Goal: Task Accomplishment & Management: Manage account settings

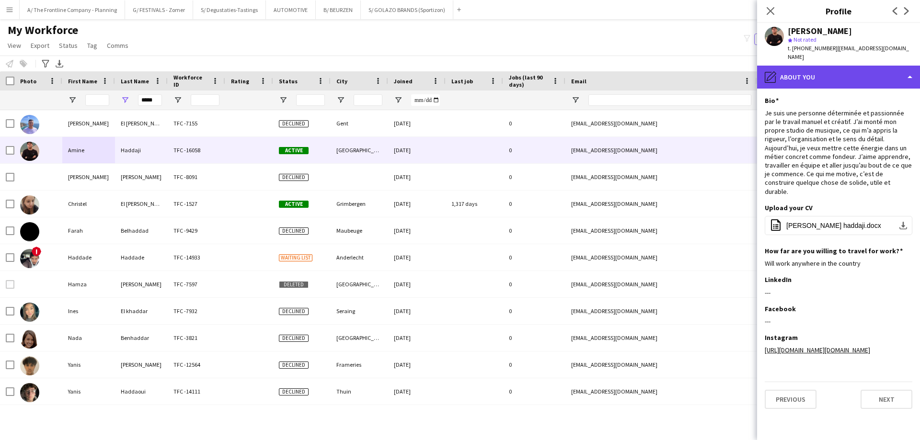
click at [852, 71] on div "pencil4 About you" at bounding box center [838, 77] width 163 height 23
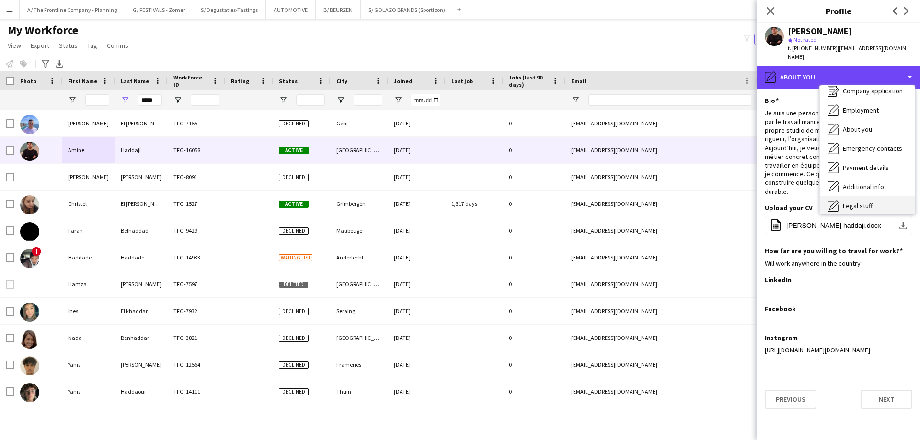
scroll to position [71, 0]
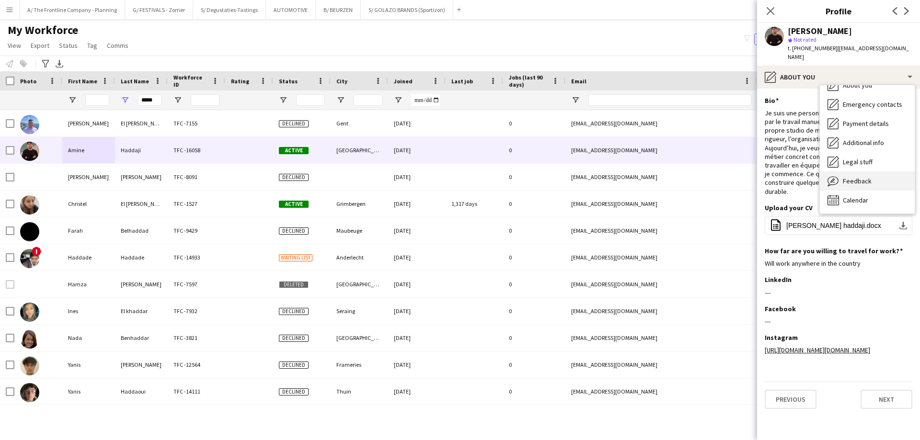
click at [860, 177] on span "Feedback" at bounding box center [857, 181] width 29 height 9
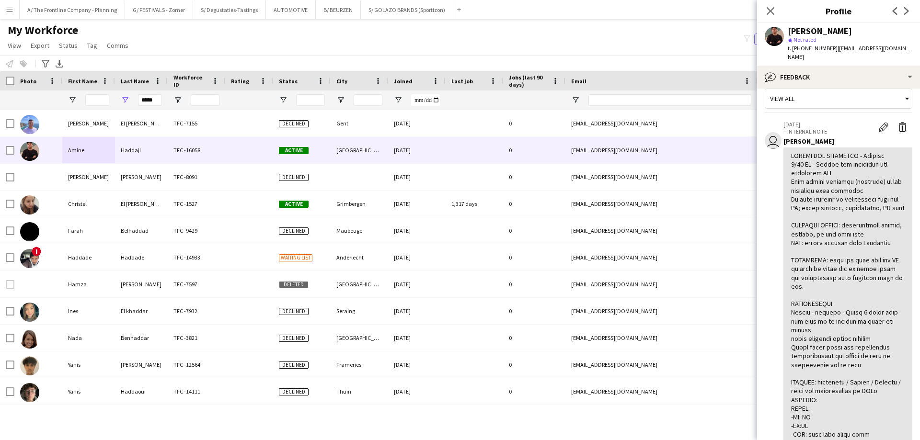
scroll to position [0, 0]
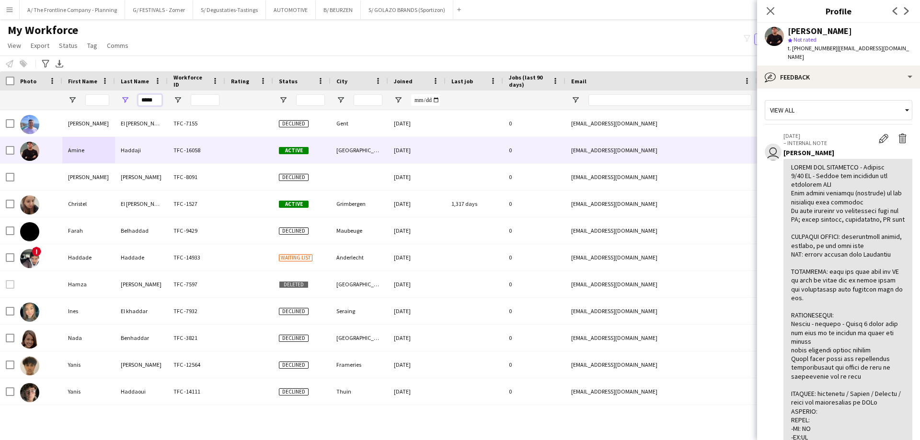
click at [141, 101] on input "*****" at bounding box center [150, 99] width 24 height 11
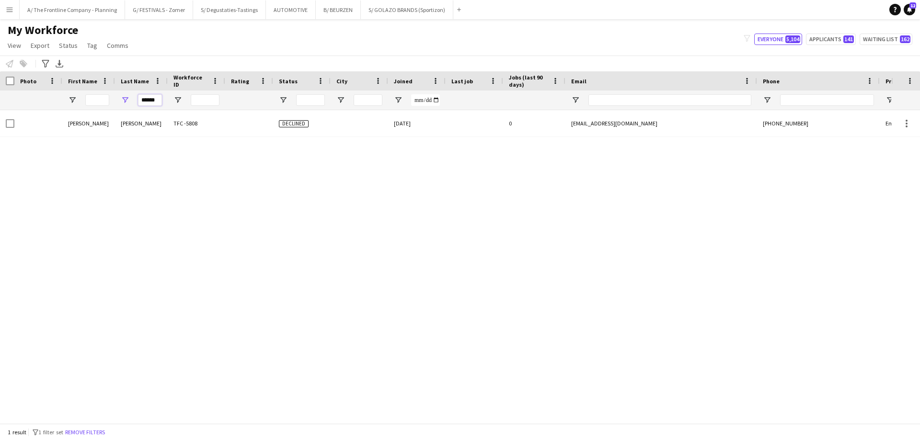
click at [160, 105] on input "******" at bounding box center [150, 99] width 24 height 11
click at [253, 45] on div "My Workforce View Views Default view New view Update view Delete view Edit name…" at bounding box center [460, 39] width 920 height 33
click at [148, 100] on input "******" at bounding box center [150, 99] width 24 height 11
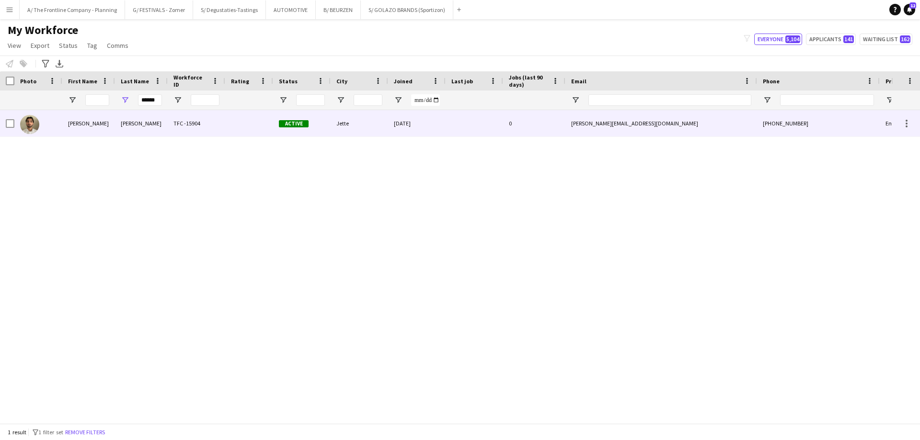
click at [117, 122] on div "[PERSON_NAME]" at bounding box center [141, 123] width 53 height 26
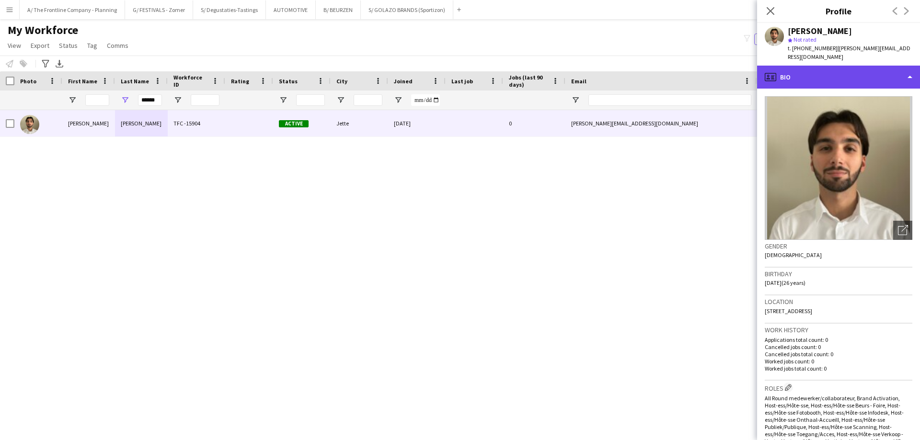
click at [800, 69] on div "profile Bio" at bounding box center [838, 77] width 163 height 23
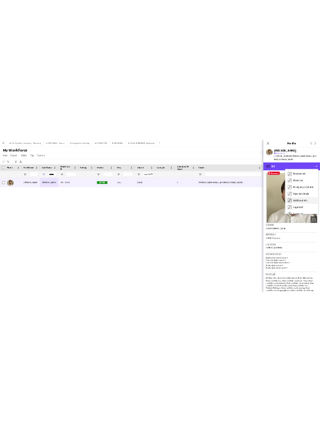
scroll to position [71, 0]
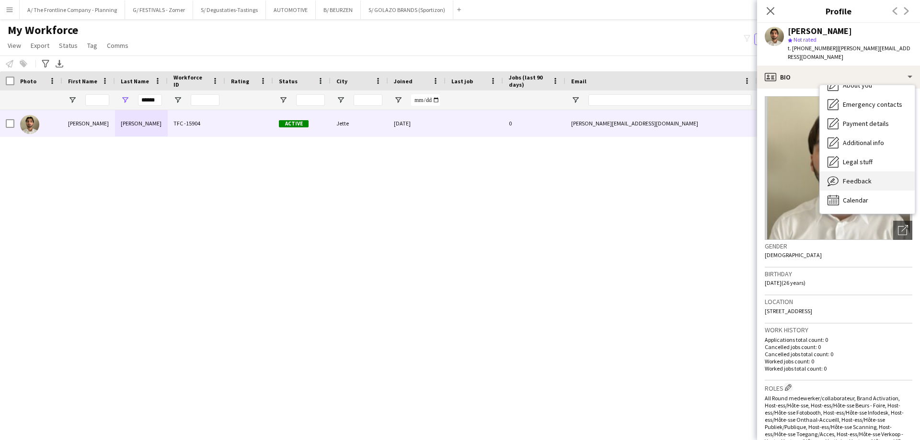
click at [854, 178] on div "Feedback Feedback" at bounding box center [867, 180] width 95 height 19
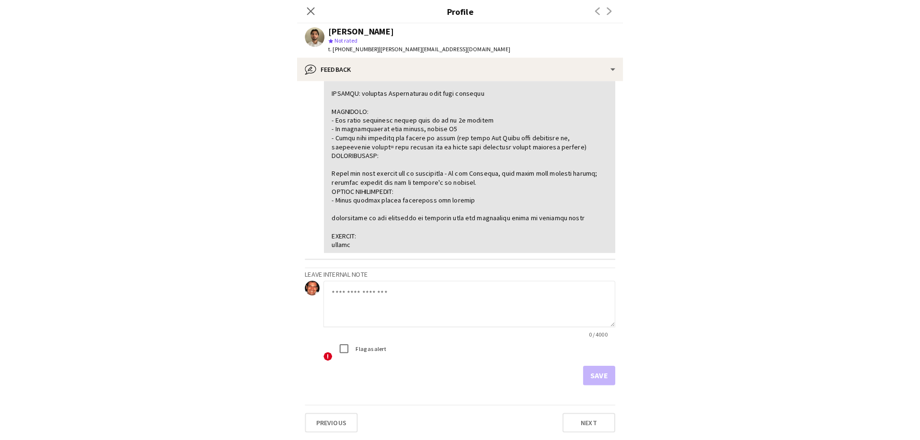
scroll to position [0, 0]
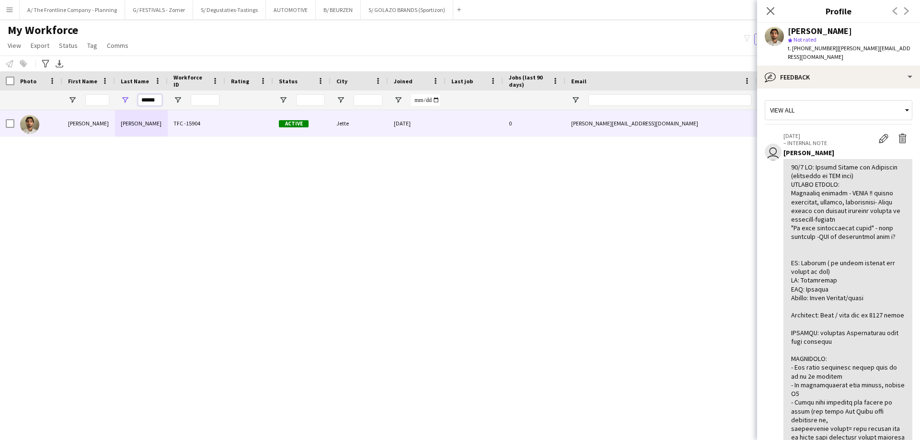
click at [156, 100] on input "******" at bounding box center [150, 99] width 24 height 11
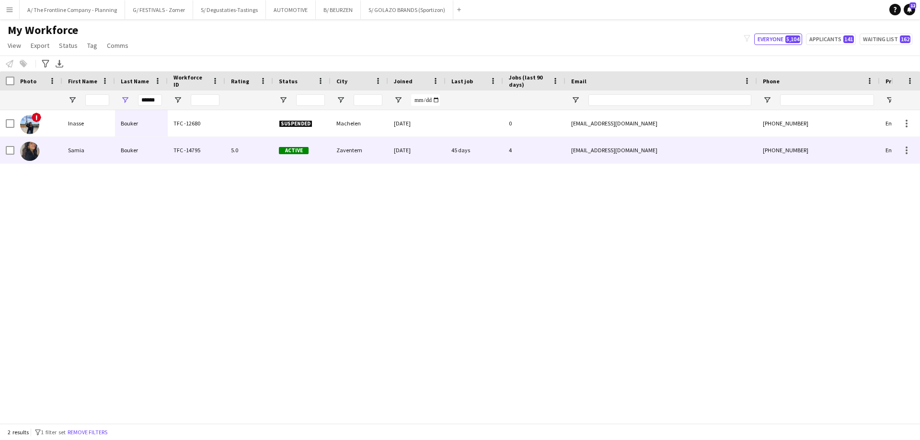
click at [119, 147] on div "Bouker" at bounding box center [141, 150] width 53 height 26
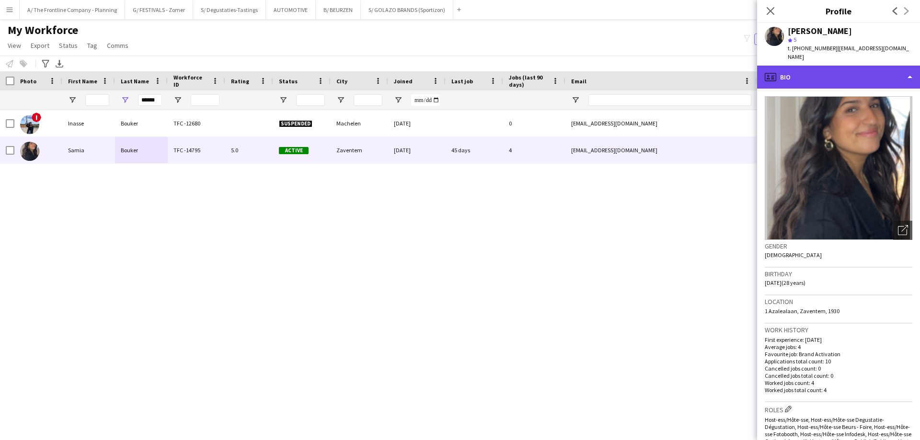
drag, startPoint x: 835, startPoint y: 78, endPoint x: 839, endPoint y: 74, distance: 5.4
click at [835, 78] on div "profile Bio" at bounding box center [838, 77] width 163 height 23
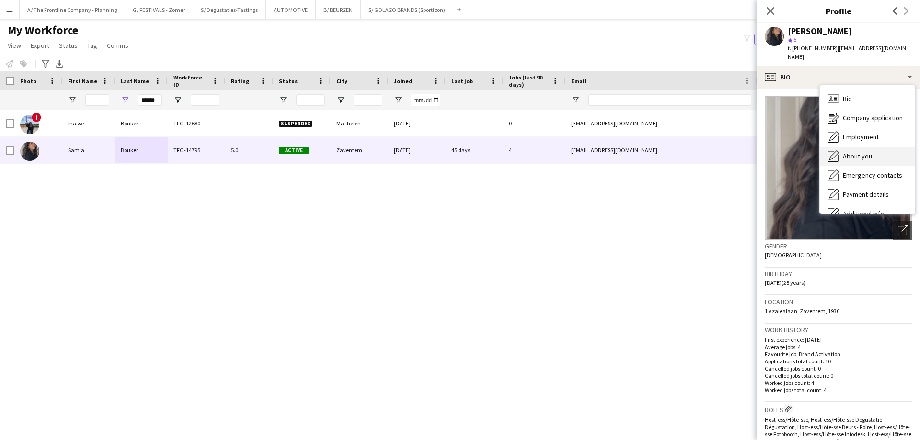
click at [851, 152] on span "About you" at bounding box center [857, 156] width 29 height 9
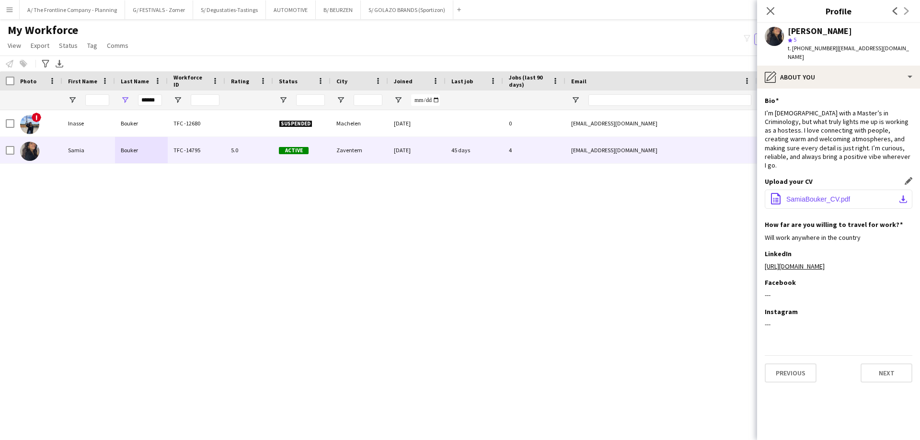
click at [825, 195] on span "SamiaBouker_CV.pdf" at bounding box center [818, 199] width 64 height 8
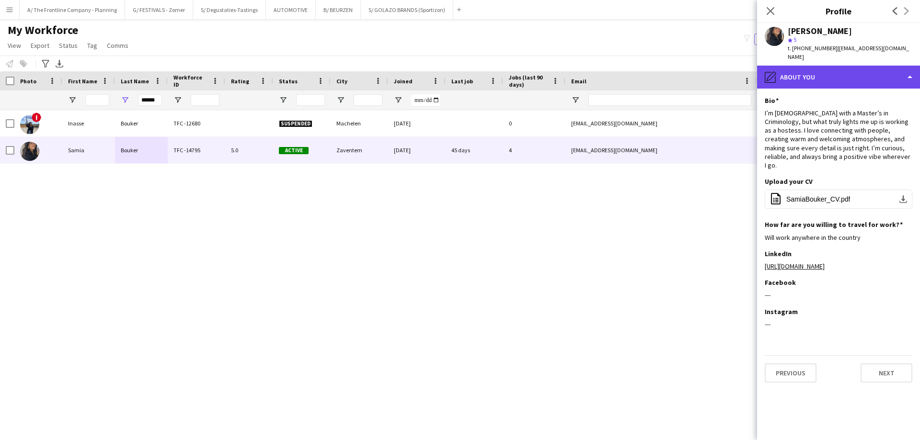
click at [843, 76] on div "pencil4 About you" at bounding box center [838, 77] width 163 height 23
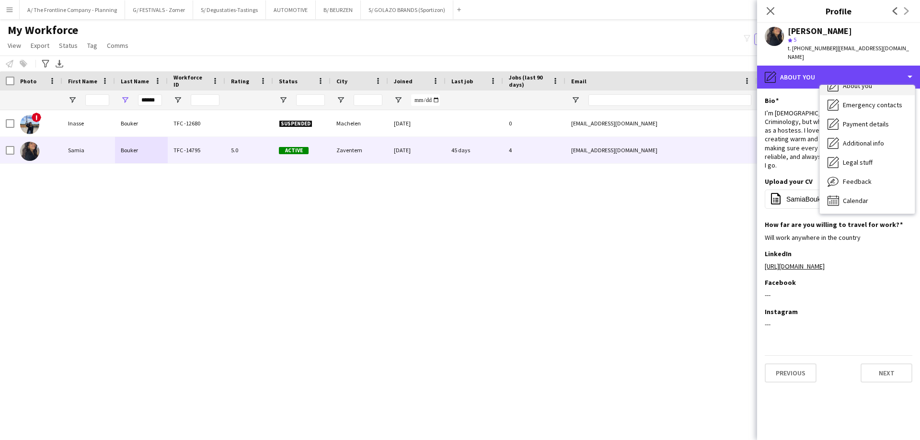
scroll to position [71, 0]
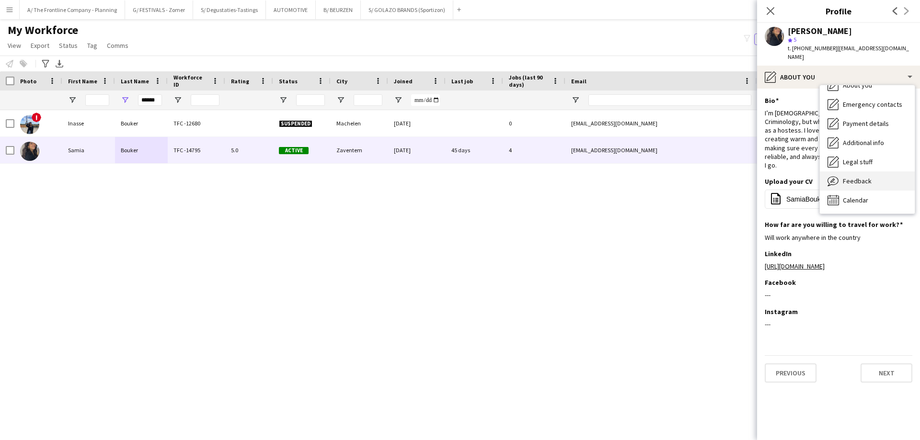
click at [859, 177] on span "Feedback" at bounding box center [857, 181] width 29 height 9
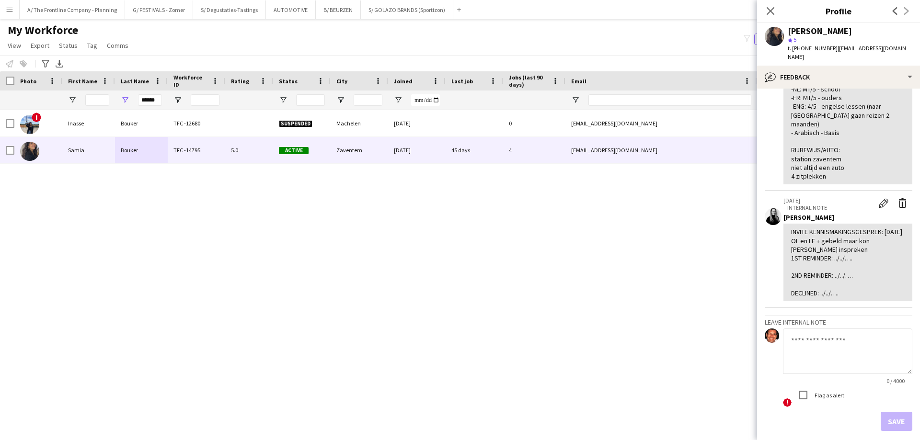
scroll to position [431, 0]
click at [146, 103] on input "******" at bounding box center [150, 99] width 24 height 11
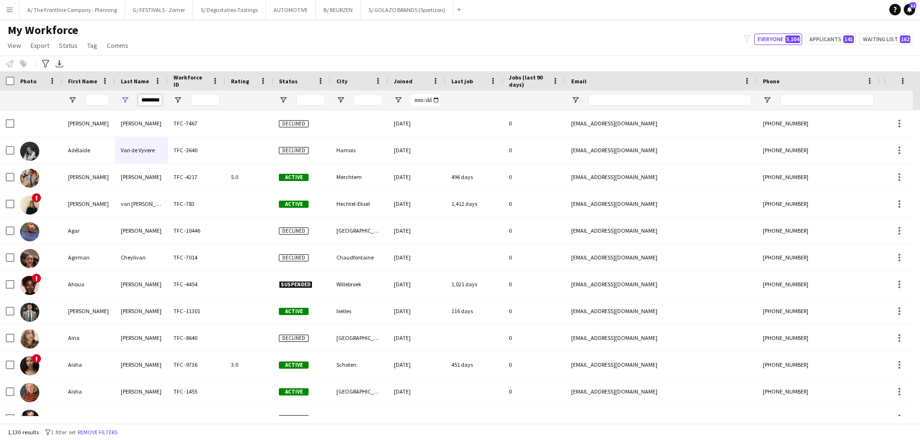
scroll to position [0, 4]
type input "********"
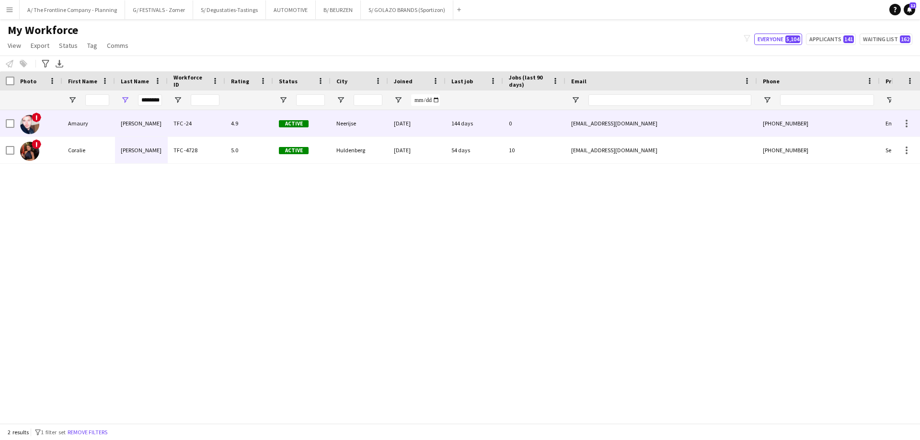
scroll to position [0, 0]
click at [134, 129] on div "[PERSON_NAME]" at bounding box center [141, 123] width 53 height 26
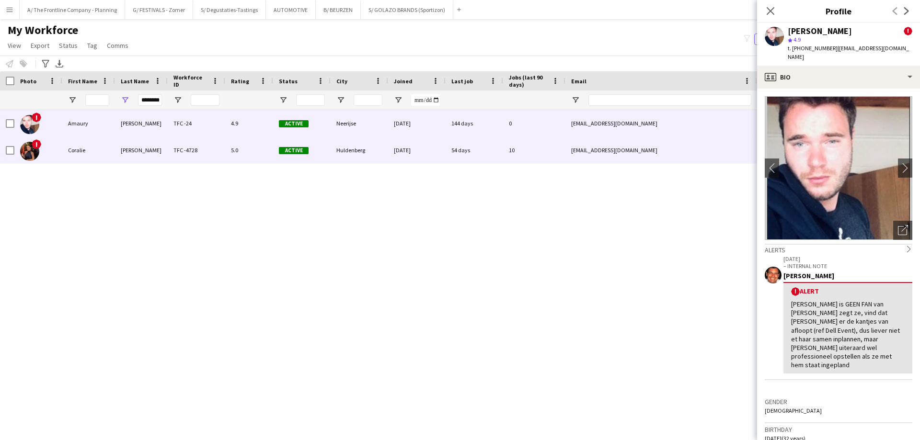
click at [122, 149] on div "[PERSON_NAME]" at bounding box center [141, 150] width 53 height 26
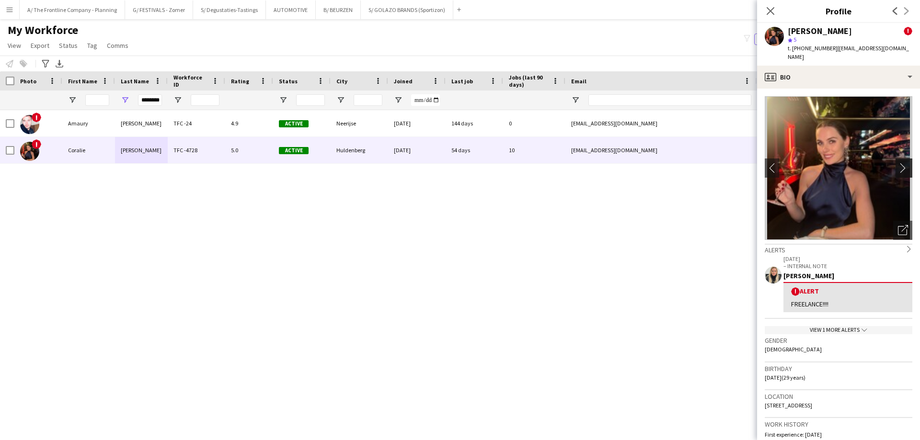
click at [898, 163] on app-icon "chevron-right" at bounding box center [905, 168] width 15 height 10
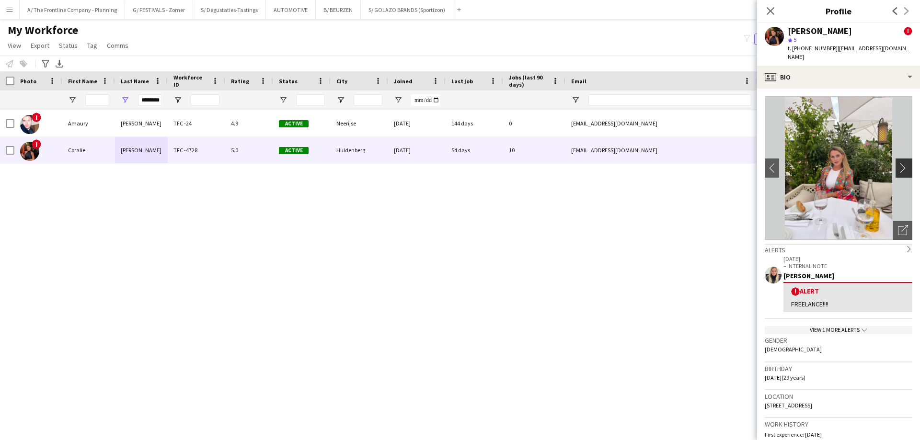
click at [898, 163] on app-icon "chevron-right" at bounding box center [905, 168] width 15 height 10
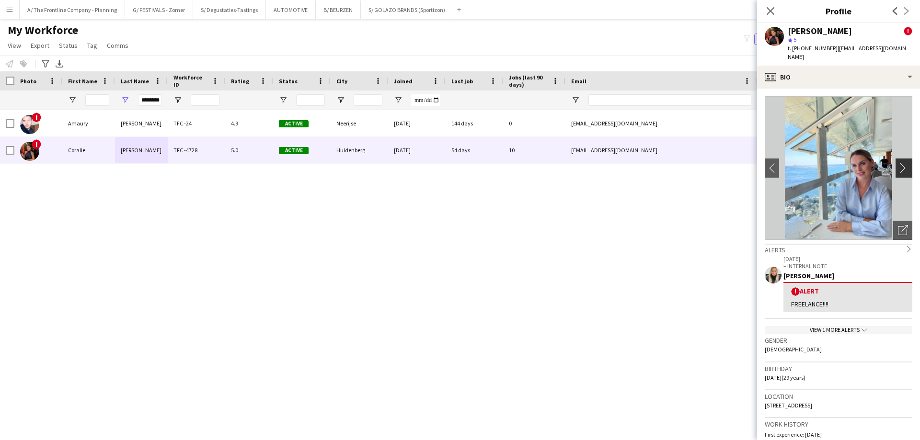
click at [898, 163] on app-icon "chevron-right" at bounding box center [905, 168] width 15 height 10
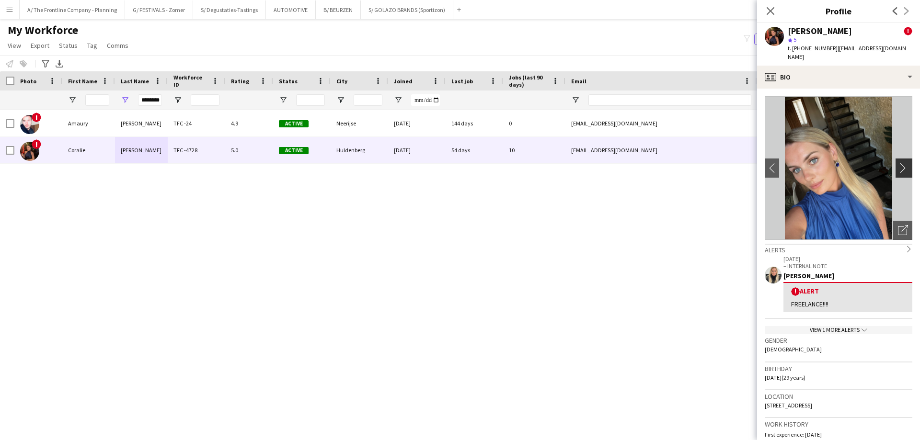
click at [898, 163] on app-icon "chevron-right" at bounding box center [905, 168] width 15 height 10
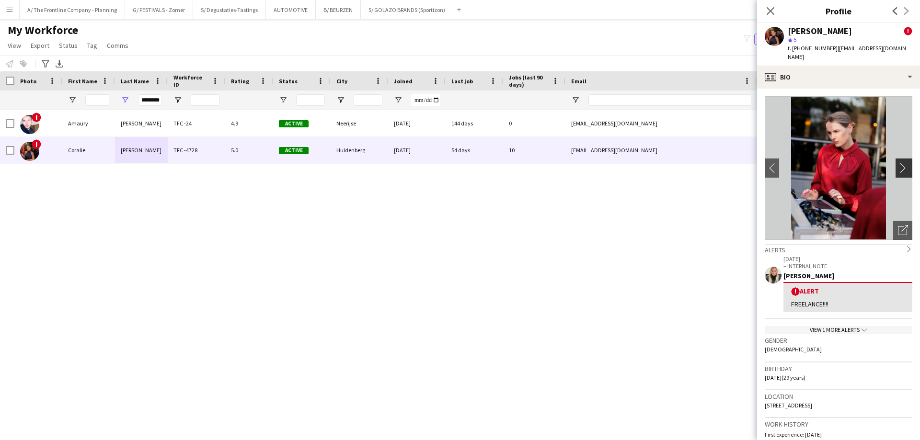
click at [898, 163] on app-icon "chevron-right" at bounding box center [905, 168] width 15 height 10
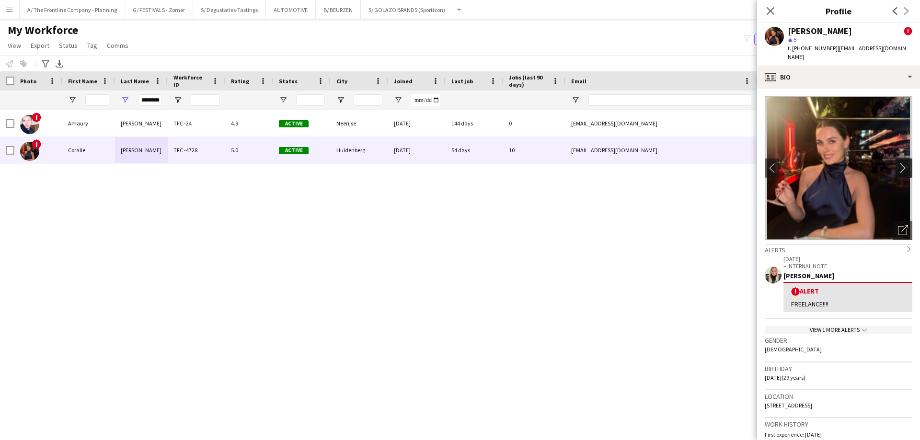
click at [898, 163] on app-icon "chevron-right" at bounding box center [905, 168] width 15 height 10
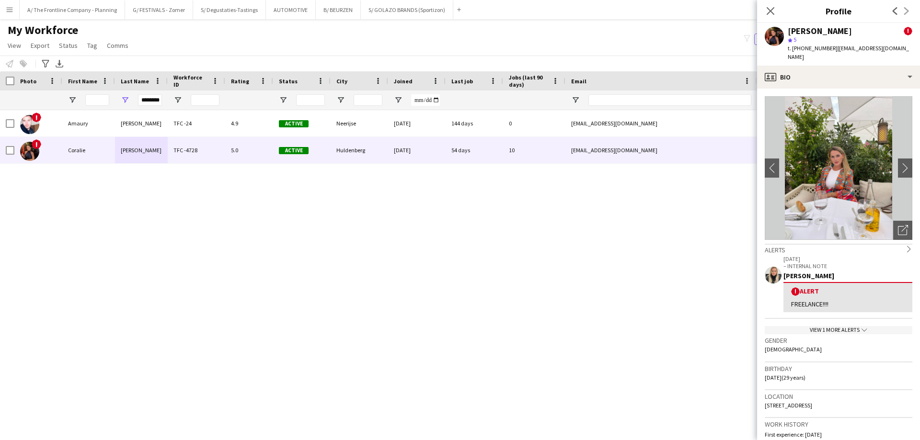
click at [867, 287] on div "! Alert FREELANCE!!!!" at bounding box center [847, 297] width 129 height 30
drag, startPoint x: 838, startPoint y: 292, endPoint x: 767, endPoint y: 295, distance: 71.0
click at [767, 295] on app-crew-profile-feedback-alert "[DATE] – INTERNAL NOTE [PERSON_NAME] ! Alert FREELANCE!!!!" at bounding box center [839, 286] width 148 height 65
click at [851, 300] on div "FREELANCE!!!!" at bounding box center [848, 304] width 114 height 9
click at [852, 300] on div "FREELANCE!!!!" at bounding box center [848, 304] width 114 height 9
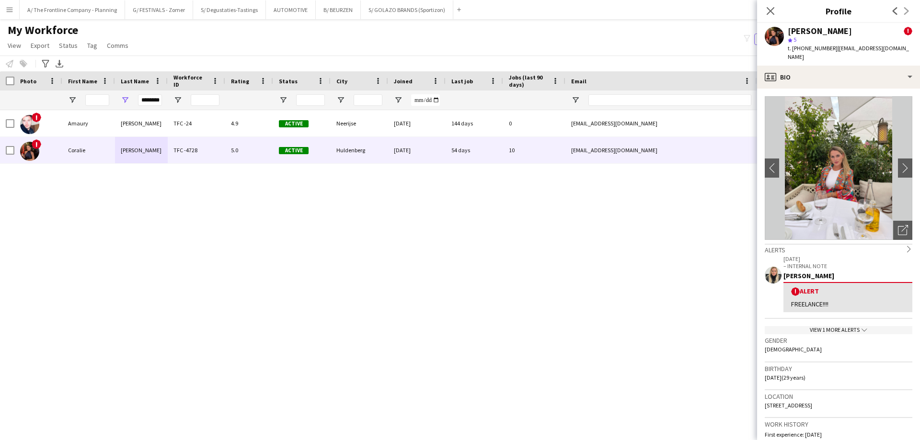
click at [464, 349] on div "! [PERSON_NAME] TFC -24 4.9 Active Neerijse [DATE] 144 days 0 [EMAIL_ADDRESS][D…" at bounding box center [445, 263] width 891 height 306
click at [75, 13] on button "A/ The Frontline Company - Planning Close" at bounding box center [72, 9] width 105 height 19
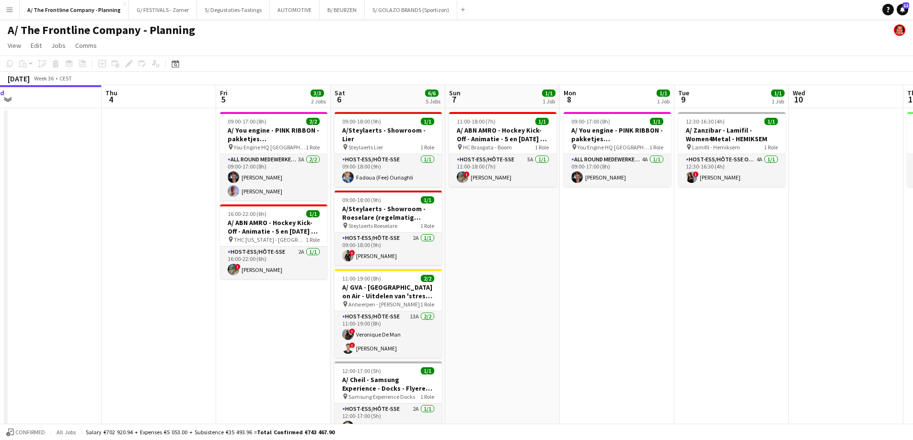
scroll to position [0, 296]
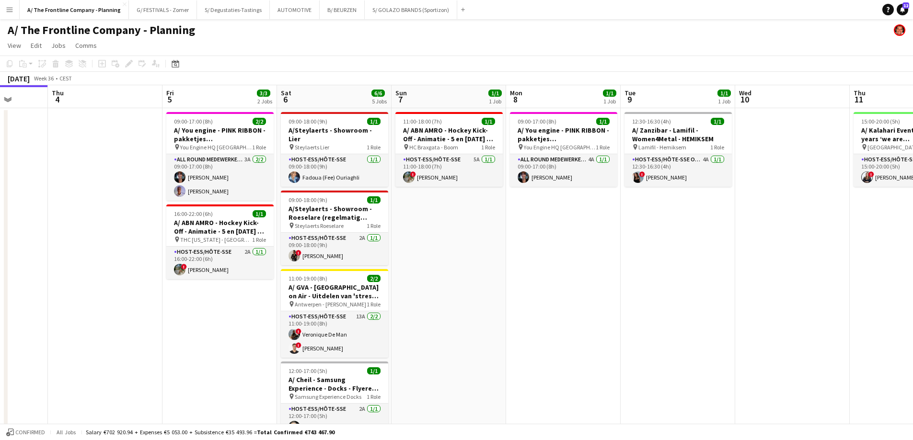
drag, startPoint x: 417, startPoint y: 324, endPoint x: 236, endPoint y: 295, distance: 183.4
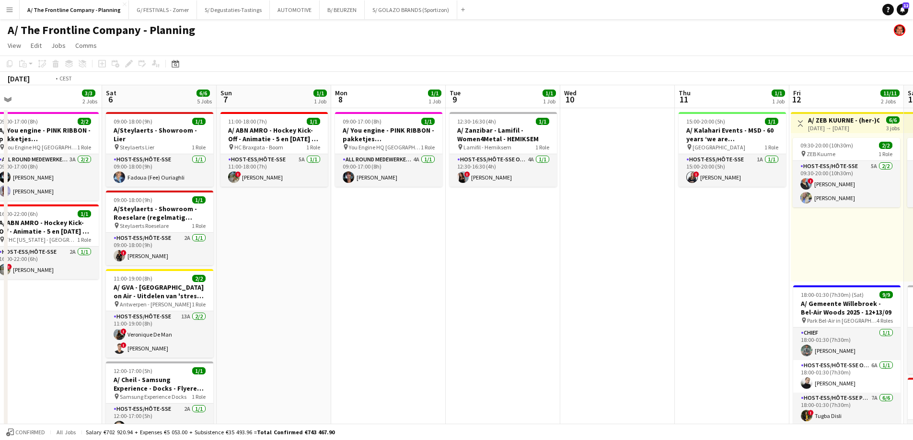
drag, startPoint x: 602, startPoint y: 259, endPoint x: 14, endPoint y: 249, distance: 588.3
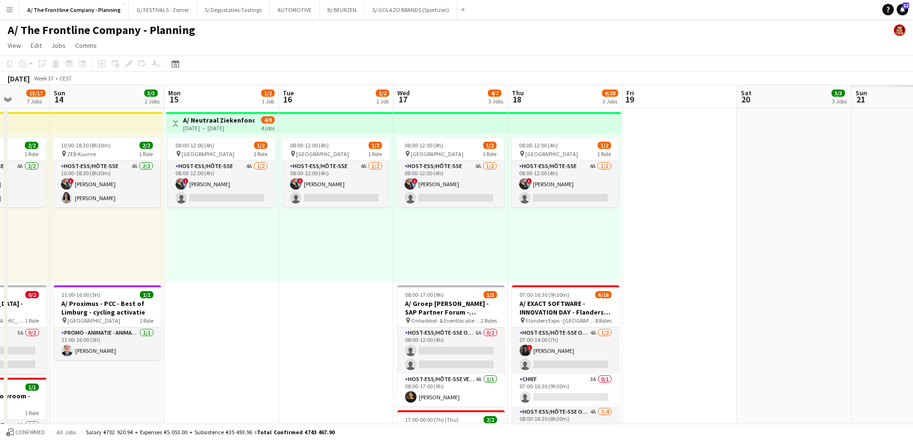
scroll to position [0, 263]
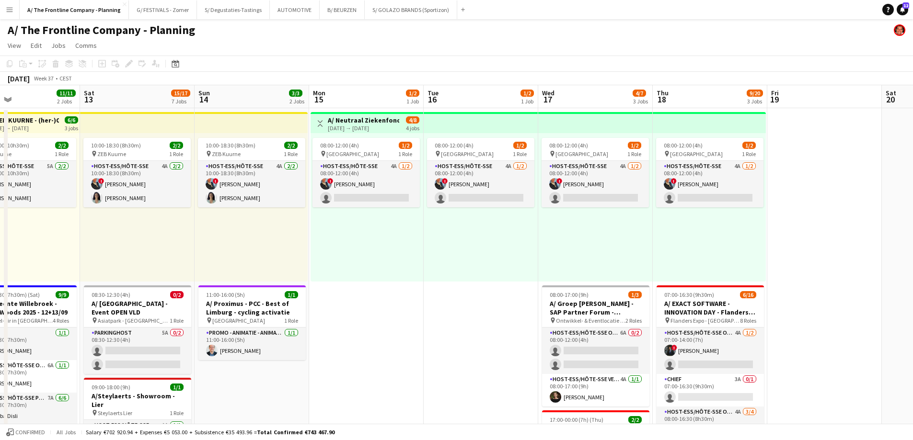
drag, startPoint x: 667, startPoint y: 263, endPoint x: 7, endPoint y: 222, distance: 660.9
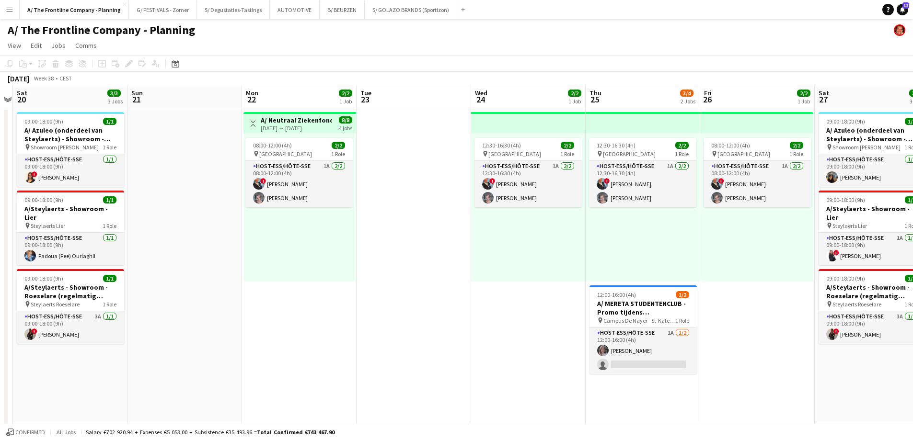
drag, startPoint x: 533, startPoint y: 225, endPoint x: 484, endPoint y: 235, distance: 49.8
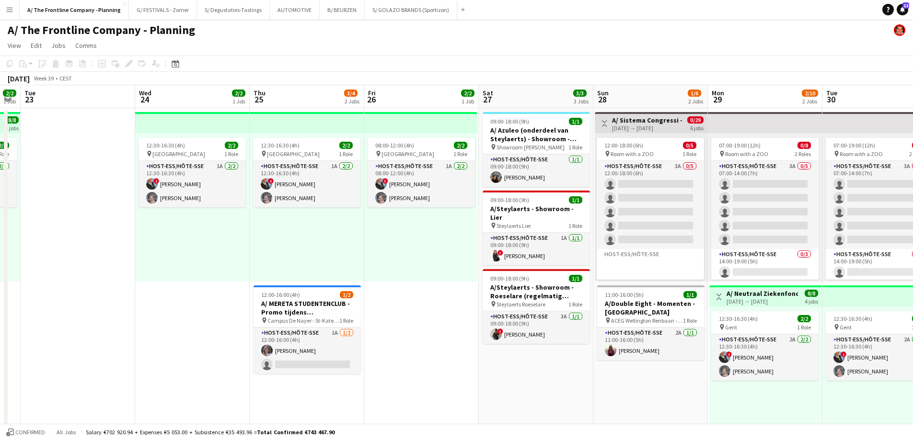
drag, startPoint x: 571, startPoint y: 242, endPoint x: 160, endPoint y: 244, distance: 411.0
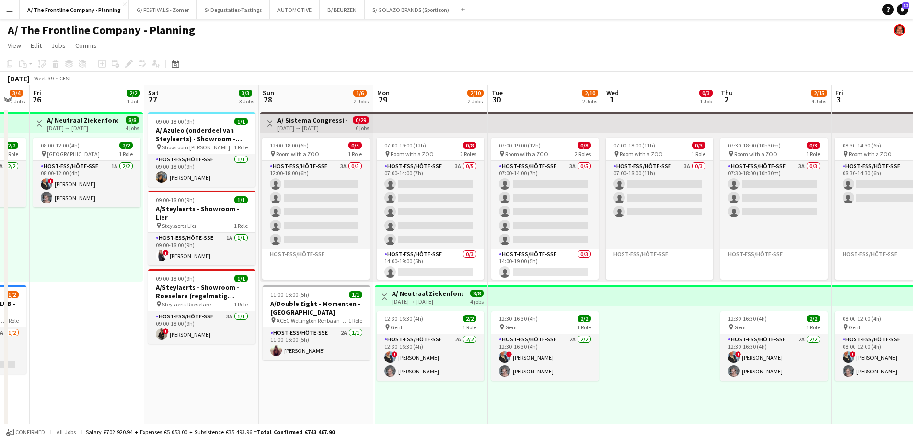
scroll to position [0, 347]
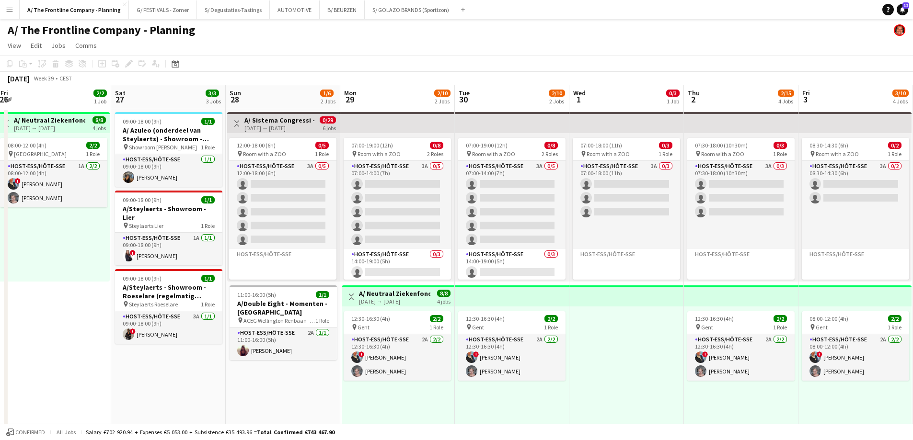
drag, startPoint x: 391, startPoint y: 235, endPoint x: -8, endPoint y: 229, distance: 399.1
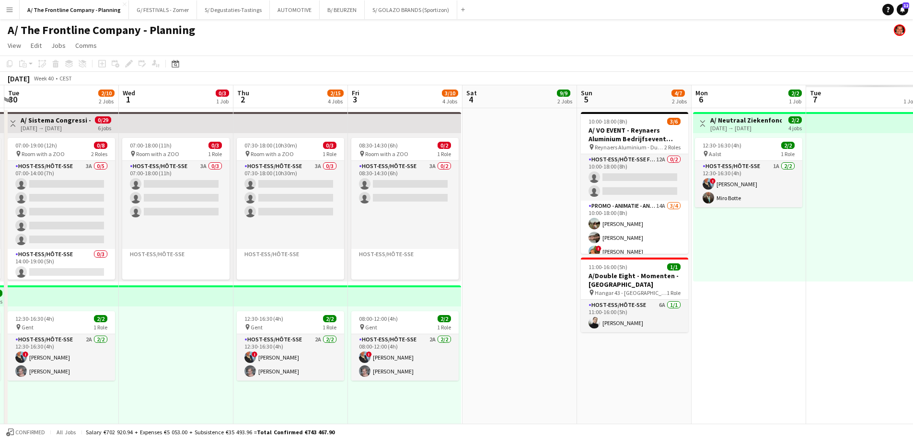
drag, startPoint x: 213, startPoint y: 297, endPoint x: 8, endPoint y: 289, distance: 204.7
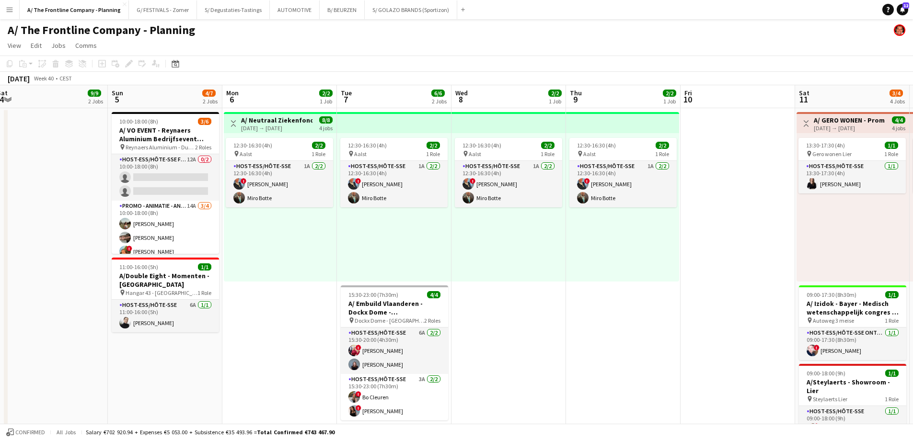
scroll to position [0, 315]
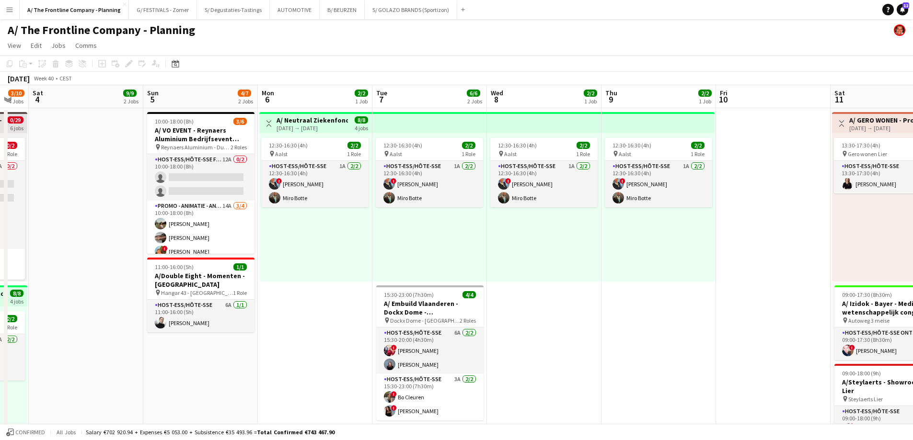
drag, startPoint x: 618, startPoint y: 297, endPoint x: 312, endPoint y: 294, distance: 306.1
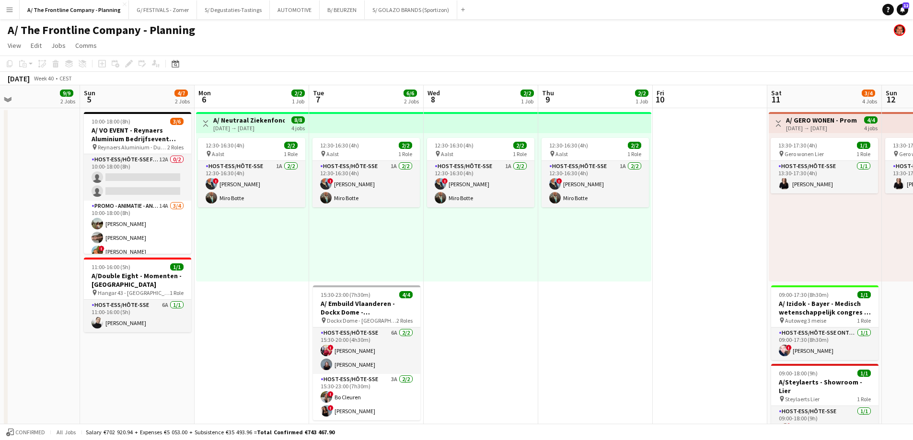
scroll to position [0, 277]
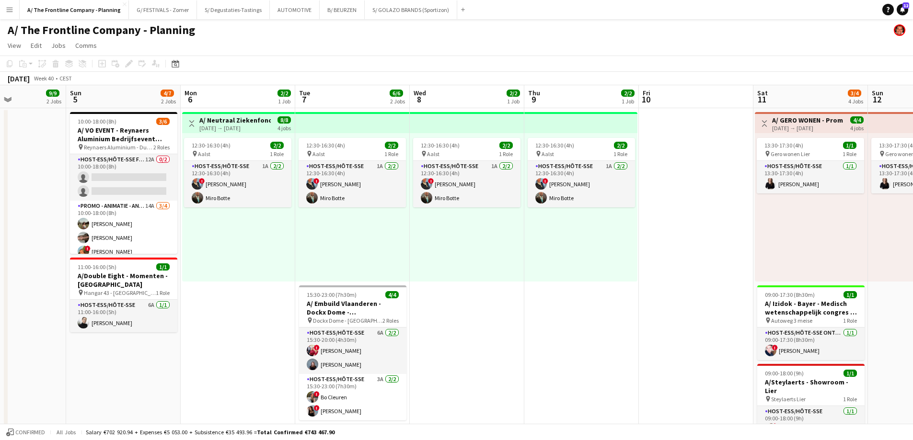
drag, startPoint x: 606, startPoint y: 247, endPoint x: 528, endPoint y: 251, distance: 77.2
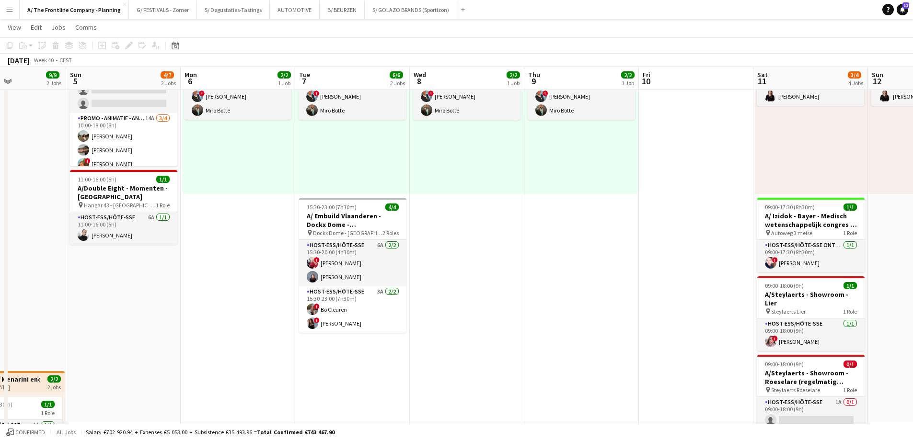
scroll to position [0, 0]
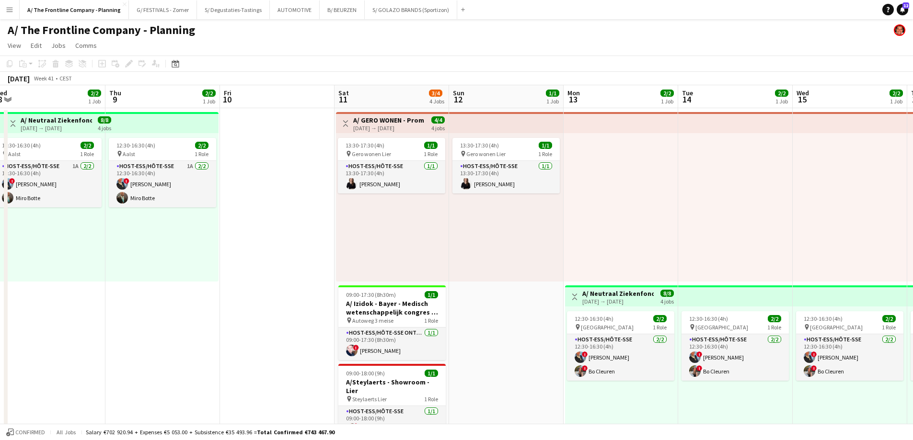
drag, startPoint x: 559, startPoint y: 254, endPoint x: 128, endPoint y: 250, distance: 431.2
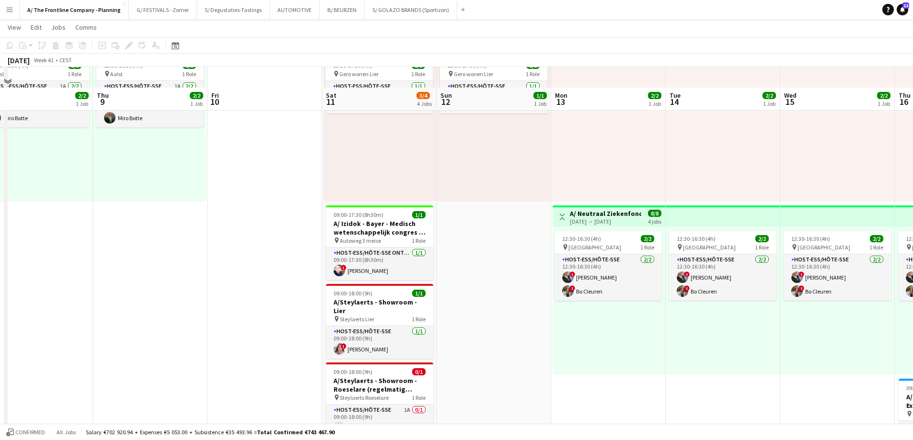
scroll to position [192, 0]
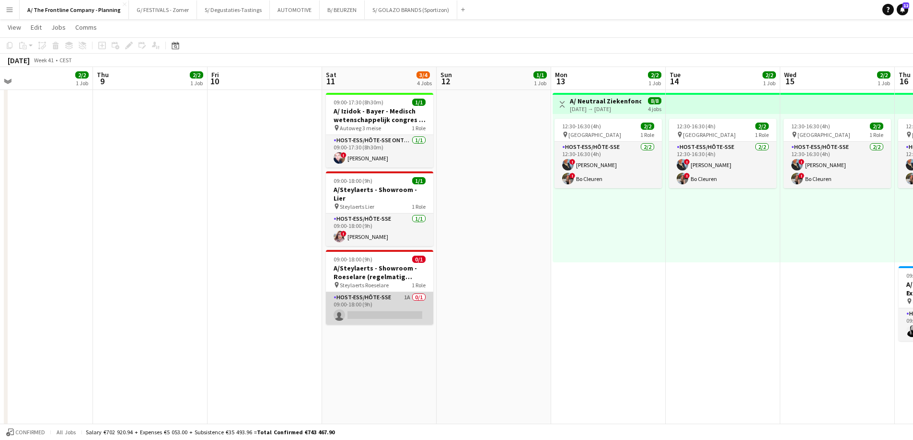
click at [392, 310] on app-card-role "Host-ess/Hôte-sse 1A 0/1 09:00-18:00 (9h) single-neutral-actions" at bounding box center [379, 308] width 107 height 33
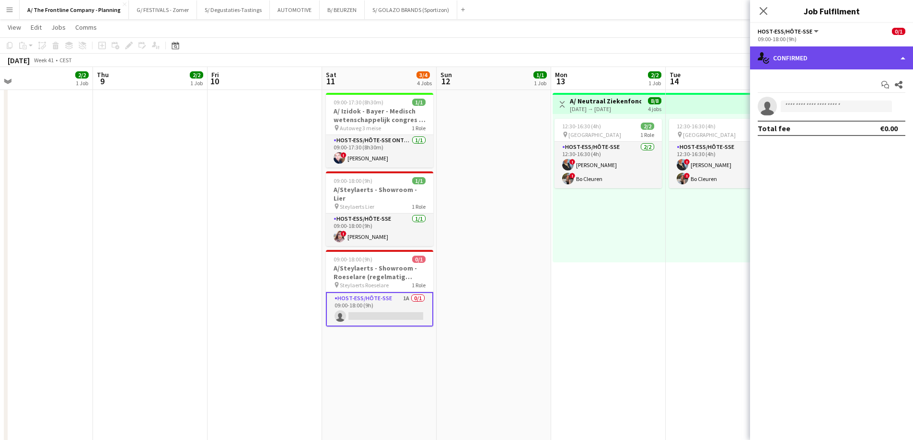
click at [832, 67] on div "single-neutral-actions-check-2 Confirmed" at bounding box center [831, 57] width 163 height 23
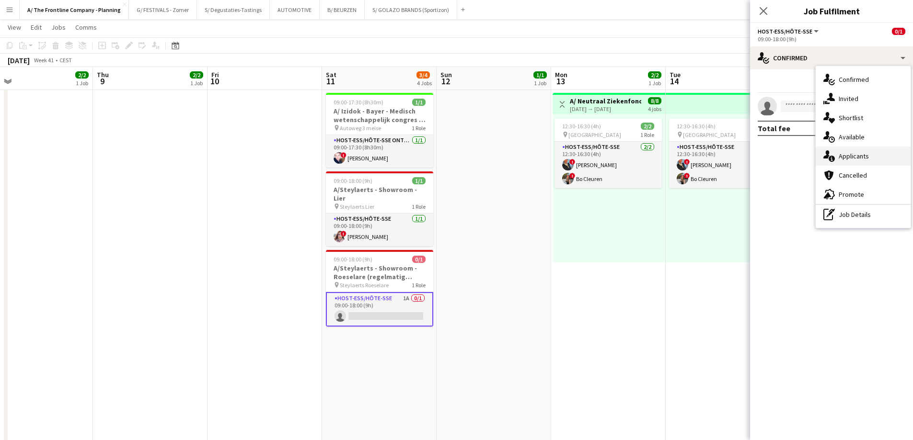
click at [837, 153] on div "single-neutral-actions-information Applicants" at bounding box center [862, 156] width 95 height 19
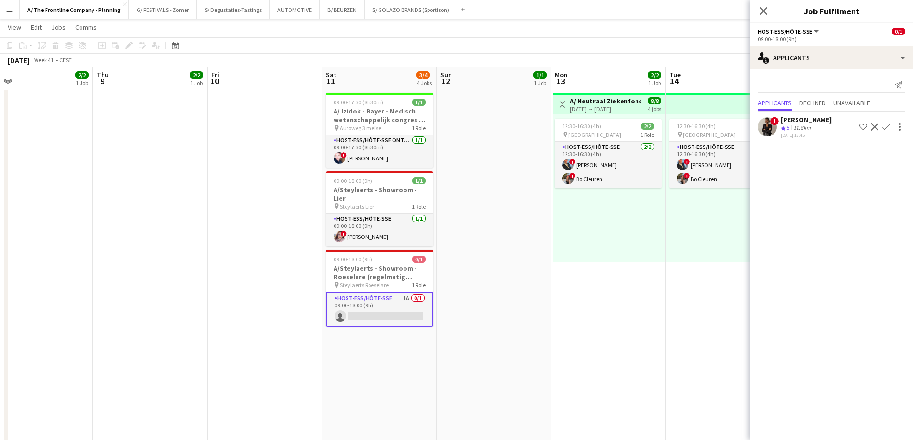
click at [883, 131] on button "Confirm" at bounding box center [885, 126] width 11 height 11
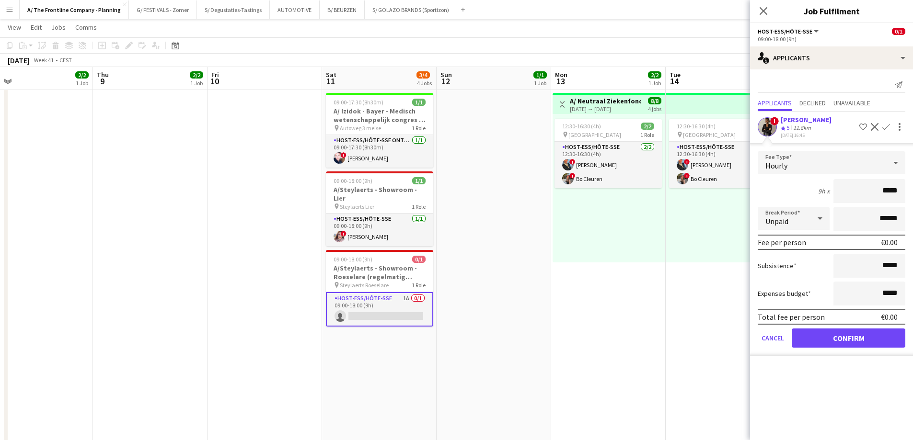
click at [811, 132] on div "[DATE] 16:45" at bounding box center [805, 135] width 51 height 6
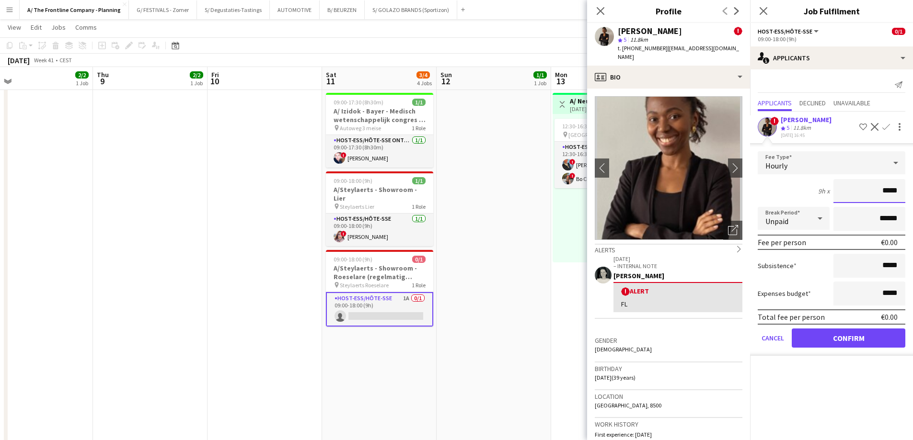
drag, startPoint x: 863, startPoint y: 190, endPoint x: 919, endPoint y: 198, distance: 56.6
click at [913, 198] on html "Menu Boards Boards Boards All jobs Status Workforce Workforce My Workforce Recr…" at bounding box center [456, 368] width 913 height 1120
type input "******"
type input "*******"
click button "Confirm" at bounding box center [848, 338] width 114 height 19
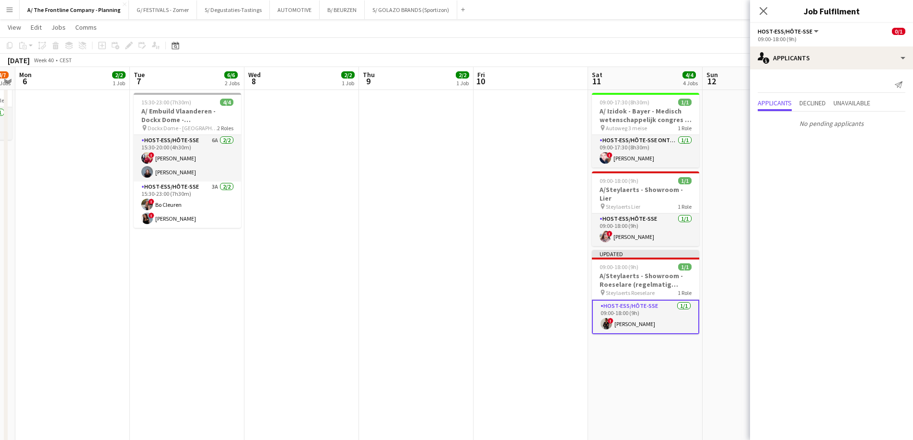
drag, startPoint x: 216, startPoint y: 323, endPoint x: 766, endPoint y: 284, distance: 550.8
click at [778, 281] on body "Menu Boards Boards Boards All jobs Status Workforce Workforce My Workforce Recr…" at bounding box center [456, 368] width 913 height 1120
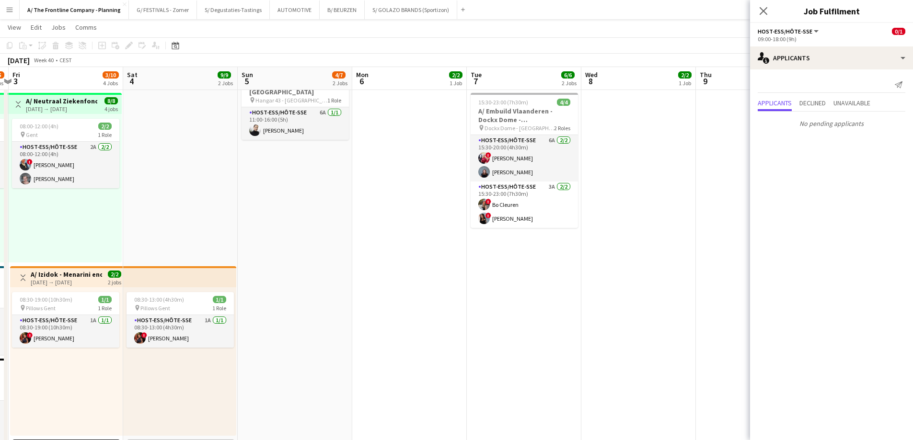
scroll to position [0, 222]
drag, startPoint x: 360, startPoint y: 283, endPoint x: 695, endPoint y: 246, distance: 336.8
click at [695, 246] on app-calendar-viewport "Wed 1 0/3 1 Job Thu 2 2/15 4 Jobs Fri 3 3/10 4 Jobs Sat 4 9/9 2 Jobs Sun 5 4/7 …" at bounding box center [456, 379] width 913 height 1066
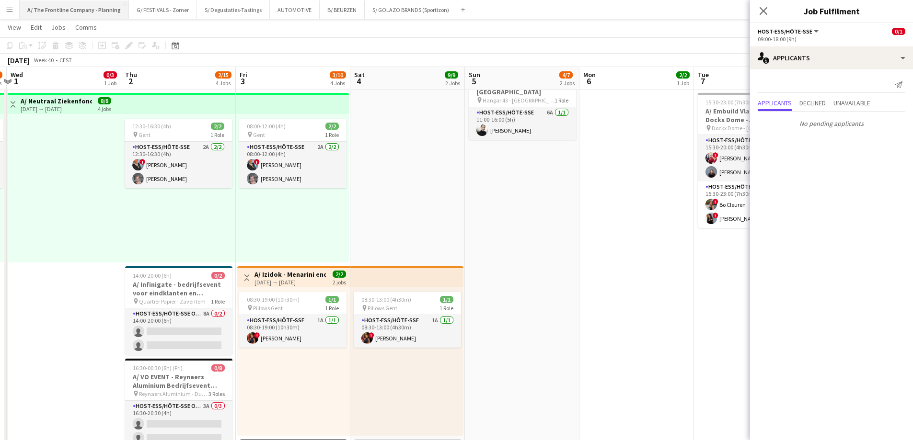
click at [93, 11] on button "A/ The Frontline Company - Planning Close" at bounding box center [74, 9] width 109 height 19
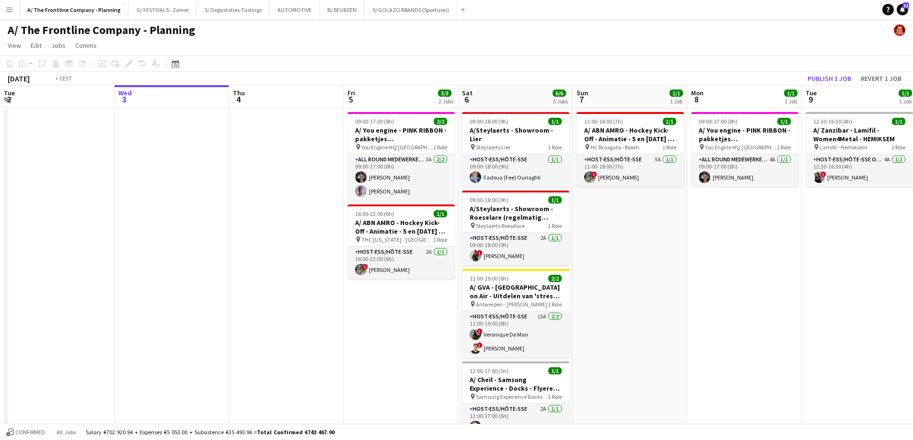
scroll to position [0, 0]
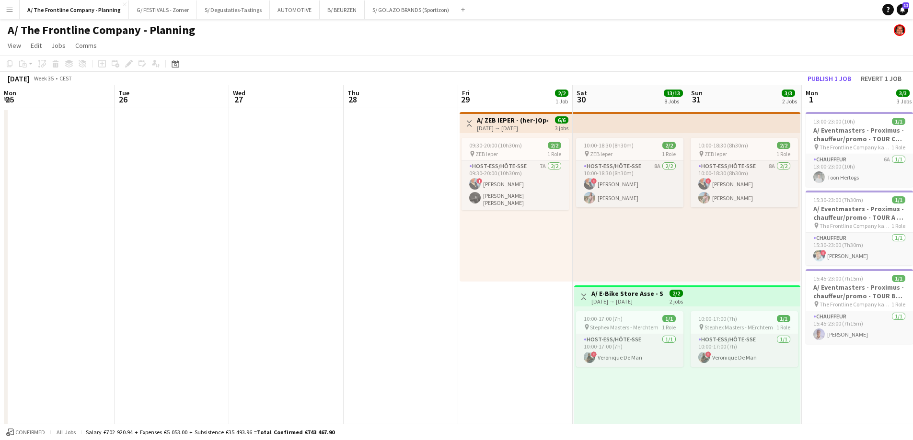
drag, startPoint x: 149, startPoint y: 277, endPoint x: 799, endPoint y: 227, distance: 651.0
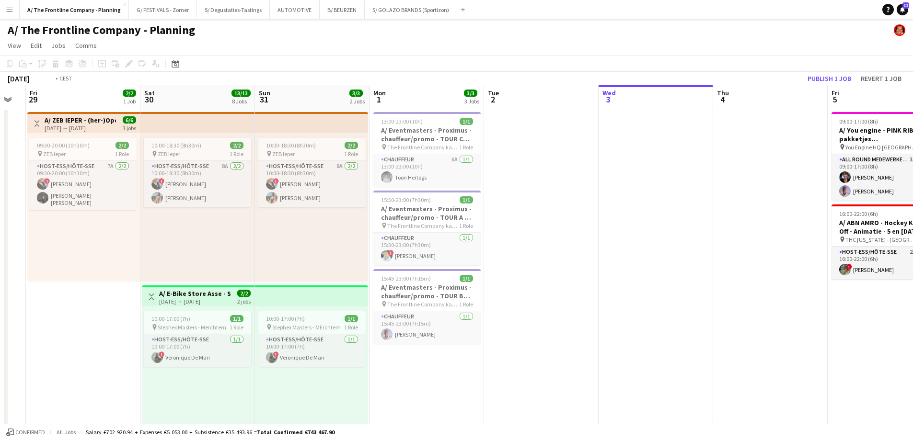
drag, startPoint x: 772, startPoint y: 242, endPoint x: 194, endPoint y: 223, distance: 578.5
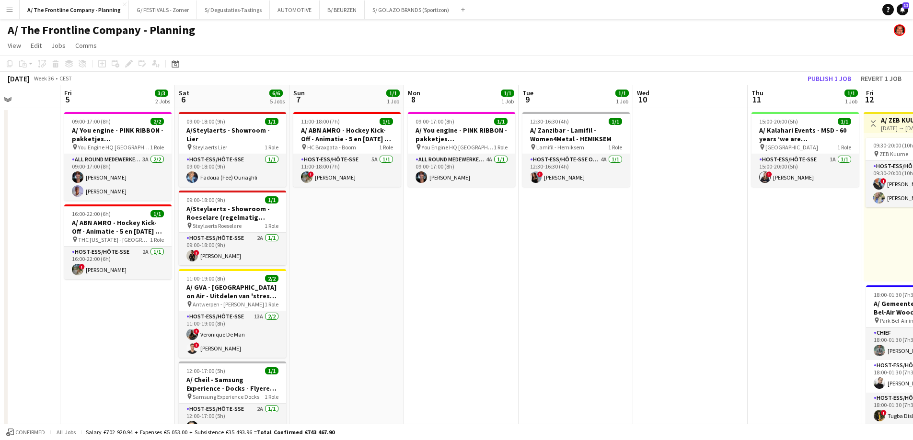
scroll to position [0, 322]
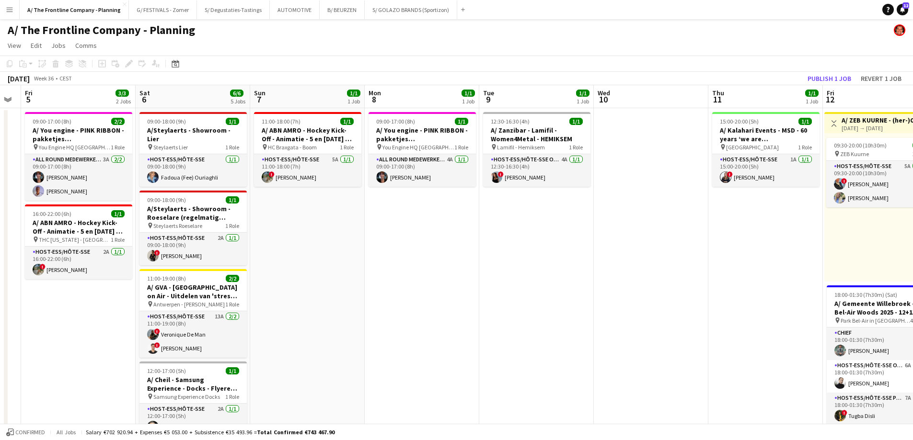
drag, startPoint x: 755, startPoint y: 243, endPoint x: 406, endPoint y: 232, distance: 348.9
click at [226, 251] on app-card-role "Host-ess/Hôte-sse 2A [DATE] 09:00-18:00 (9h) ! [PERSON_NAME]" at bounding box center [192, 249] width 107 height 33
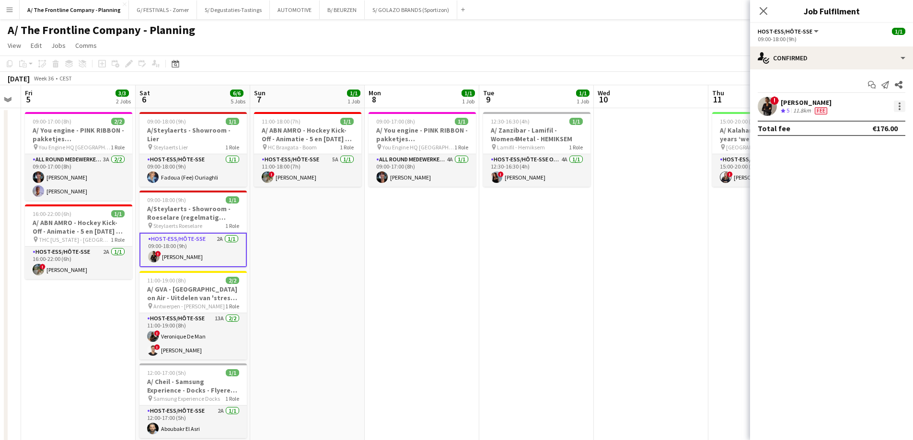
click at [903, 108] on div at bounding box center [898, 106] width 11 height 11
click at [884, 127] on span "Edit fee" at bounding box center [867, 124] width 59 height 9
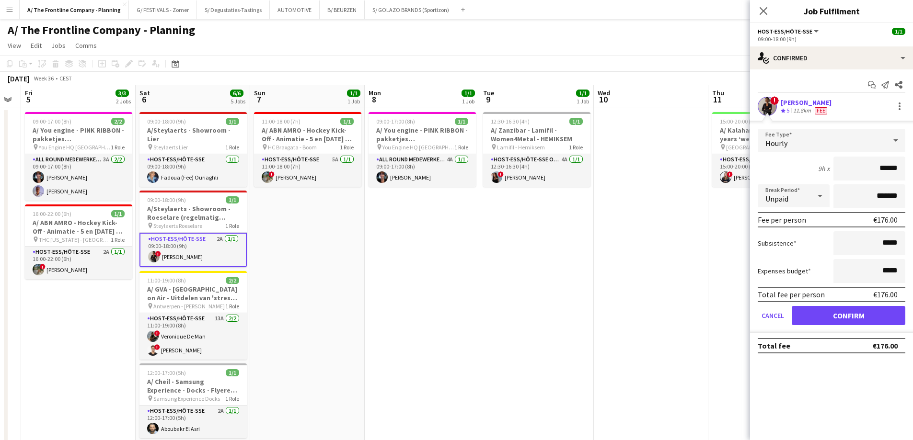
click at [794, 102] on div "[PERSON_NAME]" at bounding box center [805, 102] width 51 height 9
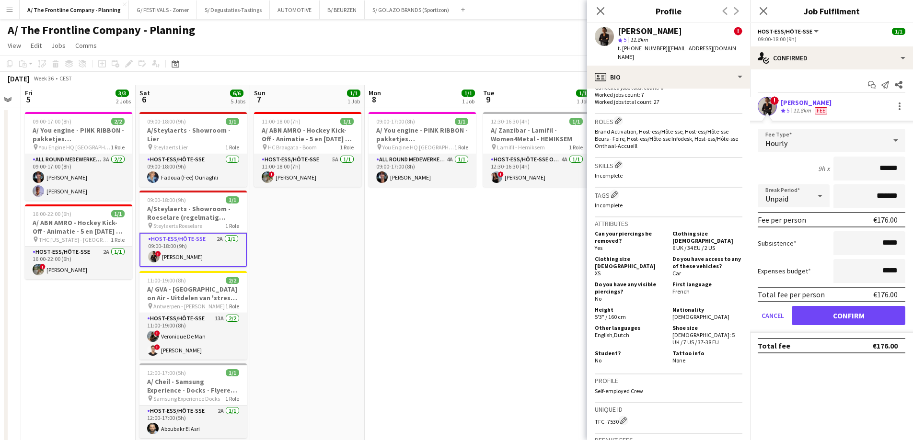
scroll to position [527, 0]
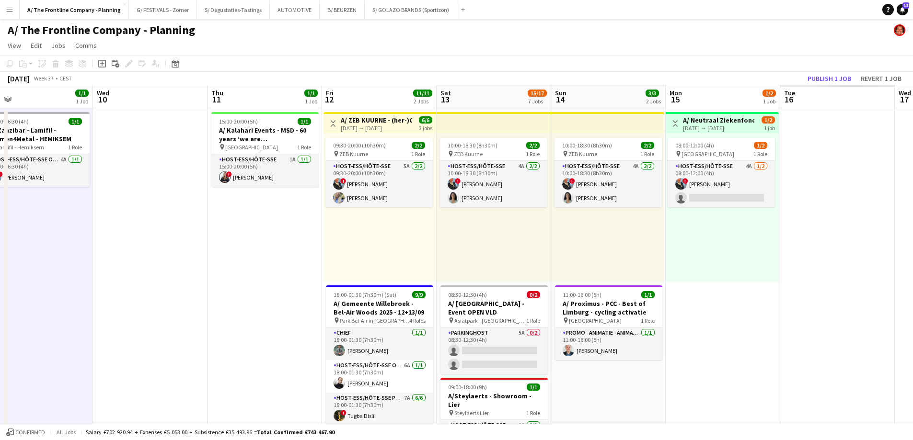
drag, startPoint x: 241, startPoint y: 275, endPoint x: 182, endPoint y: 260, distance: 61.2
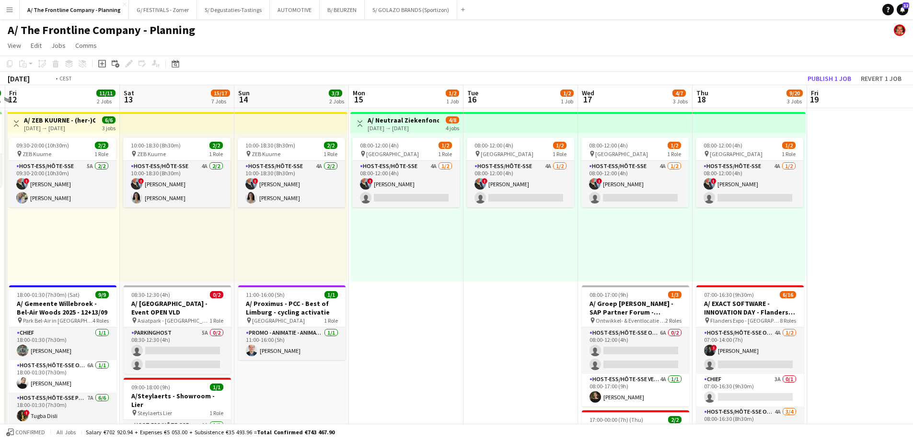
drag, startPoint x: 422, startPoint y: 262, endPoint x: -3, endPoint y: 267, distance: 424.9
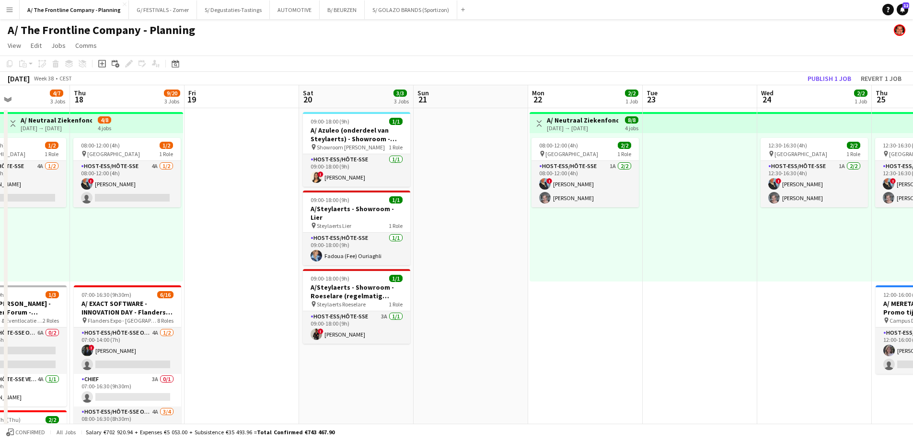
drag, startPoint x: 361, startPoint y: 269, endPoint x: 70, endPoint y: 268, distance: 290.8
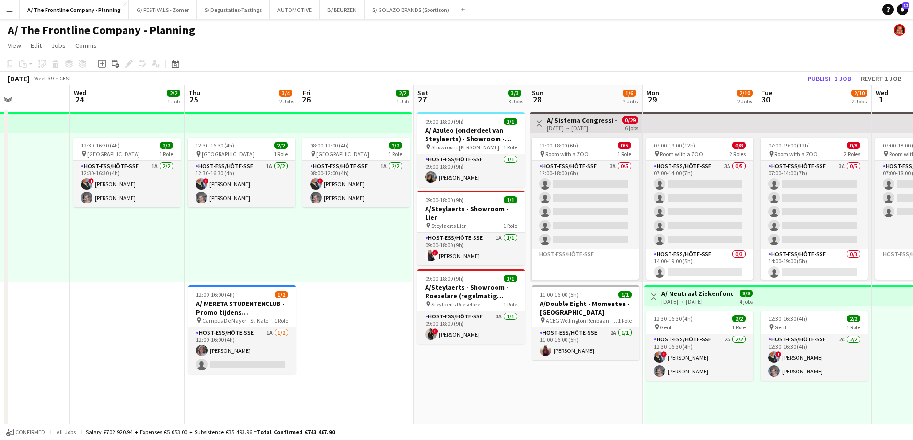
scroll to position [0, 286]
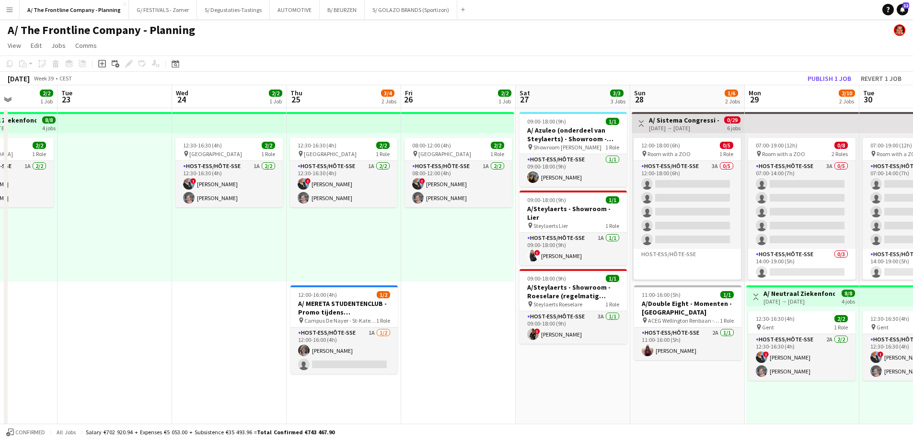
drag, startPoint x: 471, startPoint y: 275, endPoint x: 84, endPoint y: 274, distance: 386.6
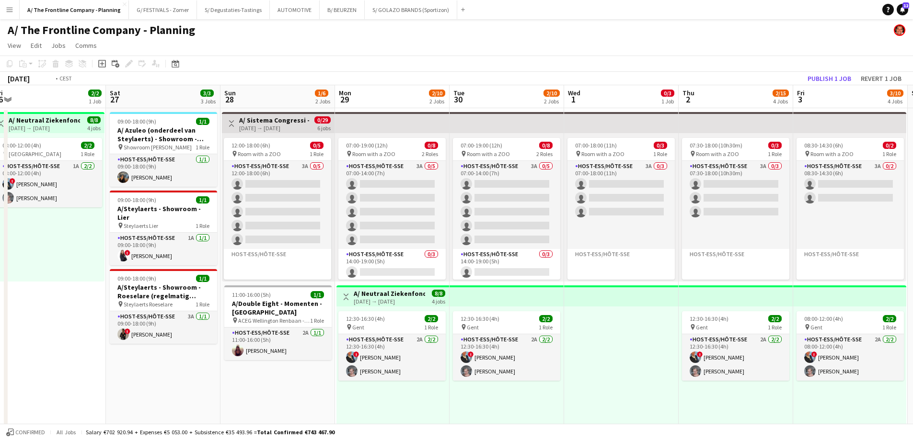
drag, startPoint x: 489, startPoint y: 318, endPoint x: 63, endPoint y: 297, distance: 425.9
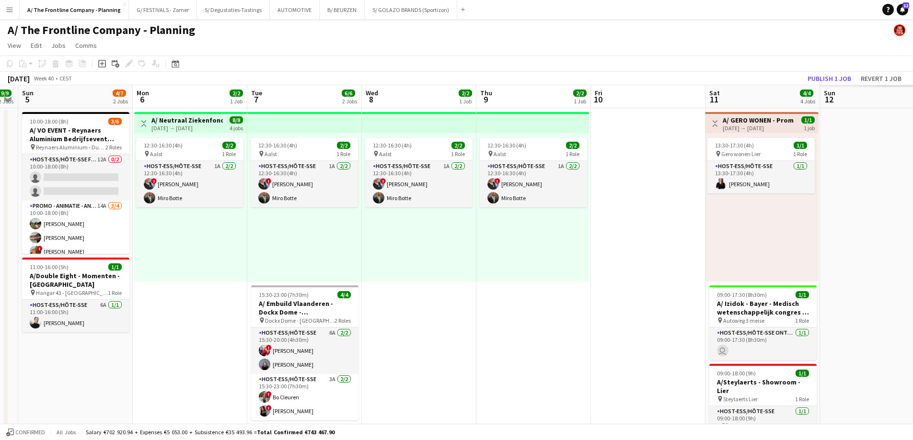
drag, startPoint x: 675, startPoint y: 291, endPoint x: 179, endPoint y: 275, distance: 496.1
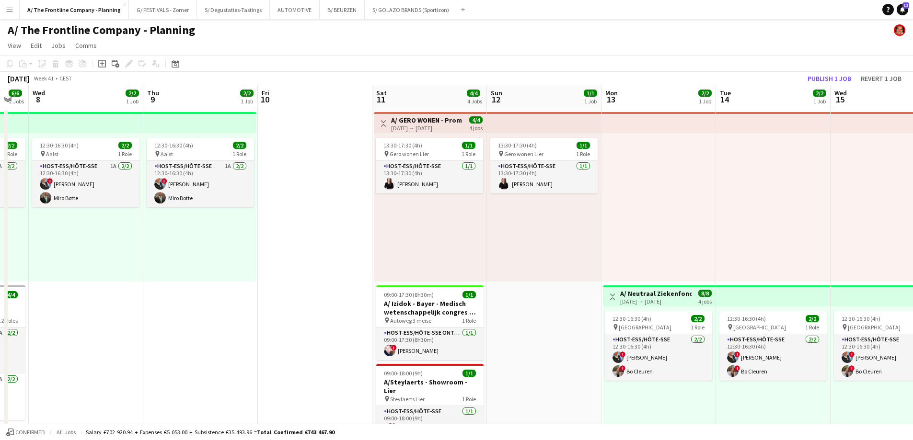
scroll to position [0, 357]
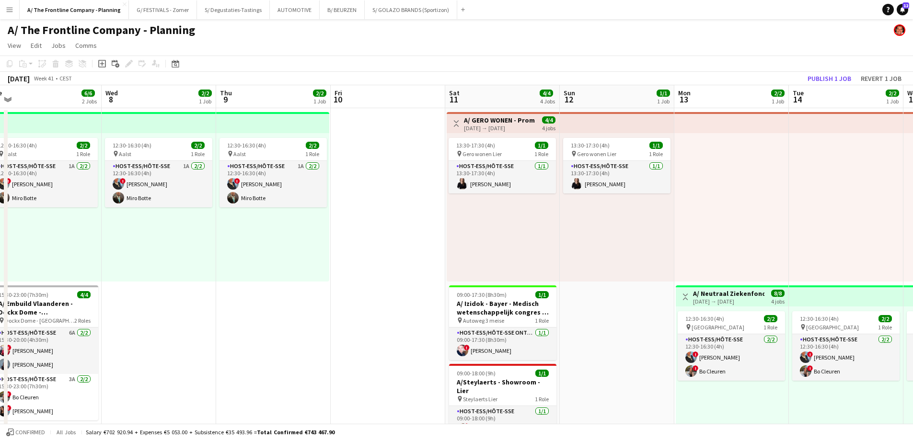
drag, startPoint x: 543, startPoint y: 292, endPoint x: 130, endPoint y: 277, distance: 413.2
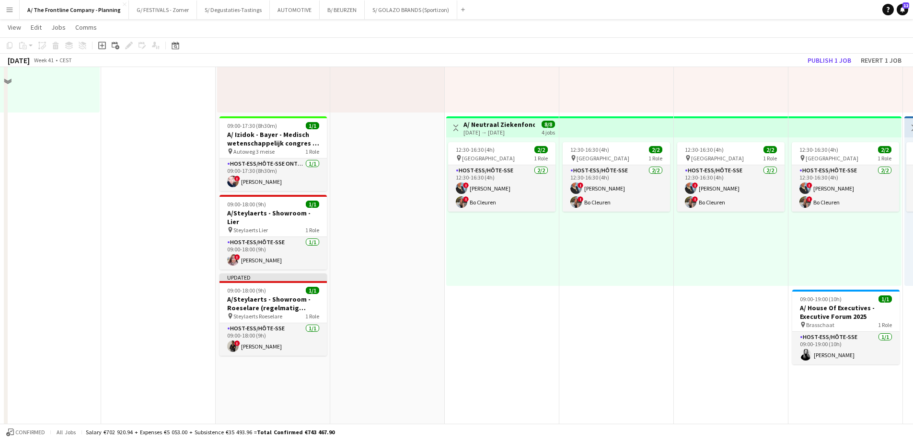
scroll to position [192, 0]
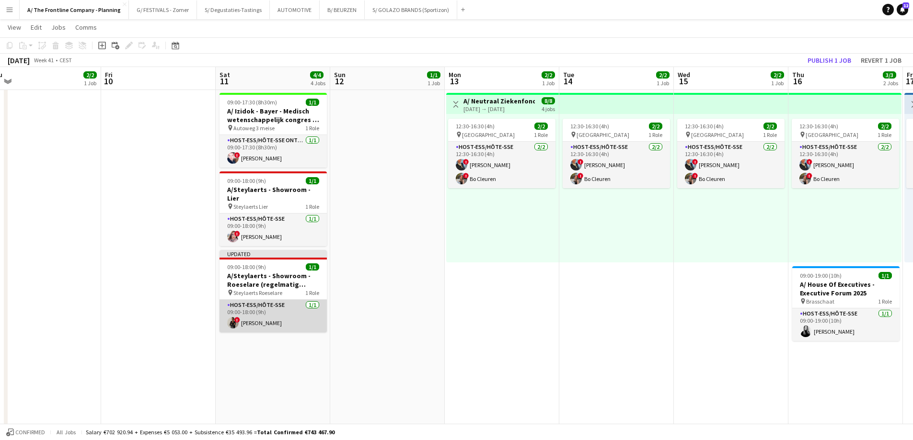
click at [244, 309] on app-card-role "Host-ess/Hôte-sse [DATE] 09:00-18:00 (9h) ! [PERSON_NAME]" at bounding box center [272, 316] width 107 height 33
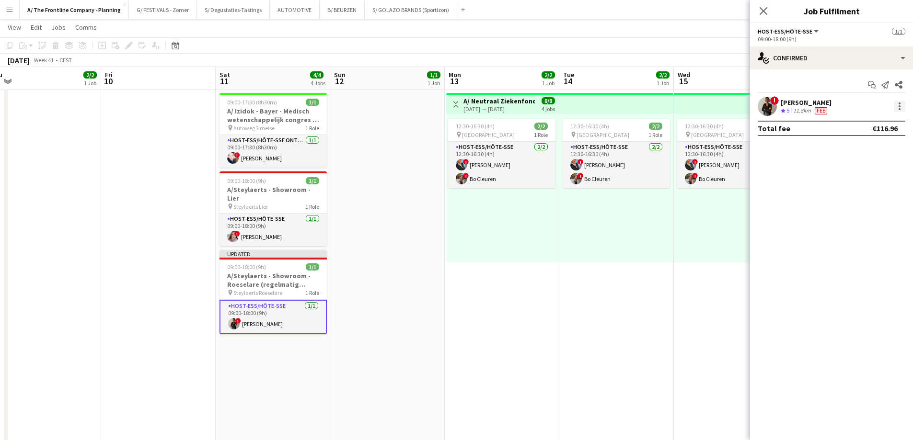
click at [903, 103] on div at bounding box center [898, 106] width 11 height 11
click at [870, 125] on span "Edit fee" at bounding box center [867, 124] width 59 height 9
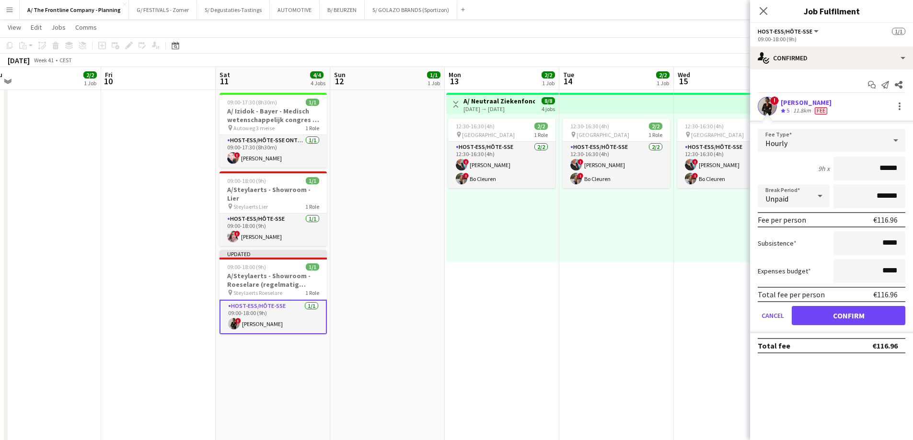
drag, startPoint x: 869, startPoint y: 168, endPoint x: 919, endPoint y: 172, distance: 50.0
click at [913, 172] on html "Menu Boards Boards Boards All jobs Status Workforce Workforce My Workforce Recr…" at bounding box center [456, 368] width 913 height 1120
type input "***"
click button "Confirm" at bounding box center [848, 315] width 114 height 19
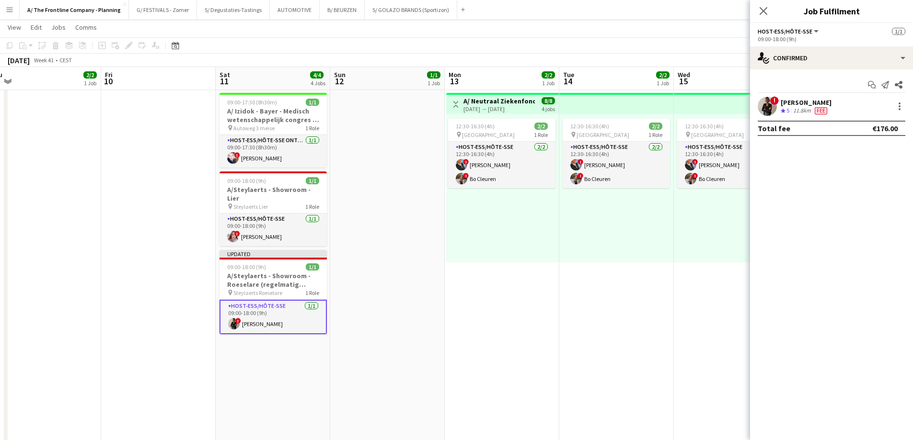
click at [709, 262] on div "12:30-16:30 (4h) 2/2 pin Leuven 1 Role Host-ess/Hôte-sse [DATE] 12:30-16:30 (4h…" at bounding box center [731, 188] width 114 height 149
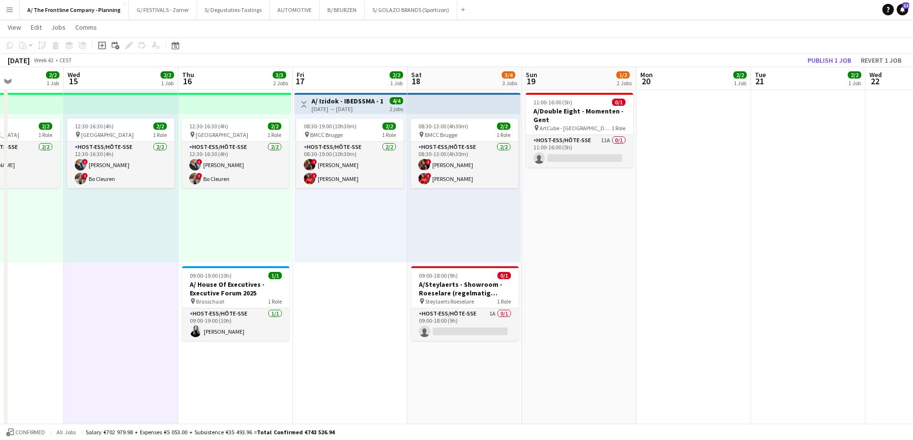
scroll to position [0, 287]
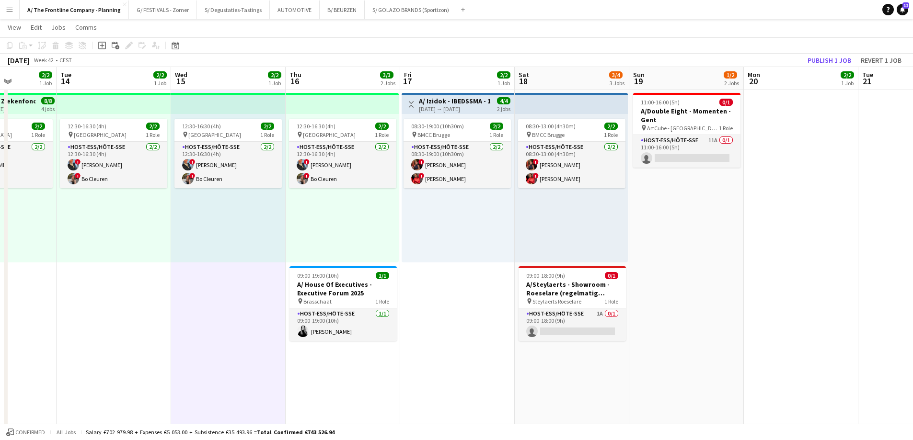
drag, startPoint x: 762, startPoint y: 238, endPoint x: 274, endPoint y: 217, distance: 489.1
click at [274, 217] on app-calendar-viewport "Sat 11 4/4 4 Jobs Sun 12 1/1 1 Job Mon 13 2/2 1 Job Tue 14 2/2 1 Job Wed 15 2/2…" at bounding box center [456, 379] width 913 height 1066
click at [583, 336] on app-card-role "Host-ess/Hôte-sse 1A 0/1 09:00-18:00 (9h) single-neutral-actions" at bounding box center [571, 325] width 107 height 33
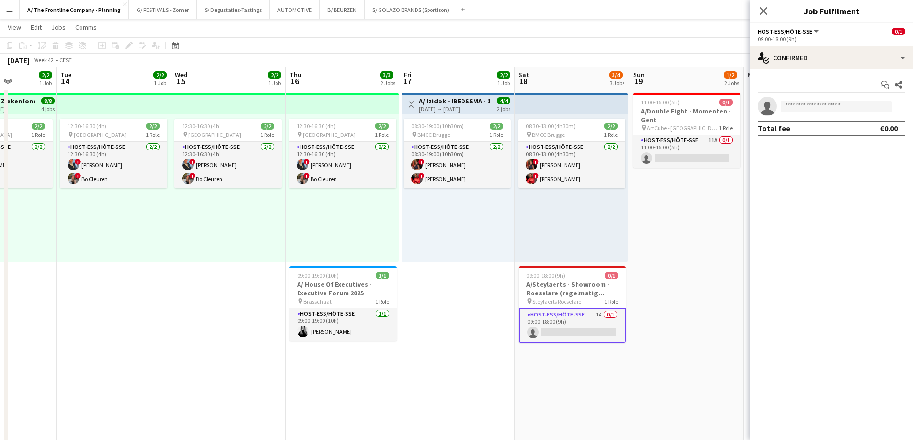
click at [811, 43] on div "09:00-18:00 (9h)" at bounding box center [831, 38] width 148 height 7
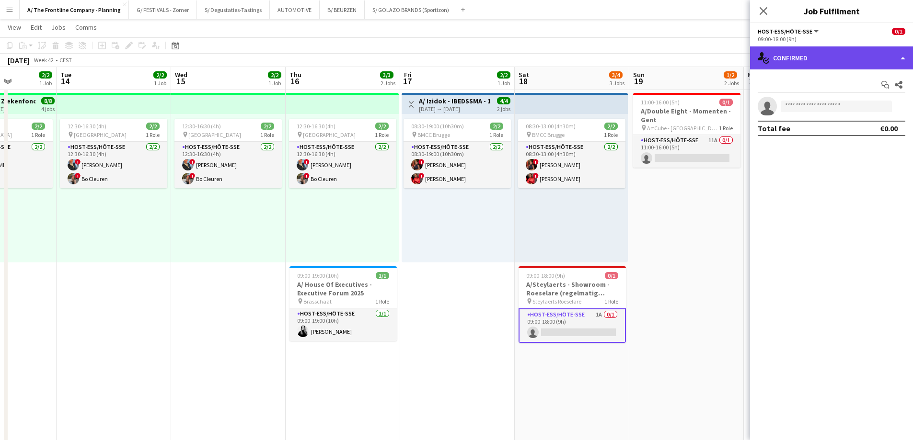
click at [813, 53] on div "single-neutral-actions-check-2 Confirmed" at bounding box center [831, 57] width 163 height 23
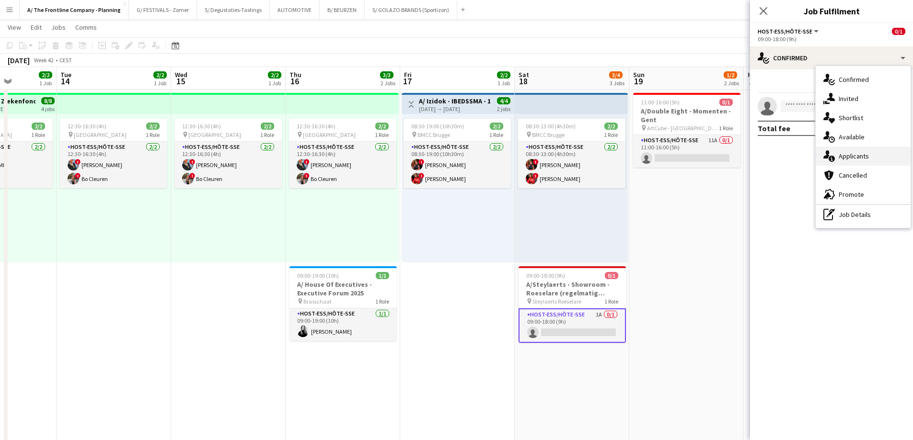
click at [838, 159] on div "single-neutral-actions-information Applicants" at bounding box center [862, 156] width 95 height 19
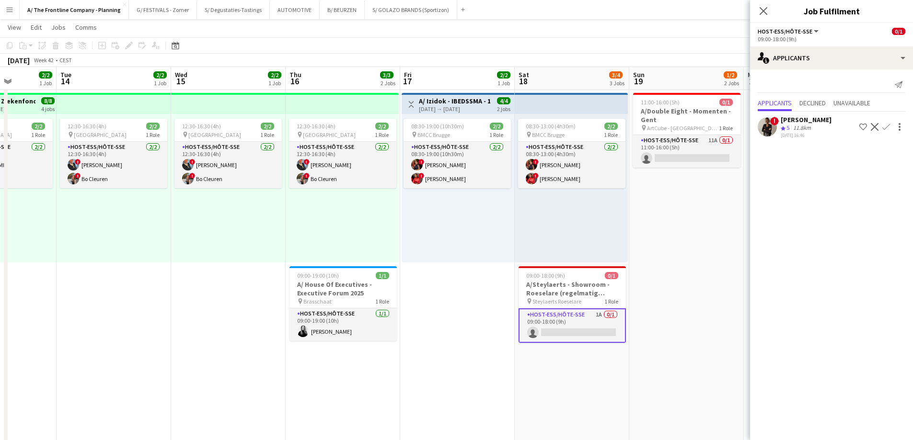
click at [884, 124] on app-icon "Confirm" at bounding box center [886, 127] width 8 height 8
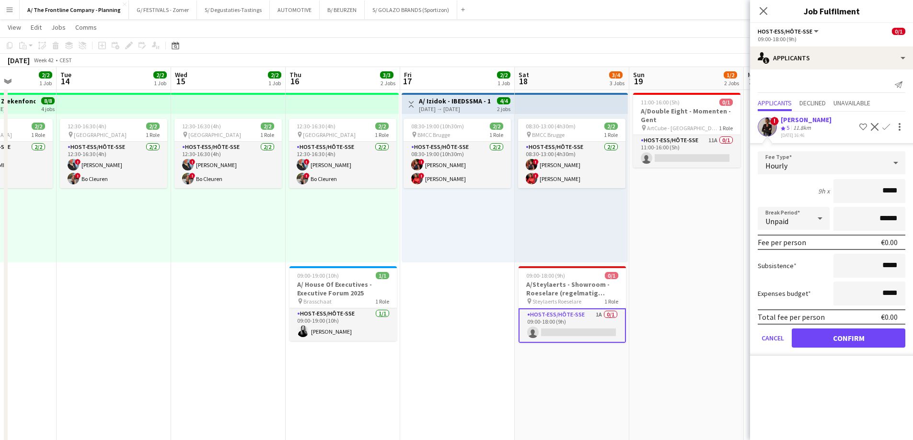
drag, startPoint x: 866, startPoint y: 192, endPoint x: 919, endPoint y: 189, distance: 53.3
click at [913, 189] on html "Menu Boards Boards Boards All jobs Status Workforce Workforce My Workforce Recr…" at bounding box center [456, 368] width 913 height 1120
type input "***"
type input "*******"
click button "Confirm" at bounding box center [848, 338] width 114 height 19
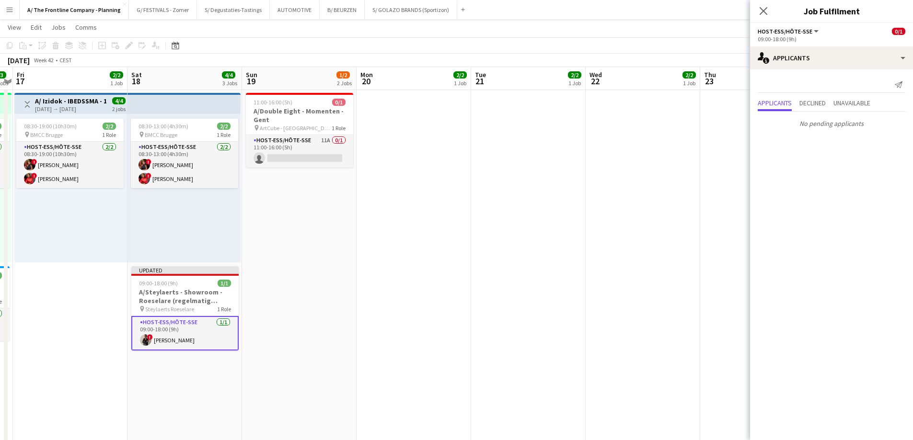
drag, startPoint x: 682, startPoint y: 239, endPoint x: 308, endPoint y: 236, distance: 373.7
click at [300, 235] on app-calendar-viewport "Tue 14 2/2 1 Job Wed 15 2/2 1 Job Thu 16 3/3 2 Jobs Fri 17 2/2 1 Job Sat 18 4/4…" at bounding box center [456, 379] width 913 height 1066
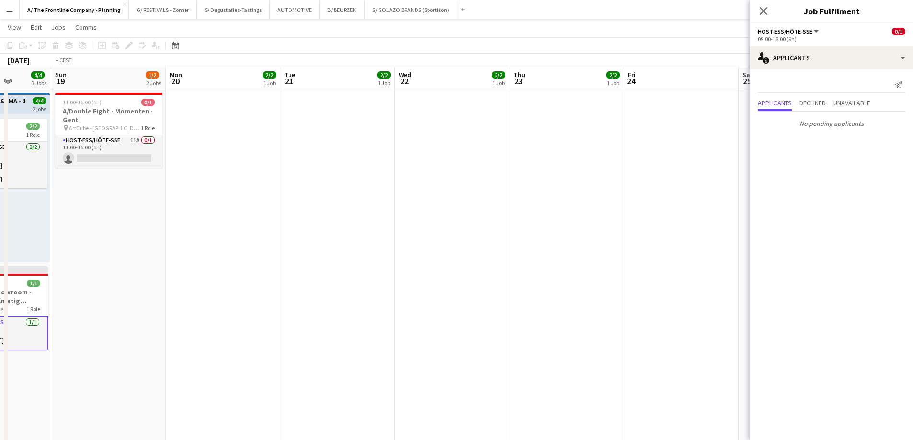
drag, startPoint x: 342, startPoint y: 231, endPoint x: 153, endPoint y: 239, distance: 188.9
click at [153, 239] on app-calendar-viewport "Thu 16 3/3 2 Jobs Fri 17 2/2 1 Job Sat 18 4/4 3 Jobs Sun 19 1/2 2 Jobs Mon 20 2…" at bounding box center [456, 379] width 913 height 1066
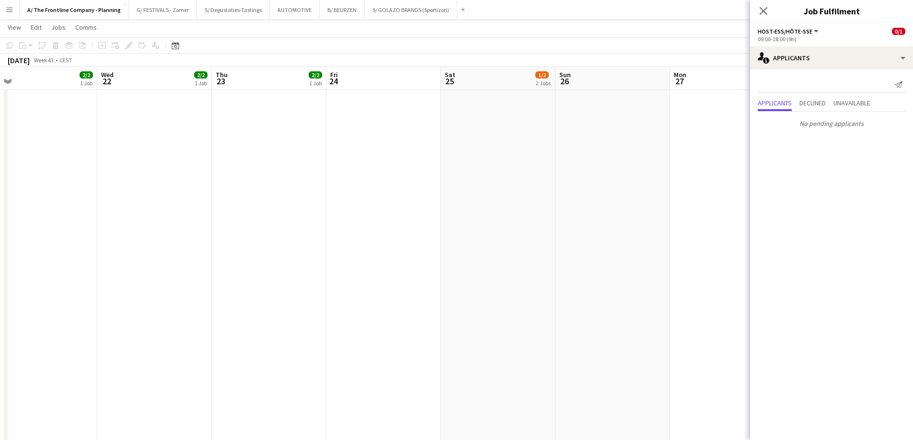
scroll to position [0, 315]
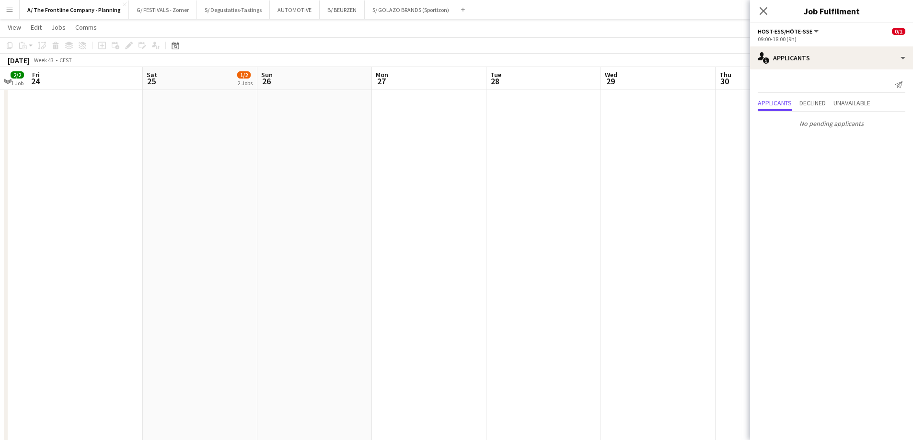
drag, startPoint x: 507, startPoint y: 239, endPoint x: 146, endPoint y: 256, distance: 361.6
click at [146, 256] on app-calendar-viewport "Tue 21 2/2 1 Job Wed 22 2/2 1 Job Thu 23 2/2 1 Job Fri 24 Sat 25 1/2 2 Jobs Sun…" at bounding box center [456, 379] width 913 height 1066
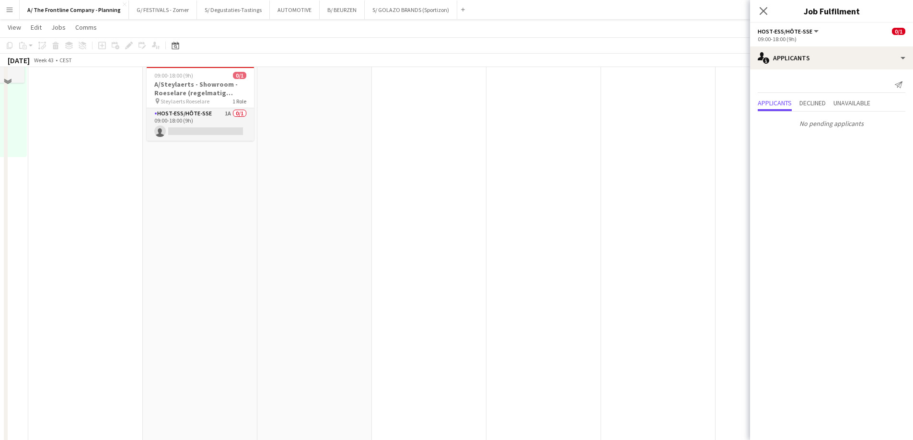
scroll to position [0, 0]
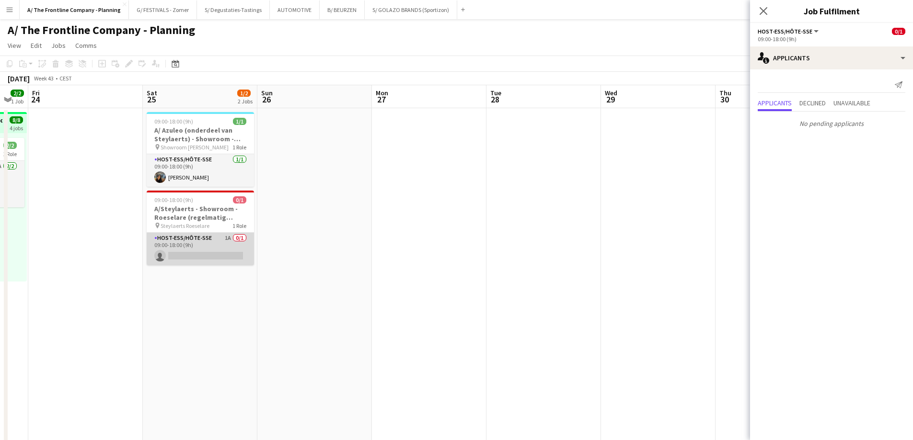
click at [204, 255] on app-card-role "Host-ess/Hôte-sse 1A 0/1 09:00-18:00 (9h) single-neutral-actions" at bounding box center [200, 249] width 107 height 33
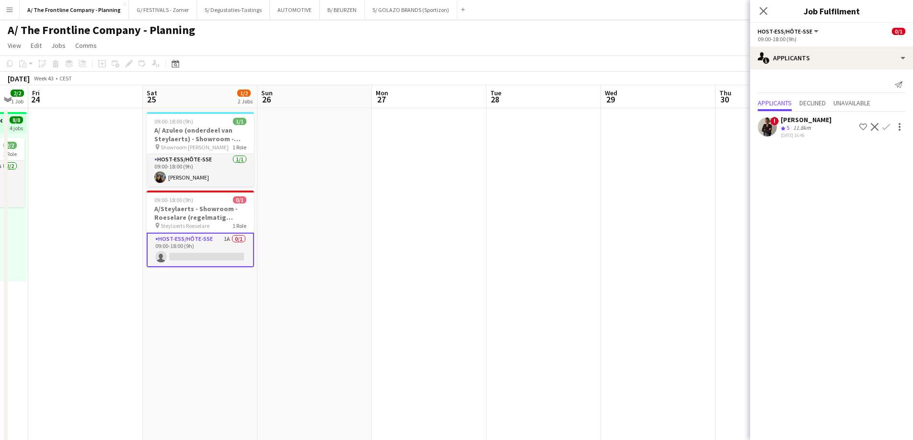
click at [886, 127] on app-icon "Confirm" at bounding box center [886, 127] width 8 height 8
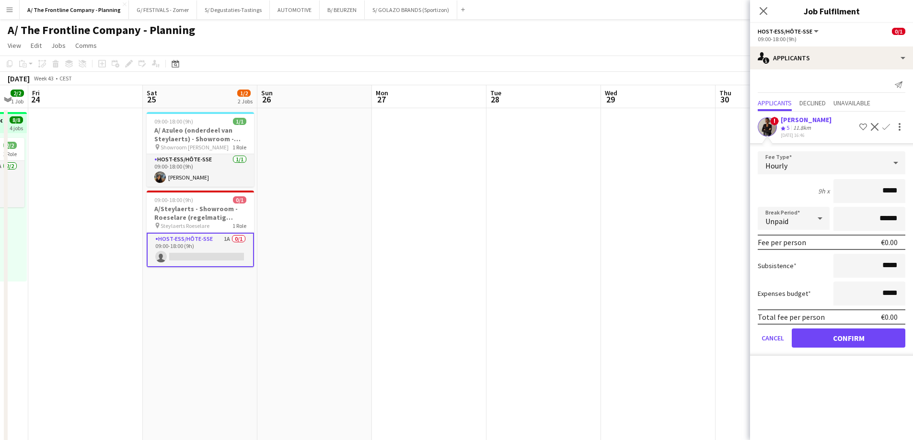
drag, startPoint x: 867, startPoint y: 189, endPoint x: 919, endPoint y: 191, distance: 52.3
type input "***"
type input "*******"
click button "Confirm" at bounding box center [848, 338] width 114 height 19
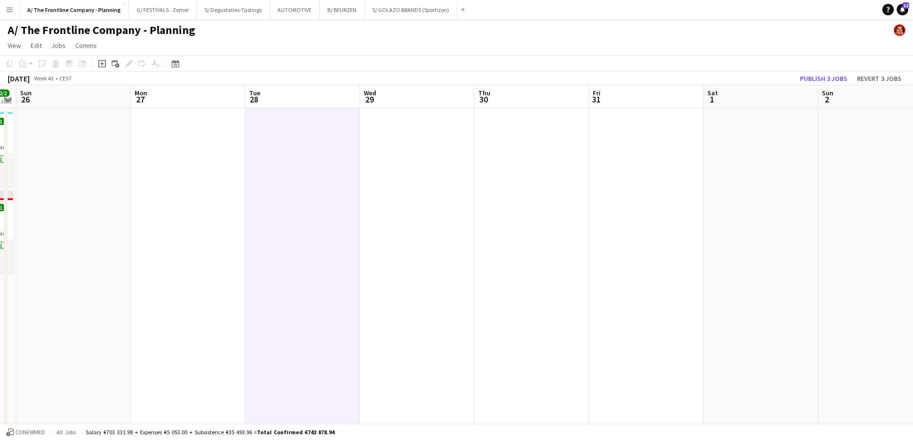
drag, startPoint x: 679, startPoint y: 220, endPoint x: 323, endPoint y: 223, distance: 355.5
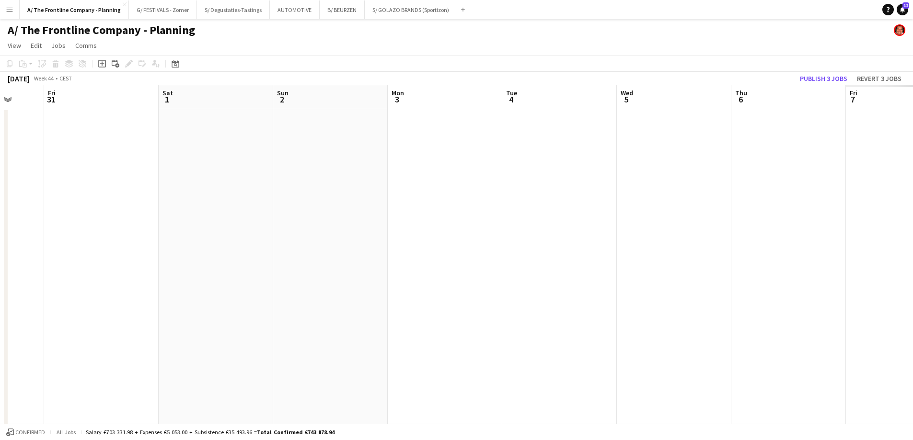
drag, startPoint x: 676, startPoint y: 196, endPoint x: 244, endPoint y: 194, distance: 431.6
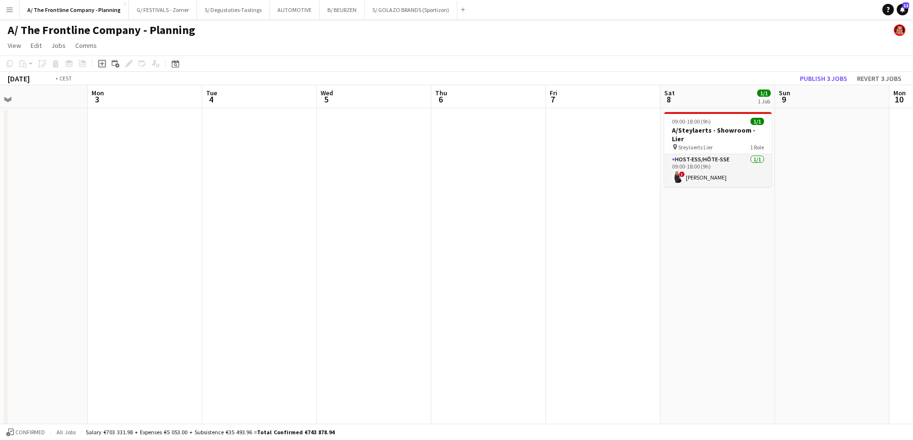
drag, startPoint x: 663, startPoint y: 205, endPoint x: 94, endPoint y: 201, distance: 569.1
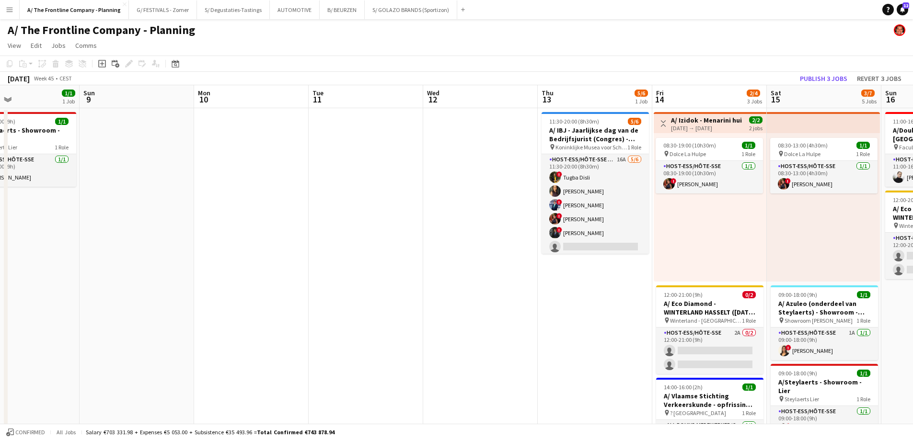
drag, startPoint x: 585, startPoint y: 241, endPoint x: 217, endPoint y: 233, distance: 368.0
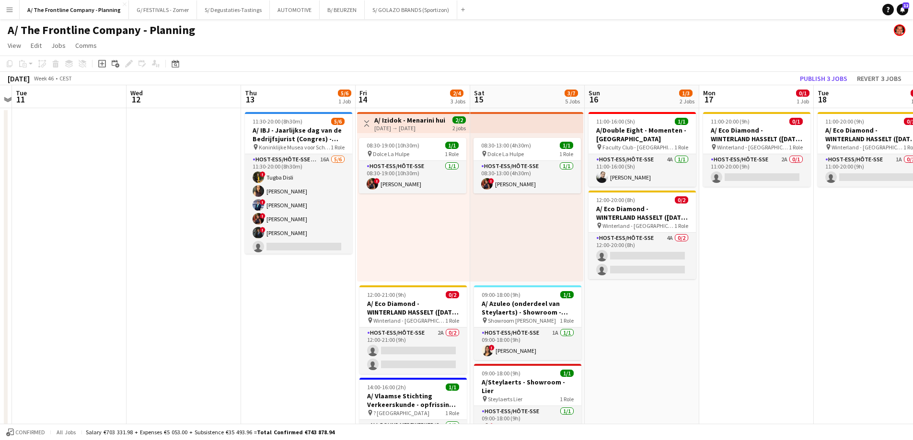
scroll to position [0, 338]
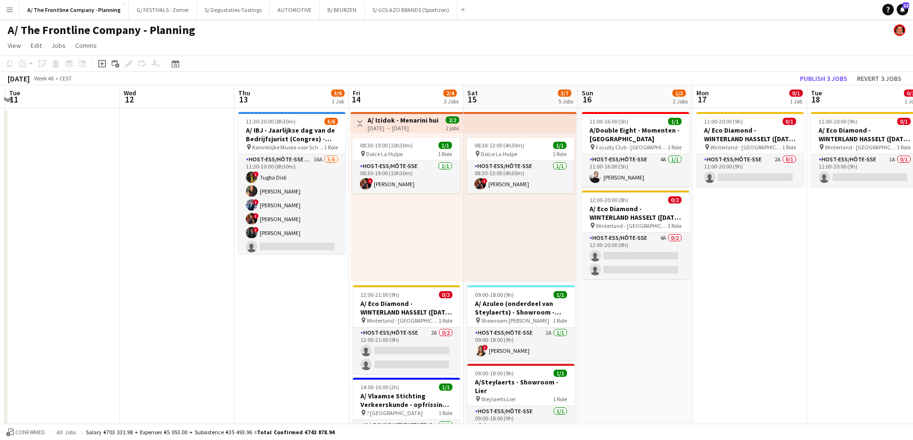
drag, startPoint x: 339, startPoint y: 237, endPoint x: 36, endPoint y: 233, distance: 303.3
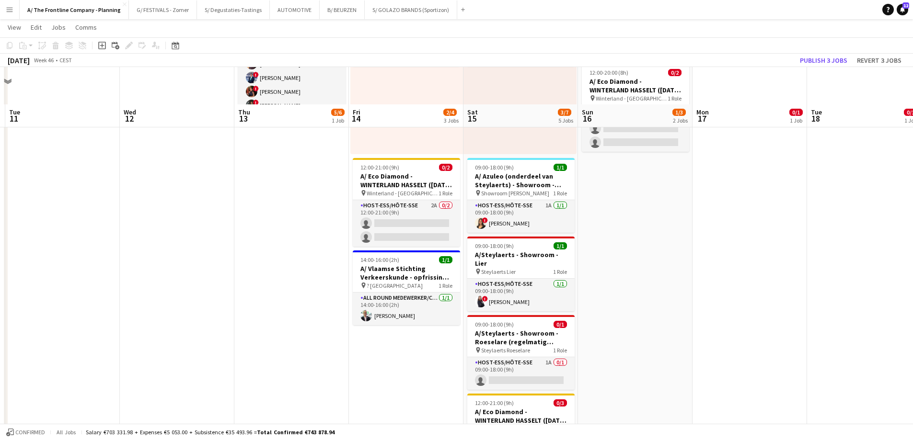
scroll to position [192, 0]
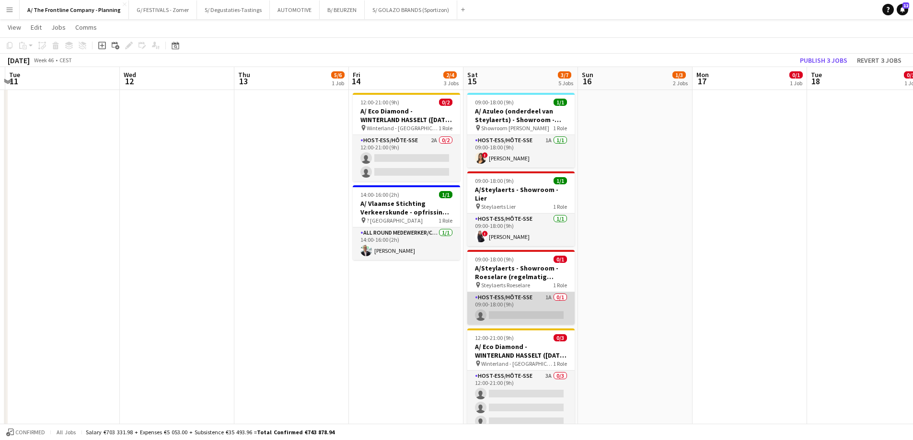
click at [517, 299] on app-card-role "Host-ess/Hôte-sse 1A 0/1 09:00-18:00 (9h) single-neutral-actions" at bounding box center [520, 308] width 107 height 33
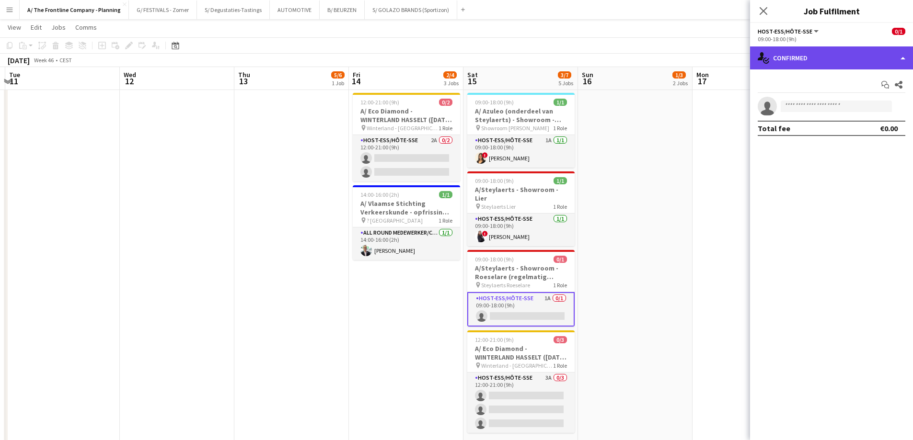
click at [813, 52] on div "single-neutral-actions-check-2 Confirmed" at bounding box center [831, 57] width 163 height 23
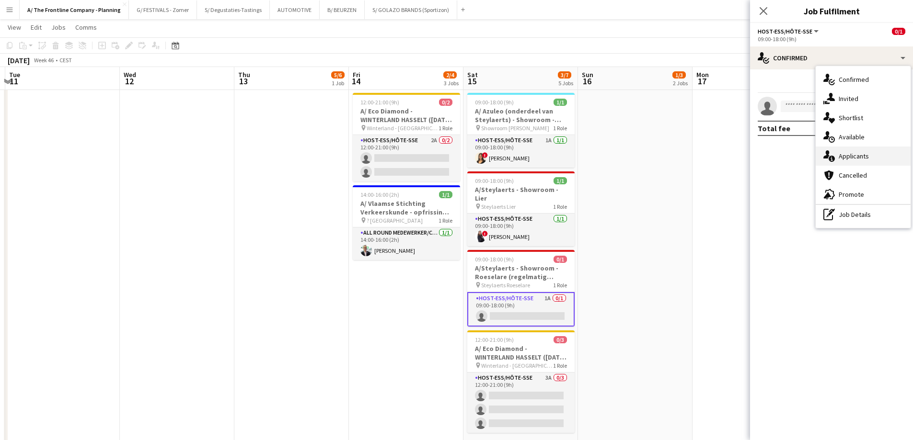
click at [844, 161] on div "single-neutral-actions-information Applicants" at bounding box center [862, 156] width 95 height 19
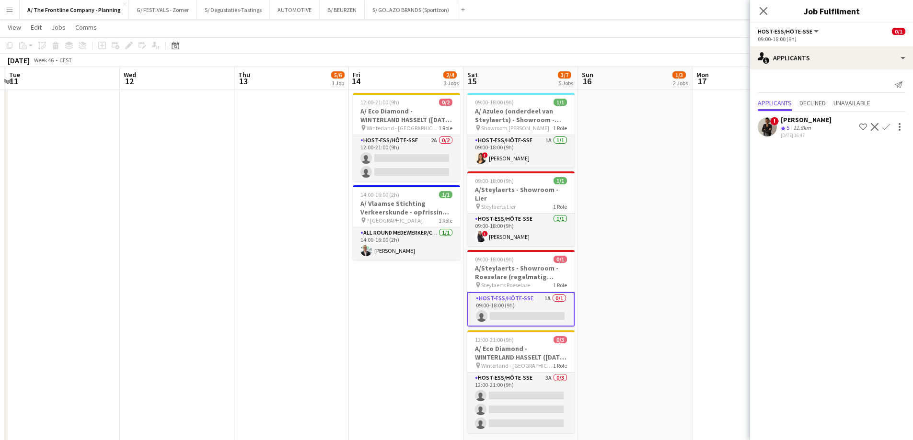
click at [888, 126] on app-icon "Confirm" at bounding box center [886, 127] width 8 height 8
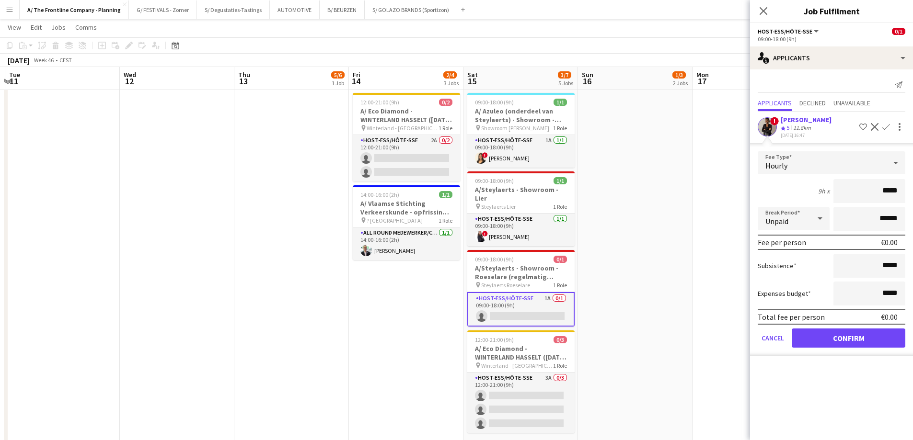
drag, startPoint x: 872, startPoint y: 186, endPoint x: 919, endPoint y: 200, distance: 49.0
click at [913, 200] on html "Menu Boards Boards Boards All jobs Status Workforce Workforce My Workforce Recr…" at bounding box center [456, 368] width 913 height 1120
type input "***"
type input "*******"
click button "Confirm" at bounding box center [848, 338] width 114 height 19
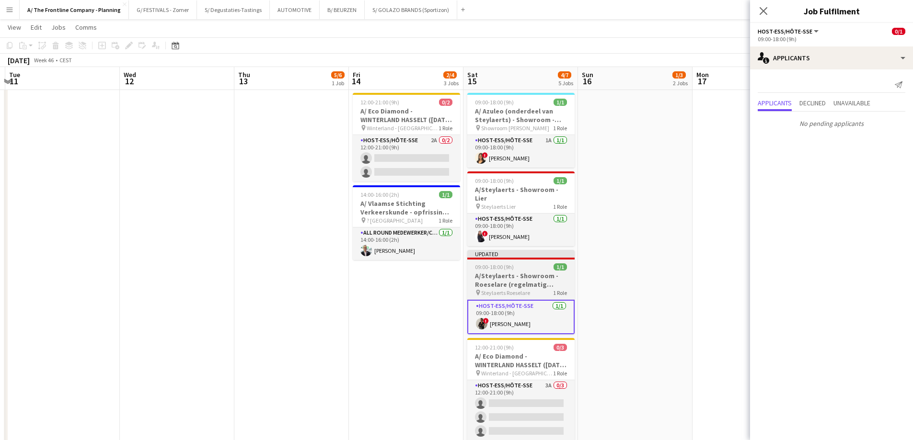
click at [535, 272] on h3 "A/Steylaerts - Showroom - Roeselare (regelmatig terugkerende opdracht)" at bounding box center [520, 280] width 107 height 17
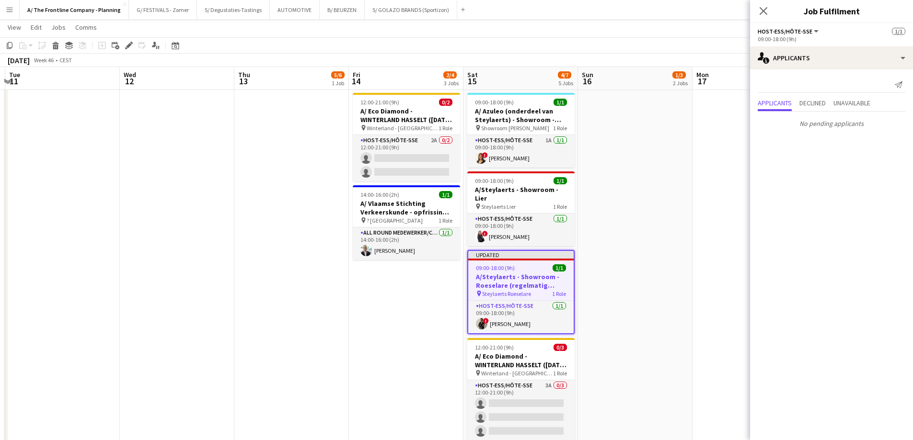
click at [613, 262] on app-date-cell "11:00-16:00 (5h) 1/1 A/Double Eight - Momenten - [GEOGRAPHIC_DATA] pin Faculty …" at bounding box center [635, 370] width 114 height 908
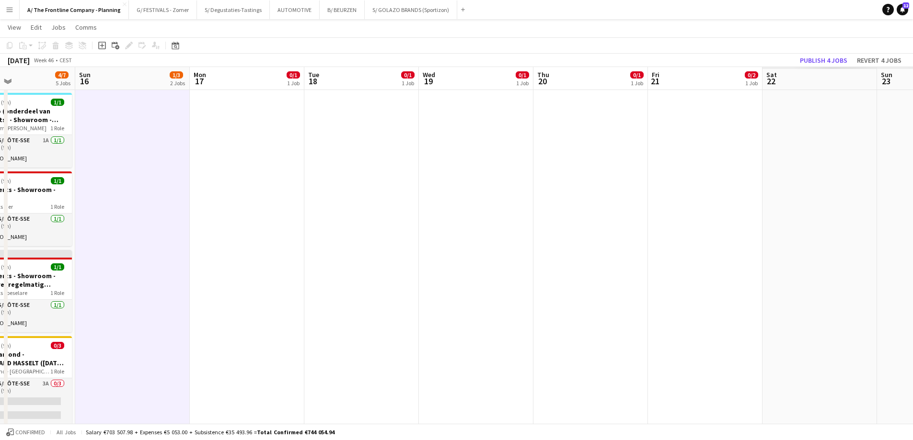
drag, startPoint x: 739, startPoint y: 242, endPoint x: 275, endPoint y: 225, distance: 464.5
click at [249, 224] on app-calendar-viewport "Wed 12 Thu 13 5/6 1 Job Fri 14 2/4 3 Jobs Sat 15 4/7 5 Jobs Sun 16 1/3 2 Jobs M…" at bounding box center [456, 379] width 913 height 1066
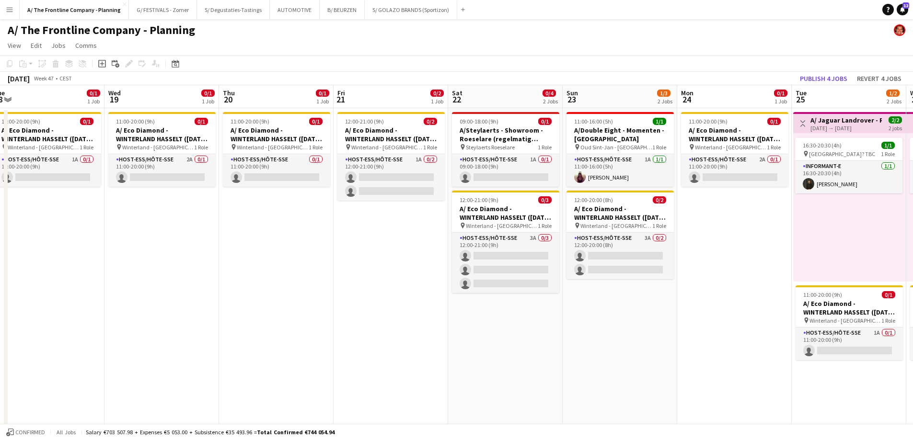
scroll to position [0, 341]
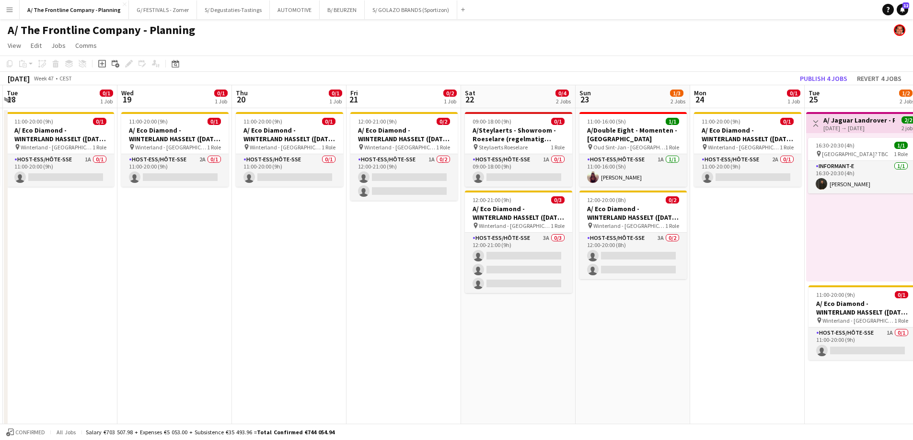
drag, startPoint x: 388, startPoint y: 238, endPoint x: 350, endPoint y: 232, distance: 38.8
click at [511, 173] on app-card-role "Host-ess/Hôte-sse 1A 0/1 09:00-18:00 (9h) single-neutral-actions" at bounding box center [518, 170] width 107 height 33
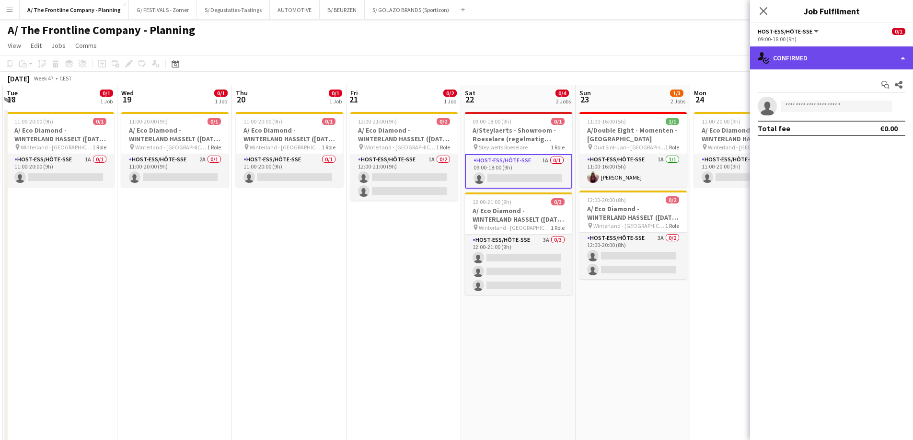
click at [832, 60] on div "single-neutral-actions-check-2 Confirmed" at bounding box center [831, 57] width 163 height 23
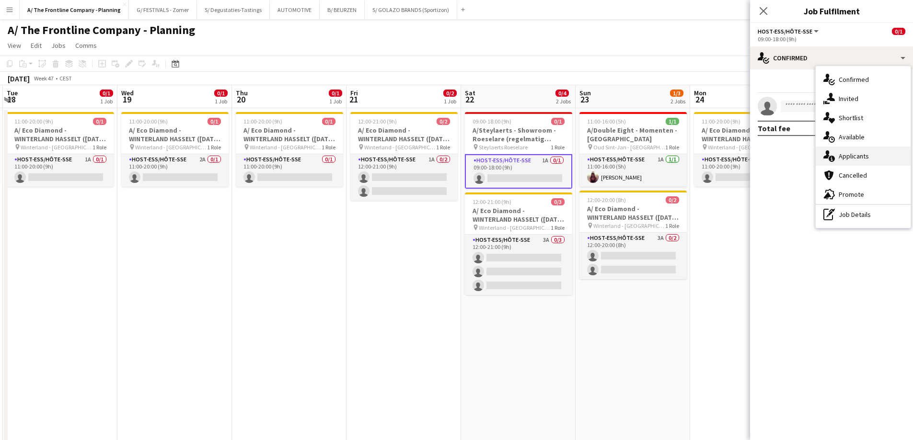
click at [836, 152] on div "single-neutral-actions-information Applicants" at bounding box center [862, 156] width 95 height 19
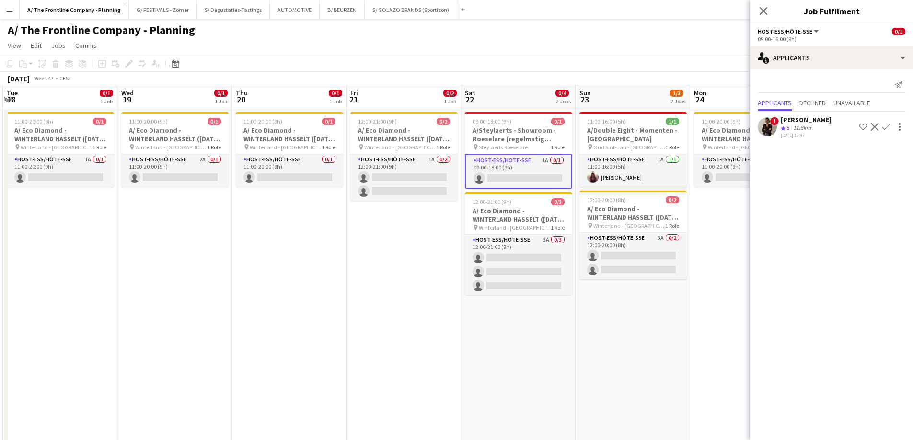
click at [886, 125] on app-icon "Confirm" at bounding box center [886, 127] width 8 height 8
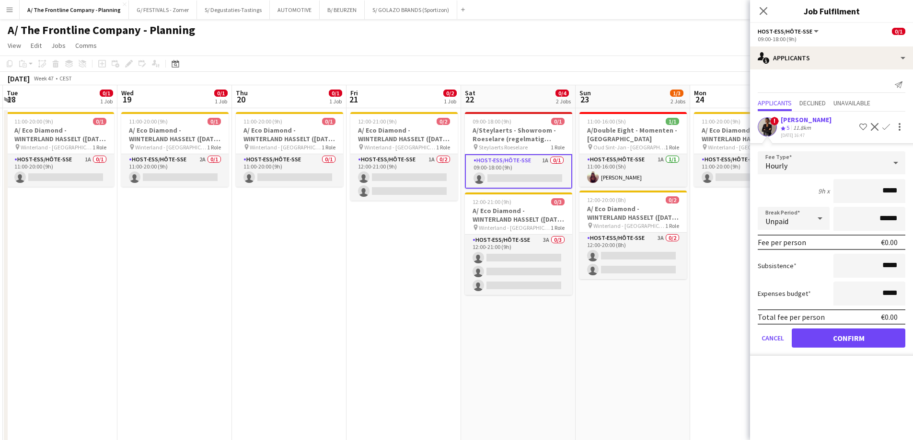
drag, startPoint x: 859, startPoint y: 180, endPoint x: 919, endPoint y: 194, distance: 61.7
type input "***"
type input "*******"
click button "Confirm" at bounding box center [848, 338] width 114 height 19
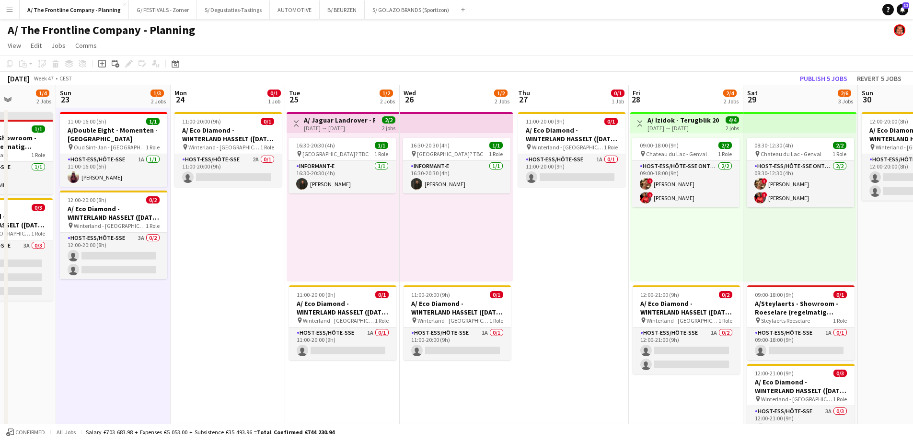
drag, startPoint x: 718, startPoint y: 303, endPoint x: 199, endPoint y: 241, distance: 522.4
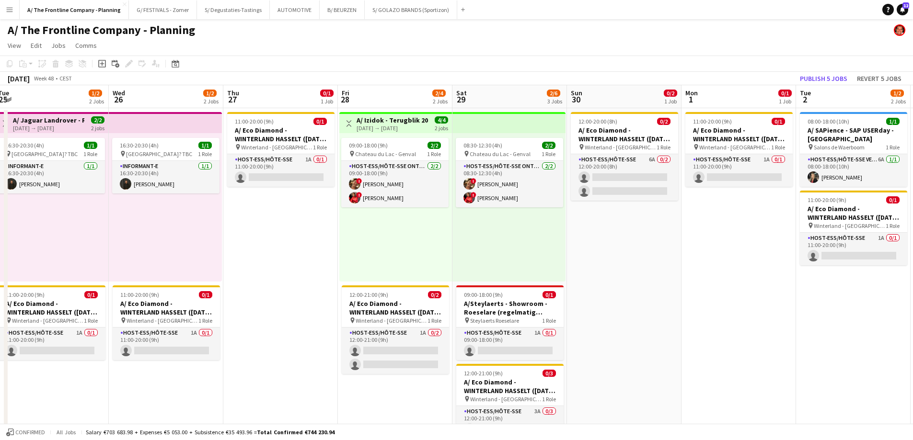
scroll to position [0, 355]
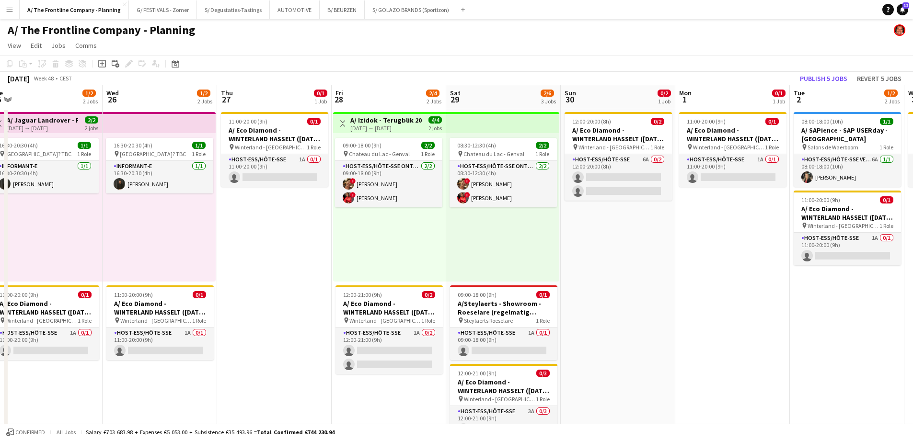
drag, startPoint x: 559, startPoint y: 244, endPoint x: 314, endPoint y: 234, distance: 245.0
click at [474, 331] on app-card-role "Host-ess/Hôte-sse 1A 0/1 09:00-18:00 (9h) single-neutral-actions" at bounding box center [503, 344] width 107 height 33
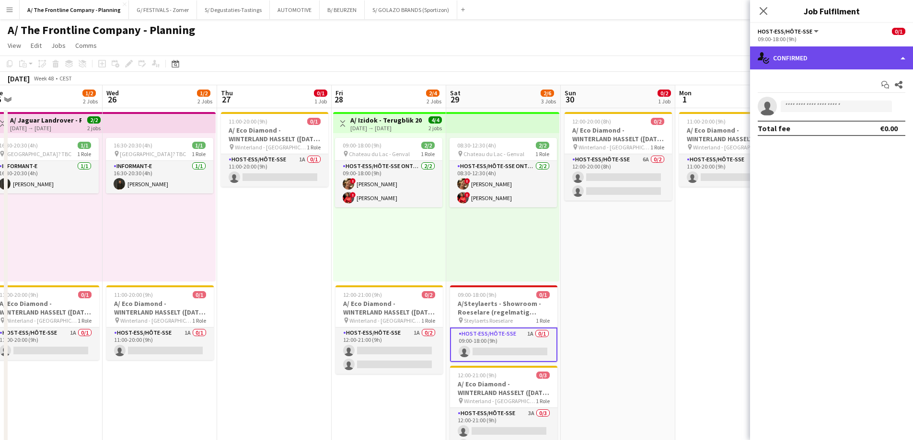
click at [828, 58] on div "single-neutral-actions-check-2 Confirmed" at bounding box center [831, 57] width 163 height 23
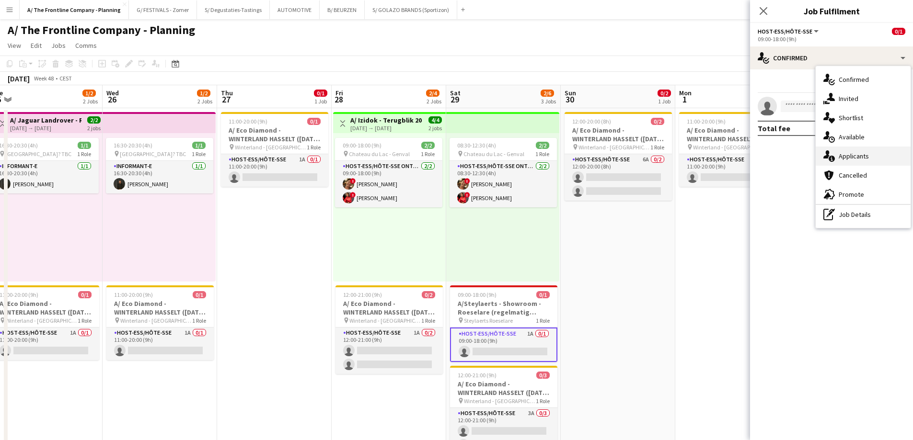
click at [845, 161] on div "single-neutral-actions-information Applicants" at bounding box center [862, 156] width 95 height 19
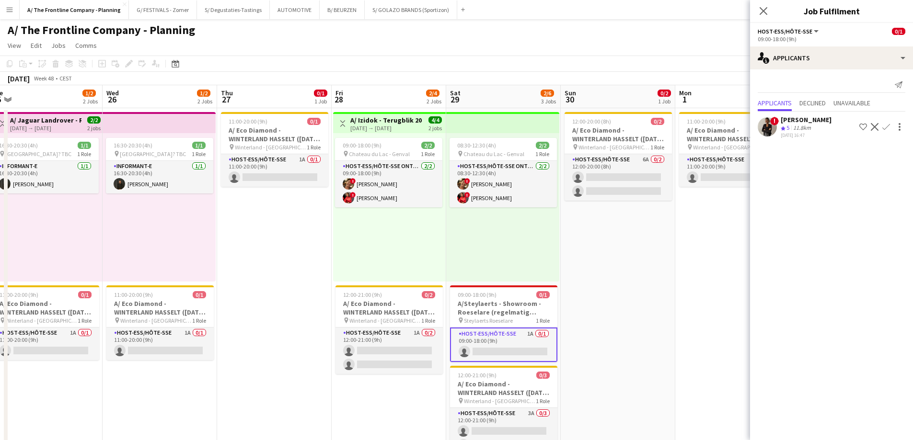
click at [886, 125] on app-icon "Confirm" at bounding box center [886, 127] width 8 height 8
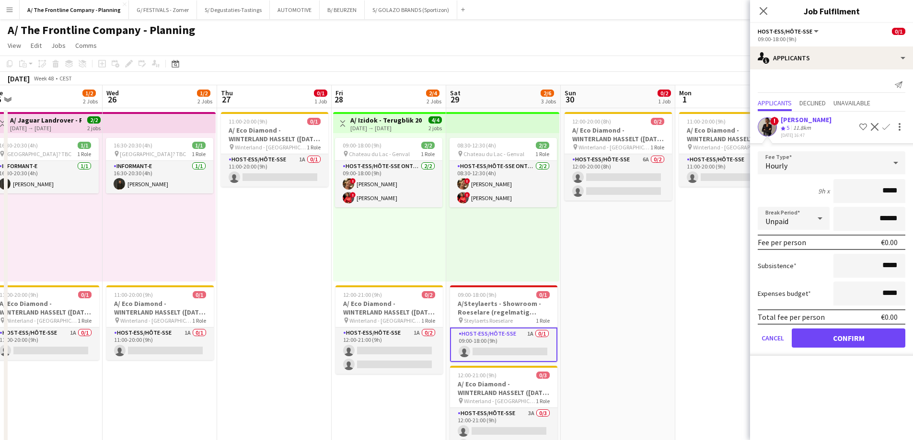
drag, startPoint x: 870, startPoint y: 182, endPoint x: 919, endPoint y: 194, distance: 50.3
type input "***"
type input "*******"
click button "Confirm" at bounding box center [848, 338] width 114 height 19
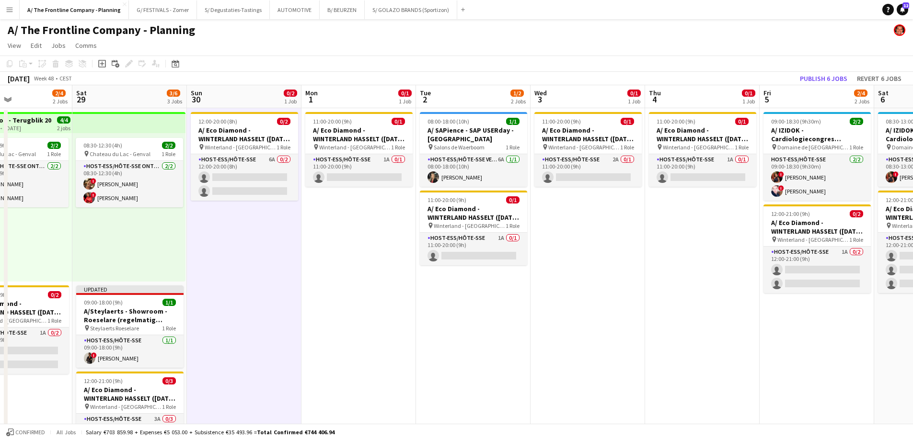
drag, startPoint x: 701, startPoint y: 235, endPoint x: 328, endPoint y: 228, distance: 373.7
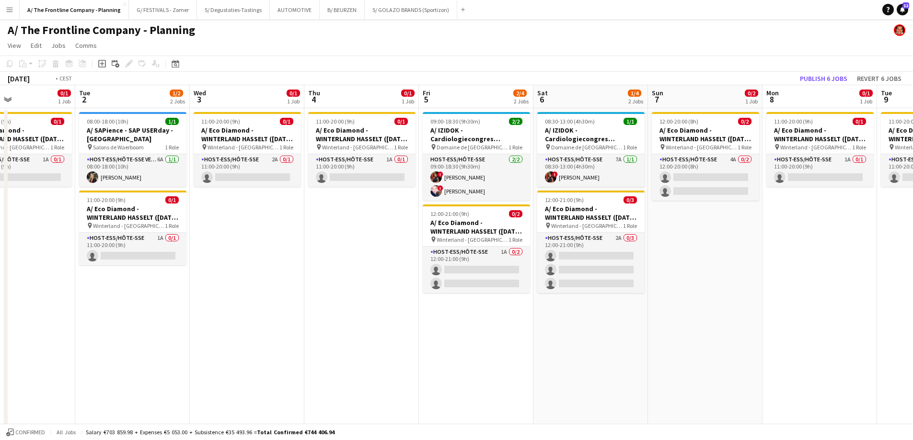
scroll to position [0, 347]
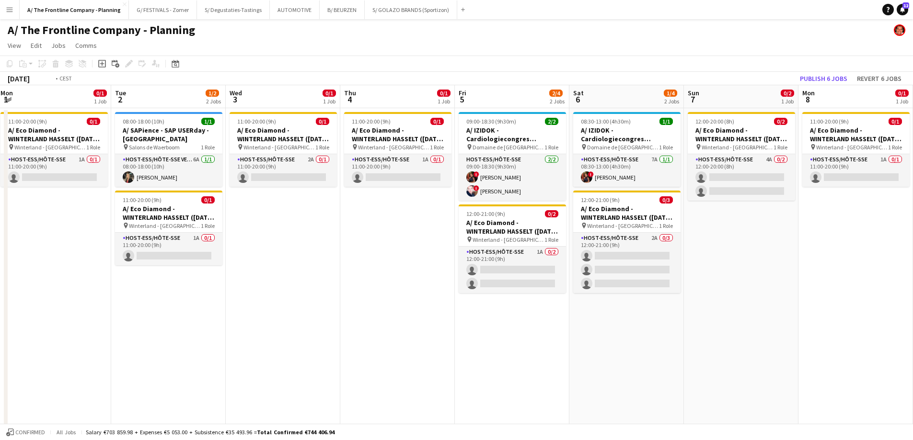
drag, startPoint x: 642, startPoint y: 255, endPoint x: 338, endPoint y: 225, distance: 306.2
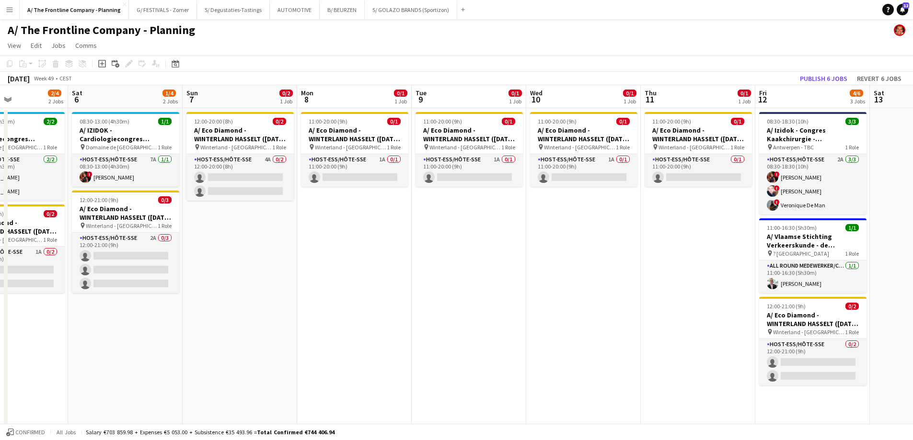
scroll to position [0, 333]
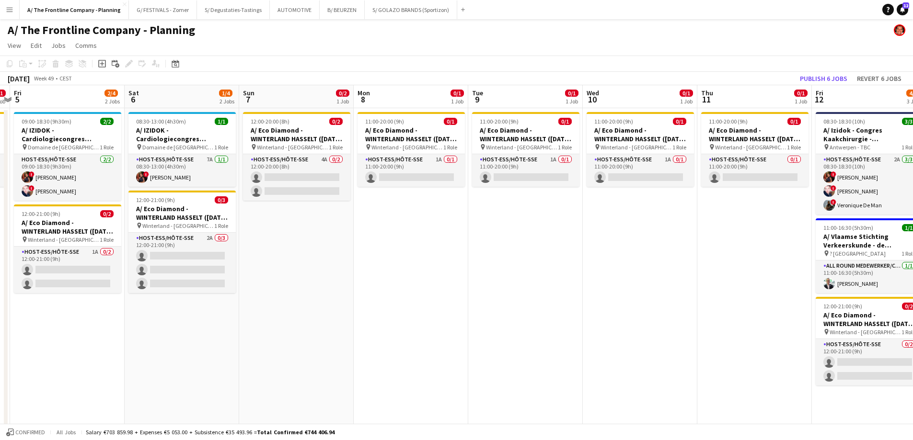
drag, startPoint x: 683, startPoint y: 308, endPoint x: 246, endPoint y: 265, distance: 438.5
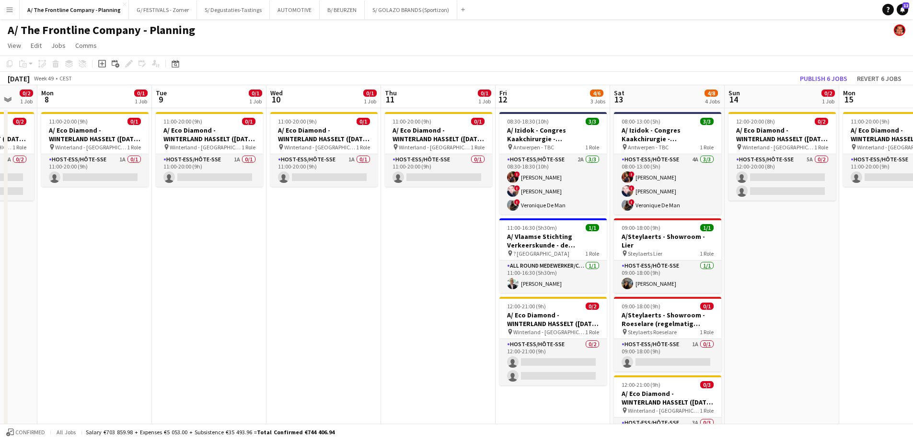
drag, startPoint x: 568, startPoint y: 258, endPoint x: 252, endPoint y: 244, distance: 316.5
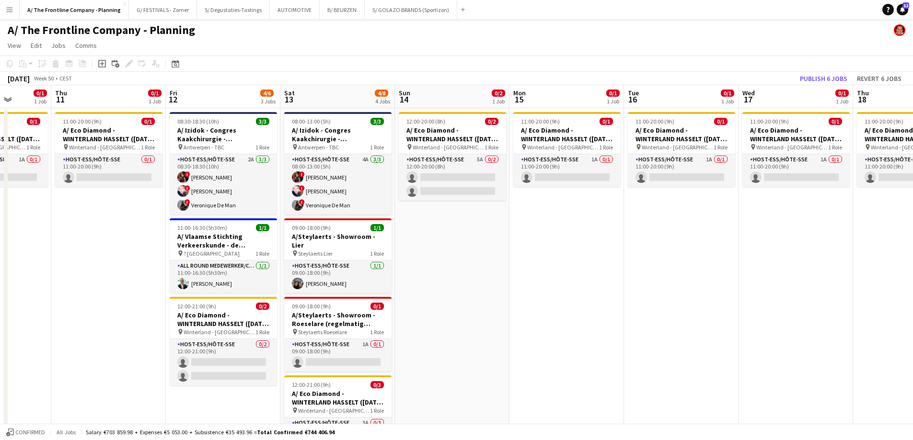
drag, startPoint x: 421, startPoint y: 252, endPoint x: 90, endPoint y: 222, distance: 332.4
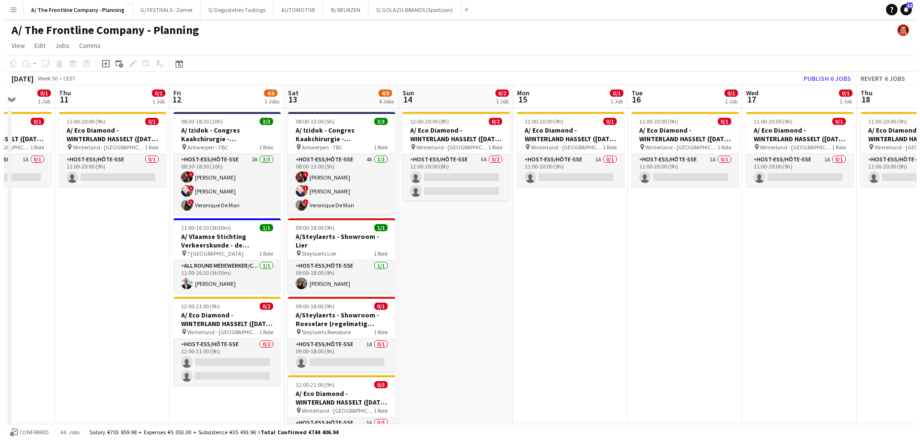
scroll to position [0, 294]
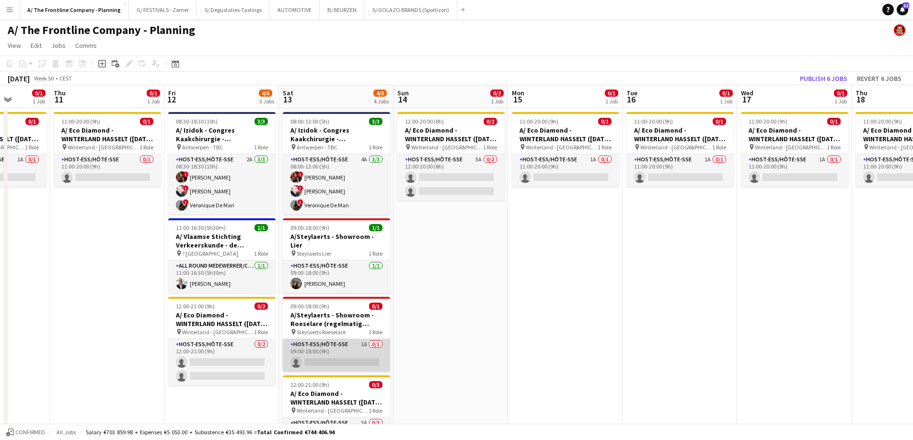
click at [307, 343] on app-card-role "Host-ess/Hôte-sse 1A 0/1 09:00-18:00 (9h) single-neutral-actions" at bounding box center [336, 355] width 107 height 33
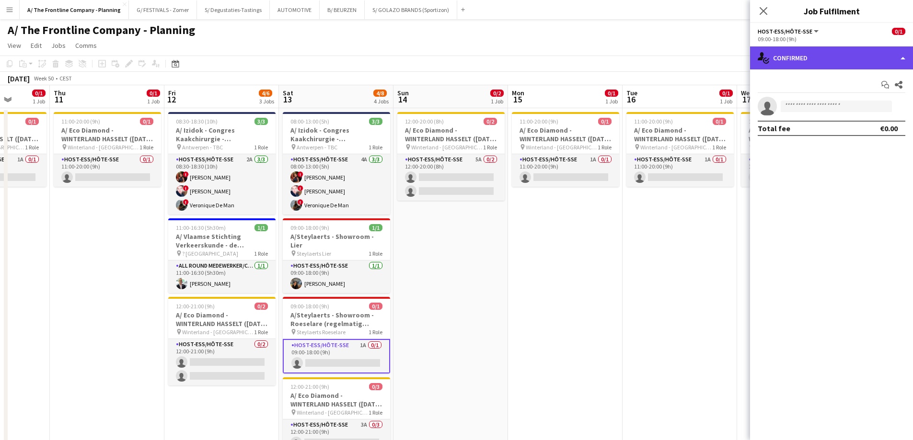
click at [856, 60] on div "single-neutral-actions-check-2 Confirmed" at bounding box center [831, 57] width 163 height 23
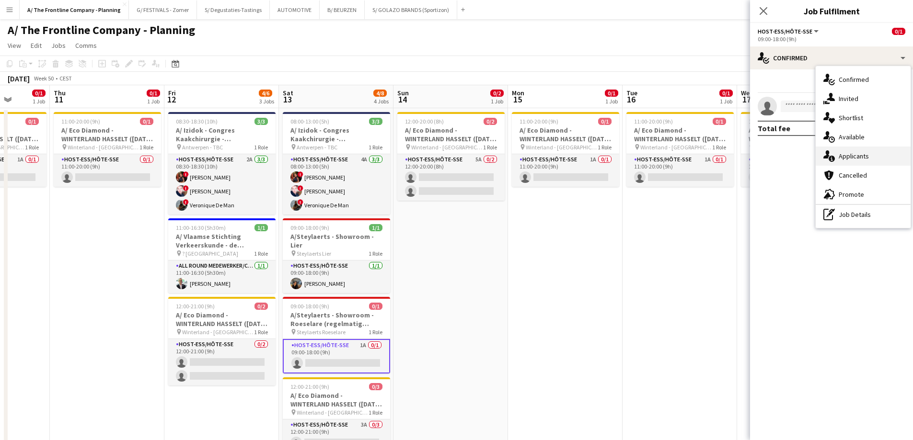
click at [857, 150] on div "single-neutral-actions-information Applicants" at bounding box center [862, 156] width 95 height 19
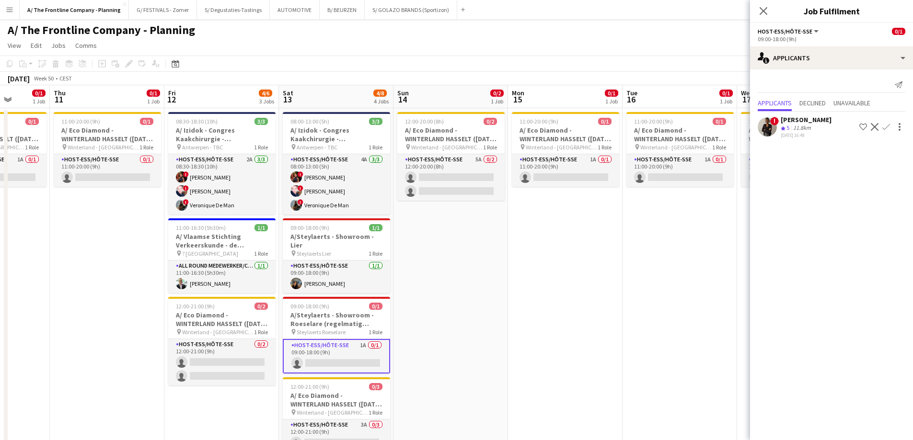
click at [883, 127] on app-icon "Confirm" at bounding box center [886, 127] width 8 height 8
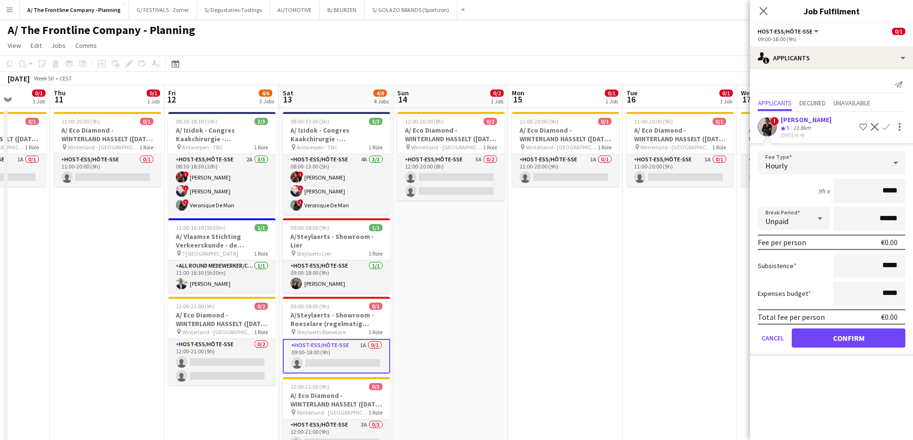
drag, startPoint x: 875, startPoint y: 196, endPoint x: 919, endPoint y: 201, distance: 44.8
type input "***"
type input "*******"
click button "Confirm" at bounding box center [848, 338] width 114 height 19
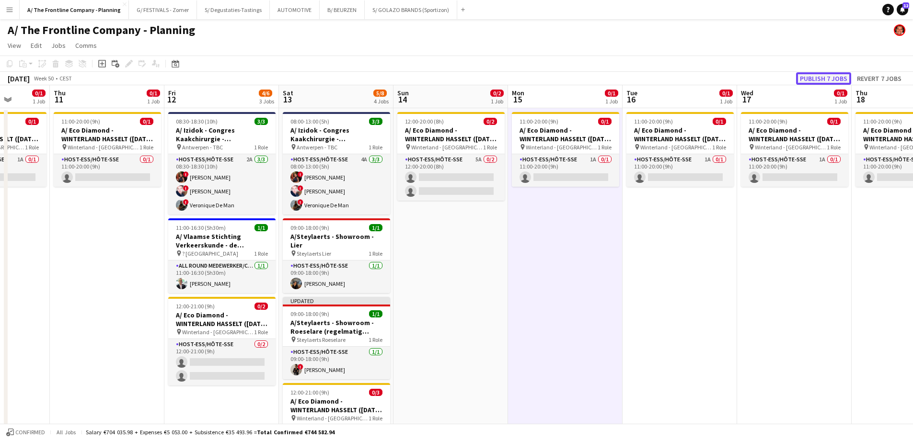
click at [804, 84] on button "Publish 7 jobs" at bounding box center [823, 78] width 55 height 12
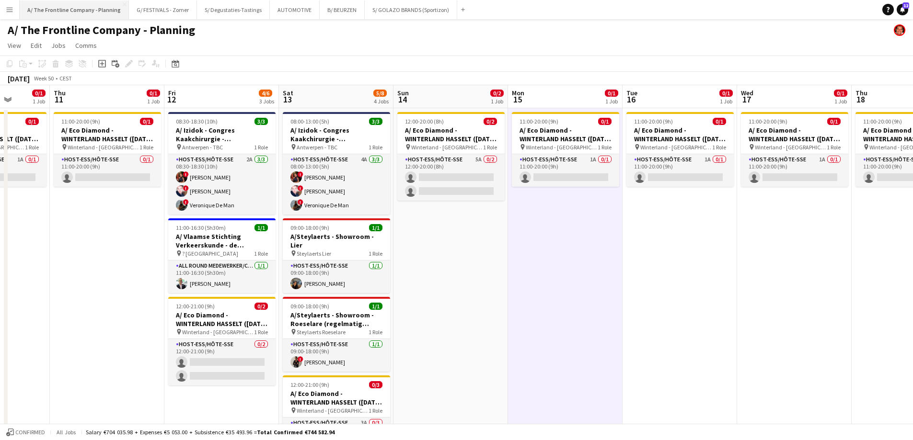
click at [54, 8] on button "A/ The Frontline Company - Planning Close" at bounding box center [74, 9] width 109 height 19
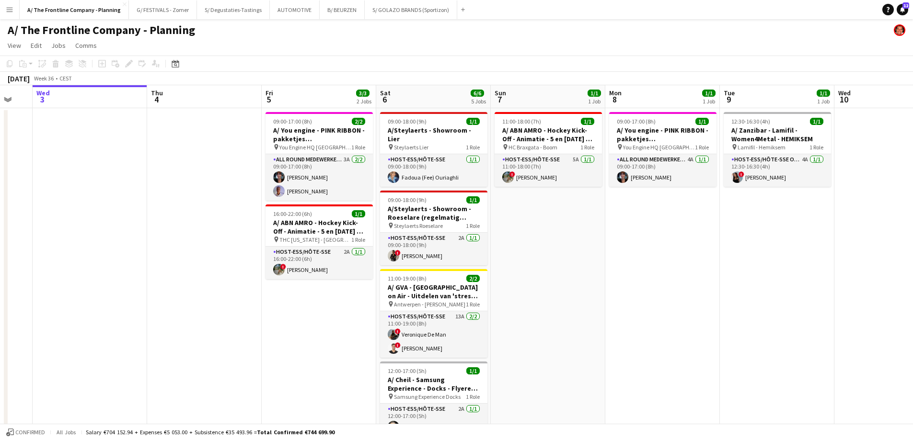
drag, startPoint x: 591, startPoint y: 221, endPoint x: -43, endPoint y: 192, distance: 634.4
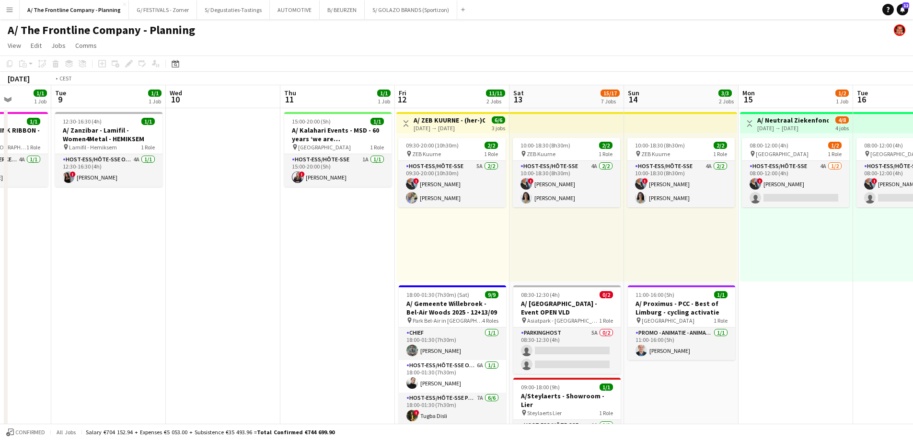
scroll to position [0, 369]
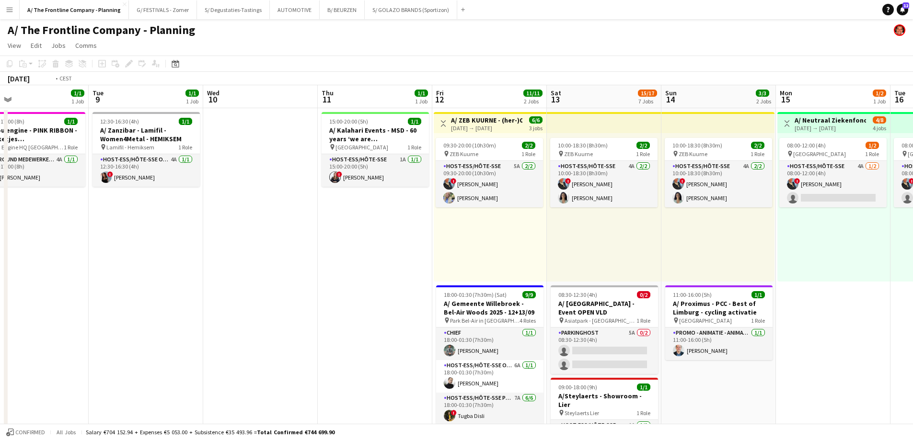
drag, startPoint x: 412, startPoint y: 255, endPoint x: 5, endPoint y: 220, distance: 408.6
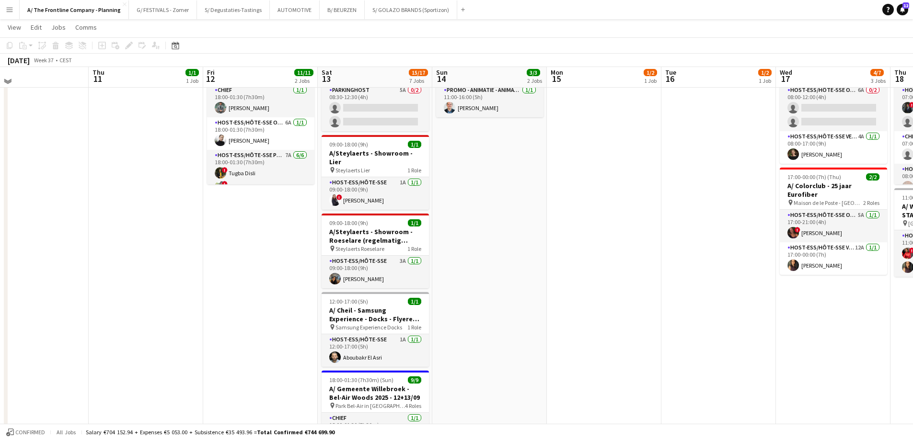
scroll to position [240, 0]
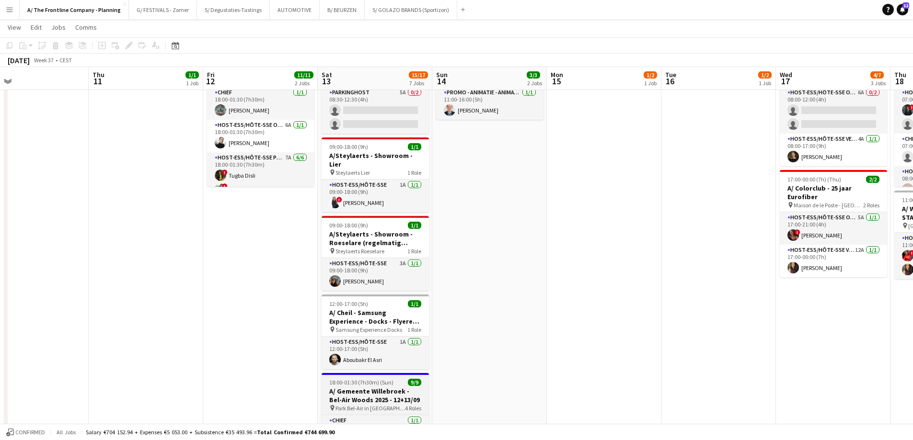
click at [351, 373] on app-job-card "18:00-01:30 (7h30m) (Sun) 9/9 A/ Gemeente Willebroek - [GEOGRAPHIC_DATA][PERSON…" at bounding box center [374, 444] width 107 height 142
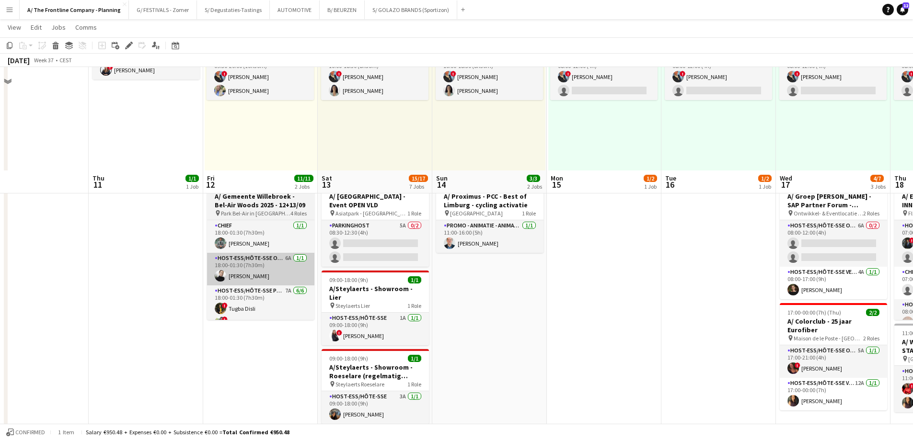
scroll to position [96, 0]
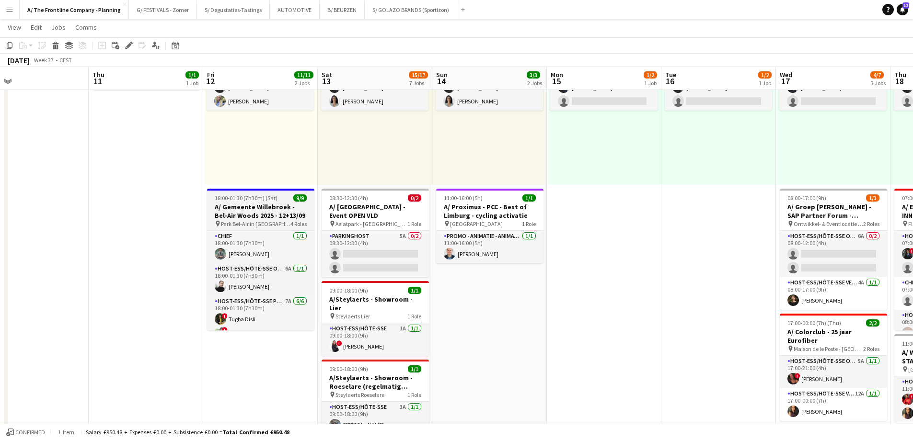
click at [247, 203] on h3 "A/ Gemeente Willebroek - Bel-Air Woods 2025 - 12+13/09" at bounding box center [260, 211] width 107 height 17
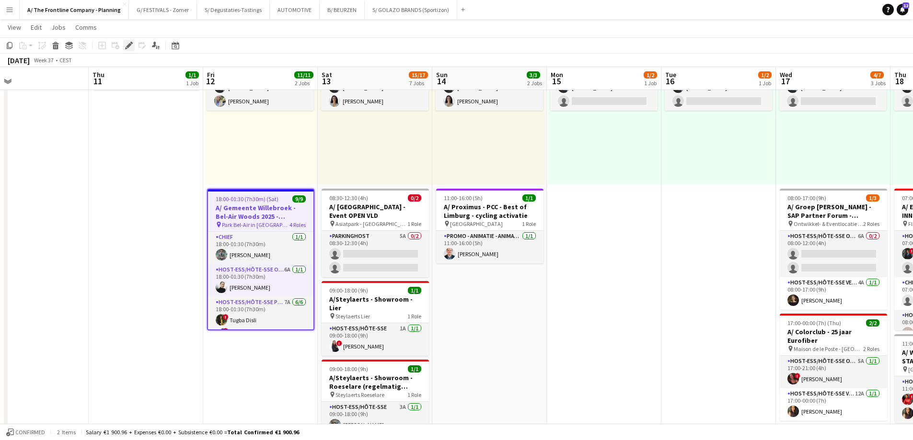
click at [129, 50] on div "Edit" at bounding box center [128, 45] width 11 height 11
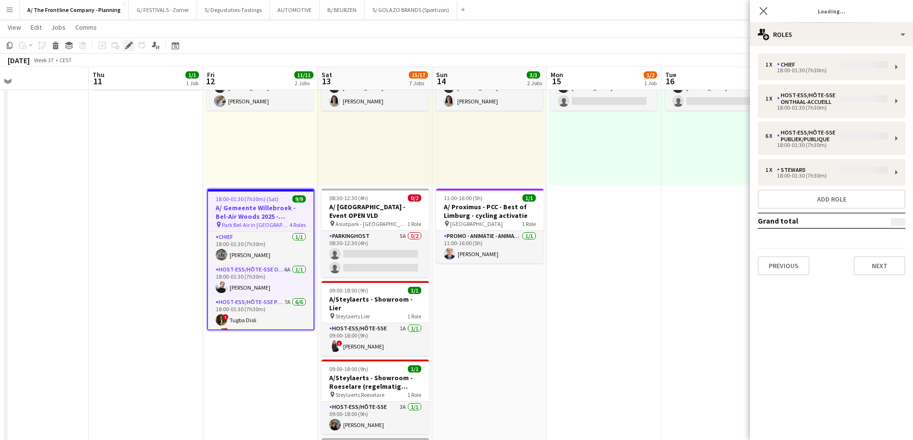
type input "**********"
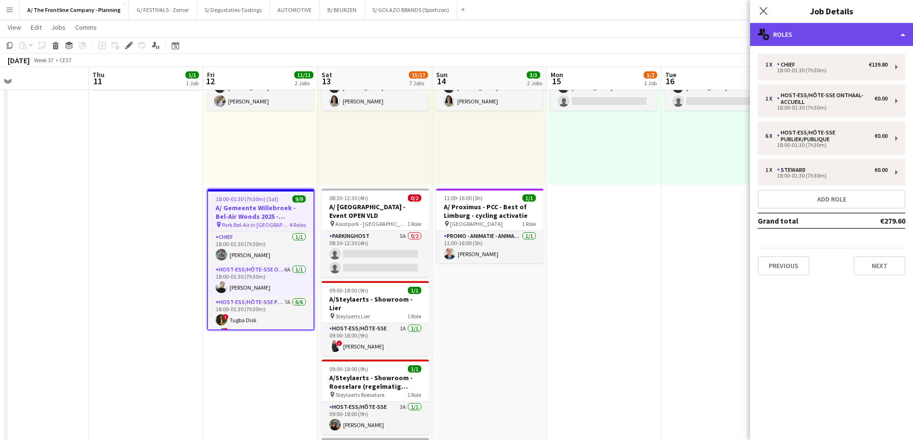
click at [835, 28] on div "multiple-users-add Roles" at bounding box center [831, 34] width 163 height 23
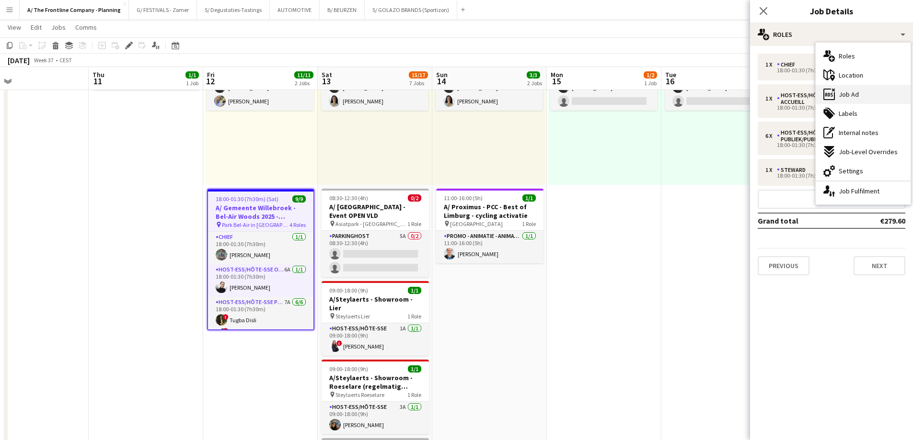
click at [852, 98] on span "Job Ad" at bounding box center [848, 94] width 20 height 9
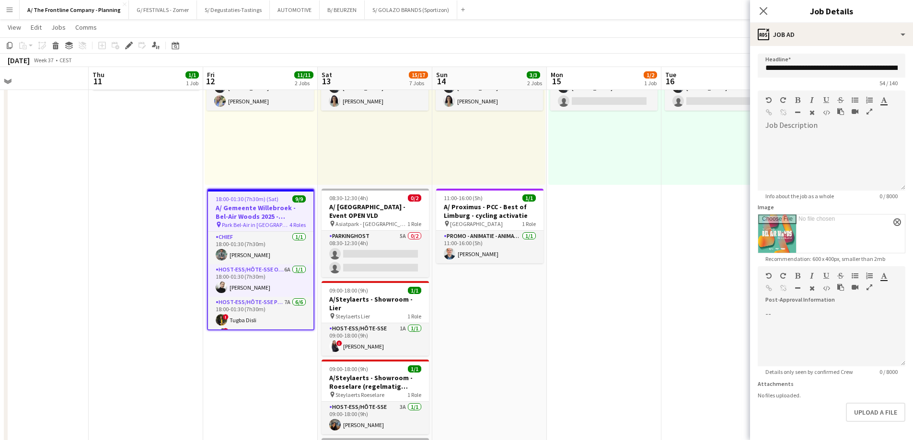
click at [249, 214] on h3 "A/ Gemeente Willebroek - Bel-Air Woods 2025 - 12+13/09" at bounding box center [260, 212] width 105 height 17
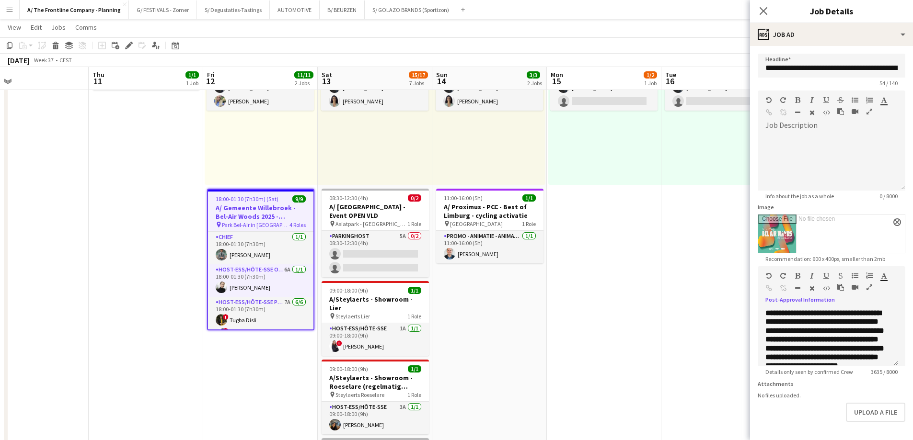
click at [870, 288] on icon "button" at bounding box center [869, 287] width 6 height 7
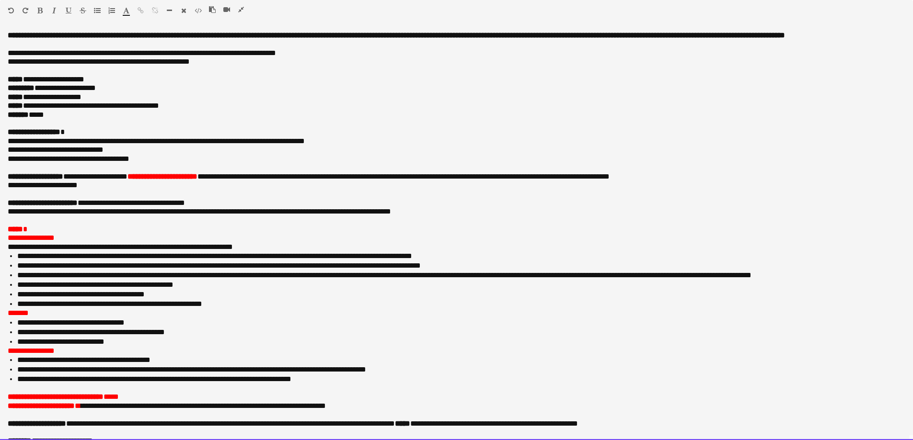
click at [70, 119] on p "******* *****" at bounding box center [453, 115] width 890 height 9
click at [142, 119] on p "**********" at bounding box center [453, 115] width 890 height 9
click at [95, 207] on p "**********" at bounding box center [453, 203] width 890 height 9
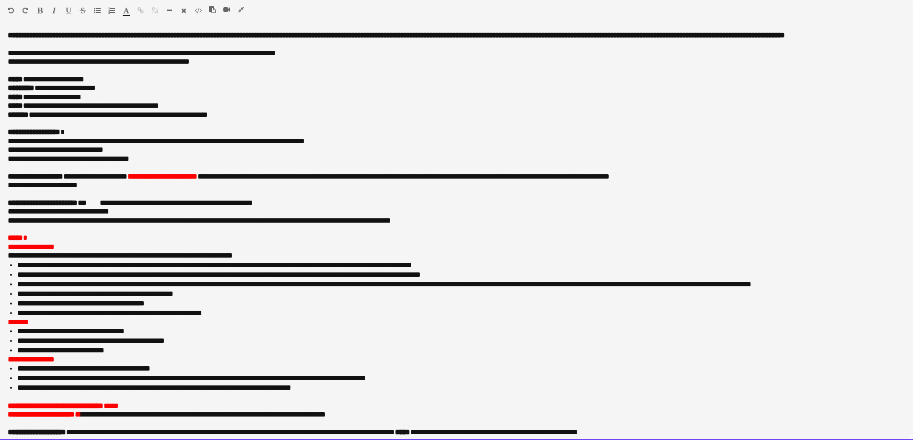
click at [109, 206] on span "**********" at bounding box center [176, 202] width 153 height 7
drag, startPoint x: 138, startPoint y: 214, endPoint x: 203, endPoint y: 213, distance: 64.7
click at [203, 206] on span "**********" at bounding box center [160, 202] width 153 height 7
drag, startPoint x: 219, startPoint y: 213, endPoint x: 96, endPoint y: 214, distance: 123.6
click at [96, 206] on span "**********" at bounding box center [160, 202] width 153 height 7
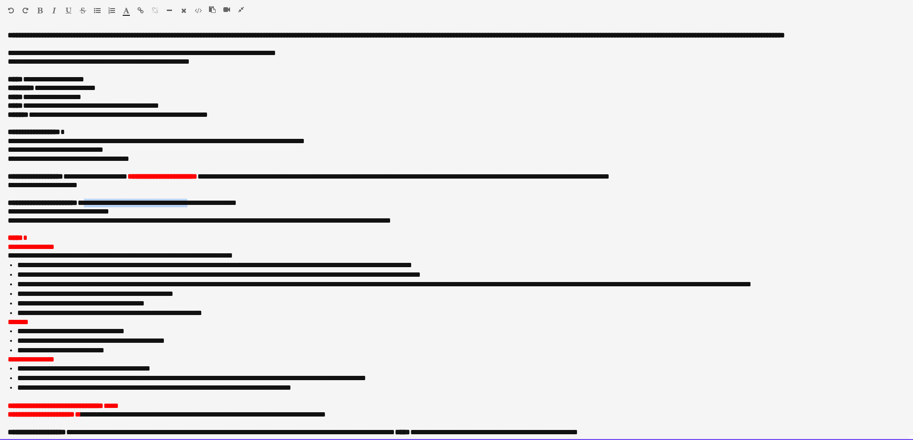
copy span "**********"
click at [98, 119] on p "**********" at bounding box center [453, 115] width 890 height 9
drag, startPoint x: 98, startPoint y: 125, endPoint x: 148, endPoint y: 125, distance: 49.8
click at [148, 119] on p "**********" at bounding box center [453, 115] width 890 height 9
click at [183, 270] on li "**********" at bounding box center [457, 266] width 880 height 10
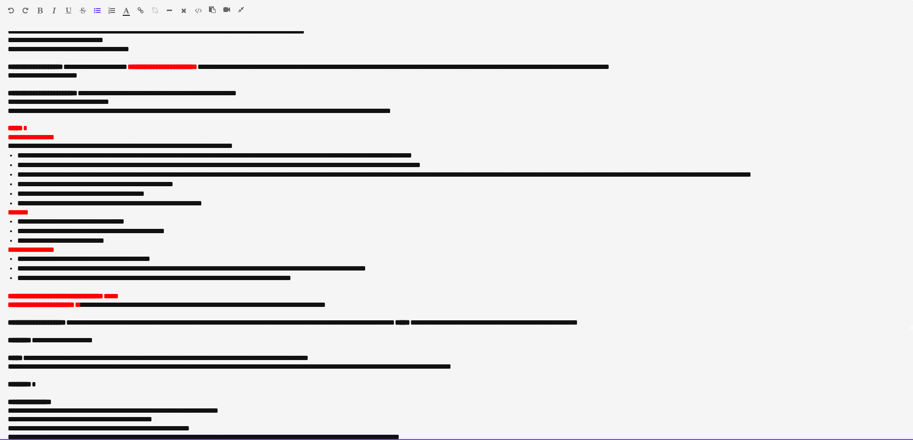
scroll to position [163, 0]
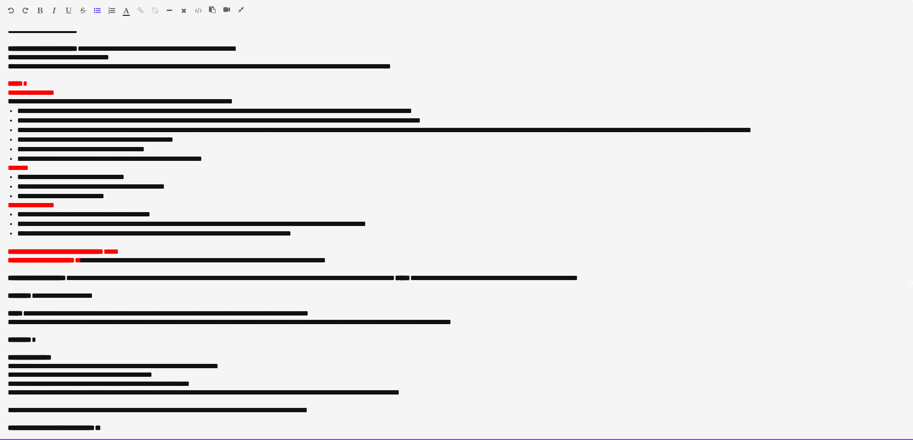
click at [125, 297] on p "**********" at bounding box center [453, 296] width 890 height 9
click at [379, 261] on p "**********" at bounding box center [456, 260] width 897 height 9
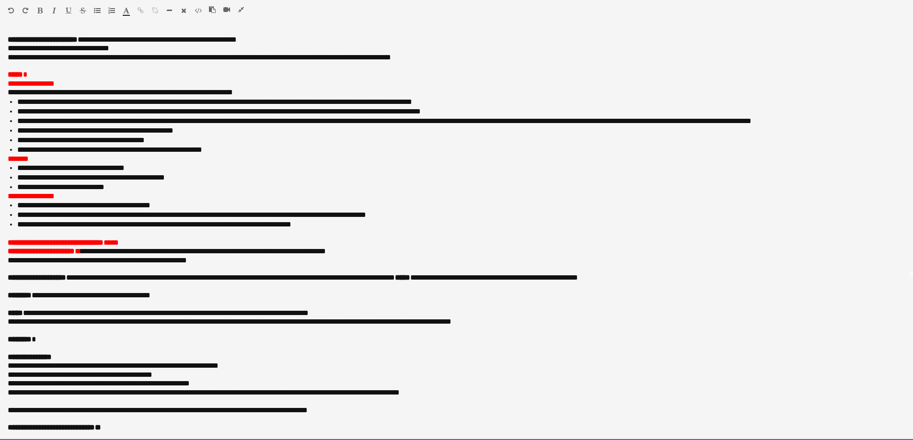
click at [274, 238] on p at bounding box center [456, 233] width 897 height 9
click at [142, 247] on p "**********" at bounding box center [456, 243] width 897 height 9
click at [124, 255] on span "**********" at bounding box center [203, 251] width 245 height 7
click at [203, 163] on p "*******" at bounding box center [456, 159] width 897 height 9
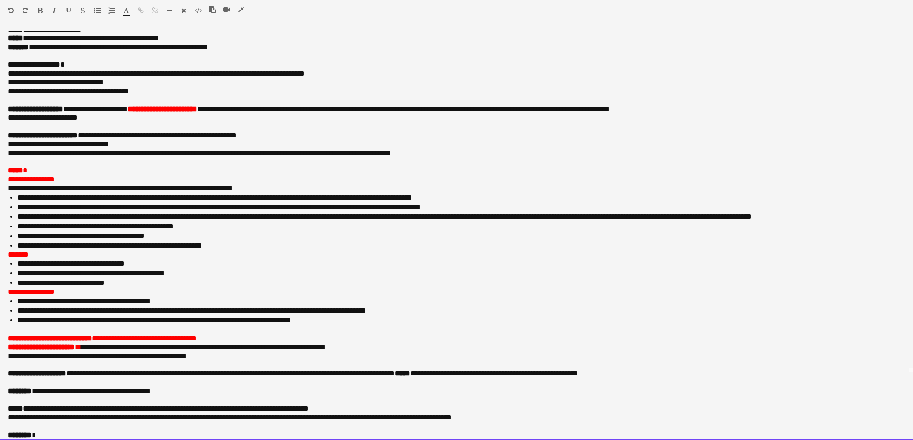
click at [217, 149] on p "**********" at bounding box center [453, 144] width 890 height 9
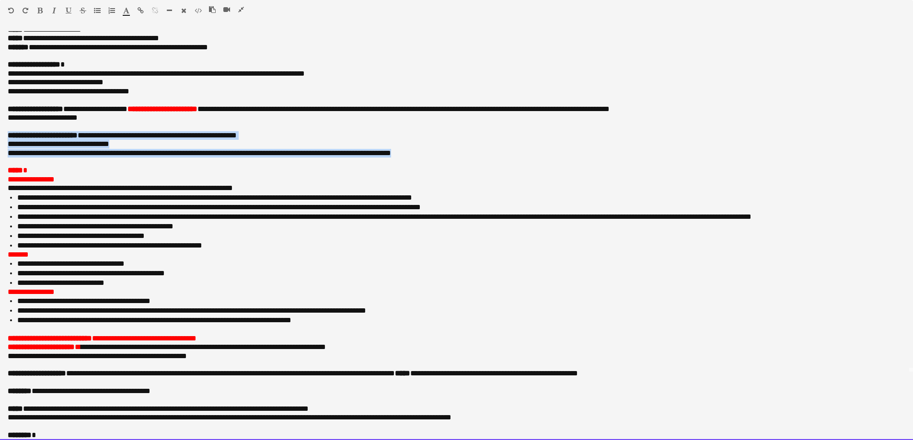
drag, startPoint x: 434, startPoint y: 162, endPoint x: 230, endPoint y: 136, distance: 204.8
click at [230, 136] on div "**********" at bounding box center [456, 235] width 913 height 409
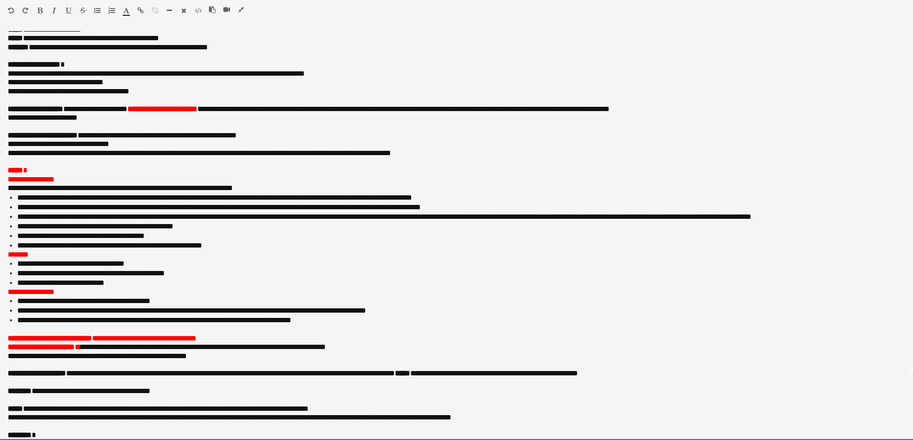
click at [237, 87] on p "**********" at bounding box center [453, 82] width 890 height 9
drag, startPoint x: 272, startPoint y: 144, endPoint x: 94, endPoint y: 148, distance: 177.3
click at [94, 140] on p "**********" at bounding box center [453, 135] width 890 height 9
copy span "**********"
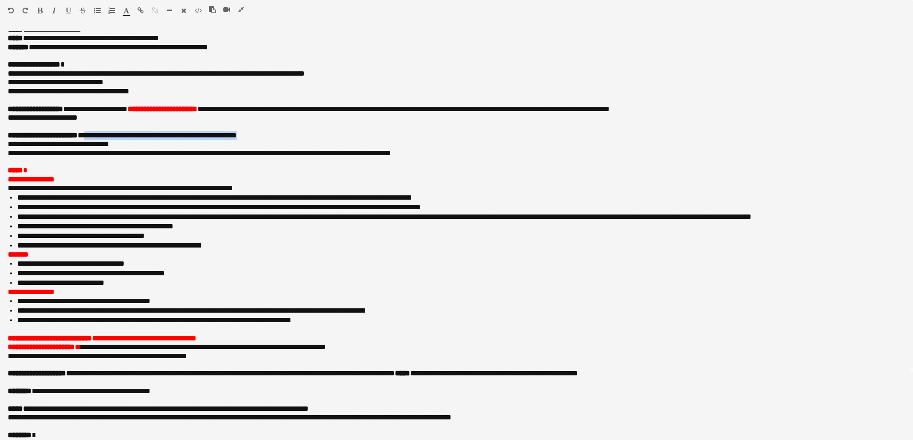
click at [240, 11] on icon "button" at bounding box center [241, 9] width 6 height 7
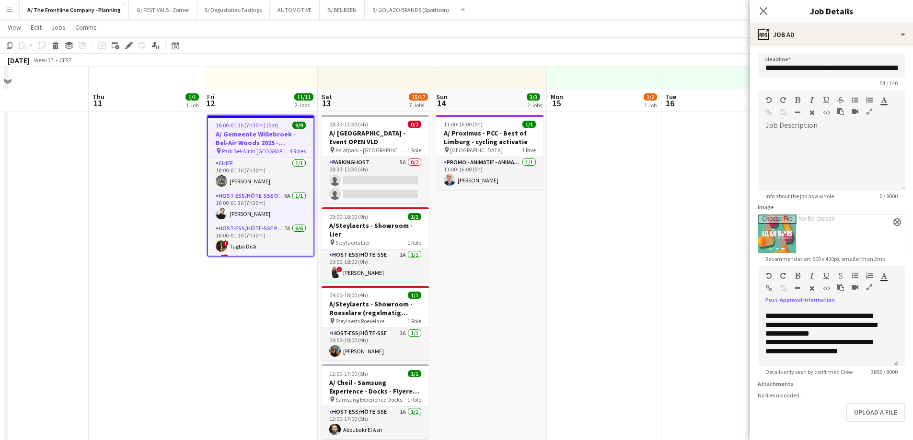
scroll to position [192, 0]
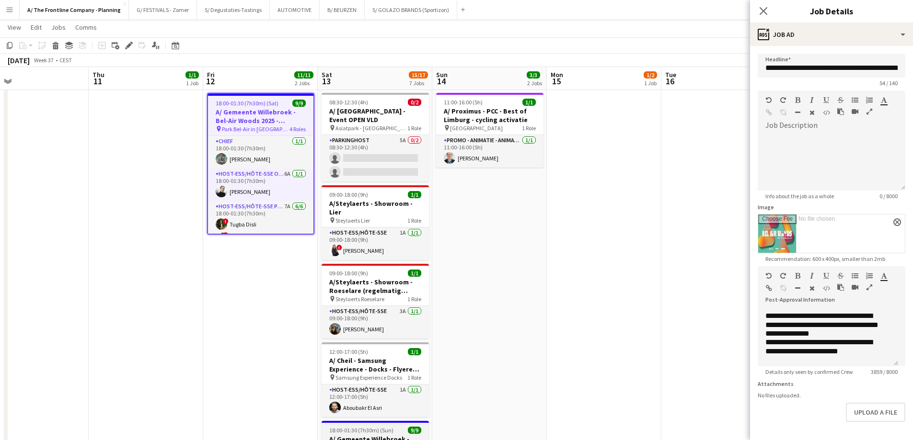
click at [383, 435] on h3 "A/ Gemeente Willebroek - Bel-Air Woods 2025 - 12+13/09" at bounding box center [374, 443] width 107 height 17
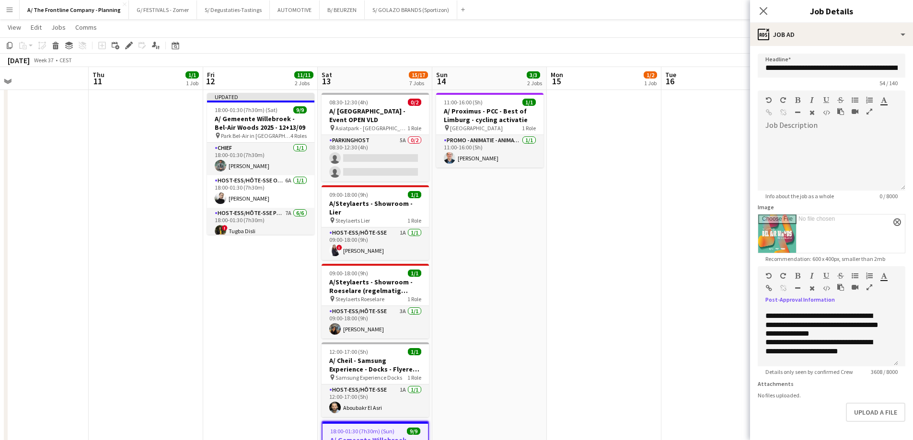
click at [869, 284] on button "button" at bounding box center [869, 288] width 7 height 8
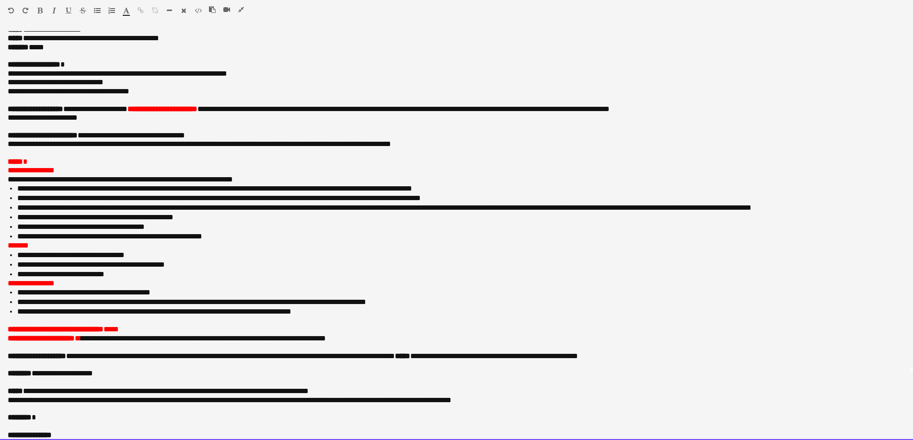
click at [41, 52] on p "******* *****" at bounding box center [453, 47] width 890 height 9
drag, startPoint x: 95, startPoint y: 145, endPoint x: 117, endPoint y: 165, distance: 29.5
click at [96, 140] on p "**********" at bounding box center [453, 135] width 890 height 9
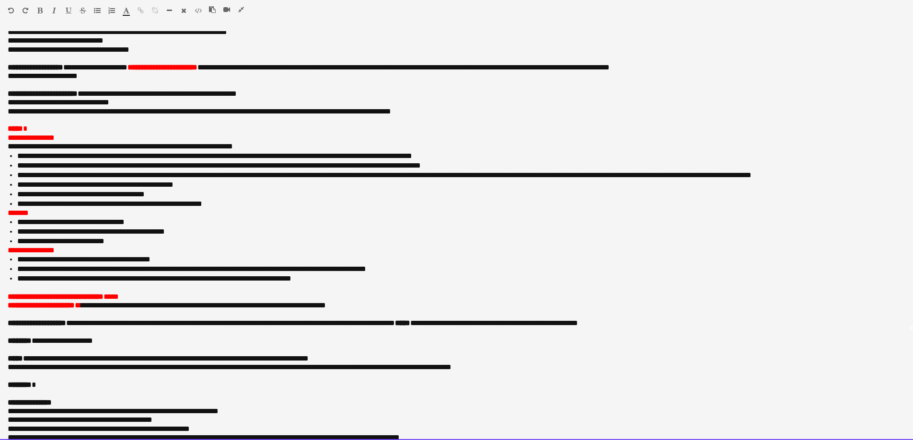
scroll to position [163, 0]
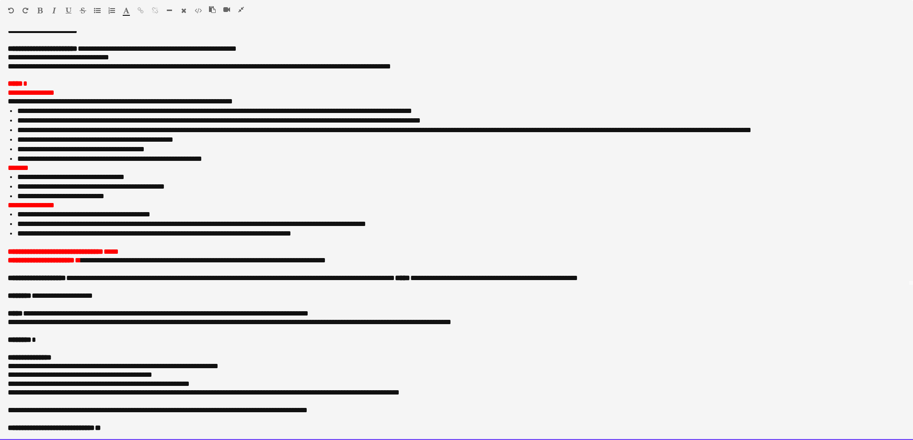
click at [85, 254] on span "**********" at bounding box center [56, 251] width 96 height 7
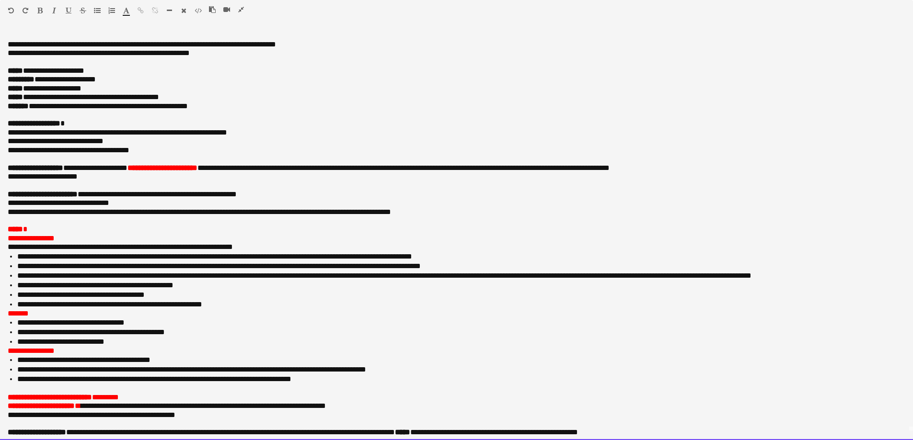
scroll to position [0, 0]
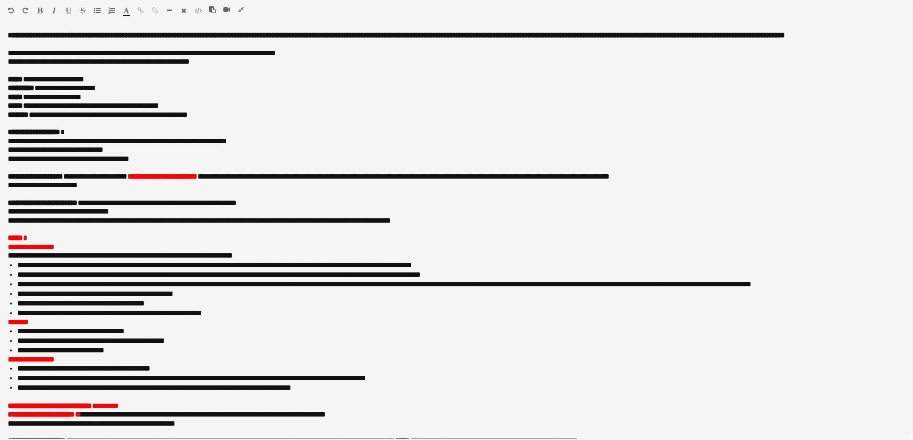
click at [239, 9] on icon "button" at bounding box center [241, 9] width 6 height 7
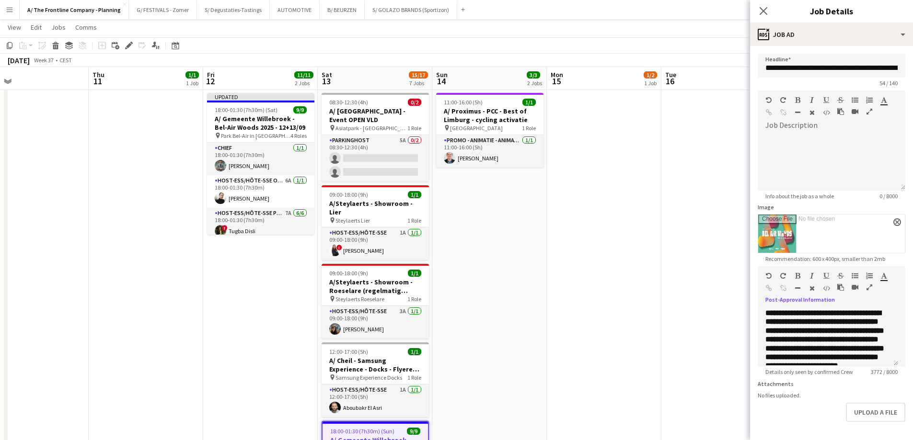
click at [510, 230] on app-date-cell "10:00-18:30 (8h30m) 2/2 pin ZEB Kuurne 1 Role Host-ess/Hôte-sse 4A [DATE] 10:00…" at bounding box center [489, 370] width 114 height 908
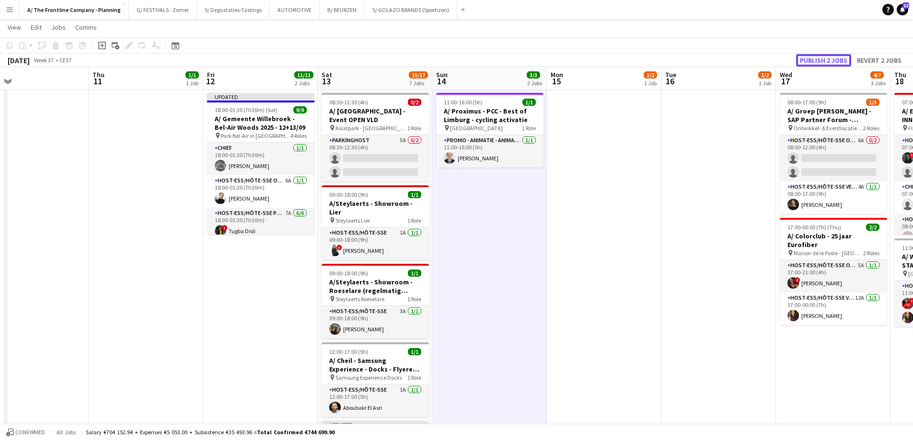
click at [809, 61] on button "Publish 2 jobs" at bounding box center [823, 60] width 55 height 12
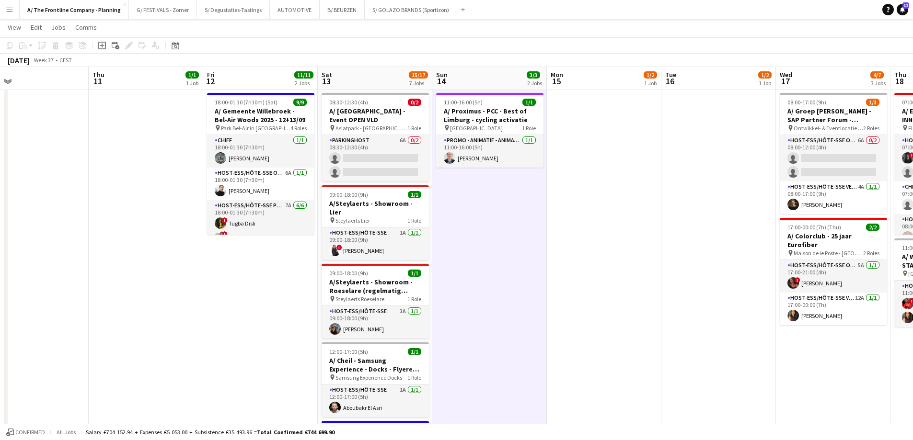
click at [96, 288] on app-date-cell "15:00-20:00 (5h) 1/1 A/ Kalahari Events - MSD - 60 years ‘we are [GEOGRAPHIC_DA…" at bounding box center [146, 370] width 114 height 908
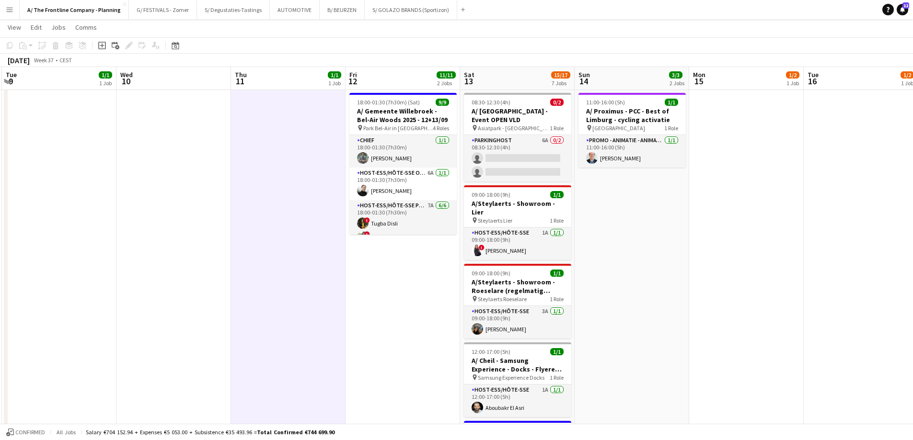
scroll to position [0, 284]
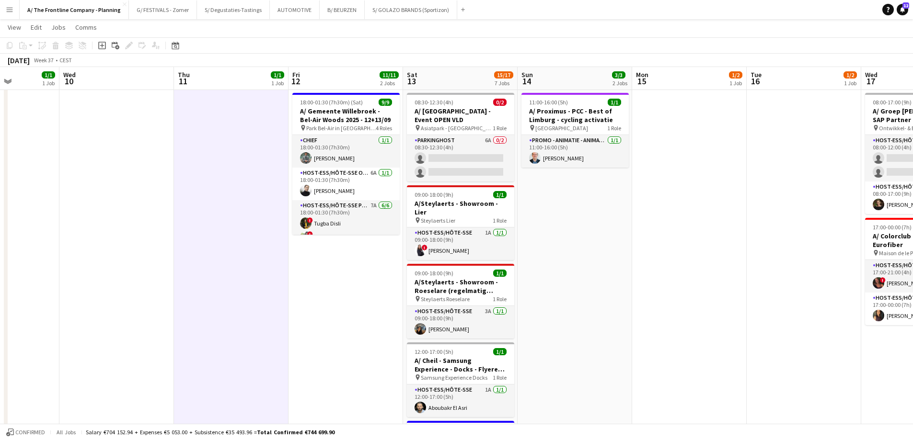
drag, startPoint x: 84, startPoint y: 259, endPoint x: 284, endPoint y: 249, distance: 200.0
click at [284, 249] on app-calendar-viewport "Sun 7 1/1 1 Job Mon 8 1/1 1 Job Tue 9 1/1 1 Job Wed 10 Thu 11 1/1 1 Job Fri 12 …" at bounding box center [456, 379] width 913 height 1066
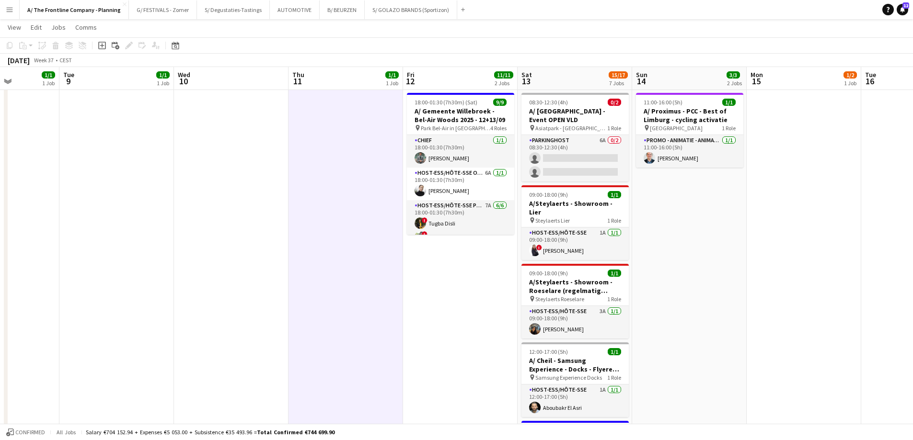
click at [141, 171] on app-date-cell "12:30-16:30 (4h) 1/1 A/ Zanzibar - Lamifil - Women4Metal - HEMIKSEM pin Lamifil…" at bounding box center [116, 370] width 114 height 908
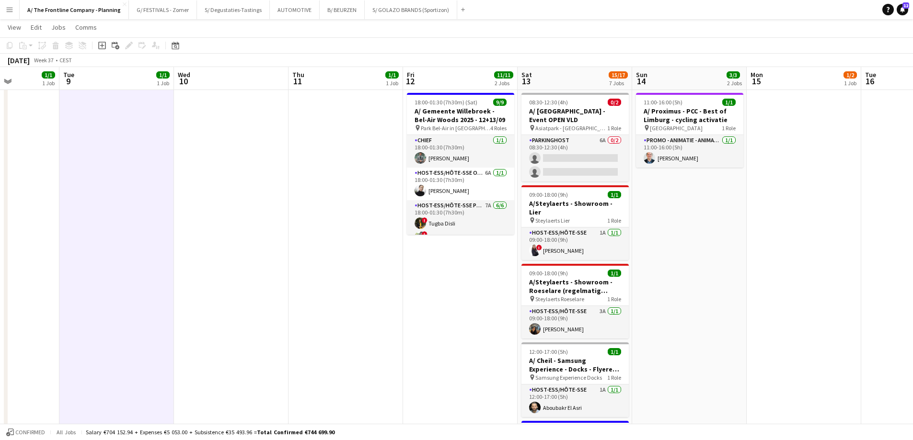
click at [13, 14] on button "Menu" at bounding box center [9, 9] width 19 height 19
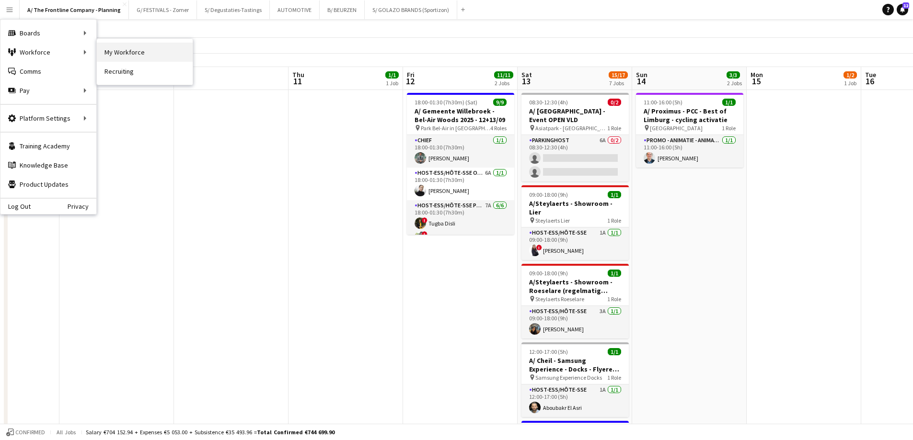
click at [131, 47] on link "My Workforce" at bounding box center [145, 52] width 96 height 19
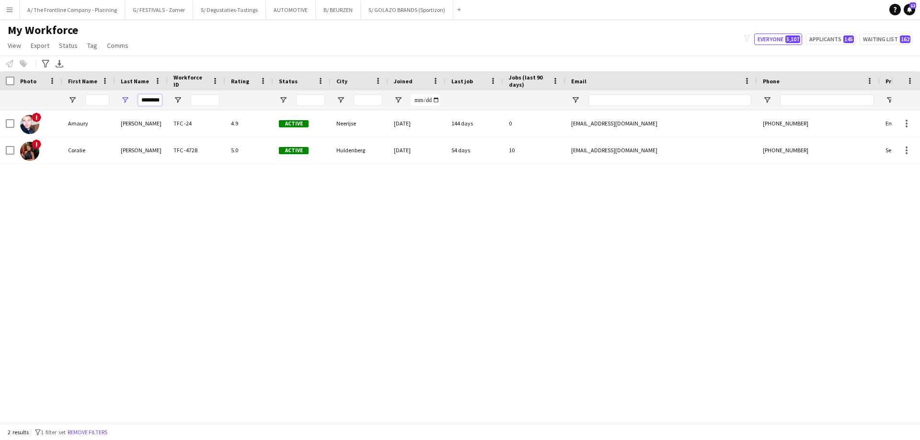
click at [139, 101] on input "********" at bounding box center [150, 99] width 24 height 11
drag, startPoint x: 139, startPoint y: 101, endPoint x: 205, endPoint y: 108, distance: 66.0
click at [205, 108] on div "********" at bounding box center [519, 100] width 1039 height 19
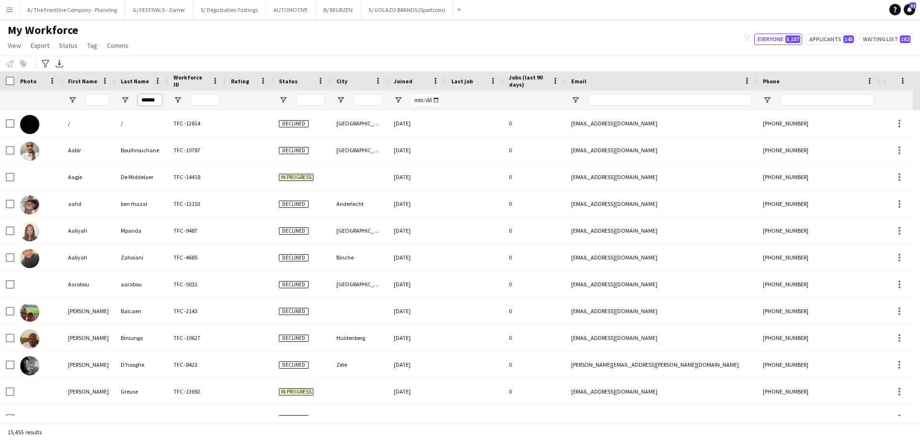
type input "******"
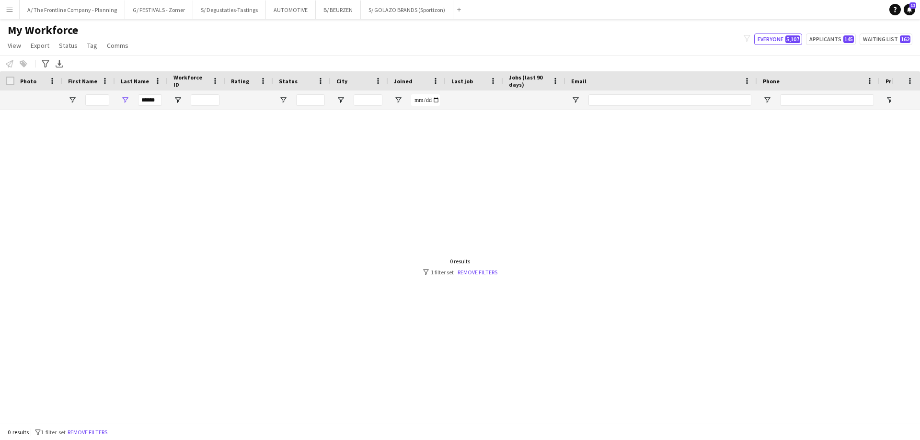
click at [185, 140] on div at bounding box center [445, 263] width 891 height 306
click at [250, 159] on div at bounding box center [445, 263] width 891 height 306
click at [55, 6] on button "A/ The Frontline Company - Planning Close" at bounding box center [72, 9] width 105 height 19
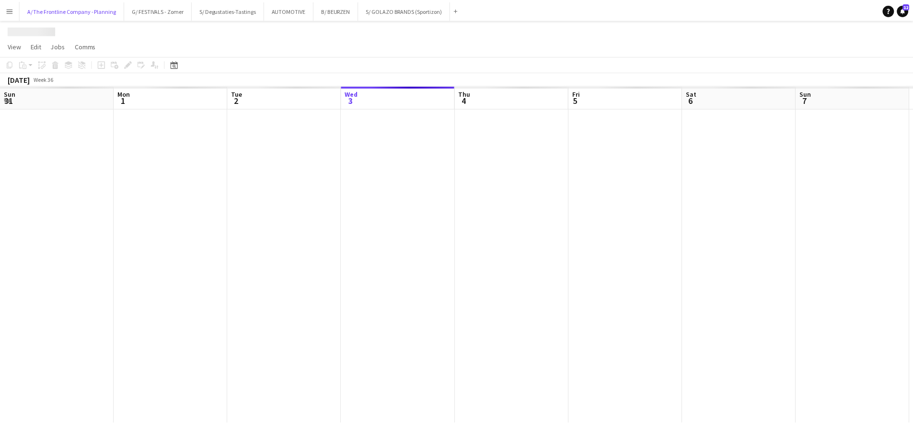
scroll to position [0, 229]
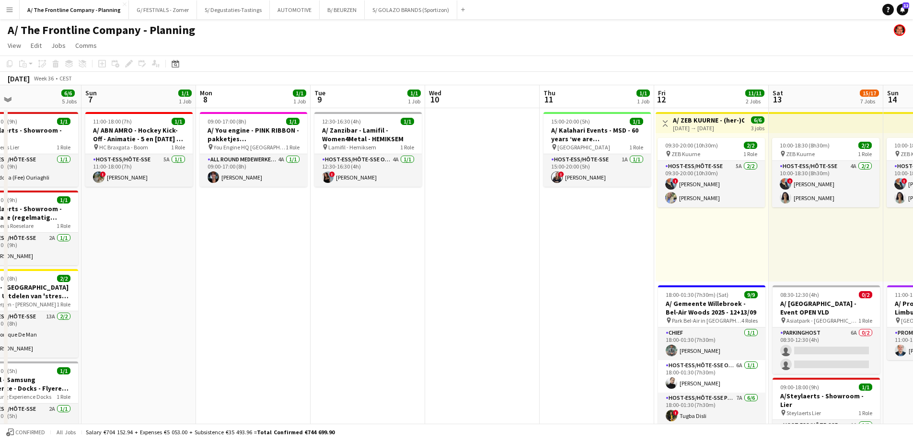
drag, startPoint x: 747, startPoint y: 251, endPoint x: 348, endPoint y: 217, distance: 400.5
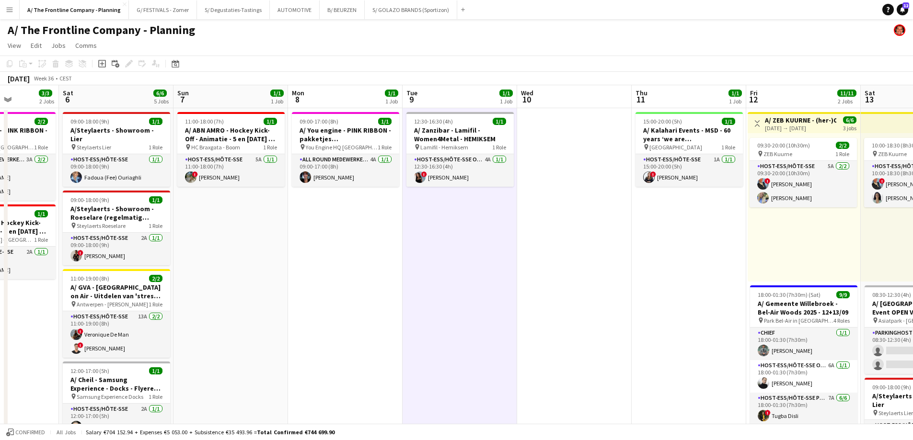
click at [101, 64] on icon at bounding box center [102, 64] width 4 height 4
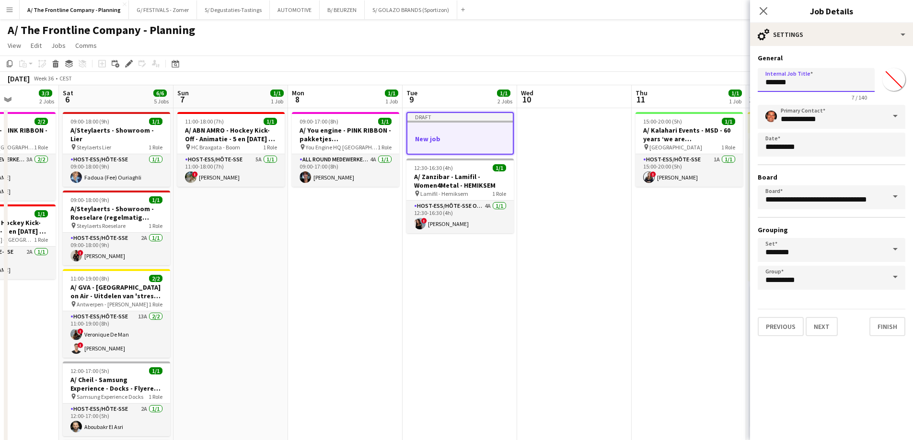
drag, startPoint x: 811, startPoint y: 86, endPoint x: 712, endPoint y: 88, distance: 98.7
type input "**********"
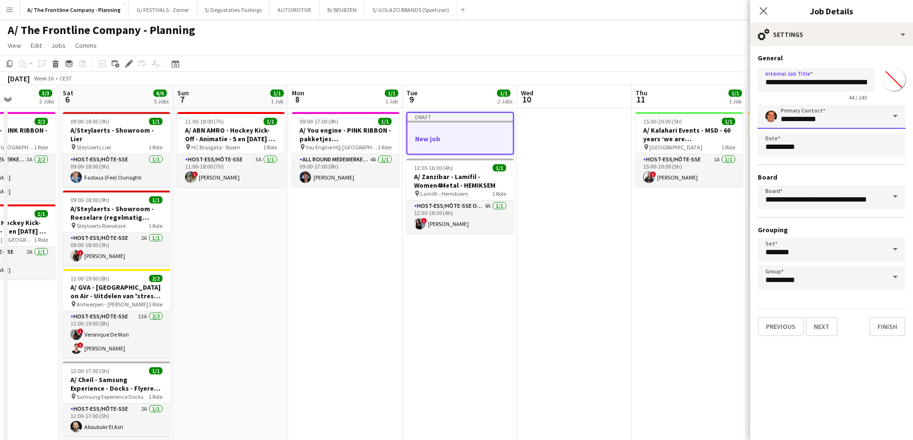
click at [807, 111] on input "**********" at bounding box center [831, 117] width 148 height 24
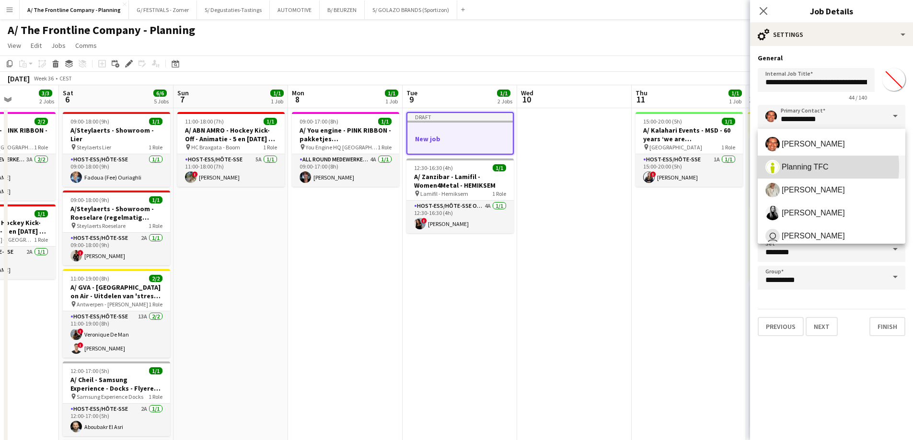
click at [807, 167] on span "Planning TFC" at bounding box center [804, 166] width 47 height 9
type input "**********"
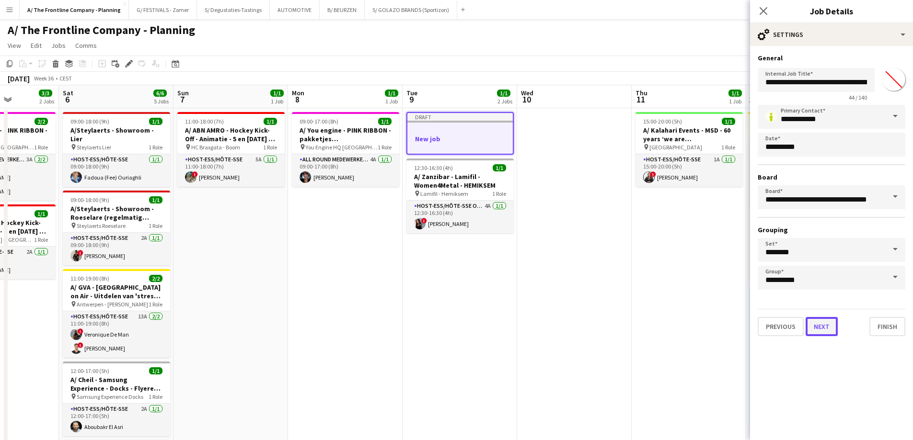
click at [821, 328] on button "Next" at bounding box center [821, 326] width 32 height 19
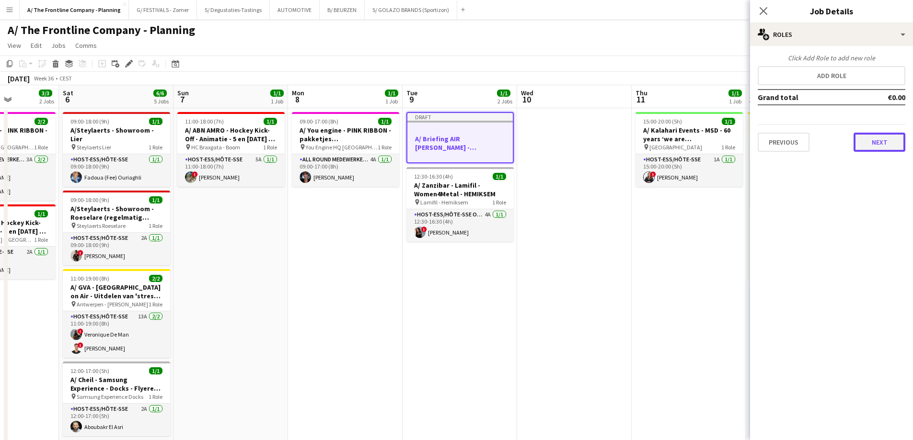
click at [872, 141] on button "Next" at bounding box center [879, 142] width 52 height 19
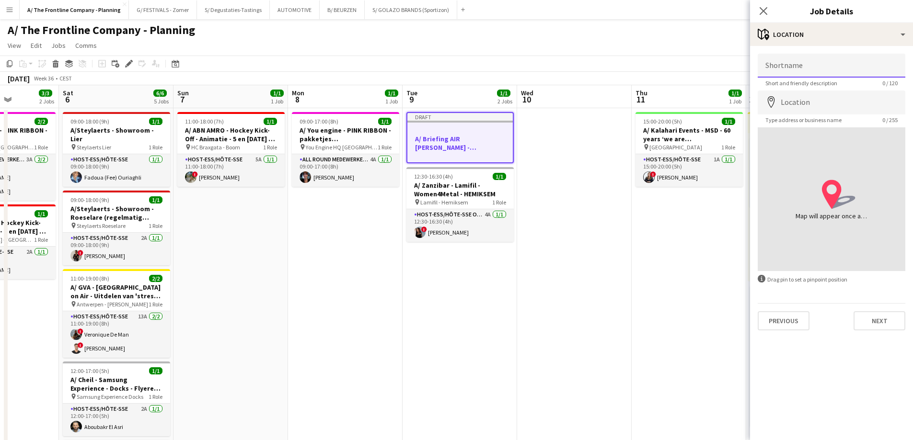
click at [791, 67] on input "Shortname" at bounding box center [831, 66] width 148 height 24
type input "**********"
click at [812, 106] on input "Location" at bounding box center [831, 103] width 148 height 24
paste input "**********"
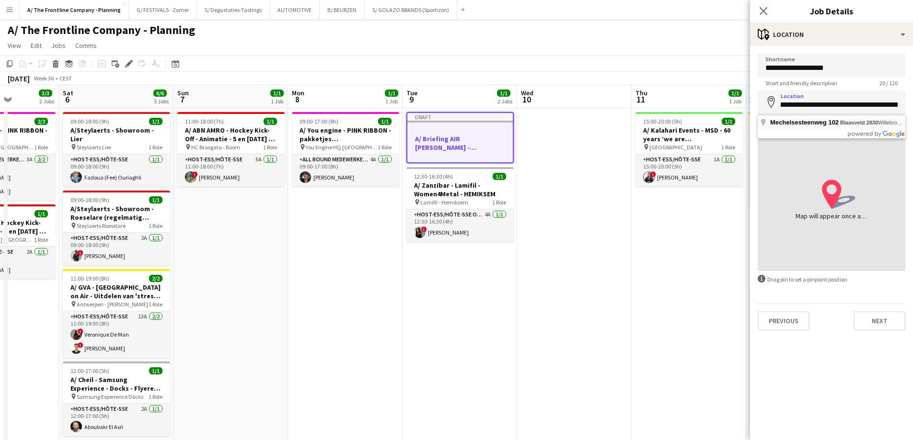
type input "**********"
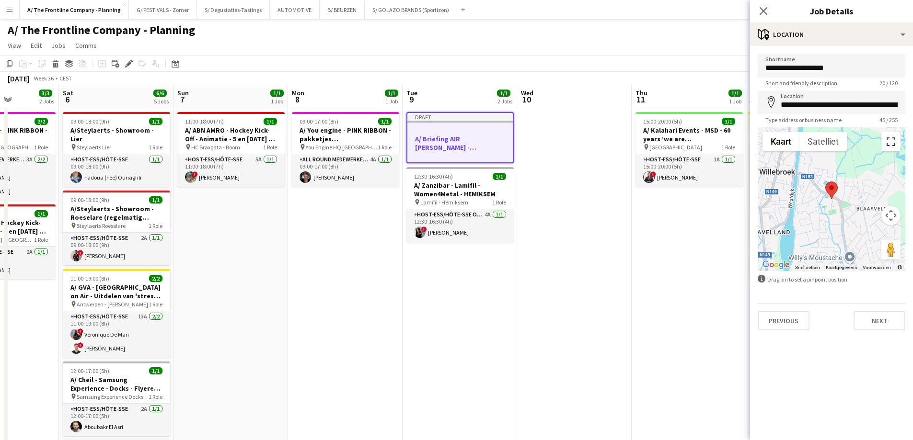
click at [892, 138] on button "Weergave op volledig scherm aan- of uitzetten" at bounding box center [890, 141] width 19 height 19
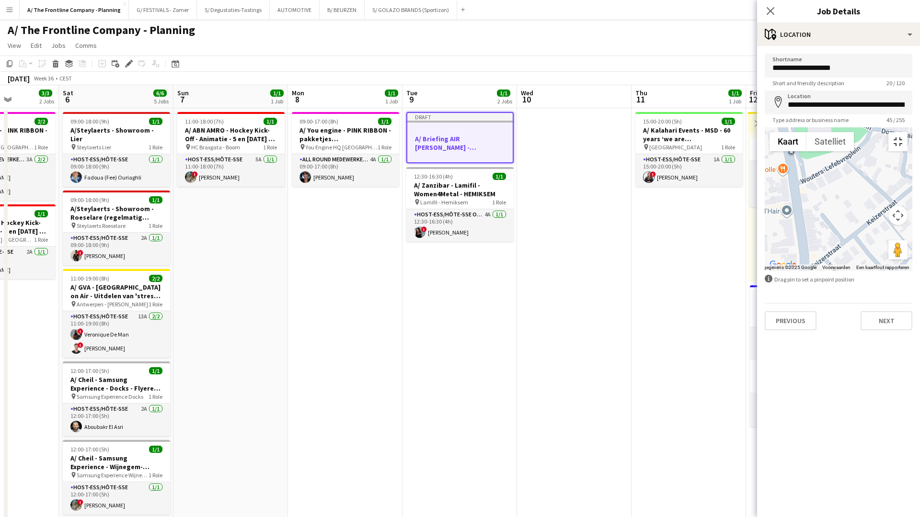
click at [907, 132] on button "Weergave op volledig scherm aan- of uitzetten" at bounding box center [897, 141] width 19 height 19
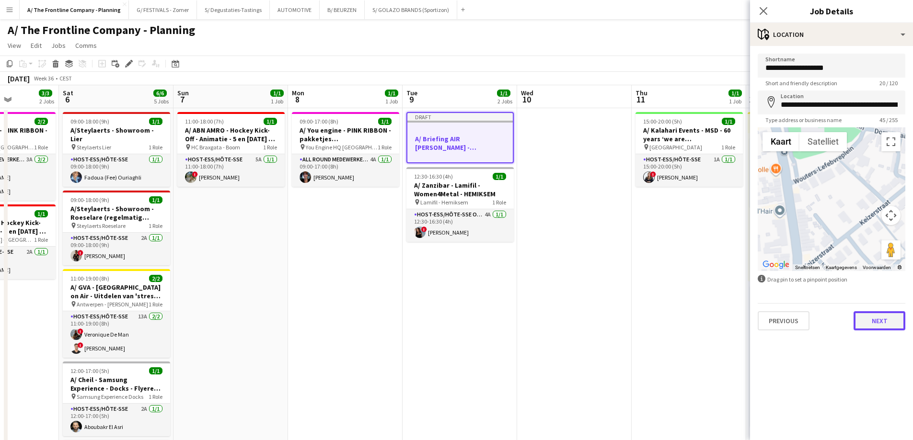
click at [880, 316] on button "Next" at bounding box center [879, 320] width 52 height 19
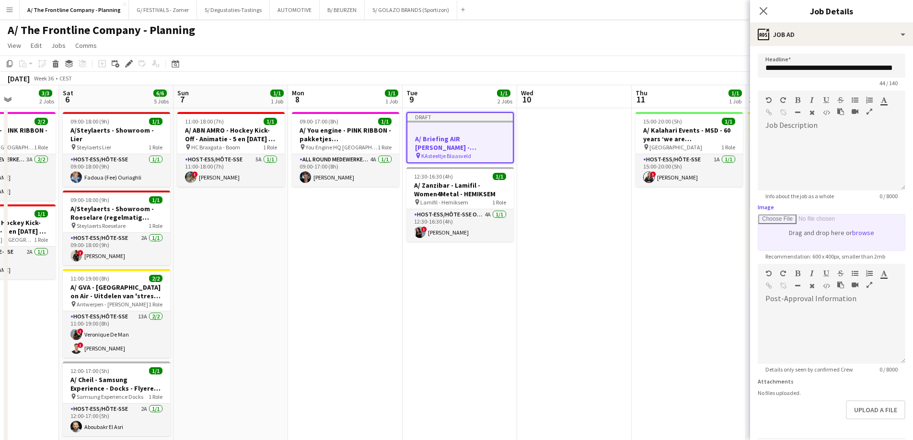
click at [822, 235] on input "Image" at bounding box center [831, 233] width 147 height 36
type input "**********"
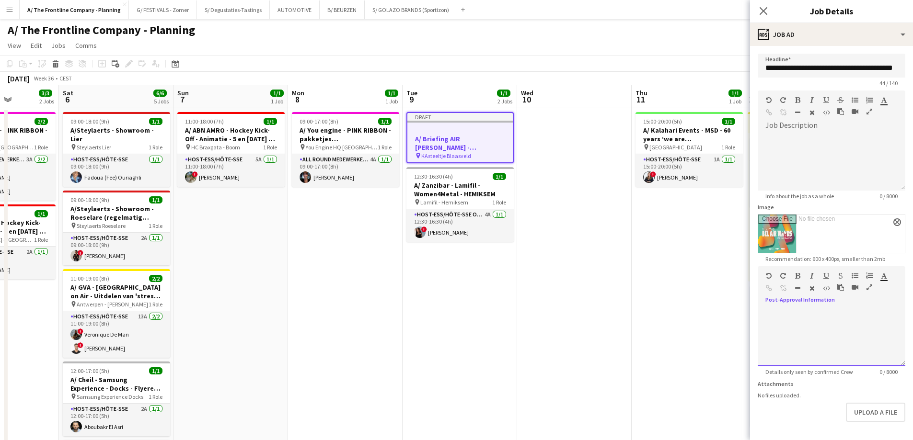
click at [826, 320] on div at bounding box center [831, 337] width 148 height 57
click at [831, 333] on div "**********" at bounding box center [827, 337] width 140 height 57
click at [855, 333] on span "**********" at bounding box center [841, 332] width 58 height 7
click at [874, 348] on div "**********" at bounding box center [827, 351] width 125 height 10
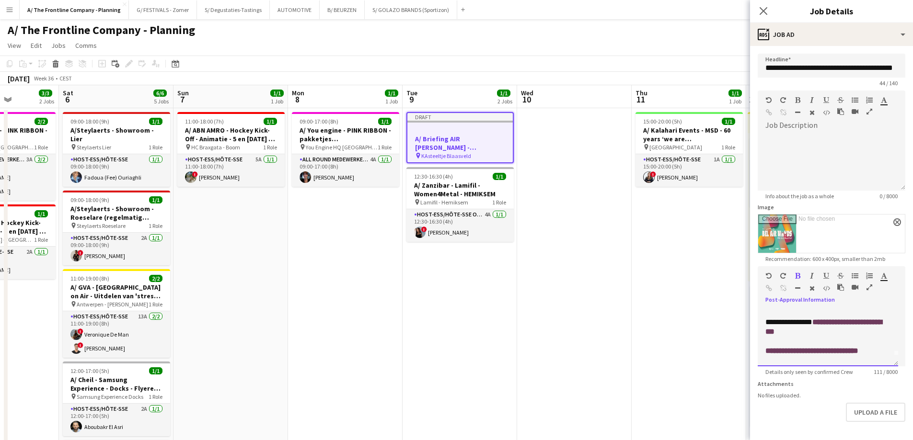
drag, startPoint x: 826, startPoint y: 353, endPoint x: 826, endPoint y: 361, distance: 8.1
click at [826, 361] on div at bounding box center [827, 361] width 125 height 10
drag, startPoint x: 776, startPoint y: 352, endPoint x: 782, endPoint y: 364, distance: 13.3
click at [777, 354] on span at bounding box center [774, 350] width 11 height 7
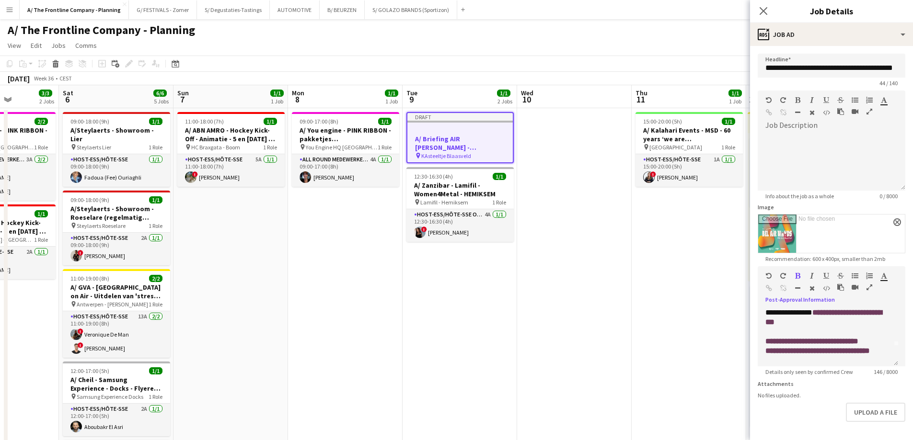
click at [871, 288] on icon "button" at bounding box center [869, 287] width 6 height 7
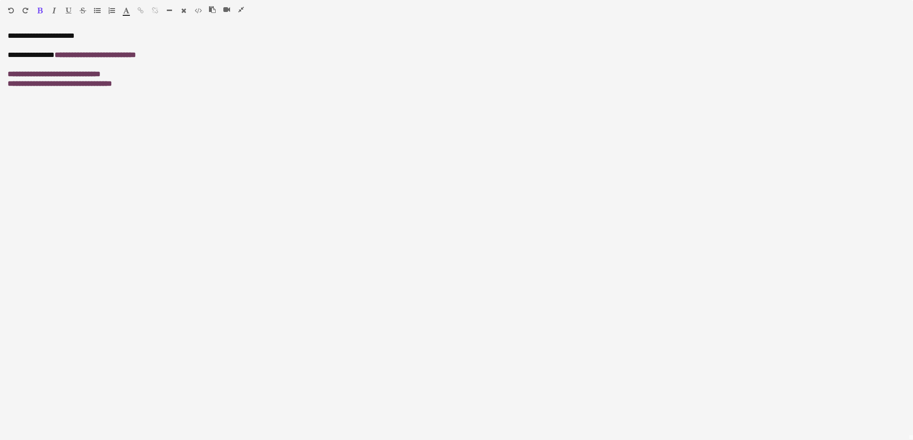
scroll to position [0, 0]
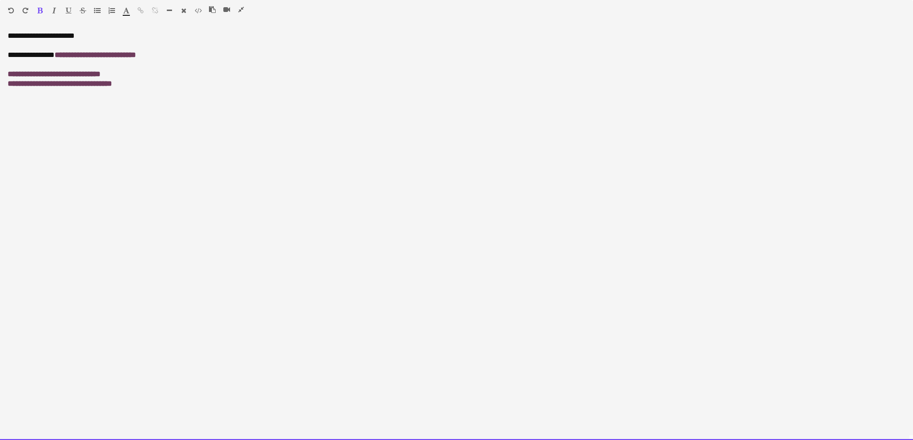
click at [315, 150] on div "**********" at bounding box center [456, 235] width 913 height 409
drag, startPoint x: 162, startPoint y: 96, endPoint x: -94, endPoint y: -8, distance: 276.7
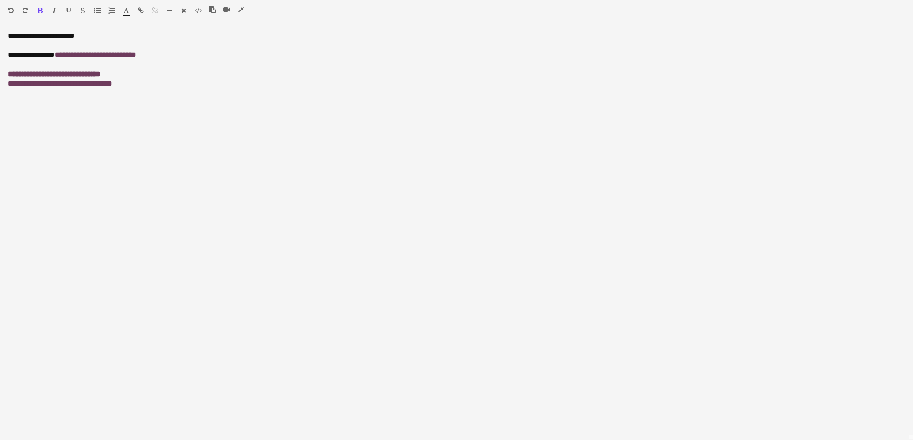
click at [39, 7] on icon "button" at bounding box center [39, 10] width 5 height 7
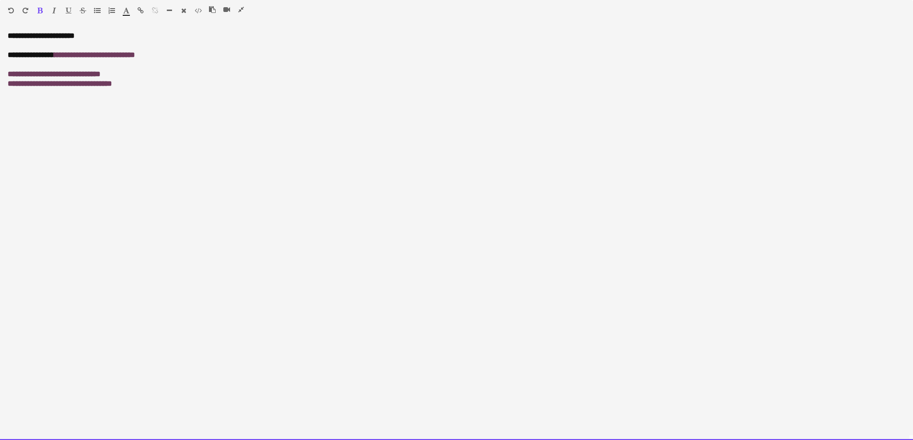
click at [52, 136] on div "**********" at bounding box center [456, 235] width 913 height 409
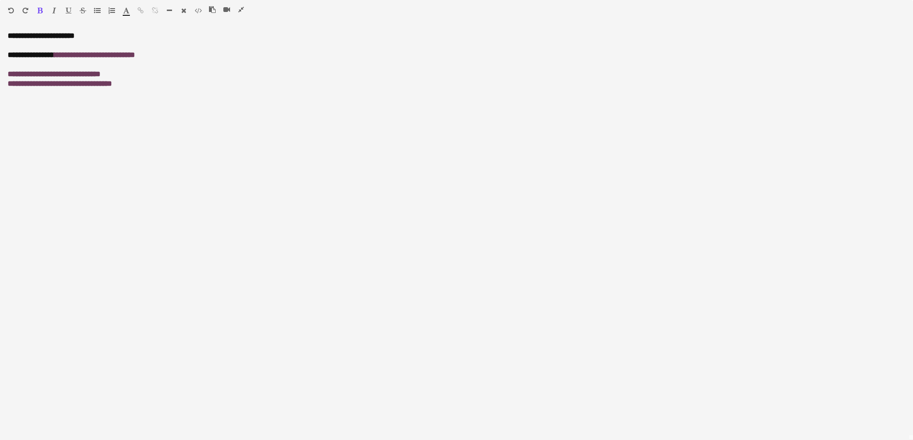
click at [238, 11] on icon "button" at bounding box center [241, 9] width 6 height 7
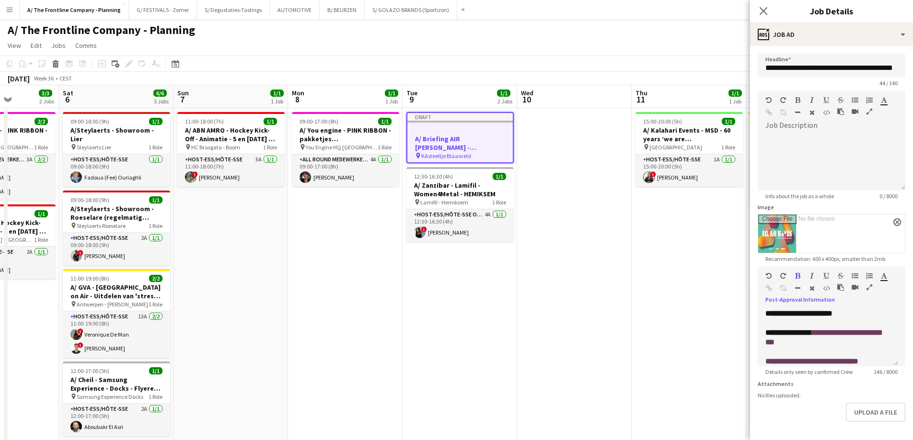
scroll to position [43, 0]
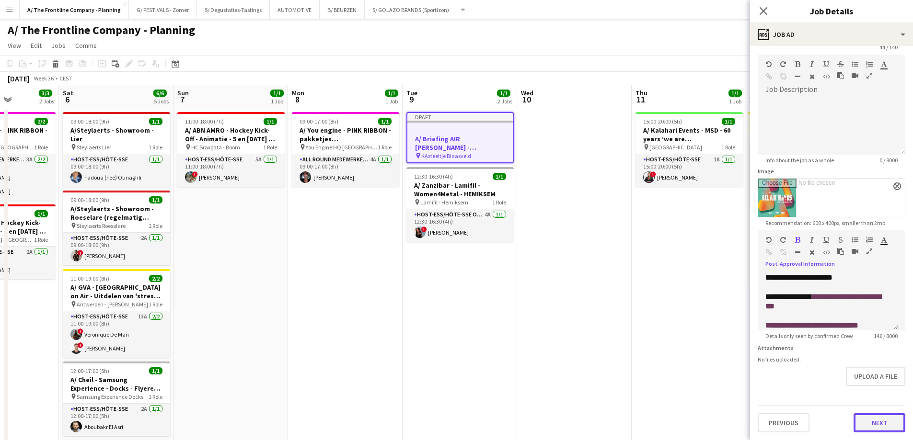
click at [859, 424] on button "Next" at bounding box center [879, 422] width 52 height 19
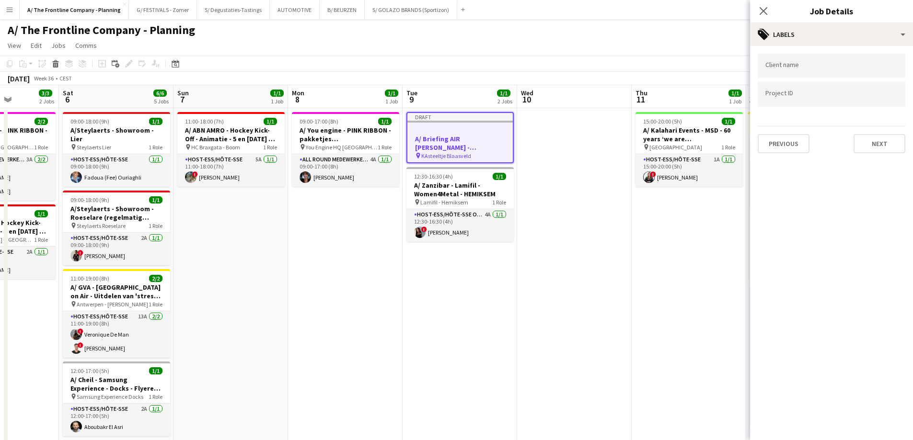
scroll to position [0, 0]
click at [796, 79] on div at bounding box center [831, 81] width 148 height 6
click at [800, 61] on div at bounding box center [831, 66] width 148 height 24
type input "**********"
click at [802, 95] on div "gemeente [GEOGRAPHIC_DATA]" at bounding box center [831, 95] width 148 height 23
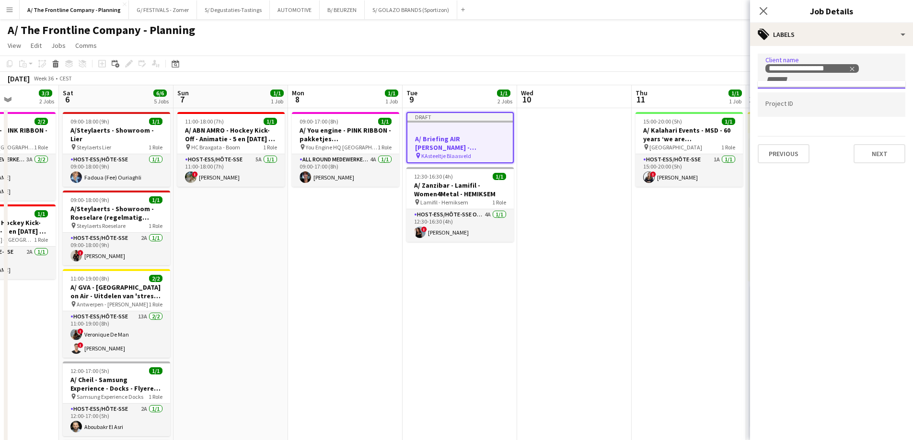
click at [795, 109] on input "Type to search project ID labels..." at bounding box center [831, 105] width 132 height 9
click at [804, 113] on div "****" at bounding box center [831, 104] width 148 height 24
type input "****"
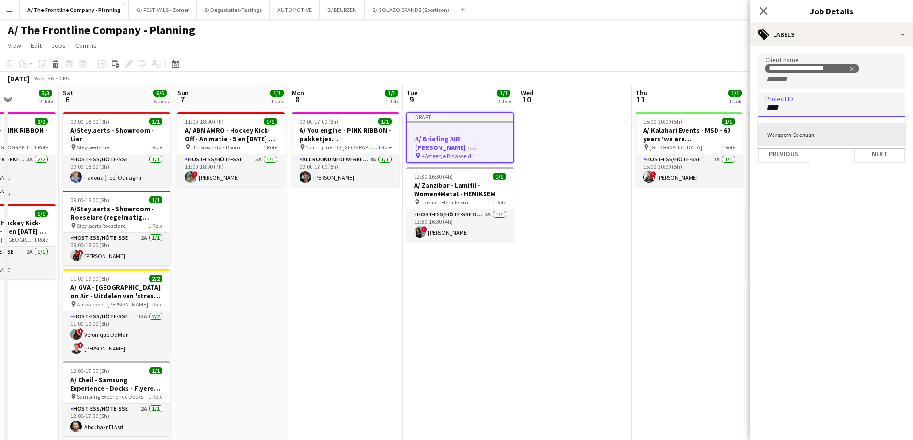
click at [803, 136] on div "Waraporn Seenuan" at bounding box center [831, 134] width 148 height 23
click at [876, 115] on div "**********" at bounding box center [831, 104] width 148 height 25
type input "**********"
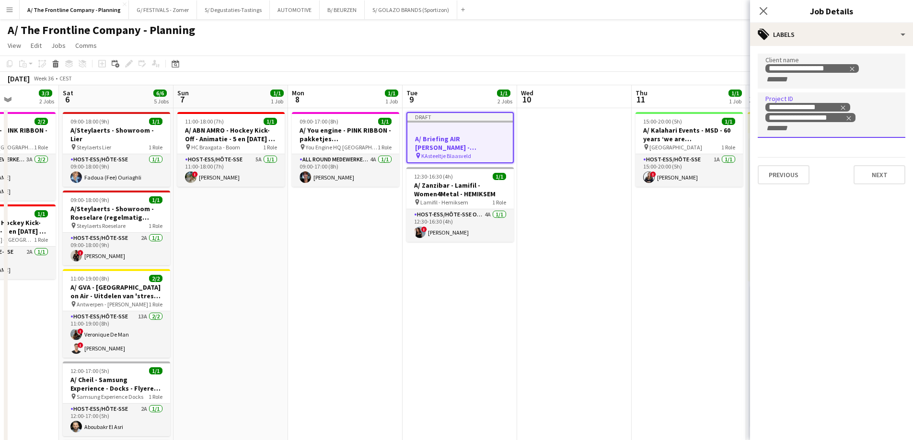
scroll to position [0, 0]
click at [879, 176] on button "Next" at bounding box center [879, 174] width 52 height 19
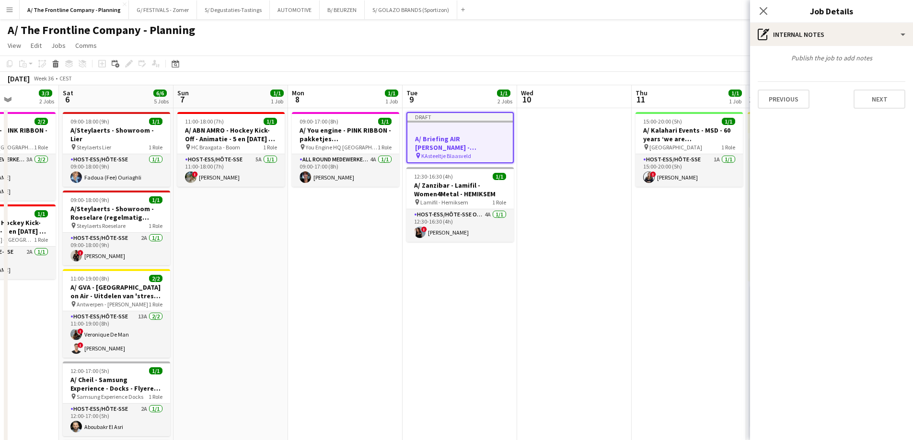
click at [869, 110] on div "Publish the job to add notes Previous Next" at bounding box center [831, 81] width 163 height 70
click at [871, 108] on button "Next" at bounding box center [879, 99] width 52 height 19
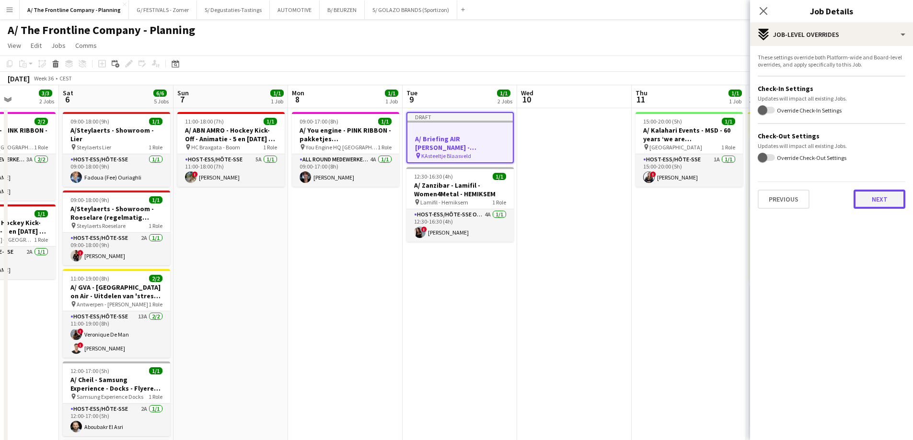
click at [884, 200] on button "Next" at bounding box center [879, 199] width 52 height 19
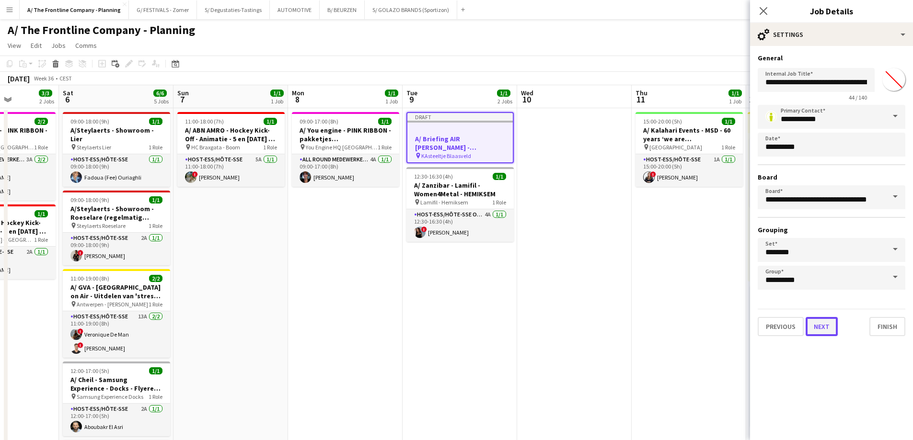
click at [826, 325] on button "Next" at bounding box center [821, 326] width 32 height 19
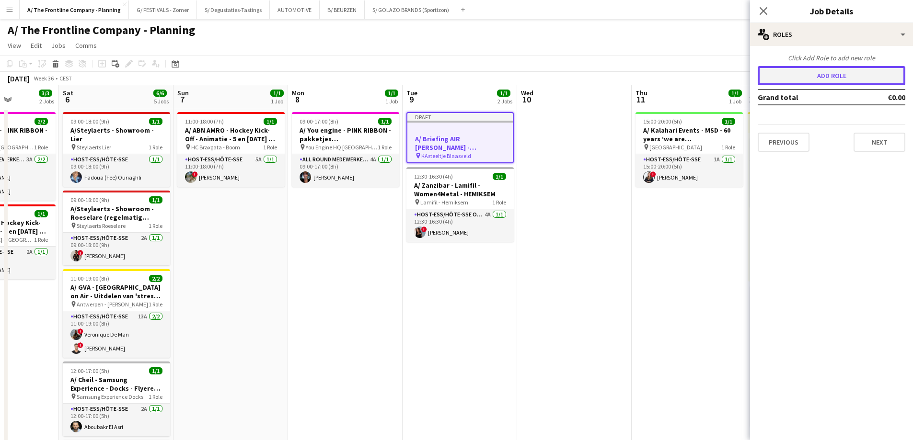
click at [832, 76] on button "Add role" at bounding box center [831, 75] width 148 height 19
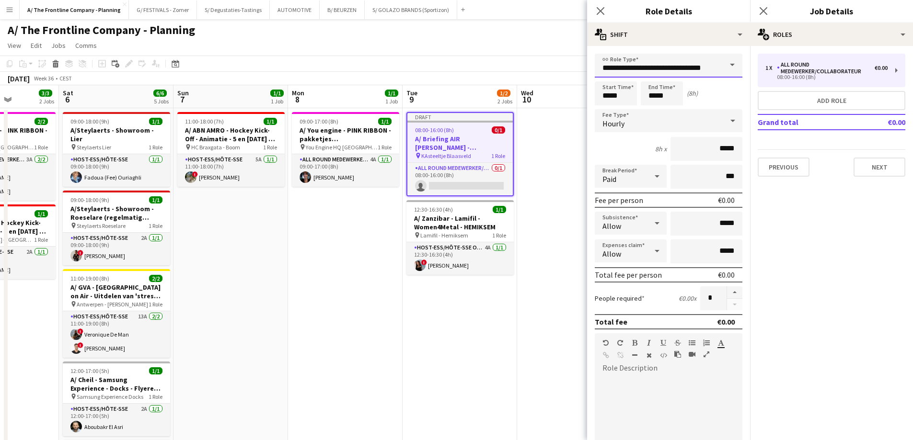
click at [613, 65] on input "**********" at bounding box center [668, 66] width 148 height 24
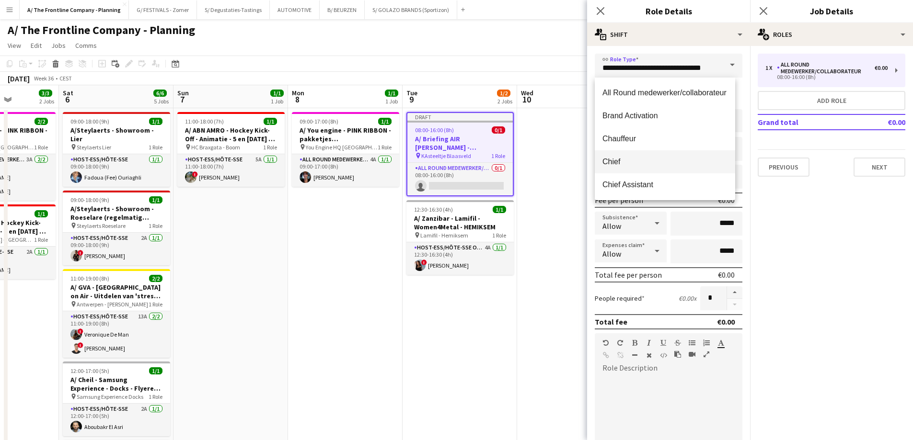
click at [614, 166] on span "Chief" at bounding box center [664, 161] width 125 height 9
type input "*****"
type input "******"
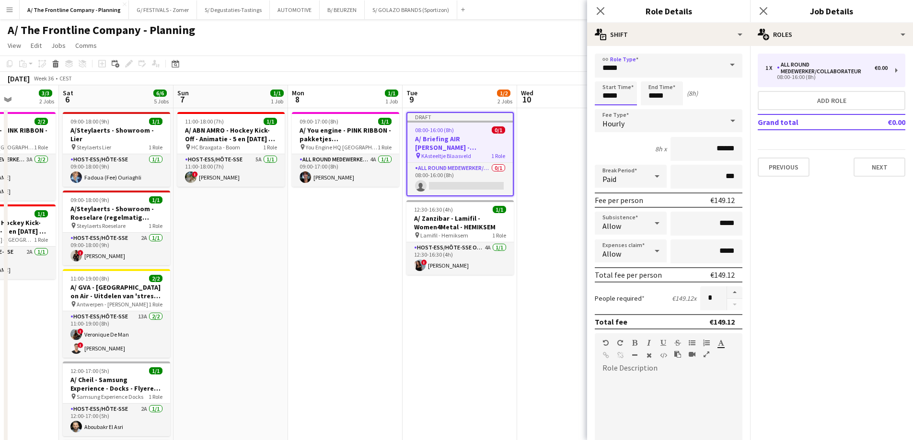
click at [608, 99] on input "*****" at bounding box center [615, 93] width 42 height 24
click at [608, 78] on div at bounding box center [605, 77] width 19 height 10
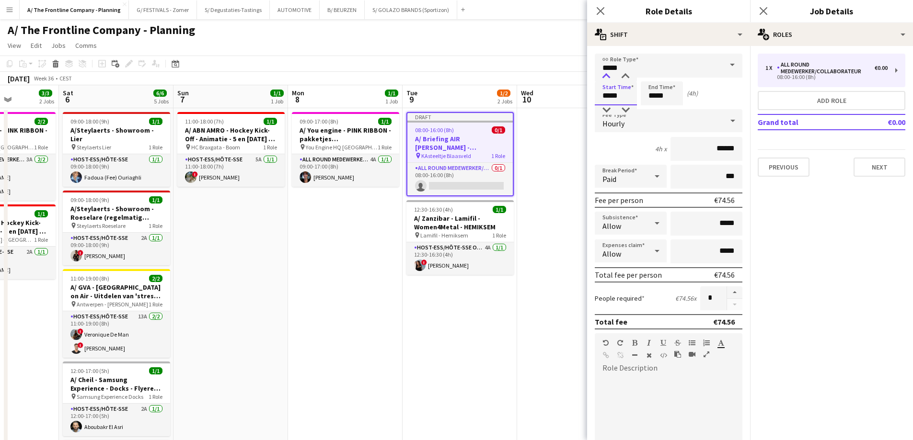
click at [608, 78] on div at bounding box center [605, 77] width 19 height 10
click at [626, 78] on div at bounding box center [625, 77] width 19 height 10
type input "*****"
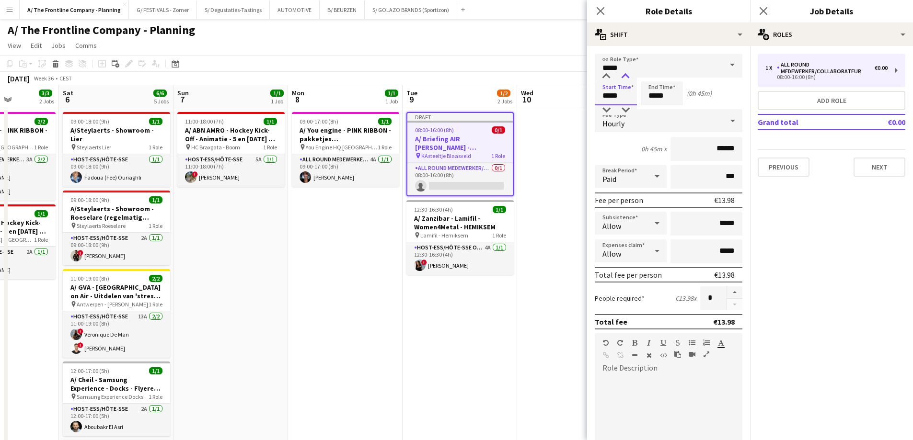
click at [626, 78] on div at bounding box center [625, 77] width 19 height 10
click at [647, 95] on input "*****" at bounding box center [661, 93] width 42 height 24
click at [650, 77] on div at bounding box center [651, 77] width 19 height 10
click at [651, 109] on div at bounding box center [651, 110] width 19 height 10
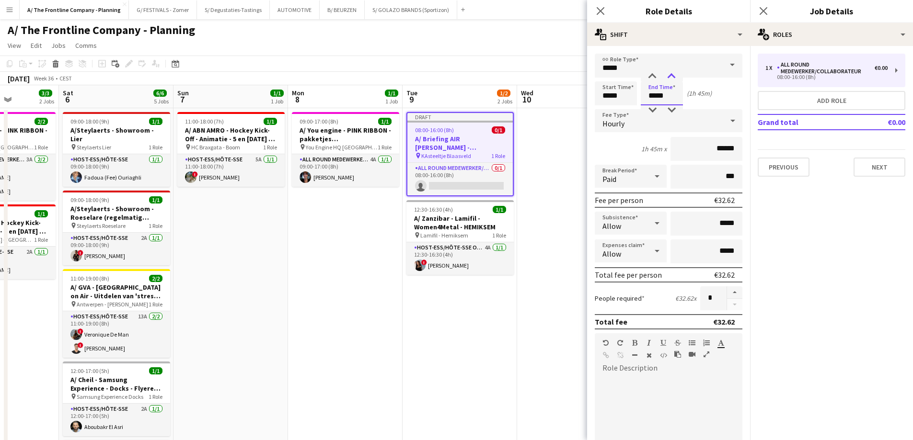
click at [674, 75] on div at bounding box center [671, 77] width 19 height 10
type input "*****"
click at [674, 75] on div at bounding box center [671, 77] width 19 height 10
click at [652, 389] on div at bounding box center [668, 433] width 148 height 115
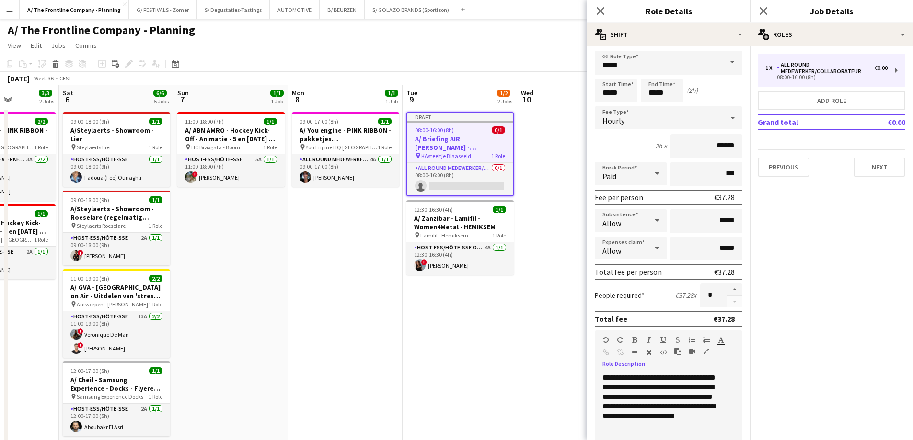
scroll to position [12, 0]
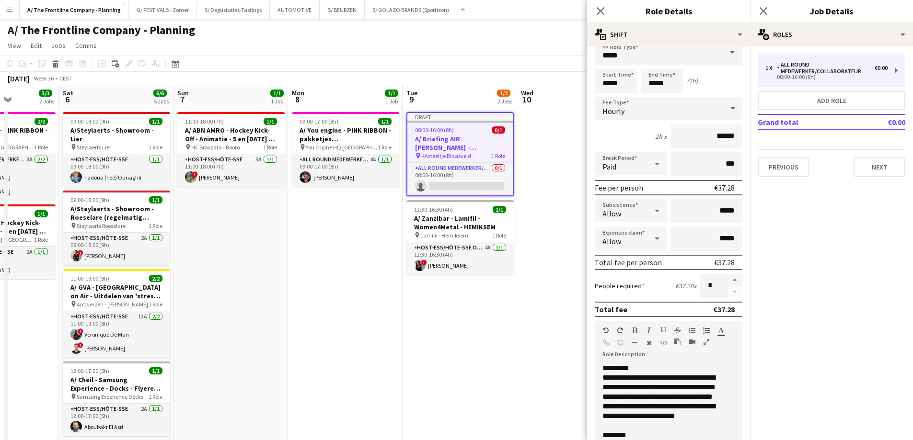
drag, startPoint x: 590, startPoint y: 259, endPoint x: 361, endPoint y: 240, distance: 229.3
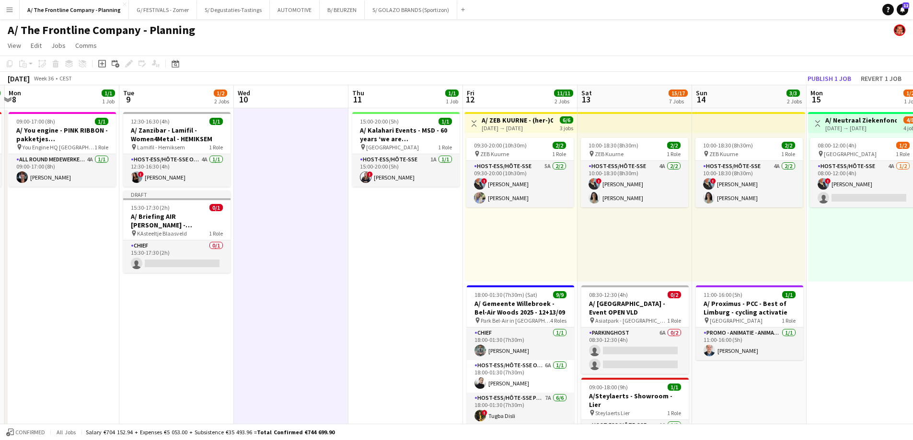
scroll to position [0, 329]
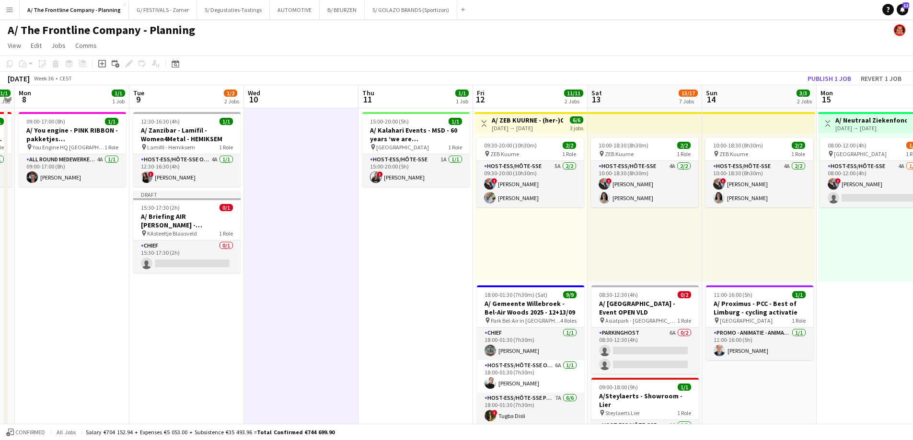
drag, startPoint x: 606, startPoint y: 252, endPoint x: 332, endPoint y: 226, distance: 274.4
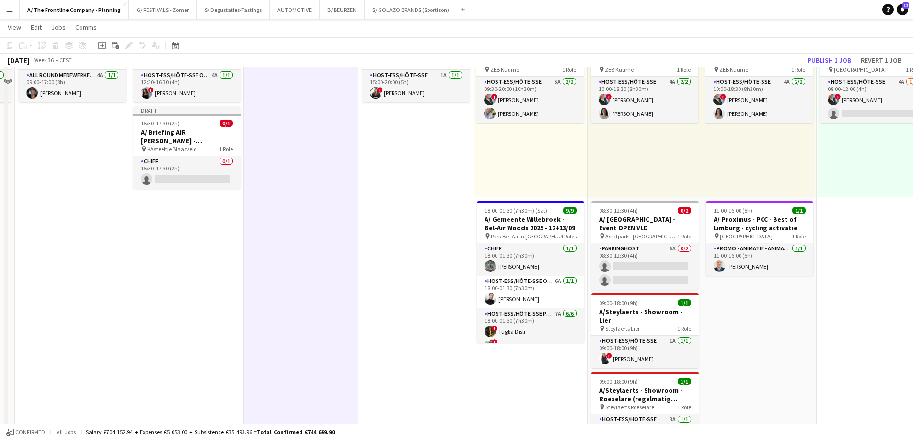
scroll to position [96, 0]
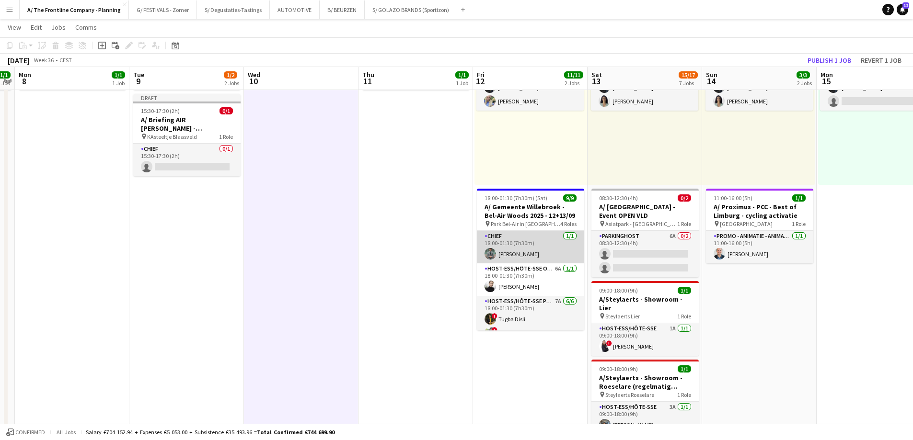
click at [503, 250] on app-card-role "Chief [DATE] 18:00-01:30 (7h30m) [PERSON_NAME]" at bounding box center [530, 247] width 107 height 33
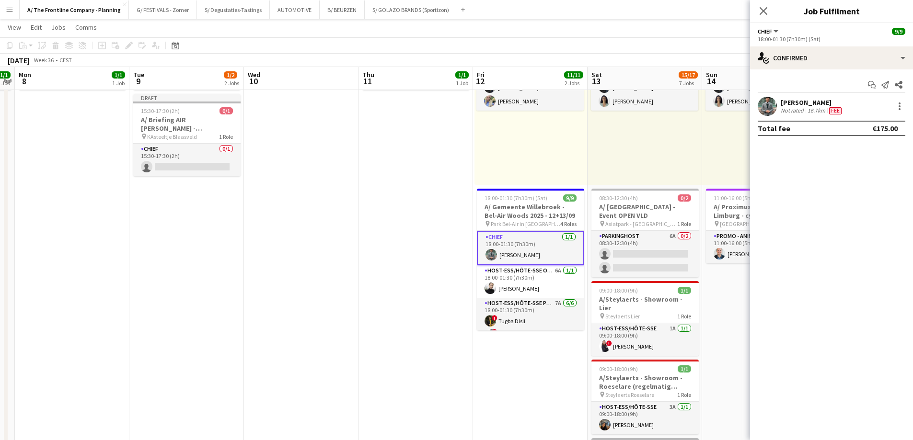
click at [906, 106] on div "[PERSON_NAME] Not rated 16.7km Fee" at bounding box center [831, 106] width 163 height 19
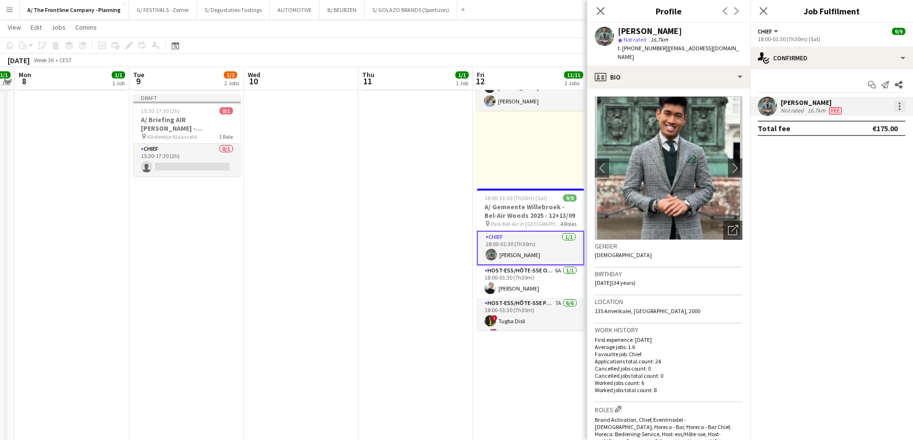
click at [903, 106] on div at bounding box center [898, 106] width 11 height 11
click at [891, 121] on span "Edit fee" at bounding box center [867, 124] width 59 height 9
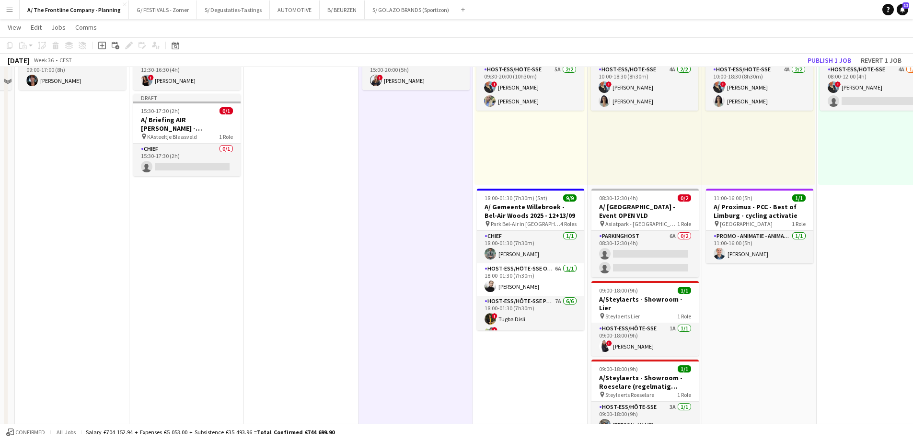
scroll to position [0, 0]
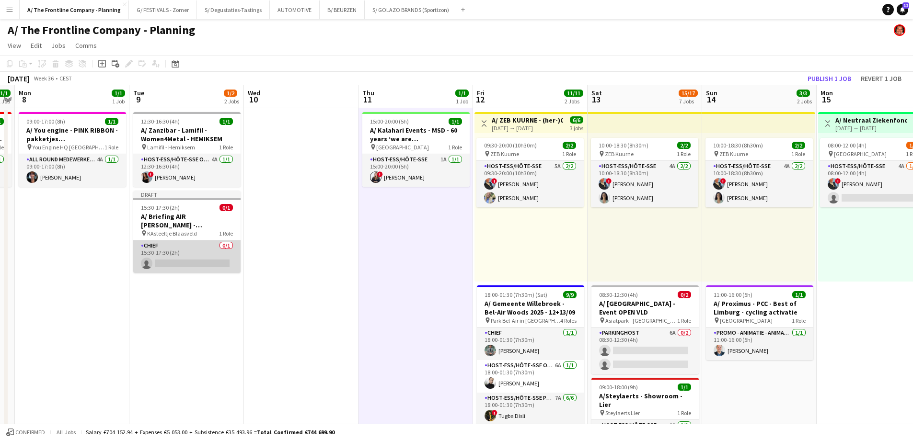
click at [210, 264] on app-card-role "Chief 0/1 15:30-17:30 (2h) single-neutral-actions" at bounding box center [186, 256] width 107 height 33
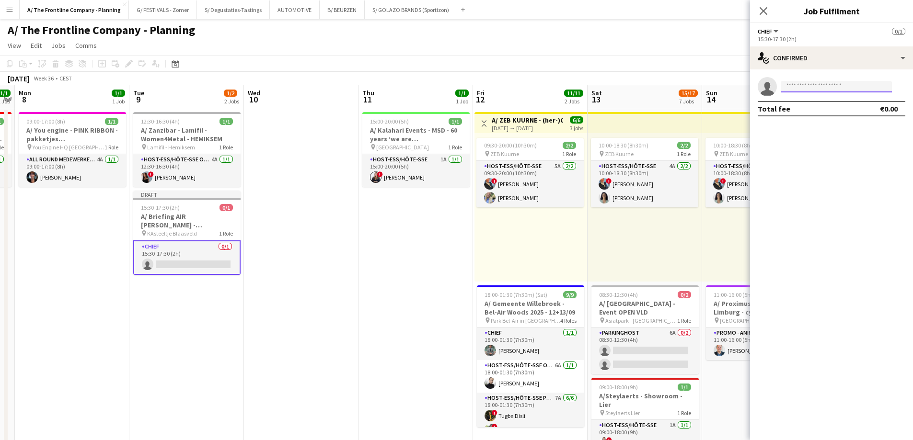
click at [848, 88] on input at bounding box center [835, 86] width 111 height 11
type input "*********"
click at [824, 108] on span "[EMAIL_ADDRESS][DOMAIN_NAME]" at bounding box center [836, 108] width 96 height 8
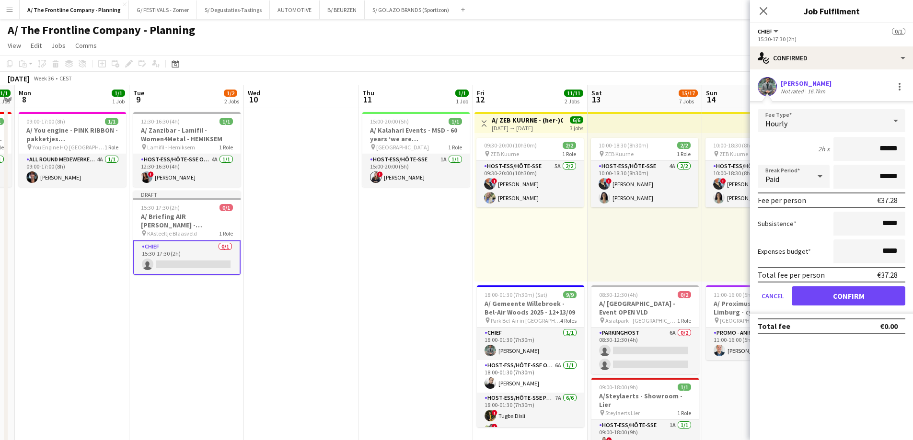
drag, startPoint x: 864, startPoint y: 143, endPoint x: 919, endPoint y: 149, distance: 55.9
type input "***"
click button "Confirm" at bounding box center [848, 295] width 114 height 19
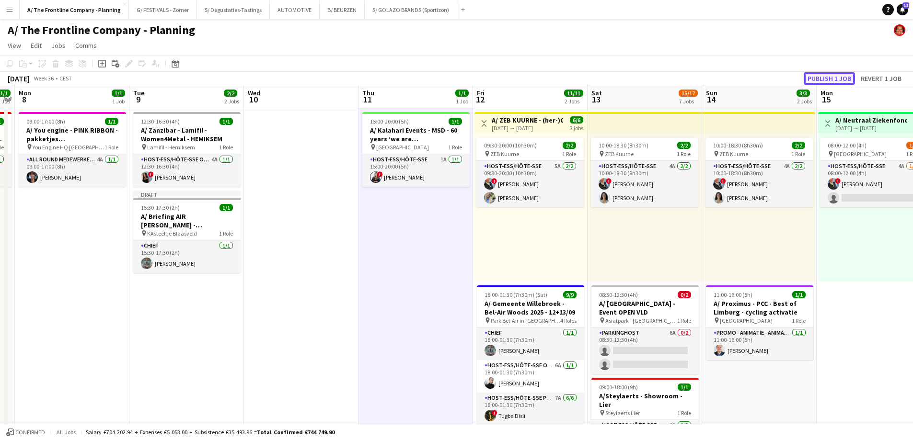
click at [843, 80] on button "Publish 1 job" at bounding box center [828, 78] width 51 height 12
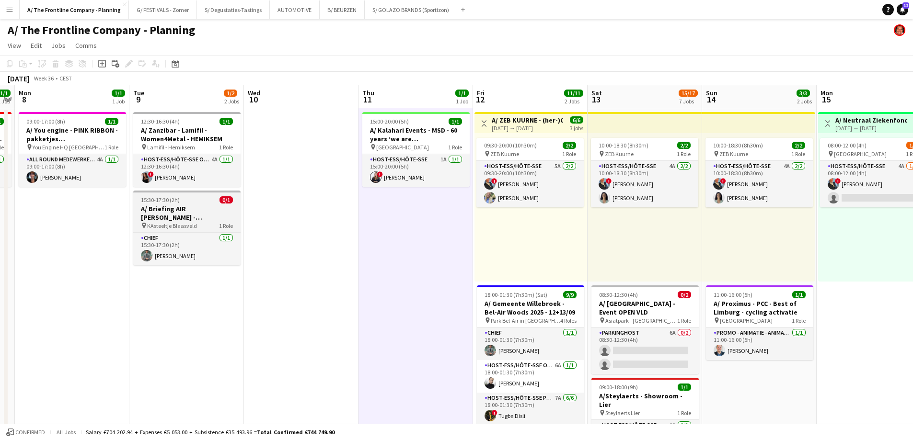
click at [187, 199] on div "15:30-17:30 (2h) 0/1" at bounding box center [186, 199] width 107 height 7
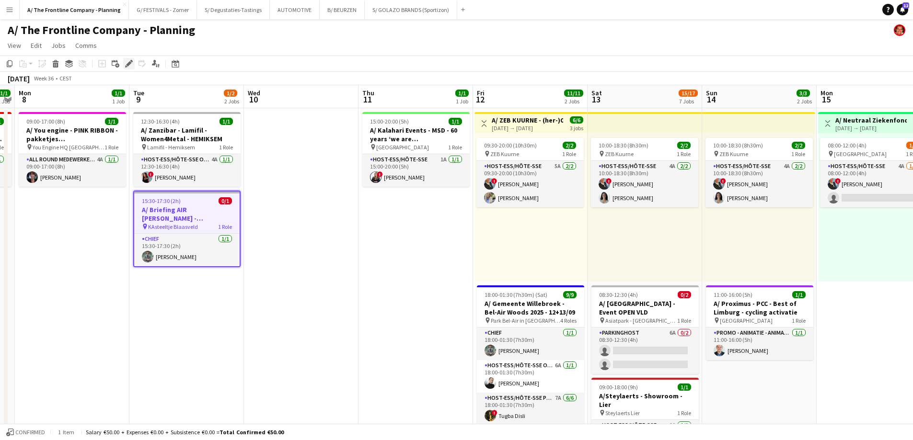
click at [126, 66] on icon "Edit" at bounding box center [129, 64] width 8 height 8
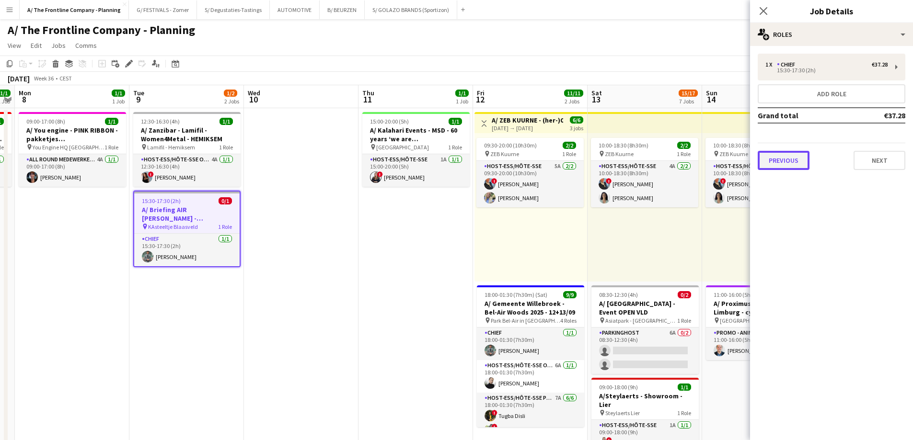
click at [795, 166] on button "Previous" at bounding box center [783, 160] width 52 height 19
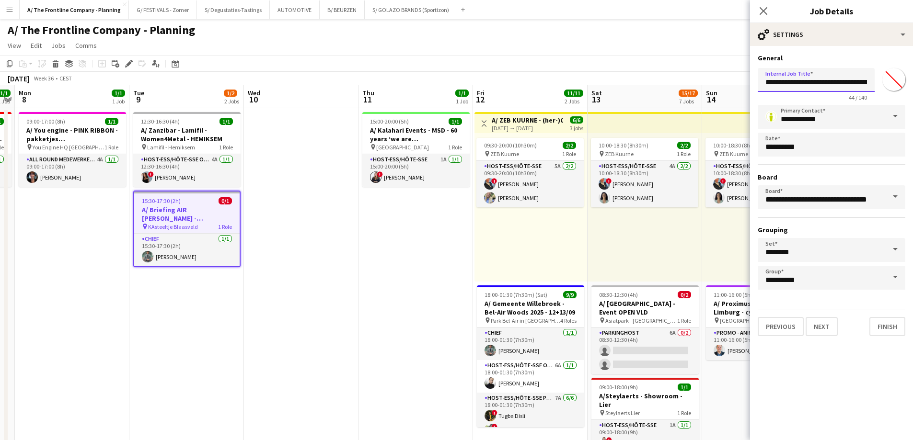
click at [800, 84] on input "**********" at bounding box center [815, 80] width 117 height 24
click at [830, 83] on input "**********" at bounding box center [815, 80] width 117 height 24
click at [799, 87] on input "*" at bounding box center [815, 80] width 117 height 24
type input "**********"
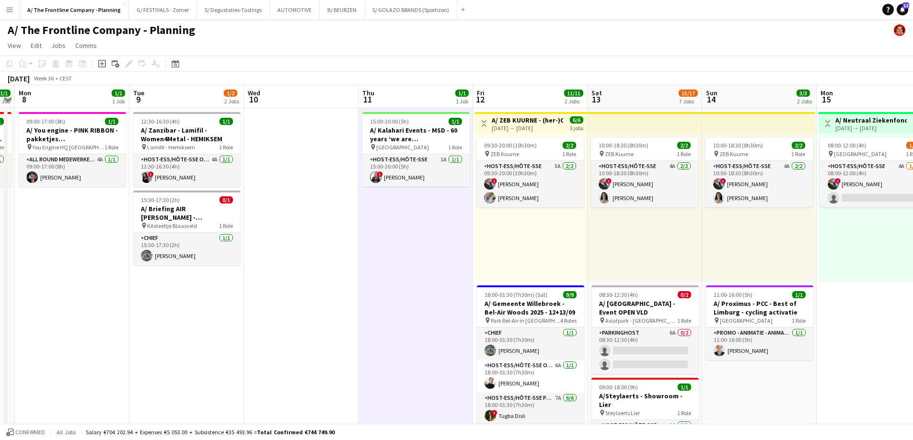
scroll to position [0, 294]
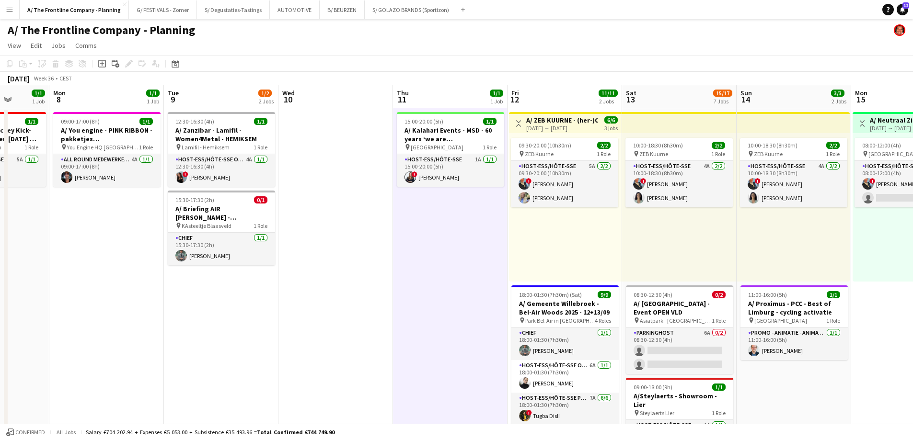
drag, startPoint x: 515, startPoint y: 262, endPoint x: 321, endPoint y: 246, distance: 195.1
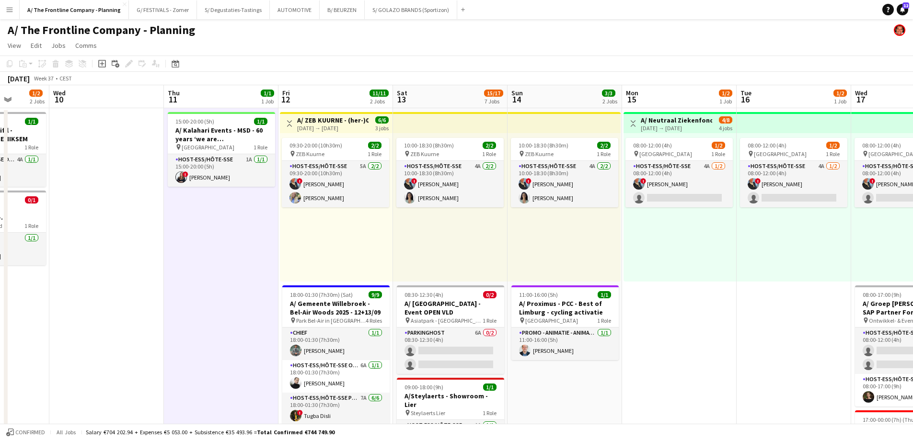
click at [532, 234] on div "10:00-18:30 (8h30m) 2/2 pin ZEB Kuurne 1 Role Host-ess/Hôte-sse 4A [DATE] 10:00…" at bounding box center [563, 207] width 113 height 149
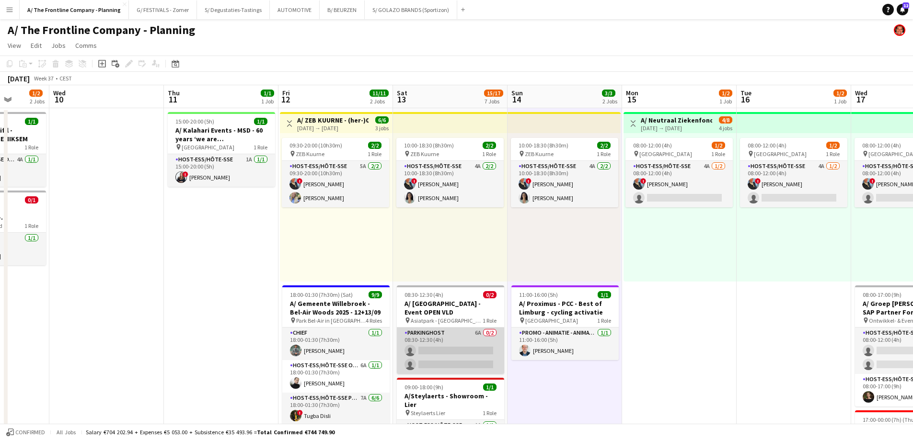
click at [471, 354] on app-card-role "Parkinghost 6A 0/2 08:30-12:30 (4h) single-neutral-actions single-neutral-actio…" at bounding box center [450, 351] width 107 height 46
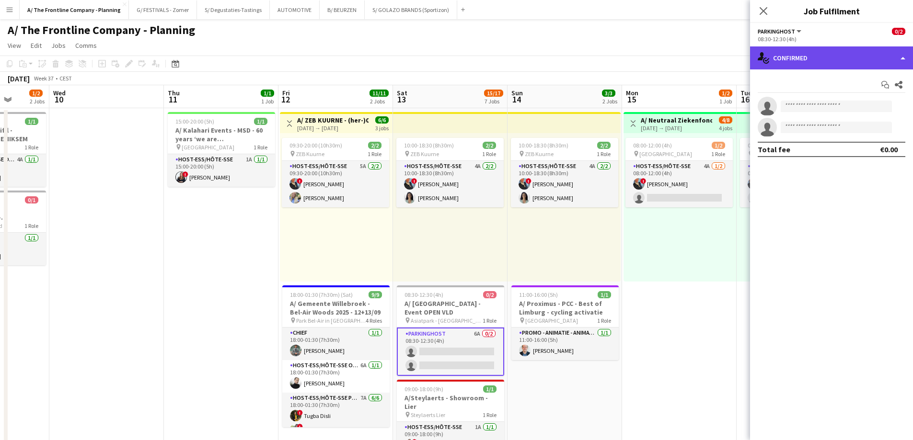
click at [829, 47] on div "single-neutral-actions-check-2 Confirmed" at bounding box center [831, 57] width 163 height 23
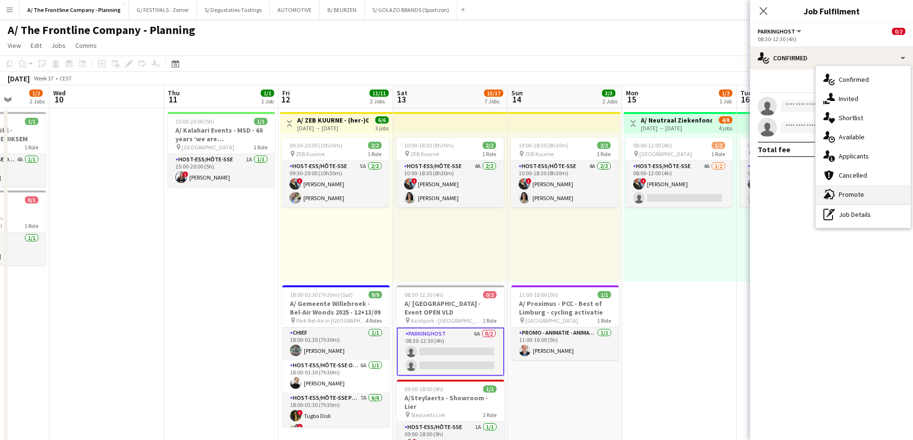
click at [843, 198] on span "Promote" at bounding box center [850, 194] width 25 height 9
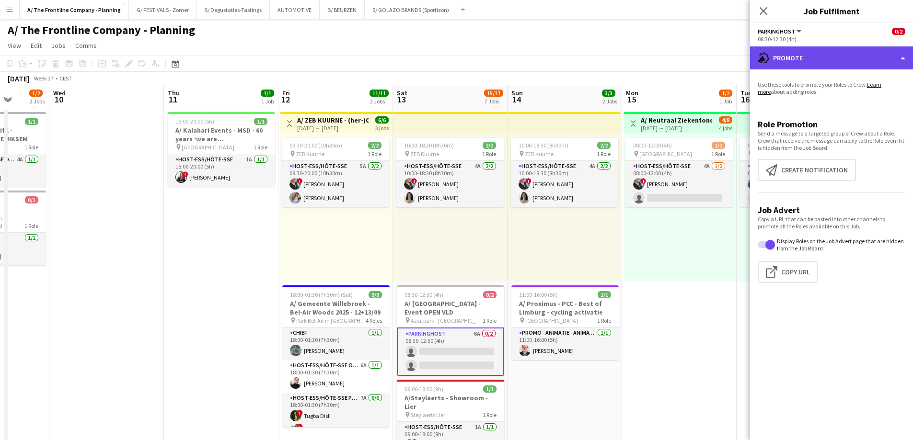
click at [818, 57] on div "advertising-megaphone Promote" at bounding box center [831, 57] width 163 height 23
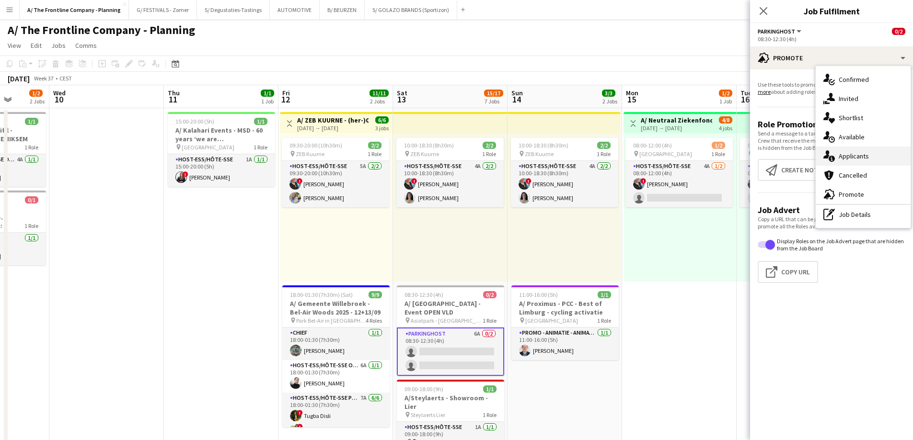
click at [842, 160] on span "Applicants" at bounding box center [853, 156] width 30 height 9
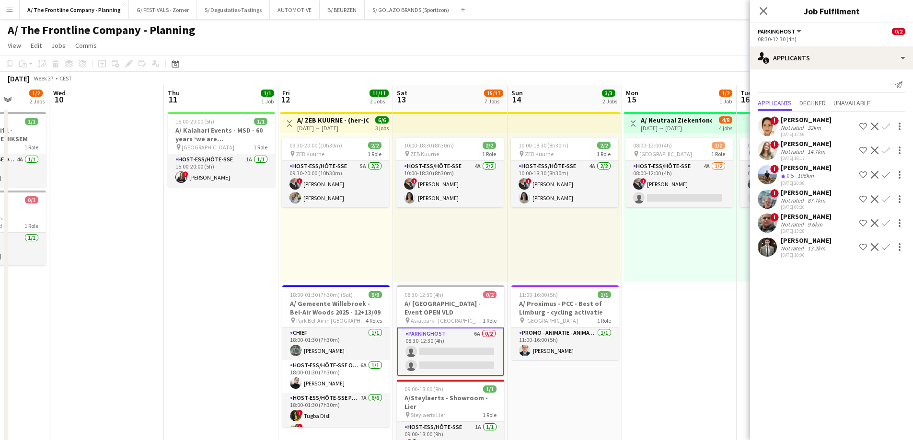
click at [790, 245] on div "[PERSON_NAME]" at bounding box center [805, 240] width 51 height 9
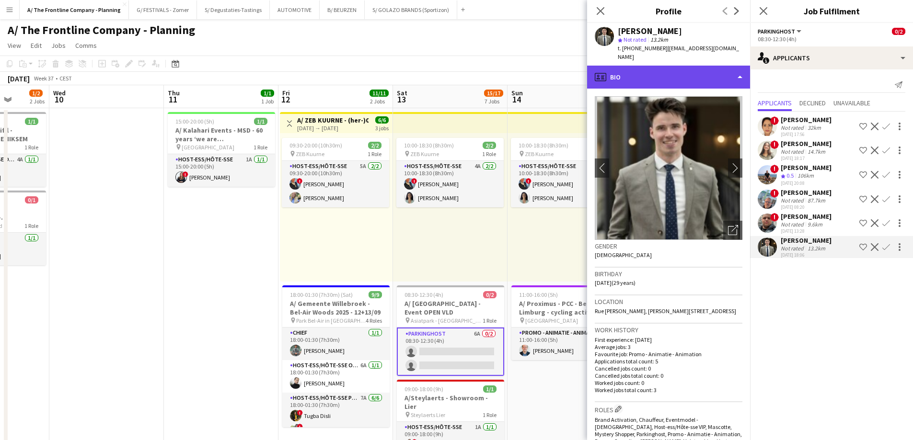
click at [669, 71] on div "profile Bio" at bounding box center [668, 77] width 163 height 23
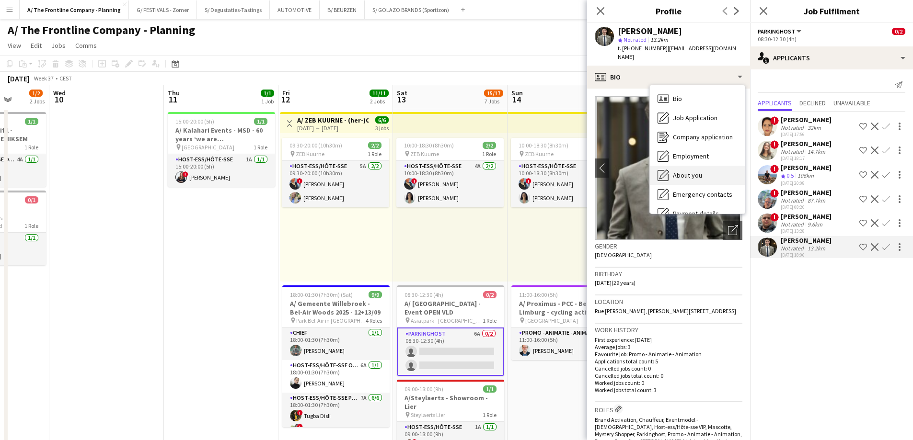
click at [681, 179] on span "About you" at bounding box center [687, 175] width 29 height 9
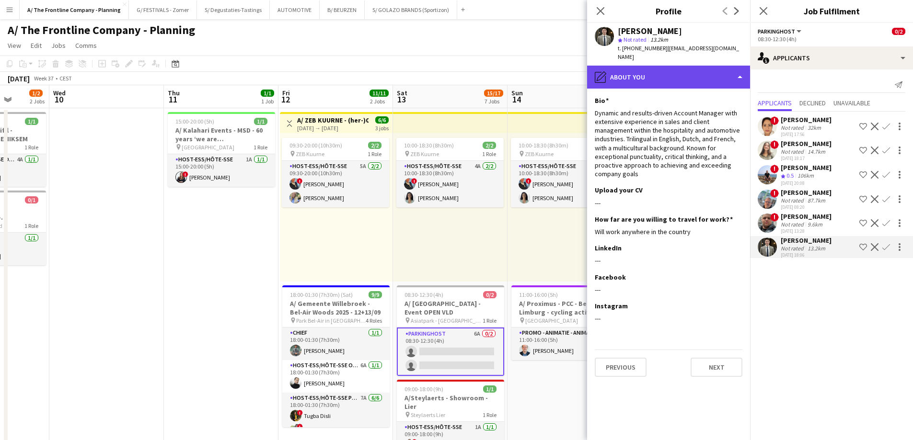
click at [667, 77] on div "pencil4 About you" at bounding box center [668, 77] width 163 height 23
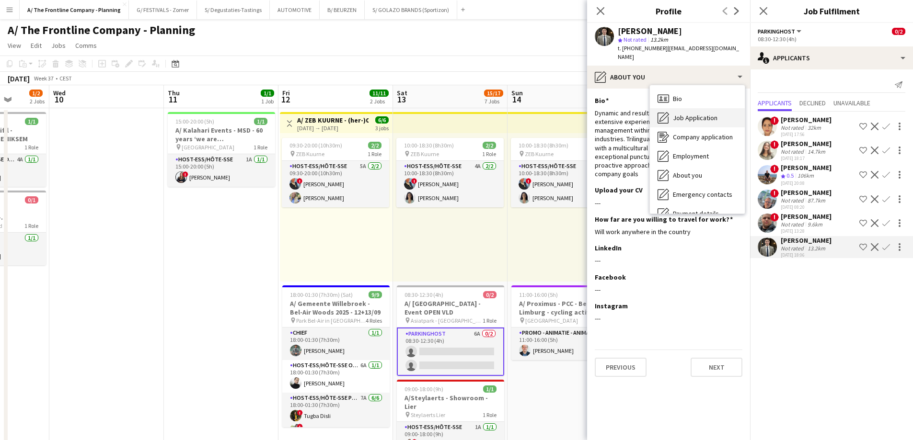
click at [673, 117] on span "Job Application" at bounding box center [695, 118] width 45 height 9
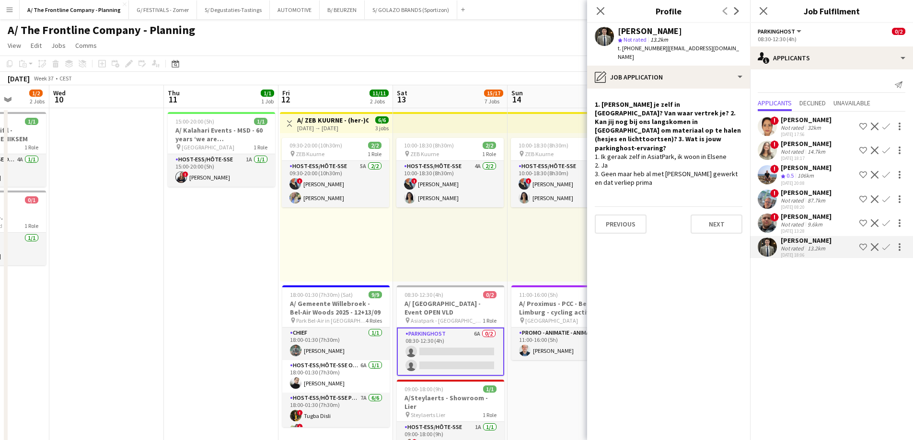
click at [795, 123] on div "[PERSON_NAME]" at bounding box center [805, 119] width 51 height 9
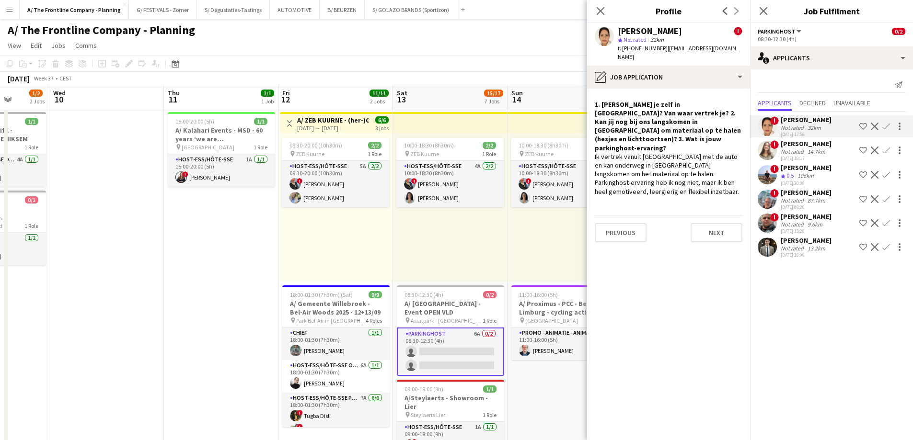
click at [795, 147] on div "[PERSON_NAME]" at bounding box center [805, 143] width 51 height 9
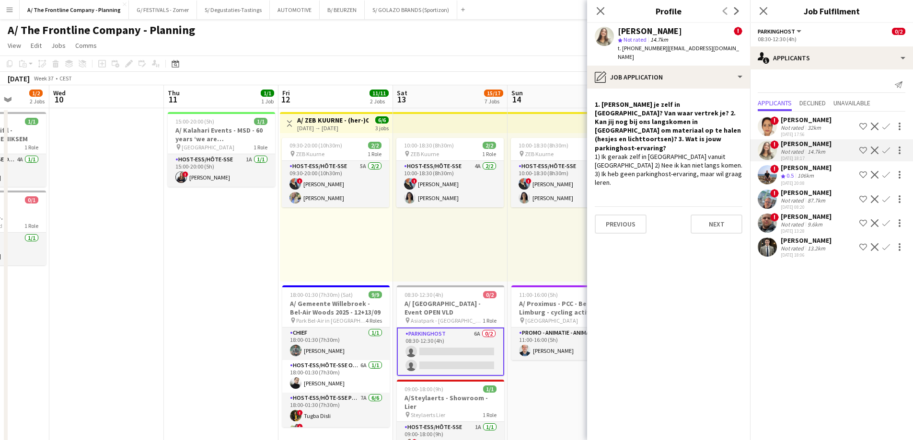
click at [796, 180] on div "[DATE] 20:08" at bounding box center [805, 183] width 51 height 6
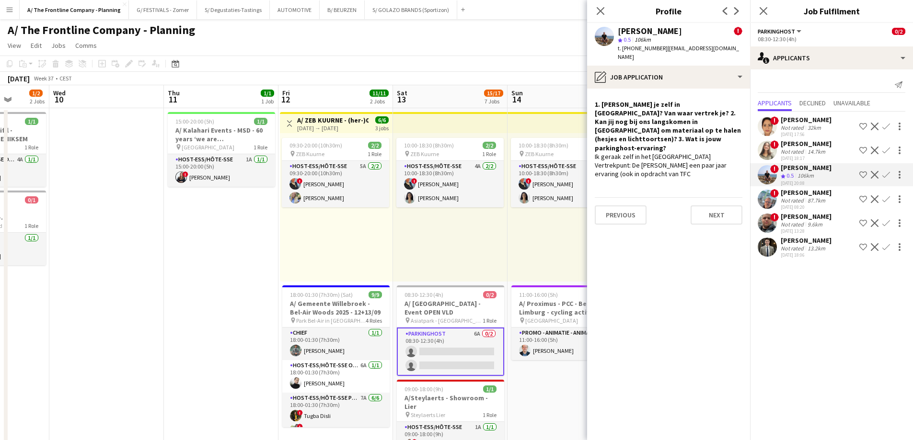
click at [793, 197] on div "Not rated" at bounding box center [792, 200] width 25 height 7
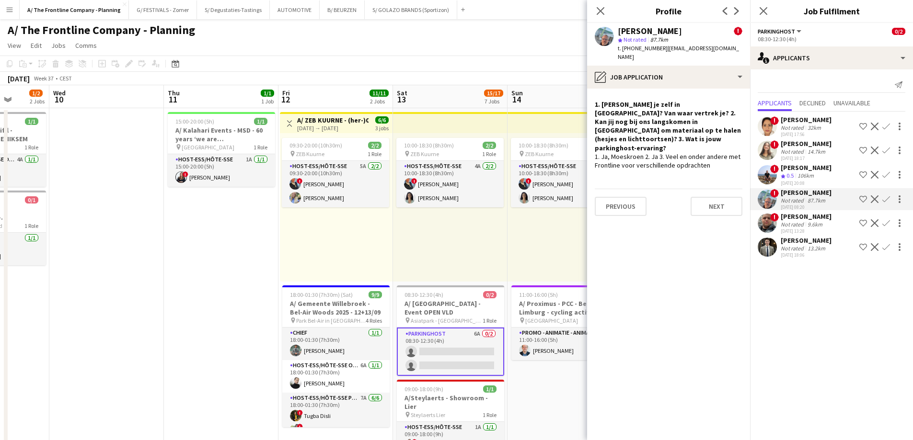
click at [799, 217] on div "[PERSON_NAME]" at bounding box center [805, 216] width 51 height 9
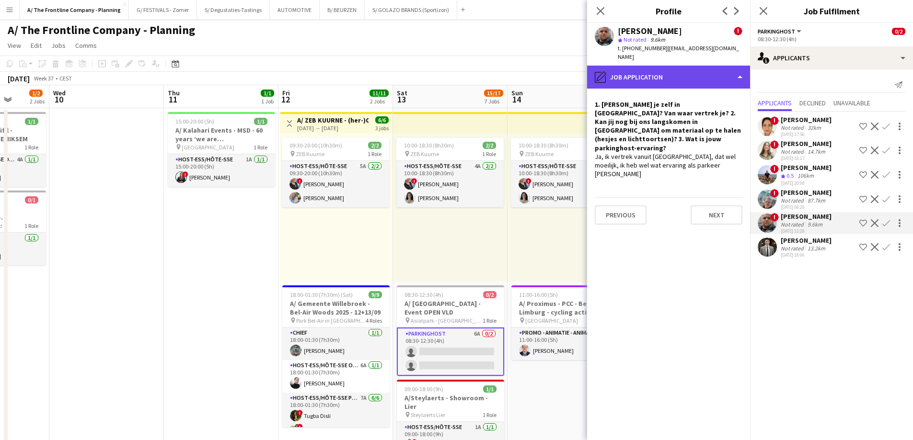
click at [662, 66] on div "pencil4 Job Application" at bounding box center [668, 77] width 163 height 23
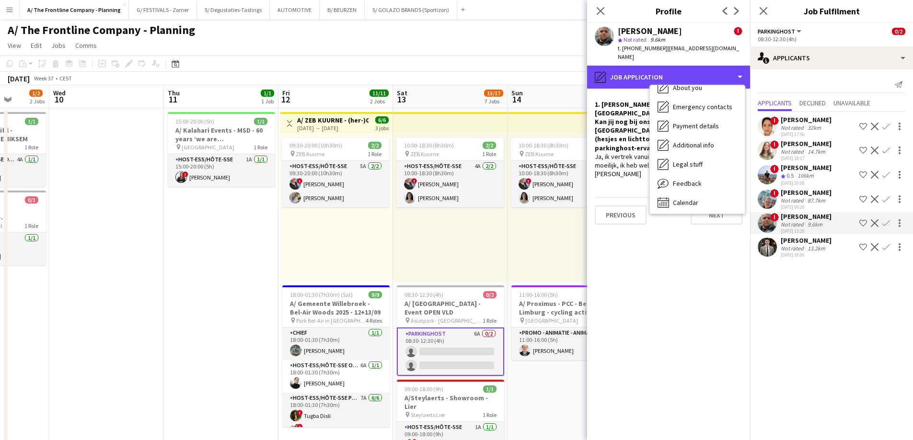
scroll to position [90, 0]
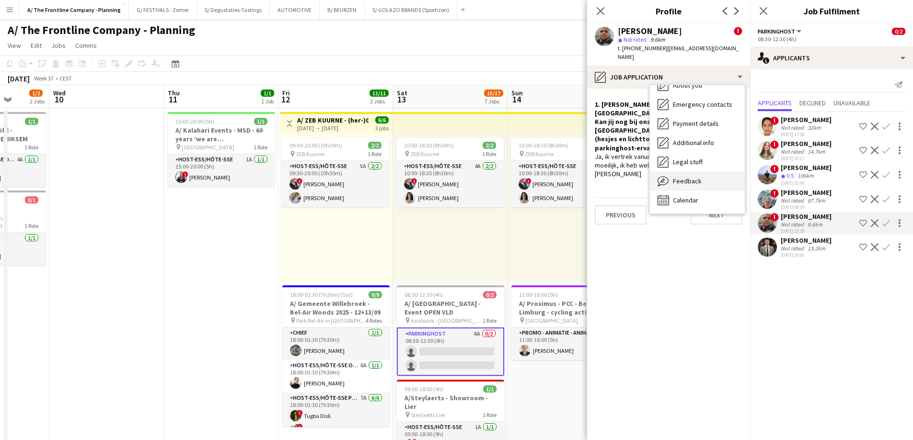
click at [679, 177] on span "Feedback" at bounding box center [687, 181] width 29 height 9
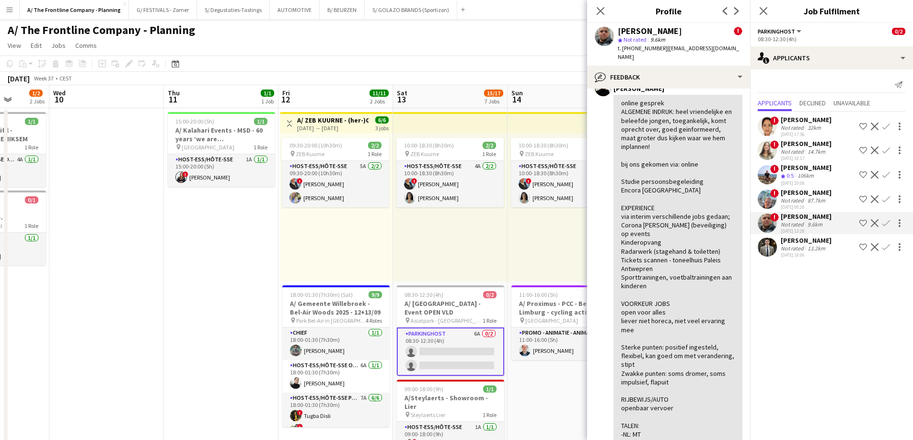
scroll to position [134, 0]
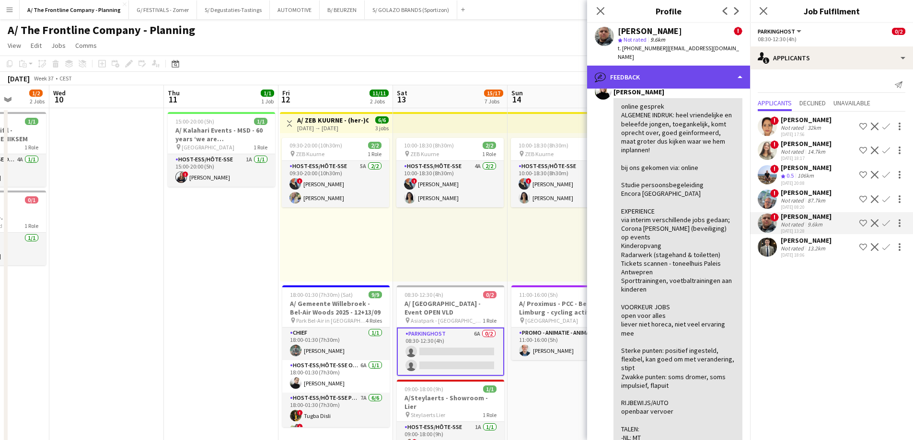
click at [669, 68] on div "bubble-pencil Feedback" at bounding box center [668, 77] width 163 height 23
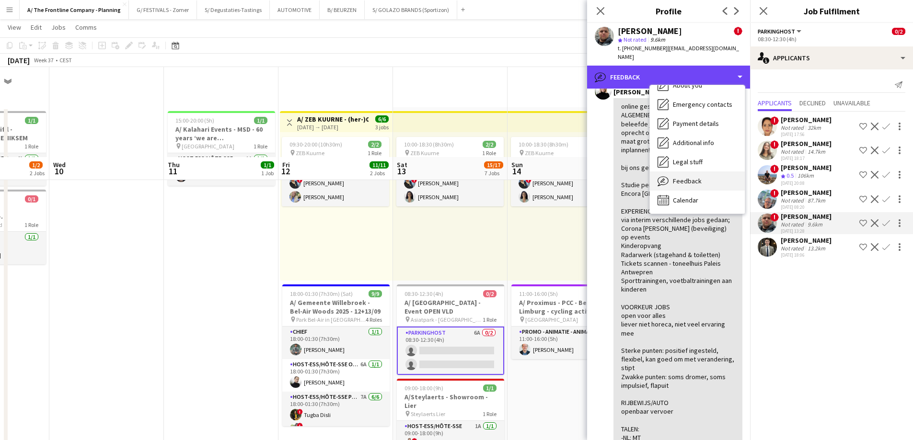
scroll to position [383, 0]
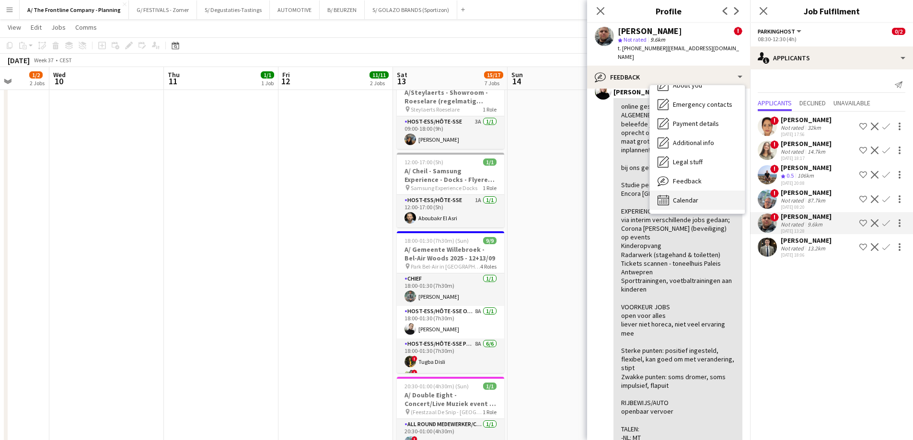
click at [682, 196] on span "Calendar" at bounding box center [685, 200] width 25 height 9
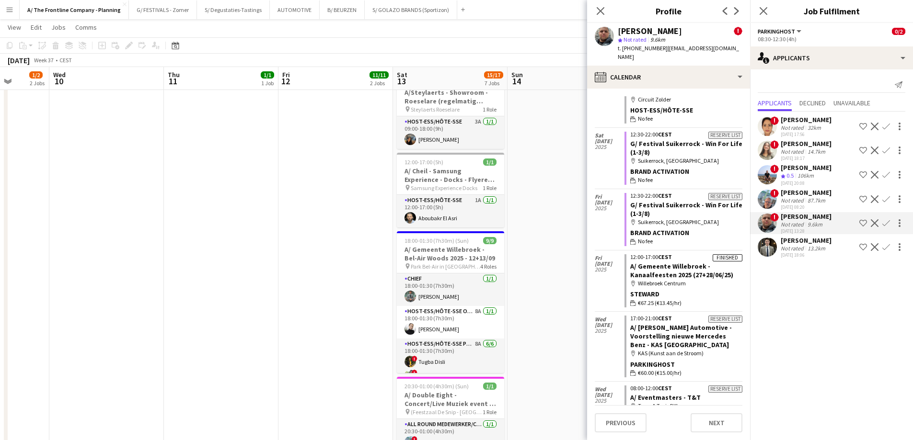
scroll to position [0, 0]
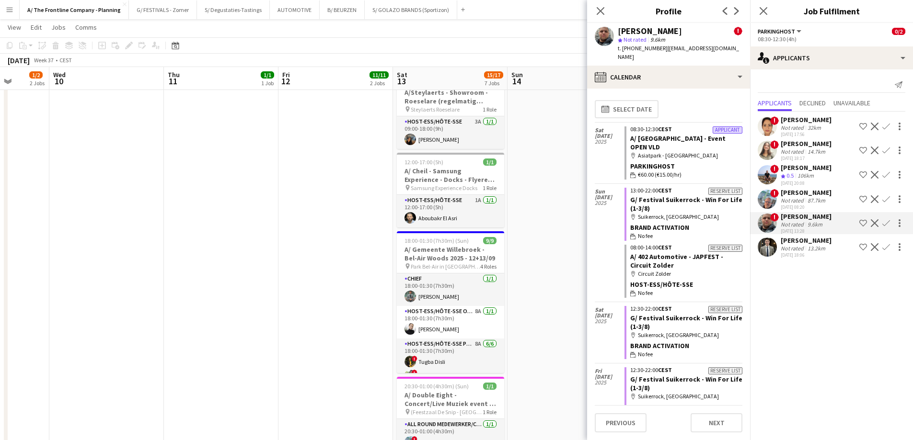
click at [802, 223] on div "Not rated" at bounding box center [792, 224] width 25 height 7
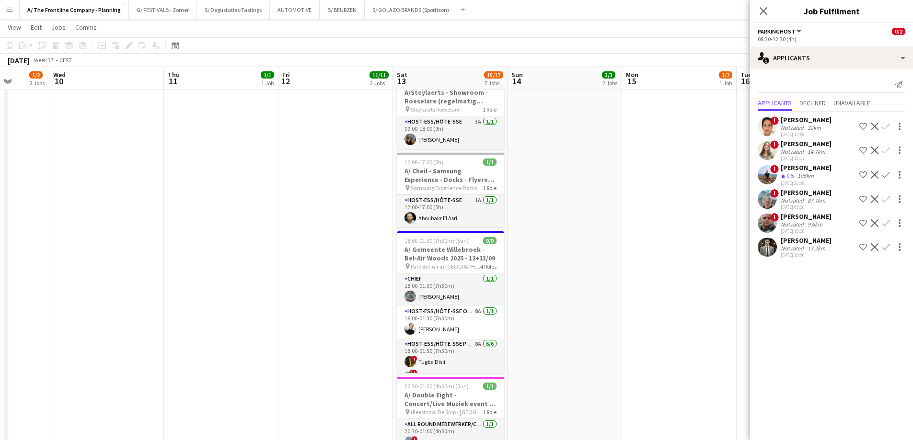
click at [345, 240] on app-date-cell "Toggle View A/ ZEB KUURNE - (her-)Opening nieuwe [PERSON_NAME] (12+13+14/09) [D…" at bounding box center [335, 178] width 114 height 908
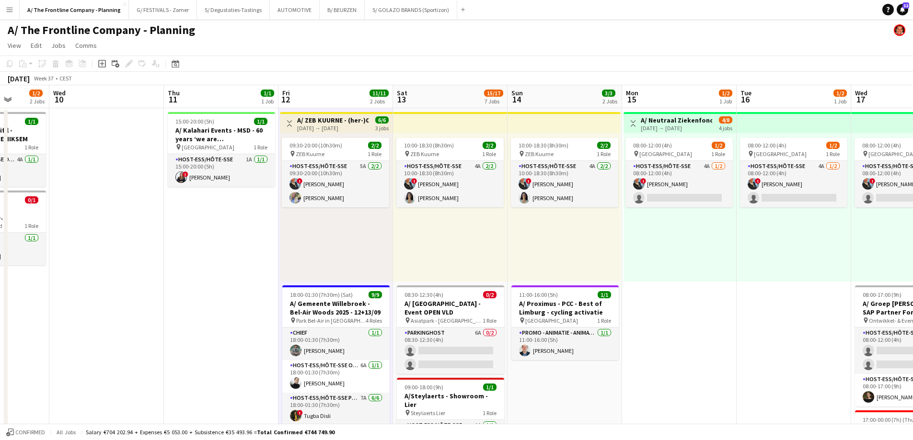
scroll to position [0, 302]
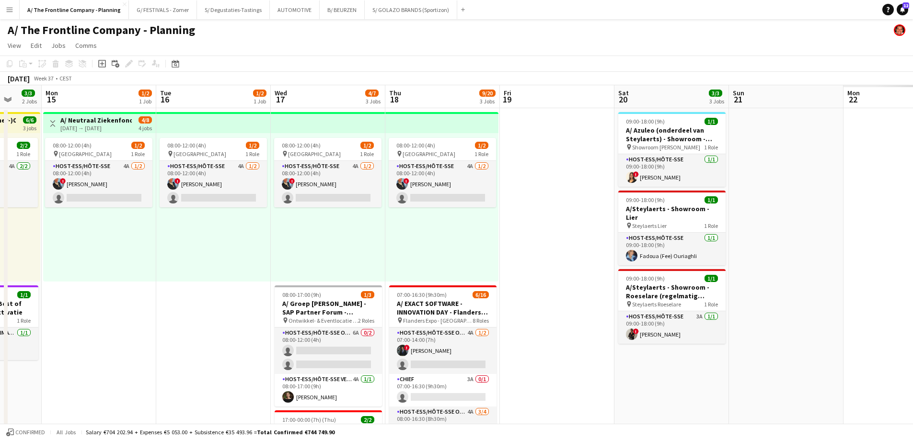
drag, startPoint x: 644, startPoint y: 253, endPoint x: 64, endPoint y: 251, distance: 580.1
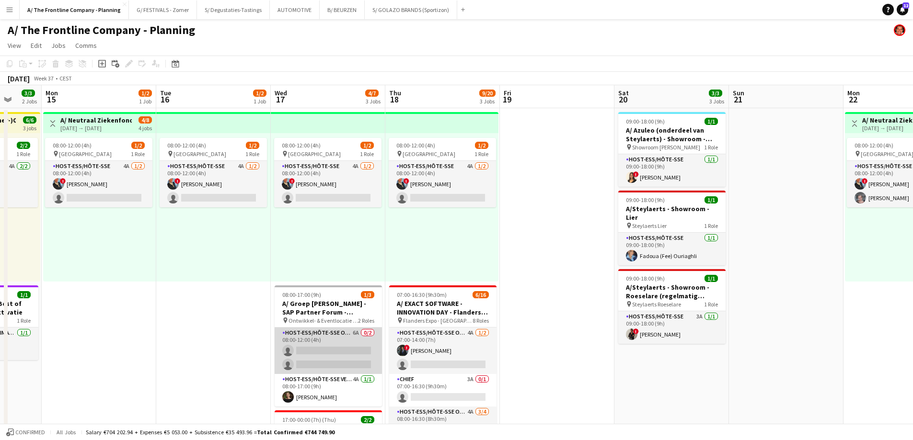
click at [309, 347] on app-card-role "Host-ess/Hôte-sse Onthaal-Accueill 6A 0/2 08:00-12:00 (4h) single-neutral-actio…" at bounding box center [327, 351] width 107 height 46
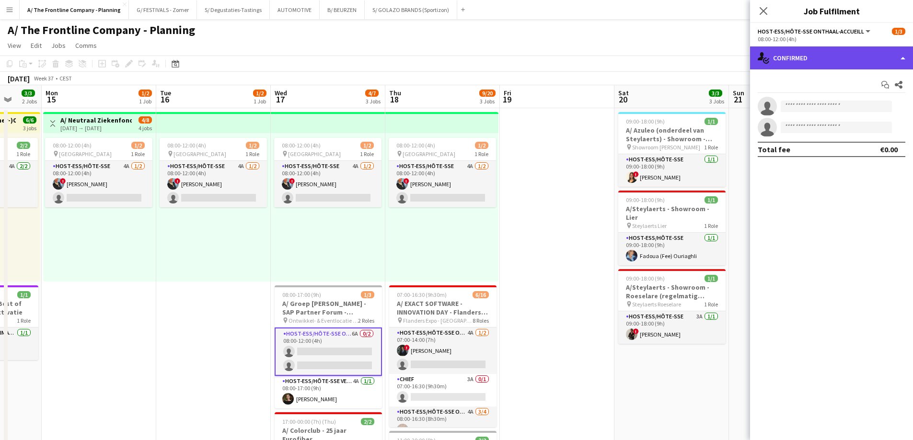
click at [852, 64] on div "single-neutral-actions-check-2 Confirmed" at bounding box center [831, 57] width 163 height 23
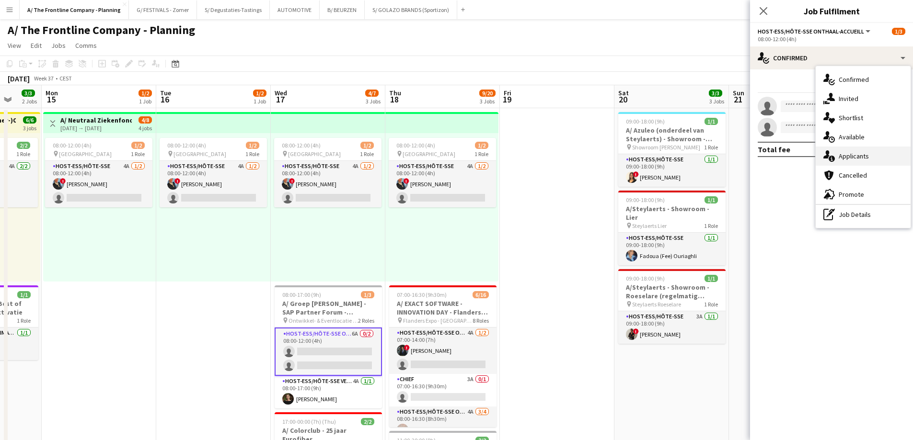
click at [846, 160] on span "Applicants" at bounding box center [853, 156] width 30 height 9
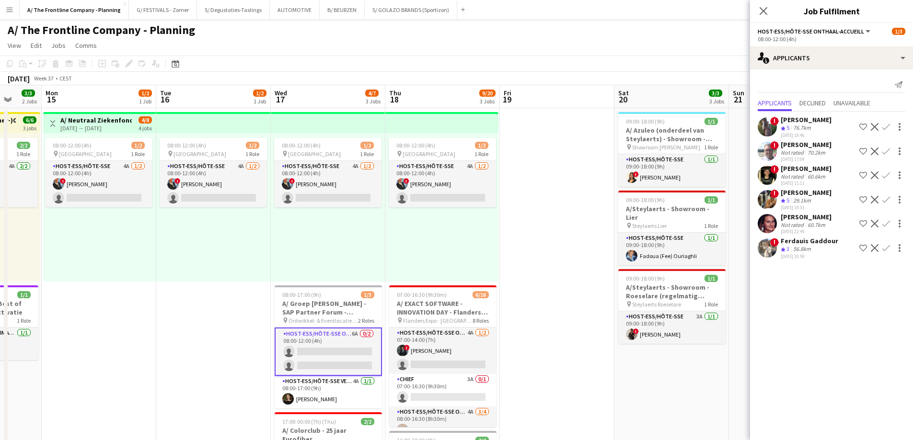
click at [799, 250] on div "56.8km" at bounding box center [802, 249] width 22 height 8
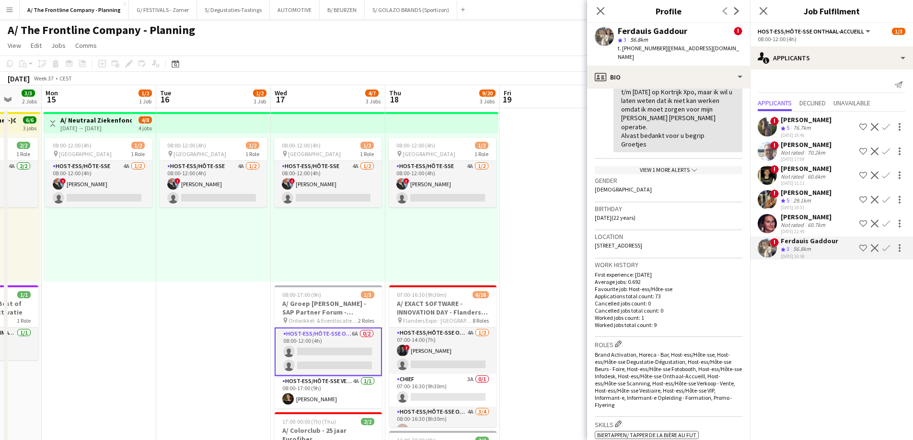
scroll to position [335, 0]
click at [794, 222] on div "Not rated" at bounding box center [792, 224] width 25 height 7
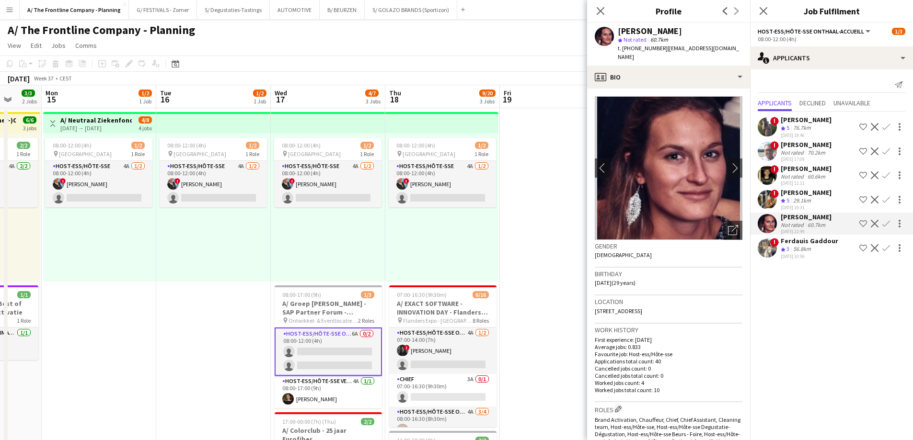
click at [801, 245] on div "Ferdauis Gaddour" at bounding box center [808, 241] width 57 height 9
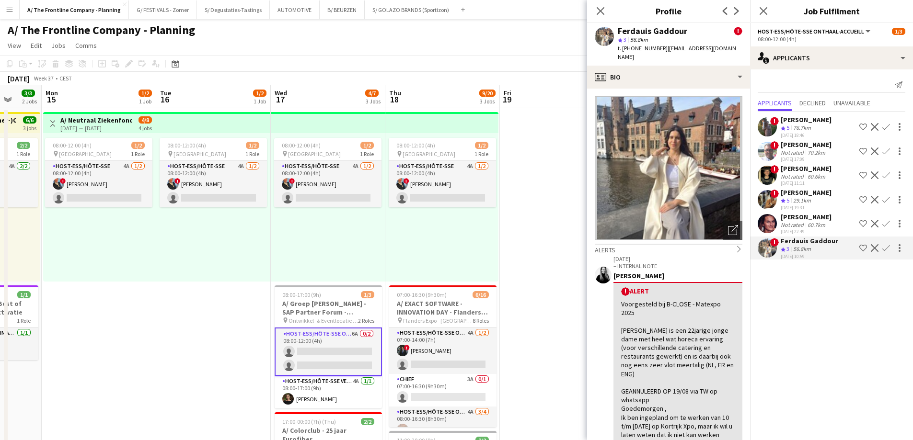
click at [800, 228] on div "Not rated" at bounding box center [792, 224] width 25 height 7
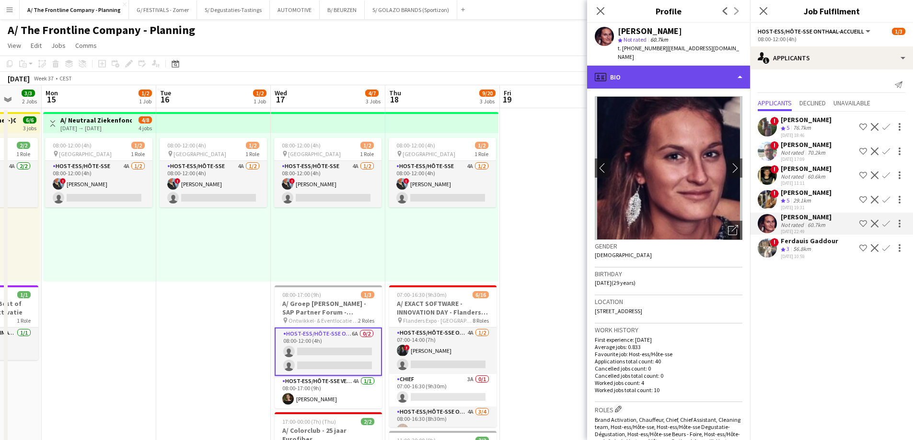
click at [674, 70] on div "profile Bio" at bounding box center [668, 77] width 163 height 23
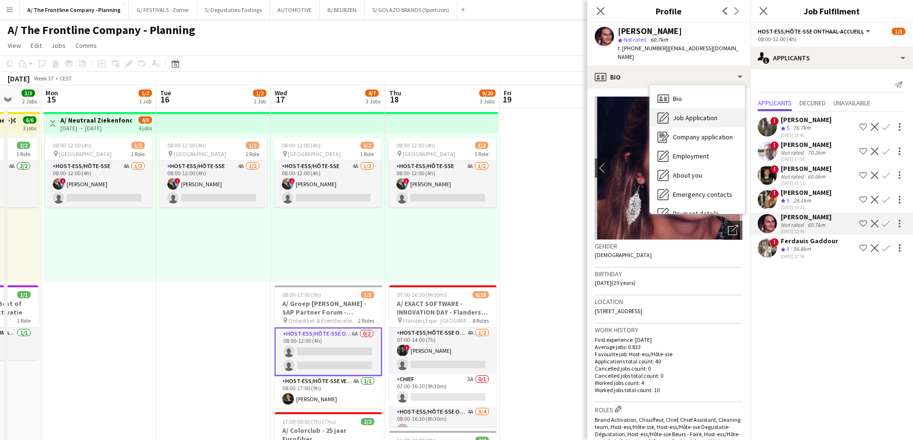
click at [684, 114] on span "Job Application" at bounding box center [695, 118] width 45 height 9
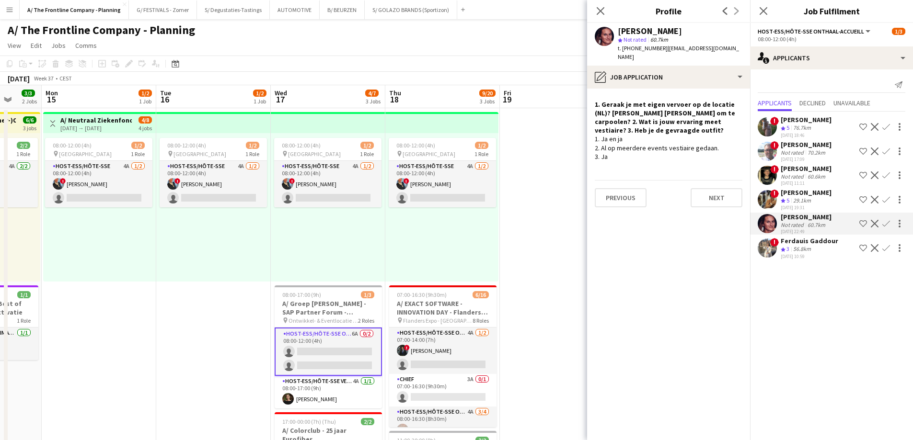
click at [803, 247] on div "56.8km" at bounding box center [802, 249] width 22 height 8
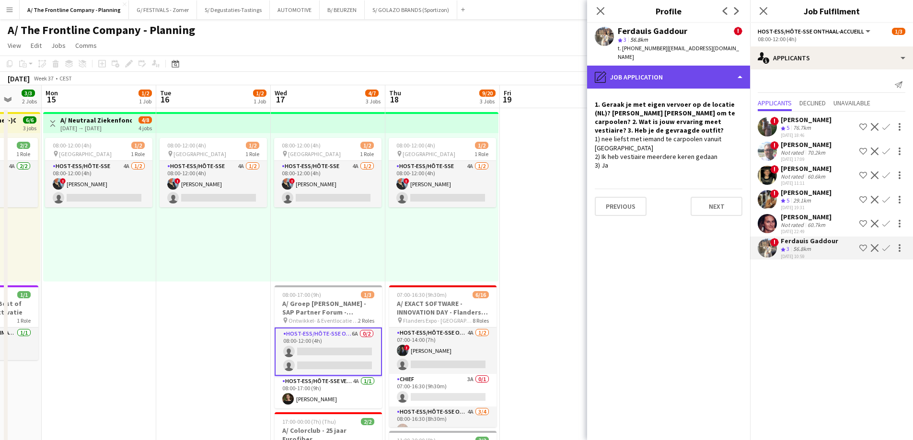
click at [697, 73] on div "pencil4 Job Application" at bounding box center [668, 77] width 163 height 23
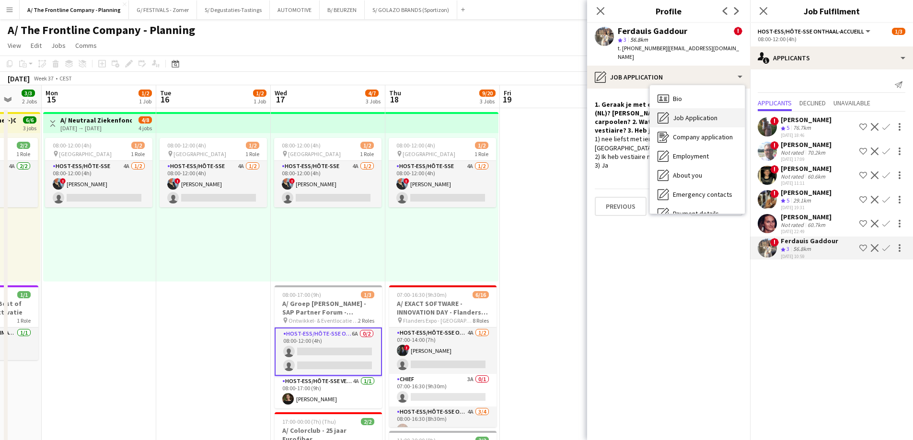
click at [687, 108] on div "Job Application Job Application" at bounding box center [697, 117] width 95 height 19
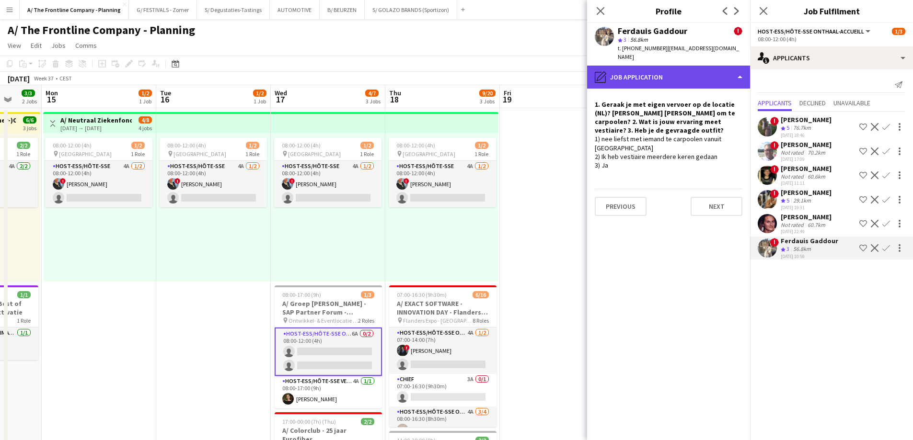
click at [680, 69] on div "pencil4 Job Application" at bounding box center [668, 77] width 163 height 23
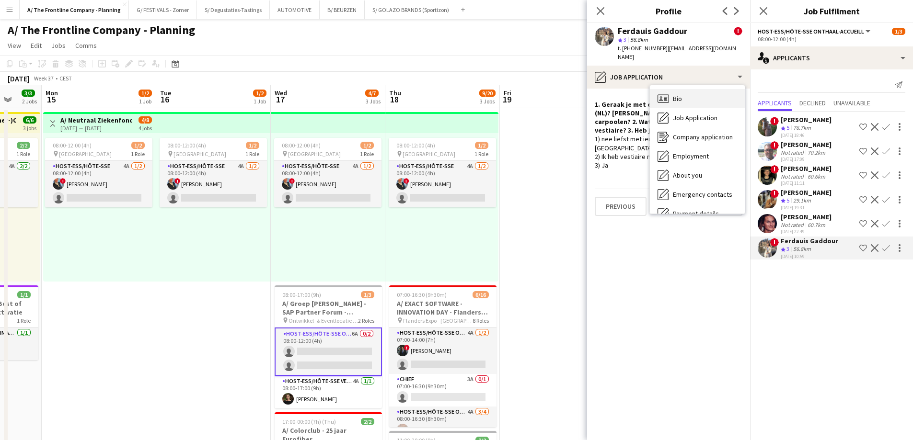
click at [684, 89] on div "Bio Bio" at bounding box center [697, 98] width 95 height 19
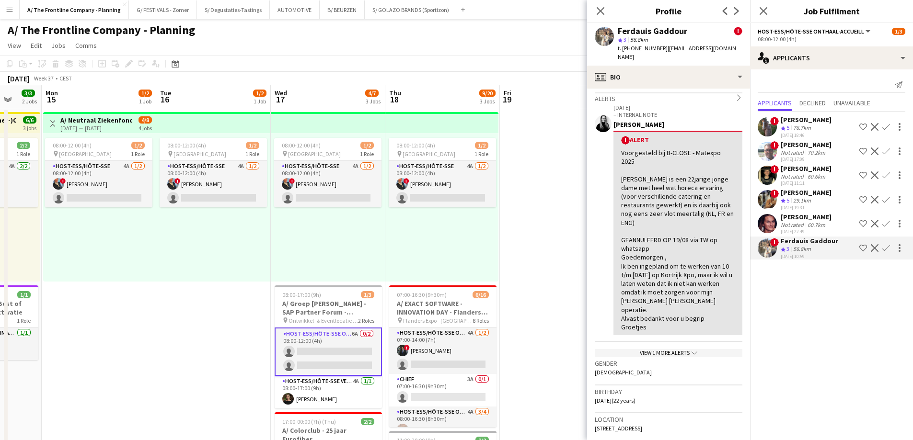
scroll to position [192, 0]
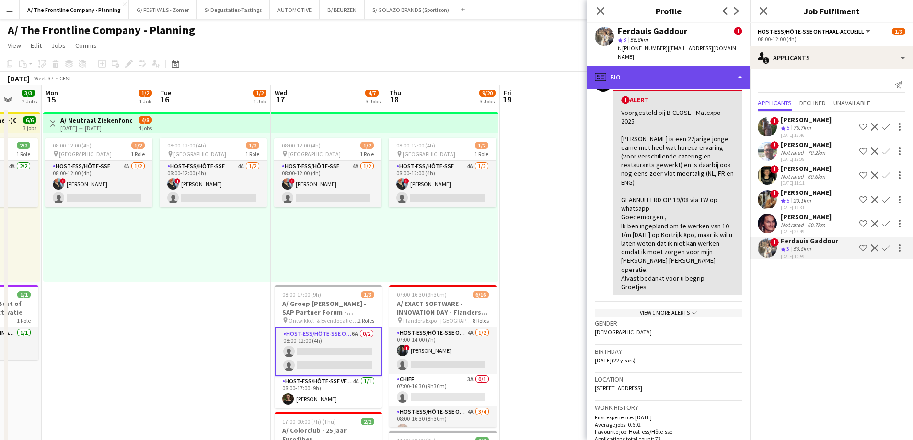
click at [677, 66] on div "profile Bio" at bounding box center [668, 77] width 163 height 23
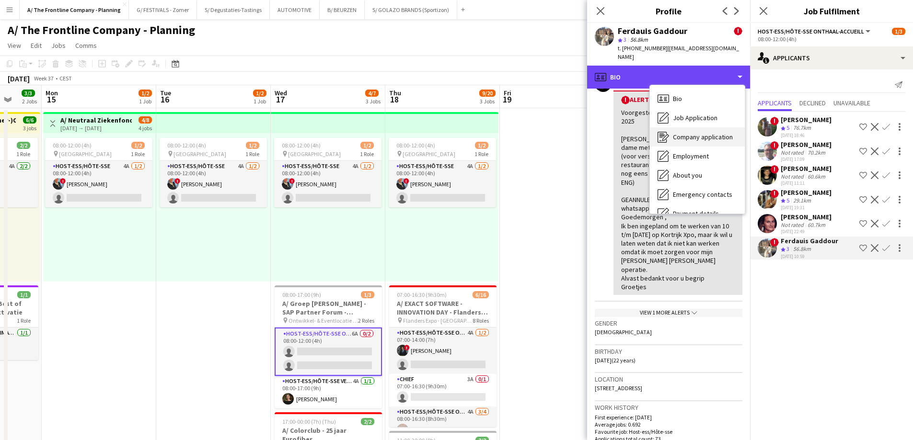
scroll to position [90, 0]
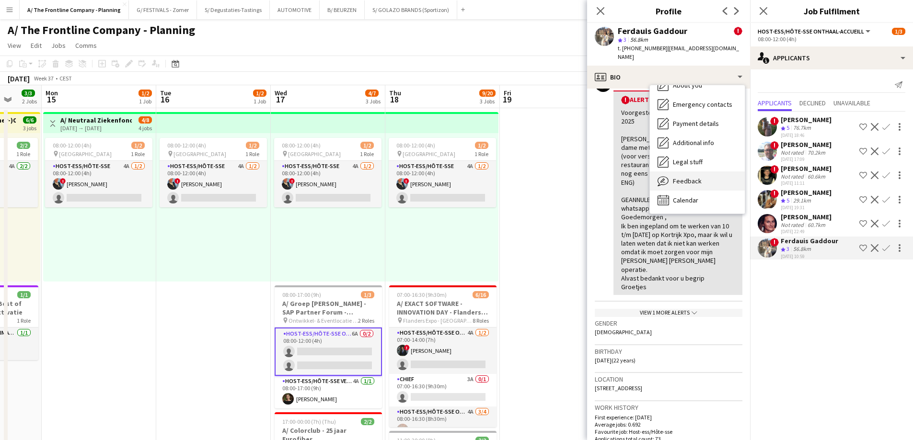
click at [685, 177] on span "Feedback" at bounding box center [687, 181] width 29 height 9
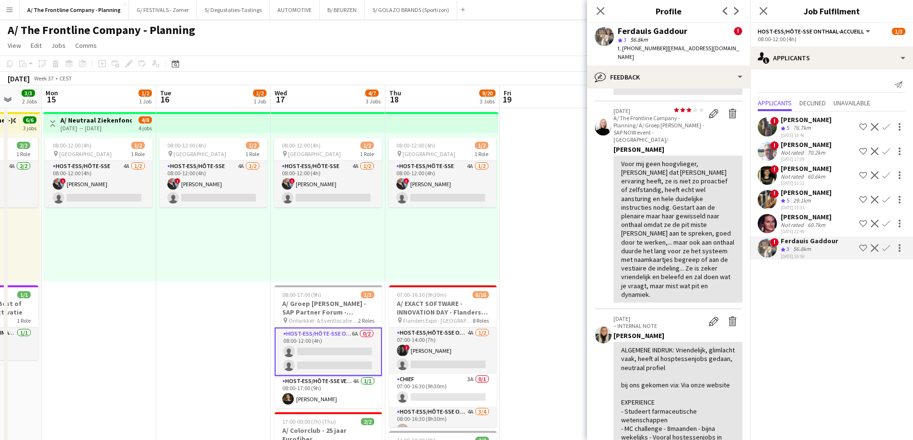
scroll to position [431, 0]
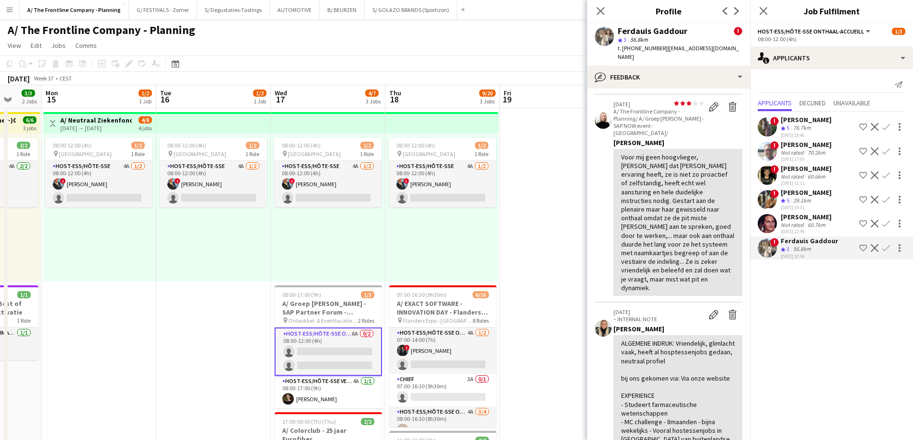
click at [812, 197] on div "29.1km" at bounding box center [802, 201] width 22 height 8
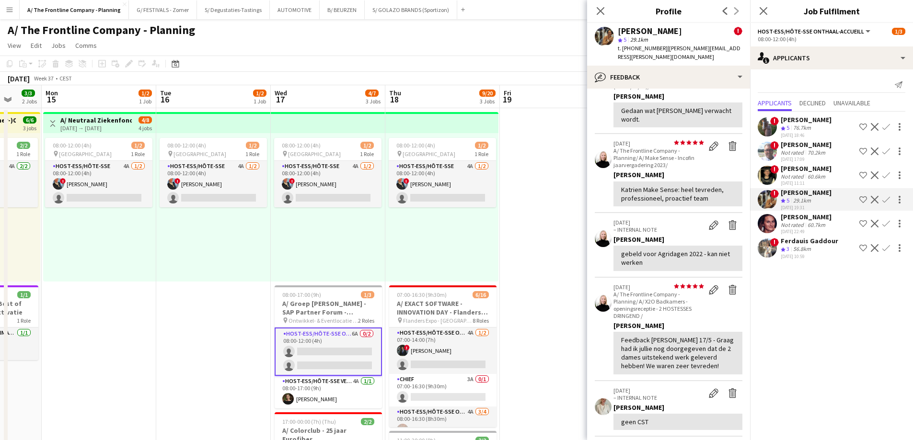
scroll to position [335, 0]
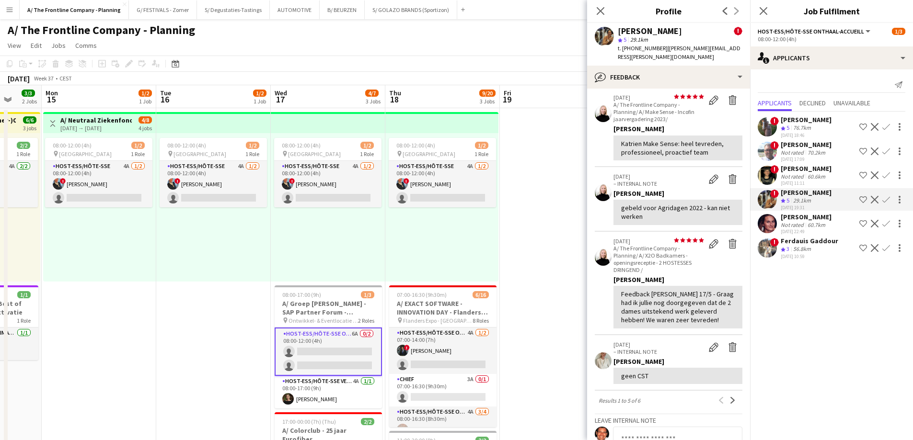
click at [421, 255] on div "08:00-12:00 (4h) 1/2 pin Oostende 1 Role Host-ess/Hôte-sse 4A [DATE] 08:00-12:0…" at bounding box center [441, 207] width 113 height 149
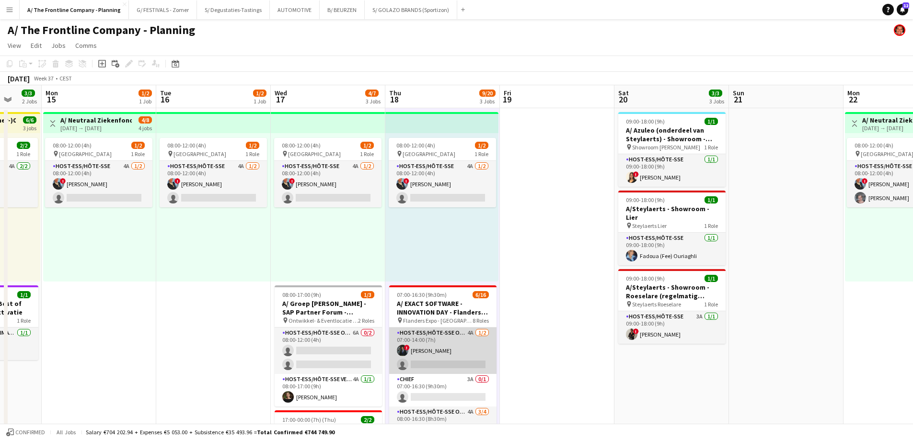
click at [439, 343] on app-card-role "Host-ess/Hôte-sse Onthaal-Accueill 4A [DATE] 07:00-14:00 (7h) ! [PERSON_NAME] s…" at bounding box center [442, 351] width 107 height 46
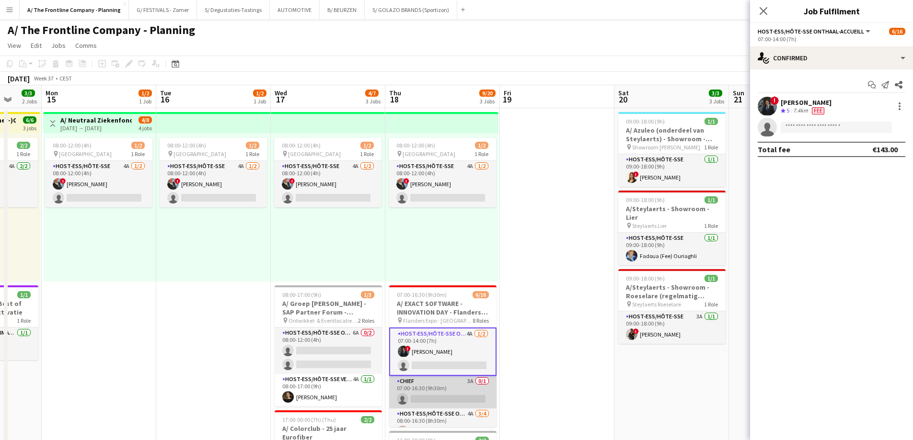
click at [443, 389] on app-card-role "Chief 3A 0/1 07:00-16:30 (9h30m) single-neutral-actions" at bounding box center [442, 392] width 107 height 33
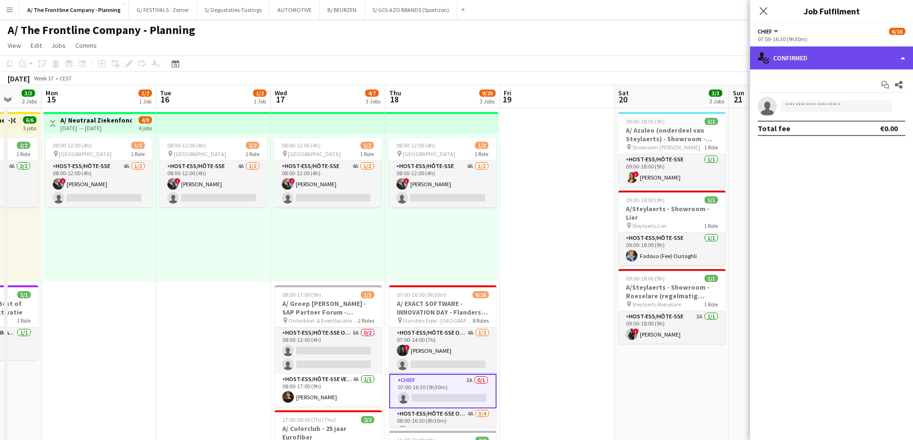
click at [798, 62] on div "single-neutral-actions-check-2 Confirmed" at bounding box center [831, 57] width 163 height 23
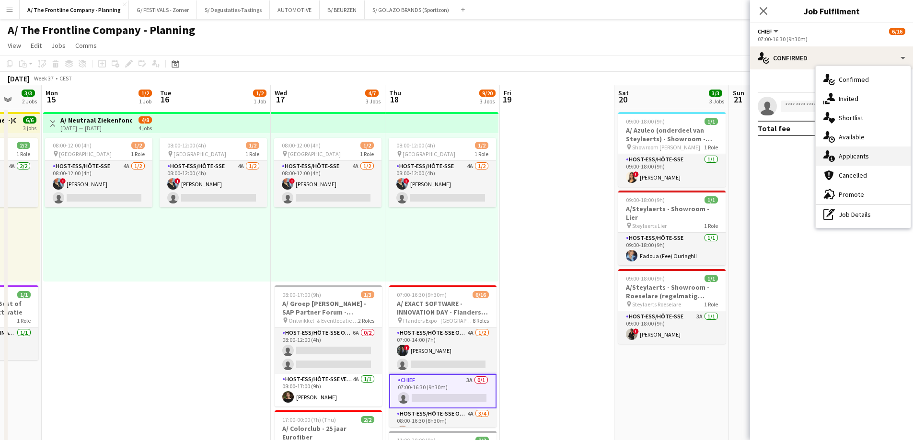
click at [836, 154] on div "single-neutral-actions-information Applicants" at bounding box center [862, 156] width 95 height 19
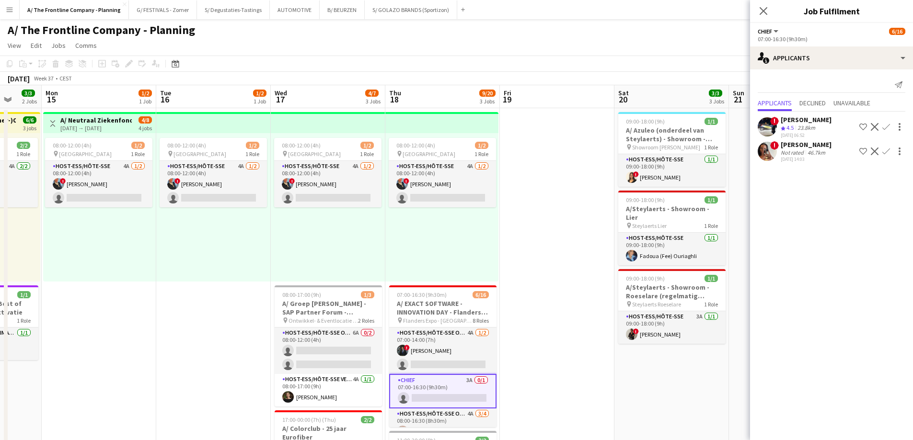
click at [796, 149] on div "[PERSON_NAME]" at bounding box center [805, 144] width 51 height 9
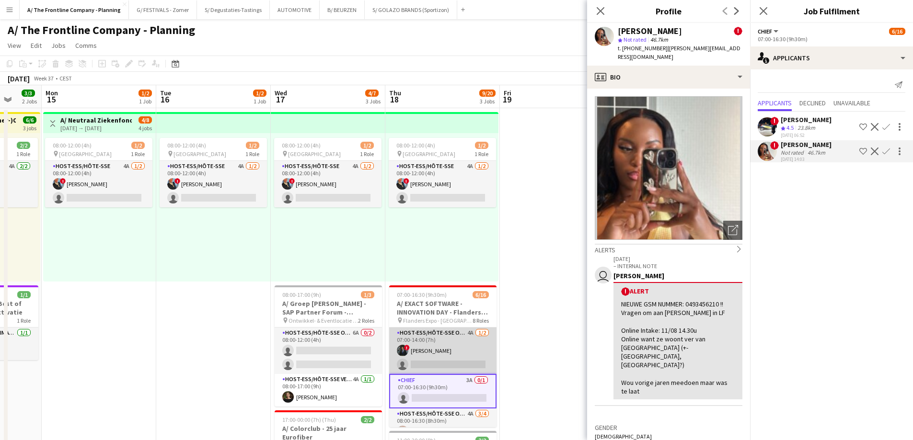
click at [456, 348] on app-card-role "Host-ess/Hôte-sse Onthaal-Accueill 4A [DATE] 07:00-14:00 (7h) ! [PERSON_NAME] s…" at bounding box center [442, 351] width 107 height 46
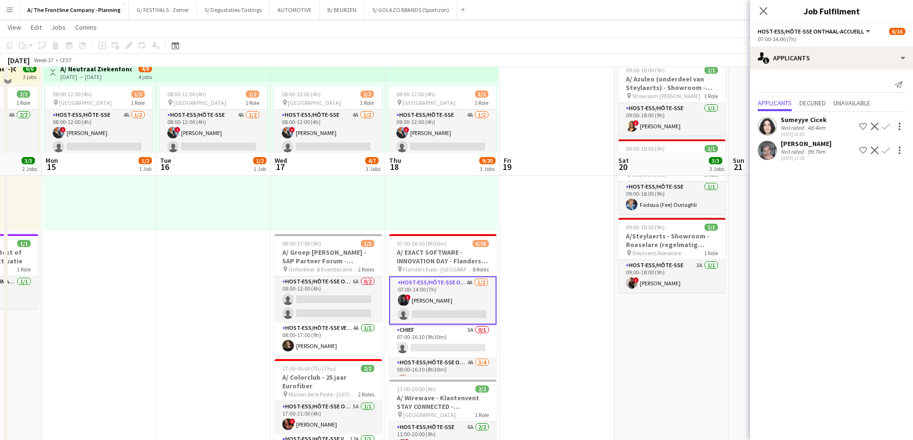
scroll to position [144, 0]
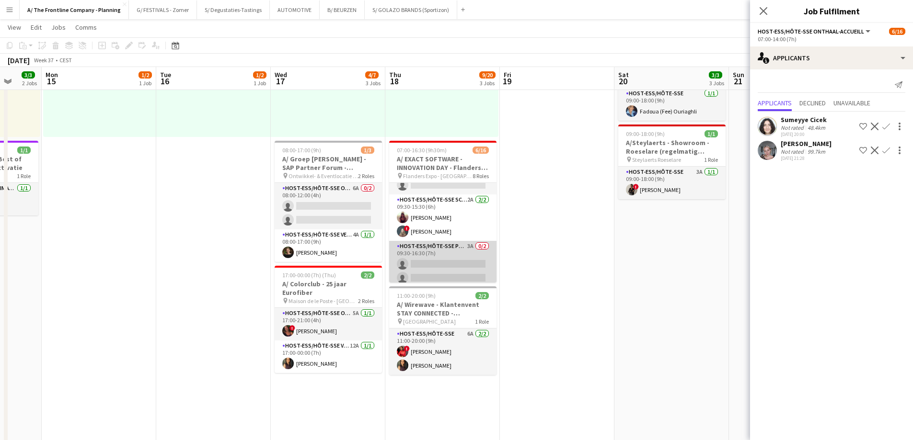
click at [427, 267] on app-card-role "Host-ess/Hôte-sse Publiek/Publique 3A 0/2 09:30-16:30 (7h) single-neutral-actio…" at bounding box center [442, 264] width 107 height 46
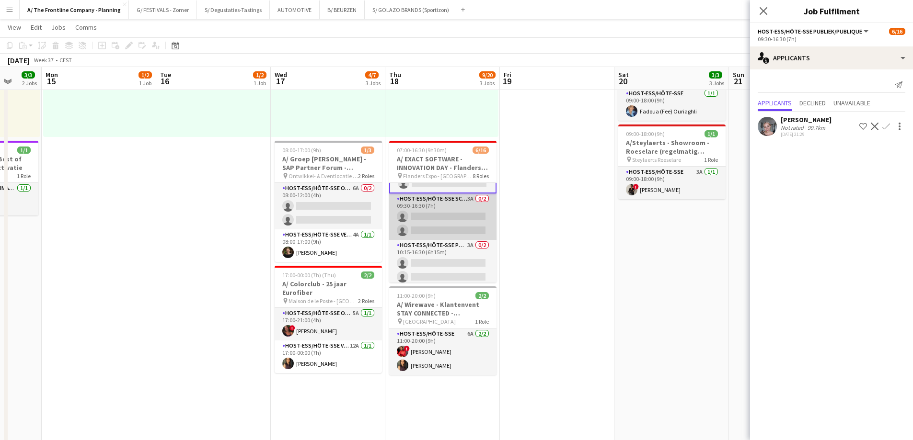
click at [414, 229] on app-card-role "Host-ess/Hôte-sse Scanning 3A 0/2 09:30-16:30 (7h) single-neutral-actions singl…" at bounding box center [442, 217] width 107 height 46
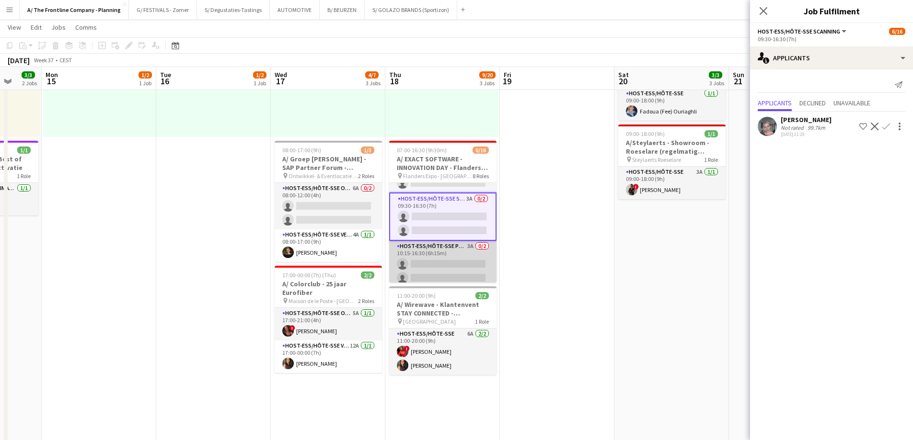
click at [422, 255] on app-card-role "Host-ess/Hôte-sse Publiek/Publique 3A 0/2 10:15-16:30 (6h15m) single-neutral-ac…" at bounding box center [442, 264] width 107 height 46
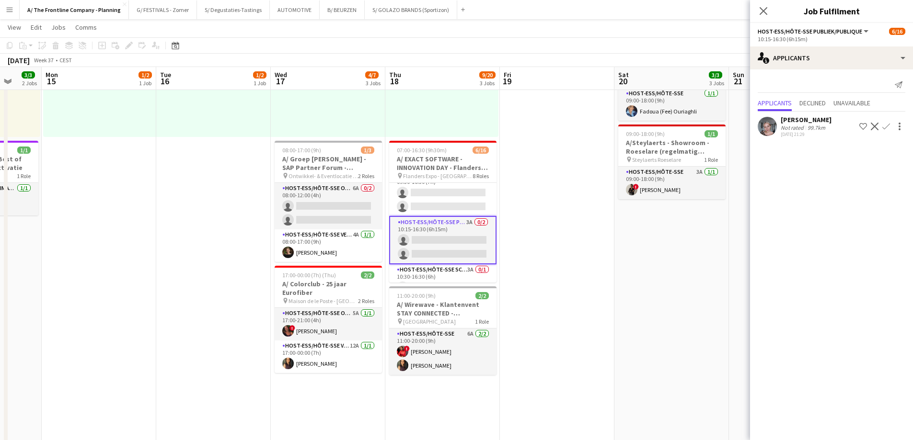
scroll to position [274, 0]
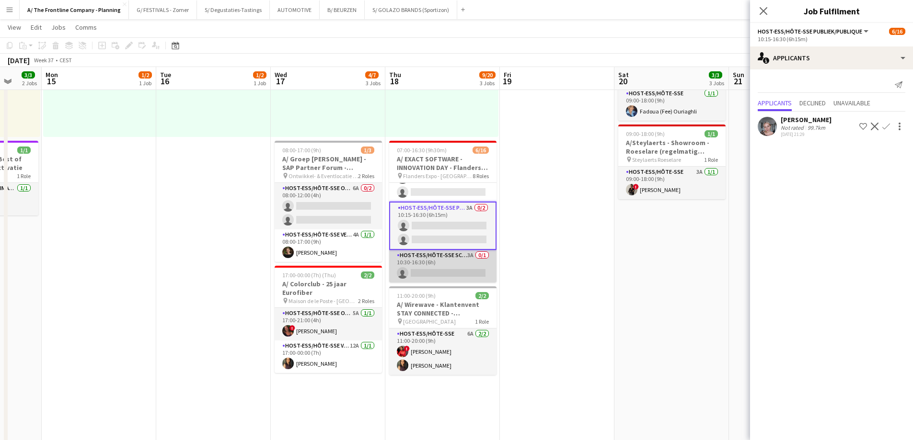
click at [427, 274] on app-card-role "Host-ess/Hôte-sse Scanning 3A 0/1 10:30-16:30 (6h) single-neutral-actions" at bounding box center [442, 266] width 107 height 33
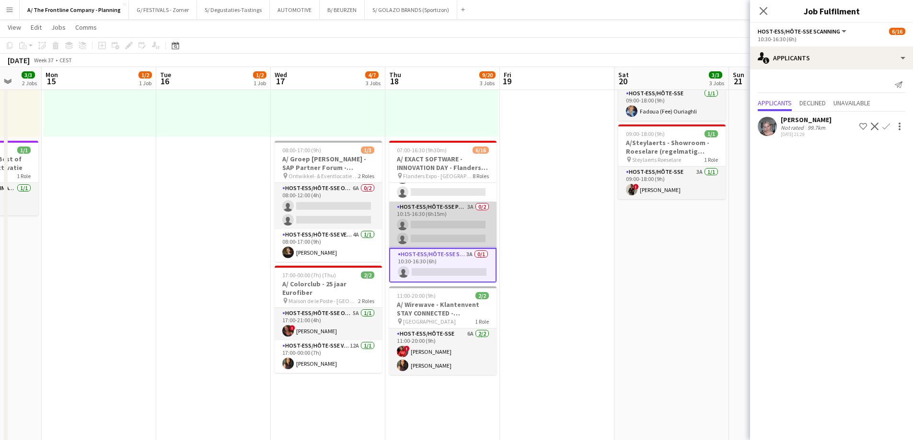
click at [424, 227] on app-card-role "Host-ess/Hôte-sse Publiek/Publique 3A 0/2 10:15-16:30 (6h15m) single-neutral-ac…" at bounding box center [442, 225] width 107 height 46
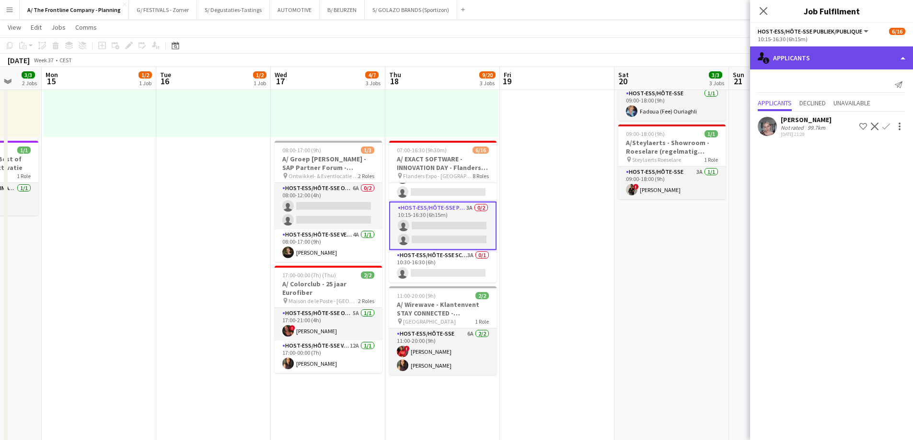
click at [849, 65] on div "single-neutral-actions-information Applicants" at bounding box center [831, 57] width 163 height 23
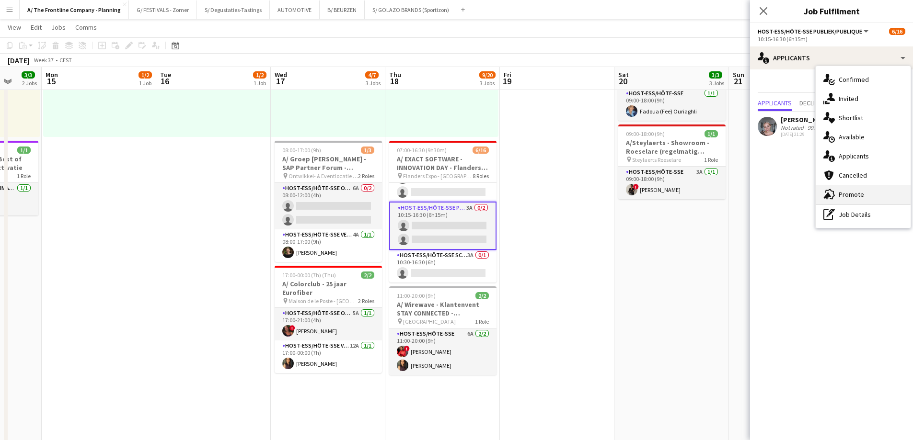
click at [855, 189] on div "advertising-megaphone Promote" at bounding box center [862, 194] width 95 height 19
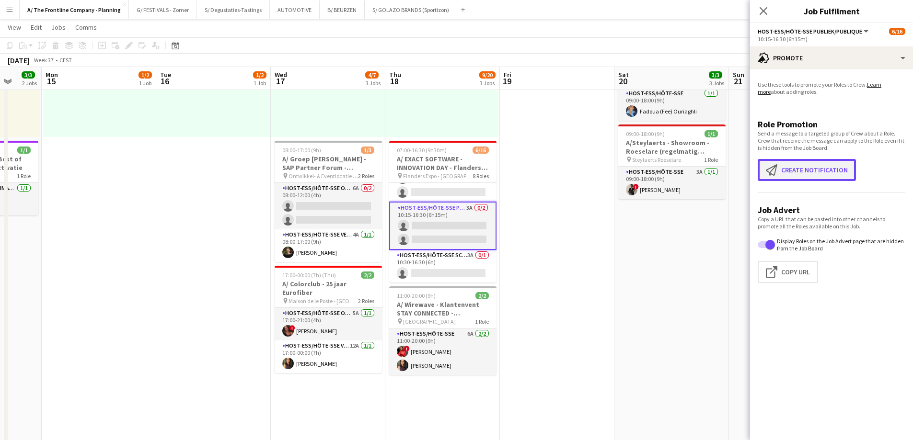
click at [829, 172] on button "Create notification Create notification" at bounding box center [806, 170] width 98 height 22
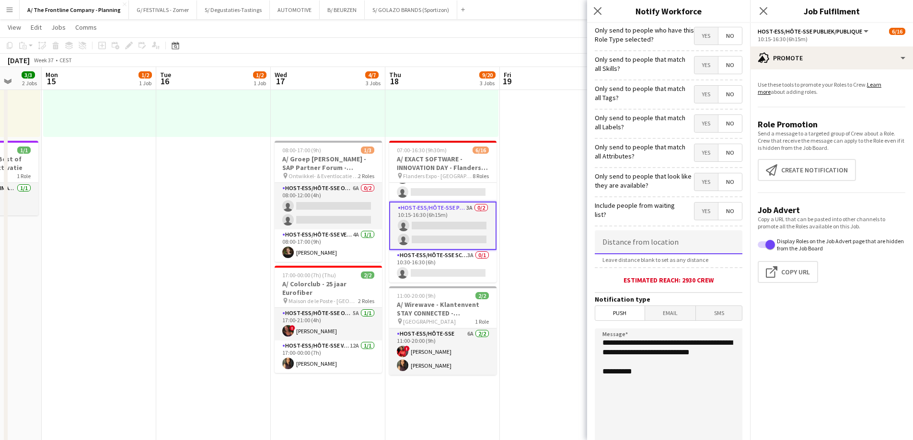
click at [683, 248] on input at bounding box center [668, 242] width 148 height 24
type input "*****"
drag, startPoint x: 666, startPoint y: 362, endPoint x: 566, endPoint y: 344, distance: 101.7
click at [566, 344] on body "Menu Boards Boards Boards All jobs Status Workforce Workforce My Workforce Recr…" at bounding box center [456, 416] width 913 height 1120
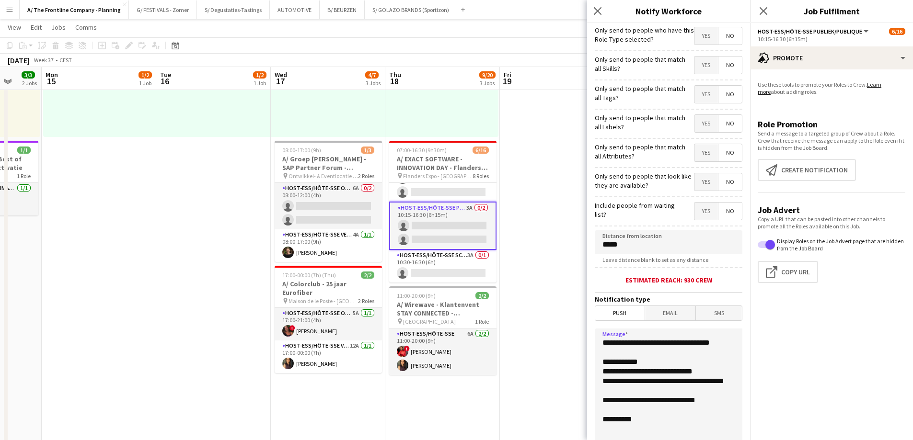
scroll to position [87, 0]
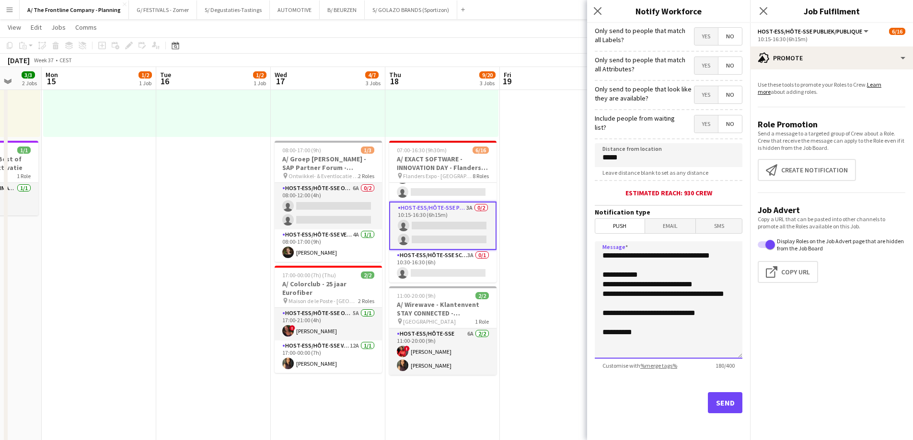
type textarea "**********"
click at [708, 396] on button "Send" at bounding box center [725, 402] width 34 height 21
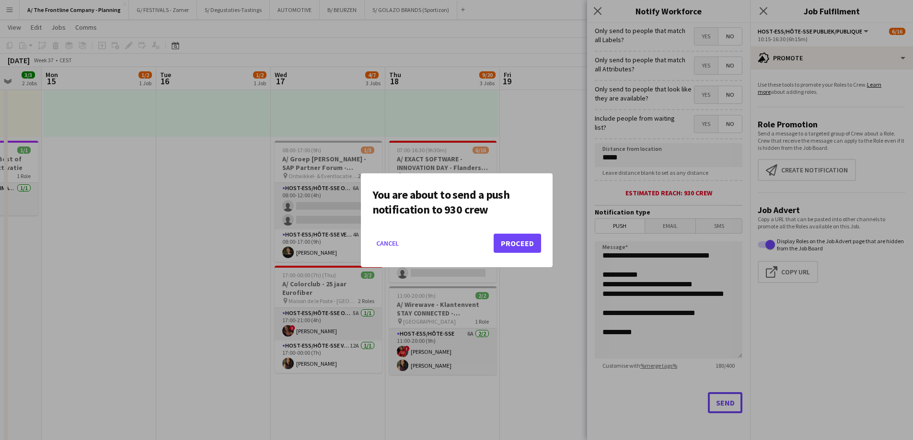
scroll to position [0, 0]
click at [529, 245] on button "Proceed" at bounding box center [516, 243] width 47 height 19
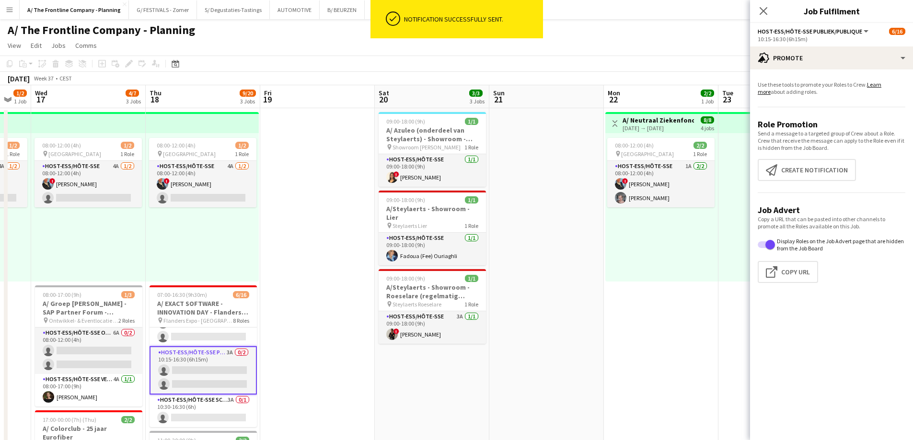
drag, startPoint x: 487, startPoint y: 253, endPoint x: 71, endPoint y: 224, distance: 417.3
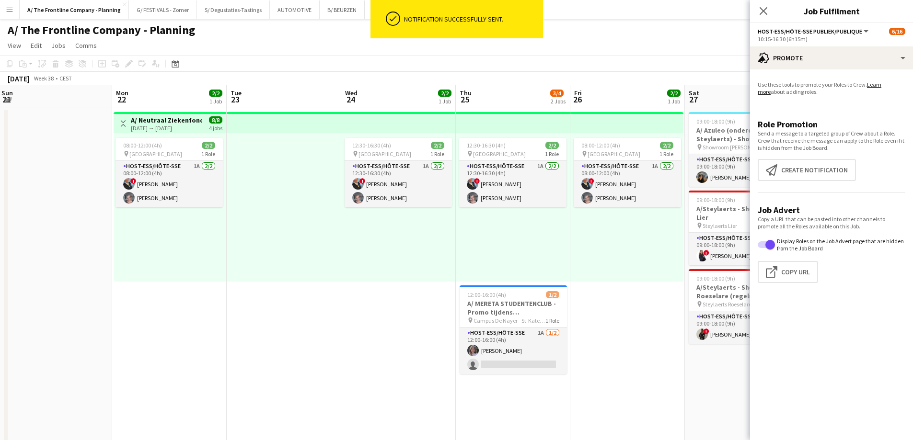
scroll to position [0, 365]
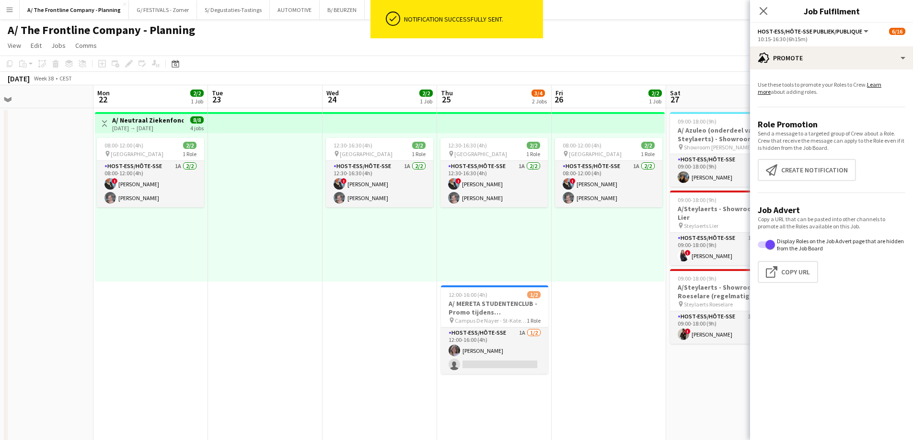
drag, startPoint x: 221, startPoint y: 227, endPoint x: 203, endPoint y: 225, distance: 18.8
click at [478, 346] on app-card-role "Host-ess/Hôte-sse 1A [DATE] 12:00-16:00 (4h) [PERSON_NAME] single-neutral-actio…" at bounding box center [494, 351] width 107 height 46
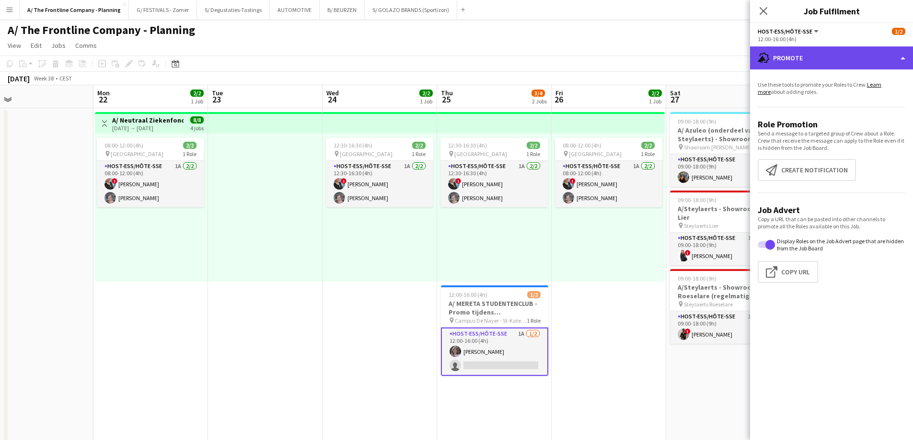
click at [831, 53] on div "advertising-megaphone Promote" at bounding box center [831, 57] width 163 height 23
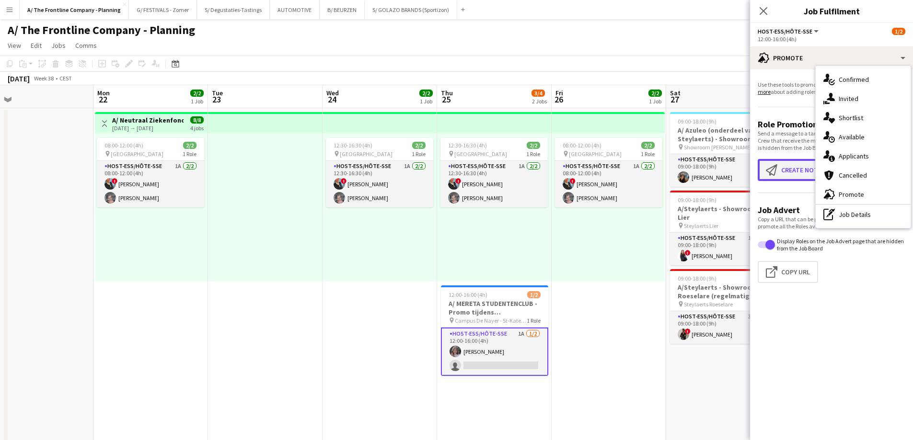
click at [785, 171] on button "Create notification Create notification" at bounding box center [806, 170] width 98 height 22
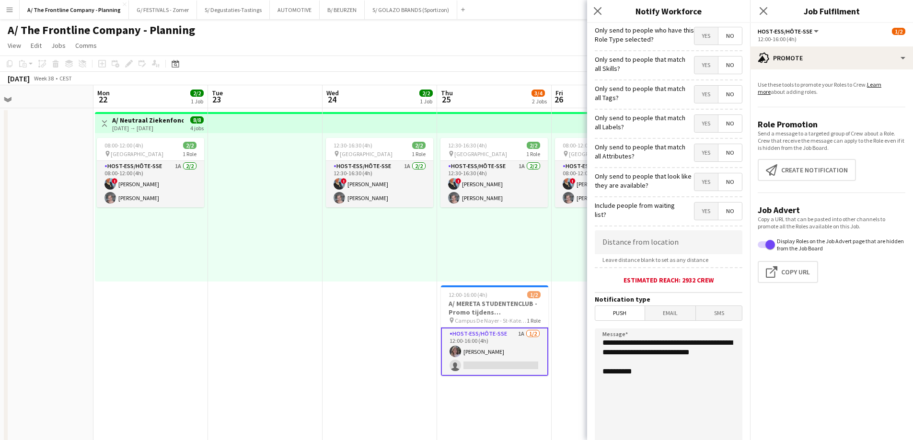
click at [656, 256] on span "Leave distance blank to set as any distance" at bounding box center [654, 259] width 121 height 7
click at [658, 245] on input at bounding box center [668, 242] width 148 height 24
type input "*****"
drag, startPoint x: 662, startPoint y: 364, endPoint x: 545, endPoint y: 343, distance: 118.9
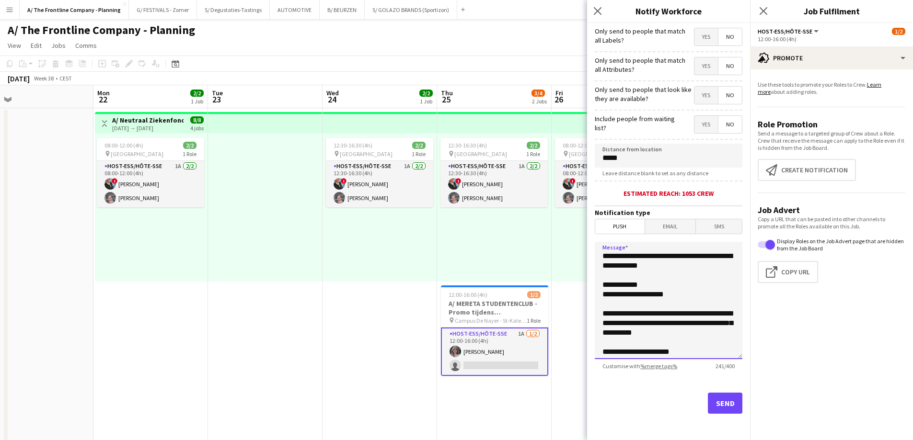
scroll to position [87, 0]
type textarea "**********"
click at [713, 403] on button "Send" at bounding box center [725, 402] width 34 height 21
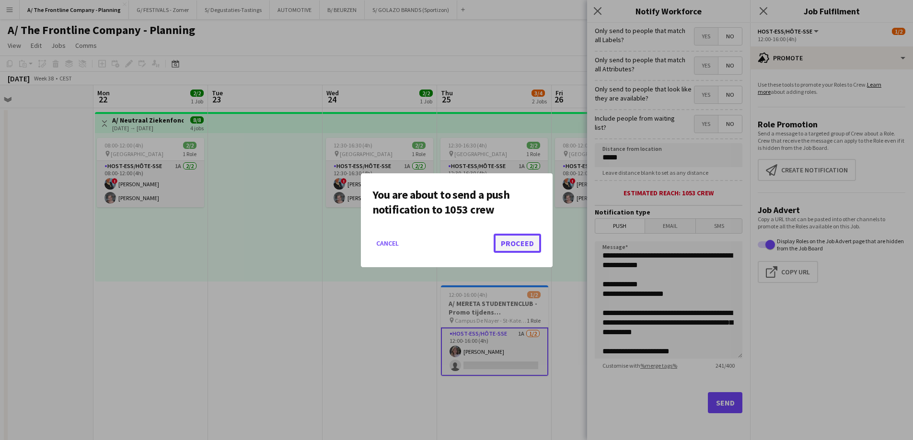
click at [525, 240] on button "Proceed" at bounding box center [516, 243] width 47 height 19
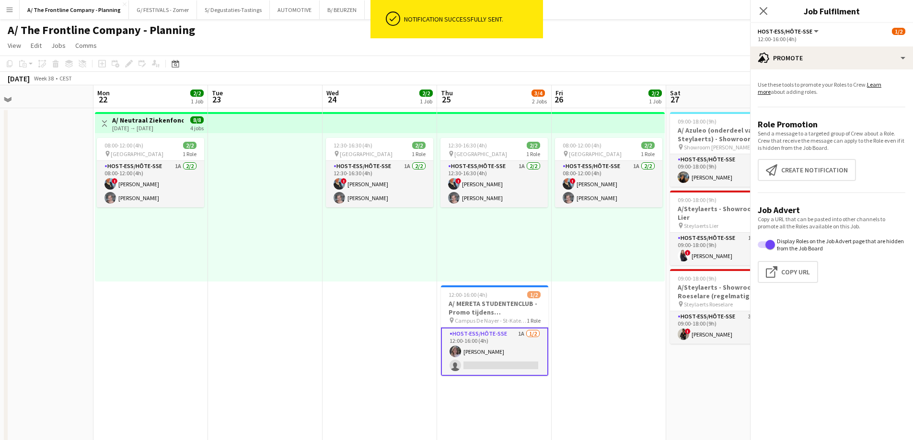
click at [560, 248] on div "08:00-12:00 (4h) 2/2 pin Kortrijk 1 Role Host-ess/Hôte-sse 1A [DATE] 08:00-12:0…" at bounding box center [607, 207] width 113 height 149
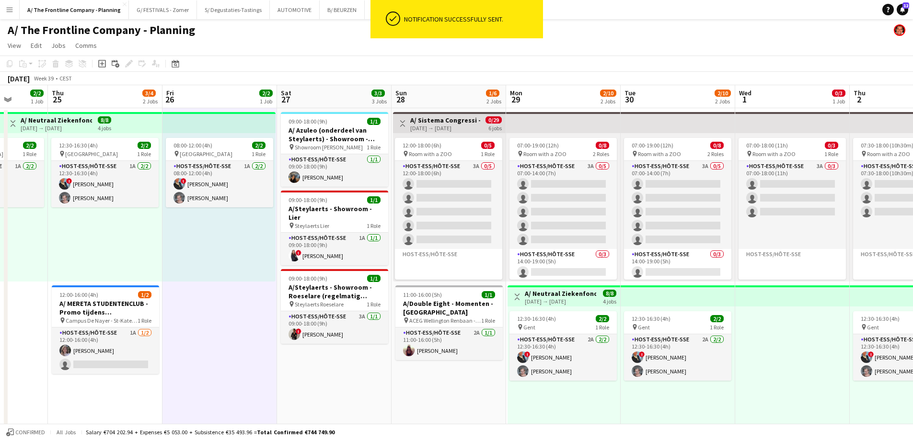
scroll to position [0, 353]
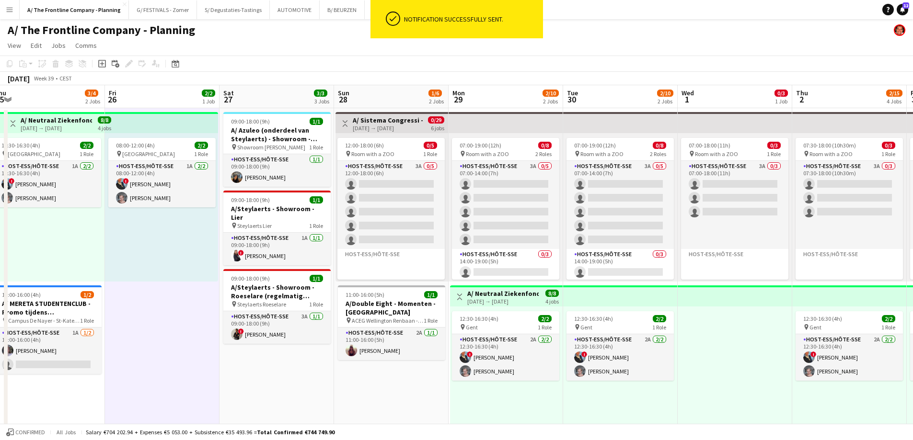
drag, startPoint x: 585, startPoint y: 247, endPoint x: 138, endPoint y: 216, distance: 447.6
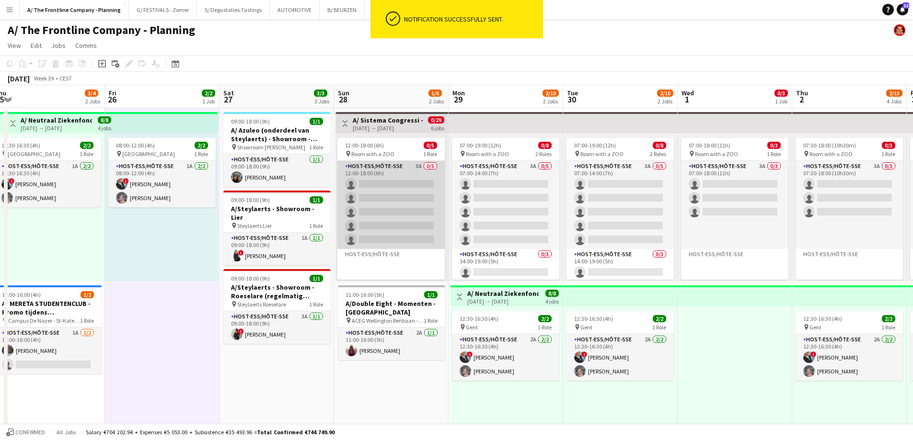
click at [368, 210] on app-card-role "Host-ess/Hôte-sse 3A 0/5 12:00-18:00 (6h) single-neutral-actions single-neutral…" at bounding box center [390, 205] width 107 height 88
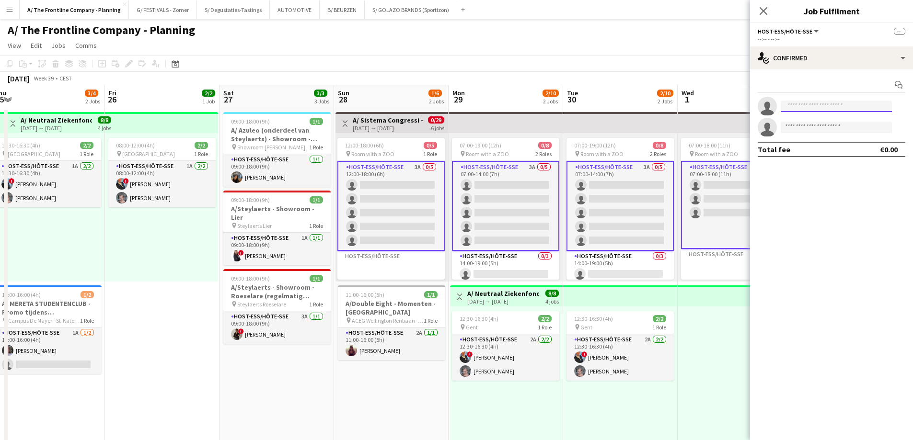
click at [800, 108] on input at bounding box center [835, 106] width 111 height 11
type input "**********"
click at [830, 122] on span "[PERSON_NAME]" at bounding box center [815, 120] width 55 height 8
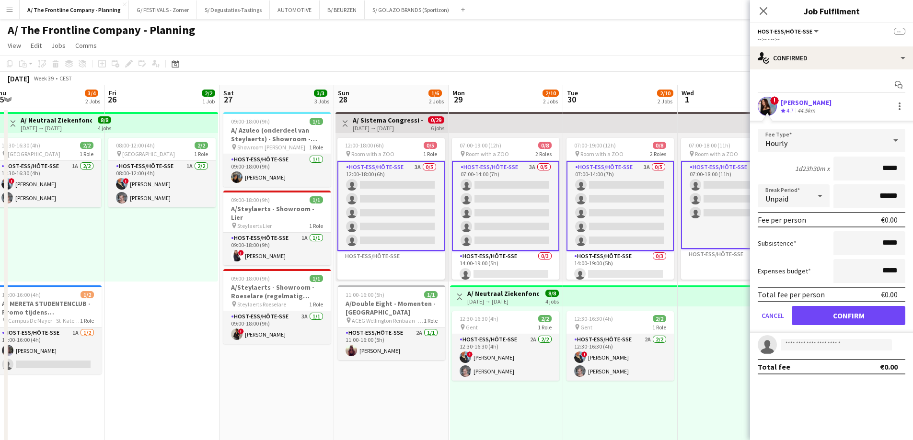
drag, startPoint x: 869, startPoint y: 174, endPoint x: 918, endPoint y: 167, distance: 49.3
type input "***"
type input "*******"
click button "Confirm" at bounding box center [848, 315] width 114 height 19
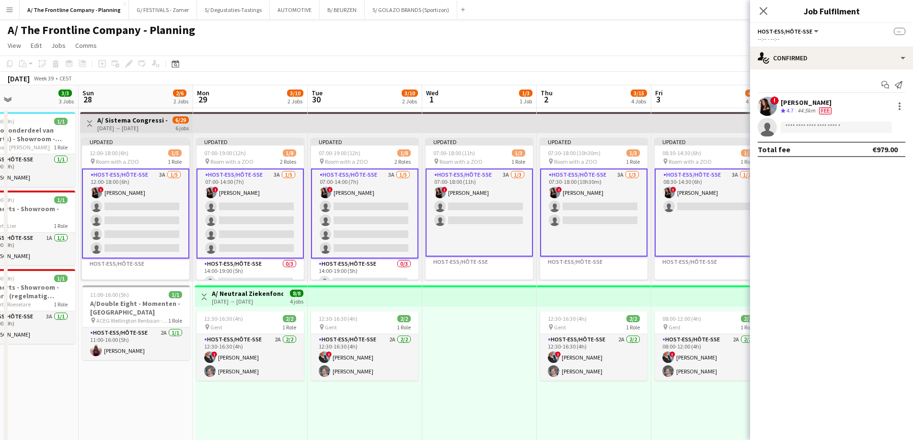
scroll to position [0, 383]
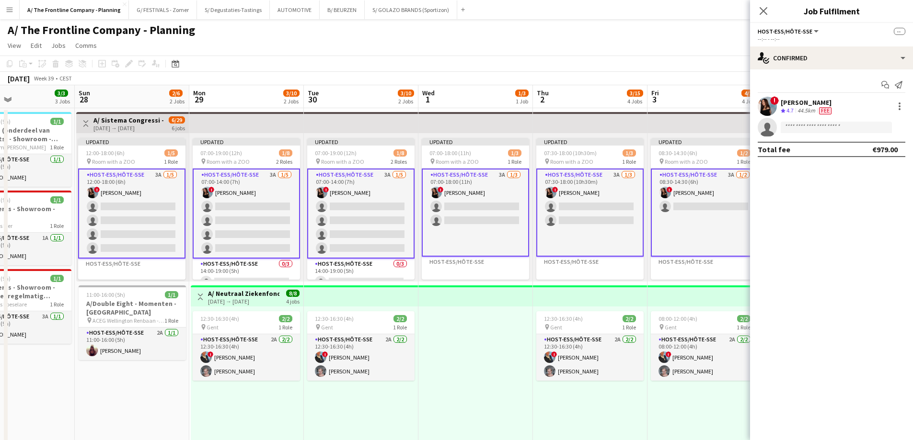
drag, startPoint x: 697, startPoint y: 311, endPoint x: 437, endPoint y: 300, distance: 259.4
click at [690, 177] on app-card-role "Host-ess/Hôte-sse 3A [DATE] 08:30-14:30 (6h) ! [PERSON_NAME] single-neutral-act…" at bounding box center [704, 213] width 107 height 88
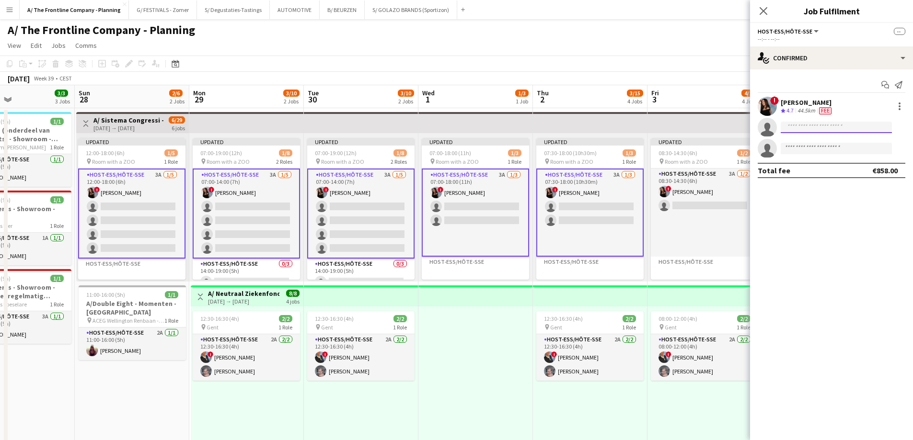
click at [801, 123] on input at bounding box center [835, 127] width 111 height 11
click at [802, 128] on input "**********" at bounding box center [835, 127] width 111 height 11
type input "**********"
click at [803, 142] on span "[PERSON_NAME]" at bounding box center [815, 141] width 55 height 8
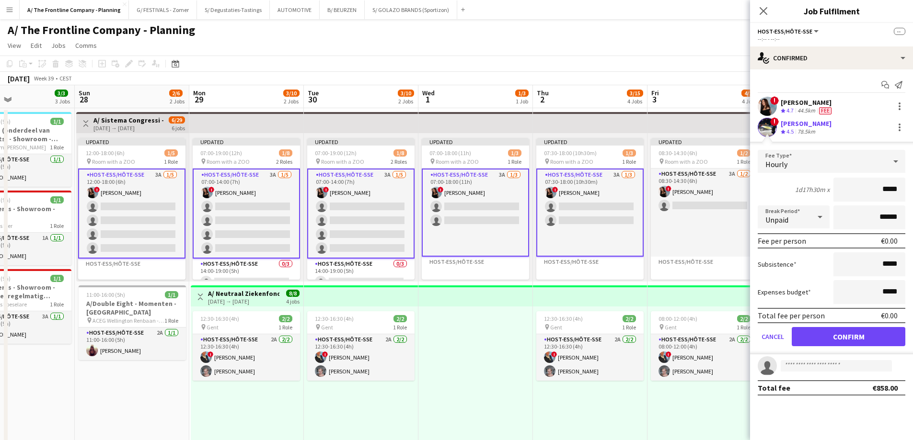
drag, startPoint x: 846, startPoint y: 193, endPoint x: 919, endPoint y: 190, distance: 72.9
click at [797, 128] on div "78.5km" at bounding box center [806, 132] width 22 height 8
click at [833, 332] on button "Confirm" at bounding box center [848, 336] width 114 height 19
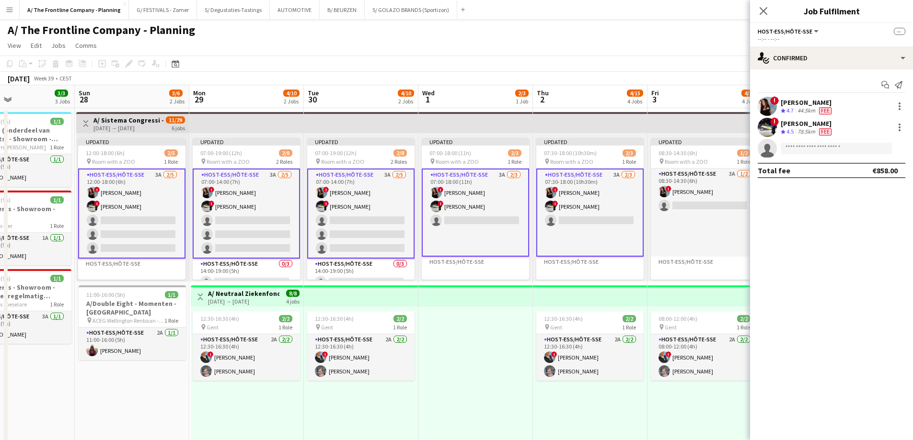
click at [808, 129] on div "78.5km" at bounding box center [806, 132] width 22 height 8
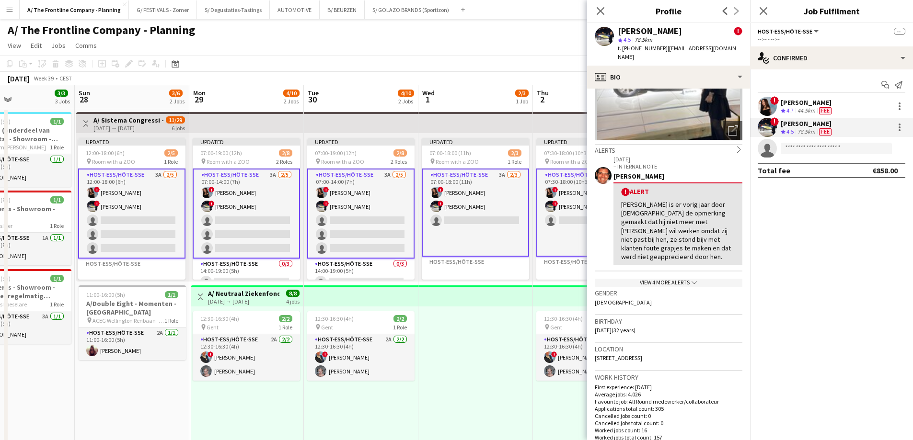
scroll to position [96, 0]
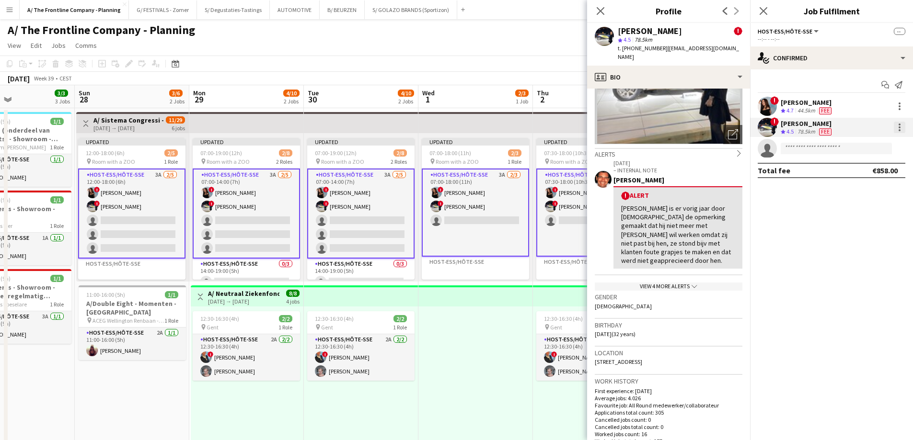
click at [901, 128] on div at bounding box center [898, 127] width 11 height 11
click at [889, 149] on span "Edit fee" at bounding box center [867, 145] width 59 height 9
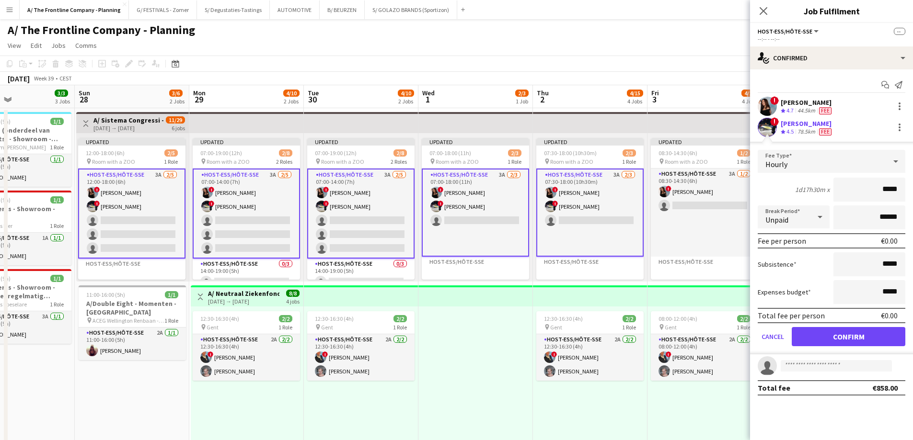
drag, startPoint x: 877, startPoint y: 194, endPoint x: 914, endPoint y: 192, distance: 36.9
type input "******"
type input "*******"
click button "Confirm" at bounding box center [848, 336] width 114 height 19
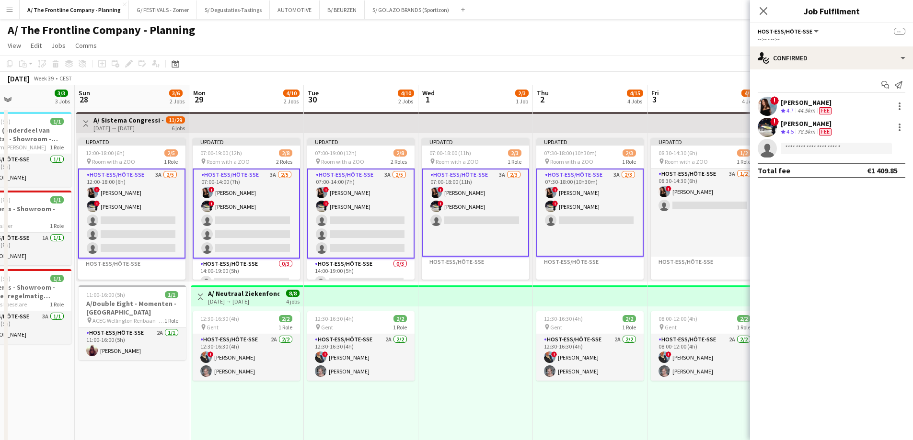
click at [523, 69] on app-toolbar "Copy Paste Paste Ctrl+V Paste with crew Ctrl+Shift+V Paste linked Job [GEOGRAPH…" at bounding box center [456, 64] width 913 height 16
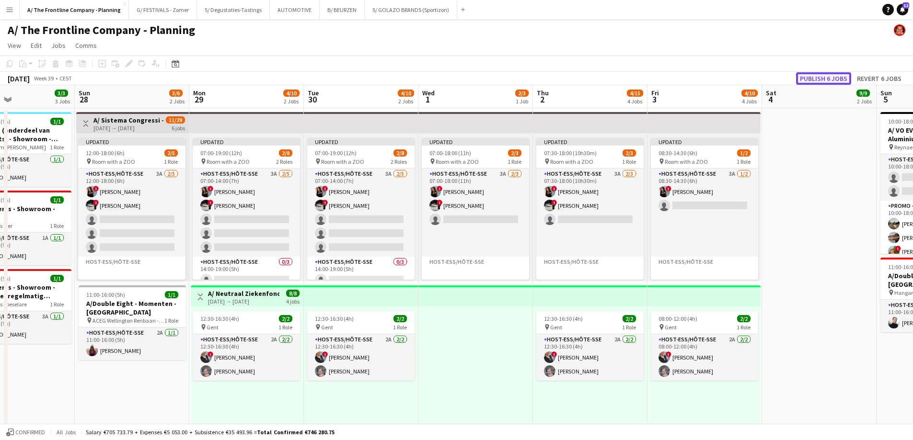
click at [815, 80] on button "Publish 6 jobs" at bounding box center [823, 78] width 55 height 12
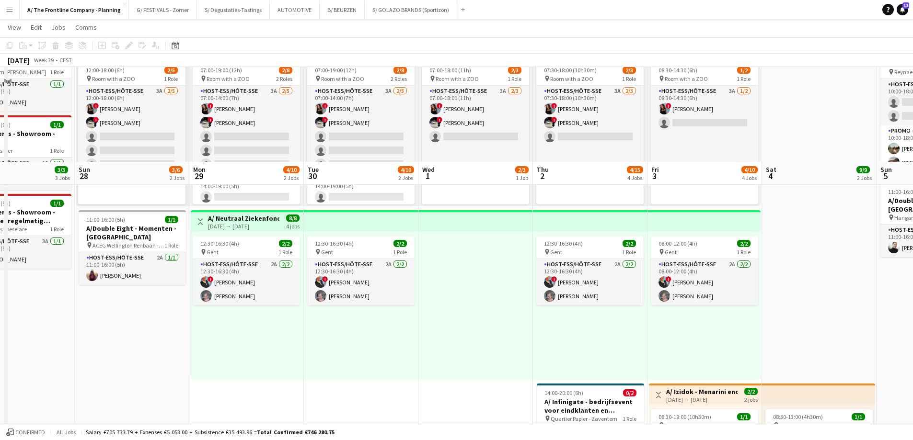
scroll to position [192, 0]
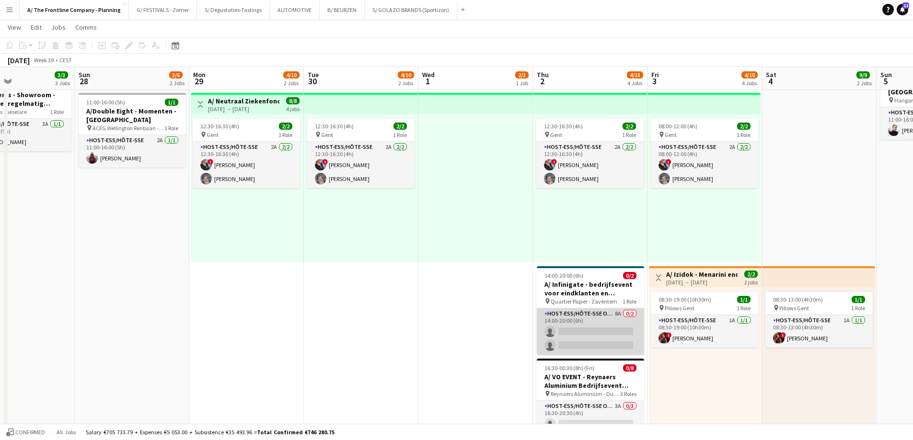
click at [573, 334] on app-card-role "Host-ess/Hôte-sse Onthaal-Accueill 8A 0/2 14:00-20:00 (6h) single-neutral-actio…" at bounding box center [590, 332] width 107 height 46
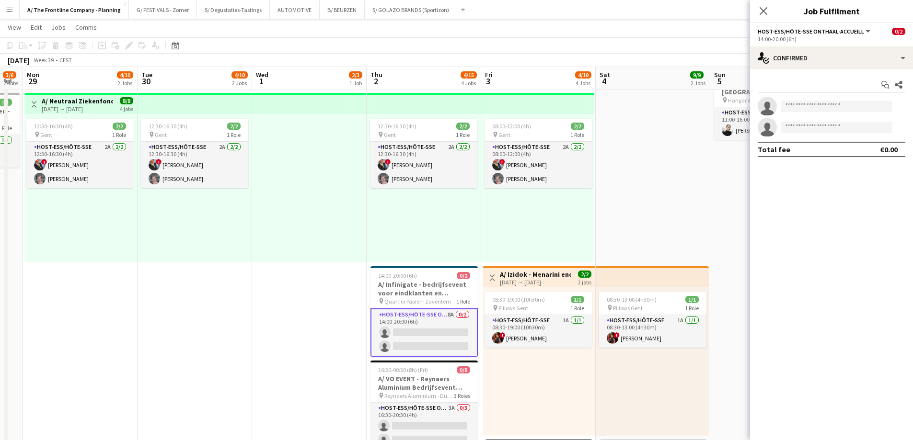
click at [193, 260] on app-calendar-viewport "Fri 26 2/2 1 Job Sat 27 3/3 3 Jobs Sun 28 3/6 2 Jobs Mon 29 4/10 2 Jobs Tue 30 …" at bounding box center [456, 379] width 913 height 1066
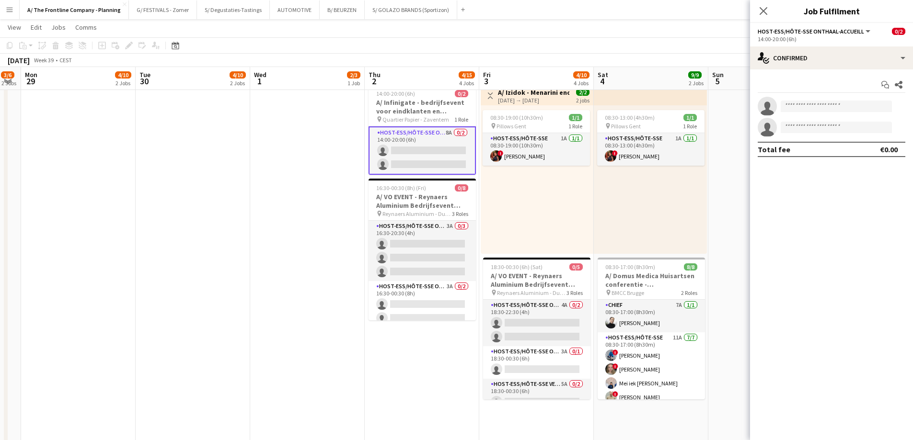
scroll to position [383, 0]
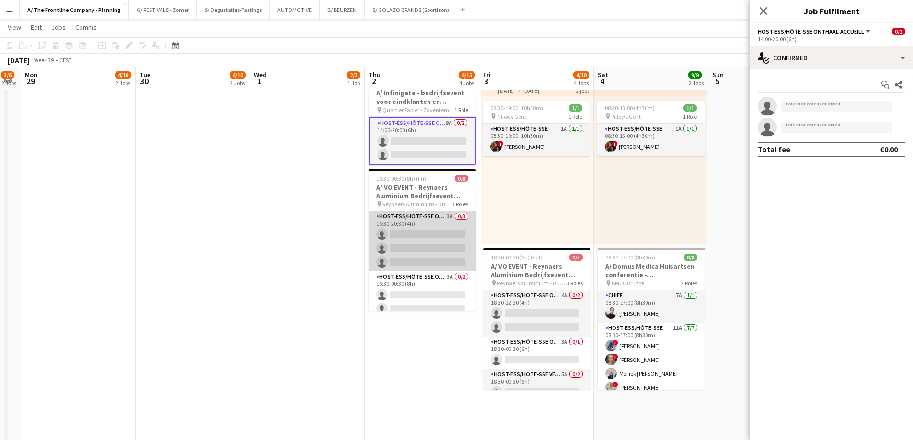
click at [418, 251] on app-card-role "Host-ess/Hôte-sse Onthaal-Accueill 3A 0/3 16:30-20:30 (4h) single-neutral-actio…" at bounding box center [421, 241] width 107 height 60
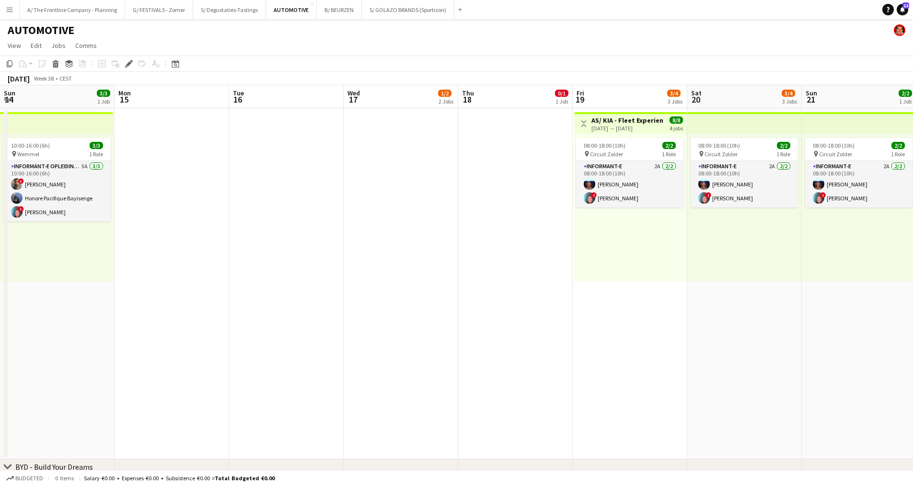
scroll to position [0, 330]
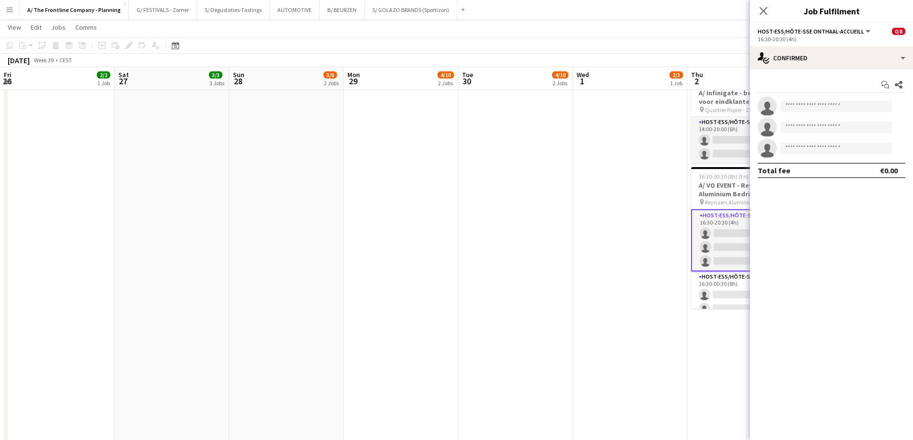
scroll to position [0, 322]
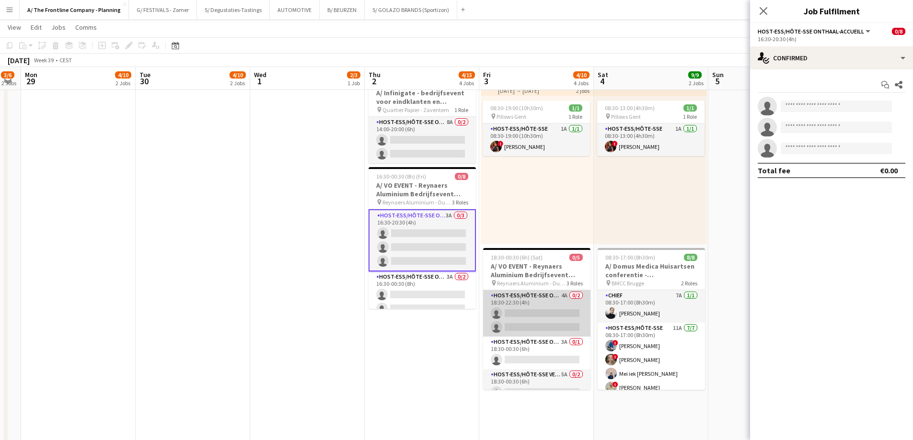
click at [519, 315] on app-card-role "Host-ess/Hôte-sse Onthaal-Accueill 4A 0/2 18:30-22:30 (4h) single-neutral-actio…" at bounding box center [536, 313] width 107 height 46
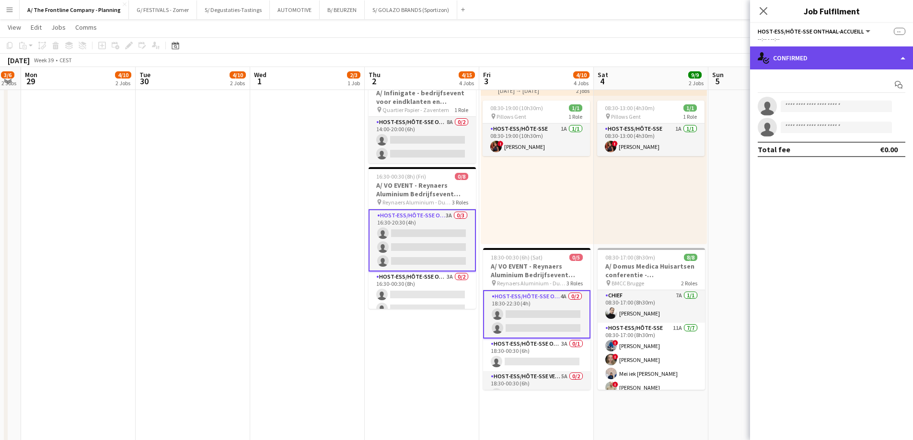
click at [837, 54] on div "single-neutral-actions-check-2 Confirmed" at bounding box center [831, 57] width 163 height 23
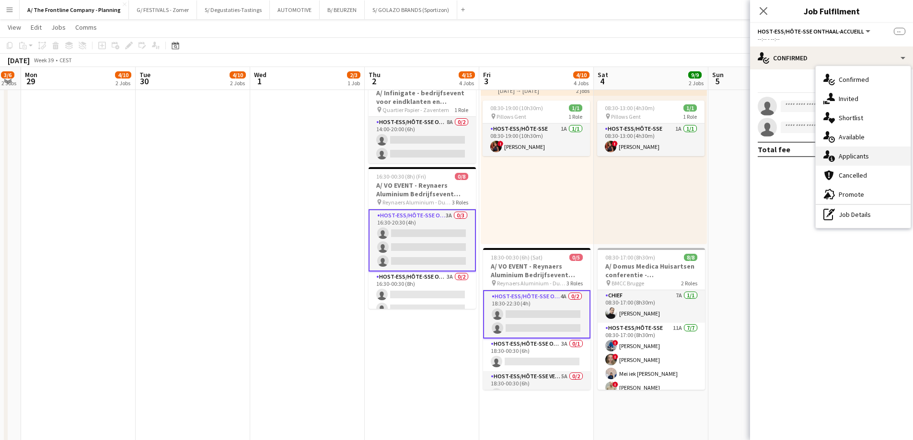
click at [844, 160] on span "Applicants" at bounding box center [853, 156] width 30 height 9
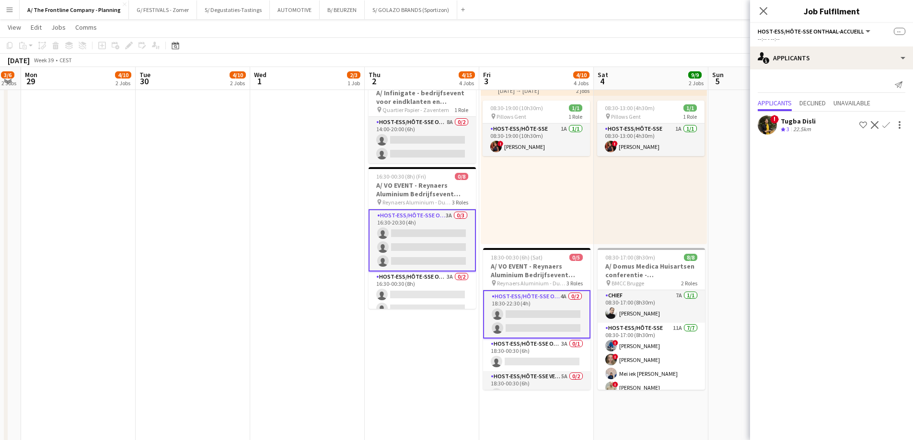
click at [424, 244] on app-card-role "Host-ess/Hôte-sse Onthaal-Accueill 3A 0/3 16:30-20:30 (4h) single-neutral-actio…" at bounding box center [421, 240] width 107 height 62
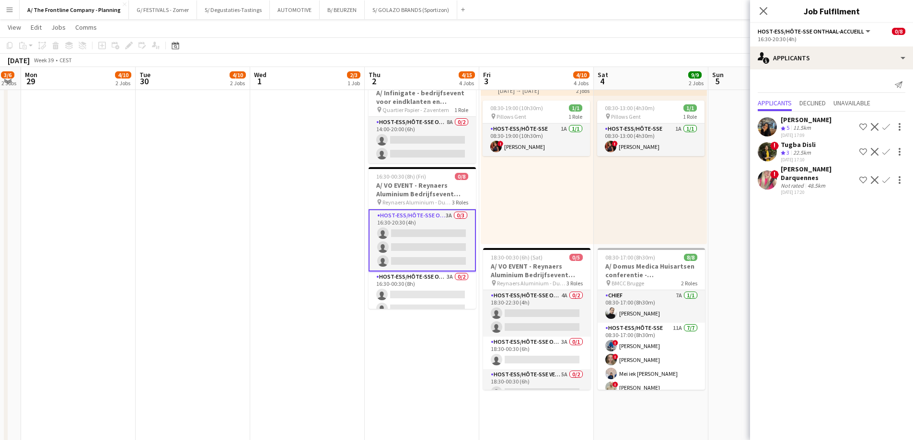
click at [788, 122] on div "[PERSON_NAME]" at bounding box center [805, 119] width 51 height 9
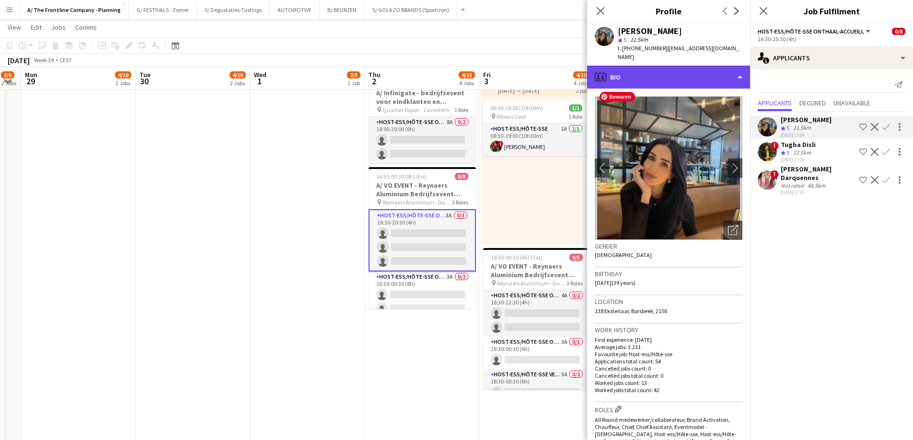
click at [686, 70] on div "profile Bio" at bounding box center [668, 77] width 163 height 23
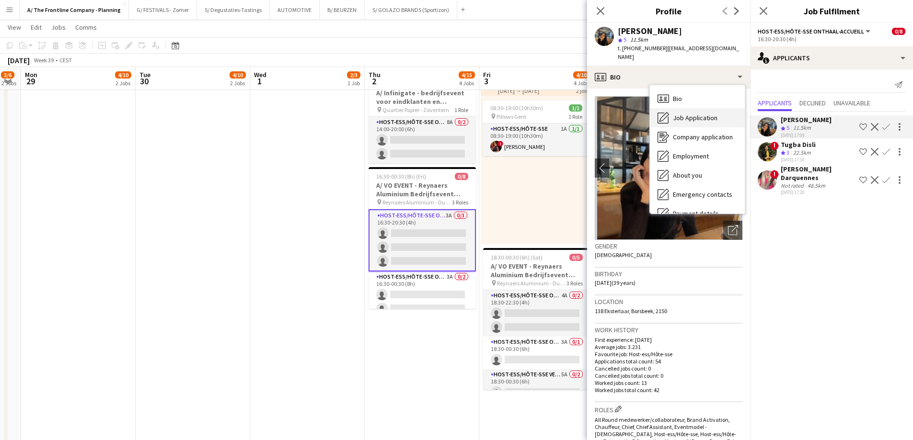
click at [689, 114] on span "Job Application" at bounding box center [695, 118] width 45 height 9
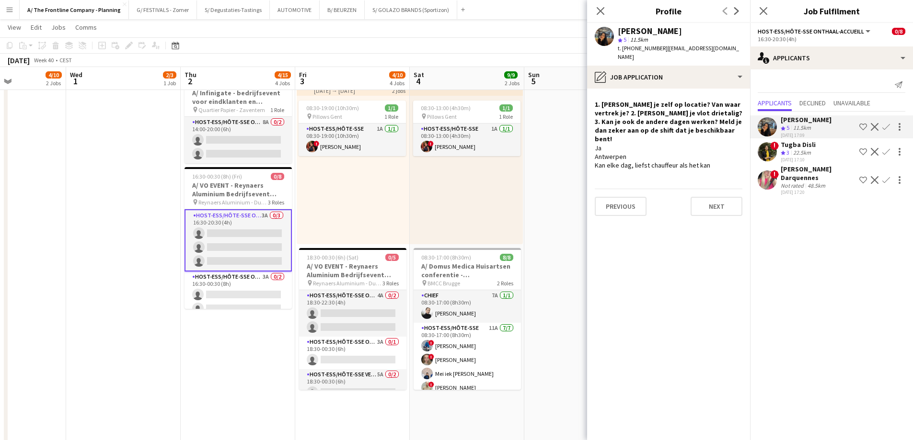
scroll to position [0, 317]
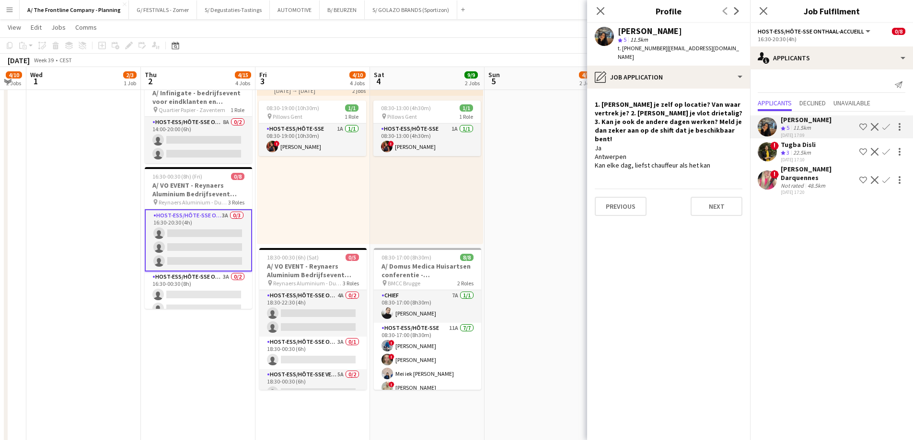
drag, startPoint x: 551, startPoint y: 197, endPoint x: 328, endPoint y: 188, distance: 223.9
click at [328, 188] on app-calendar-viewport "Sun 28 3/6 2 Jobs Mon 29 4/10 2 Jobs Tue 30 4/10 2 Jobs Wed 1 2/3 1 Job Thu 2 4…" at bounding box center [456, 187] width 913 height 1066
click at [189, 242] on app-card-role "Host-ess/Hôte-sse Onthaal-Accueill 3A 0/3 16:30-20:30 (4h) single-neutral-actio…" at bounding box center [198, 240] width 107 height 62
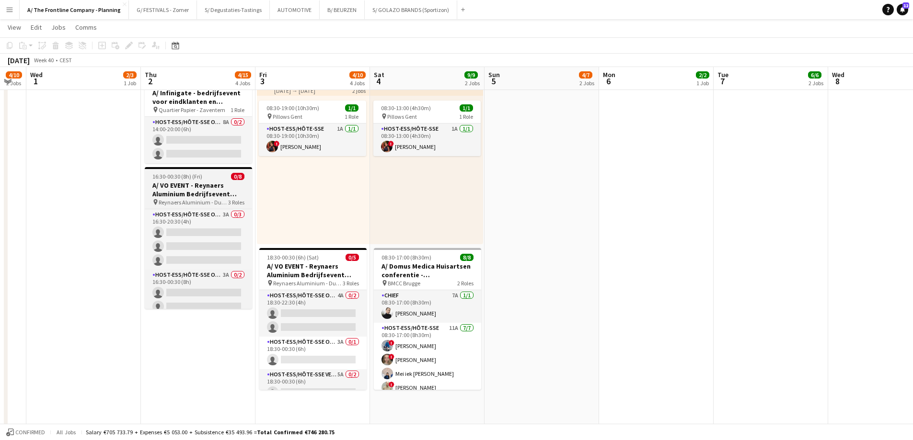
click at [196, 185] on h3 "A/ VO EVENT - Reynaers Aluminium Bedrijfsevent (02+03+05/10)" at bounding box center [198, 189] width 107 height 17
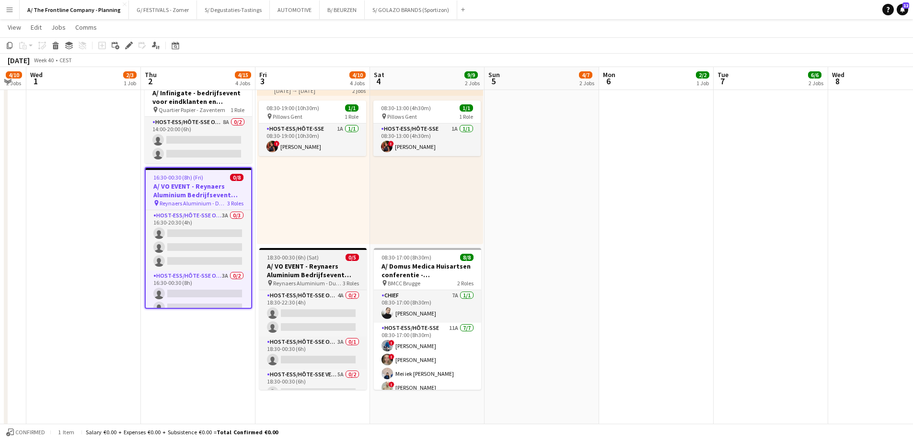
click at [307, 271] on h3 "A/ VO EVENT - Reynaers Aluminium Bedrijfsevent (02+03+05/10)" at bounding box center [312, 270] width 107 height 17
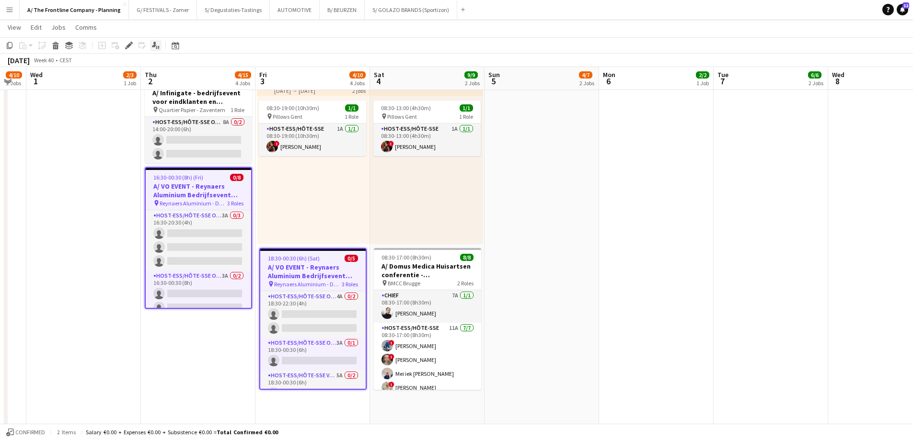
click at [153, 48] on icon "Applicants" at bounding box center [156, 46] width 8 height 8
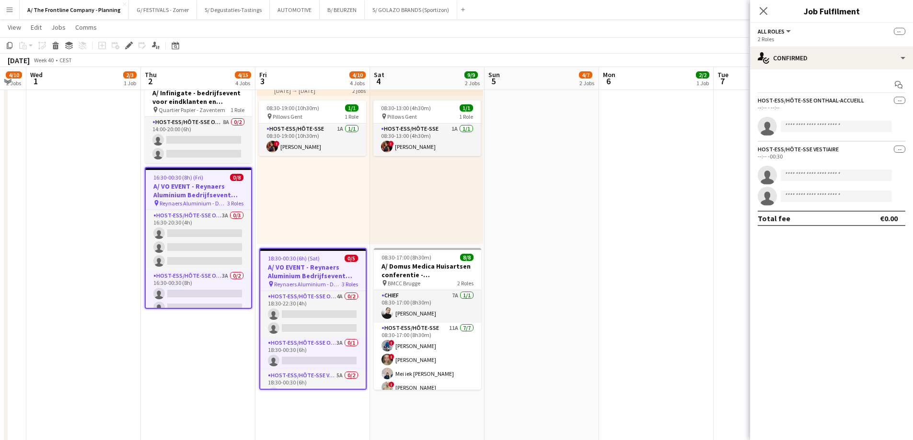
click at [190, 182] on h3 "A/ VO EVENT - Reynaers Aluminium Bedrijfsevent (02+03+05/10)" at bounding box center [198, 190] width 105 height 17
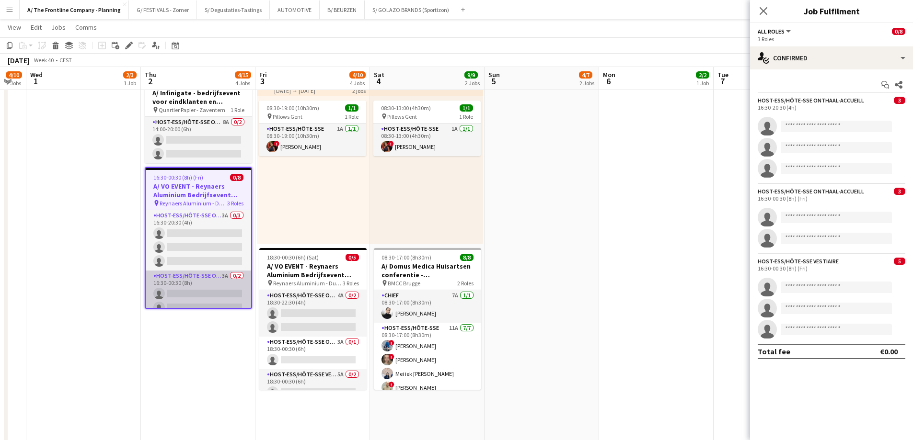
click at [221, 292] on app-card-role "Host-ess/Hôte-sse Onthaal-Accueill 3A 0/2 16:30-00:30 (8h) single-neutral-actio…" at bounding box center [198, 294] width 105 height 46
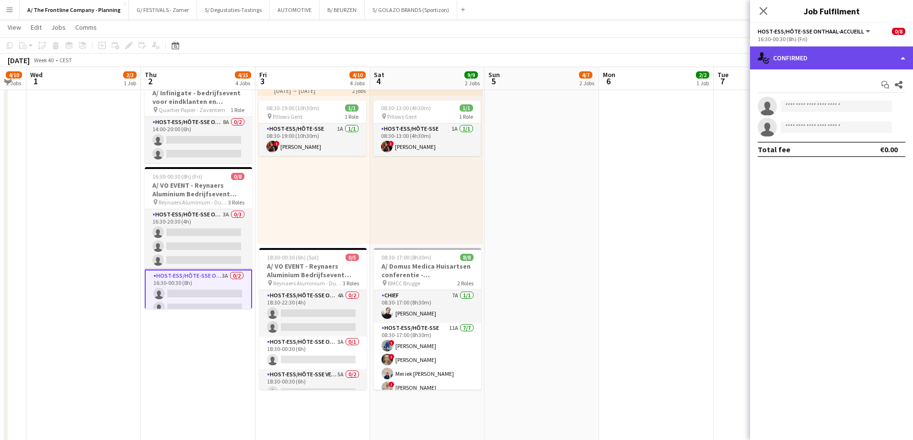
click at [854, 56] on div "single-neutral-actions-check-2 Confirmed" at bounding box center [831, 57] width 163 height 23
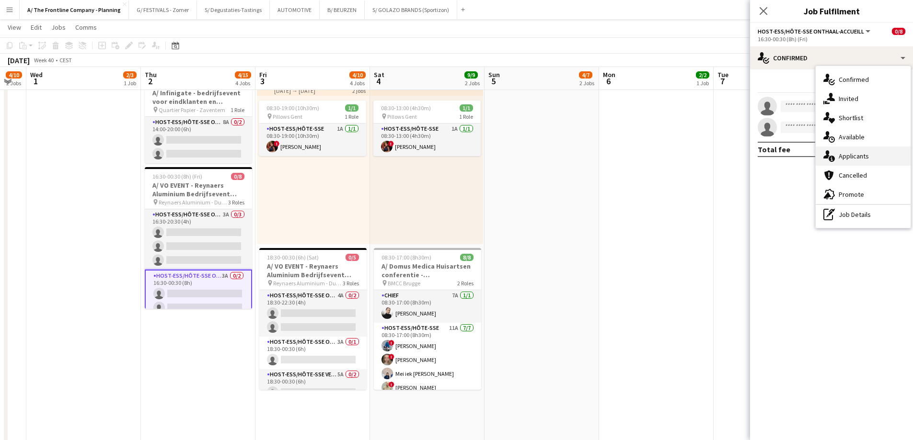
click at [858, 160] on span "Applicants" at bounding box center [853, 156] width 30 height 9
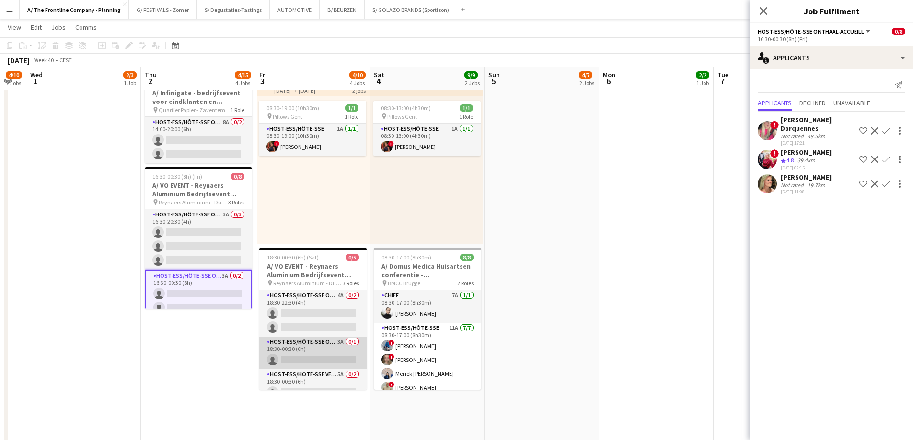
click at [290, 348] on app-card-role "Host-ess/Hôte-sse Onthaal-Accueill 3A 0/1 18:30-00:30 (6h) single-neutral-actio…" at bounding box center [312, 353] width 107 height 33
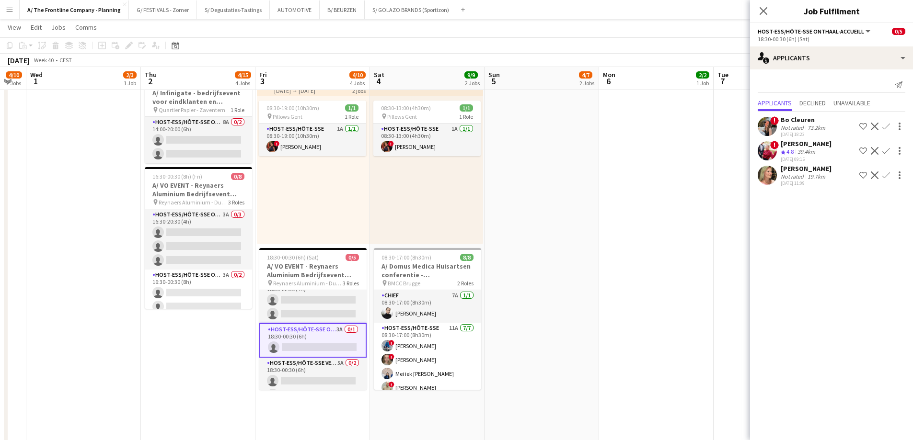
scroll to position [28, 0]
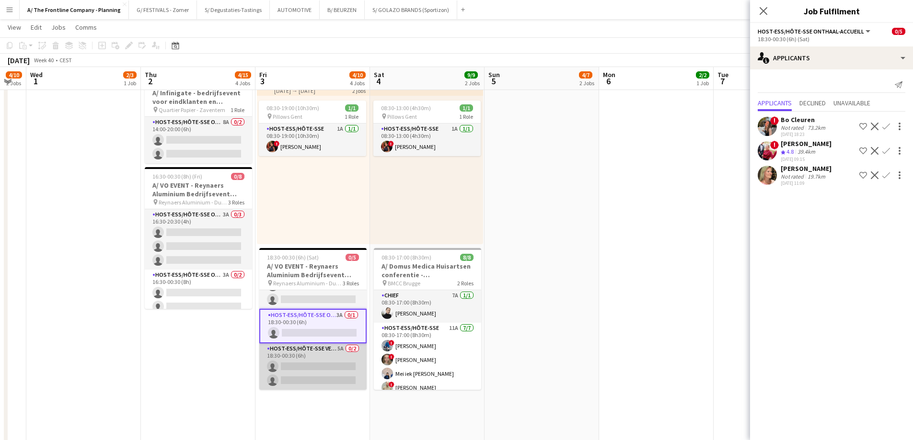
click at [292, 376] on app-card-role "Host-ess/Hôte-sse Vestiaire 5A 0/2 18:30-00:30 (6h) single-neutral-actions sing…" at bounding box center [312, 366] width 107 height 46
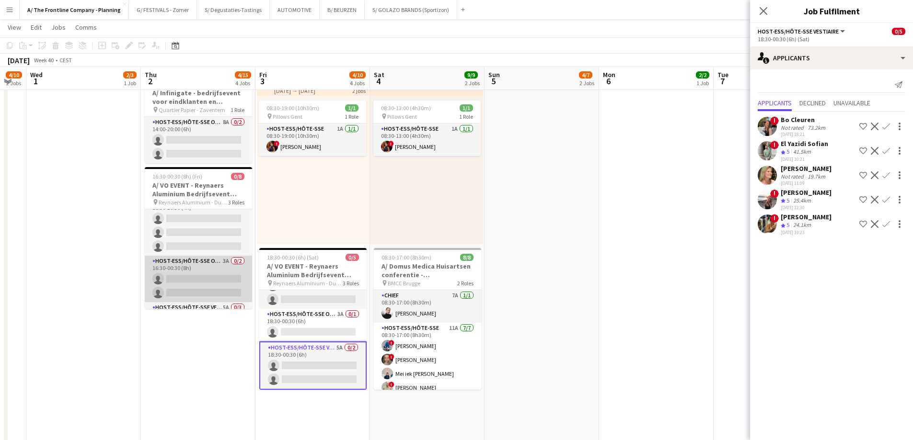
scroll to position [0, 0]
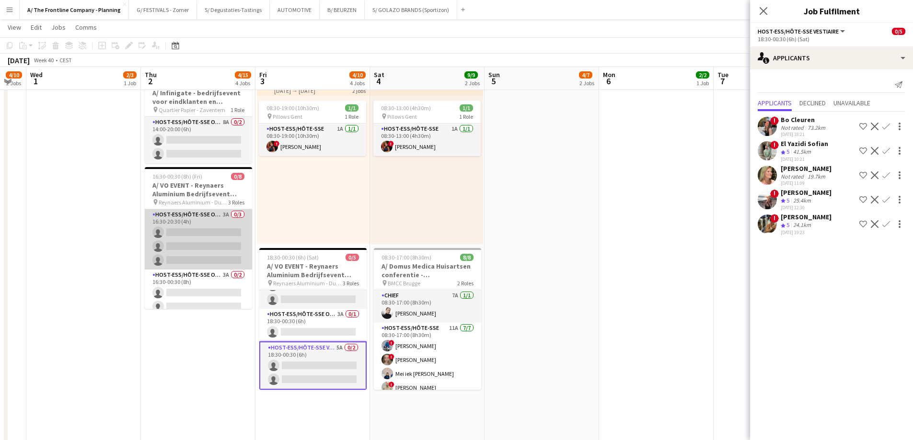
click at [198, 232] on app-card-role "Host-ess/Hôte-sse Onthaal-Accueill 3A 0/3 16:30-20:30 (4h) single-neutral-actio…" at bounding box center [198, 239] width 107 height 60
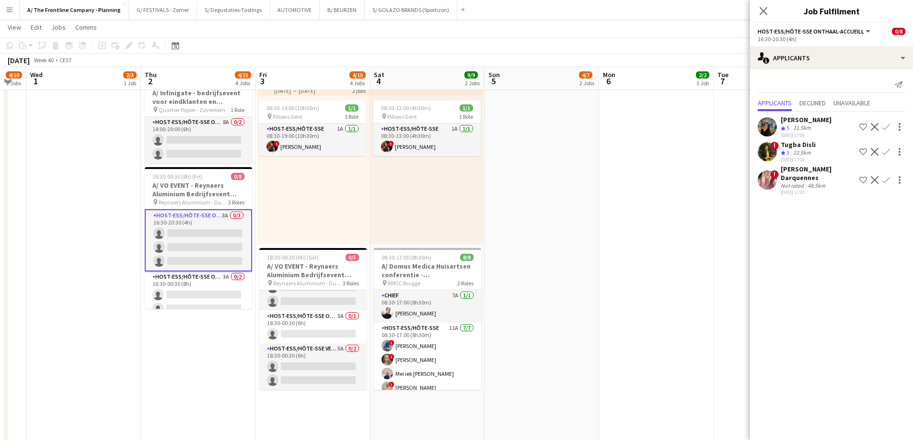
scroll to position [26, 0]
click at [209, 287] on app-card-role "Host-ess/Hôte-sse Onthaal-Accueill 3A 0/2 16:30-00:30 (8h) single-neutral-actio…" at bounding box center [198, 295] width 107 height 46
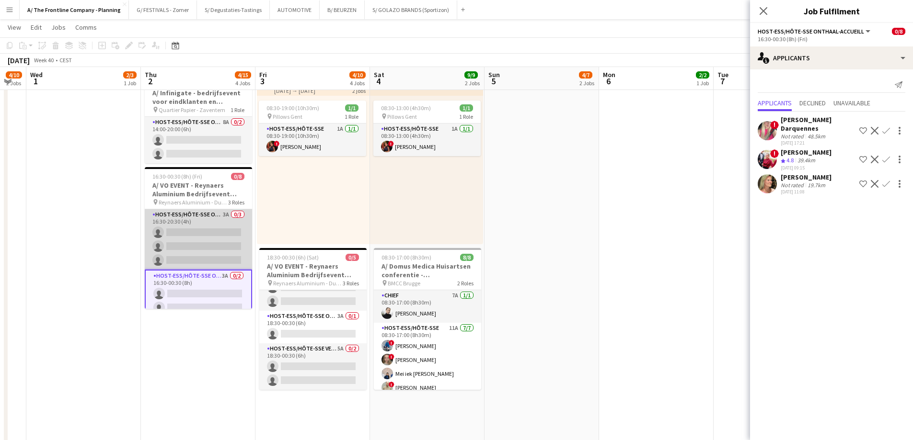
click at [208, 250] on app-card-role "Host-ess/Hôte-sse Onthaal-Accueill 3A 0/3 16:30-20:30 (4h) single-neutral-actio…" at bounding box center [198, 239] width 107 height 60
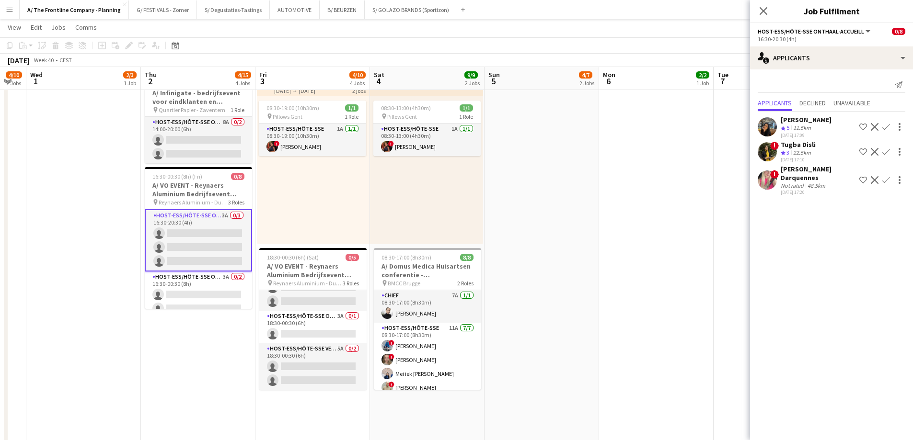
click at [839, 124] on div "Mariam Kastit Crew rating 5 11.5km 01-09-2025 17:09 Shortlist crew Decline Conf…" at bounding box center [831, 126] width 163 height 23
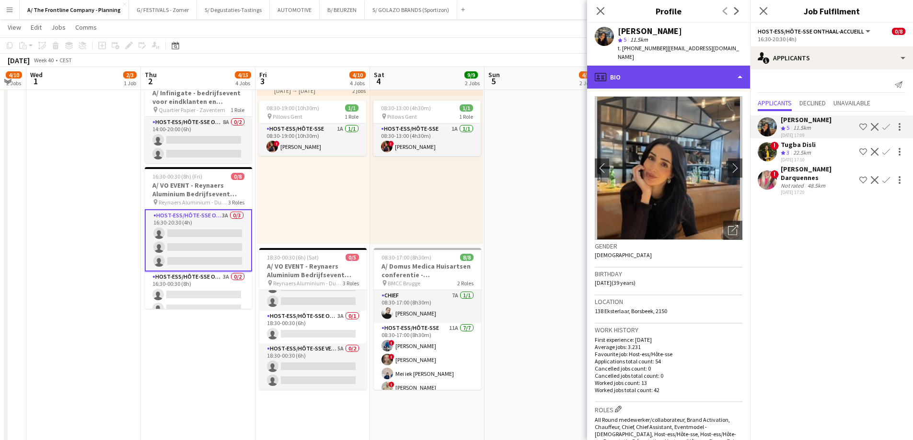
click at [670, 69] on div "profile Bio" at bounding box center [668, 77] width 163 height 23
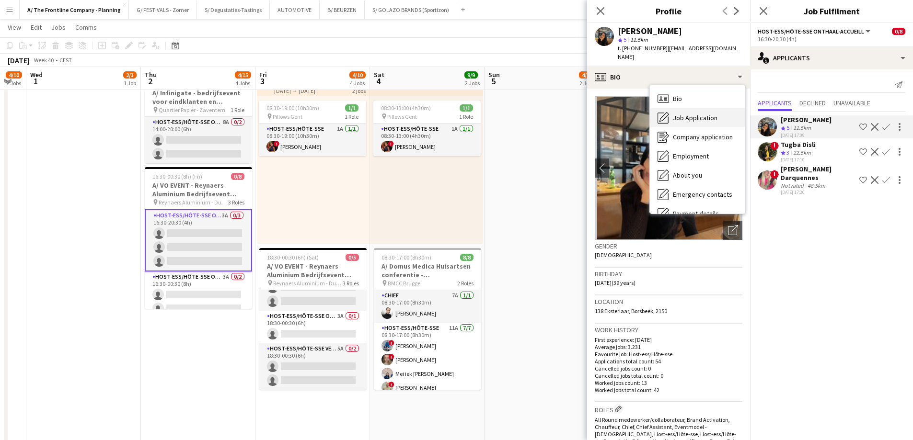
click at [690, 114] on span "Job Application" at bounding box center [695, 118] width 45 height 9
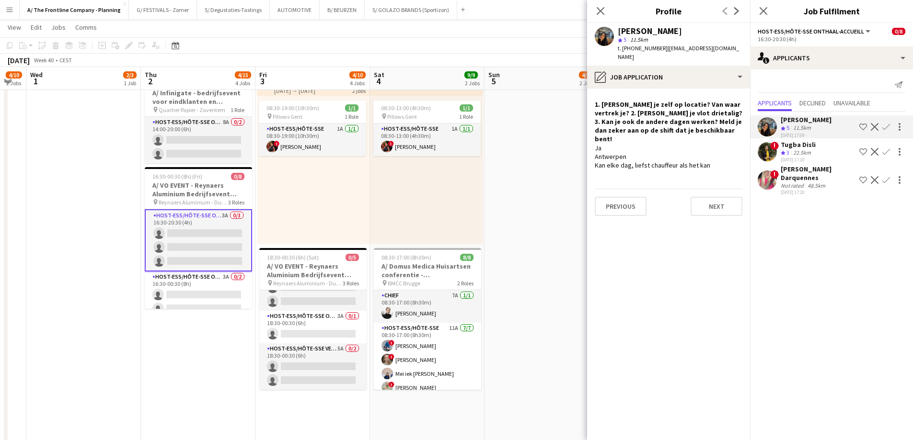
click at [190, 240] on app-card-role "Host-ess/Hôte-sse Onthaal-Accueill 3A 0/3 16:30-20:30 (4h) single-neutral-actio…" at bounding box center [198, 240] width 107 height 62
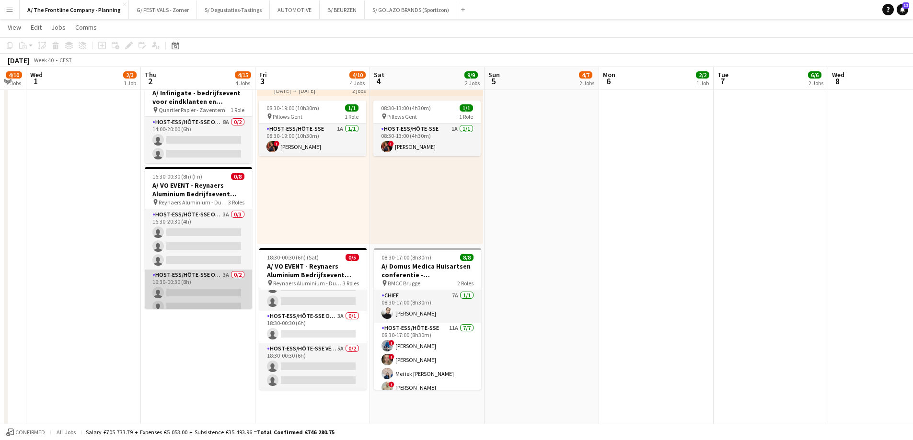
scroll to position [48, 0]
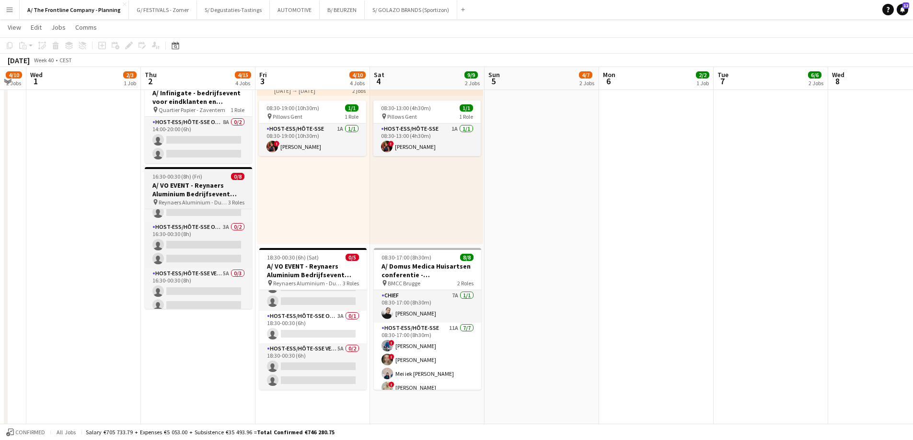
click at [196, 198] on h3 "A/ VO EVENT - Reynaers Aluminium Bedrijfsevent (02+03+05/10)" at bounding box center [198, 189] width 107 height 17
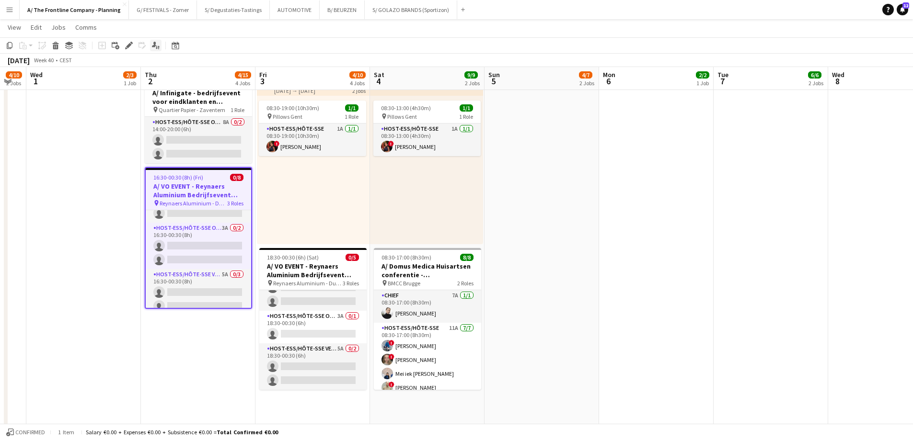
click at [155, 47] on icon at bounding box center [154, 44] width 4 height 5
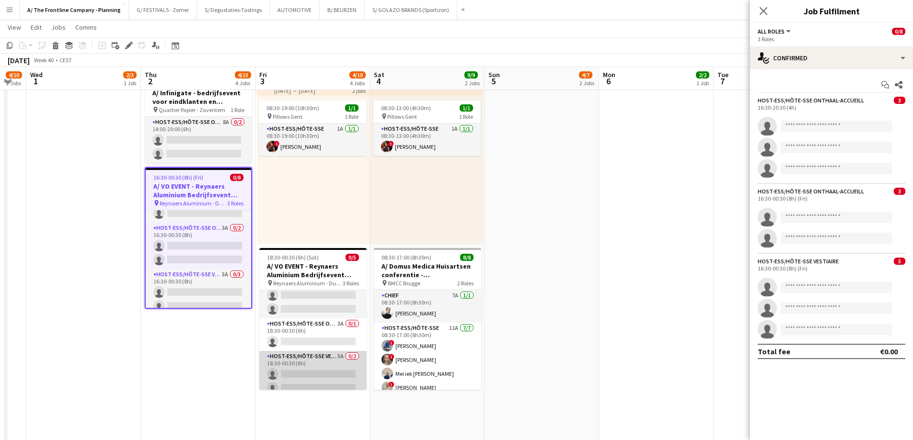
scroll to position [26, 0]
click at [305, 365] on app-card-role "Host-ess/Hôte-sse Vestiaire 5A 0/2 18:30-00:30 (6h) single-neutral-actions sing…" at bounding box center [312, 366] width 107 height 46
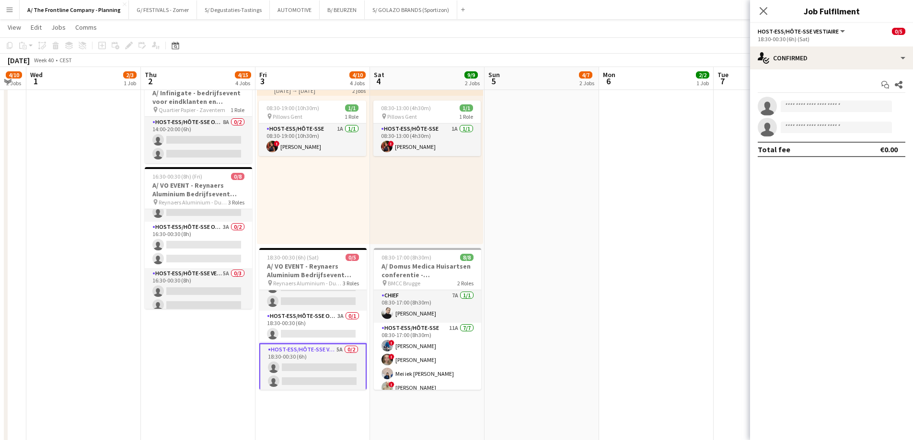
click at [305, 365] on app-card-role "Host-ess/Hôte-sse Vestiaire 5A 0/2 18:30-00:30 (6h) single-neutral-actions sing…" at bounding box center [312, 367] width 107 height 48
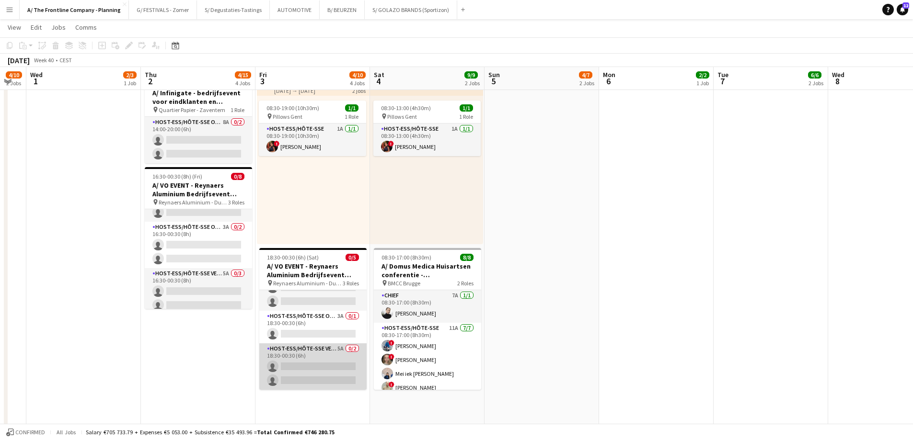
click at [305, 365] on app-card-role "Host-ess/Hôte-sse Vestiaire 5A 0/2 18:30-00:30 (6h) single-neutral-actions sing…" at bounding box center [312, 366] width 107 height 46
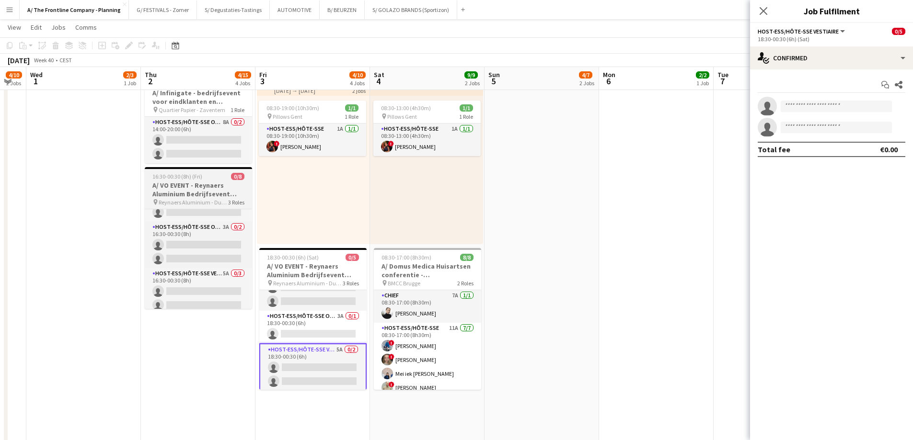
scroll to position [68, 0]
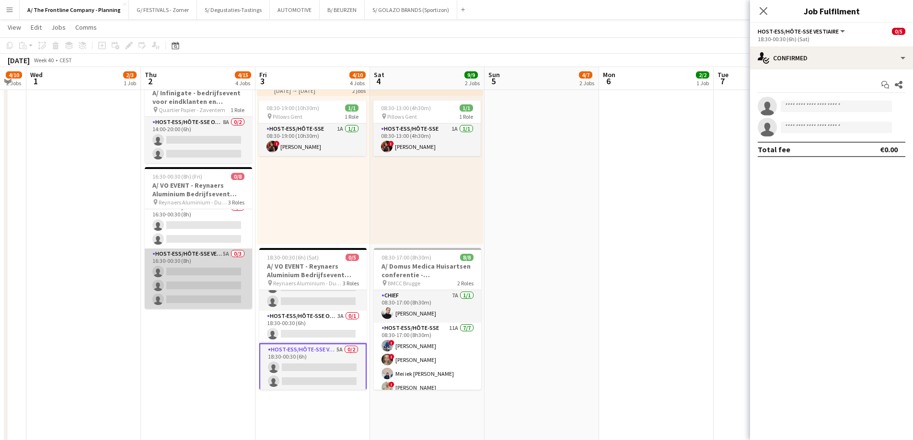
click at [206, 276] on app-card-role "Host-ess/Hôte-sse Vestiaire 5A 0/3 16:30-00:30 (8h) single-neutral-actions sing…" at bounding box center [198, 279] width 107 height 60
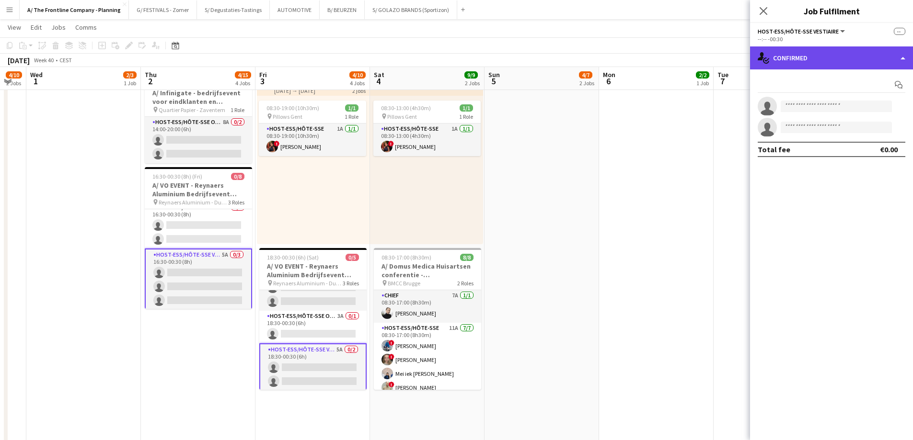
click at [840, 51] on div "single-neutral-actions-check-2 Confirmed" at bounding box center [831, 57] width 163 height 23
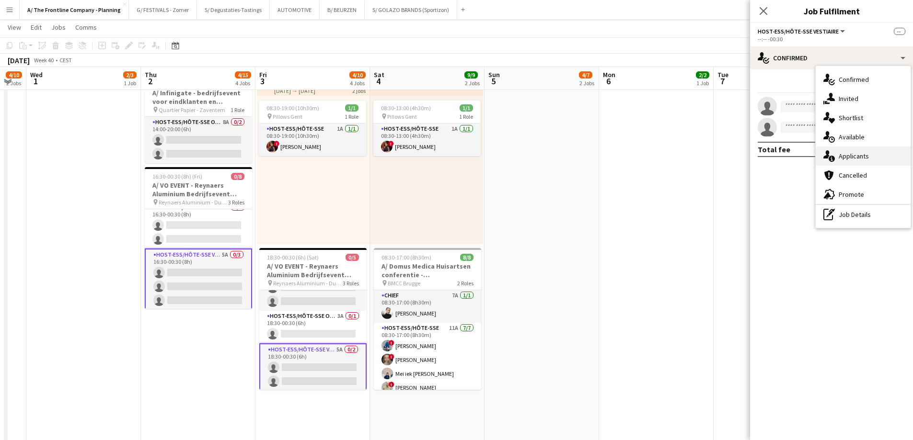
click at [840, 162] on div "single-neutral-actions-information Applicants" at bounding box center [862, 156] width 95 height 19
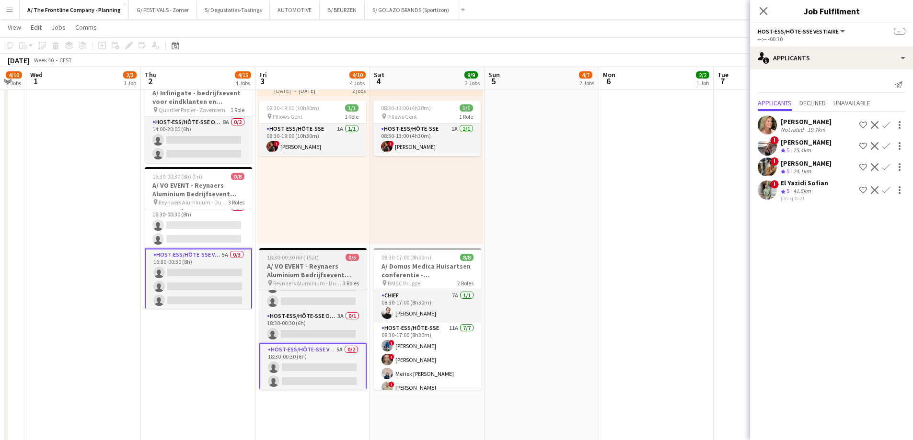
click at [299, 271] on h3 "A/ VO EVENT - Reynaers Aluminium Bedrijfsevent (02+03+05/10)" at bounding box center [312, 270] width 107 height 17
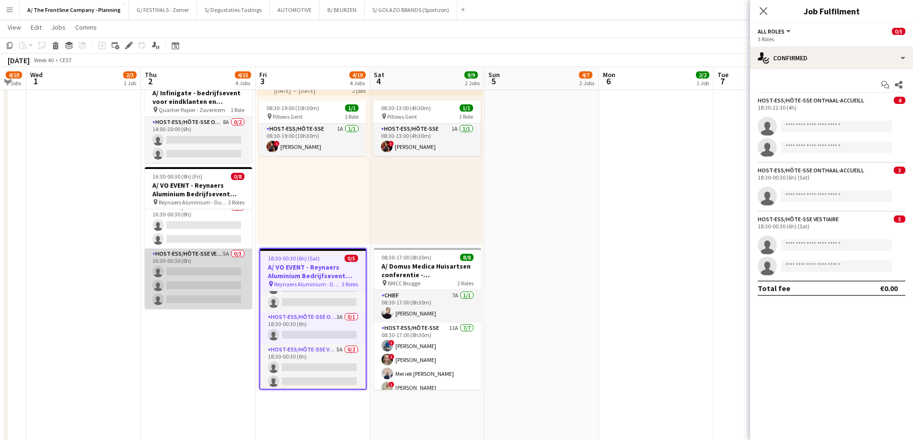
click at [205, 297] on app-card-role "Host-ess/Hôte-sse Vestiaire 5A 0/3 16:30-00:30 (8h) single-neutral-actions sing…" at bounding box center [198, 279] width 107 height 60
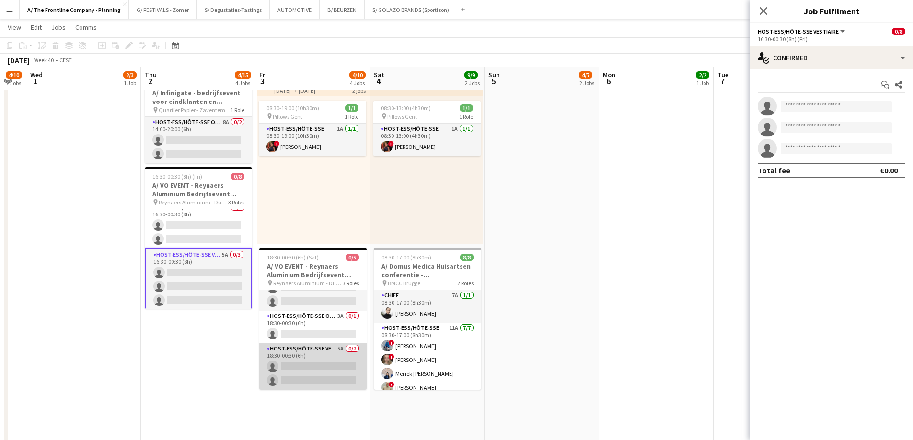
click at [298, 361] on app-card-role "Host-ess/Hôte-sse Vestiaire 5A 0/2 18:30-00:30 (6h) single-neutral-actions sing…" at bounding box center [312, 366] width 107 height 46
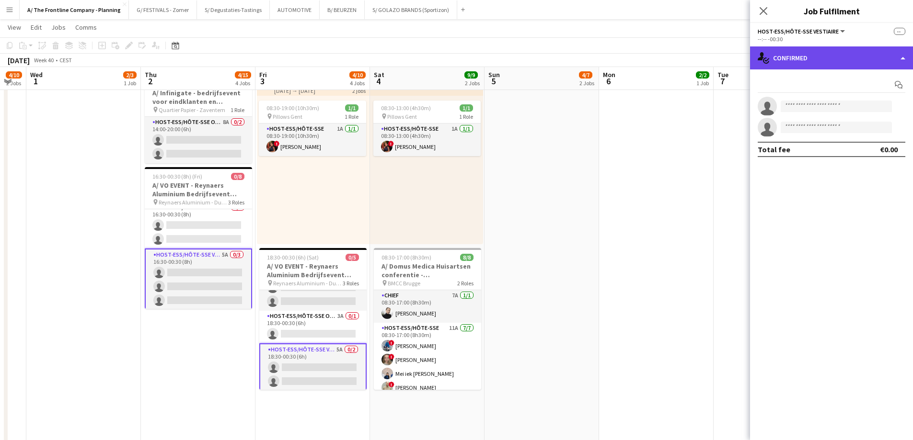
click at [812, 62] on div "single-neutral-actions-check-2 Confirmed" at bounding box center [831, 57] width 163 height 23
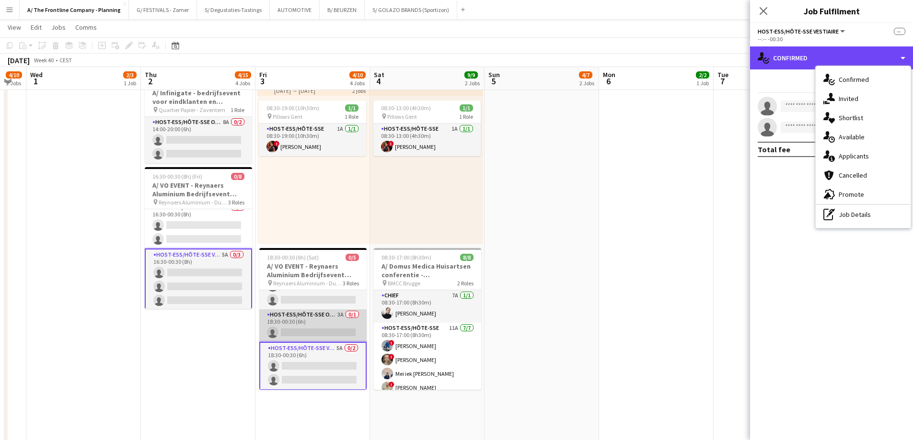
scroll to position [28, 0]
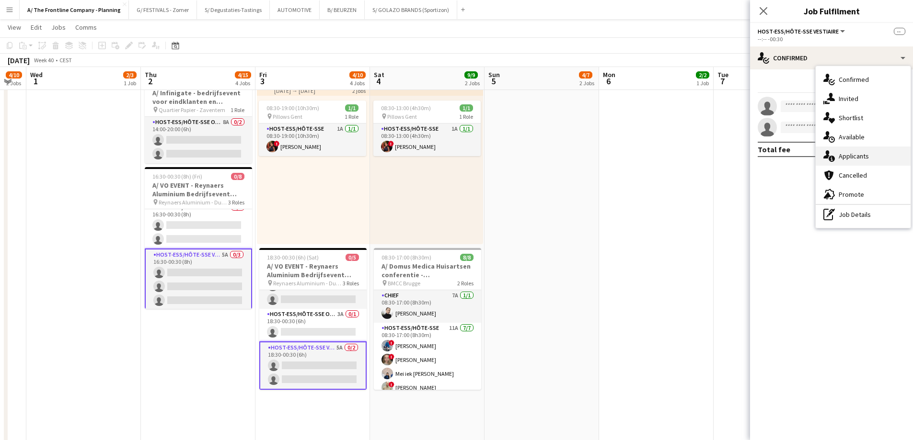
click at [839, 158] on span "Applicants" at bounding box center [853, 156] width 30 height 9
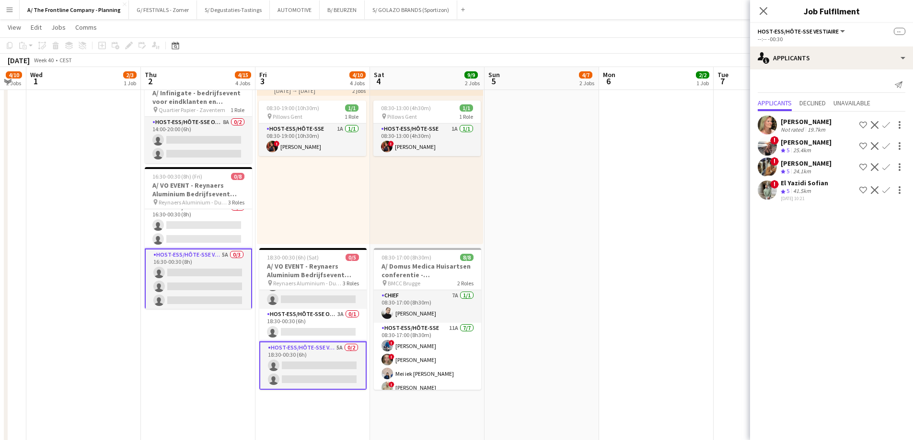
click at [171, 284] on app-card-role "Host-ess/Hôte-sse Vestiaire 5A 0/3 16:30-00:30 (8h) single-neutral-actions sing…" at bounding box center [198, 280] width 107 height 62
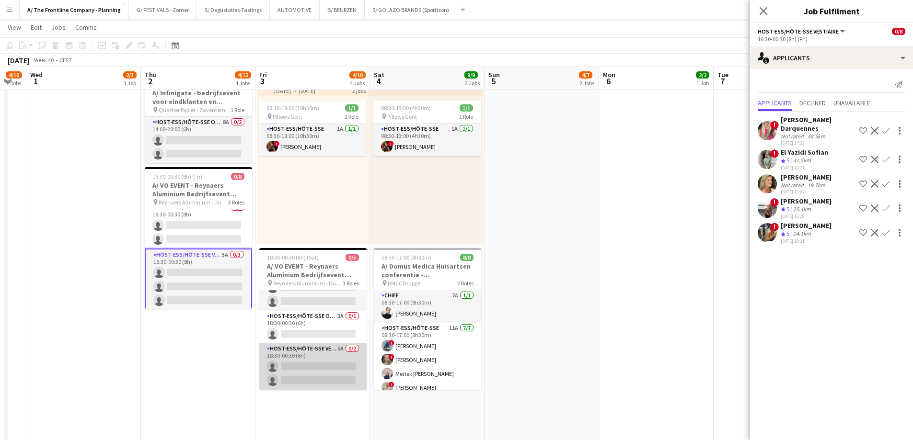
click at [304, 373] on app-card-role "Host-ess/Hôte-sse Vestiaire 5A 0/2 18:30-00:30 (6h) single-neutral-actions sing…" at bounding box center [312, 366] width 107 height 46
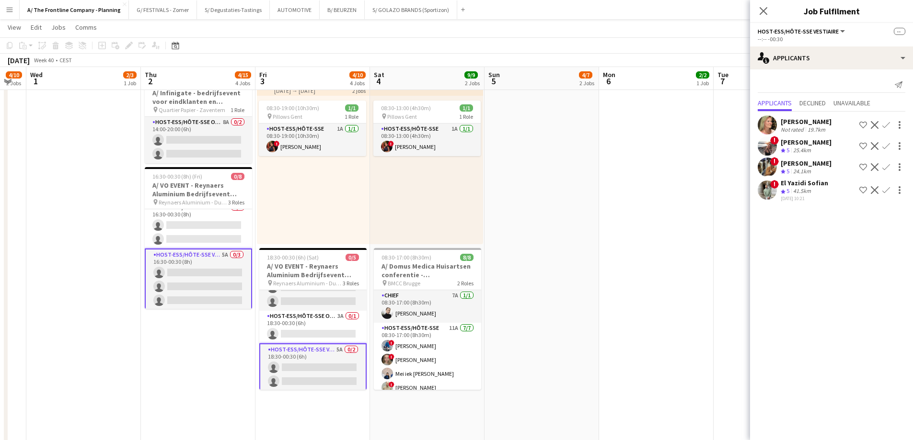
click at [884, 192] on app-icon "Confirm" at bounding box center [886, 190] width 8 height 8
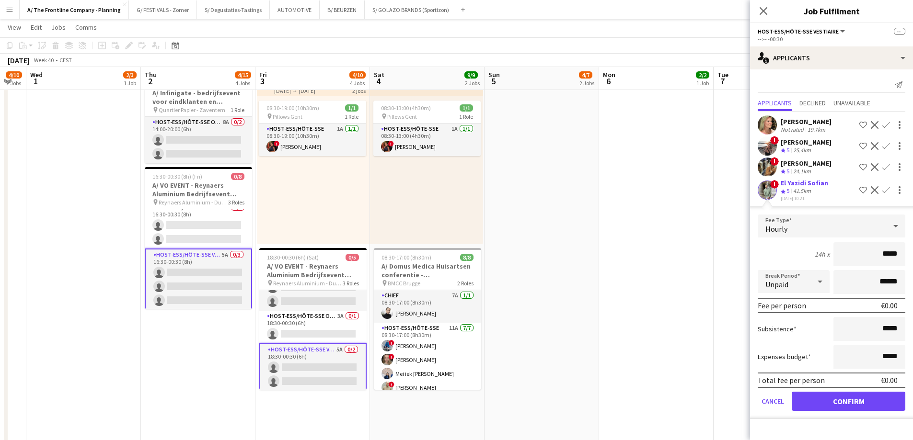
click at [785, 184] on div "El Yazidi Sofian" at bounding box center [803, 183] width 47 height 9
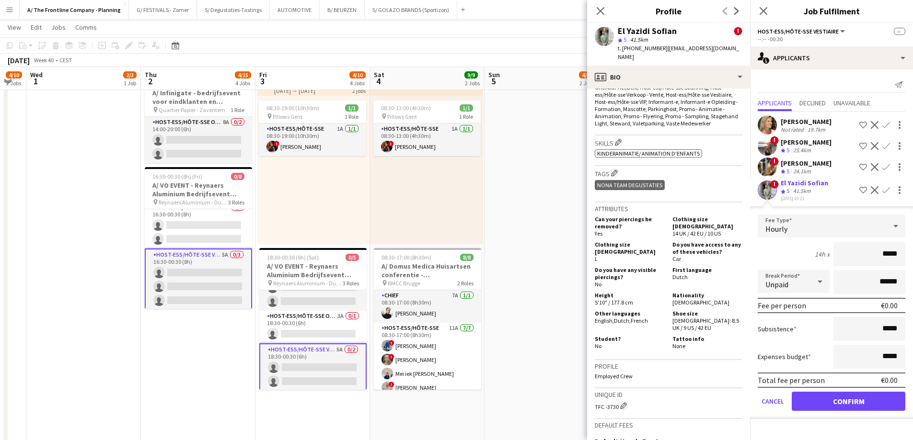
scroll to position [479, 0]
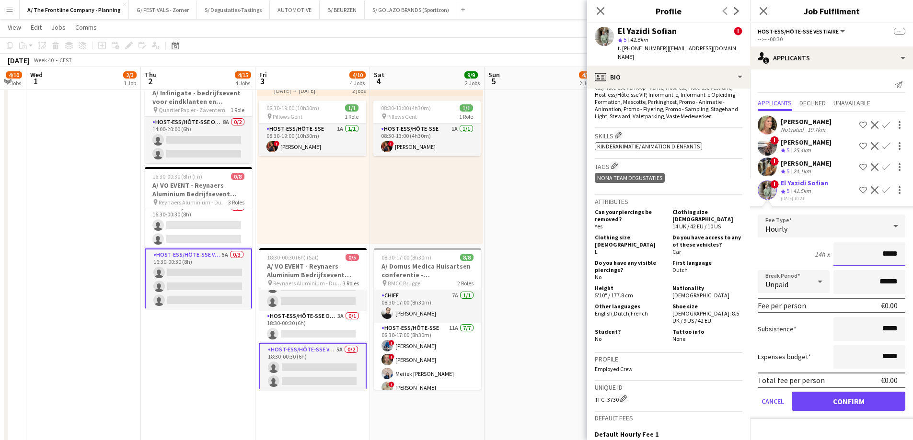
click at [859, 260] on input "*****" at bounding box center [869, 254] width 72 height 24
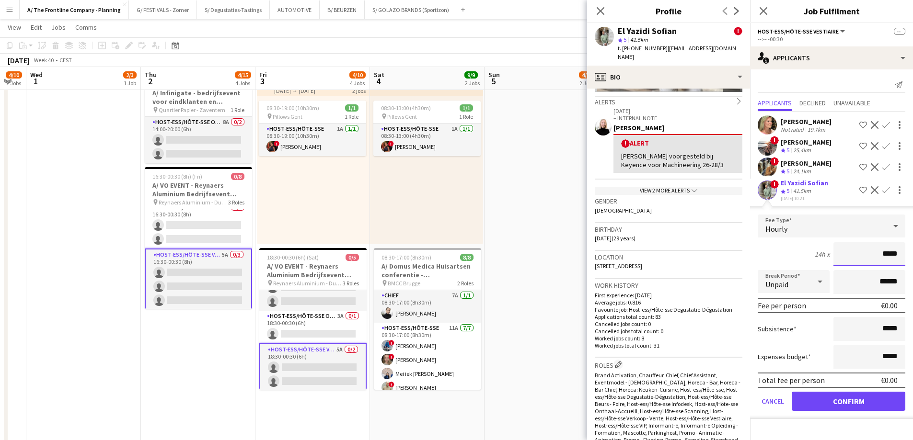
scroll to position [144, 0]
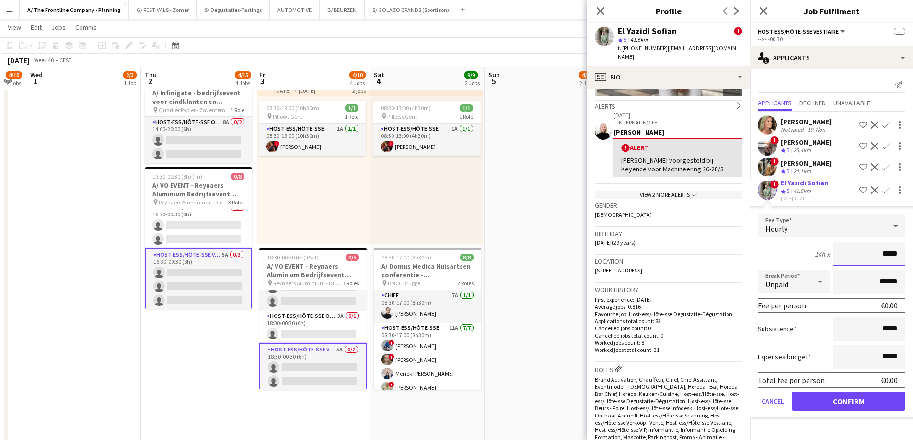
drag, startPoint x: 867, startPoint y: 256, endPoint x: 919, endPoint y: 256, distance: 52.7
click at [912, 256] on html "Menu Boards Boards Boards All jobs Status Workforce Workforce My Workforce Recr…" at bounding box center [456, 177] width 913 height 1120
type input "******"
click button "Confirm" at bounding box center [848, 401] width 114 height 19
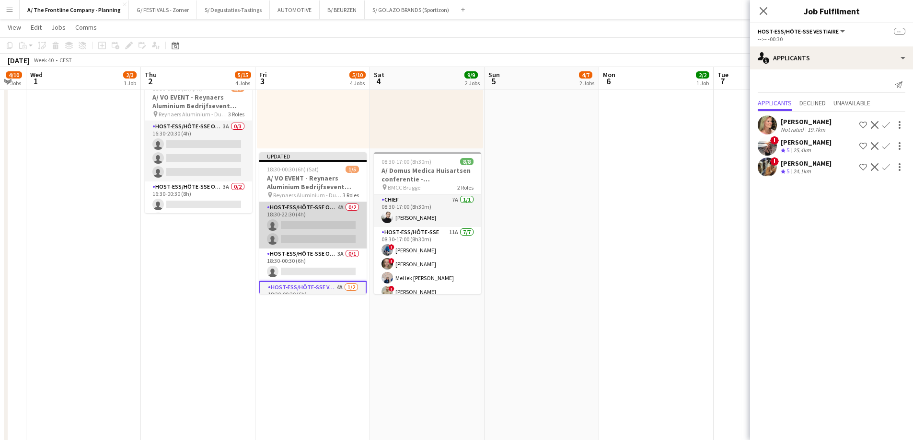
scroll to position [35, 0]
click at [322, 232] on app-card-role "Host-ess/Hôte-sse Onthaal-Accueill 3A 0/1 18:30-00:30 (6h) single-neutral-actio…" at bounding box center [312, 229] width 107 height 33
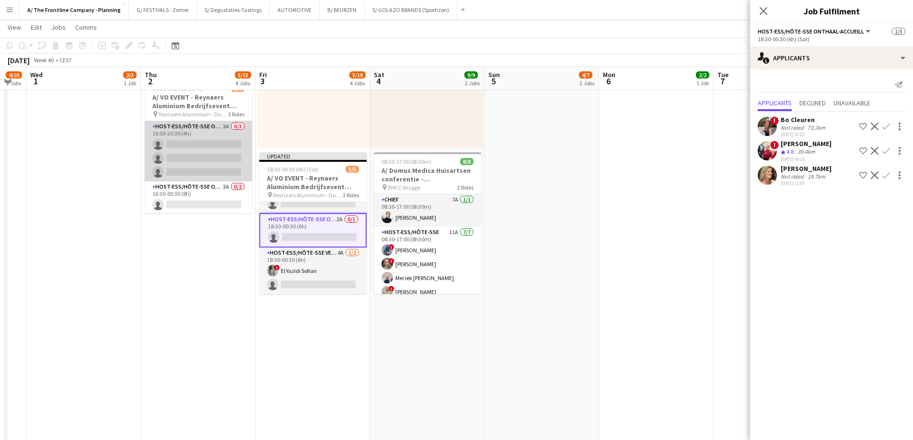
click at [206, 158] on app-card-role "Host-ess/Hôte-sse Onthaal-Accueill 3A 0/3 16:30-20:30 (4h) single-neutral-actio…" at bounding box center [198, 151] width 107 height 60
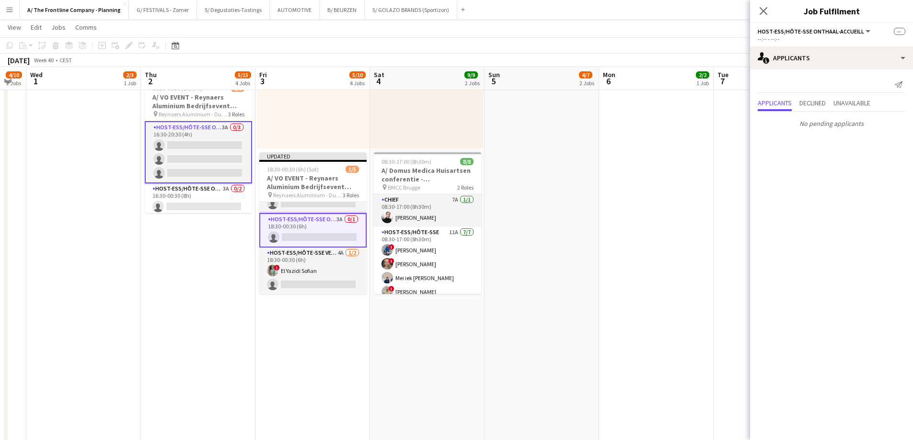
click at [205, 159] on app-card-role "Host-ess/Hôte-sse Onthaal-Accueill 3A 0/3 16:30-20:30 (4h) single-neutral-actio…" at bounding box center [198, 152] width 107 height 62
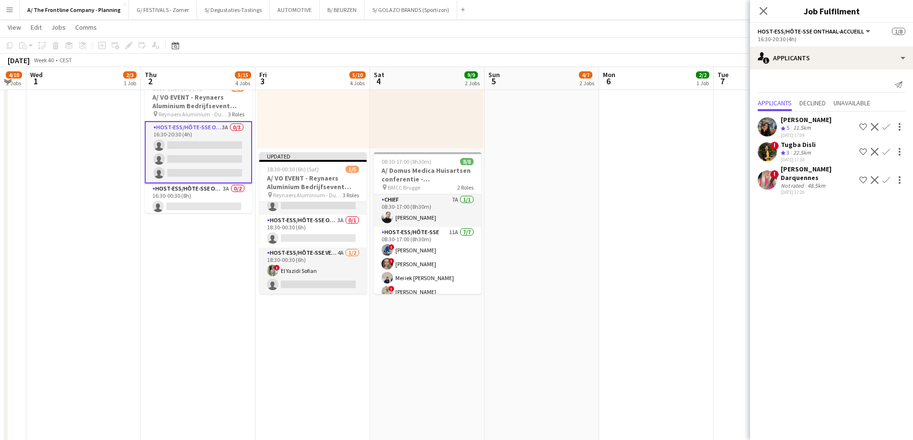
scroll to position [34, 0]
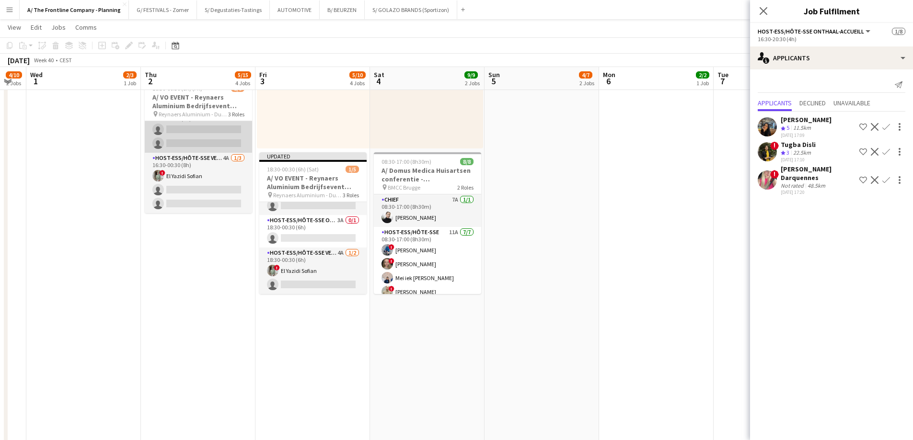
click at [195, 143] on app-card-role "Host-ess/Hôte-sse Onthaal-Accueill 3A 0/2 16:30-00:30 (8h) single-neutral-actio…" at bounding box center [198, 129] width 107 height 46
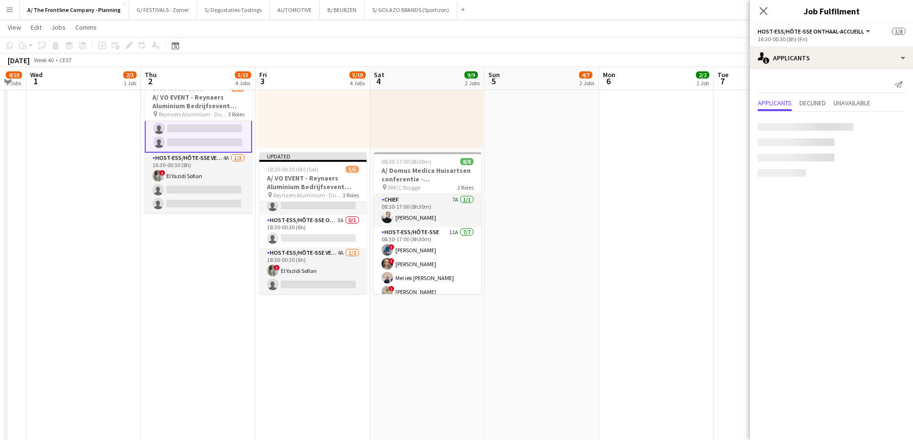
scroll to position [76, 0]
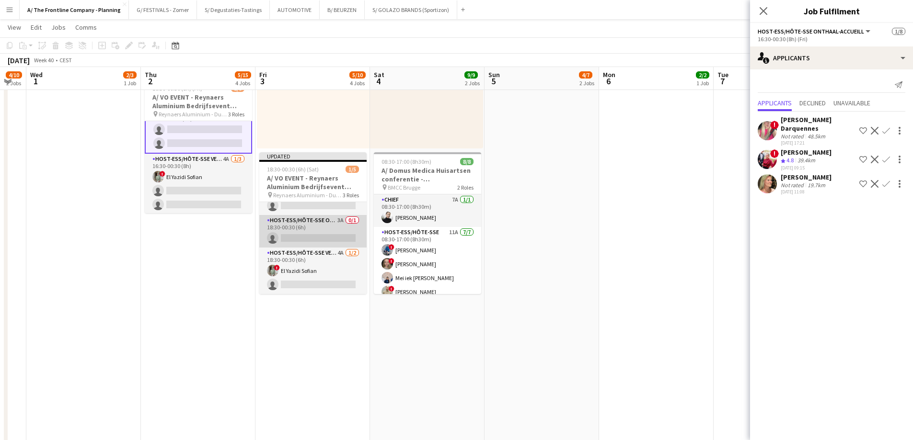
click at [314, 231] on app-card-role "Host-ess/Hôte-sse Onthaal-Accueill 3A 0/1 18:30-00:30 (6h) single-neutral-actio…" at bounding box center [312, 231] width 107 height 33
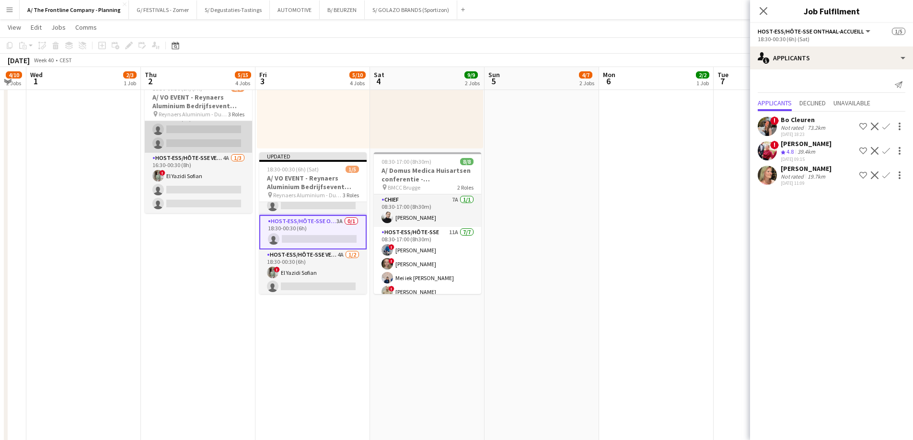
click at [195, 141] on app-card-role "Host-ess/Hôte-sse Onthaal-Accueill 3A 0/2 16:30-00:30 (8h) single-neutral-actio…" at bounding box center [198, 129] width 107 height 46
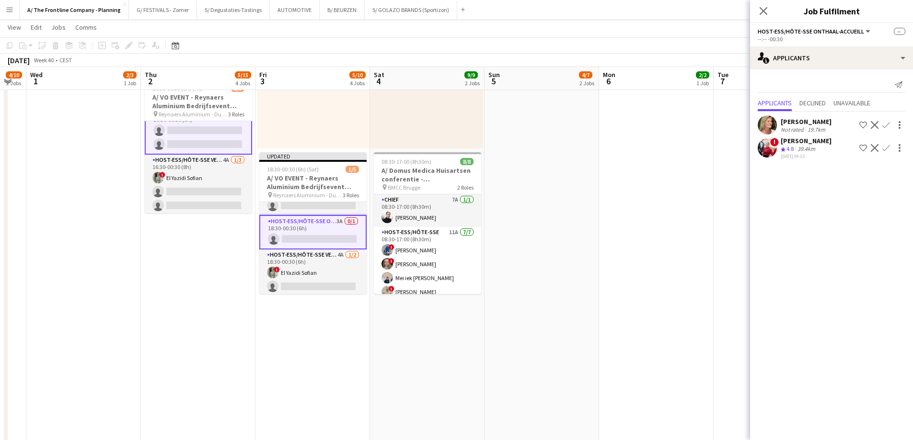
scroll to position [76, 0]
click at [886, 147] on app-icon "Confirm" at bounding box center [886, 148] width 8 height 8
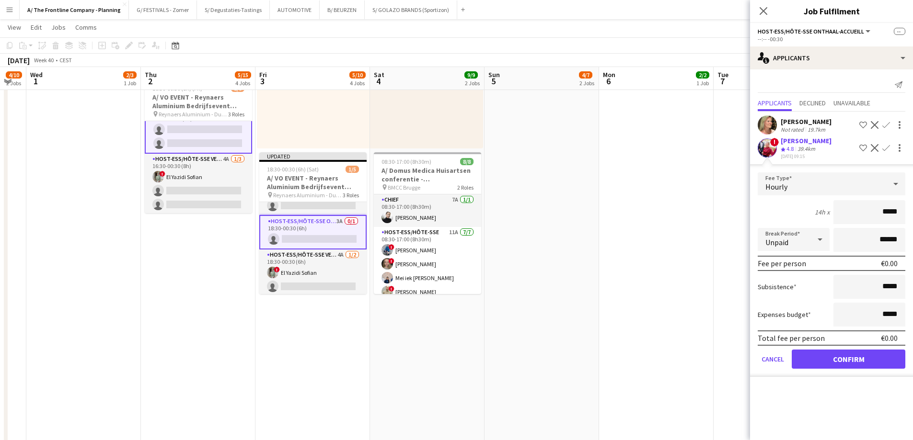
click at [802, 139] on div "[PERSON_NAME]" at bounding box center [805, 141] width 51 height 9
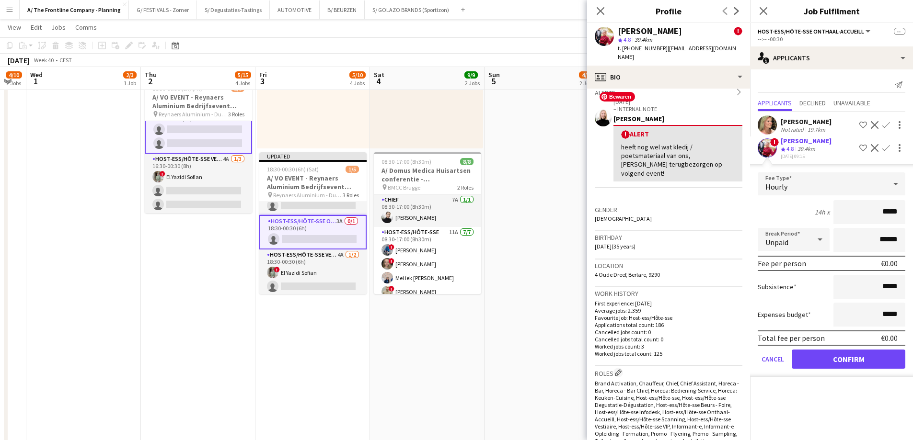
scroll to position [192, 0]
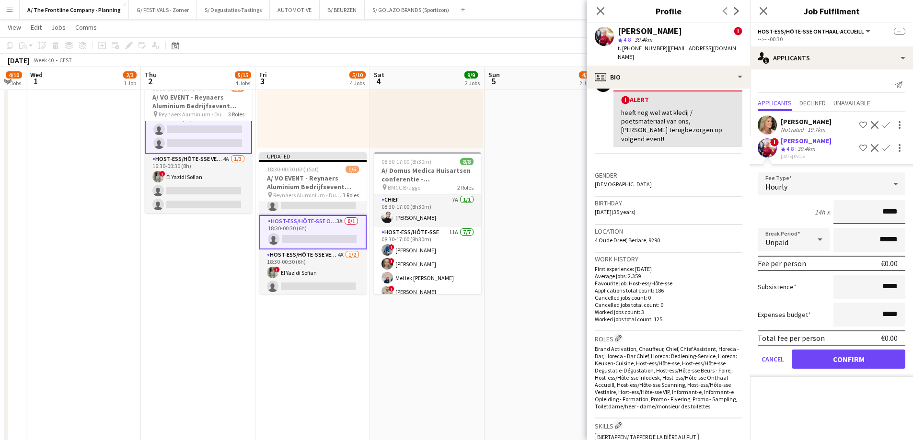
drag, startPoint x: 879, startPoint y: 211, endPoint x: 919, endPoint y: 218, distance: 40.8
click at [912, 218] on html "Menu Boards Boards Boards All jobs Status Workforce Workforce My Workforce Recr…" at bounding box center [456, 81] width 913 height 1120
type input "***"
type input "*******"
click button "Confirm" at bounding box center [848, 359] width 114 height 19
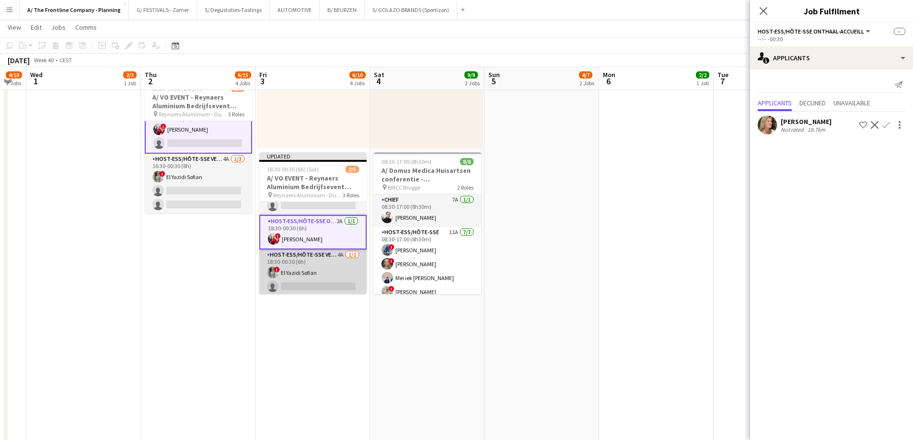
click at [292, 269] on app-card-role "Host-ess/Hôte-sse Vestiaire 4A 1/2 18:30-00:30 (6h) ! El Yazidi Sofian single-n…" at bounding box center [312, 273] width 107 height 46
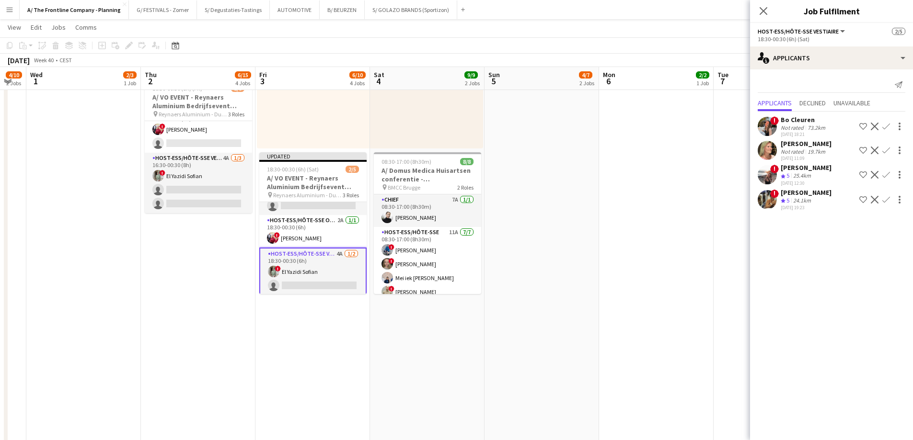
scroll to position [75, 0]
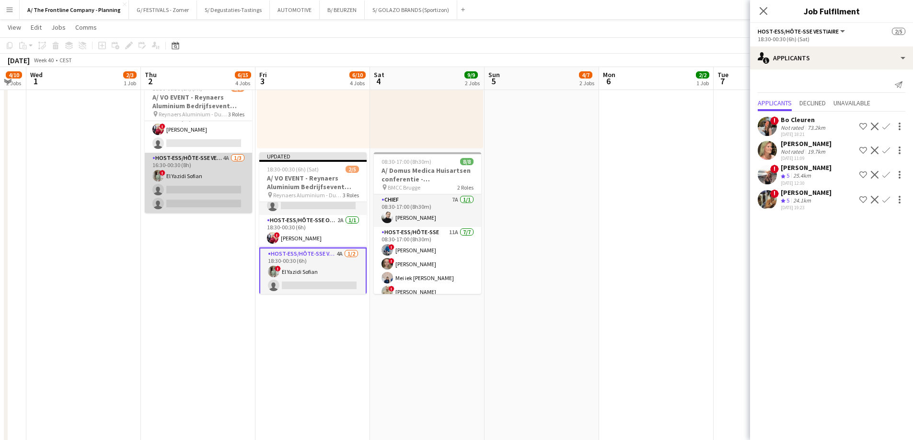
click at [207, 175] on app-card-role "Host-ess/Hôte-sse Vestiaire 4A 1/3 16:30-00:30 (8h) ! El Yazidi Sofian single-n…" at bounding box center [198, 183] width 107 height 60
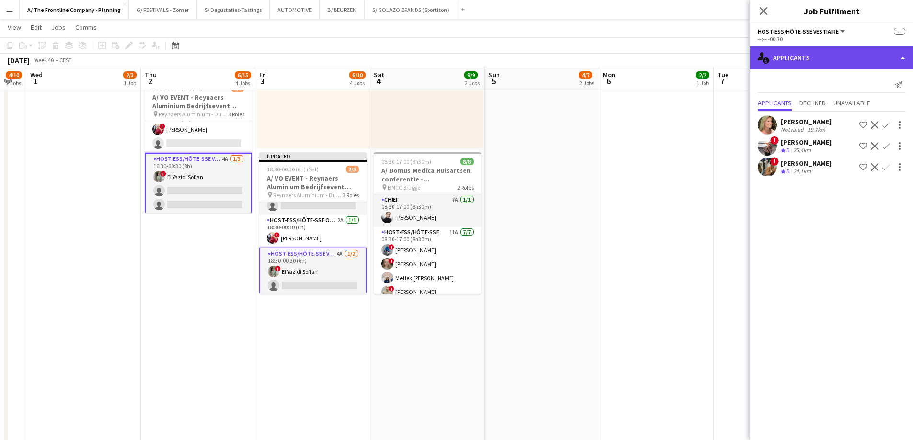
click at [844, 53] on div "single-neutral-actions-information Applicants" at bounding box center [831, 57] width 163 height 23
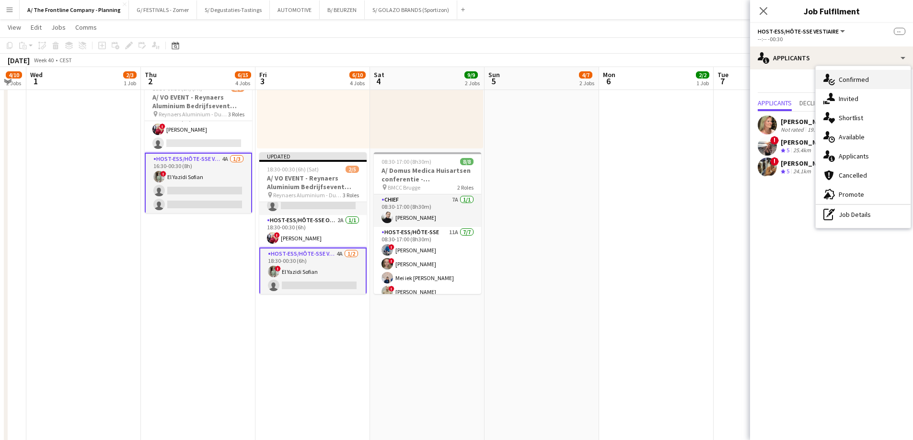
click at [848, 81] on span "Confirmed" at bounding box center [853, 79] width 30 height 9
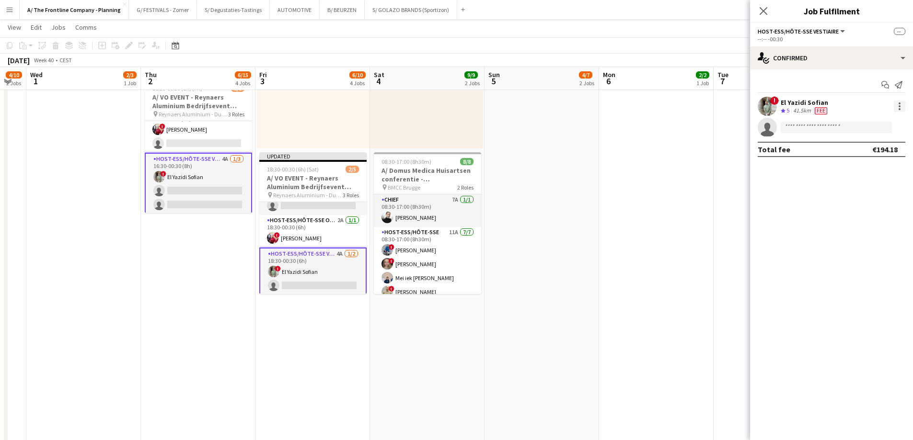
click at [896, 105] on div at bounding box center [898, 106] width 11 height 11
click at [882, 131] on button "Edit fee" at bounding box center [867, 124] width 75 height 23
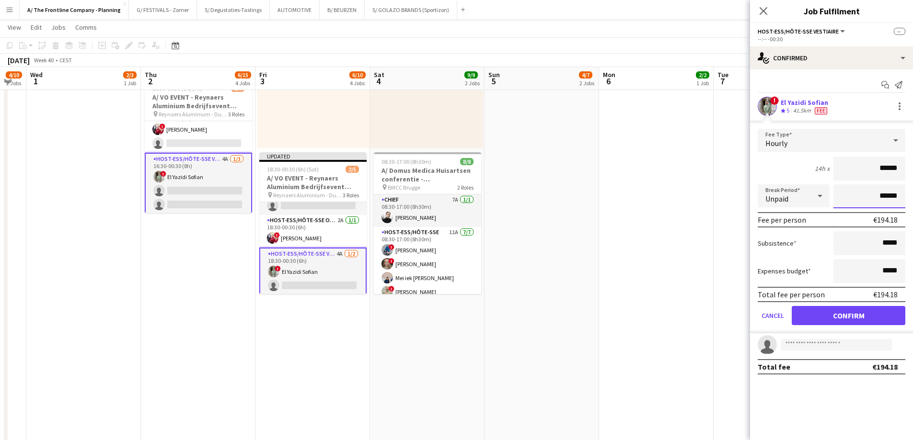
drag, startPoint x: 871, startPoint y: 195, endPoint x: 919, endPoint y: 206, distance: 49.5
click at [912, 206] on html "Menu Boards Boards Boards All jobs Status Workforce Workforce My Workforce Recr…" at bounding box center [456, 81] width 913 height 1120
type input "*******"
click button "Confirm" at bounding box center [848, 315] width 114 height 19
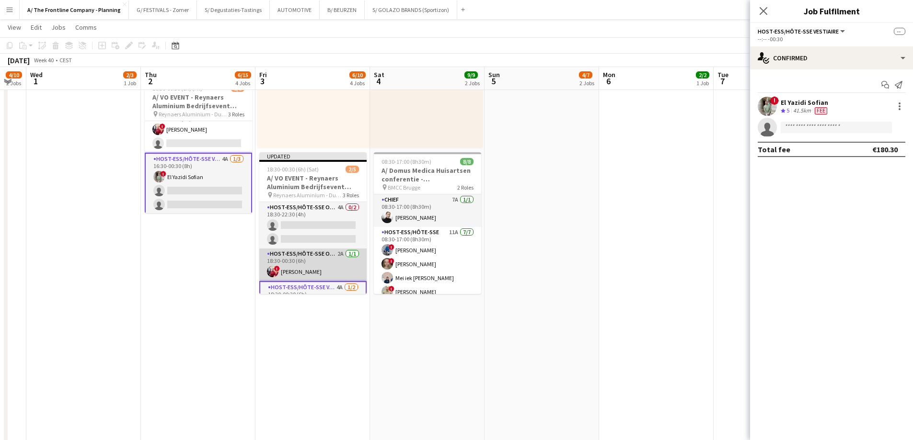
scroll to position [35, 0]
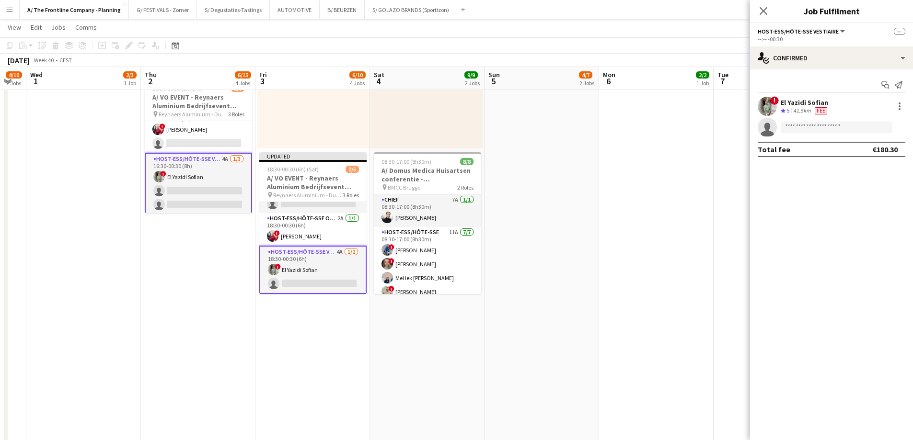
click at [196, 194] on app-card-role "Host-ess/Hôte-sse Vestiaire 4A 1/3 16:30-00:30 (8h) ! El Yazidi Sofian single-n…" at bounding box center [198, 184] width 107 height 62
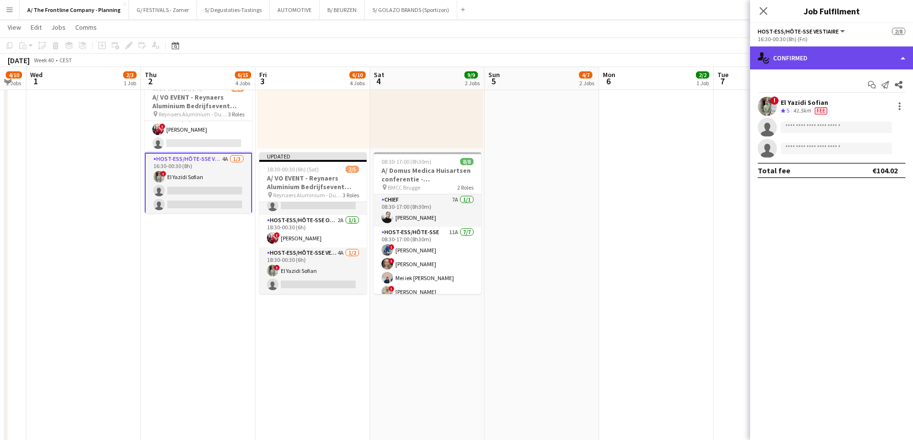
click at [830, 54] on div "single-neutral-actions-check-2 Confirmed" at bounding box center [831, 57] width 163 height 23
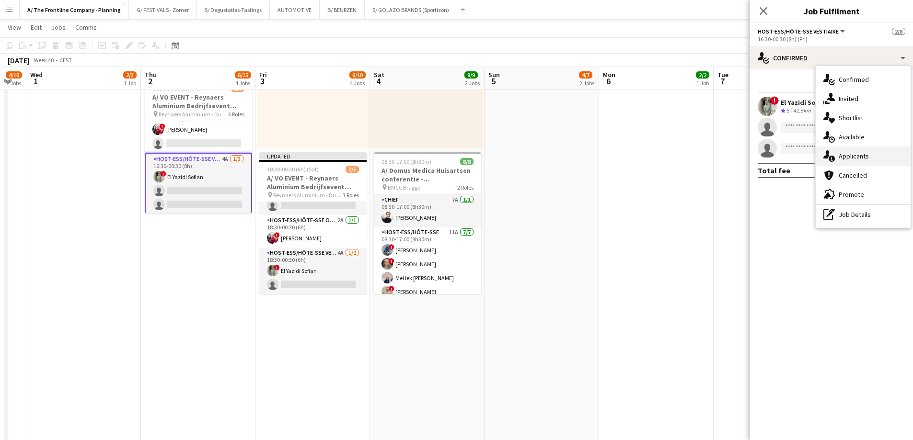
click at [847, 160] on span "Applicants" at bounding box center [853, 156] width 30 height 9
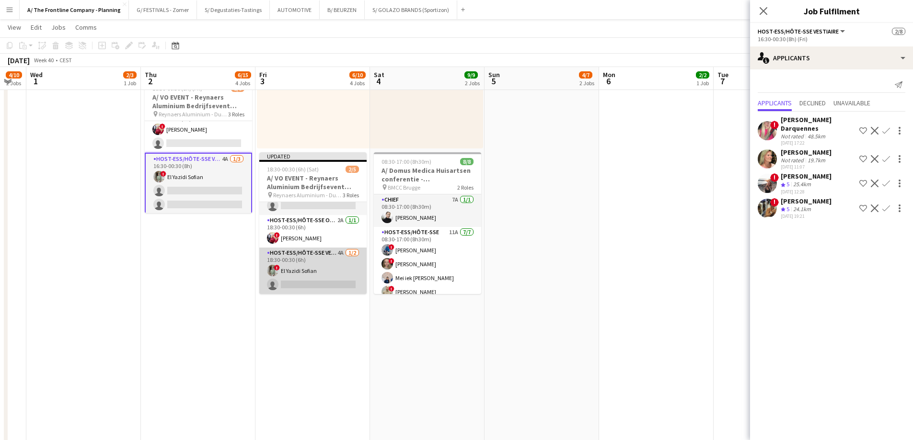
click at [317, 276] on app-card-role "Host-ess/Hôte-sse Vestiaire 4A 1/2 18:30-00:30 (6h) ! El Yazidi Sofian single-n…" at bounding box center [312, 271] width 107 height 46
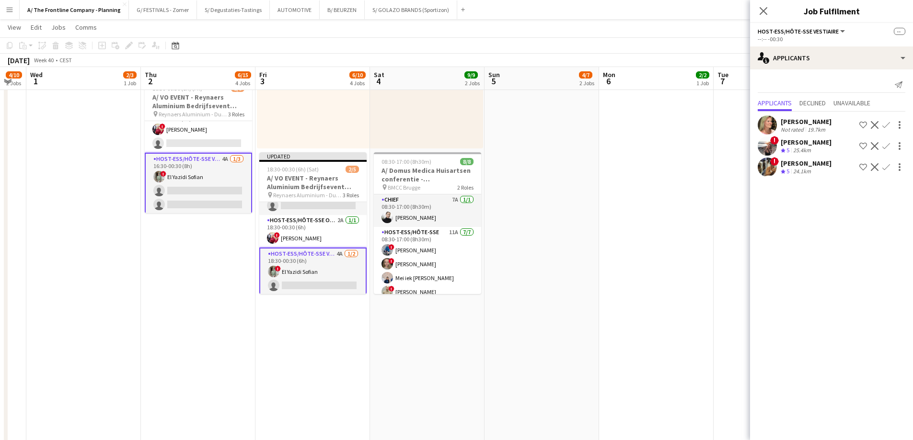
click at [883, 145] on app-icon "Confirm" at bounding box center [886, 146] width 8 height 8
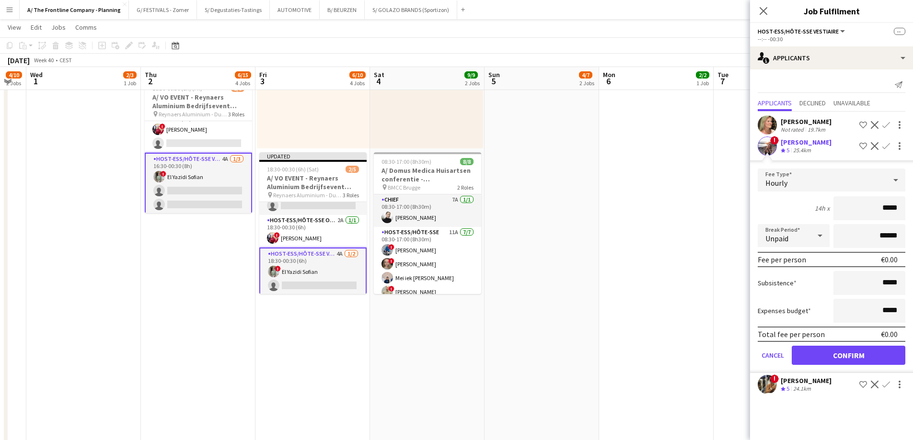
click at [799, 148] on div "25.4km" at bounding box center [802, 151] width 22 height 8
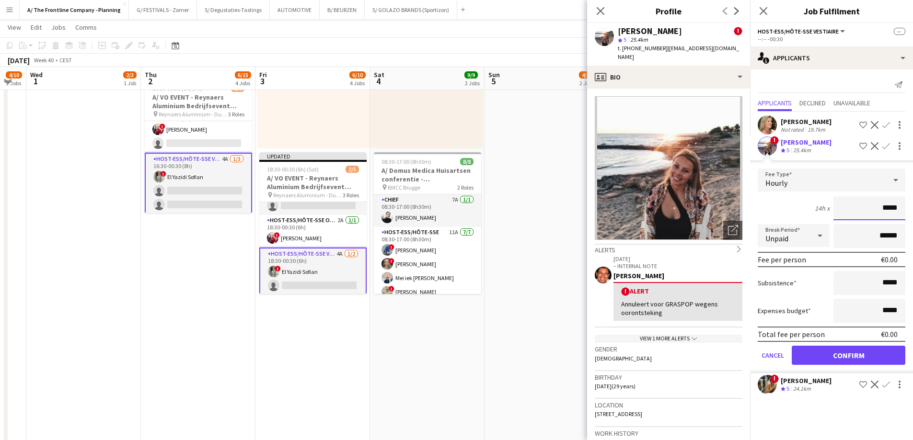
drag, startPoint x: 858, startPoint y: 204, endPoint x: 913, endPoint y: 204, distance: 54.6
click at [912, 204] on html "Menu Boards Boards Boards All jobs Status Workforce Workforce My Workforce Recr…" at bounding box center [456, 81] width 913 height 1120
type input "******"
type input "*******"
click button "Confirm" at bounding box center [848, 355] width 114 height 19
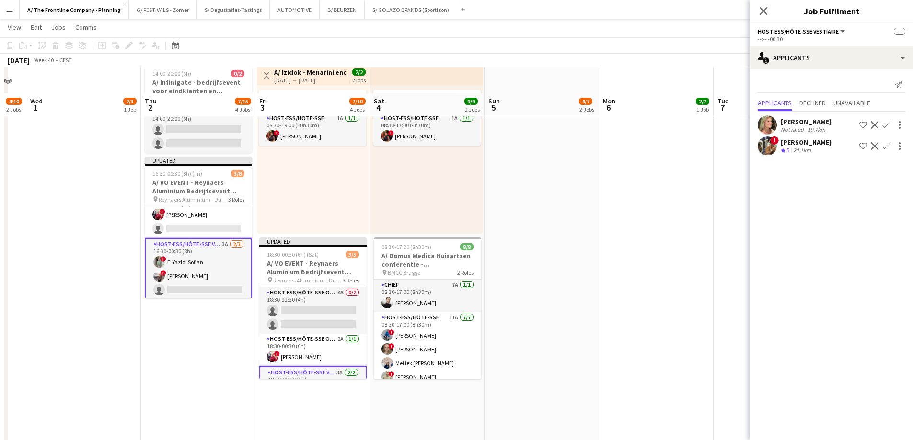
scroll to position [383, 0]
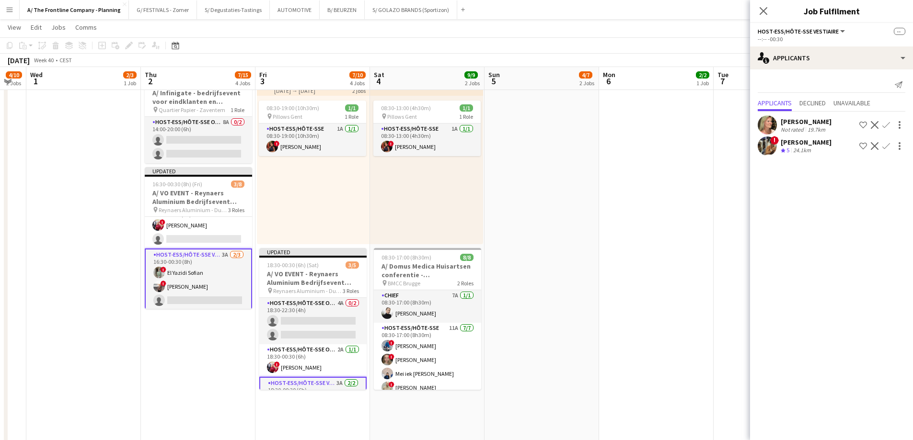
click at [194, 283] on app-card-role "Host-ess/Hôte-sse Vestiaire 3A 2/3 16:30-00:30 (8h) ! El Yazidi Sofian ! Dorien…" at bounding box center [198, 280] width 107 height 62
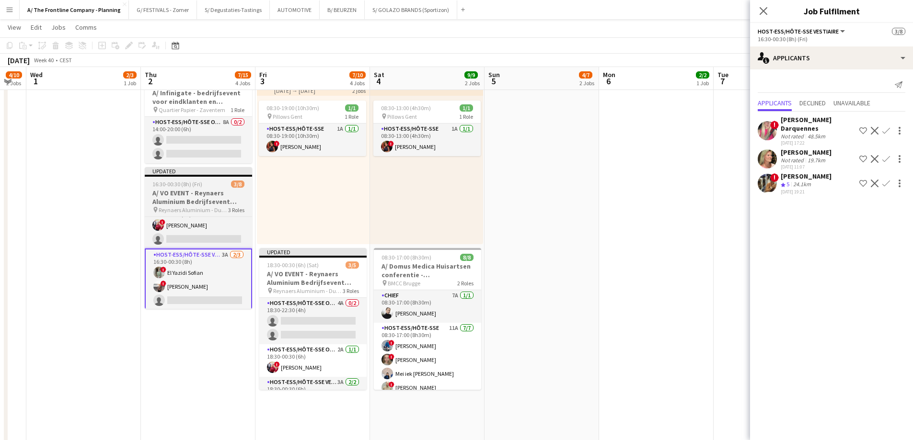
click at [193, 199] on h3 "A/ VO EVENT - Reynaers Aluminium Bedrijfsevent (02+03+05/10)" at bounding box center [198, 197] width 107 height 17
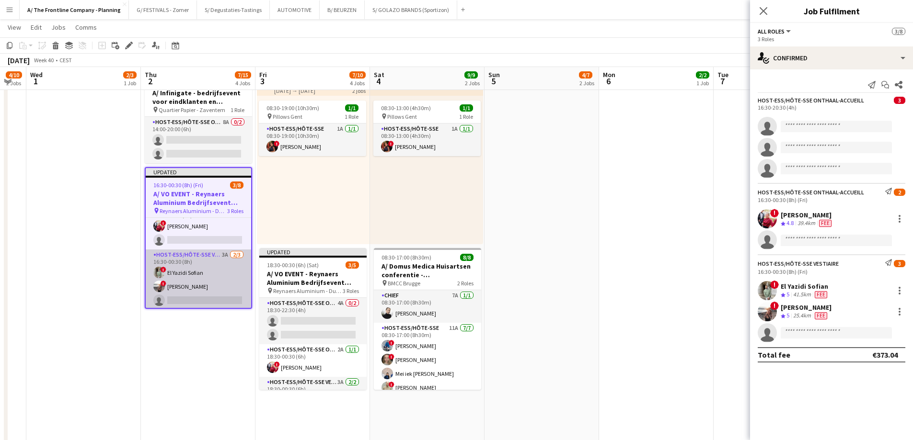
click at [184, 289] on app-card-role "Host-ess/Hôte-sse Vestiaire 3A 2/3 16:30-00:30 (8h) ! El Yazidi Sofian ! Dorien…" at bounding box center [198, 280] width 105 height 60
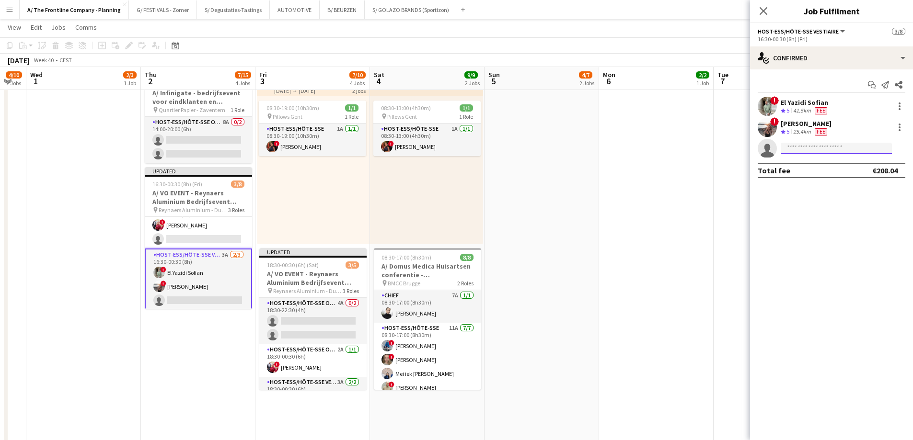
click at [834, 146] on input at bounding box center [835, 148] width 111 height 11
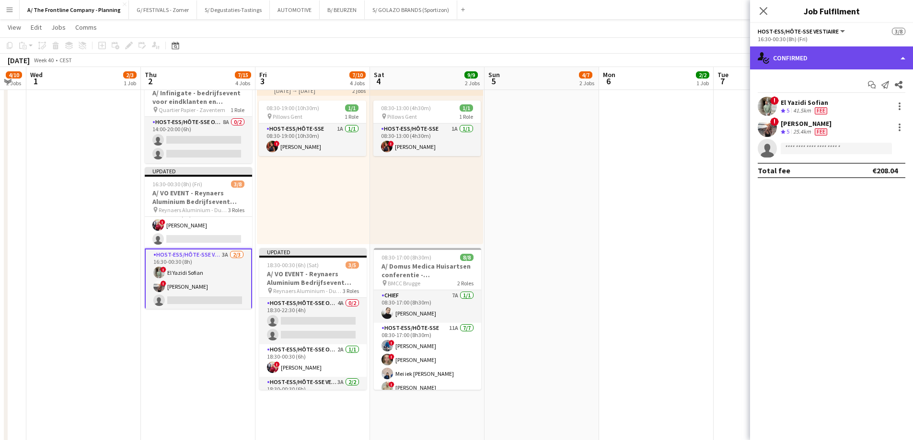
click at [839, 53] on div "single-neutral-actions-check-2 Confirmed" at bounding box center [831, 57] width 163 height 23
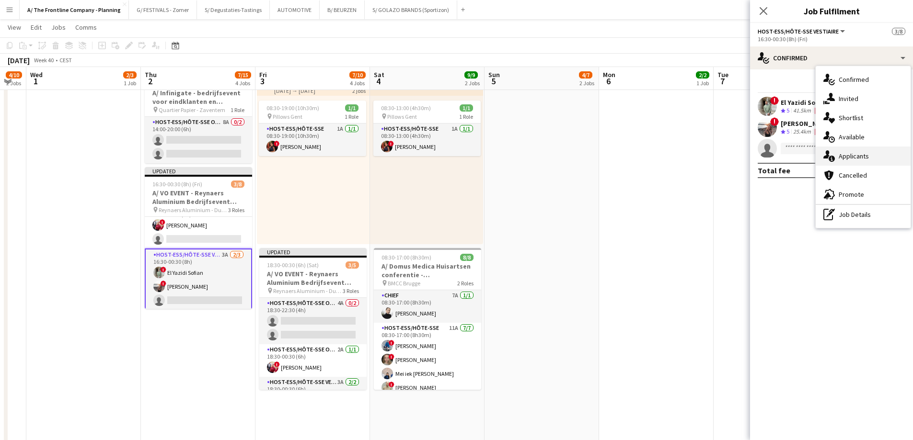
click at [850, 155] on span "Applicants" at bounding box center [853, 156] width 30 height 9
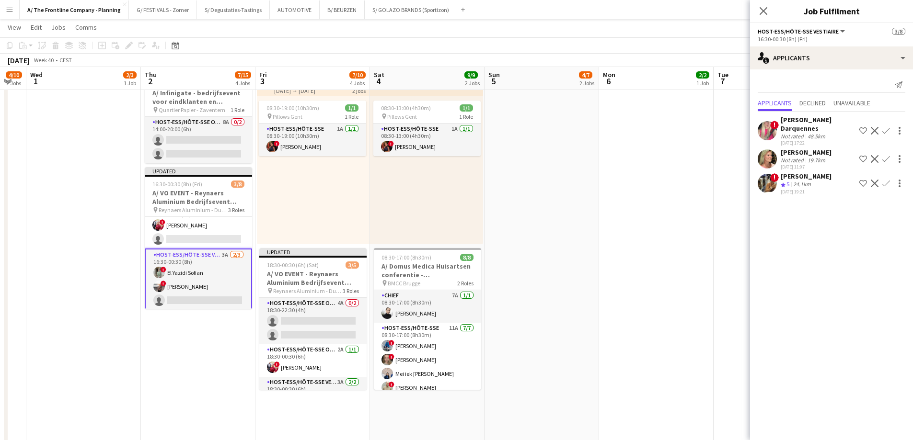
click at [806, 185] on div "24.1km" at bounding box center [802, 185] width 22 height 8
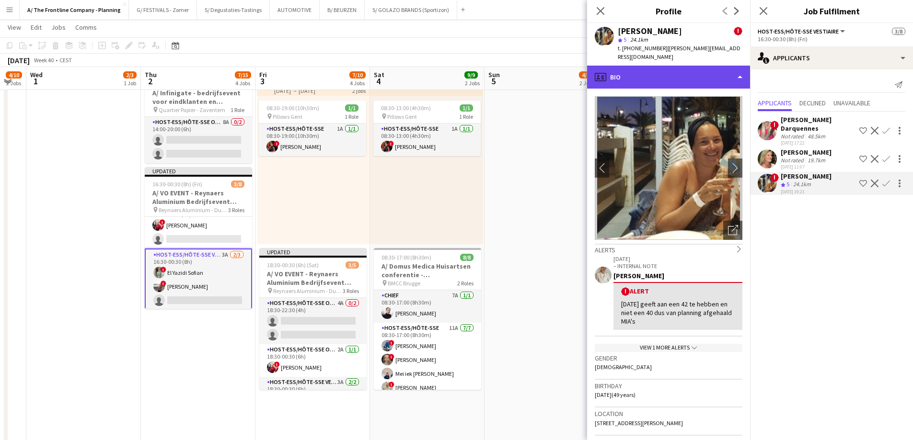
click at [652, 66] on div "profile Bio" at bounding box center [668, 77] width 163 height 23
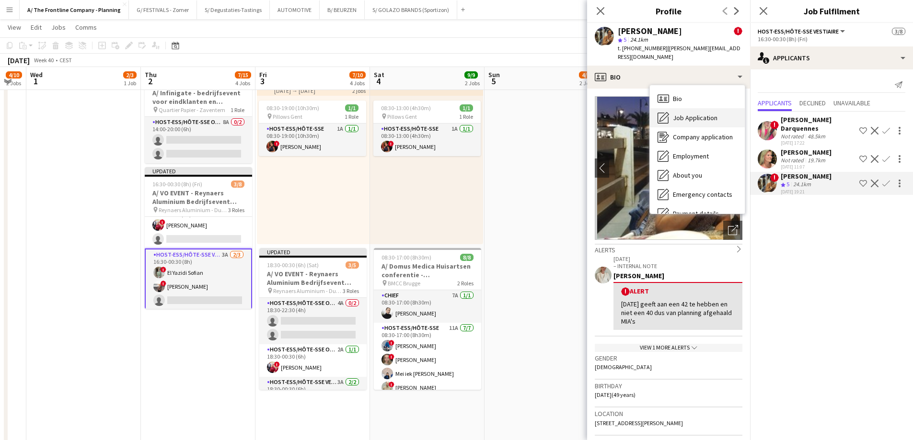
click at [675, 114] on span "Job Application" at bounding box center [695, 118] width 45 height 9
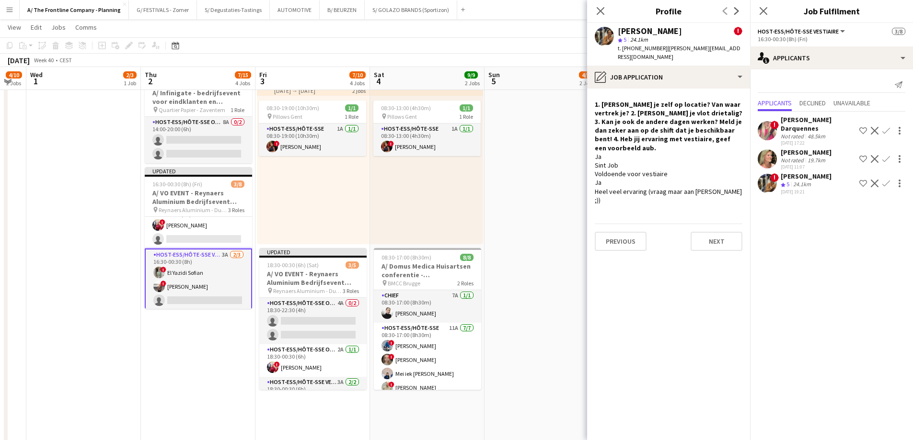
click at [802, 154] on div "Mandy Smeets" at bounding box center [805, 152] width 51 height 9
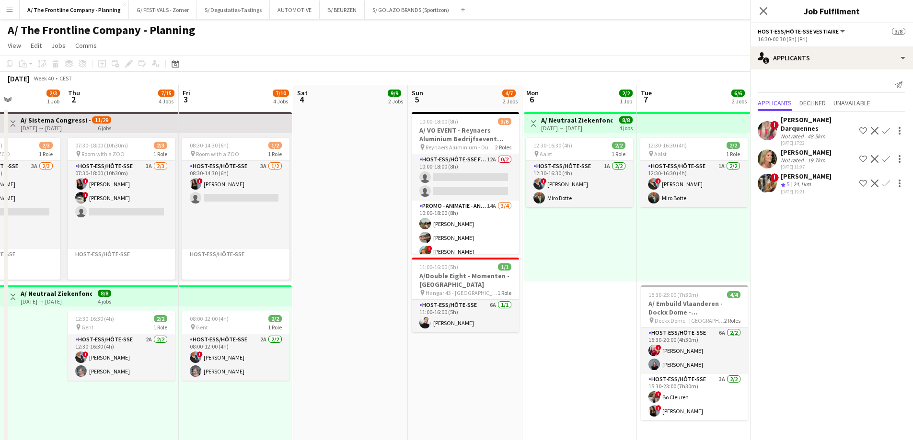
scroll to position [0, 309]
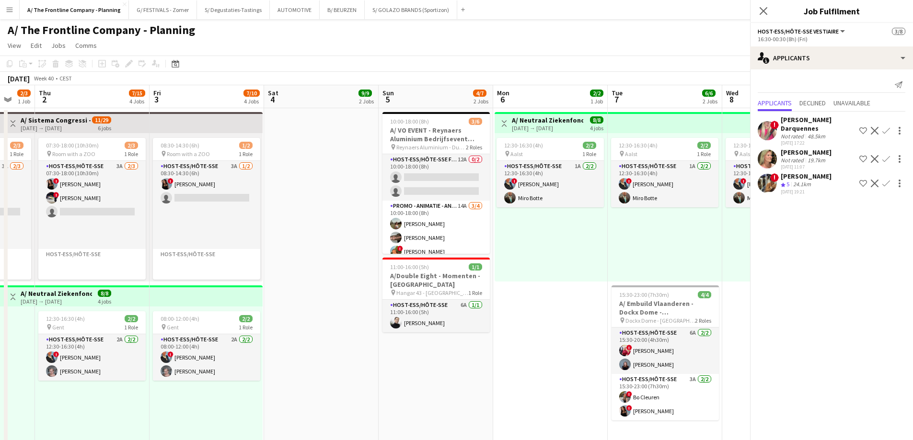
drag, startPoint x: 464, startPoint y: 229, endPoint x: 358, endPoint y: 218, distance: 106.5
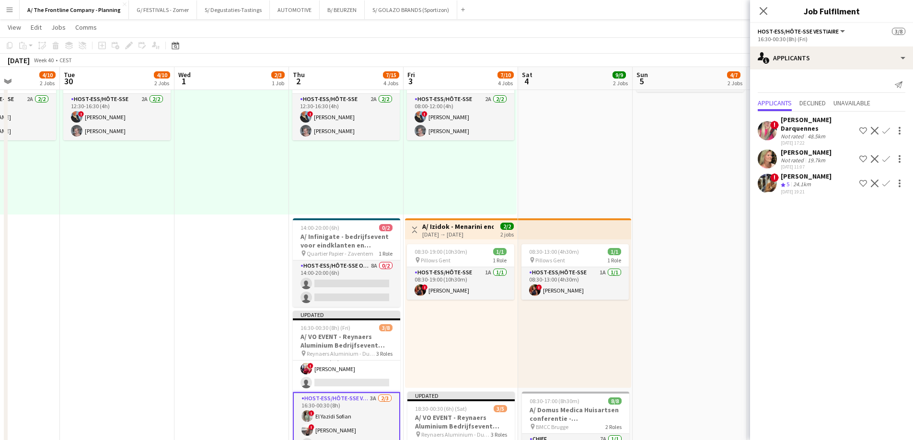
scroll to position [0, 278]
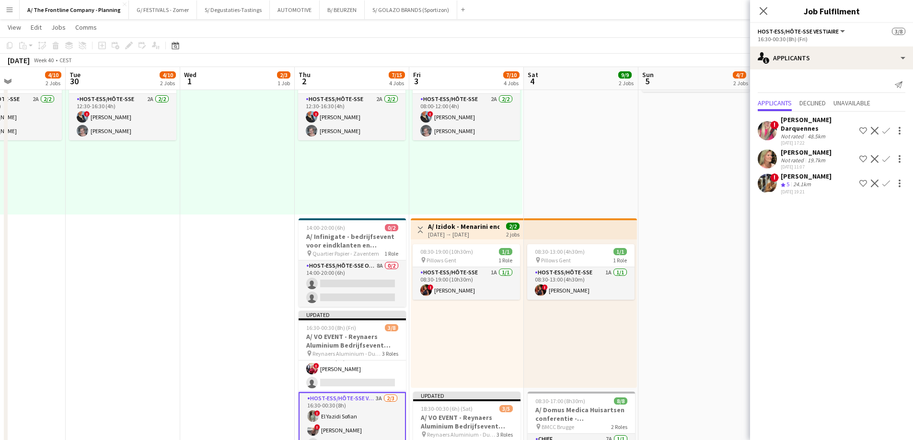
drag, startPoint x: 450, startPoint y: 254, endPoint x: 710, endPoint y: 188, distance: 267.8
click at [710, 188] on app-calendar-viewport "Sat 27 3/3 3 Jobs Sun 28 3/6 2 Jobs Mon 29 4/10 2 Jobs Tue 30 4/10 2 Jobs Wed 1…" at bounding box center [456, 331] width 913 height 1066
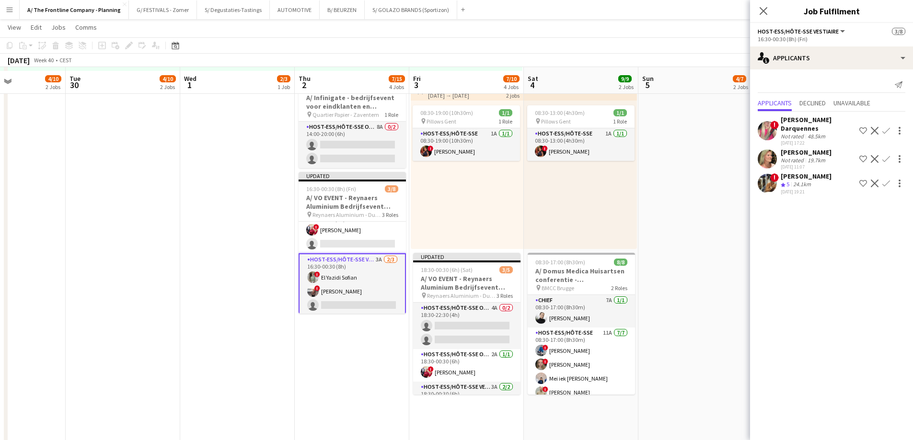
scroll to position [383, 0]
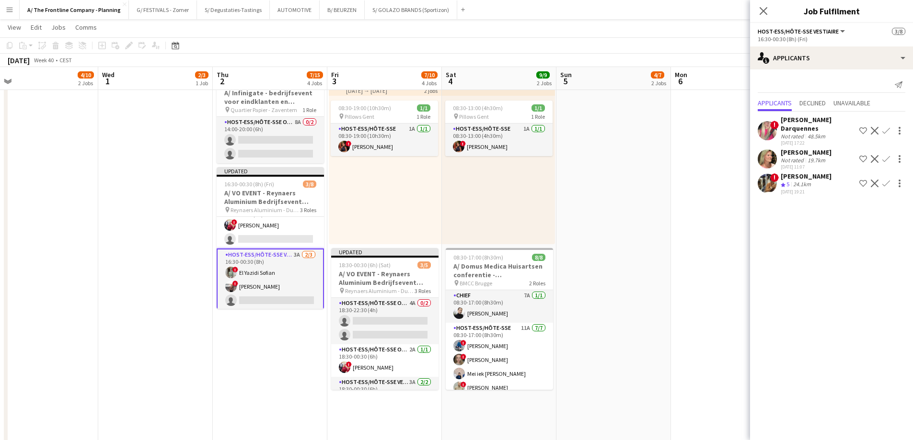
drag, startPoint x: 542, startPoint y: 211, endPoint x: 450, endPoint y: 207, distance: 92.6
click at [457, 207] on app-calendar-viewport "Sat 27 3/3 3 Jobs Sun 28 3/6 2 Jobs Mon 29 4/10 2 Jobs Tue 30 4/10 2 Jobs Wed 1…" at bounding box center [456, 187] width 913 height 1066
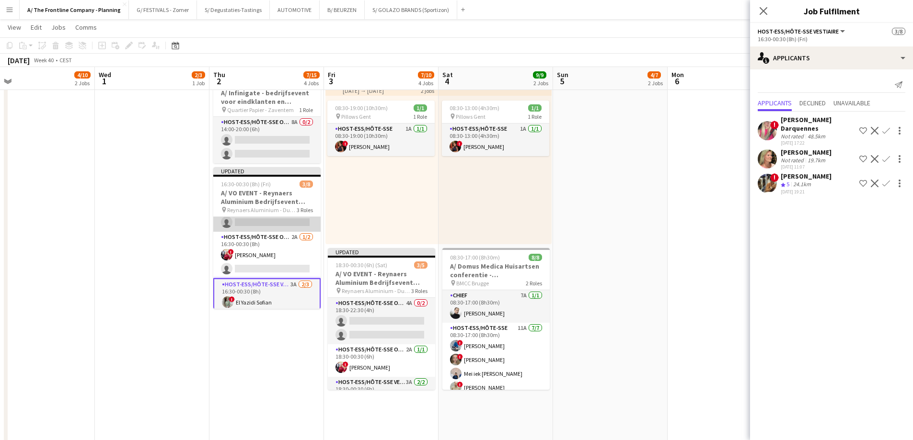
scroll to position [48, 0]
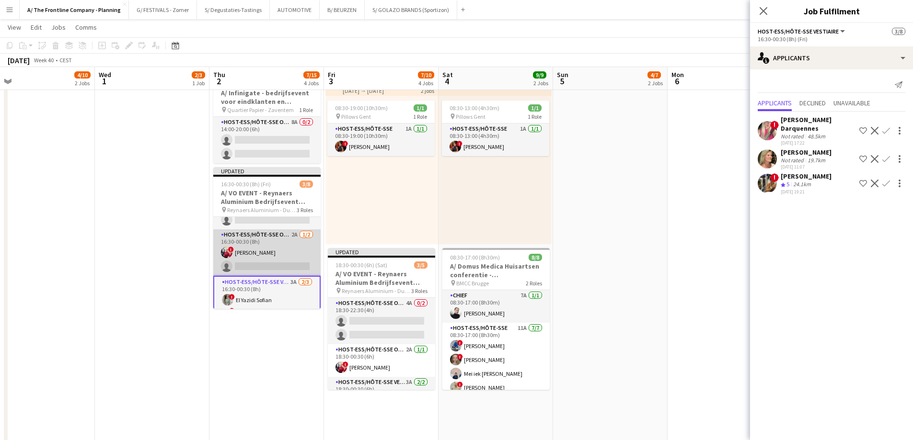
click at [267, 251] on app-card-role "Host-ess/Hôte-sse Onthaal-Accueill 2A 1/2 16:30-00:30 (8h) ! Eleni Baas single-…" at bounding box center [266, 252] width 107 height 46
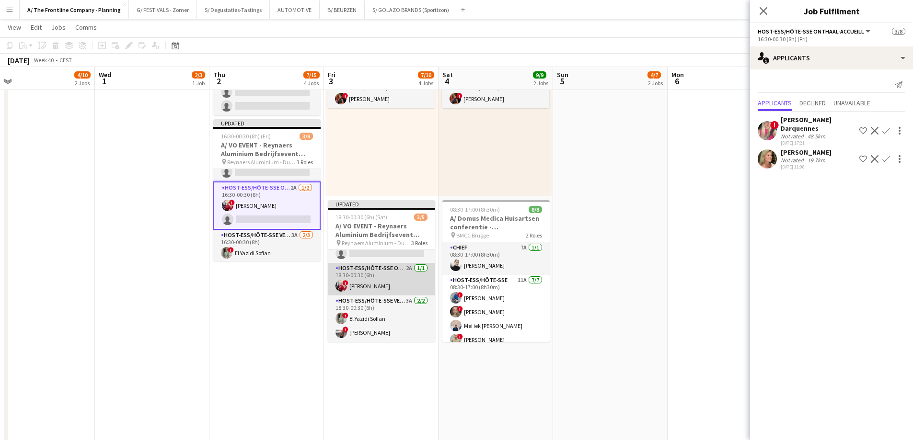
scroll to position [0, 0]
click at [375, 278] on app-card-role "Host-ess/Hôte-sse Onthaal-Accueill 4A 0/2 18:30-22:30 (4h) single-neutral-actio…" at bounding box center [381, 273] width 107 height 46
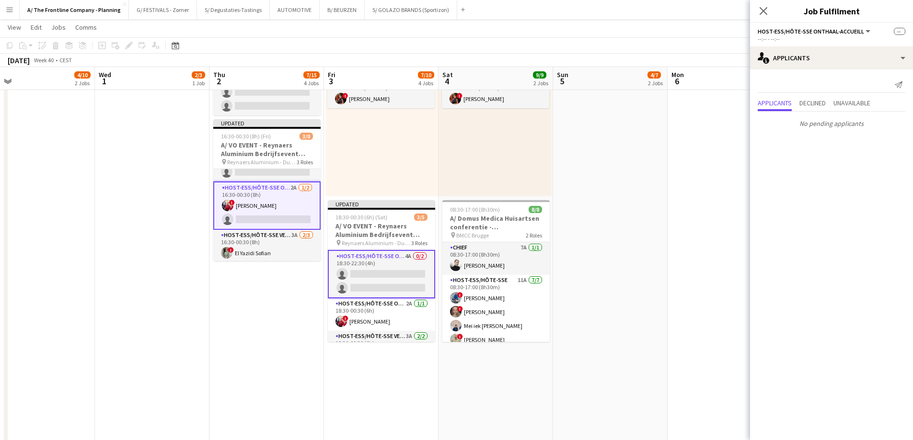
click at [819, 41] on div "--:-- - --:--" at bounding box center [831, 38] width 148 height 7
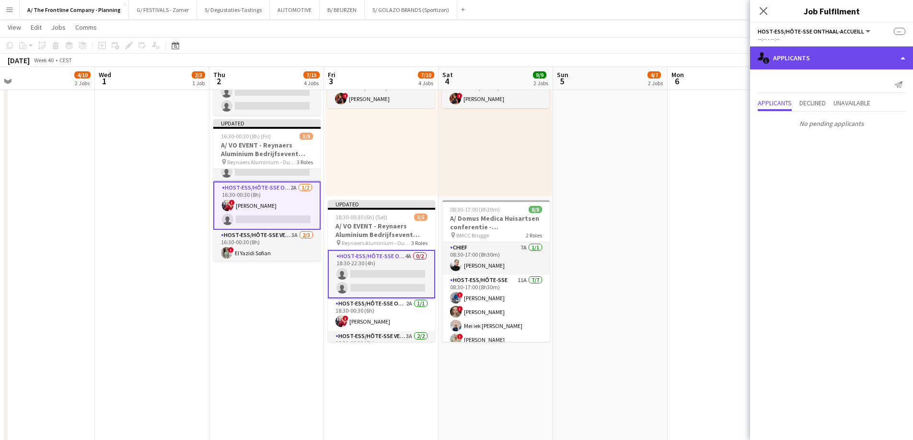
click at [819, 55] on div "single-neutral-actions-information Applicants" at bounding box center [831, 57] width 163 height 23
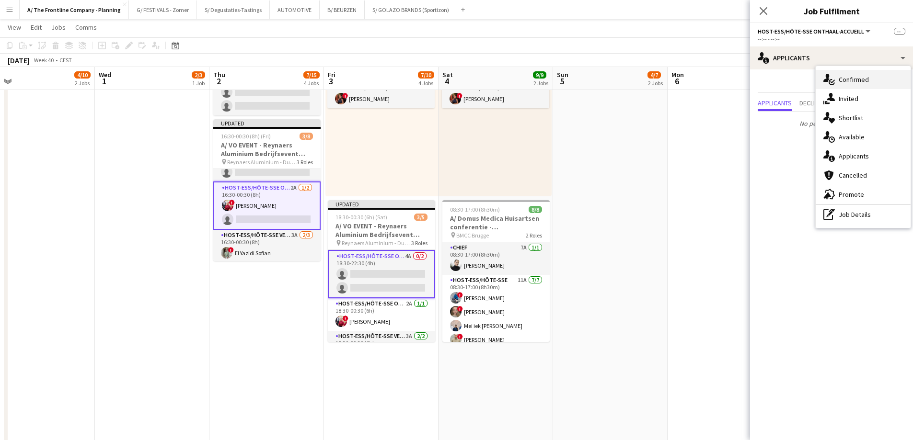
click at [838, 81] on div "single-neutral-actions-check-2 Confirmed" at bounding box center [862, 79] width 95 height 19
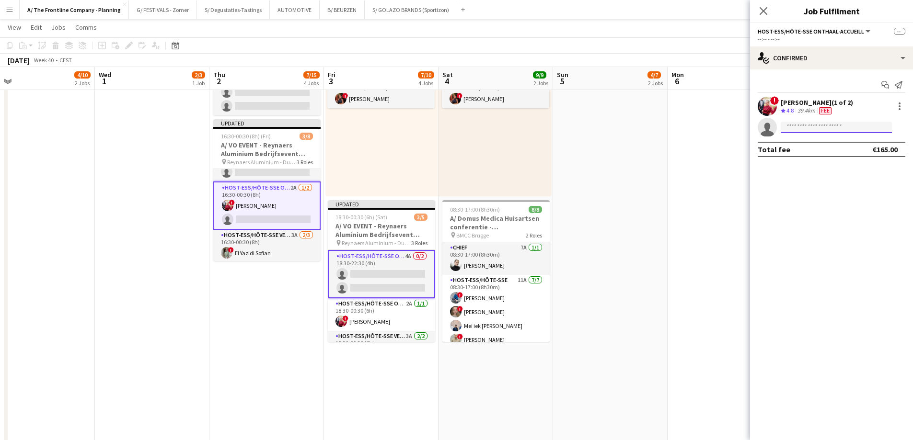
click at [815, 126] on input at bounding box center [835, 127] width 111 height 11
type input "**********"
click at [826, 145] on span "mariam.kastit@gmail.com" at bounding box center [836, 149] width 96 height 8
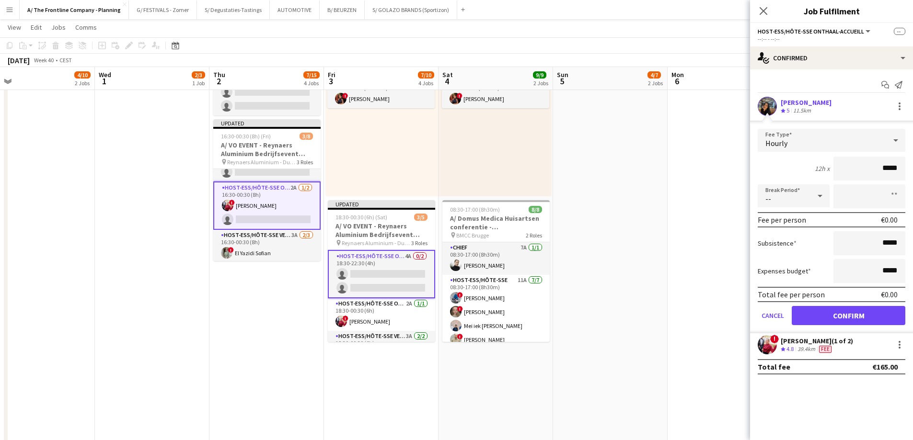
click at [817, 109] on div "Crew rating 5 11.5km" at bounding box center [805, 111] width 51 height 8
click at [790, 103] on div "[PERSON_NAME]" at bounding box center [805, 102] width 51 height 9
click at [834, 313] on button "Confirm" at bounding box center [848, 315] width 114 height 19
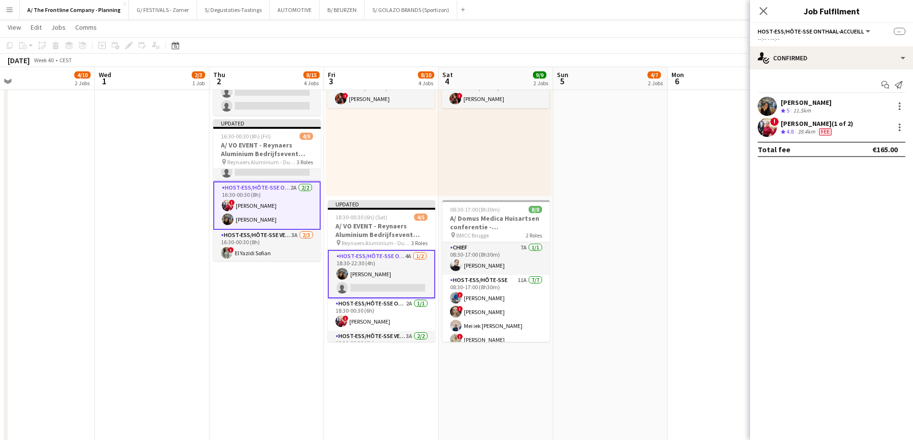
click at [793, 108] on div "11.5km" at bounding box center [802, 111] width 22 height 8
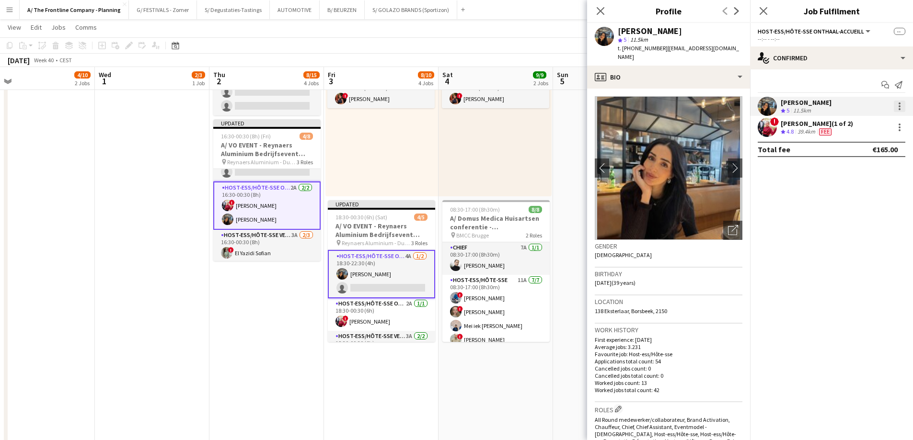
click at [900, 103] on div at bounding box center [899, 104] width 2 height 2
click at [871, 128] on span "Edit fee" at bounding box center [867, 124] width 59 height 9
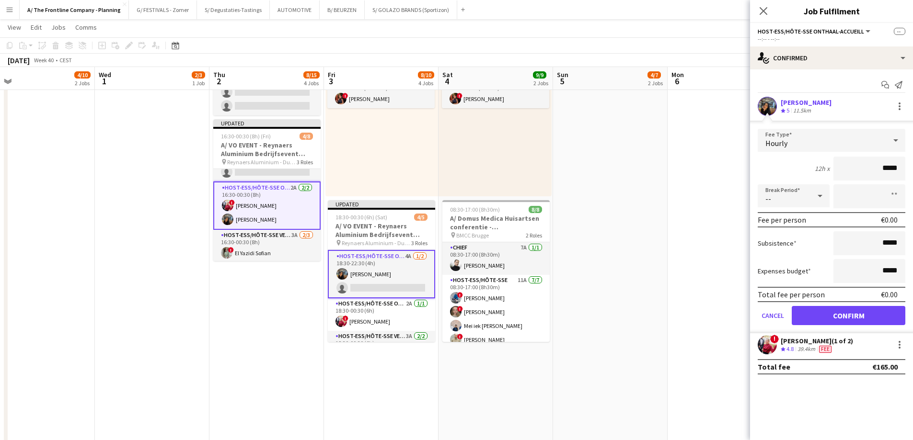
drag, startPoint x: 871, startPoint y: 170, endPoint x: 919, endPoint y: 172, distance: 48.4
click at [912, 172] on html "Menu Boards Boards Boards All jobs Status Workforce Workforce My Workforce Recr…" at bounding box center [456, 129] width 913 height 1120
type input "******"
click at [859, 314] on button "Confirm" at bounding box center [848, 315] width 114 height 19
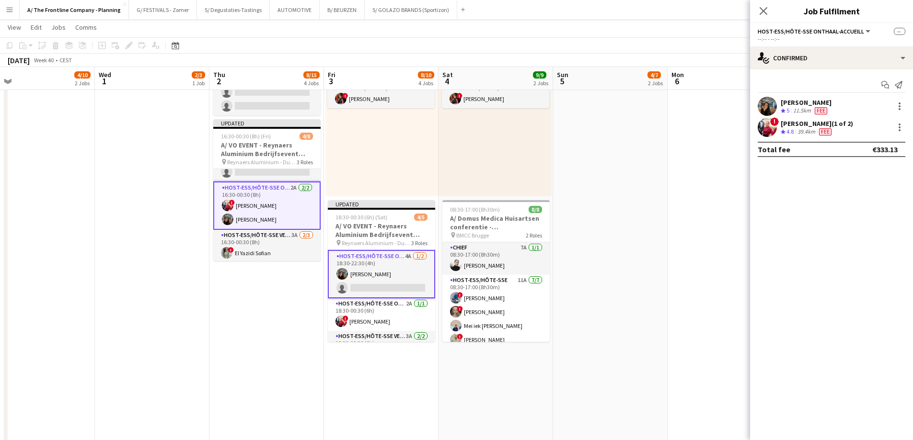
click at [256, 209] on app-card-role "Host-ess/Hôte-sse Onthaal-Accueill 2A 2/2 16:30-00:30 (8h) ! Eleni Baas Mariam …" at bounding box center [266, 206] width 107 height 48
click at [902, 129] on div at bounding box center [898, 127] width 11 height 11
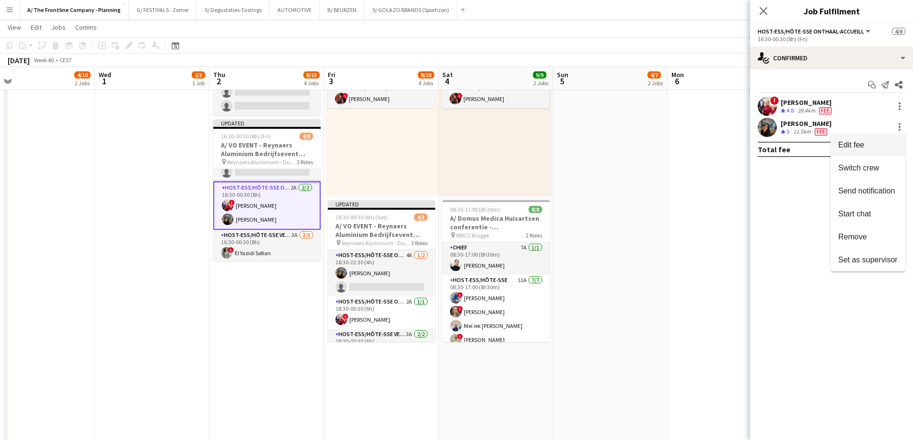
click at [885, 152] on button "Edit fee" at bounding box center [867, 145] width 75 height 23
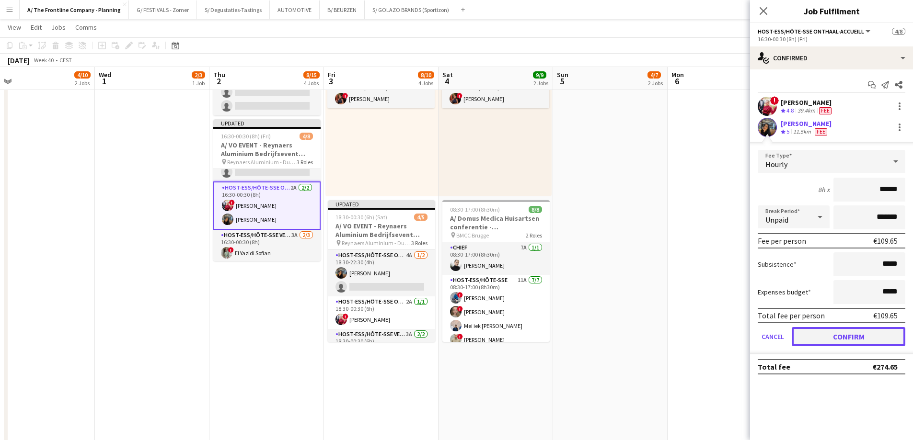
click at [849, 334] on button "Confirm" at bounding box center [848, 336] width 114 height 19
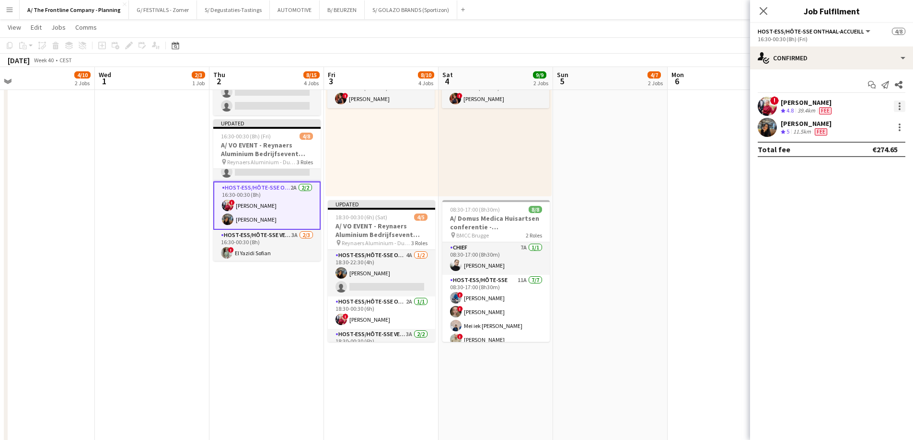
click at [897, 105] on div at bounding box center [898, 106] width 11 height 11
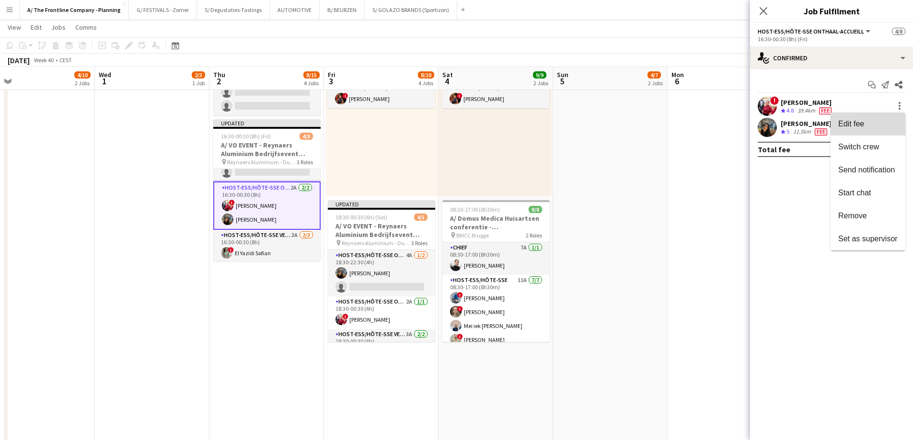
click at [887, 122] on span "Edit fee" at bounding box center [867, 124] width 59 height 9
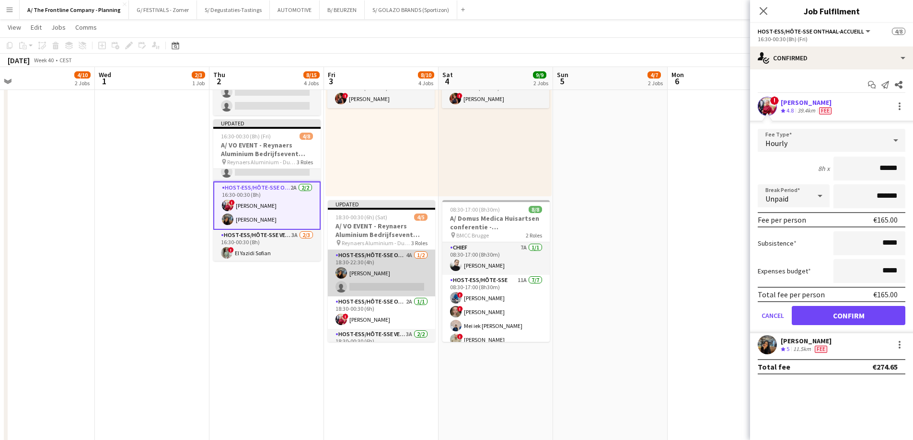
click at [381, 274] on app-card-role "Host-ess/Hôte-sse Onthaal-Accueill 4A 1/2 18:30-22:30 (4h) Mariam Kastit single…" at bounding box center [381, 273] width 107 height 46
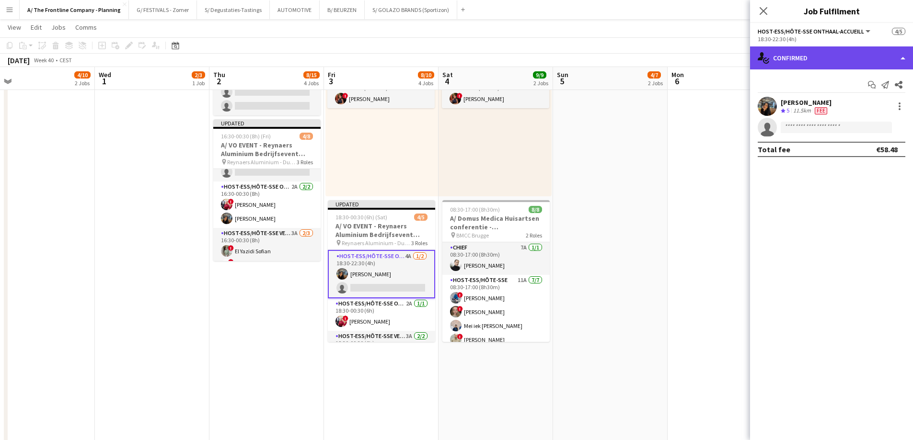
click at [840, 50] on div "single-neutral-actions-check-2 Confirmed" at bounding box center [831, 57] width 163 height 23
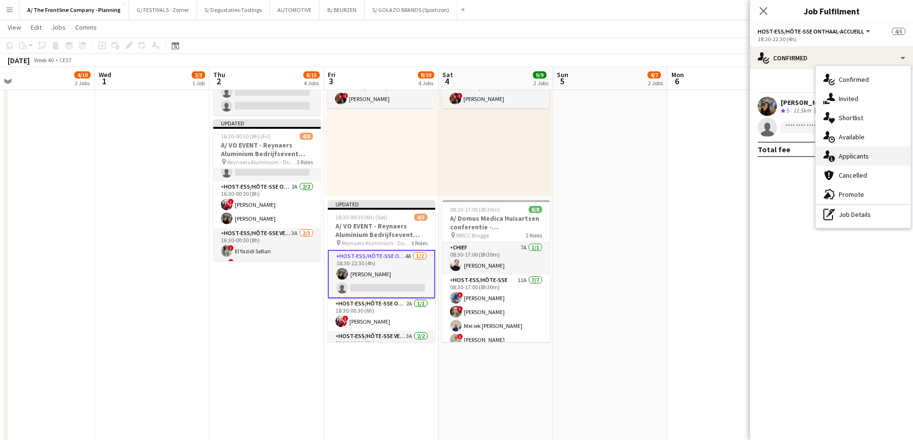
click at [835, 159] on div "single-neutral-actions-information Applicants" at bounding box center [862, 156] width 95 height 19
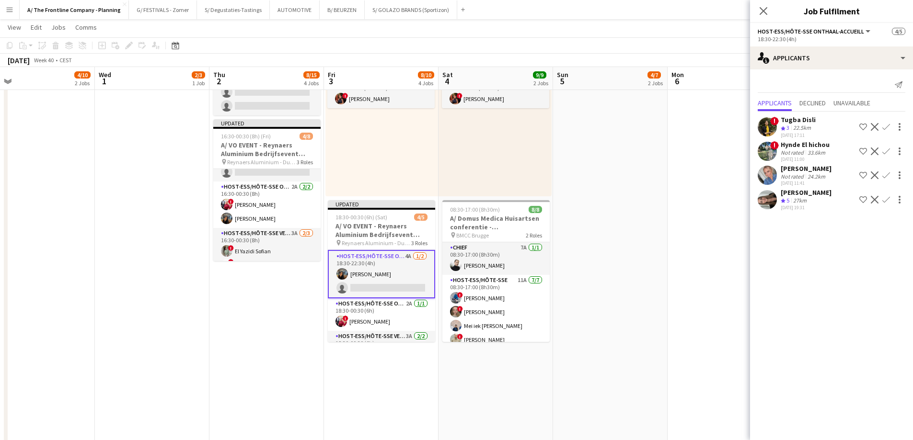
click at [824, 147] on div "Hynde El hichou" at bounding box center [804, 144] width 49 height 9
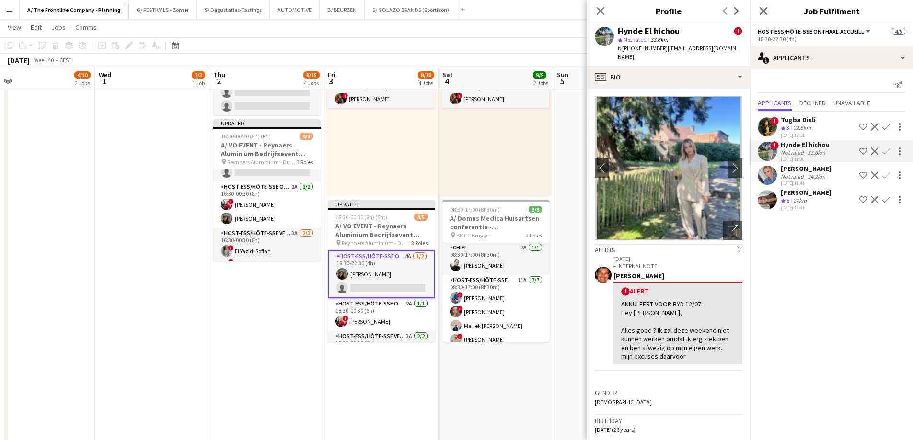
click at [796, 175] on div "Not rated" at bounding box center [792, 176] width 25 height 7
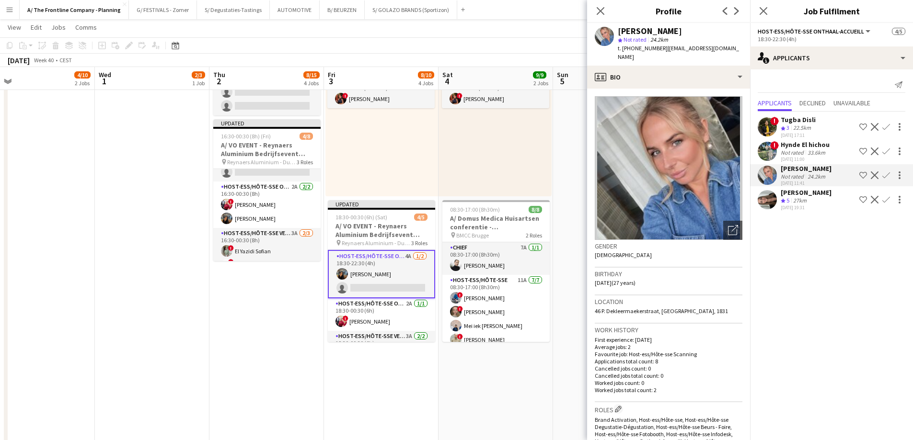
click at [793, 197] on div "27km" at bounding box center [799, 201] width 17 height 8
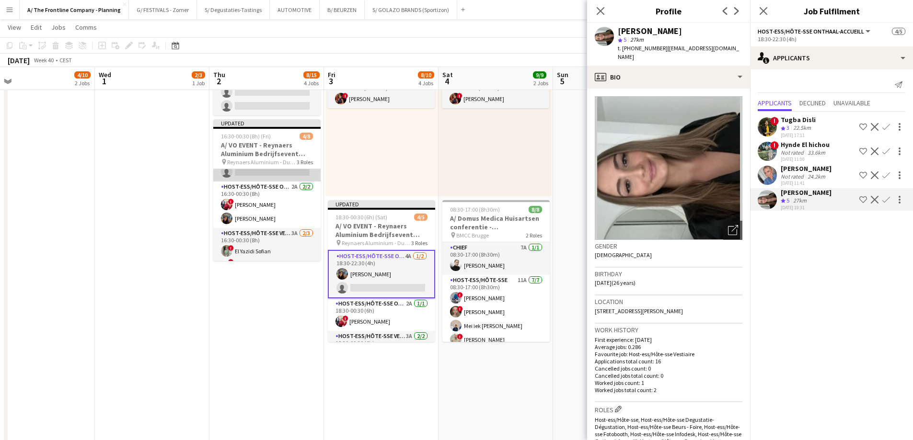
click at [288, 173] on app-card-role "Host-ess/Hôte-sse Onthaal-Accueill 3A 0/3 16:30-20:30 (4h) single-neutral-actio…" at bounding box center [266, 151] width 107 height 60
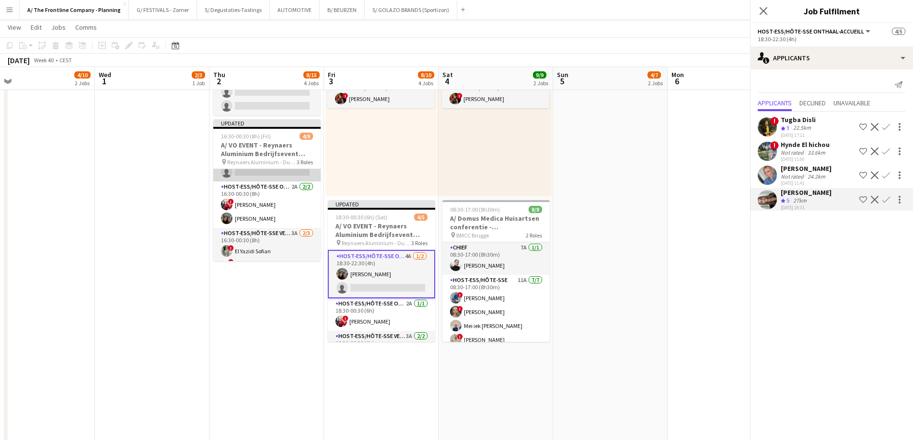
scroll to position [49, 0]
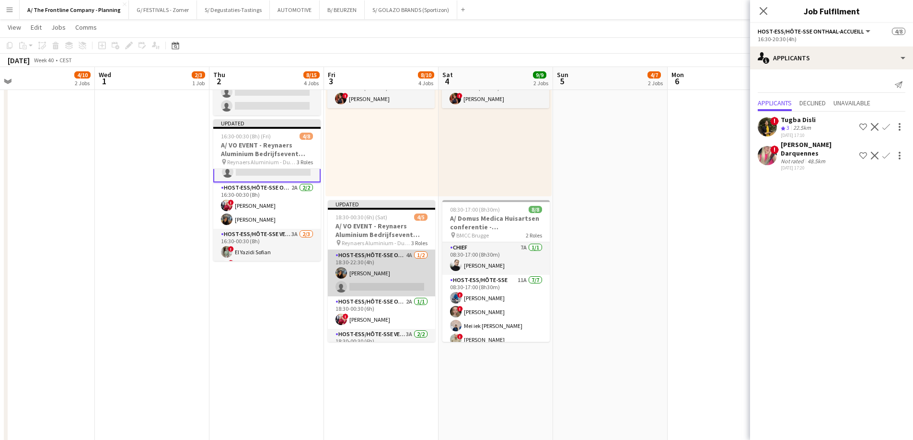
click at [382, 279] on app-card-role "Host-ess/Hôte-sse Onthaal-Accueill 4A 1/2 18:30-22:30 (4h) Mariam Kastit single…" at bounding box center [381, 273] width 107 height 46
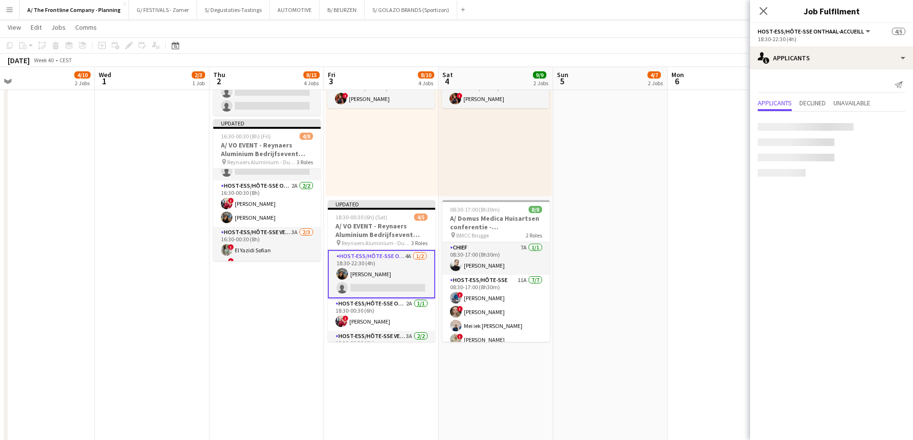
scroll to position [48, 0]
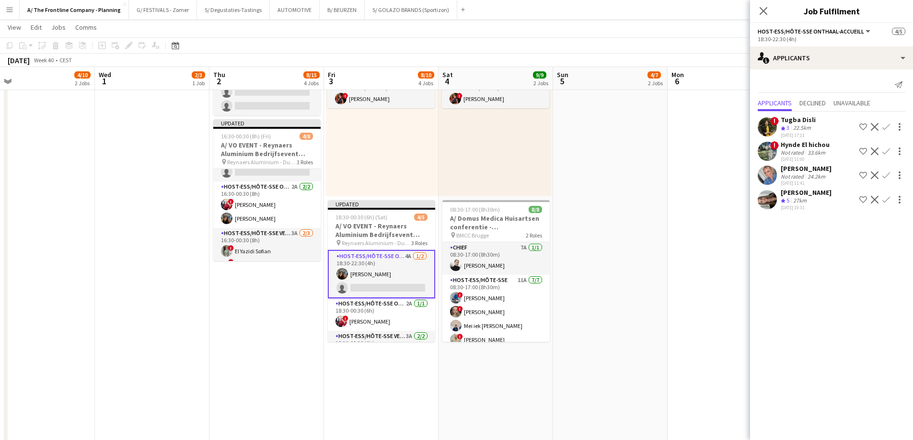
click at [789, 205] on div "[DATE] 19:31" at bounding box center [805, 208] width 51 height 6
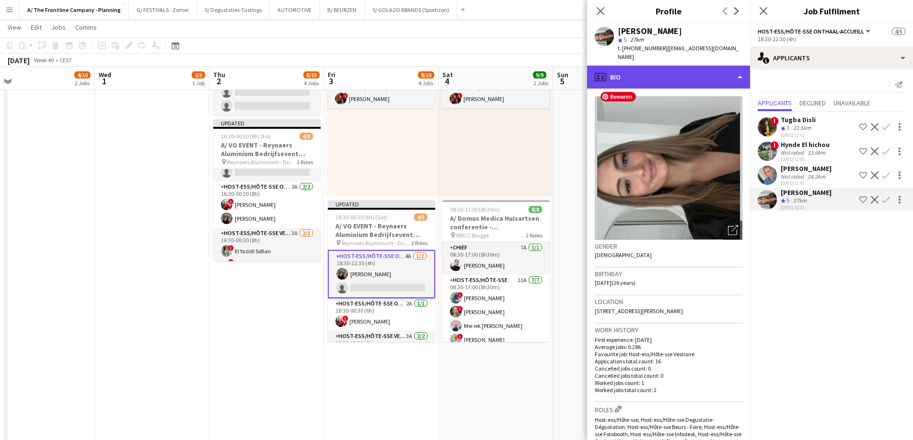
click at [676, 68] on div "profile Bio" at bounding box center [668, 77] width 163 height 23
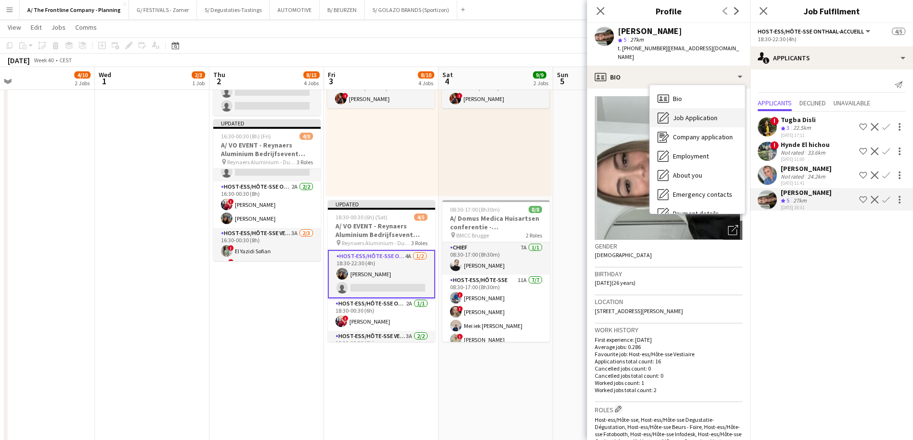
click at [680, 114] on span "Job Application" at bounding box center [695, 118] width 45 height 9
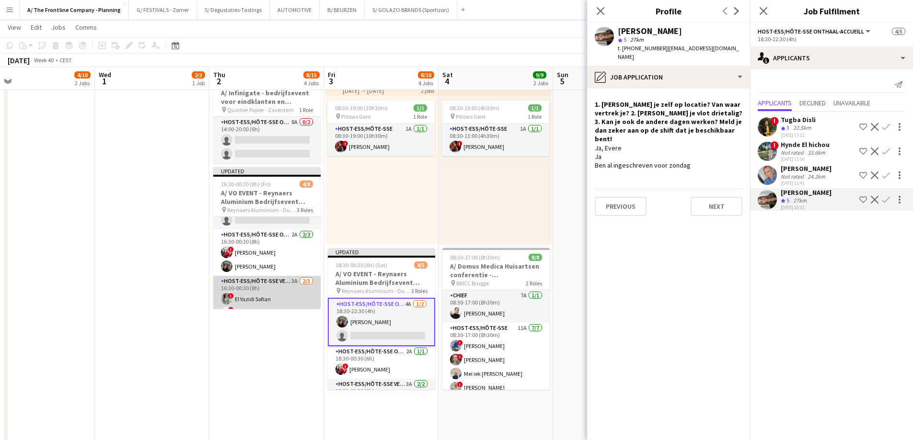
scroll to position [0, 0]
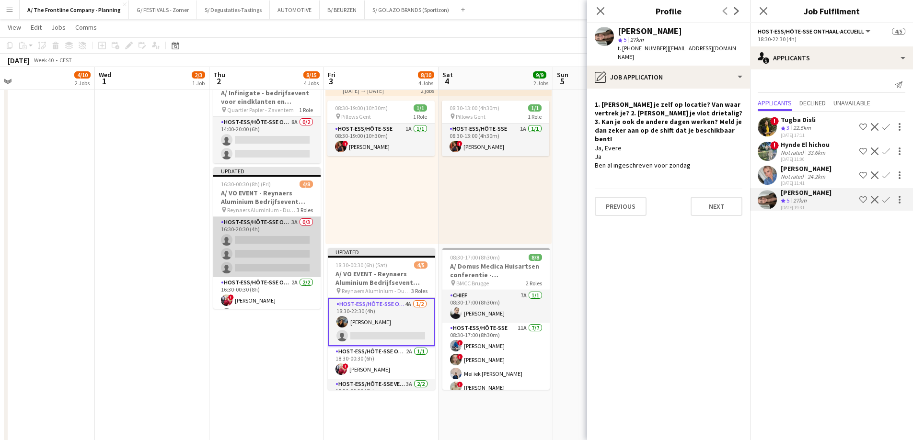
click at [262, 241] on app-card-role "Host-ess/Hôte-sse Onthaal-Accueill 3A 0/3 16:30-20:30 (4h) single-neutral-actio…" at bounding box center [266, 247] width 107 height 60
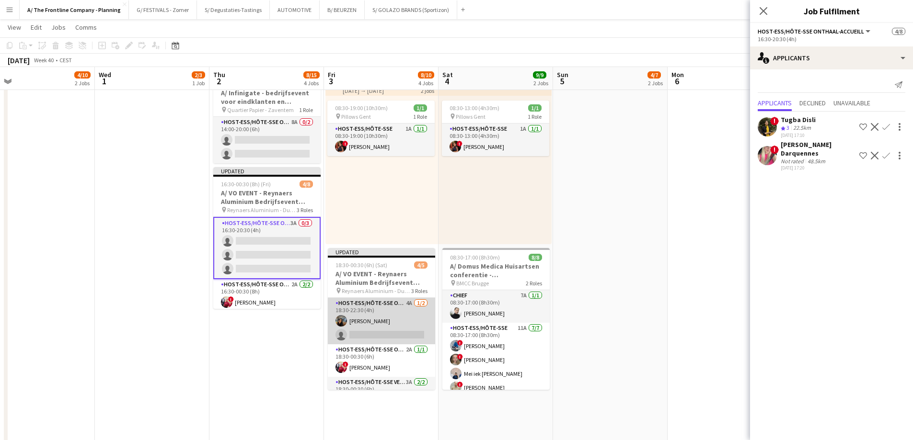
click at [382, 322] on app-card-role "Host-ess/Hôte-sse Onthaal-Accueill 4A 1/2 18:30-22:30 (4h) Mariam Kastit single…" at bounding box center [381, 321] width 107 height 46
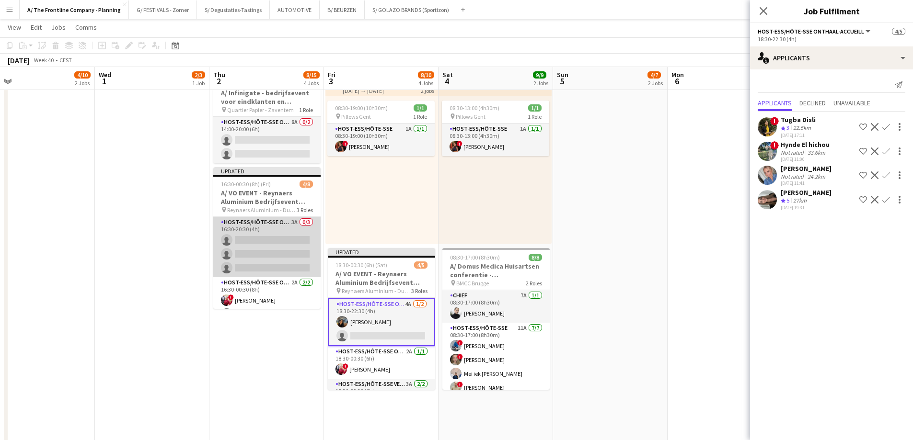
click at [286, 254] on app-card-role "Host-ess/Hôte-sse Onthaal-Accueill 3A 0/3 16:30-20:30 (4h) single-neutral-actio…" at bounding box center [266, 247] width 107 height 60
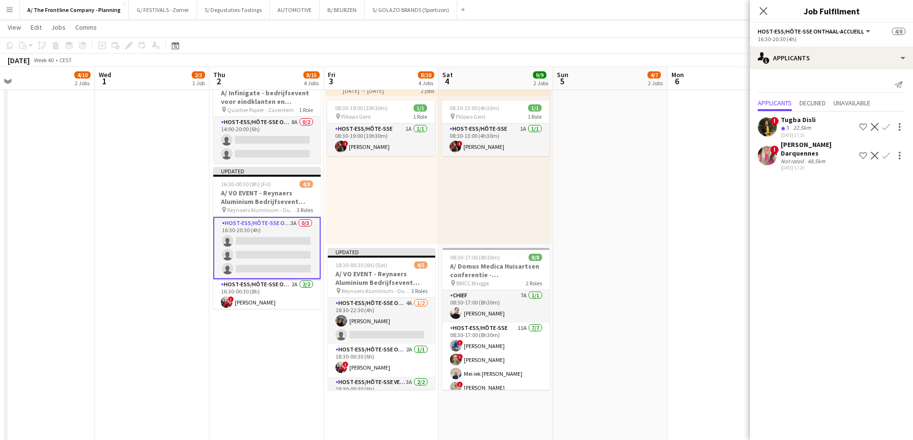
scroll to position [77, 0]
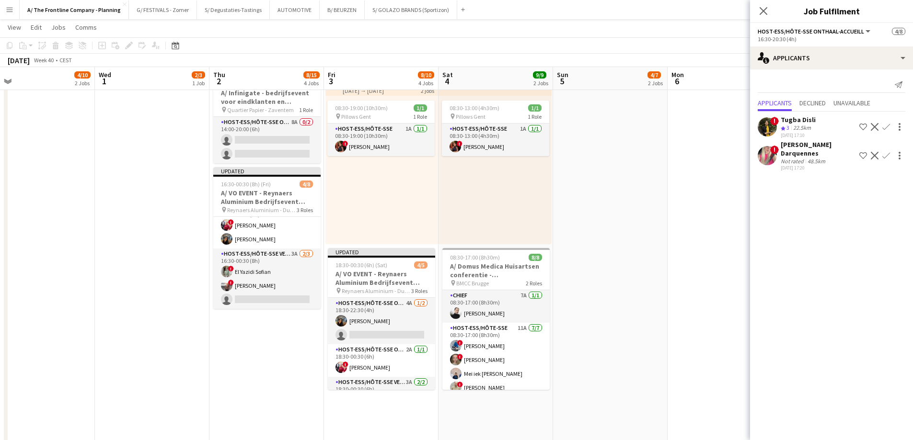
click at [888, 126] on app-icon "Confirm" at bounding box center [886, 127] width 8 height 8
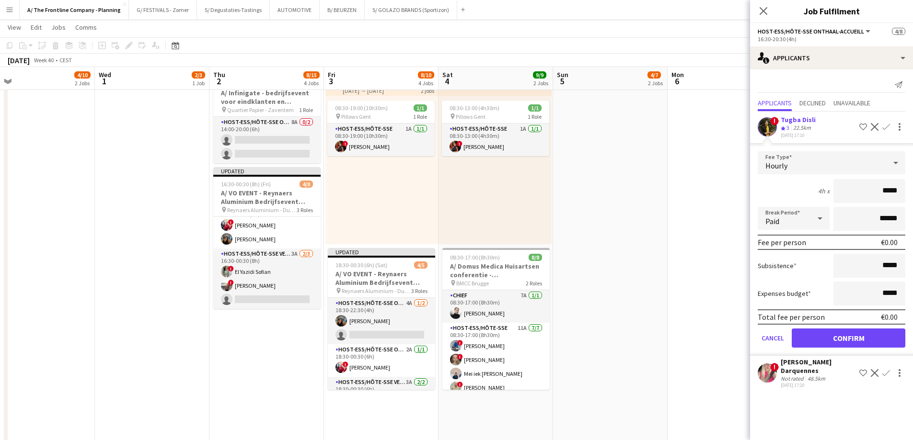
click at [812, 126] on div "22.5km" at bounding box center [802, 128] width 22 height 8
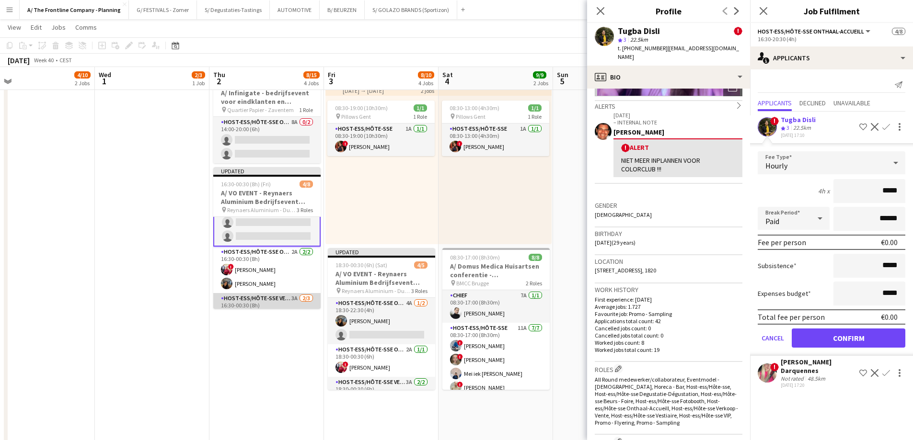
scroll to position [48, 0]
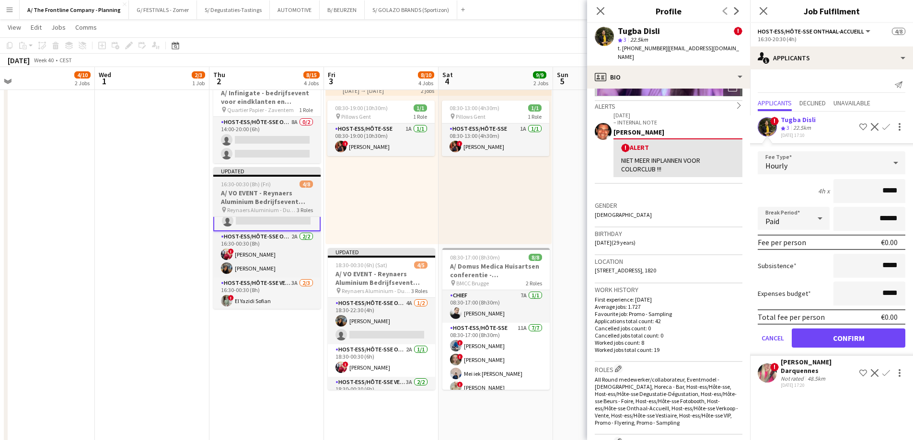
click at [259, 193] on h3 "A/ VO EVENT - Reynaers Aluminium Bedrijfsevent (02+03+05/10)" at bounding box center [266, 197] width 107 height 17
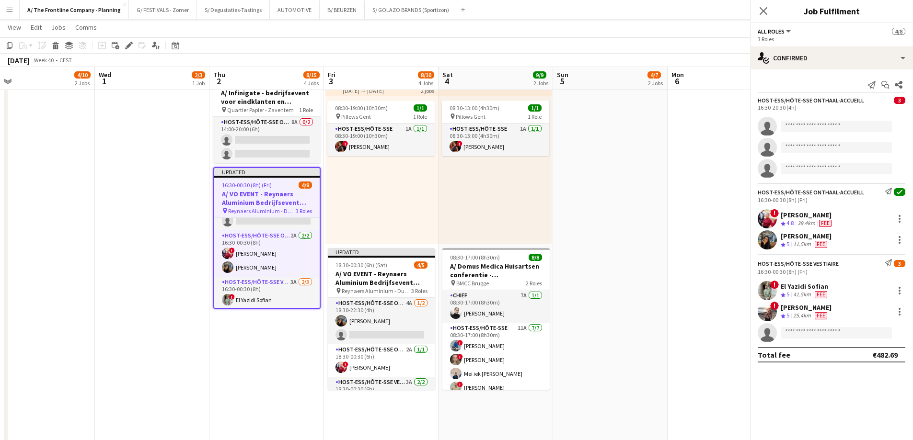
scroll to position [47, 0]
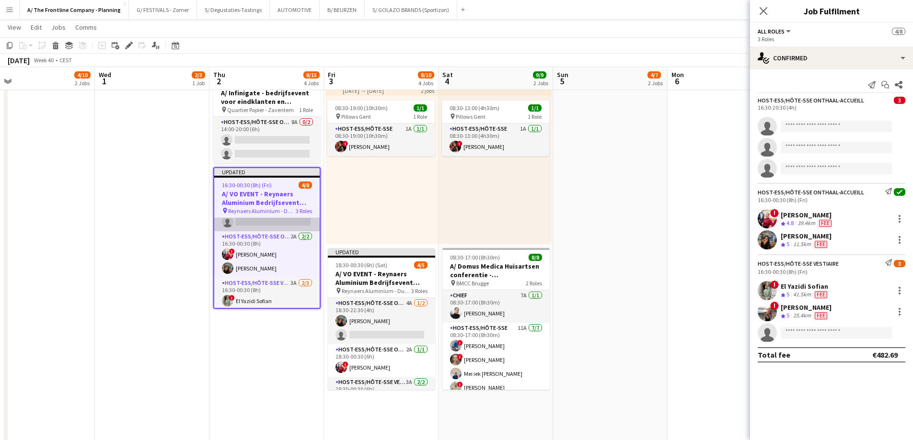
click at [255, 220] on app-card-role "Host-ess/Hôte-sse Onthaal-Accueill 3A 0/3 16:30-20:30 (4h) single-neutral-actio…" at bounding box center [266, 201] width 105 height 60
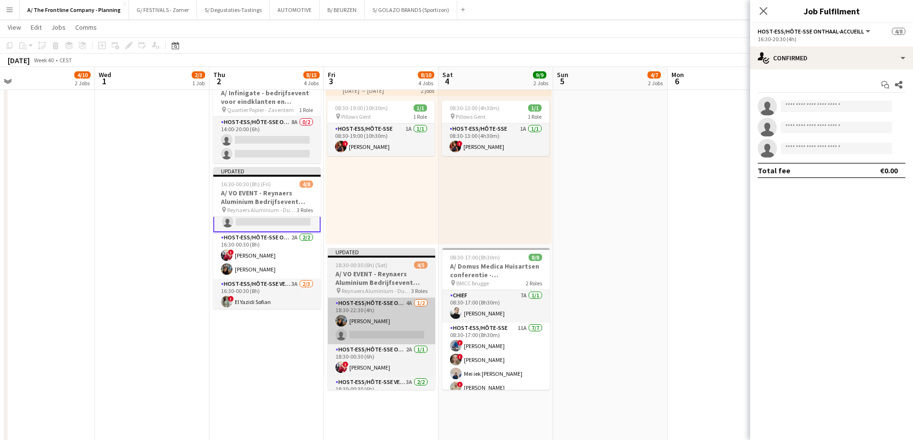
scroll to position [48, 0]
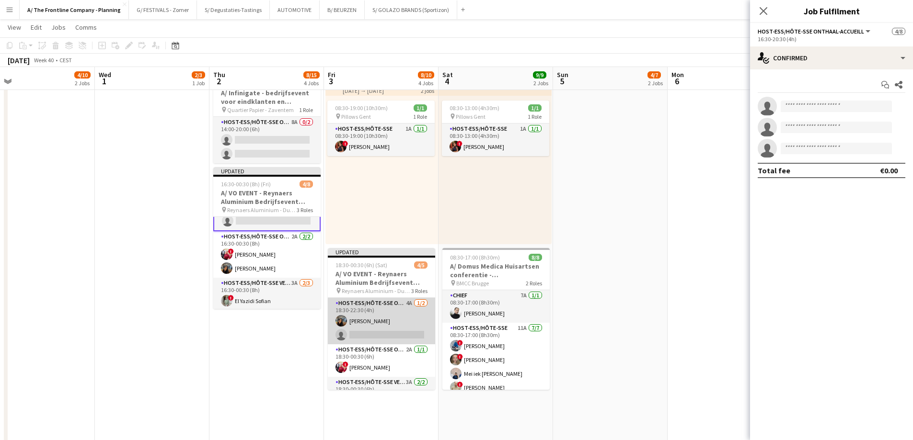
click at [375, 325] on app-card-role "Host-ess/Hôte-sse Onthaal-Accueill 4A 1/2 18:30-22:30 (4h) Mariam Kastit single…" at bounding box center [381, 321] width 107 height 46
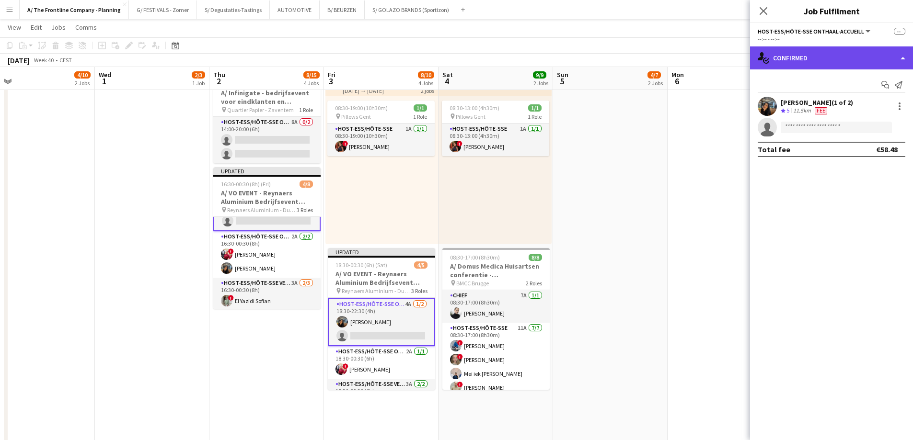
click at [844, 60] on div "single-neutral-actions-check-2 Confirmed" at bounding box center [831, 57] width 163 height 23
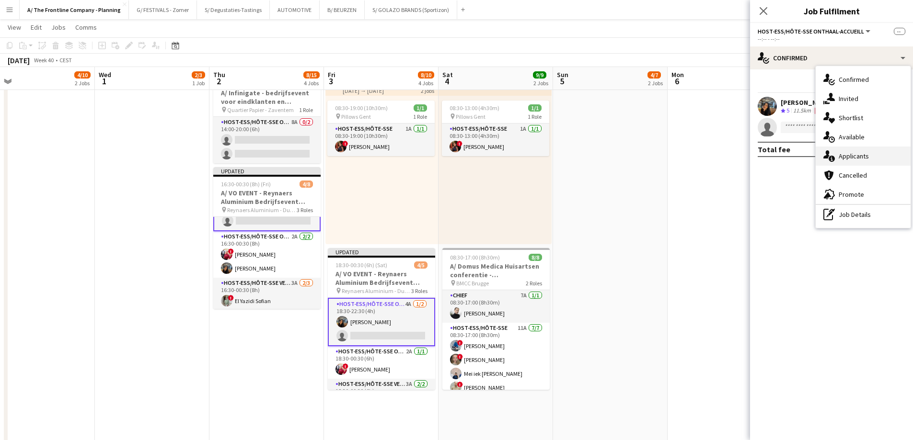
click at [847, 157] on span "Applicants" at bounding box center [853, 156] width 30 height 9
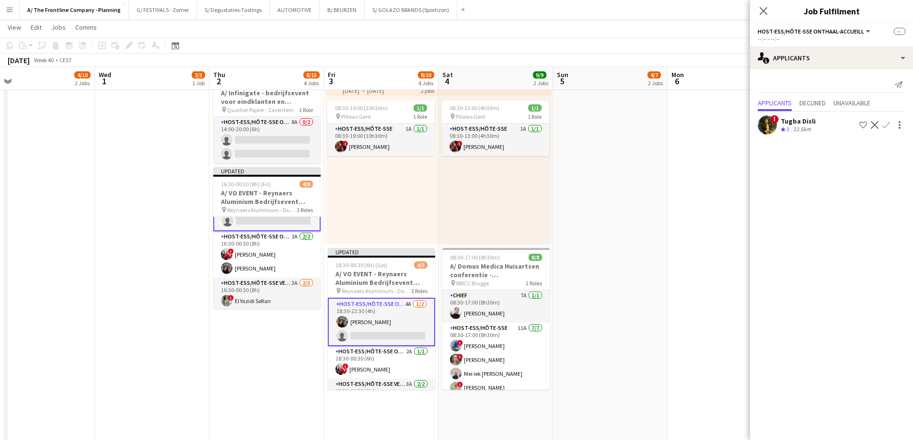
click at [789, 126] on span "3" at bounding box center [787, 129] width 3 height 7
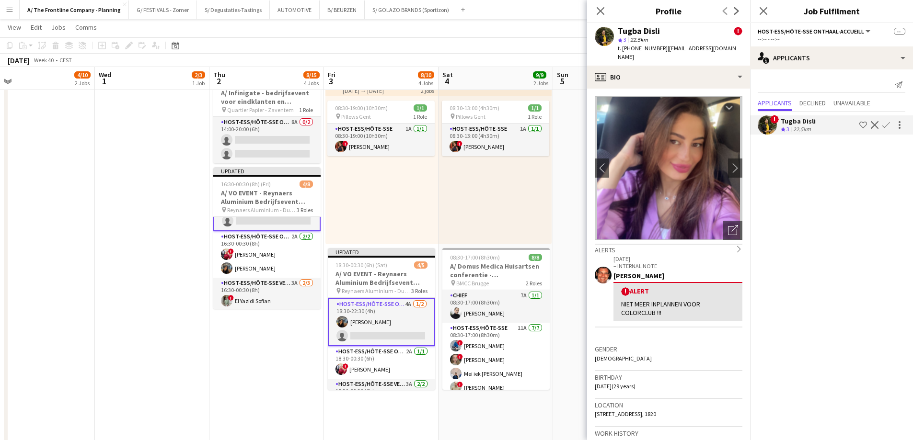
click at [887, 126] on app-icon "Confirm" at bounding box center [886, 125] width 8 height 8
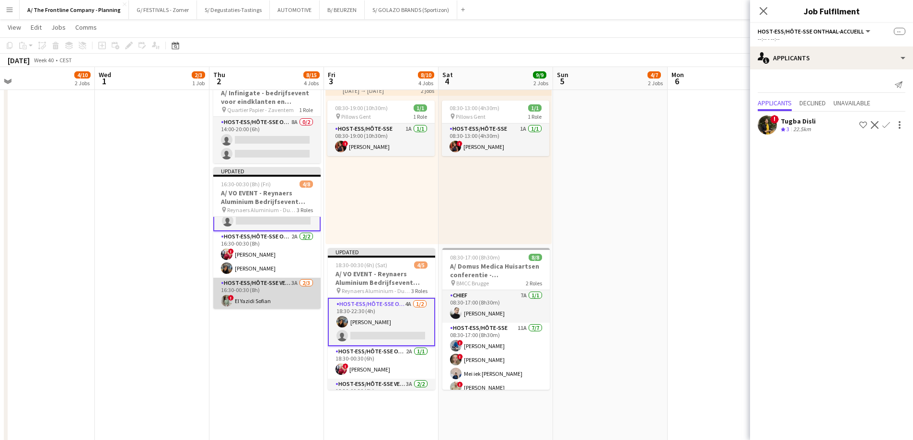
scroll to position [0, 0]
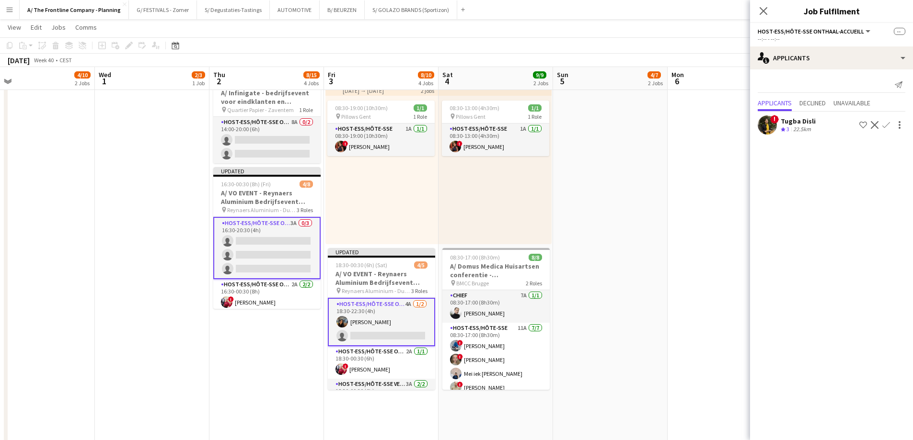
click at [259, 254] on app-card-role "Host-ess/Hôte-sse Onthaal-Accueill 3A 0/3 16:30-20:30 (4h) single-neutral-actio…" at bounding box center [266, 248] width 107 height 62
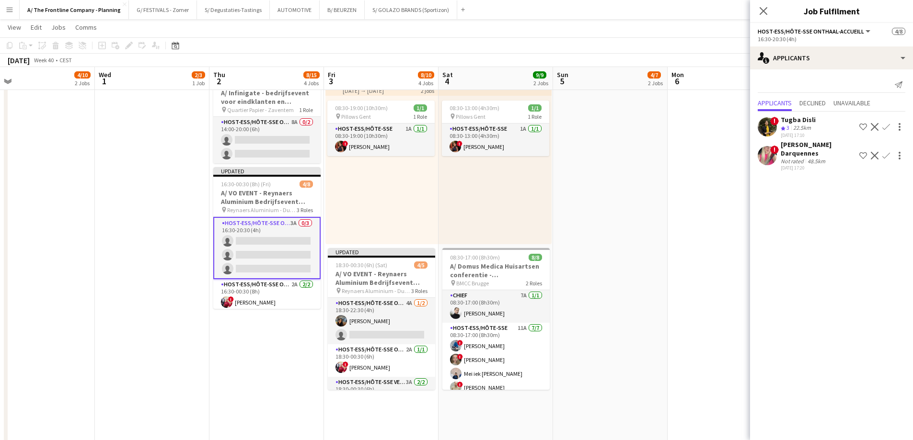
click at [272, 249] on app-card-role "Host-ess/Hôte-sse Onthaal-Accueill 3A 0/3 16:30-20:30 (4h) single-neutral-actio…" at bounding box center [266, 248] width 107 height 62
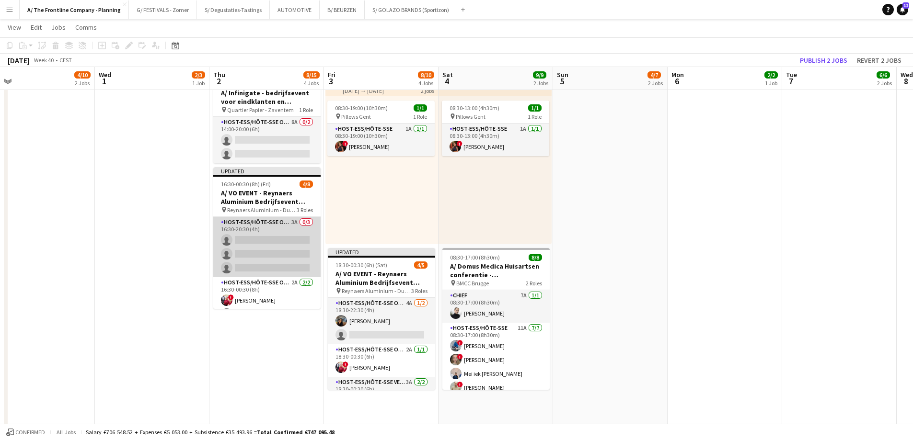
click at [272, 249] on app-card-role "Host-ess/Hôte-sse Onthaal-Accueill 3A 0/3 16:30-20:30 (4h) single-neutral-actio…" at bounding box center [266, 247] width 107 height 60
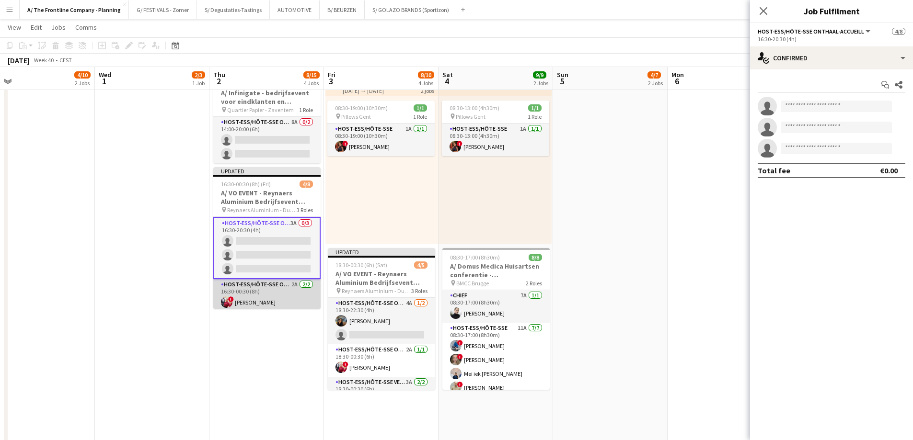
click at [271, 296] on app-card-role "Host-ess/Hôte-sse Onthaal-Accueill 2A 2/2 16:30-00:30 (8h) ! Eleni Baas Mariam …" at bounding box center [266, 302] width 107 height 46
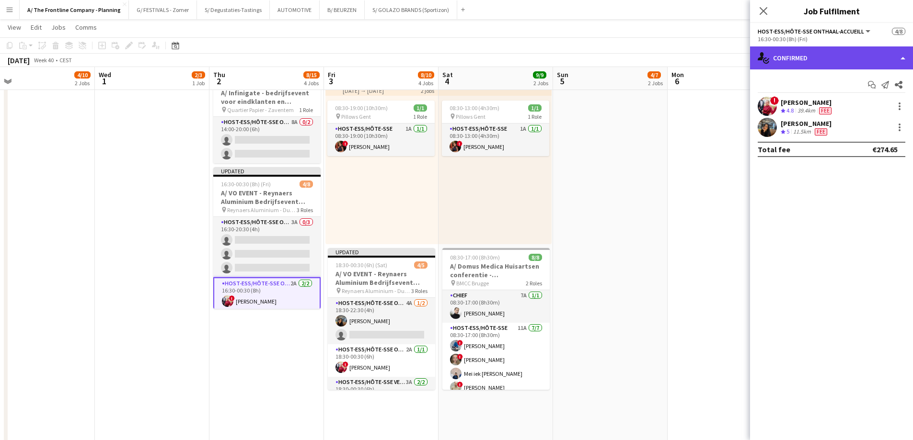
click at [787, 51] on div "single-neutral-actions-check-2 Confirmed" at bounding box center [831, 57] width 163 height 23
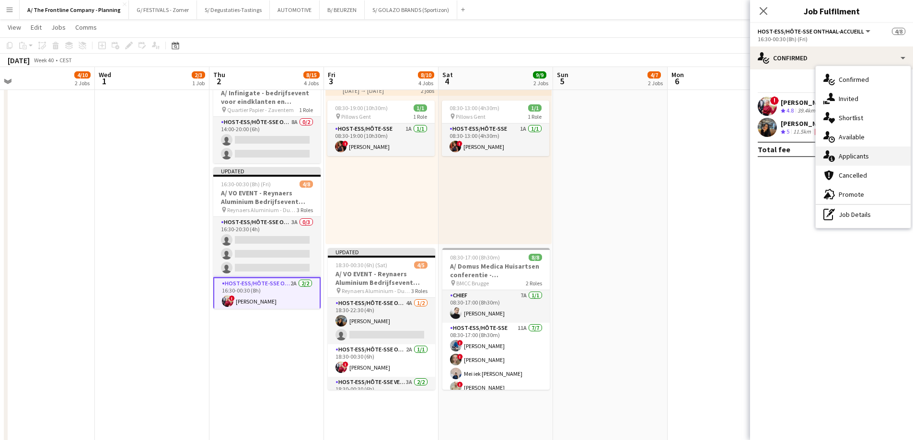
click at [831, 158] on icon "single-neutral-actions-information" at bounding box center [828, 155] width 11 height 11
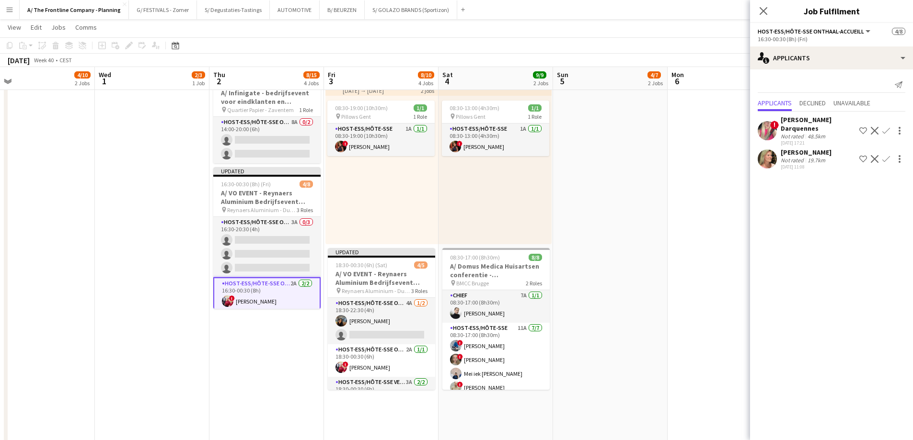
click at [791, 154] on div "Mandy Smeets" at bounding box center [805, 152] width 51 height 9
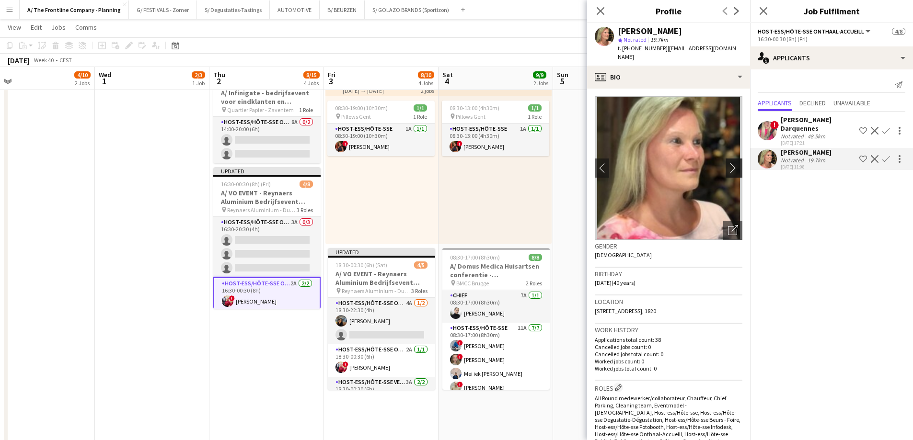
click at [729, 163] on app-icon "chevron-right" at bounding box center [735, 168] width 15 height 10
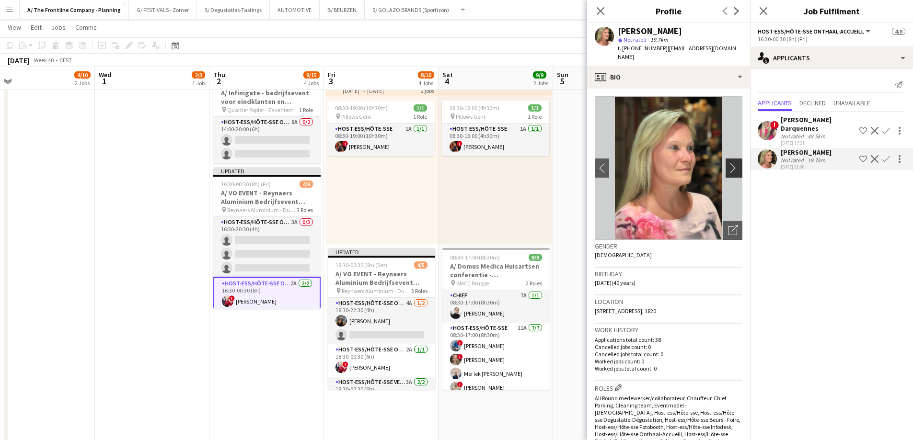
click at [729, 163] on app-icon "chevron-right" at bounding box center [735, 168] width 15 height 10
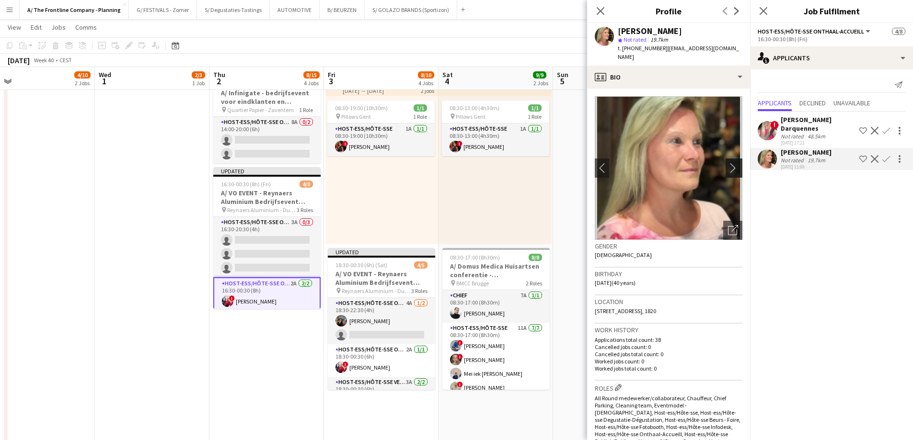
click at [729, 163] on app-icon "chevron-right" at bounding box center [735, 168] width 15 height 10
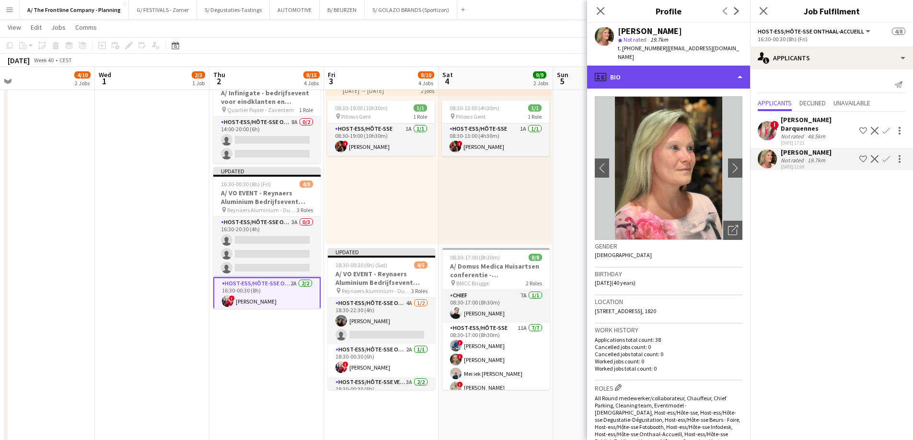
click at [654, 71] on div "profile Bio" at bounding box center [668, 77] width 163 height 23
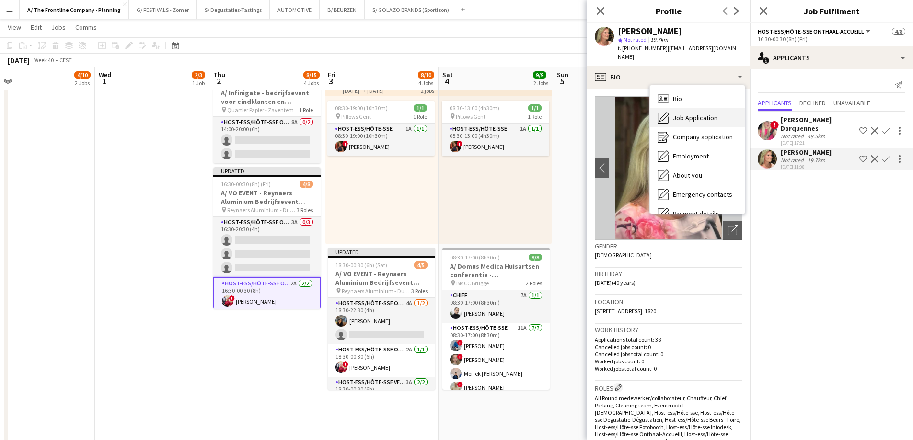
click at [672, 111] on div "Job Application Job Application" at bounding box center [697, 117] width 95 height 19
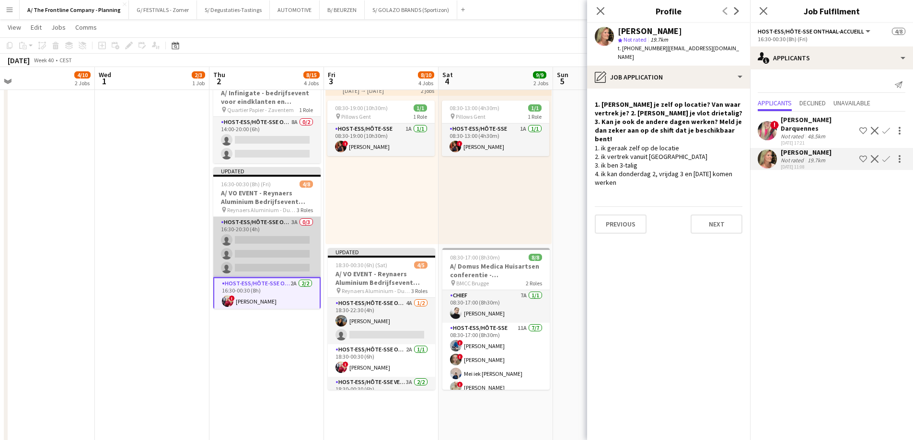
click at [271, 256] on app-card-role "Host-ess/Hôte-sse Onthaal-Accueill 3A 0/3 16:30-20:30 (4h) single-neutral-actio…" at bounding box center [266, 247] width 107 height 60
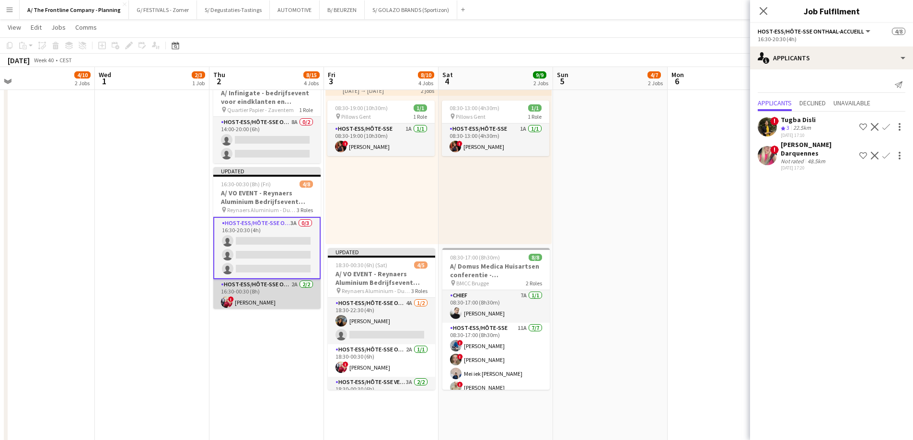
click at [258, 297] on app-card-role "Host-ess/Hôte-sse Onthaal-Accueill 2A 2/2 16:30-00:30 (8h) ! Eleni Baas Mariam …" at bounding box center [266, 302] width 107 height 46
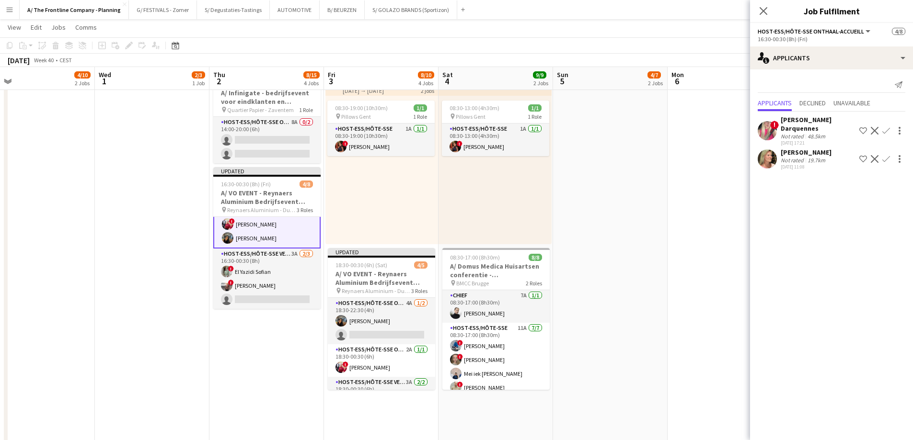
click at [260, 278] on app-card-role "Host-ess/Hôte-sse Vestiaire 3A 2/3 16:30-00:30 (8h) ! El Yazidi Sofian ! Dorien…" at bounding box center [266, 279] width 107 height 60
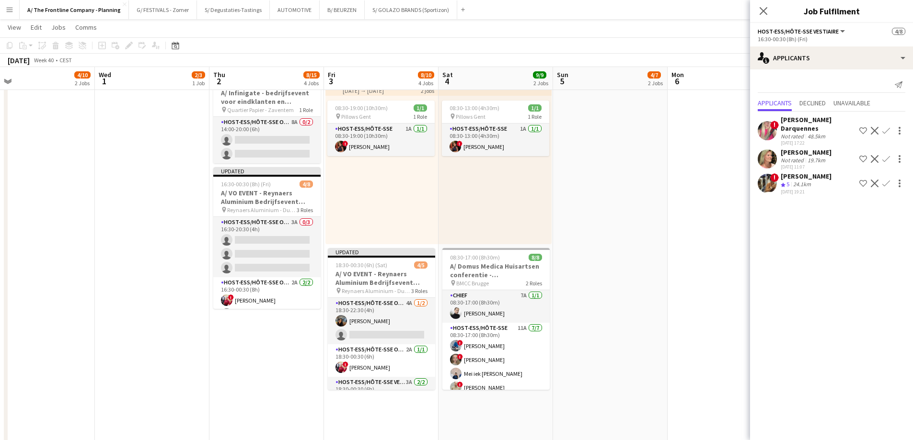
click at [805, 151] on div "Mandy Smeets" at bounding box center [805, 152] width 51 height 9
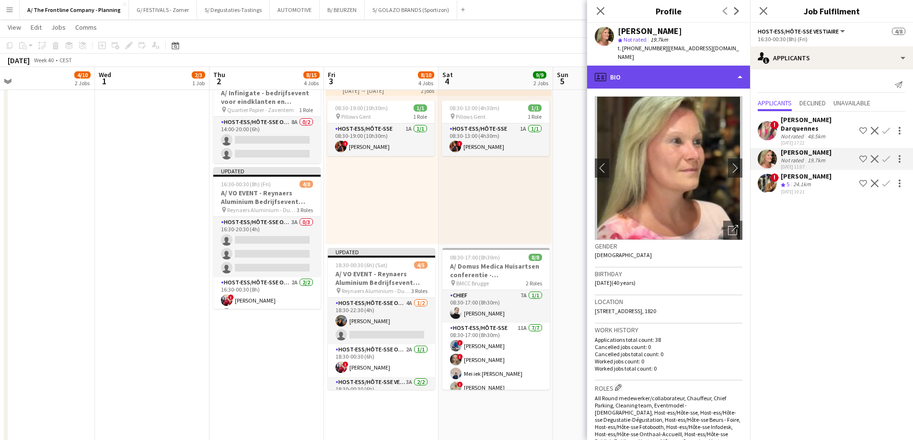
click at [692, 72] on div "profile Bio" at bounding box center [668, 77] width 163 height 23
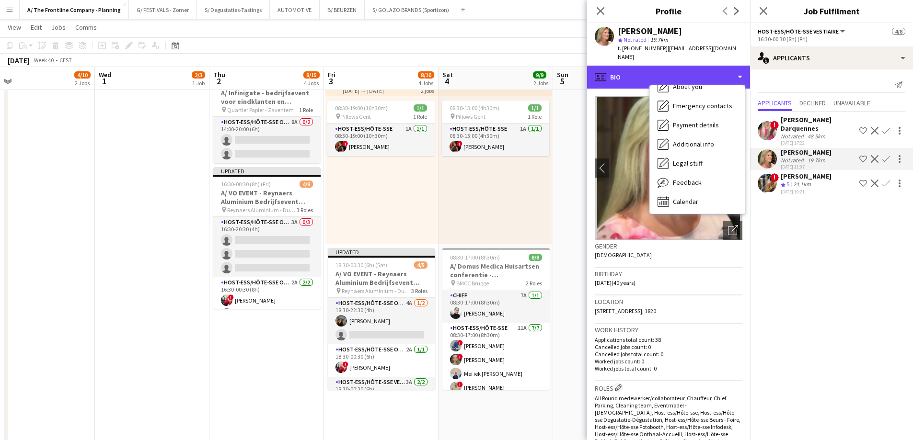
scroll to position [90, 0]
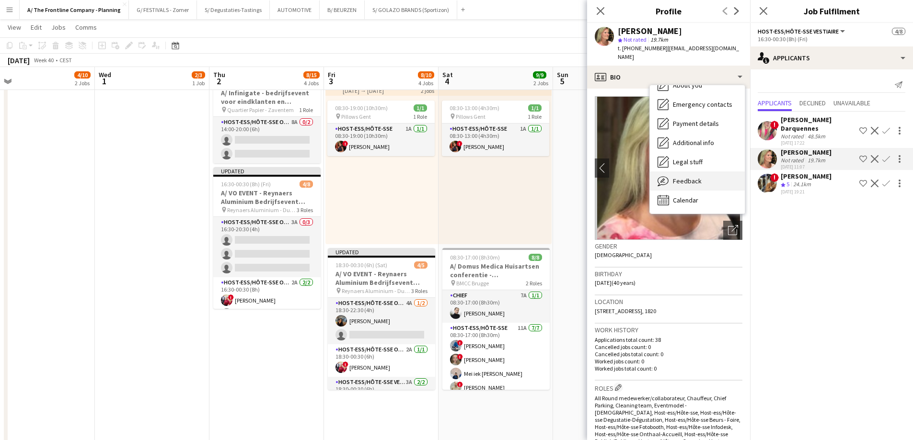
click at [687, 177] on span "Feedback" at bounding box center [687, 181] width 29 height 9
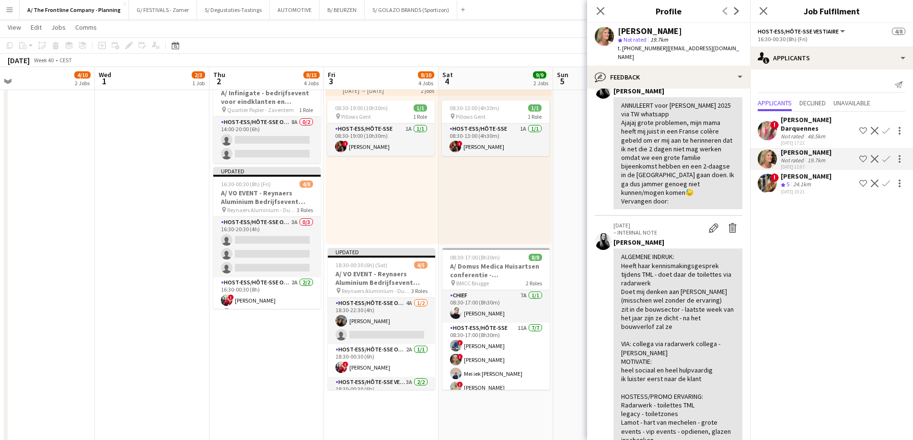
scroll to position [0, 0]
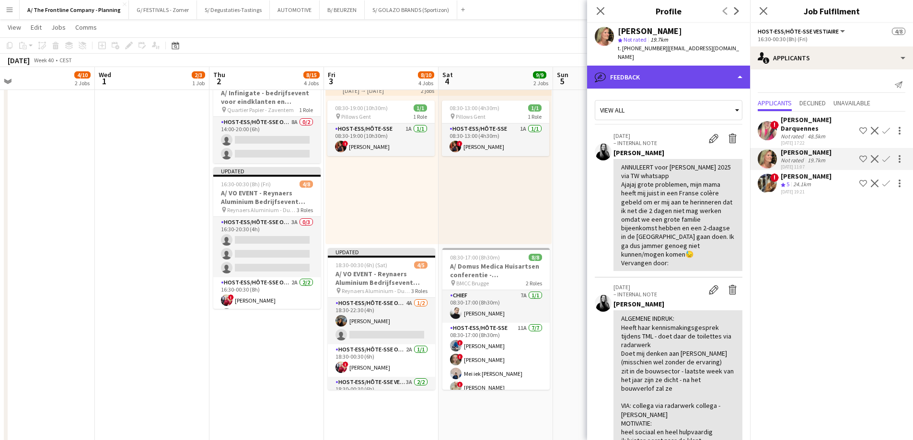
click at [682, 75] on div "bubble-pencil Feedback" at bounding box center [668, 77] width 163 height 23
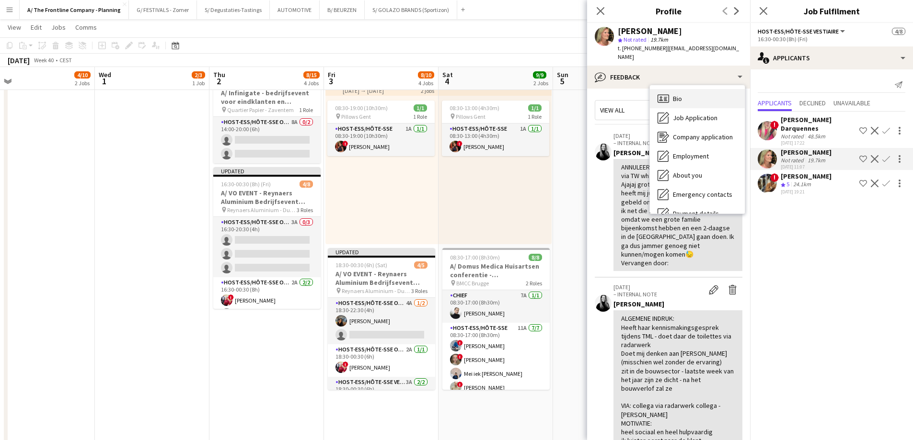
click at [706, 89] on div "Bio Bio" at bounding box center [697, 98] width 95 height 19
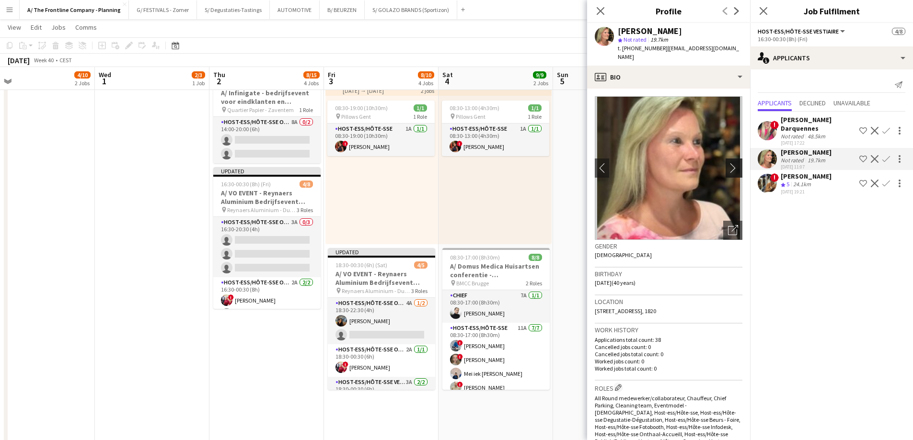
click at [728, 163] on app-icon "chevron-right" at bounding box center [735, 168] width 15 height 10
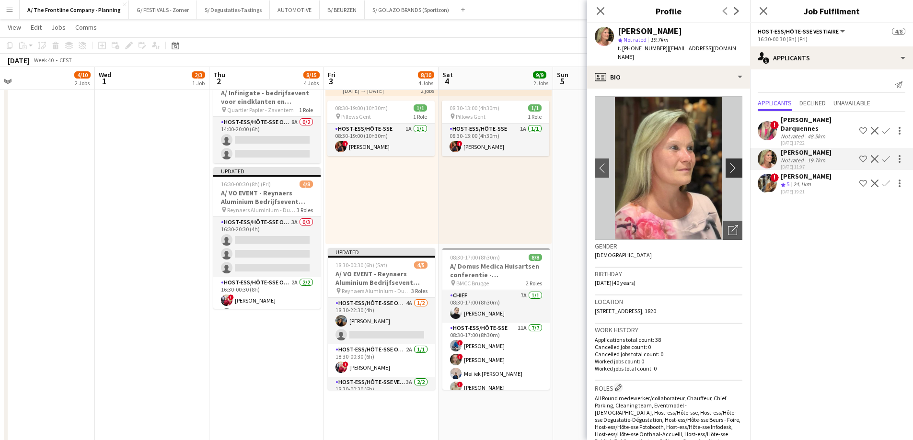
click at [728, 163] on app-icon "chevron-right" at bounding box center [735, 168] width 15 height 10
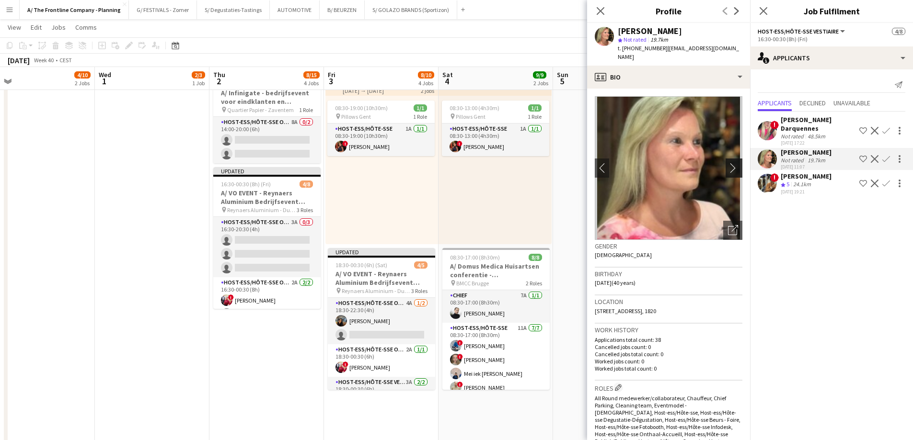
click at [728, 163] on app-icon "chevron-right" at bounding box center [735, 168] width 15 height 10
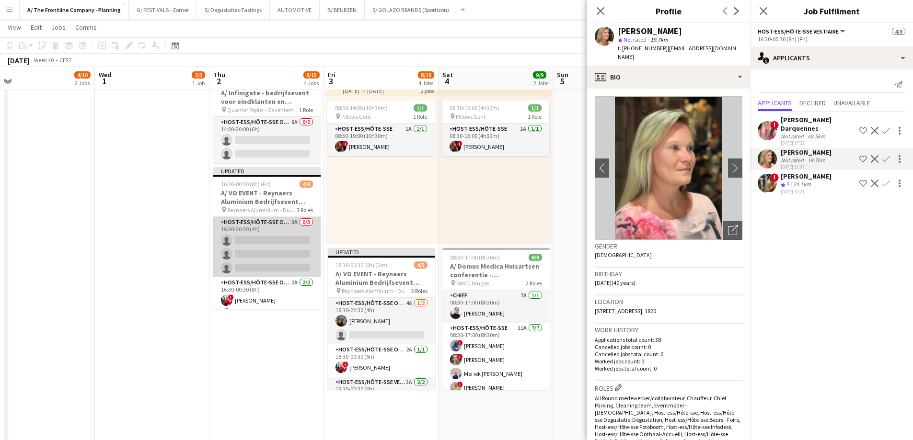
click at [240, 236] on app-card-role "Host-ess/Hôte-sse Onthaal-Accueill 3A 0/3 16:30-20:30 (4h) single-neutral-actio…" at bounding box center [266, 247] width 107 height 60
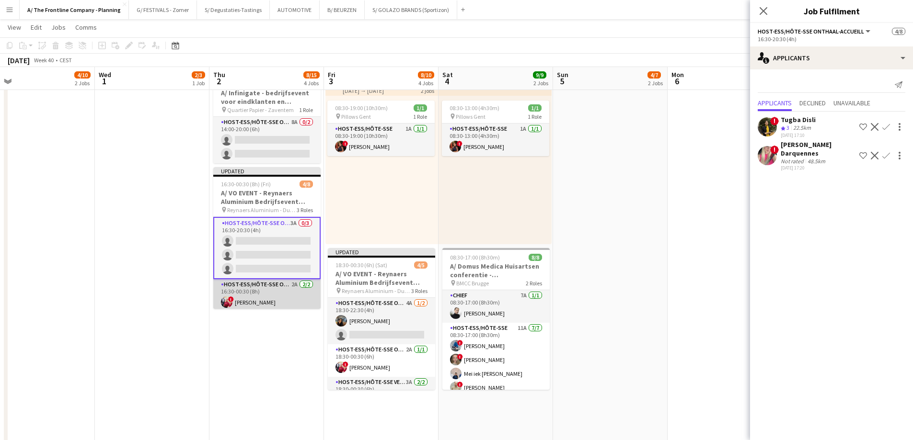
click at [251, 301] on app-card-role "Host-ess/Hôte-sse Onthaal-Accueill 2A 2/2 16:30-00:30 (8h) ! Eleni Baas Mariam …" at bounding box center [266, 302] width 107 height 46
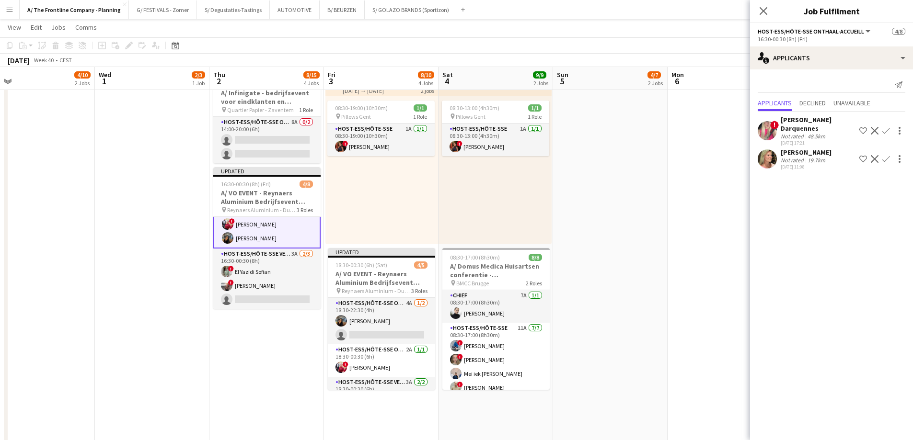
click at [256, 286] on app-card-role "Host-ess/Hôte-sse Vestiaire 3A 2/3 16:30-00:30 (8h) ! El Yazidi Sofian ! Dorien…" at bounding box center [266, 279] width 107 height 60
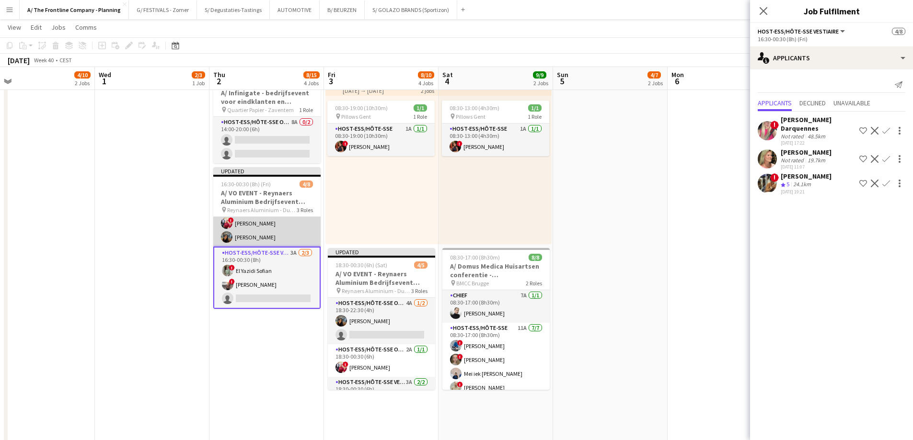
scroll to position [76, 0]
click at [887, 182] on app-icon "Confirm" at bounding box center [886, 184] width 8 height 8
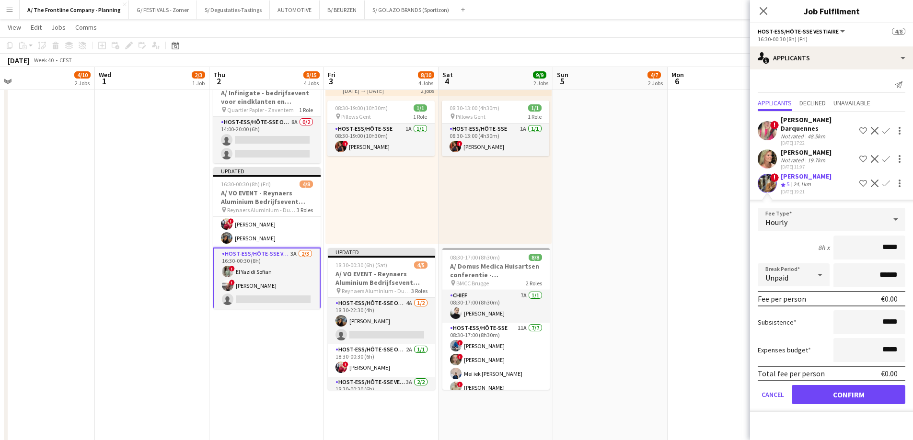
click at [804, 189] on div "02-09-2025 19:21" at bounding box center [805, 192] width 51 height 6
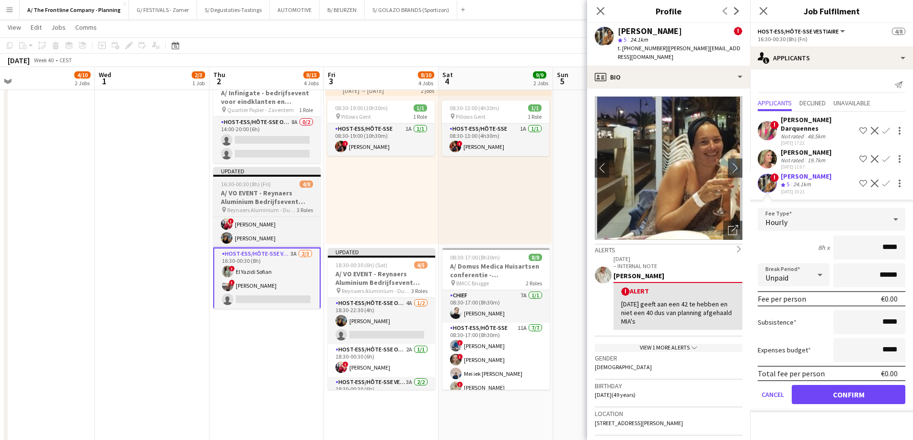
click at [228, 184] on span "16:30-00:30 (8h) (Fri)" at bounding box center [246, 184] width 50 height 7
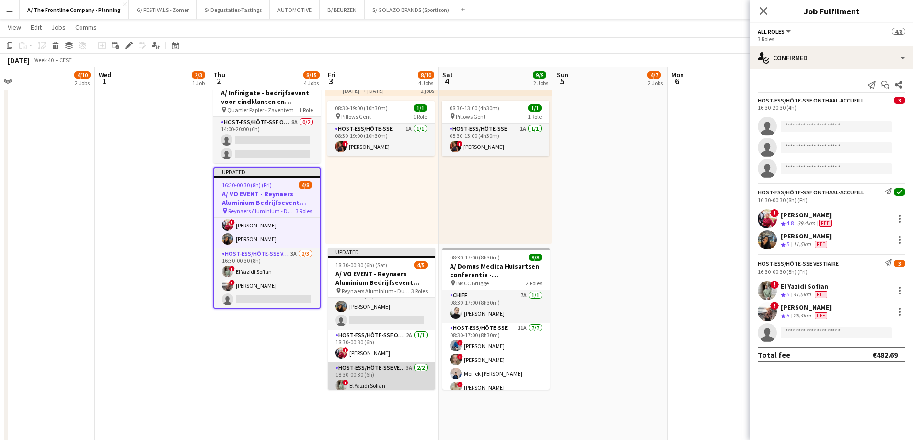
scroll to position [0, 0]
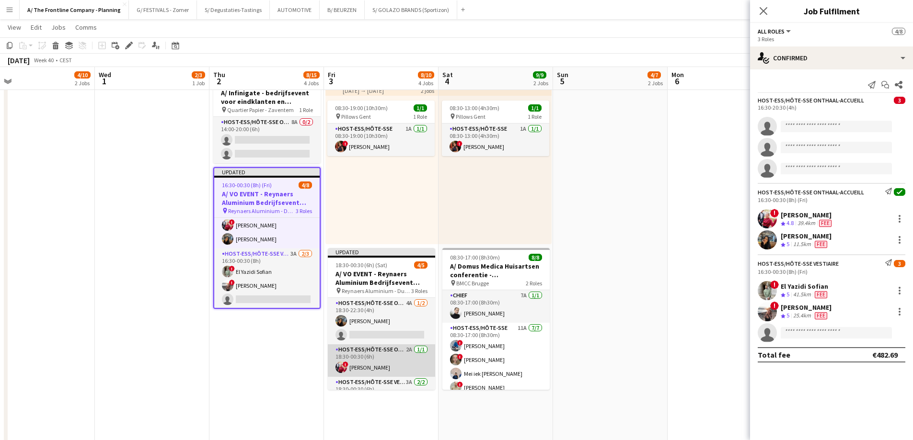
click at [384, 365] on app-card-role "Host-ess/Hôte-sse Onthaal-Accueill 2A 1/1 18:30-00:30 (6h) ! Eleni Baas" at bounding box center [381, 360] width 107 height 33
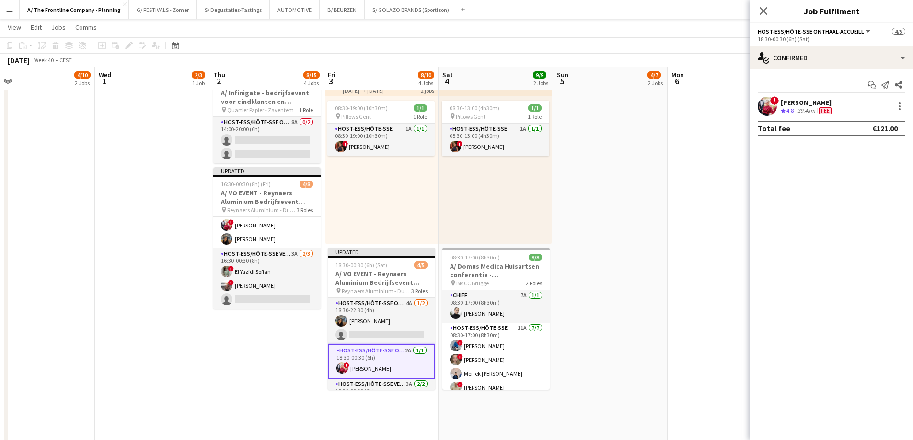
scroll to position [75, 0]
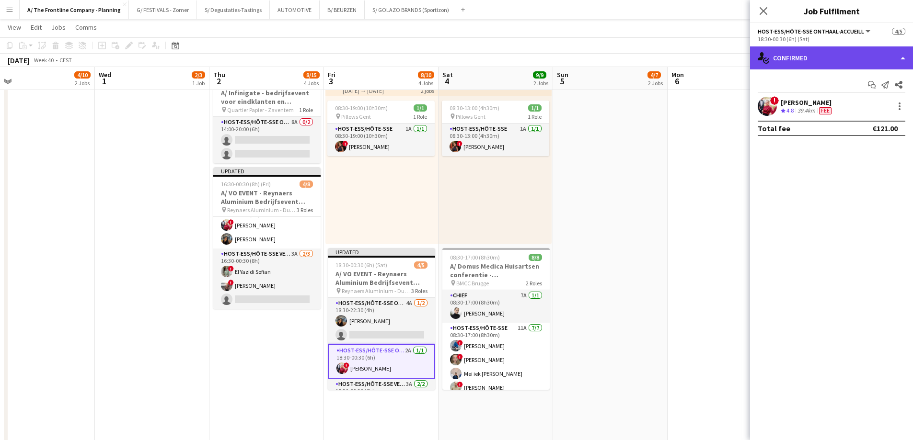
click at [826, 57] on div "single-neutral-actions-check-2 Confirmed" at bounding box center [831, 57] width 163 height 23
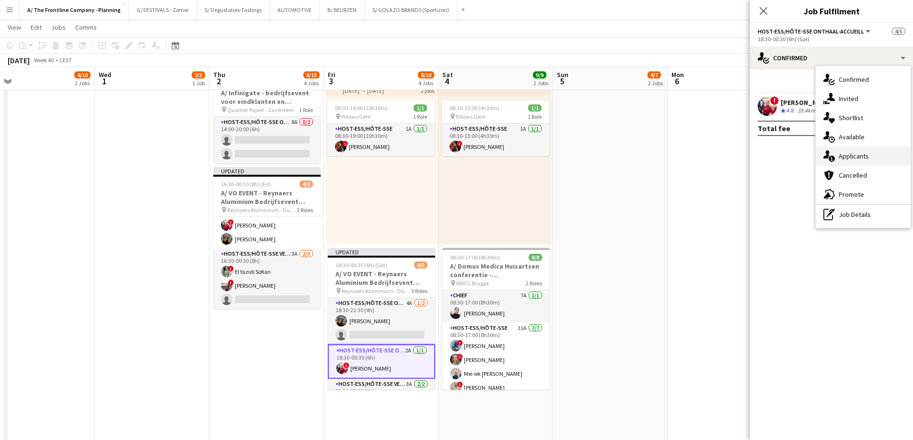
click at [844, 162] on div "single-neutral-actions-information Applicants" at bounding box center [862, 156] width 95 height 19
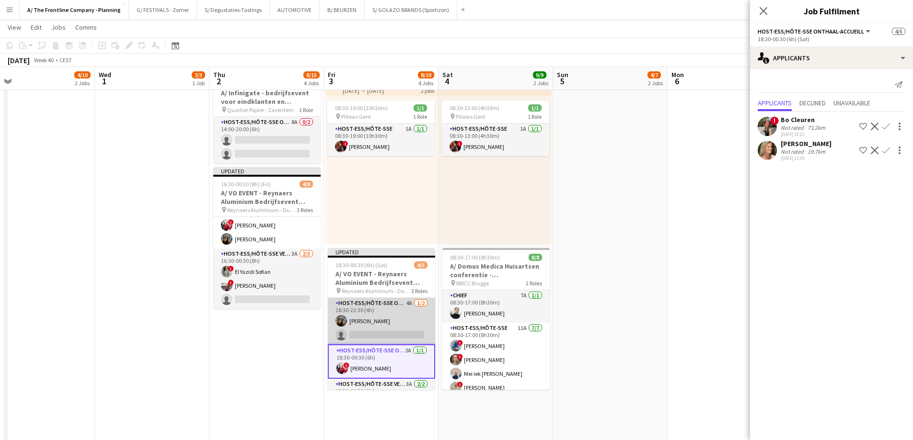
click at [358, 310] on app-card-role "Host-ess/Hôte-sse Onthaal-Accueill 4A 1/2 18:30-22:30 (4h) Mariam Kastit single…" at bounding box center [381, 321] width 107 height 46
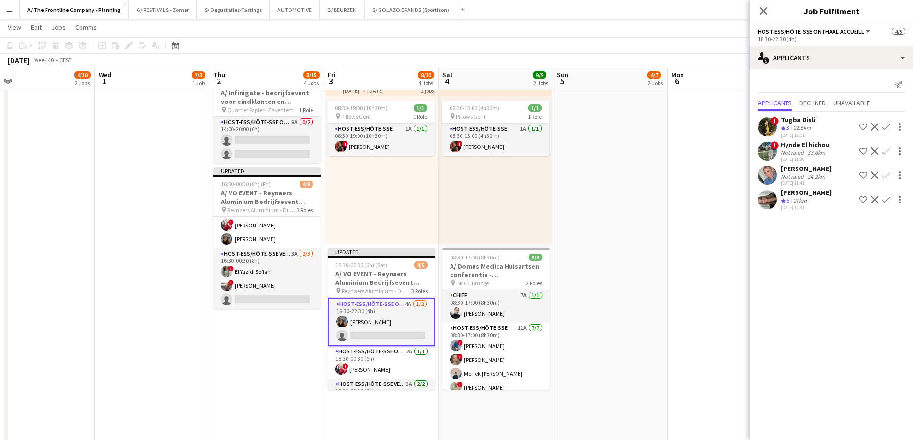
click at [789, 199] on span "5" at bounding box center [787, 200] width 3 height 7
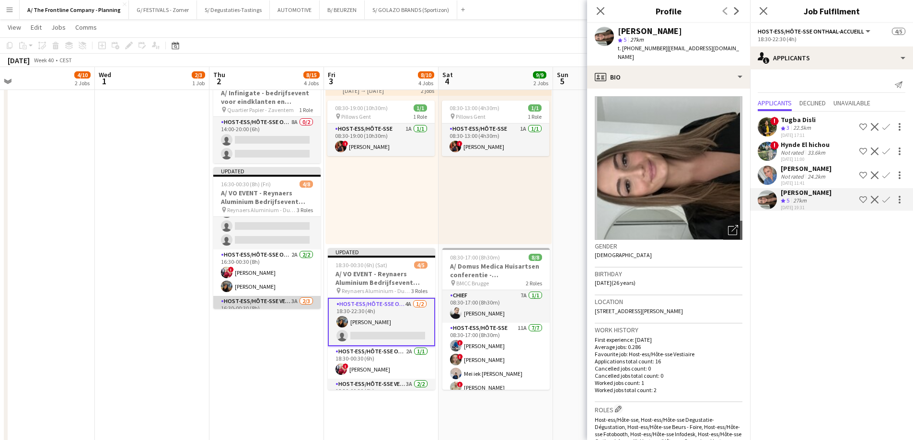
scroll to position [27, 0]
click at [380, 319] on app-card-role "Host-ess/Hôte-sse Onthaal-Accueill 4A 1/2 18:30-22:30 (4h) Mariam Kastit single…" at bounding box center [381, 322] width 107 height 48
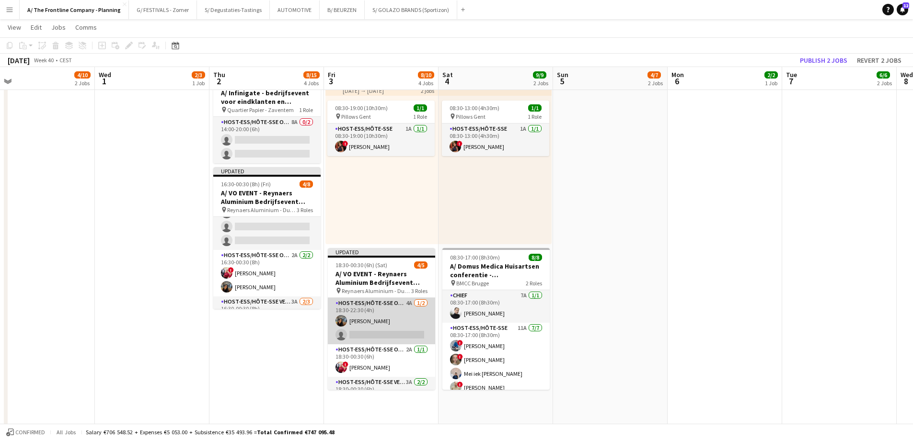
click at [380, 319] on app-card-role "Host-ess/Hôte-sse Onthaal-Accueill 4A 1/2 18:30-22:30 (4h) Mariam Kastit single…" at bounding box center [381, 321] width 107 height 46
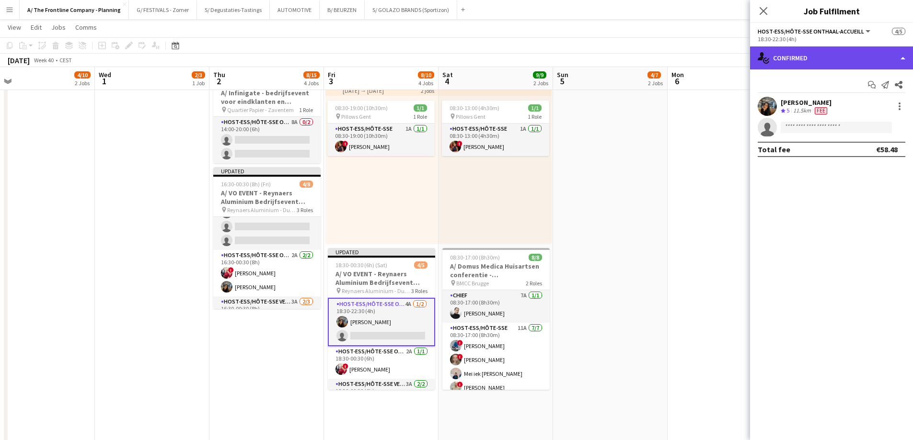
click at [836, 53] on div "single-neutral-actions-check-2 Confirmed" at bounding box center [831, 57] width 163 height 23
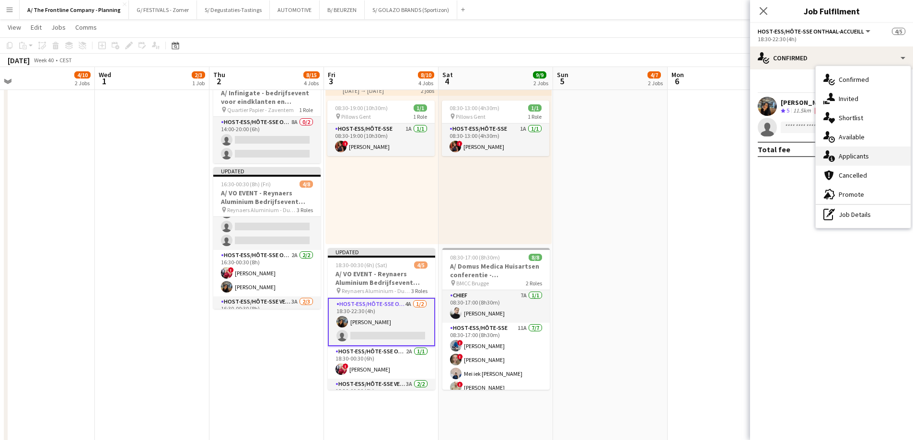
click at [842, 156] on span "Applicants" at bounding box center [853, 156] width 30 height 9
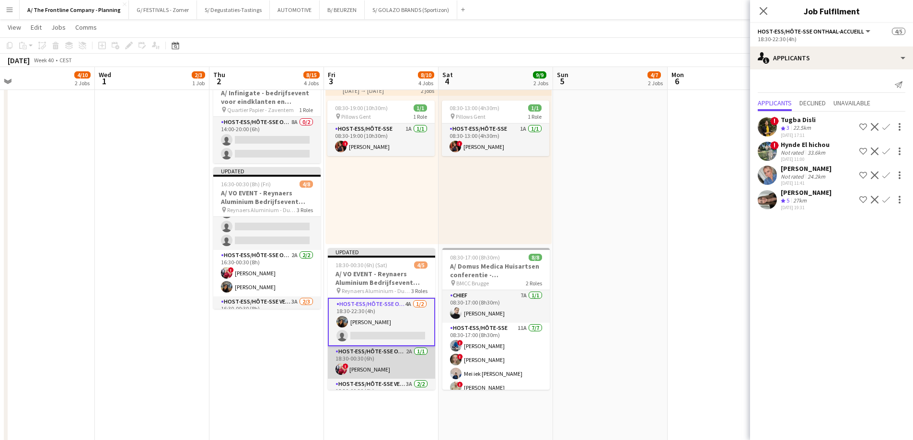
click at [381, 352] on app-card-role "Host-ess/Hôte-sse Onthaal-Accueill 2A 1/1 18:30-00:30 (6h) ! Eleni Baas" at bounding box center [381, 362] width 107 height 33
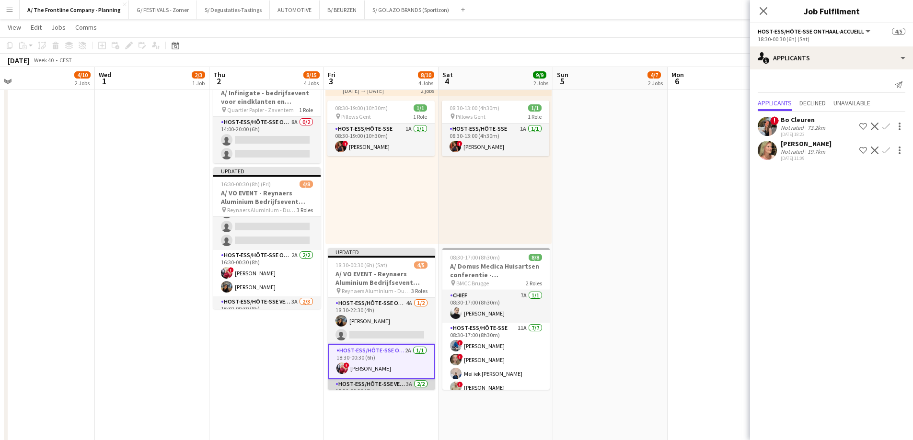
click at [372, 386] on app-card-role "Host-ess/Hôte-sse Vestiaire 3A 2/2 18:30-00:30 (6h) ! El Yazidi Sofian ! Dorien…" at bounding box center [381, 402] width 107 height 46
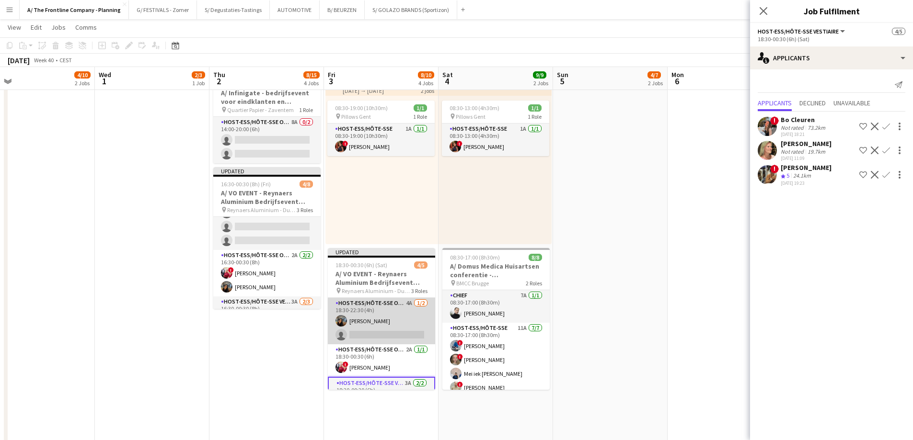
click at [374, 329] on app-card-role "Host-ess/Hôte-sse Onthaal-Accueill 4A 1/2 18:30-22:30 (4h) Mariam Kastit single…" at bounding box center [381, 321] width 107 height 46
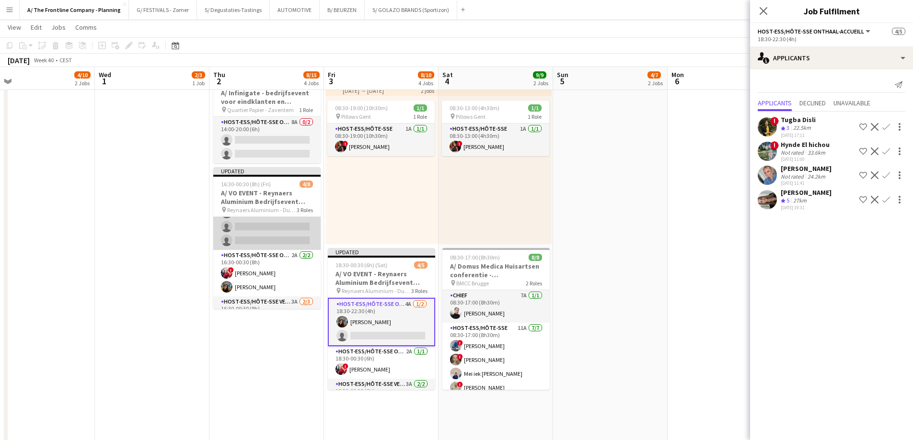
click at [259, 225] on app-card-role "Host-ess/Hôte-sse Onthaal-Accueill 3A 0/3 16:30-20:30 (4h) single-neutral-actio…" at bounding box center [266, 220] width 107 height 60
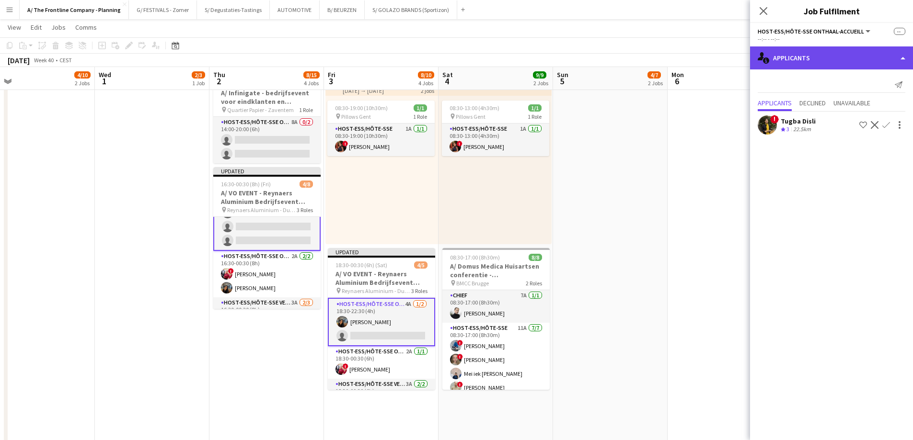
click at [821, 55] on div "single-neutral-actions-information Applicants" at bounding box center [831, 57] width 163 height 23
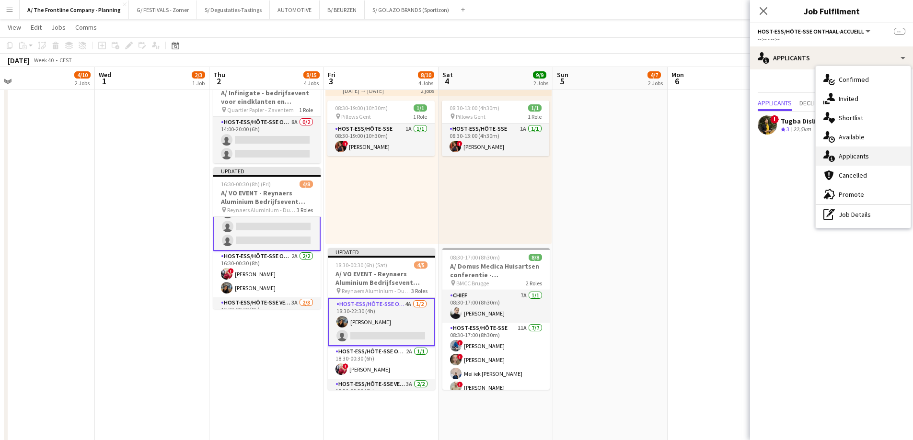
click at [847, 156] on span "Applicants" at bounding box center [853, 156] width 30 height 9
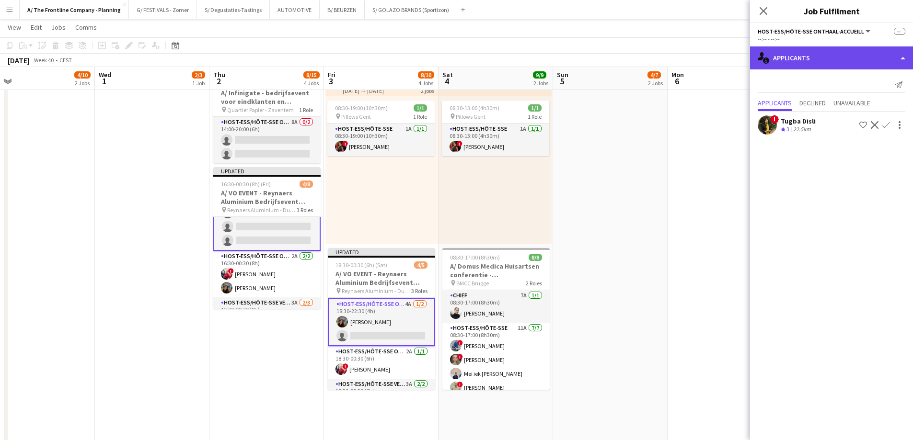
click at [827, 53] on div "single-neutral-actions-information Applicants" at bounding box center [831, 57] width 163 height 23
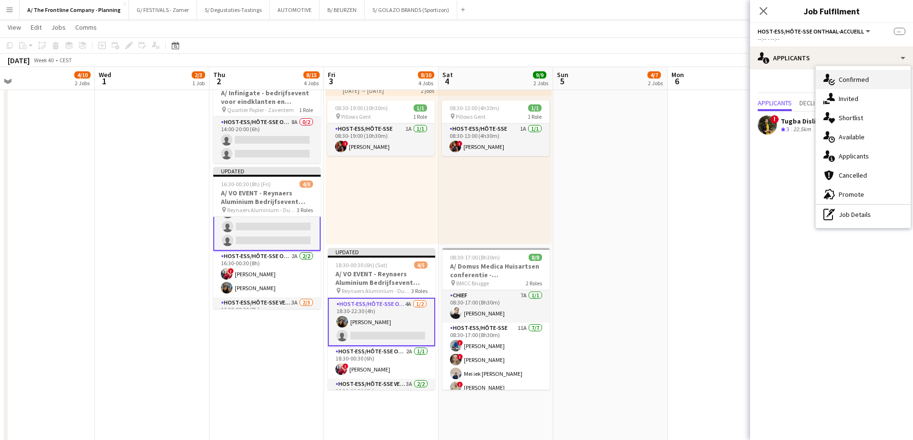
click at [834, 83] on icon at bounding box center [831, 82] width 6 height 6
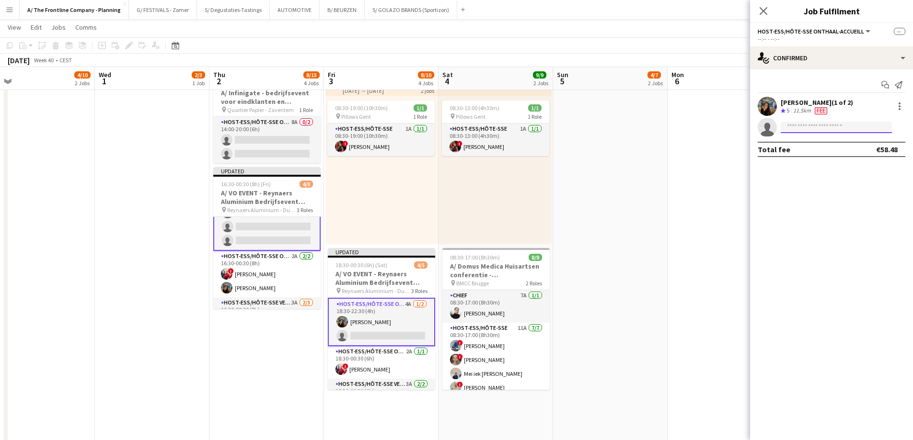
click at [790, 128] on input at bounding box center [835, 127] width 111 height 11
type input "**********"
click at [814, 150] on span "dance_love18@hotmail.com" at bounding box center [836, 149] width 96 height 8
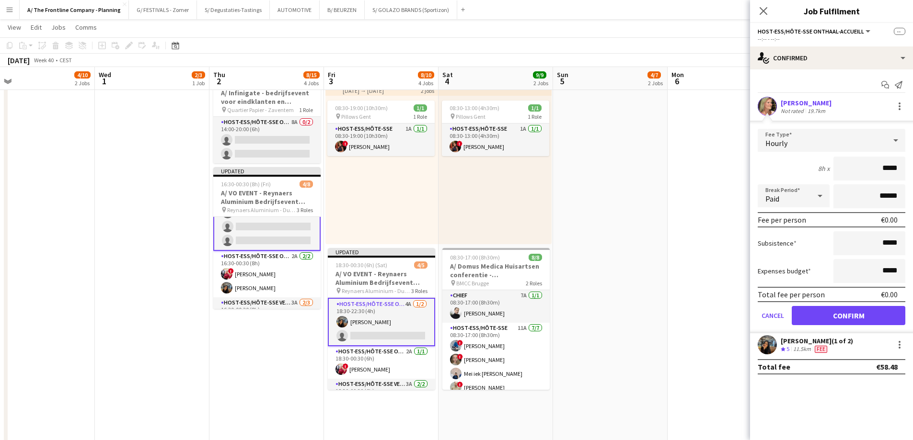
click at [816, 108] on div "19.7km" at bounding box center [816, 110] width 22 height 7
click at [816, 309] on button "Confirm" at bounding box center [848, 315] width 114 height 19
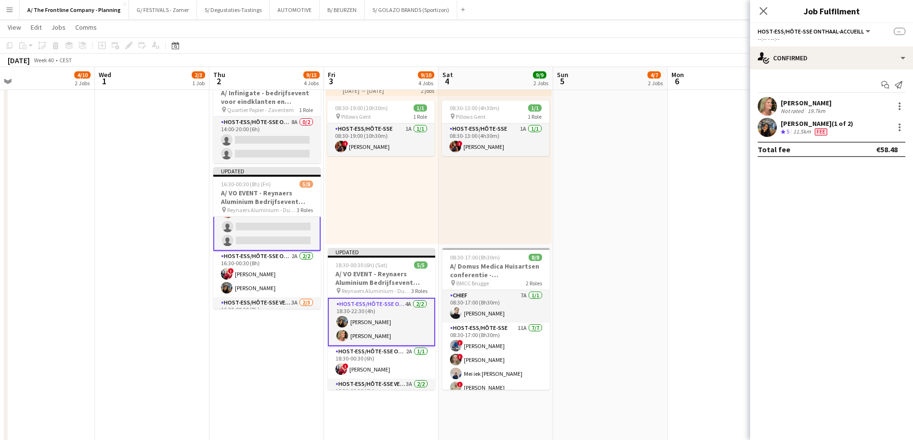
click at [796, 111] on div "Not rated" at bounding box center [792, 110] width 25 height 7
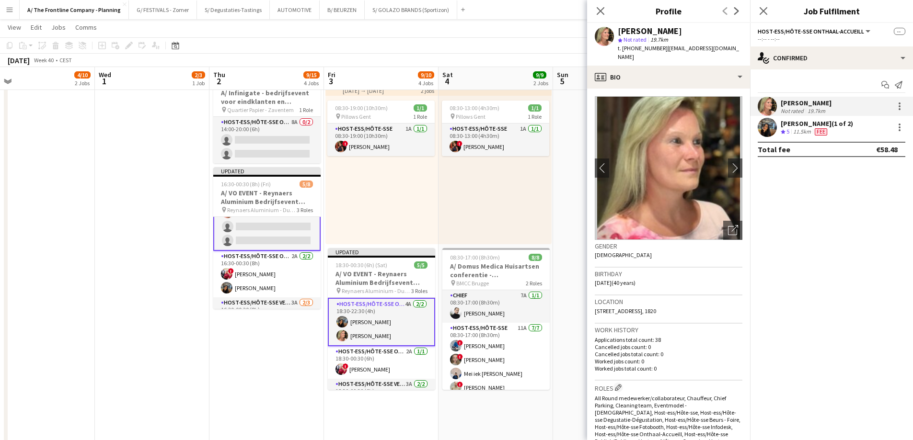
click at [801, 132] on div "11.5km" at bounding box center [802, 132] width 22 height 8
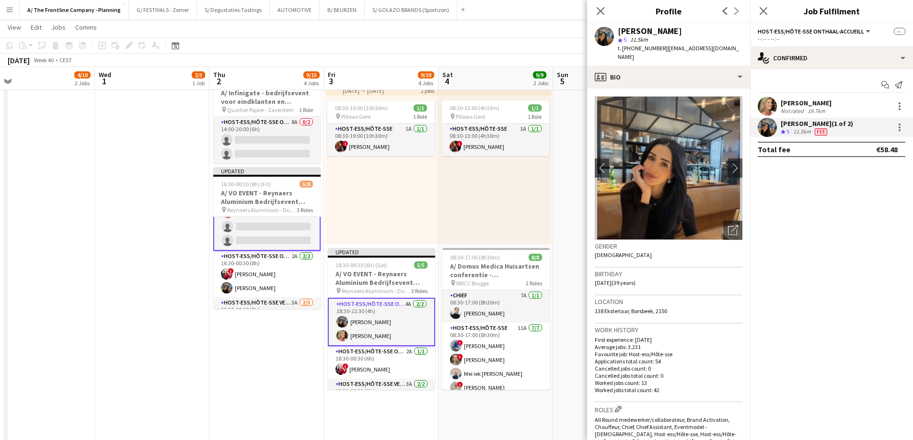
click at [802, 93] on div "Start chat Send notification" at bounding box center [831, 85] width 148 height 16
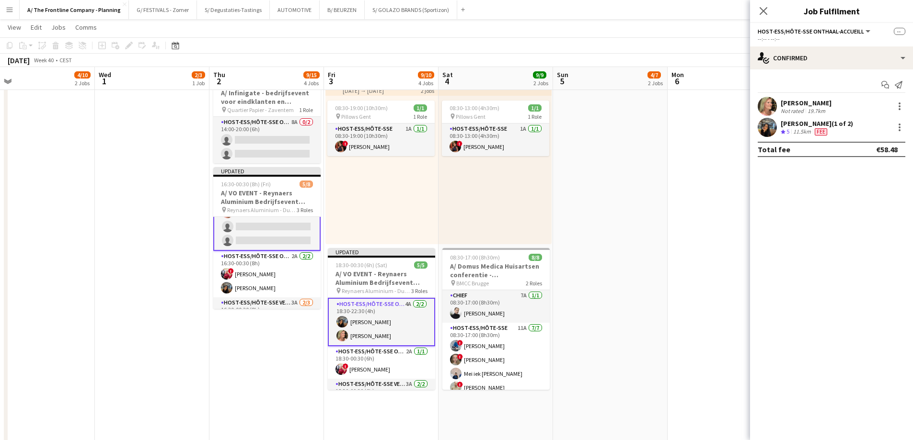
click at [797, 101] on div "Mandy Smeets" at bounding box center [805, 103] width 51 height 9
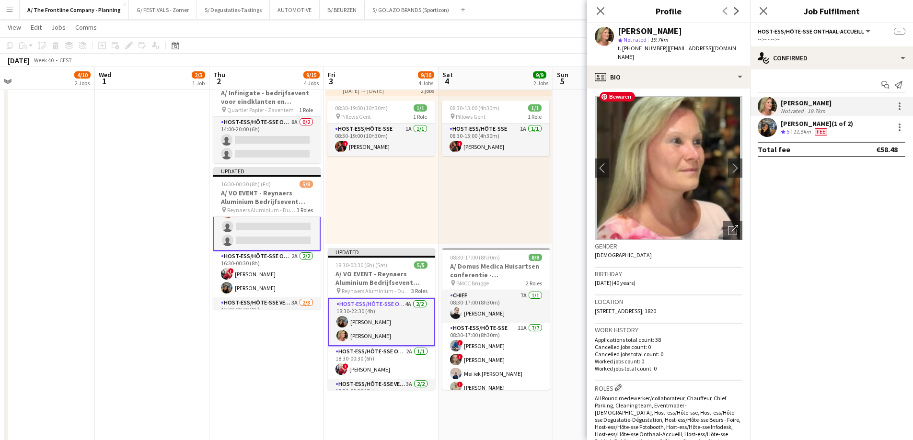
click at [471, 177] on div "08:30-13:00 (4h30m) 1/1 pin Pillows Gent 1 Role Host-ess/Hôte-sse 1A 1/1 08:30-…" at bounding box center [494, 170] width 113 height 149
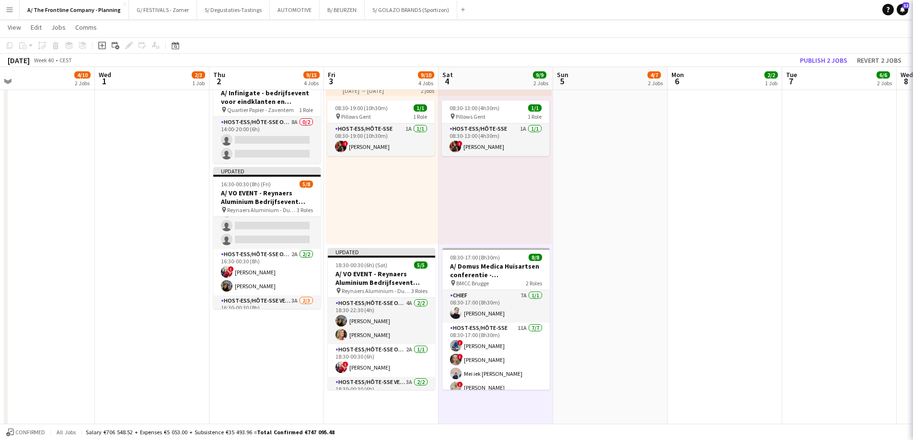
scroll to position [27, 0]
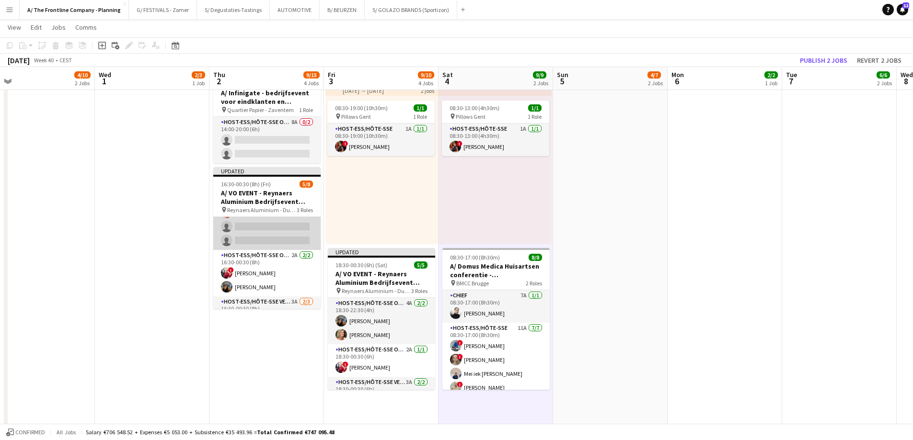
click at [253, 244] on app-card-role "Host-ess/Hôte-sse Onthaal-Accueill 3A 1/3 16:30-20:30 (4h) Mandy Smeets single-…" at bounding box center [266, 220] width 107 height 60
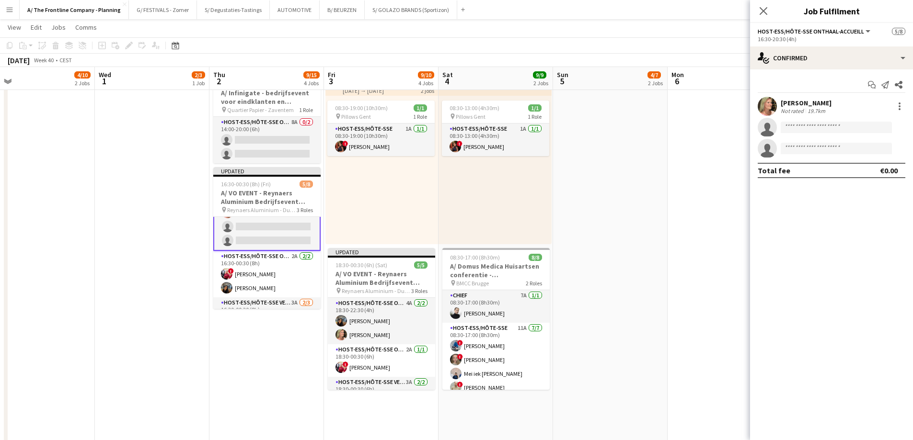
scroll to position [0, 0]
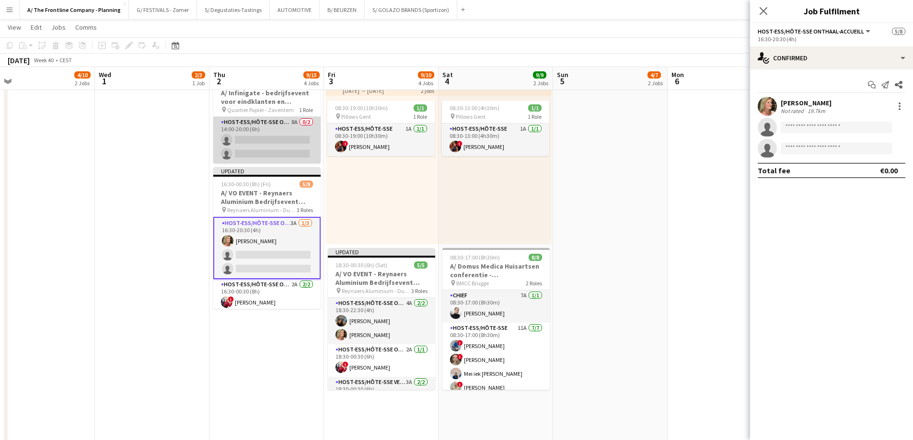
click at [286, 148] on app-card-role "Host-ess/Hôte-sse Onthaal-Accueill 8A 0/2 14:00-20:00 (6h) single-neutral-actio…" at bounding box center [266, 140] width 107 height 46
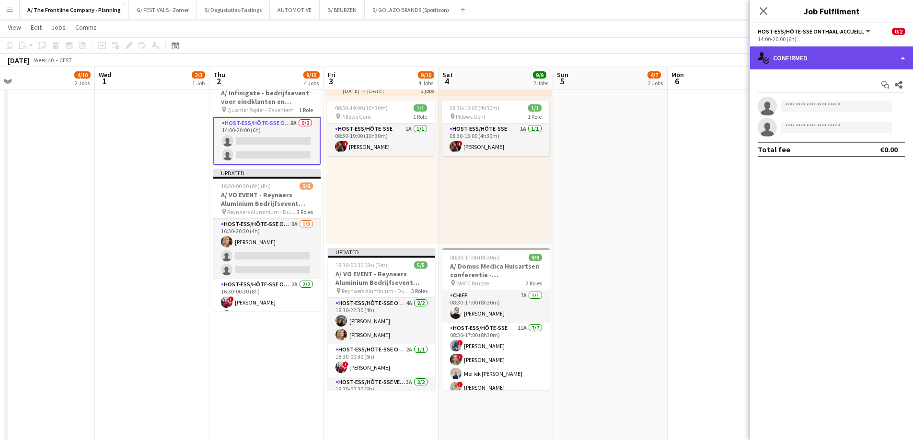
click at [850, 59] on div "single-neutral-actions-check-2 Confirmed" at bounding box center [831, 57] width 163 height 23
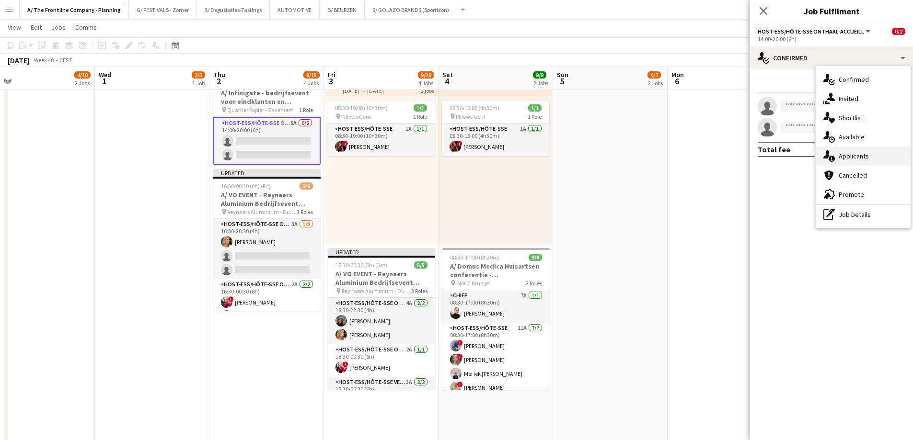
click at [850, 162] on div "single-neutral-actions-information Applicants" at bounding box center [862, 156] width 95 height 19
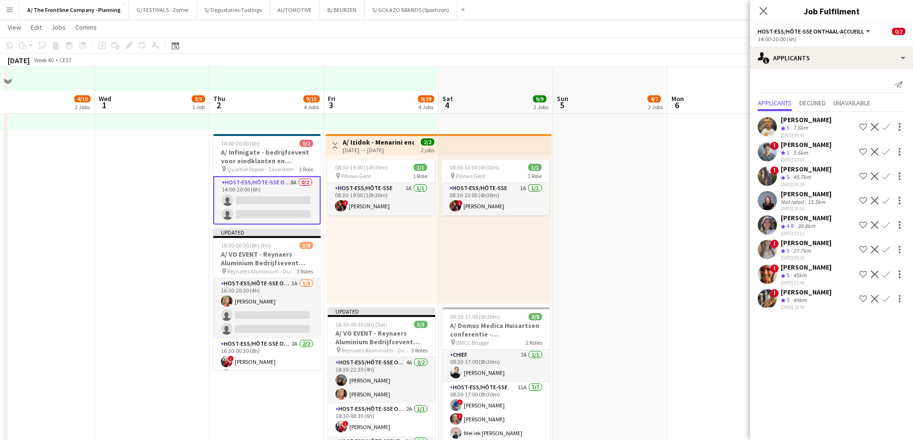
scroll to position [287, 0]
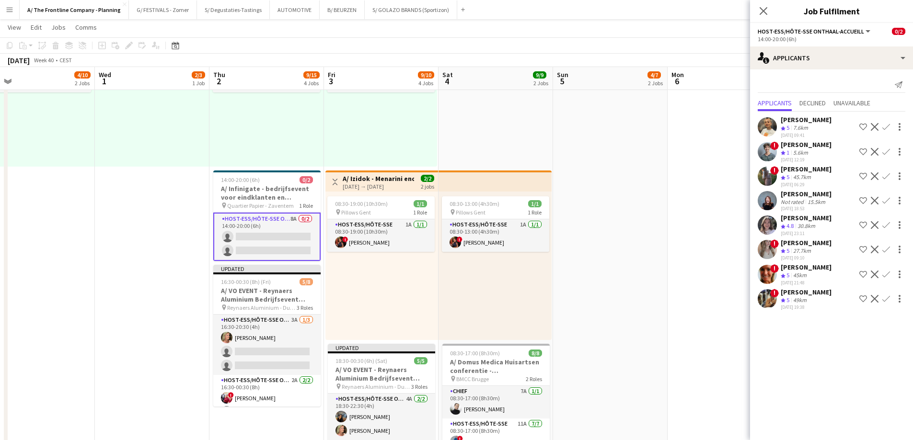
click at [881, 202] on button "Confirm" at bounding box center [885, 200] width 11 height 11
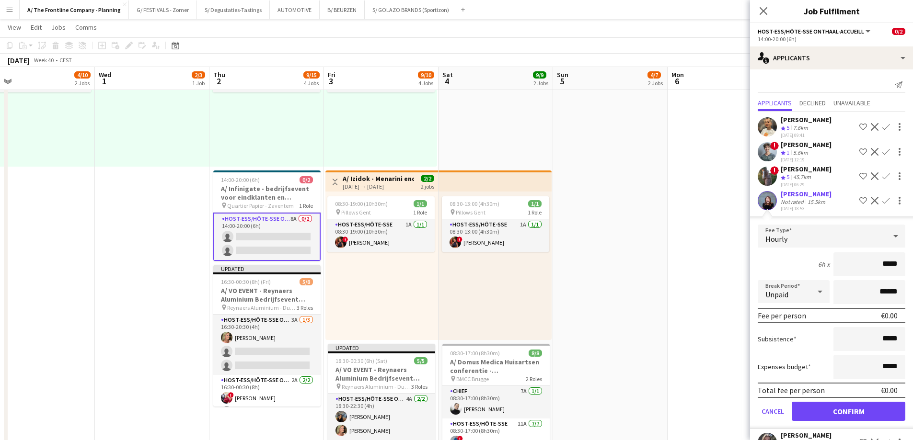
click at [820, 200] on div "15.5km" at bounding box center [816, 201] width 22 height 7
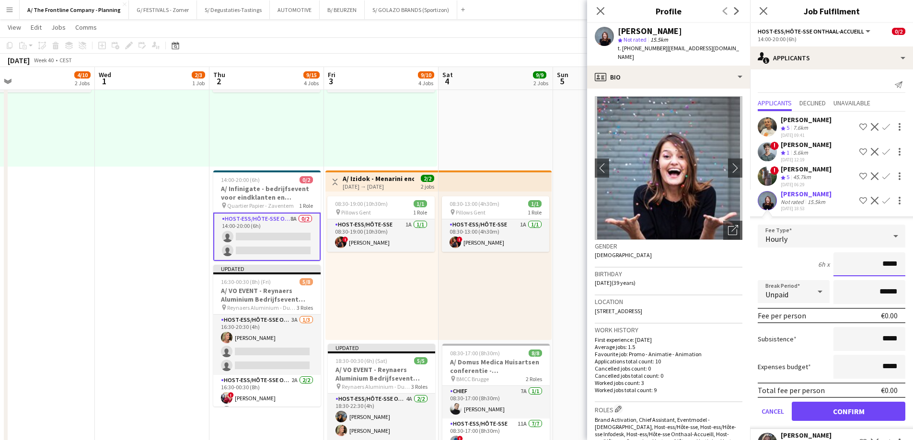
drag, startPoint x: 844, startPoint y: 262, endPoint x: 916, endPoint y: 268, distance: 72.1
click at [912, 264] on html "Menu Boards Boards Boards All jobs Status Workforce Workforce My Workforce Recr…" at bounding box center [456, 273] width 913 height 1120
type input "******"
type input "*******"
click button "Confirm" at bounding box center [848, 411] width 114 height 19
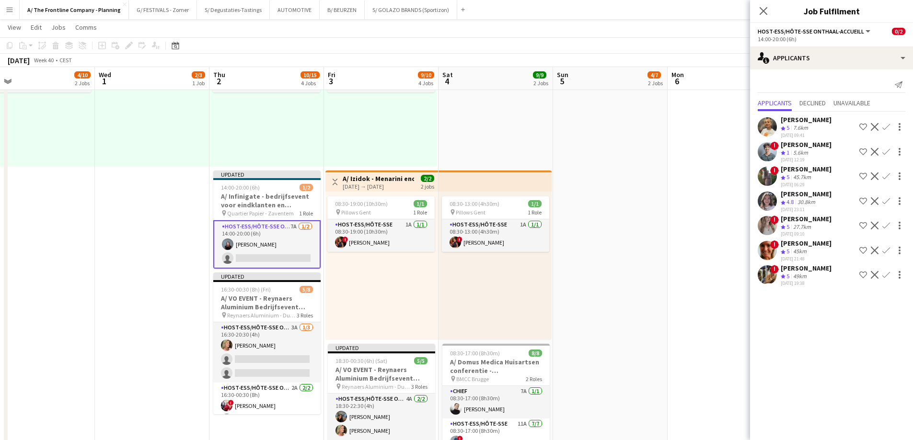
click at [805, 230] on div "27.7km" at bounding box center [802, 227] width 22 height 8
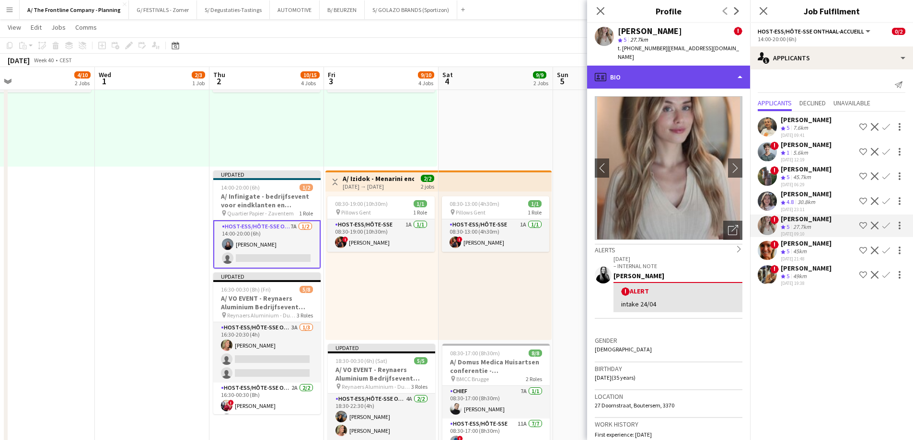
click at [672, 77] on div "profile Bio" at bounding box center [668, 77] width 163 height 23
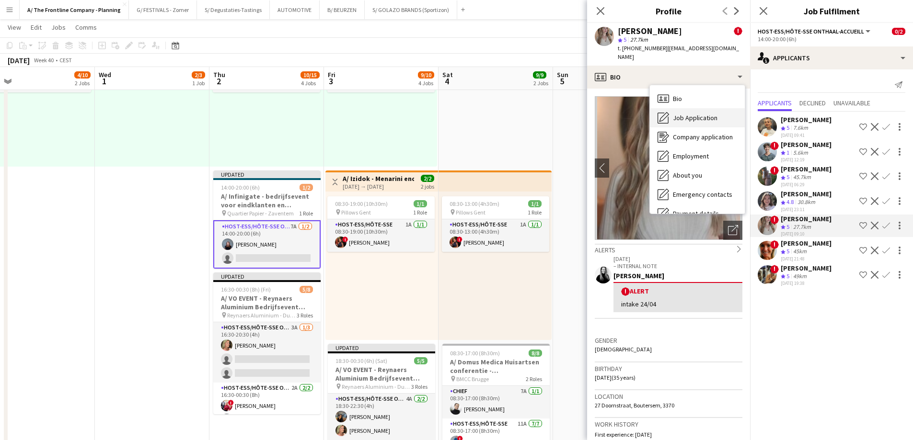
click at [682, 108] on div "Job Application Job Application" at bounding box center [697, 117] width 95 height 19
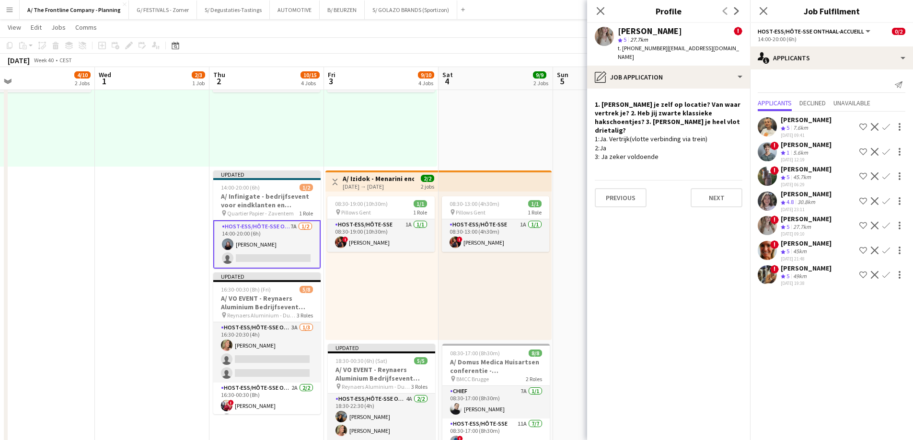
click at [885, 225] on app-icon "Confirm" at bounding box center [886, 226] width 8 height 8
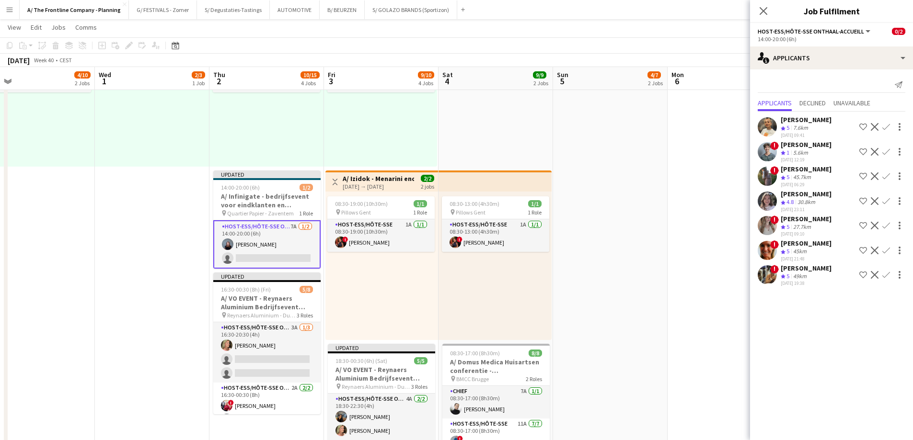
click at [811, 224] on div "27.7km" at bounding box center [802, 227] width 22 height 8
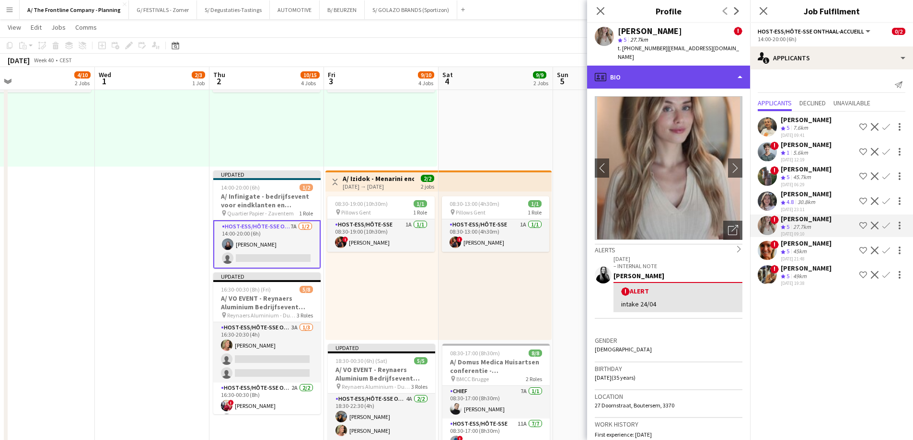
click at [677, 70] on div "profile Bio" at bounding box center [668, 77] width 163 height 23
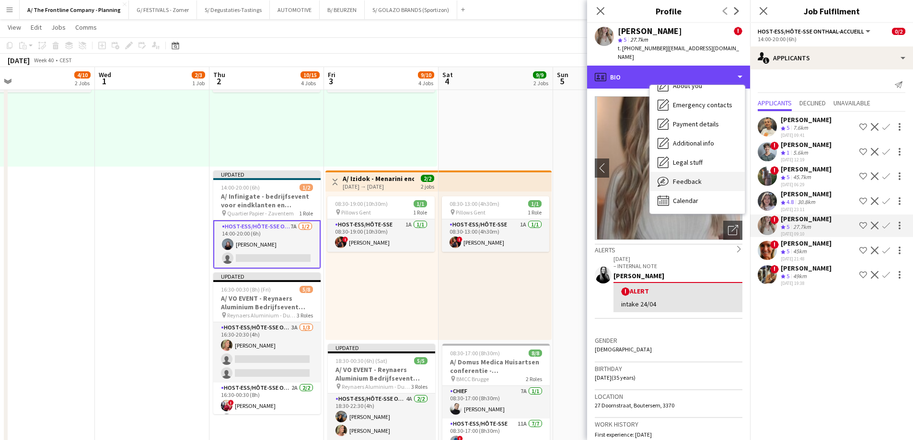
scroll to position [90, 0]
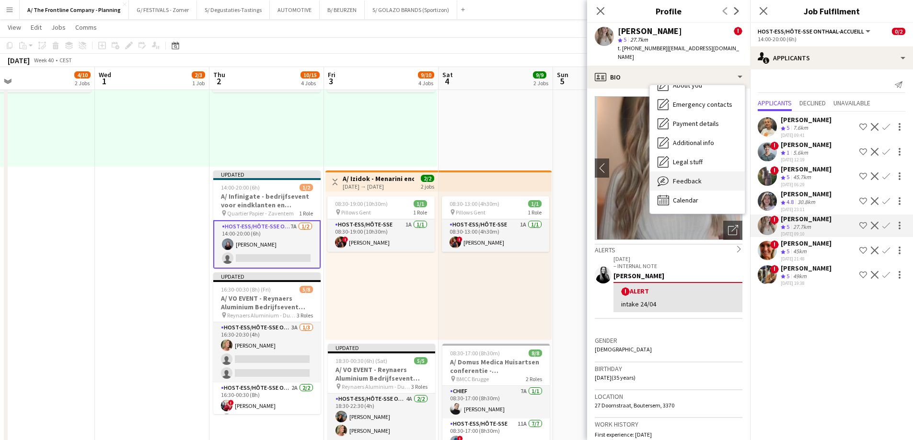
click at [678, 177] on span "Feedback" at bounding box center [687, 181] width 29 height 9
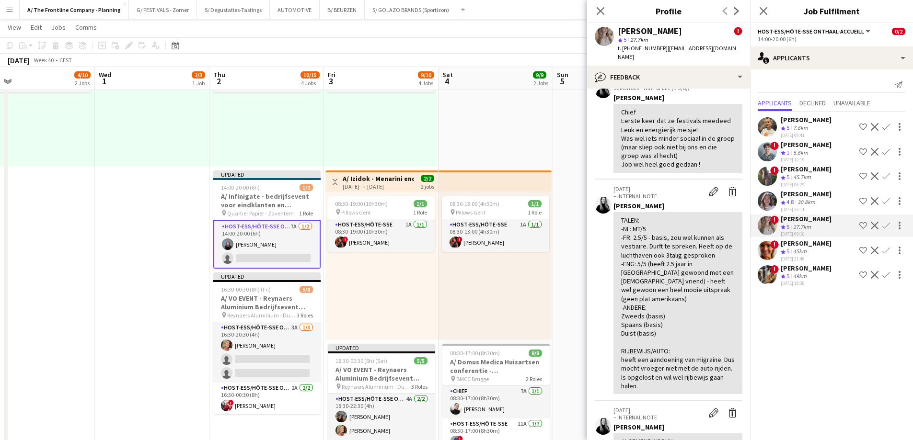
scroll to position [240, 0]
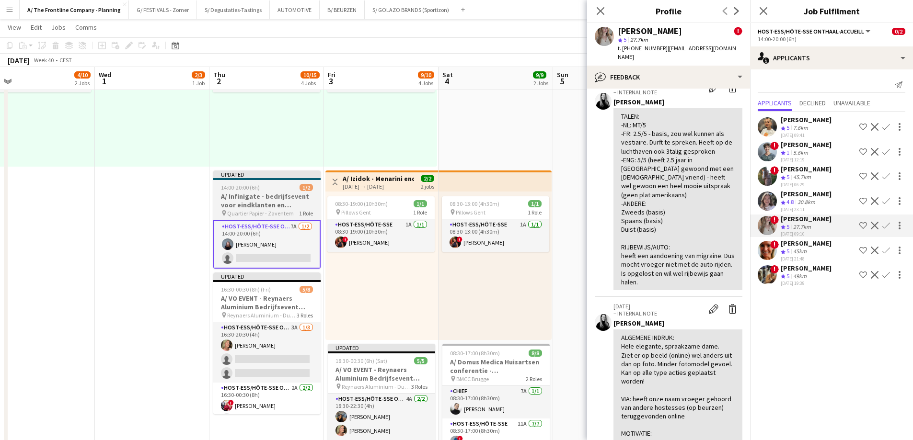
click at [261, 202] on h3 "A/ Infinigate - bedrijfsevent voor eindklanten en resellers" at bounding box center [266, 200] width 107 height 17
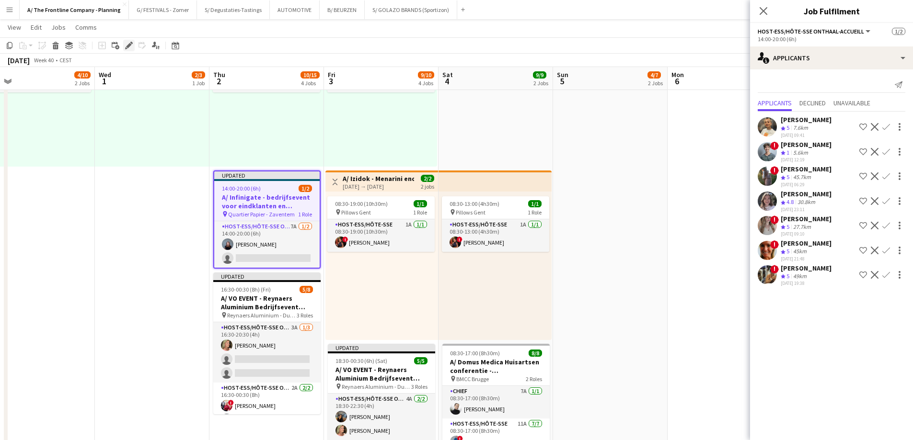
click at [129, 41] on div "Edit" at bounding box center [128, 45] width 11 height 11
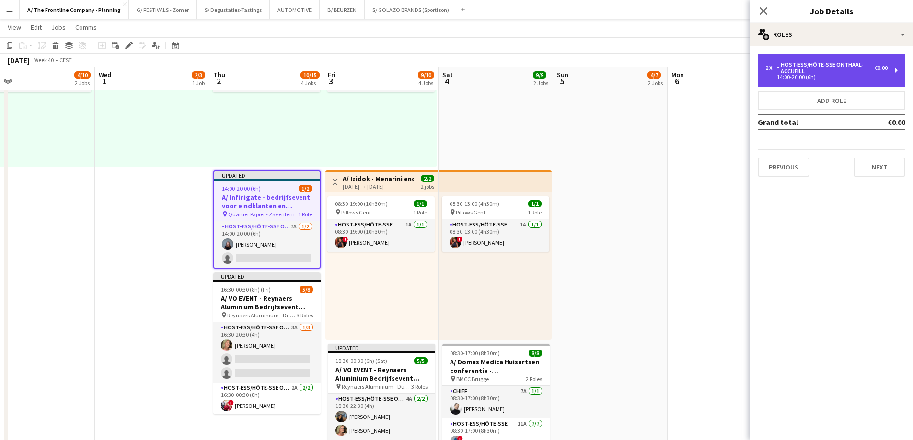
drag, startPoint x: 816, startPoint y: 58, endPoint x: 816, endPoint y: 65, distance: 6.7
click at [816, 58] on div "2 x Host-ess/Hôte-sse Onthaal-Accueill €0.00 14:00-20:00 (6h)" at bounding box center [831, 71] width 148 height 34
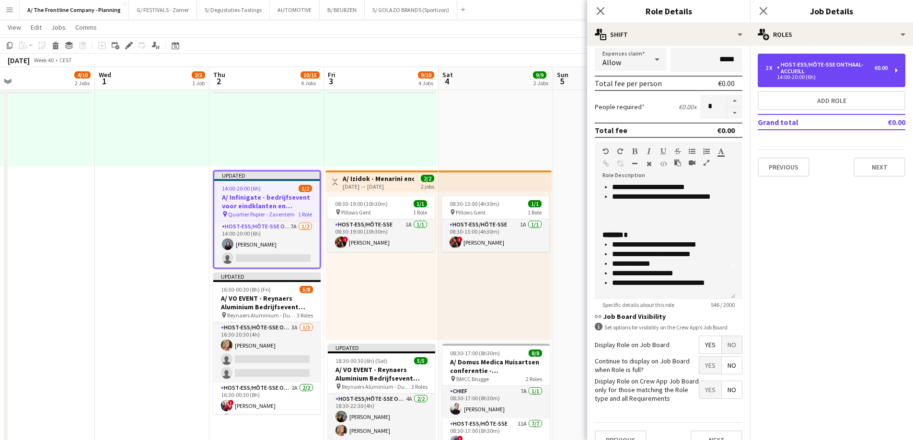
scroll to position [48, 0]
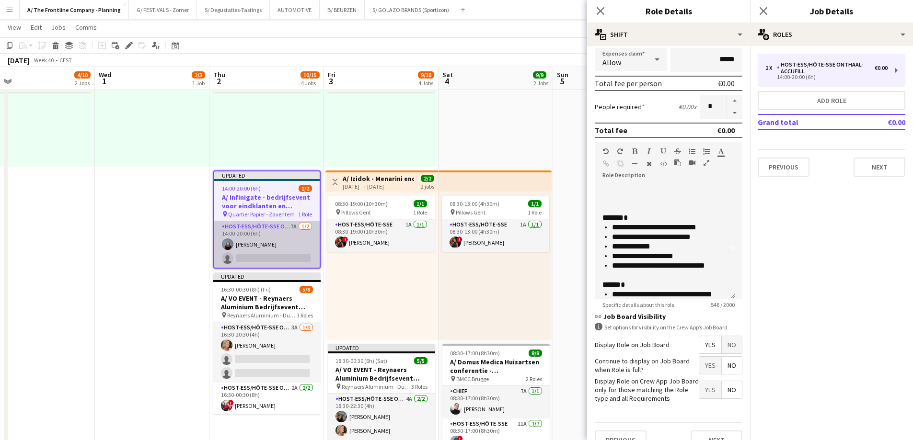
click at [228, 240] on app-user-avatar at bounding box center [227, 244] width 11 height 11
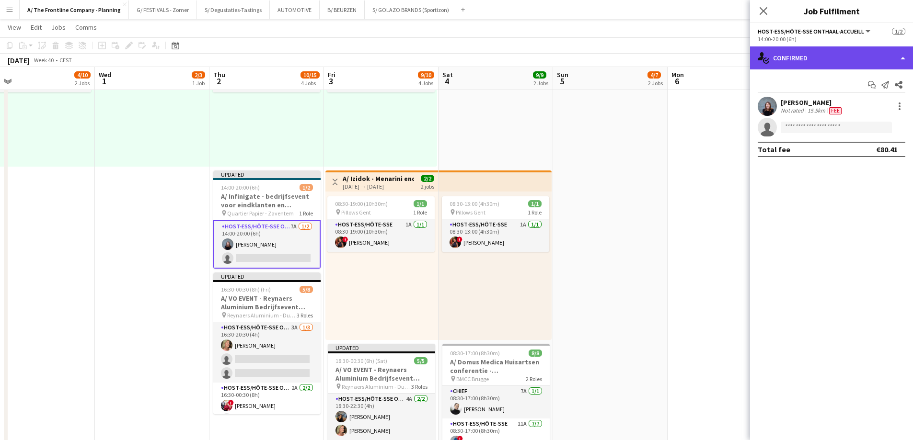
click at [837, 62] on div "single-neutral-actions-check-2 Confirmed" at bounding box center [831, 57] width 163 height 23
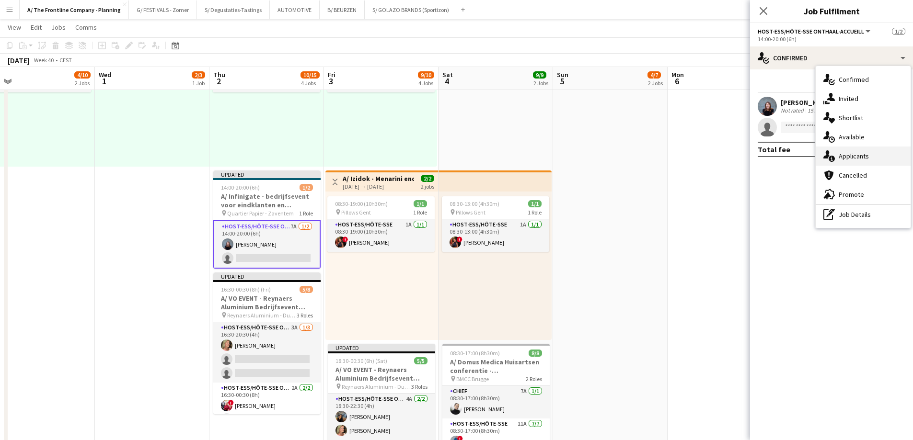
click at [859, 160] on span "Applicants" at bounding box center [853, 156] width 30 height 9
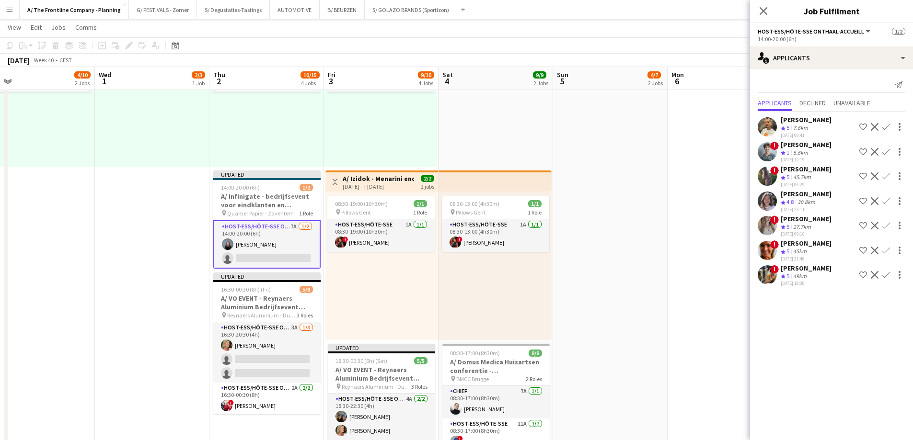
click at [796, 249] on div "45km" at bounding box center [799, 252] width 17 height 8
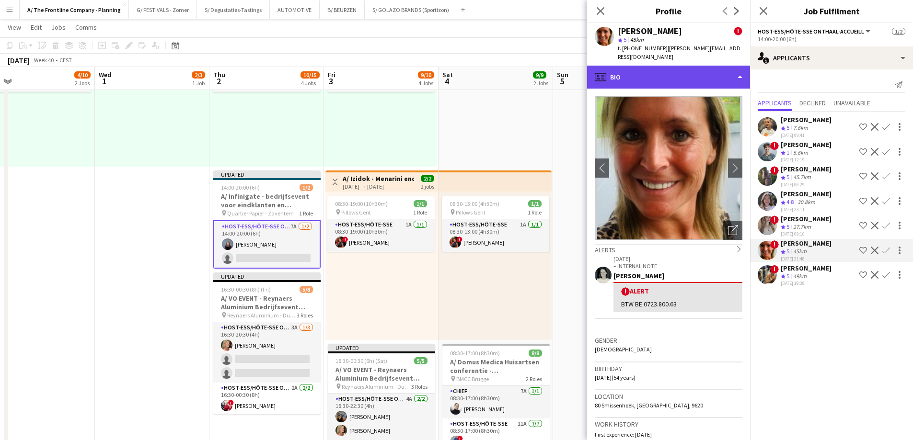
click at [682, 70] on div "profile Bio" at bounding box center [668, 77] width 163 height 23
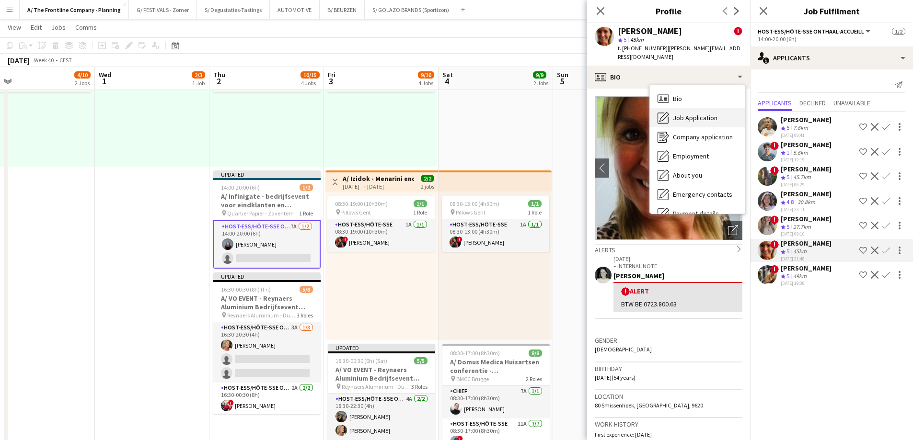
click at [683, 114] on span "Job Application" at bounding box center [695, 118] width 45 height 9
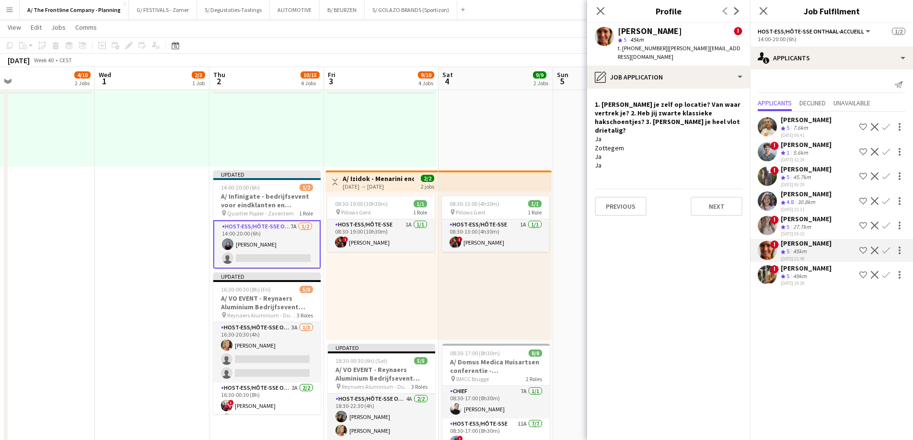
click at [783, 128] on polygon at bounding box center [782, 128] width 5 height 5
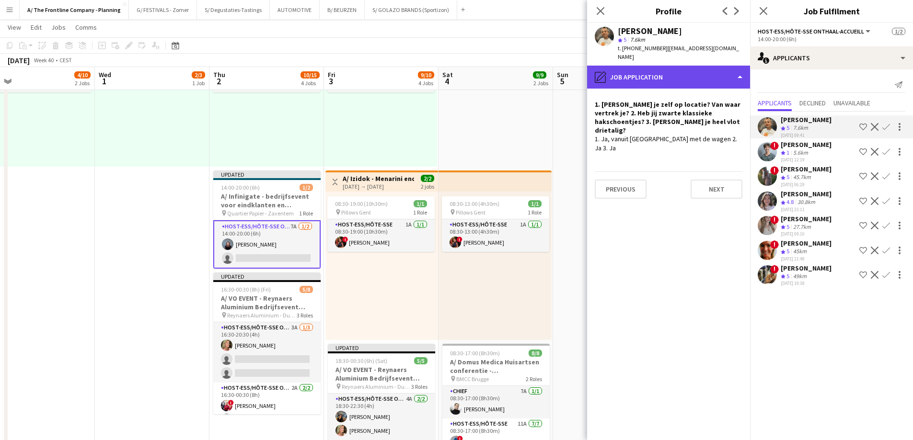
click at [677, 73] on div "pencil4 Job Application" at bounding box center [668, 77] width 163 height 23
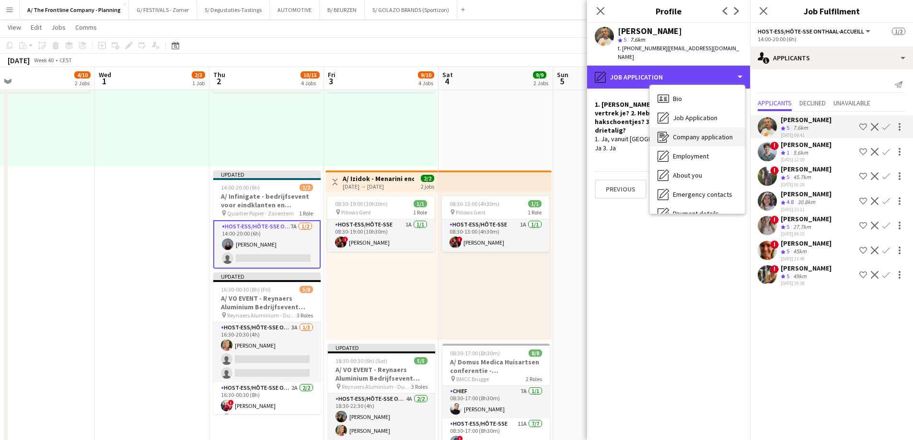
scroll to position [90, 0]
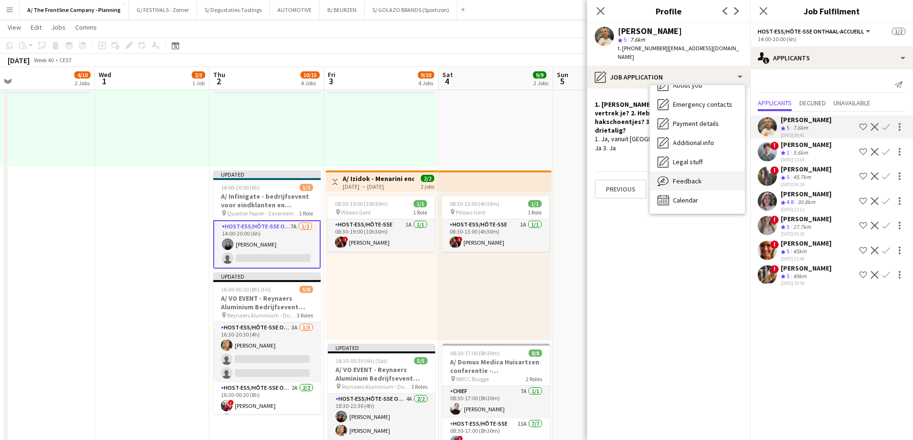
click at [680, 177] on span "Feedback" at bounding box center [687, 181] width 29 height 9
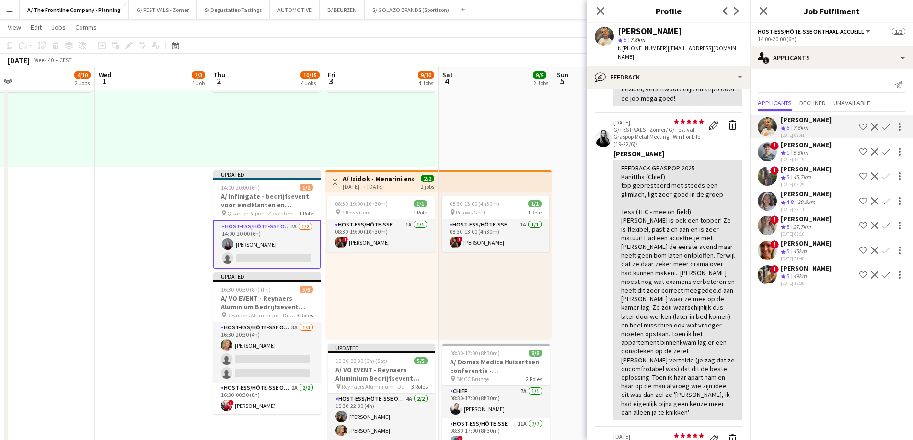
scroll to position [335, 0]
click at [888, 123] on app-icon "Confirm" at bounding box center [886, 127] width 8 height 8
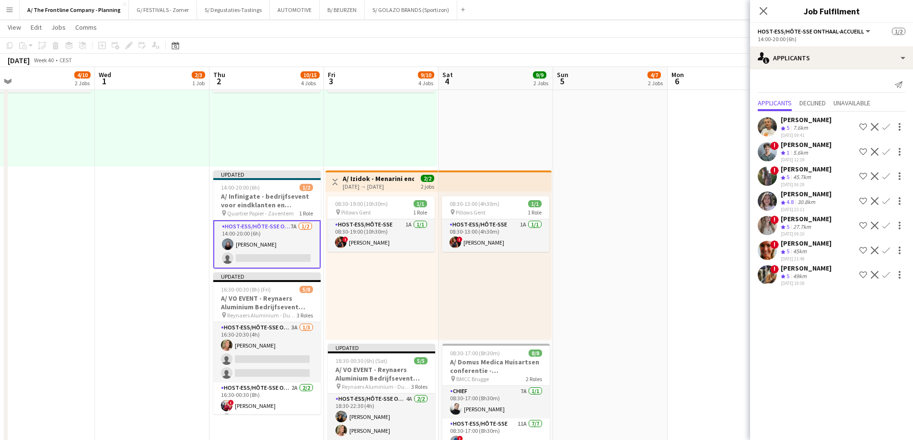
click at [885, 125] on app-icon "Confirm" at bounding box center [886, 127] width 8 height 8
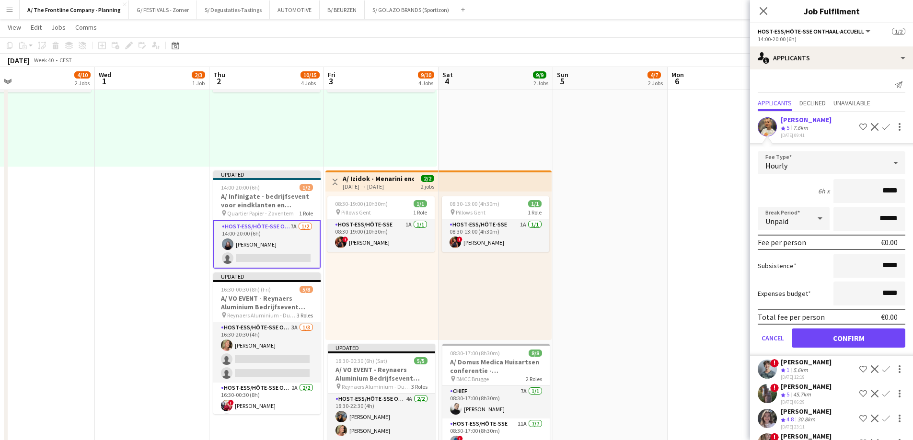
click at [802, 125] on div "7.6km" at bounding box center [800, 128] width 19 height 8
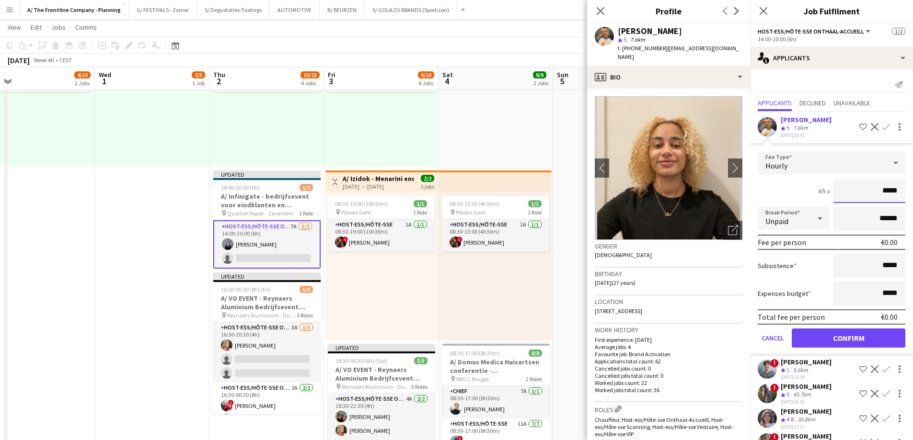
drag, startPoint x: 846, startPoint y: 183, endPoint x: 919, endPoint y: 189, distance: 73.5
click at [912, 189] on html "Menu Boards Boards Boards All jobs Status Workforce Workforce My Workforce Recr…" at bounding box center [456, 273] width 913 height 1120
type input "******"
type input "*******"
click button "Confirm" at bounding box center [848, 338] width 114 height 19
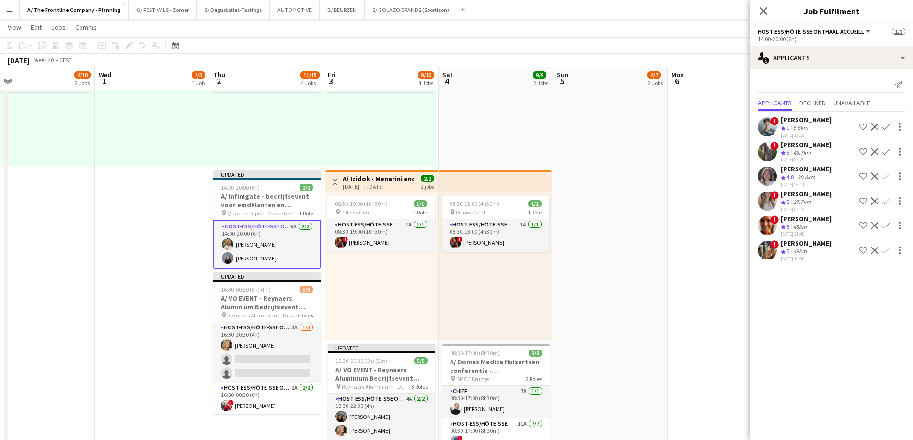
click at [604, 201] on app-date-cell "10:00-18:00 (8h) 3/6 A/ VO EVENT - Reynaers Aluminium Bedrijfsevent (02+03+05/1…" at bounding box center [610, 274] width 114 height 908
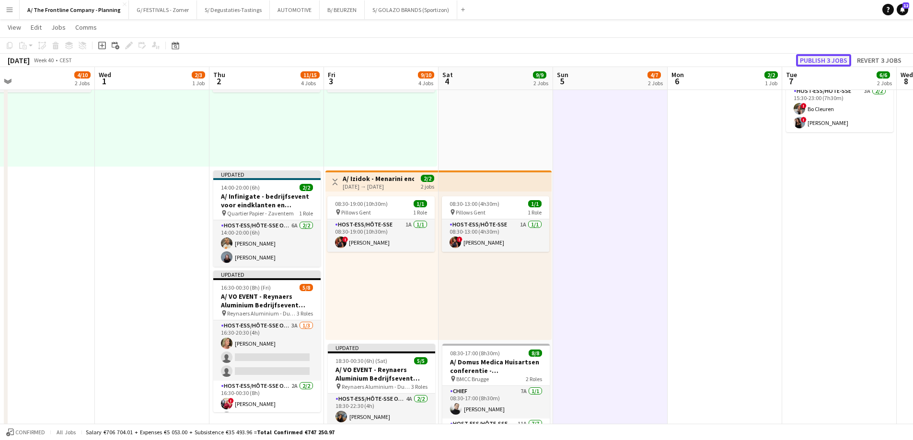
click at [825, 58] on button "Publish 3 jobs" at bounding box center [823, 60] width 55 height 12
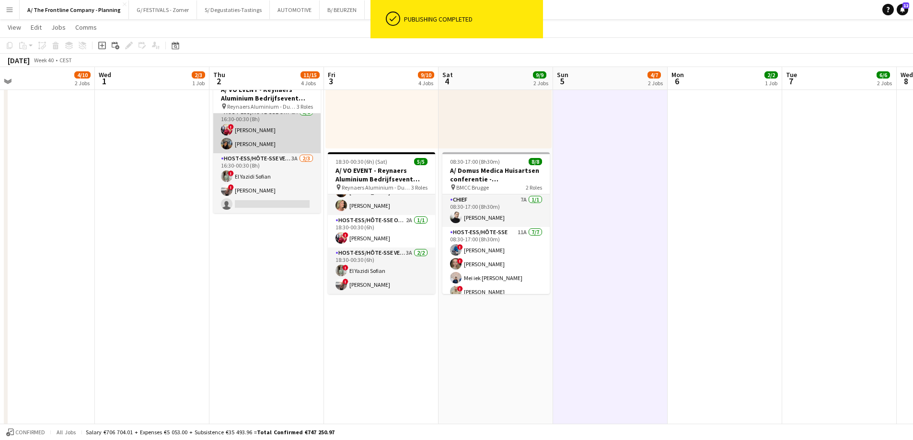
scroll to position [68, 0]
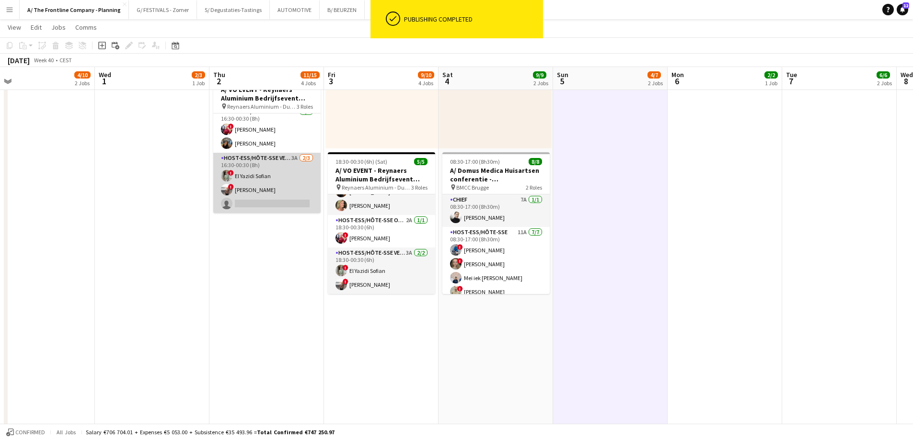
click at [245, 189] on app-card-role "Host-ess/Hôte-sse Vestiaire 3A 2/3 16:30-00:30 (8h) ! El Yazidi Sofian ! Dorien…" at bounding box center [266, 183] width 107 height 60
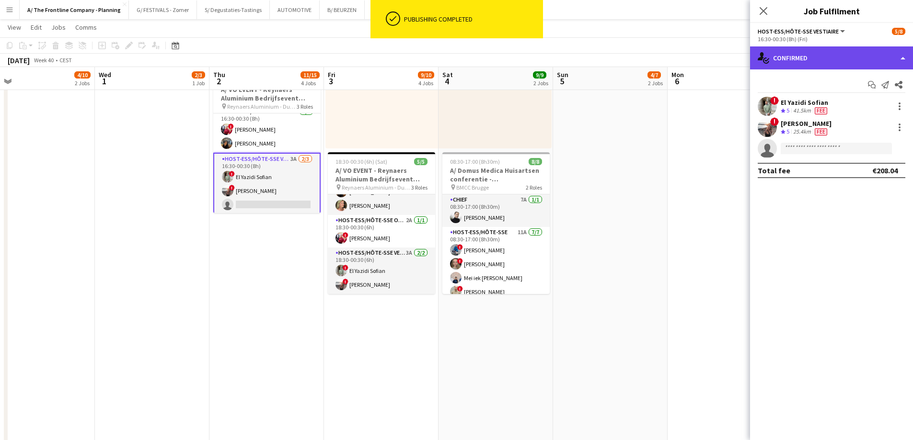
click at [840, 64] on div "single-neutral-actions-check-2 Confirmed" at bounding box center [831, 57] width 163 height 23
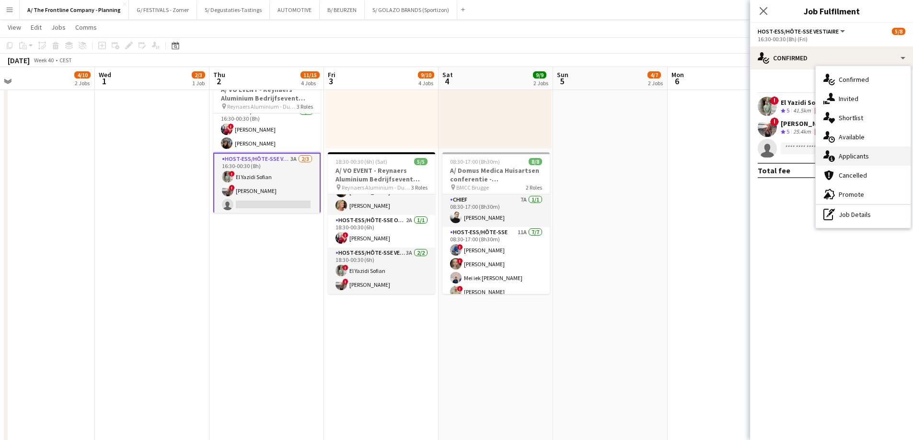
click at [844, 153] on span "Applicants" at bounding box center [853, 156] width 30 height 9
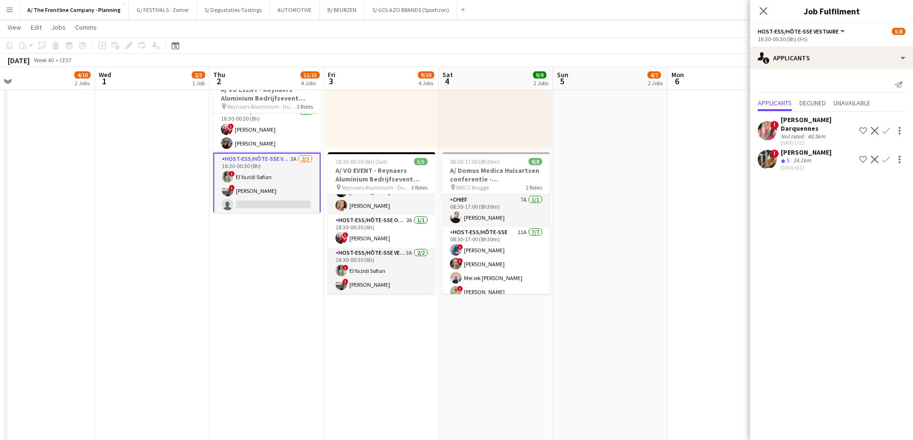
click at [885, 159] on app-icon "Confirm" at bounding box center [886, 160] width 8 height 8
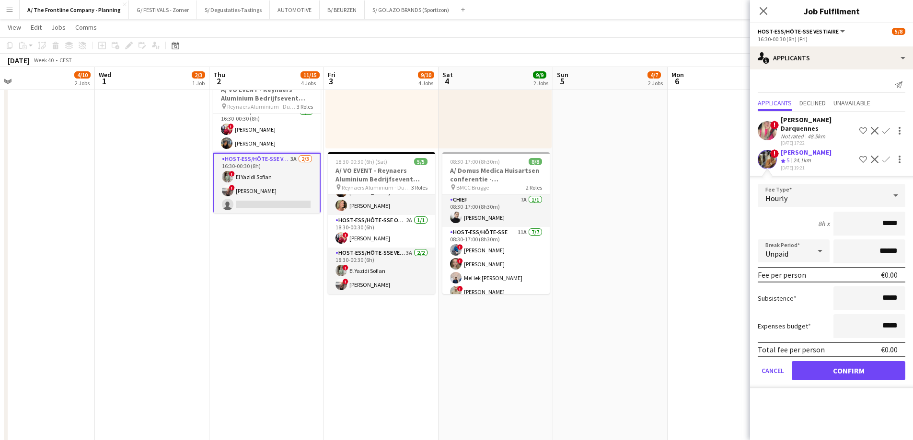
drag, startPoint x: 855, startPoint y: 216, endPoint x: 919, endPoint y: 224, distance: 64.7
click at [912, 224] on html "Menu Boards Boards Boards All jobs Status Workforce Workforce My Workforce Recr…" at bounding box center [456, 81] width 913 height 1120
type input "******"
type input "*******"
click button "Confirm" at bounding box center [848, 370] width 114 height 19
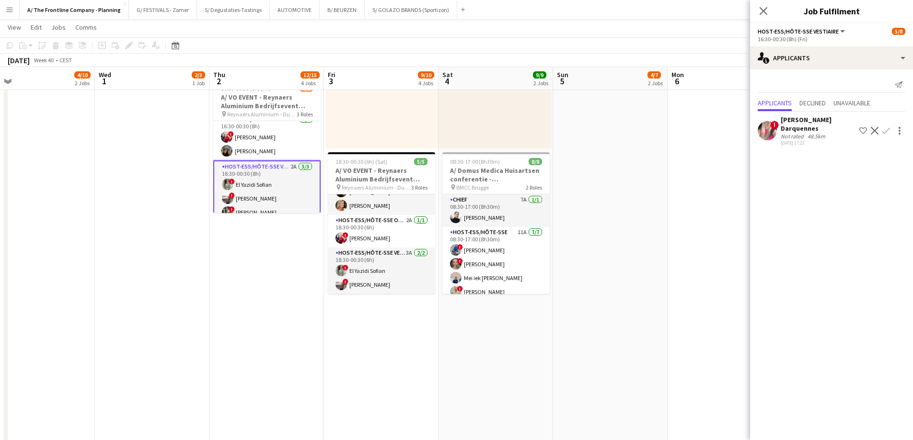
click at [648, 260] on app-date-cell "10:00-18:00 (8h) 3/6 A/ VO EVENT - Reynaers Aluminium Bedrijfsevent (02+03+05/1…" at bounding box center [610, 82] width 114 height 908
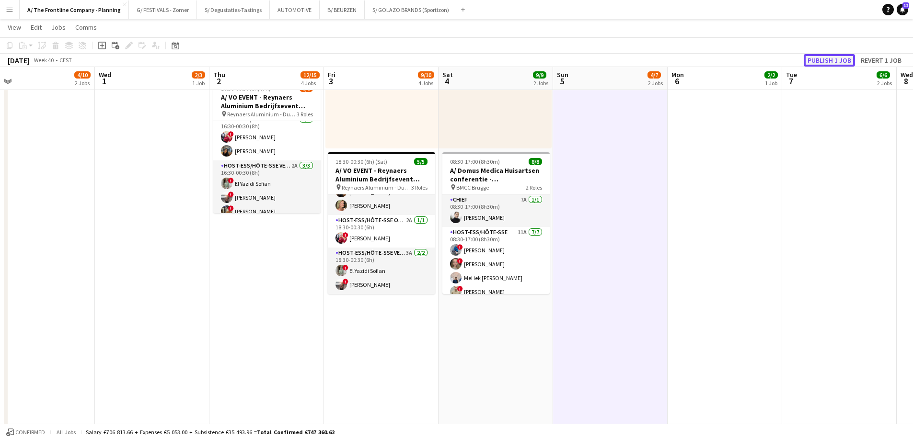
click at [829, 61] on button "Publish 1 job" at bounding box center [828, 60] width 51 height 12
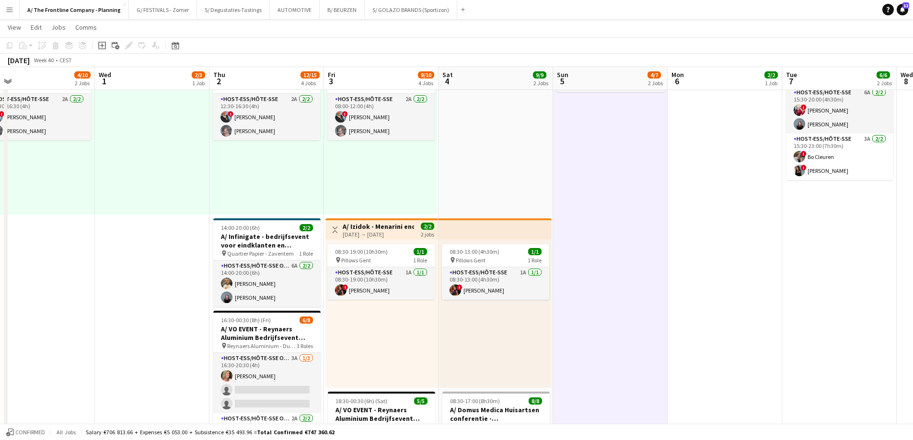
scroll to position [383, 0]
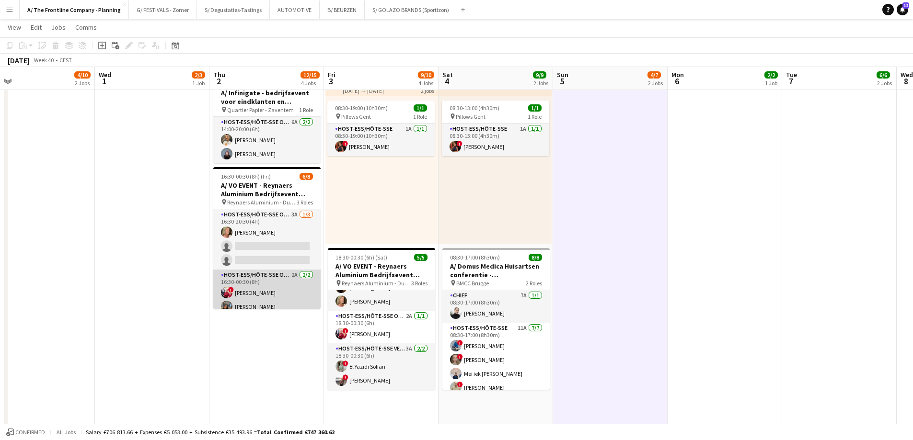
click at [259, 286] on app-card-role "Host-ess/Hôte-sse Onthaal-Accueill 2A 2/2 16:30-00:30 (8h) ! Eleni Baas Mariam …" at bounding box center [266, 293] width 107 height 46
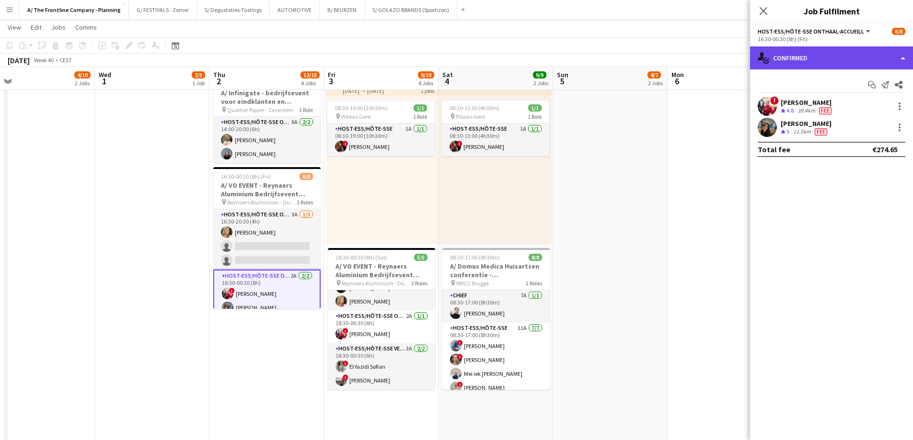
click at [821, 52] on div "single-neutral-actions-check-2 Confirmed" at bounding box center [831, 57] width 163 height 23
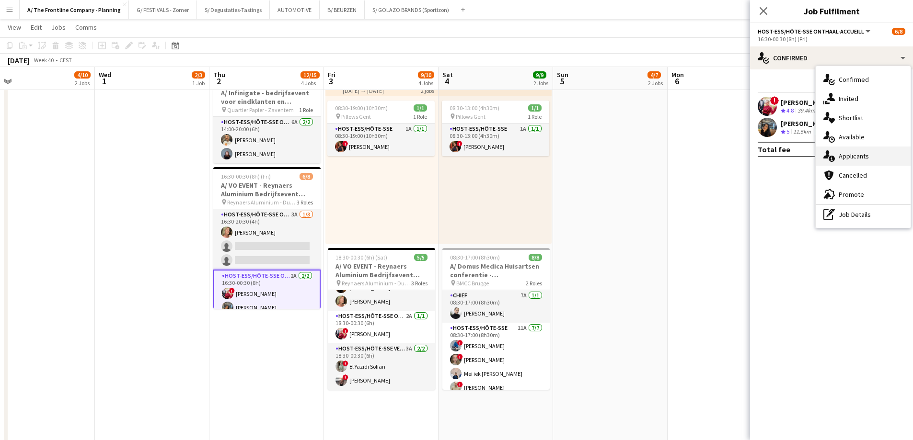
click at [845, 160] on span "Applicants" at bounding box center [853, 156] width 30 height 9
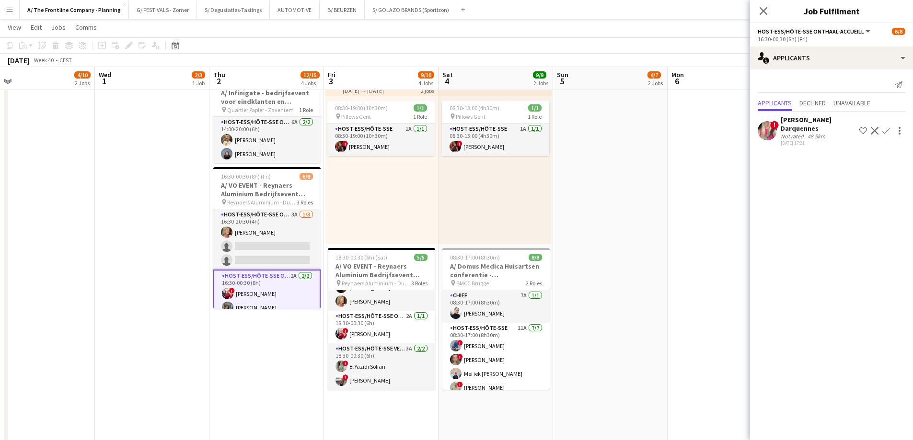
click at [799, 123] on div "Chloé Clauwaert Darquennes" at bounding box center [817, 123] width 75 height 17
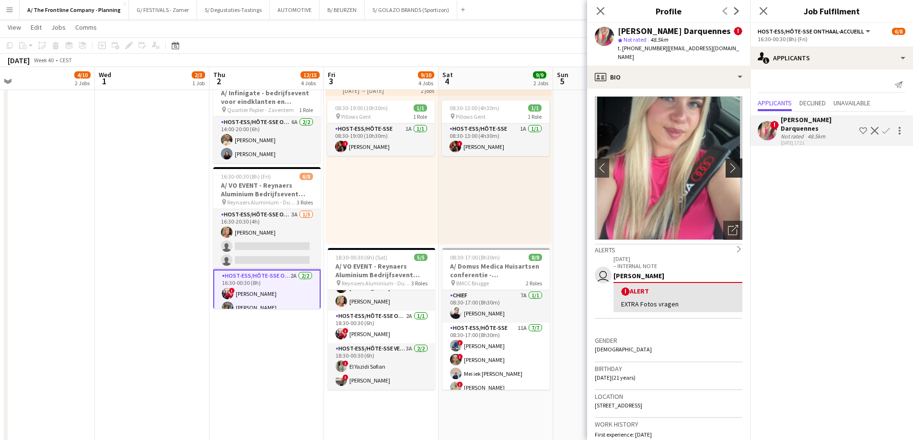
click at [728, 163] on app-icon "chevron-right" at bounding box center [735, 168] width 15 height 10
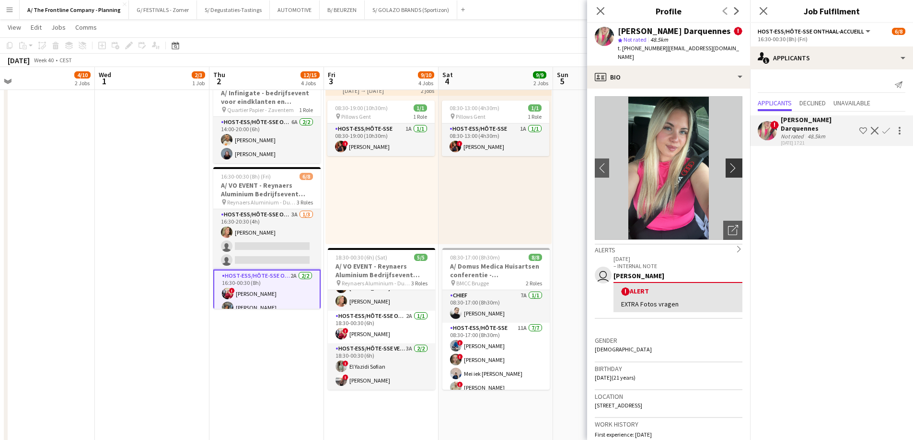
click at [728, 163] on app-icon "chevron-right" at bounding box center [735, 168] width 15 height 10
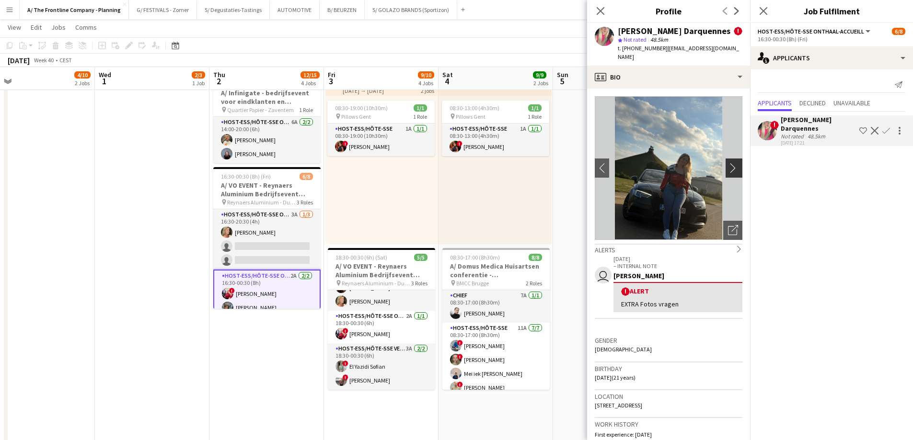
click at [728, 163] on app-icon "chevron-right" at bounding box center [735, 168] width 15 height 10
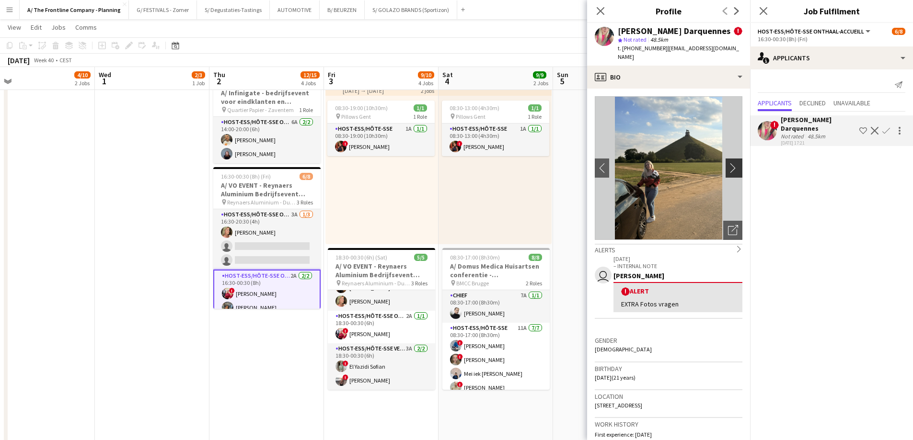
click at [728, 163] on app-icon "chevron-right" at bounding box center [735, 168] width 15 height 10
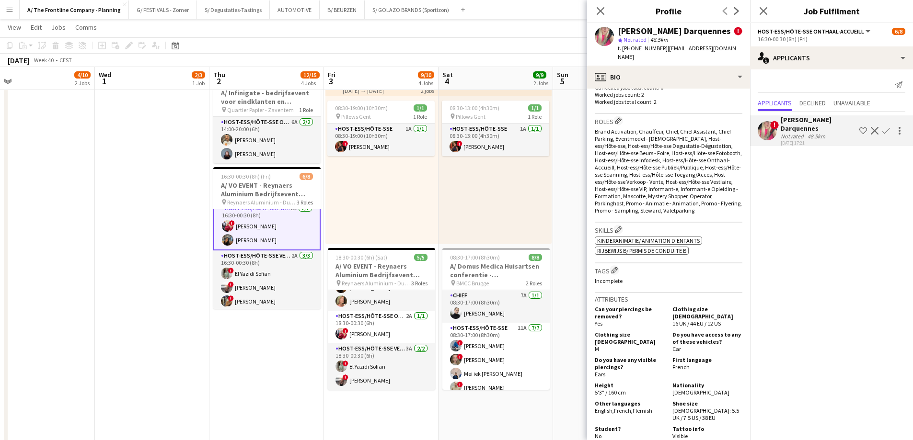
scroll to position [69, 0]
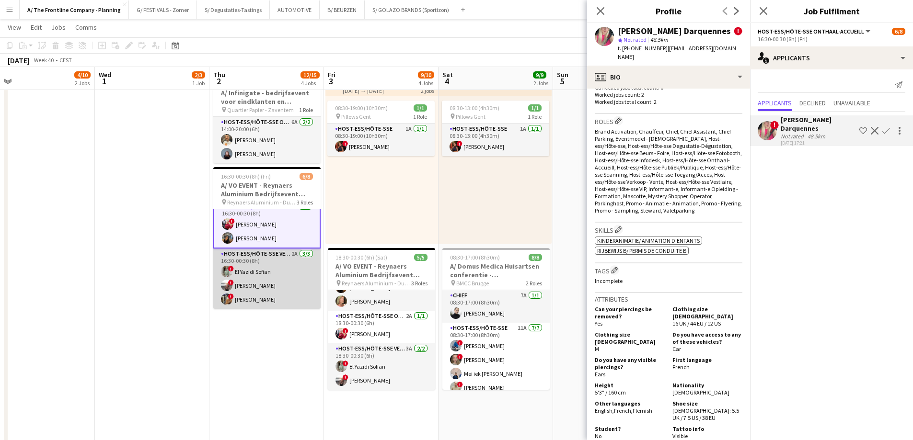
click at [255, 283] on app-card-role "Host-ess/Hôte-sse Vestiaire 2A 3/3 16:30-00:30 (8h) ! El Yazidi Sofian ! Dorien…" at bounding box center [266, 279] width 107 height 60
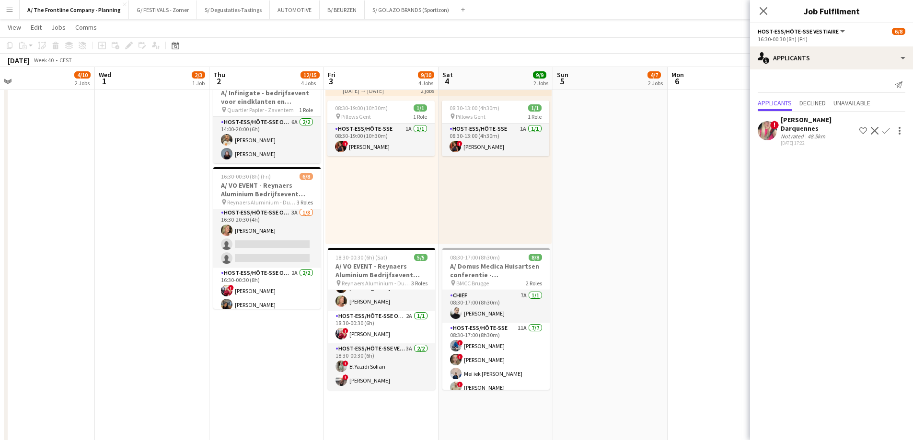
scroll to position [0, 0]
click at [267, 277] on app-card-role "Host-ess/Hôte-sse Onthaal-Accueill 2A 2/2 16:30-00:30 (8h) ! Eleni Baas Mariam …" at bounding box center [266, 293] width 107 height 46
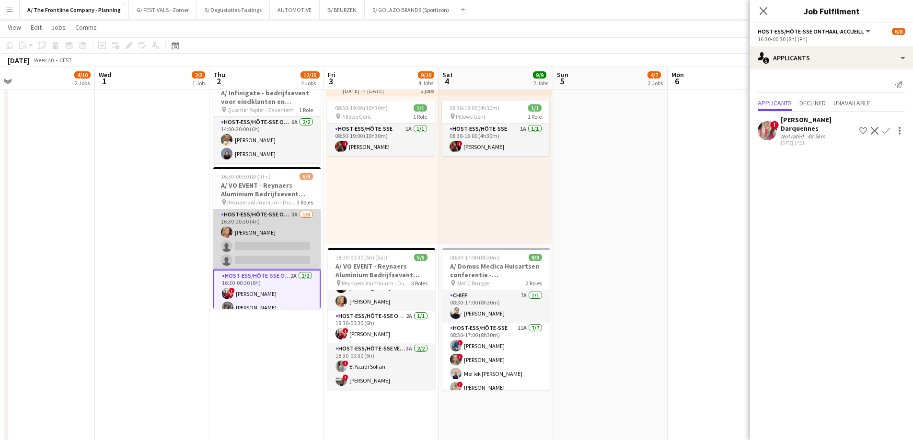
click at [267, 246] on app-card-role "Host-ess/Hôte-sse Onthaal-Accueill 3A 1/3 16:30-20:30 (4h) Mandy Smeets single-…" at bounding box center [266, 239] width 107 height 60
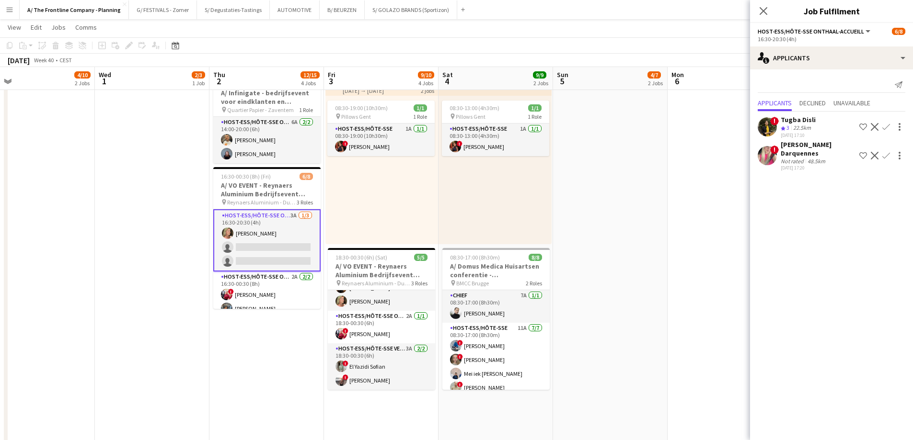
click at [886, 127] on app-icon "Confirm" at bounding box center [886, 127] width 8 height 8
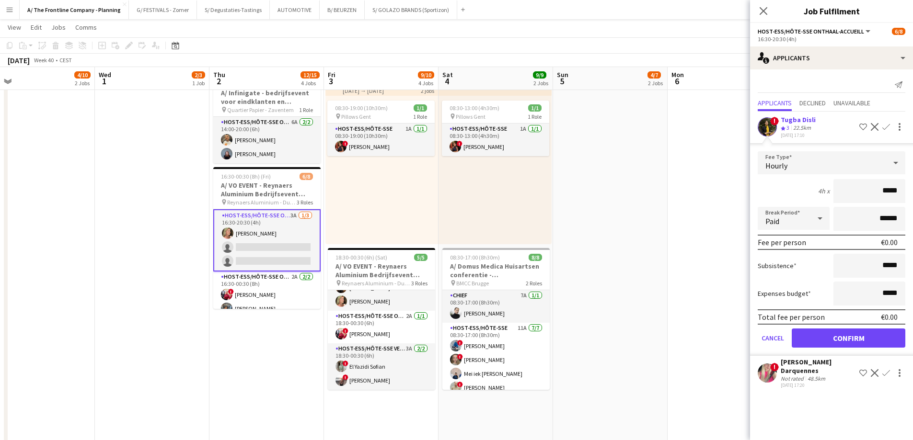
click at [803, 127] on div "22.5km" at bounding box center [802, 128] width 22 height 8
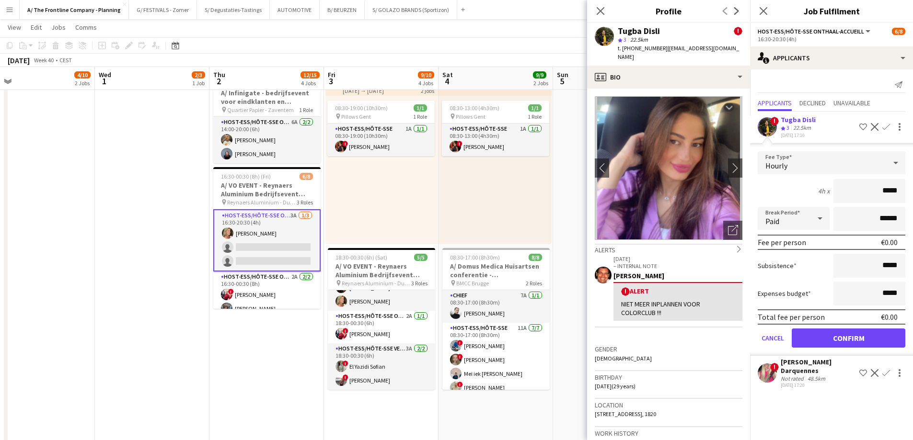
drag, startPoint x: 830, startPoint y: 188, endPoint x: 919, endPoint y: 188, distance: 89.1
click at [912, 188] on html "Menu Boards Boards Boards All jobs Status Workforce Workforce My Workforce Recr…" at bounding box center [456, 177] width 913 height 1120
drag, startPoint x: 903, startPoint y: 189, endPoint x: 919, endPoint y: 185, distance: 17.1
click at [912, 185] on html "Menu Boards Boards Boards All jobs Status Workforce Workforce My Workforce Recr…" at bounding box center [456, 177] width 913 height 1120
type input "******"
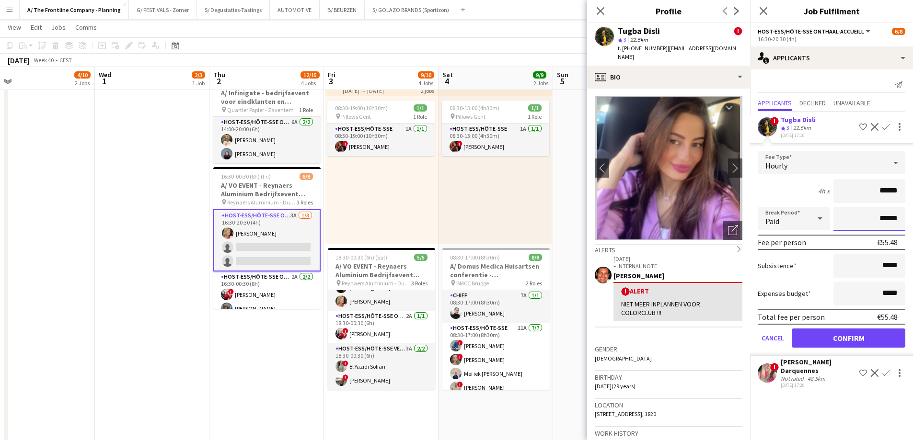
click button "Confirm" at bounding box center [848, 338] width 114 height 19
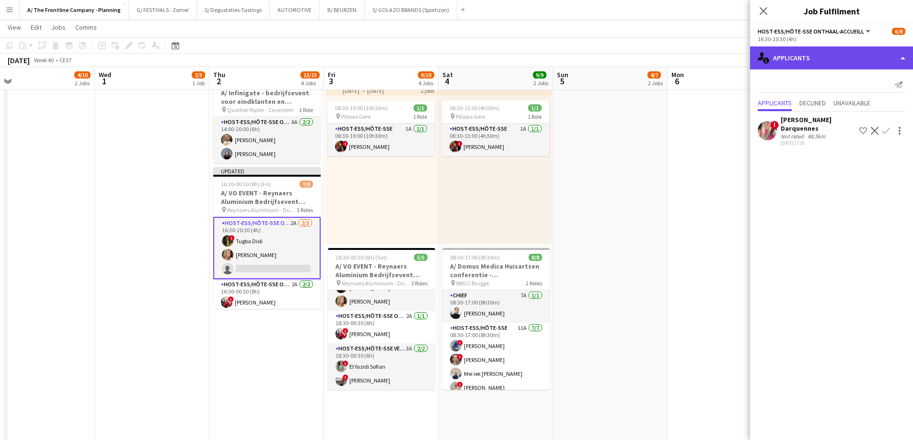
click at [831, 54] on div "single-neutral-actions-information Applicants" at bounding box center [831, 57] width 163 height 23
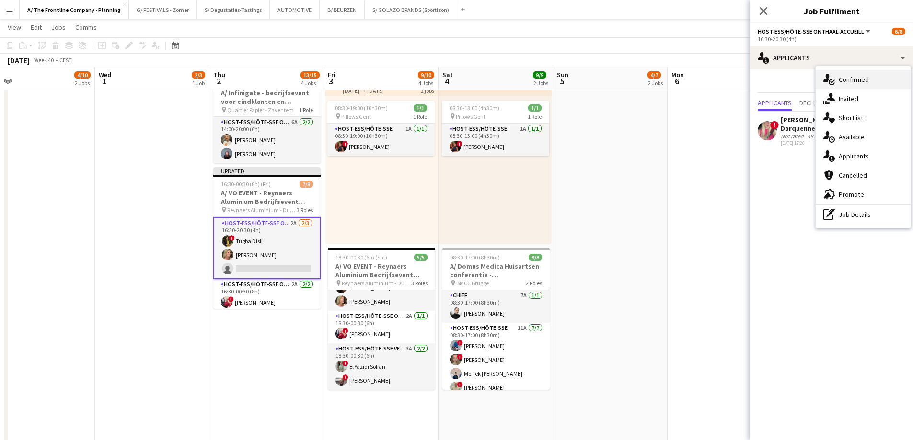
click at [834, 80] on icon at bounding box center [832, 81] width 5 height 3
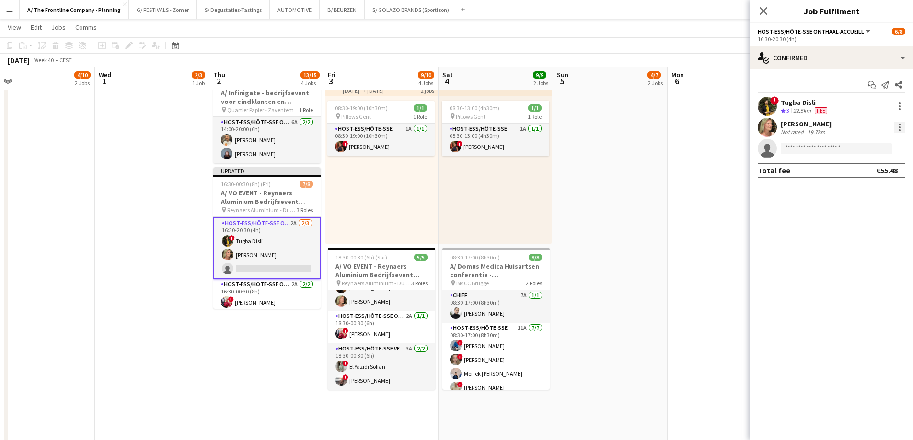
click at [900, 130] on div at bounding box center [898, 127] width 11 height 11
click at [889, 146] on span "Edit fee" at bounding box center [867, 145] width 59 height 9
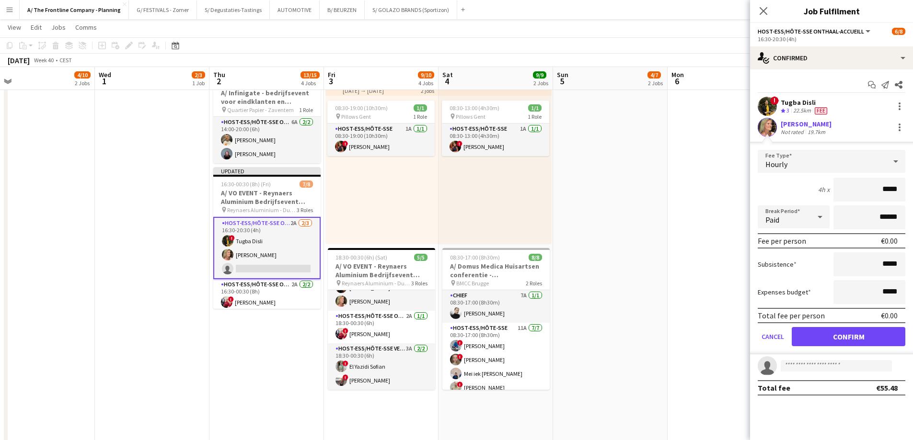
click at [694, 214] on app-date-cell "Toggle View A/ Neutraal Ziekenfonds Vlaanderen (NZVL) - Aalst - 06-09/10 06-10-…" at bounding box center [724, 178] width 114 height 908
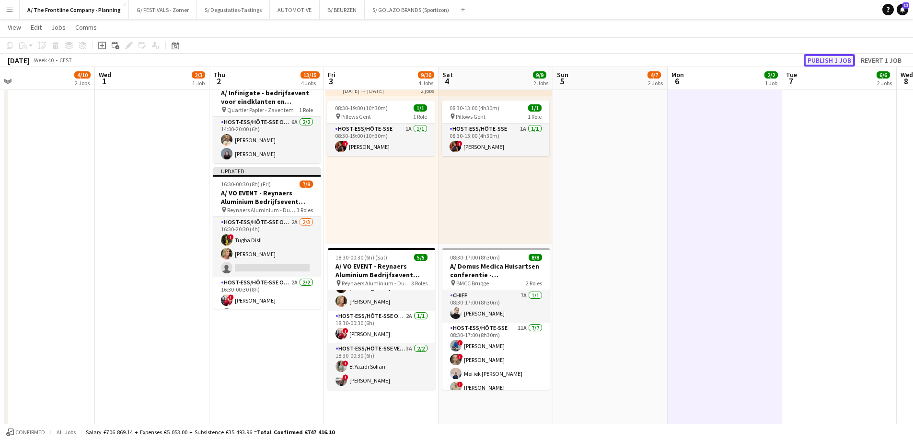
click at [828, 57] on button "Publish 1 job" at bounding box center [828, 60] width 51 height 12
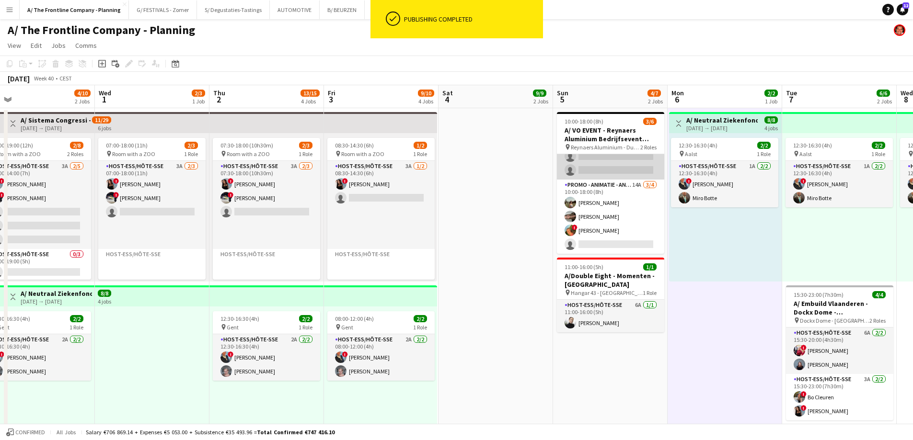
click at [595, 160] on app-card-role "Host-ess/Hôte-sse Fotobooth 12A 0/2 10:00-18:00 (8h) single-neutral-actions sin…" at bounding box center [610, 156] width 107 height 46
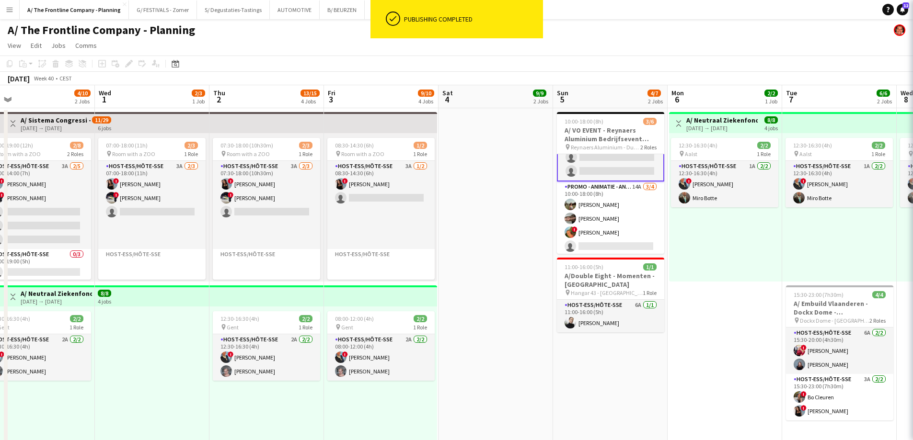
scroll to position [22, 0]
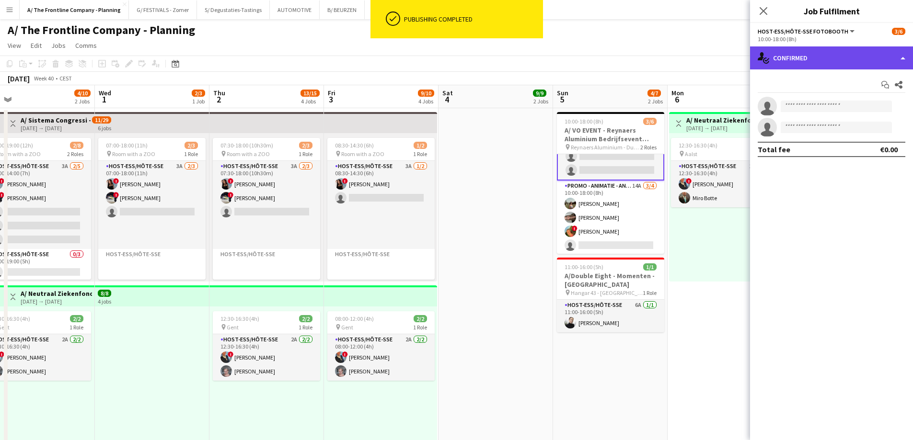
click at [829, 59] on div "single-neutral-actions-check-2 Confirmed" at bounding box center [831, 57] width 163 height 23
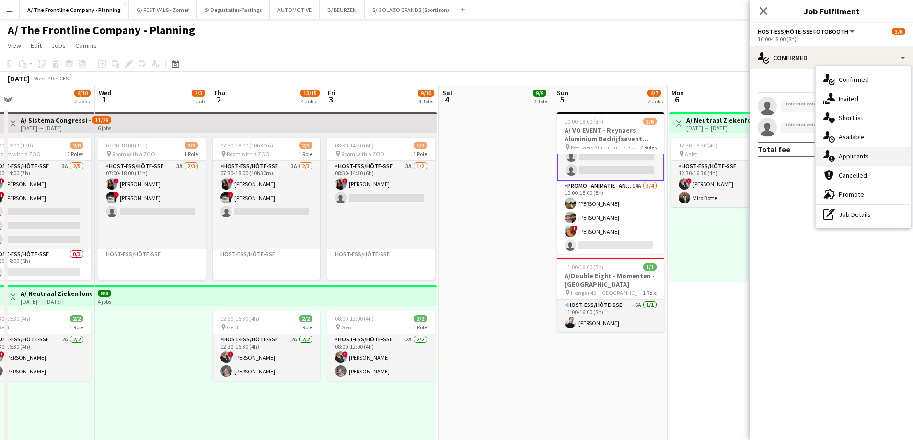
click at [846, 153] on span "Applicants" at bounding box center [853, 156] width 30 height 9
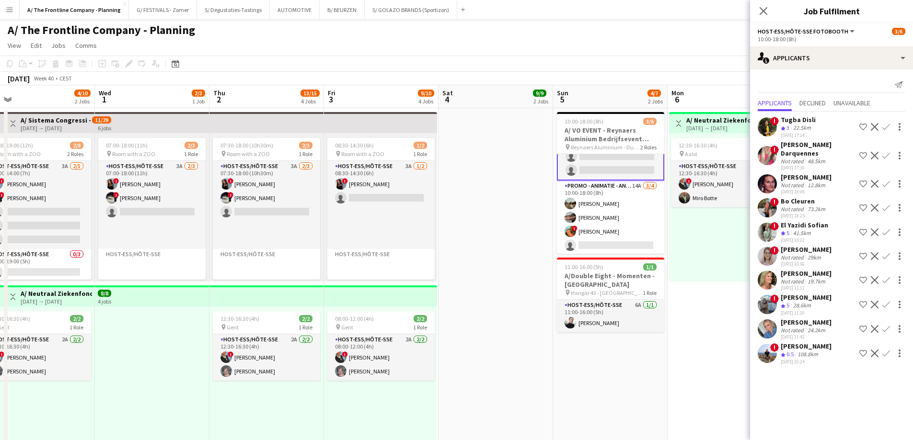
click at [811, 325] on div "Elisa De Bolle" at bounding box center [805, 322] width 51 height 9
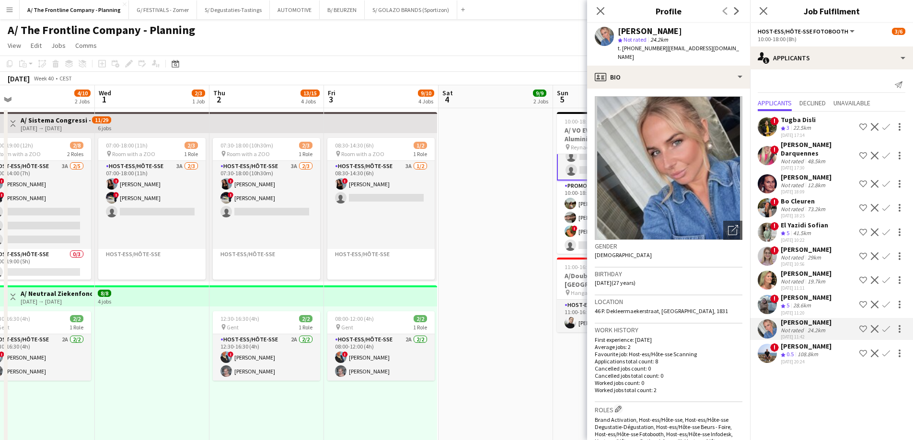
click at [808, 304] on div "28.6km" at bounding box center [802, 306] width 22 height 8
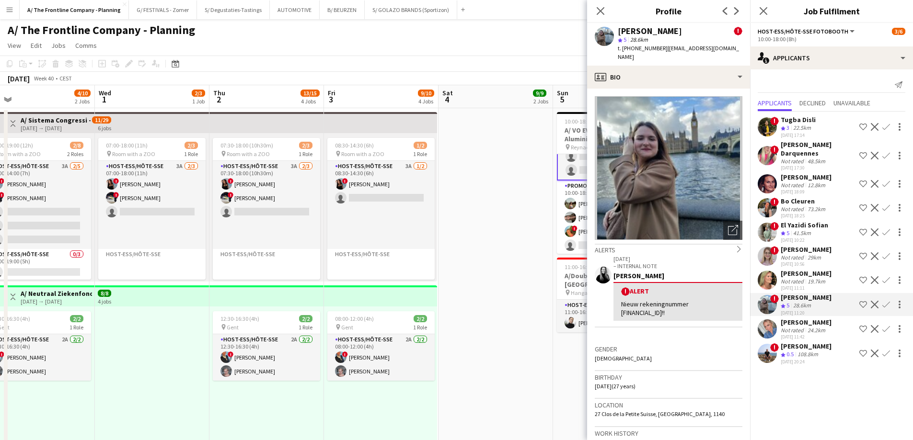
click at [806, 280] on div "19.7km" at bounding box center [816, 281] width 22 height 7
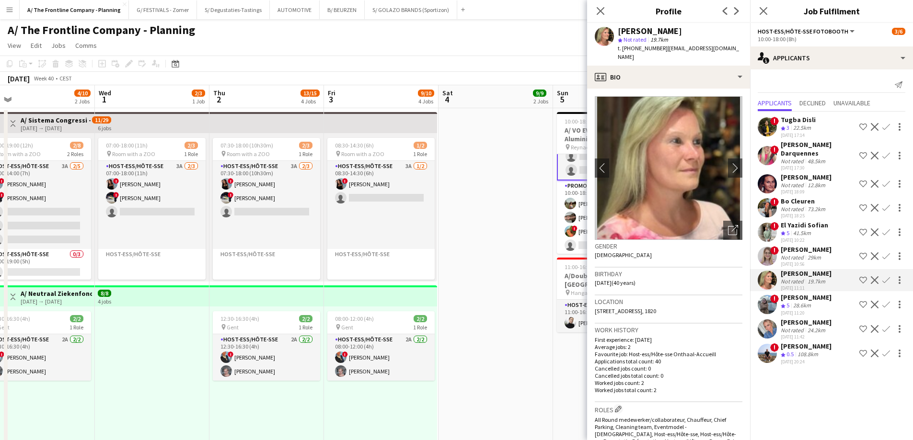
click at [801, 255] on div "Not rated" at bounding box center [792, 257] width 25 height 7
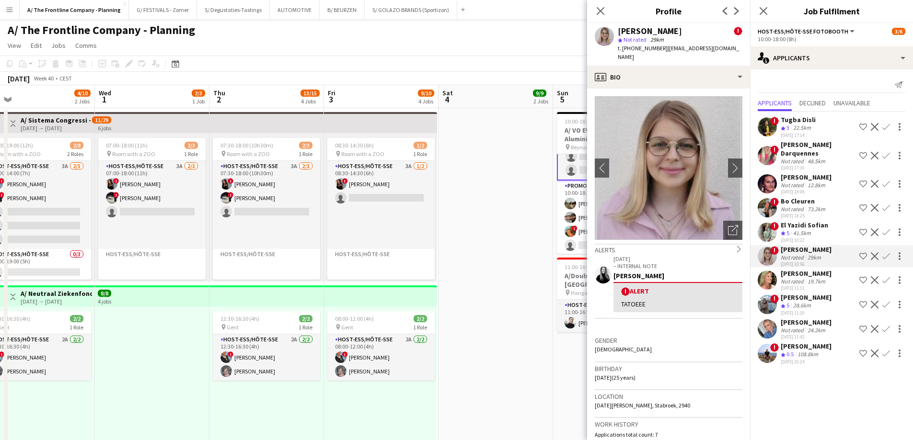
click at [787, 233] on span "5" at bounding box center [787, 232] width 3 height 7
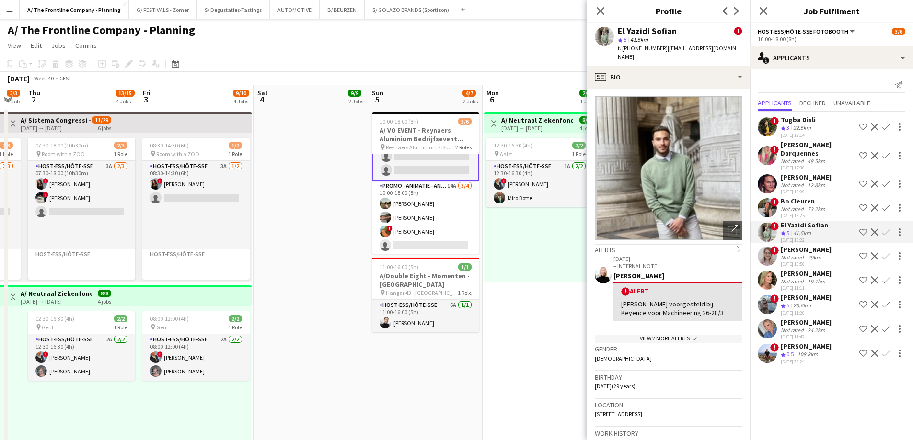
drag, startPoint x: 480, startPoint y: 241, endPoint x: 306, endPoint y: 246, distance: 174.5
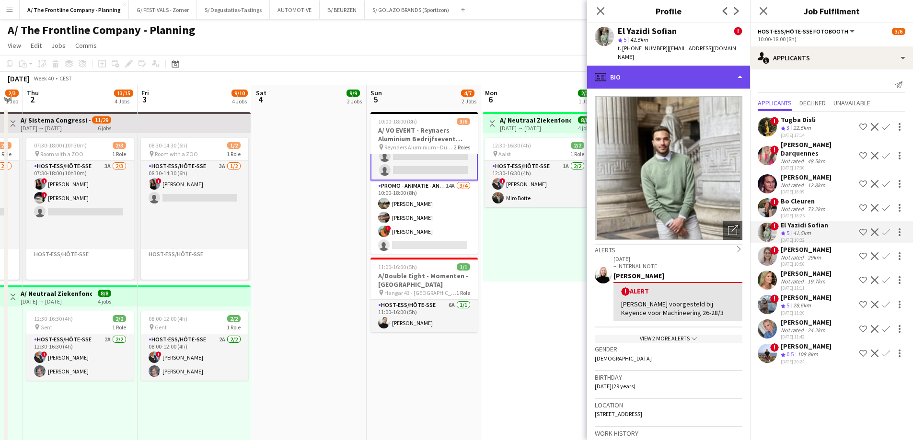
click at [680, 68] on div "profile Bio" at bounding box center [668, 77] width 163 height 23
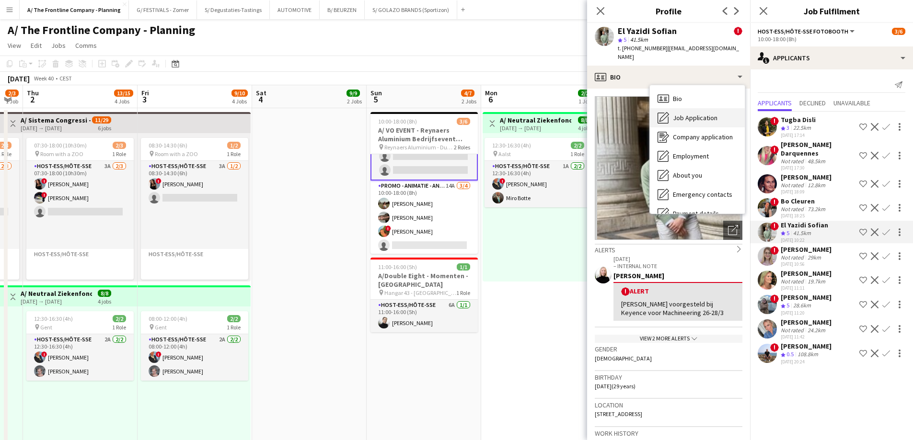
click at [681, 114] on span "Job Application" at bounding box center [695, 118] width 45 height 9
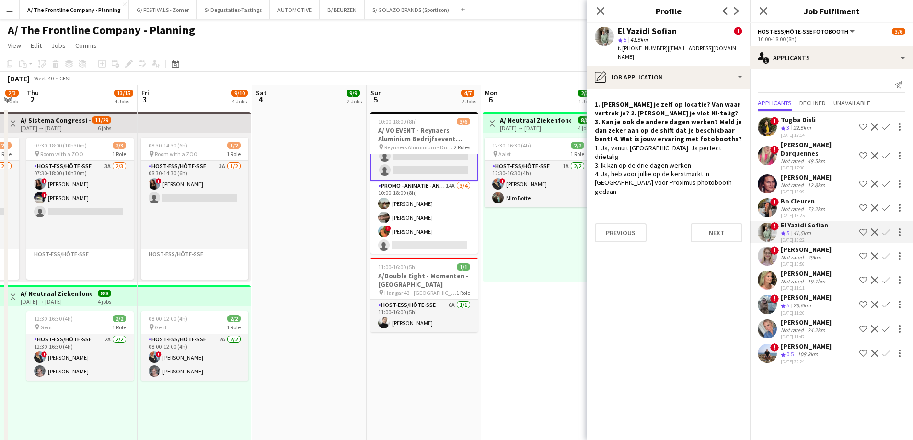
click at [884, 231] on app-icon "Confirm" at bounding box center [886, 233] width 8 height 8
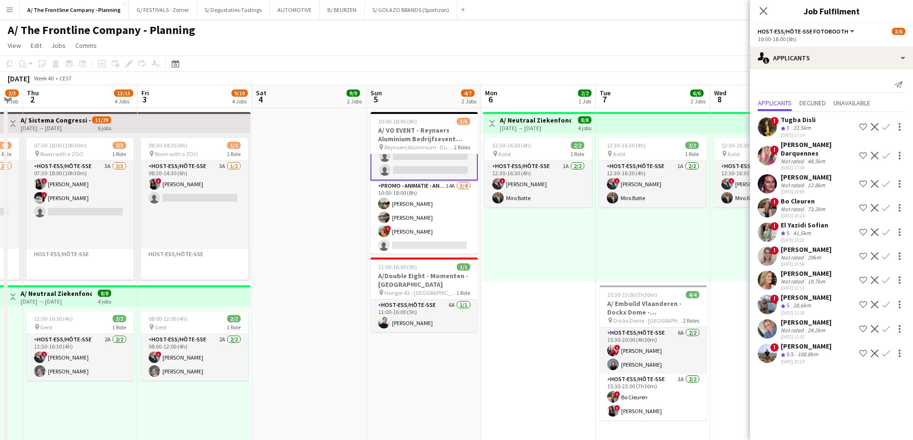
click at [884, 231] on app-icon "Confirm" at bounding box center [886, 233] width 8 height 8
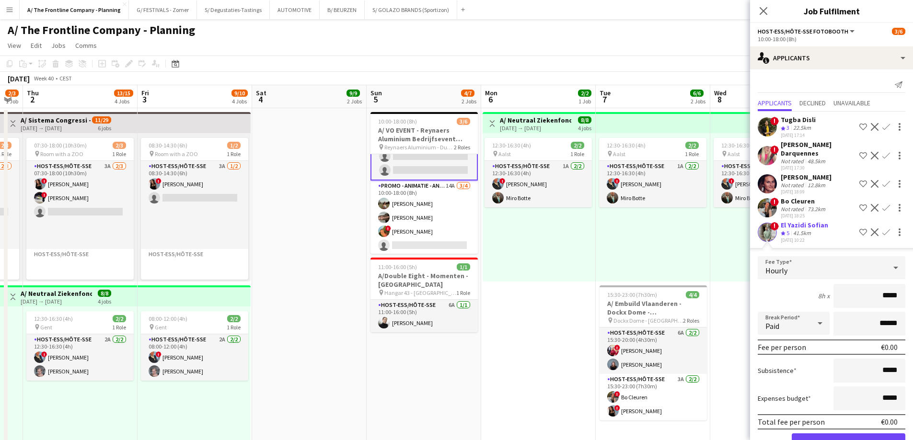
click at [808, 227] on div "El Yazidi Sofian" at bounding box center [803, 225] width 47 height 9
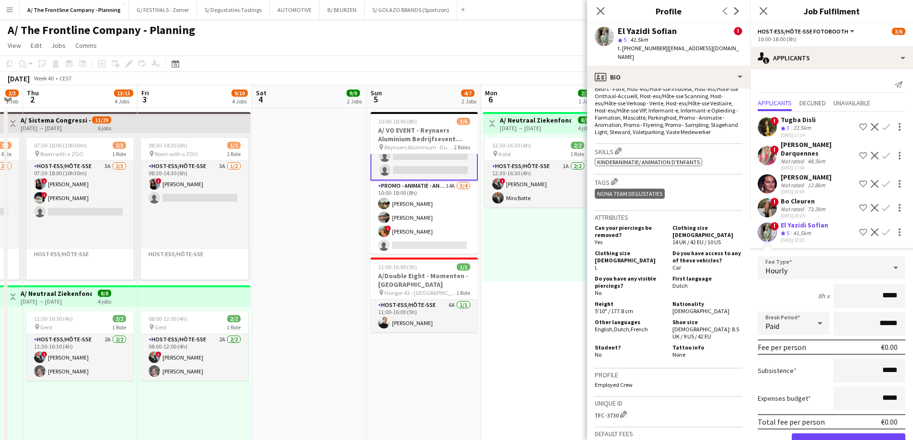
scroll to position [479, 0]
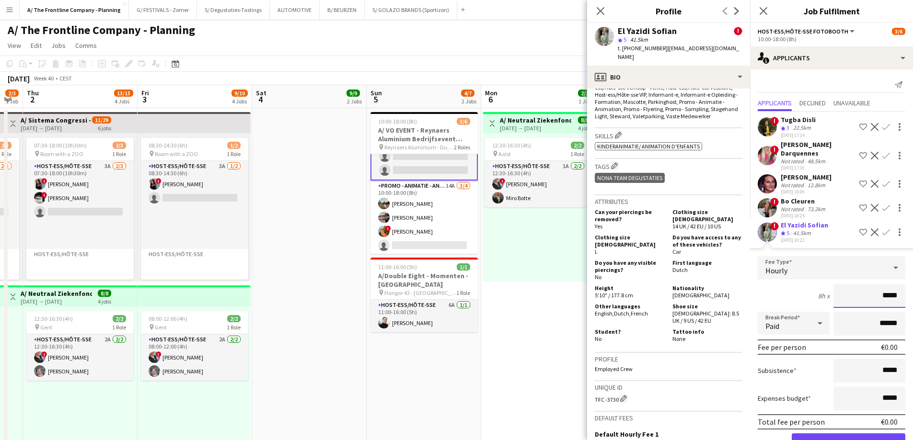
drag, startPoint x: 855, startPoint y: 298, endPoint x: 919, endPoint y: 295, distance: 64.3
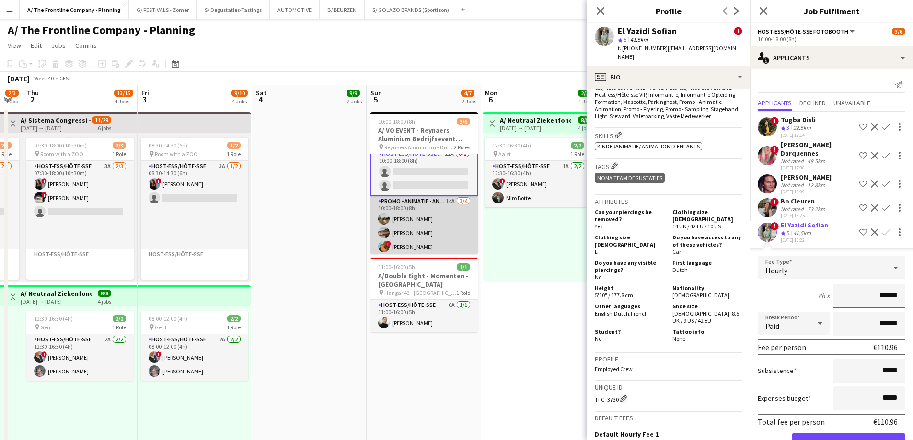
scroll to position [0, 0]
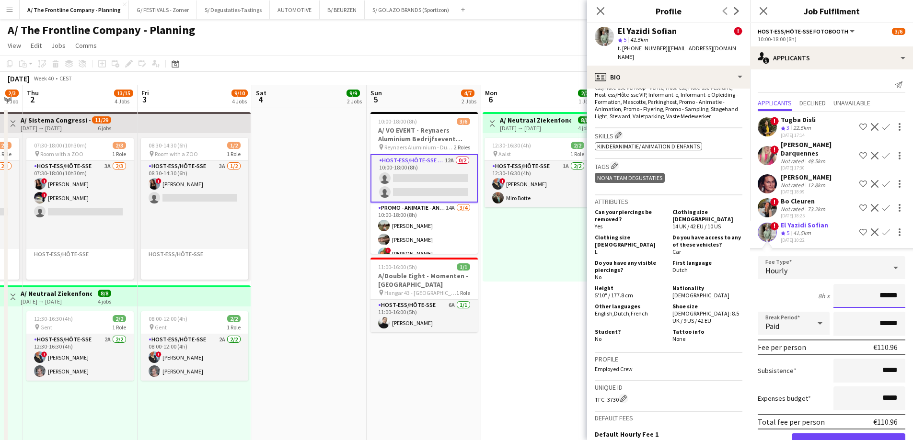
type input "******"
type input "*******"
click button "Confirm" at bounding box center [848, 443] width 114 height 19
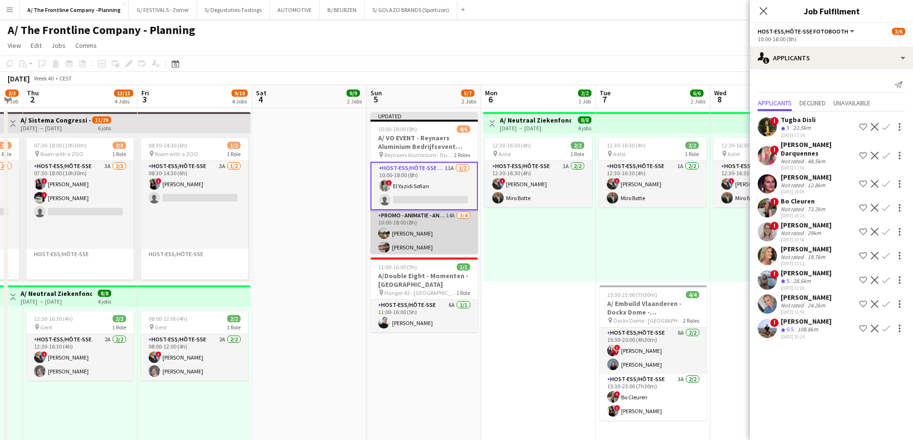
click at [410, 237] on app-card-role "Promo - Animatie - Animation 14A 3/4 10:00-18:00 (8h) Laura Sergeant Fjolla Bek…" at bounding box center [423, 247] width 107 height 74
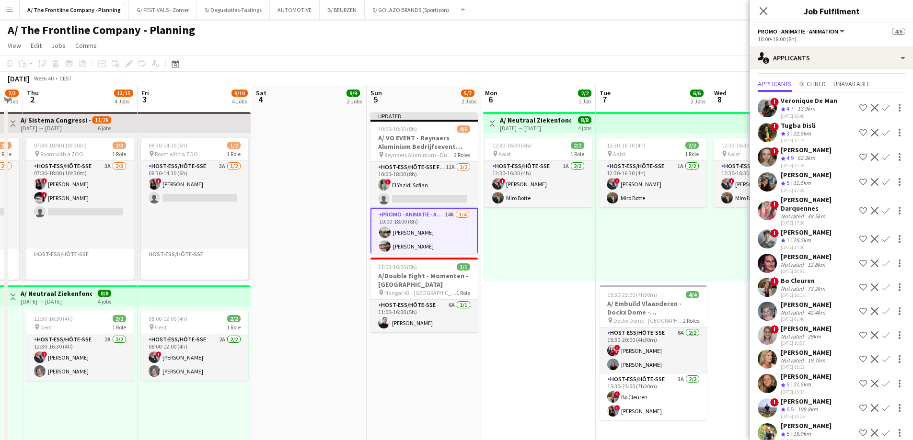
scroll to position [33, 0]
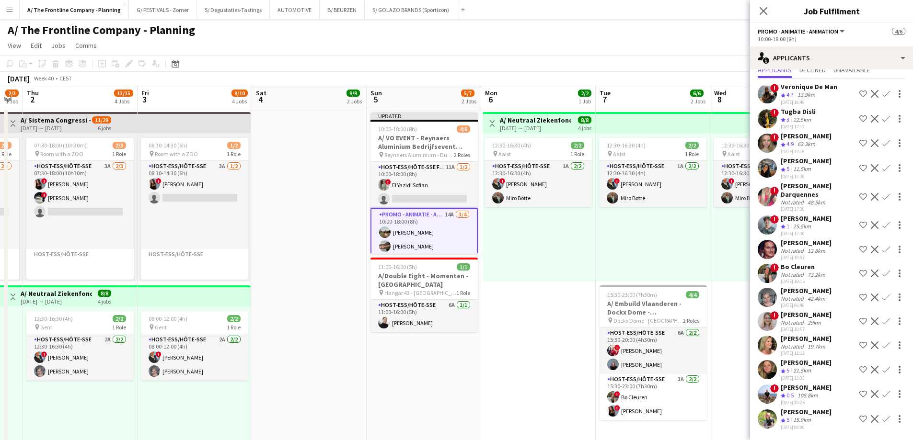
click at [804, 418] on div "15.9km" at bounding box center [802, 420] width 22 height 8
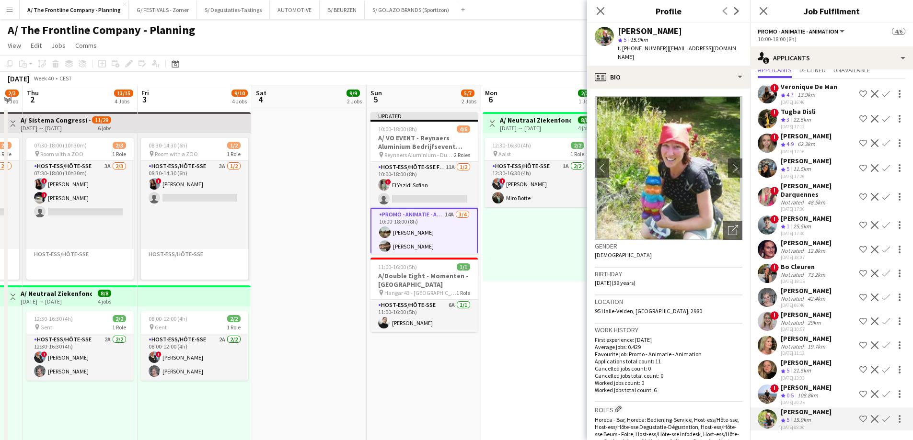
click at [798, 363] on div "Julie Lepage" at bounding box center [805, 362] width 51 height 9
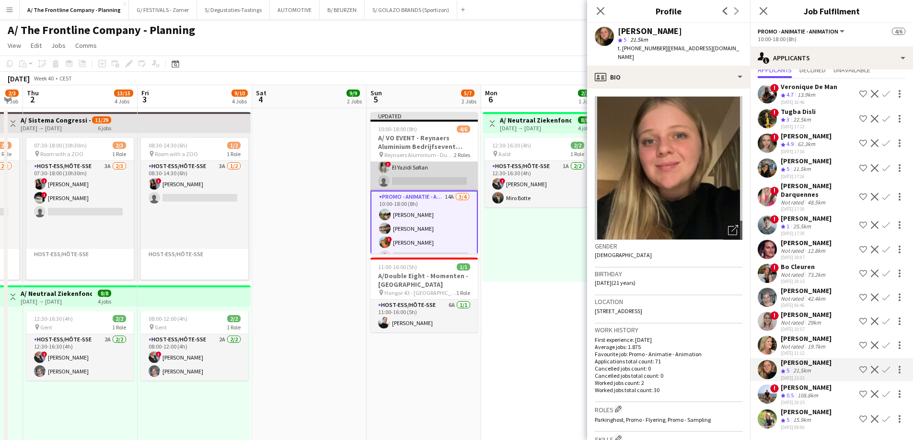
scroll to position [31, 0]
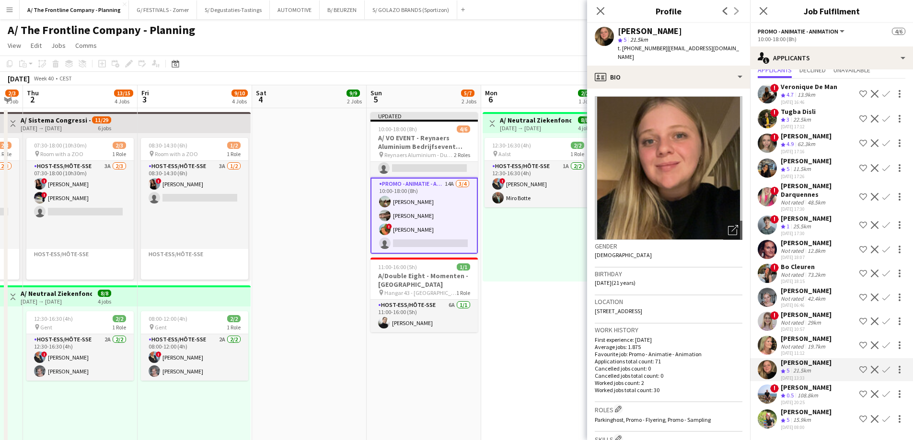
click at [882, 369] on app-icon "Confirm" at bounding box center [886, 370] width 8 height 8
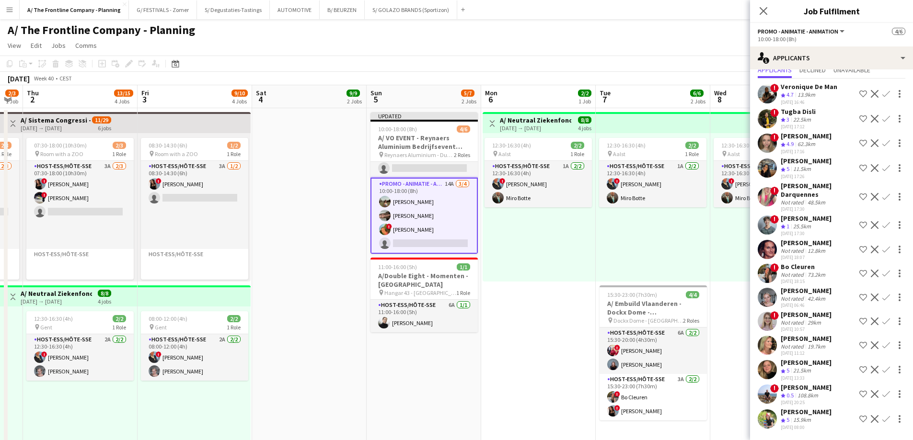
click at [882, 369] on app-icon "Confirm" at bounding box center [886, 370] width 8 height 8
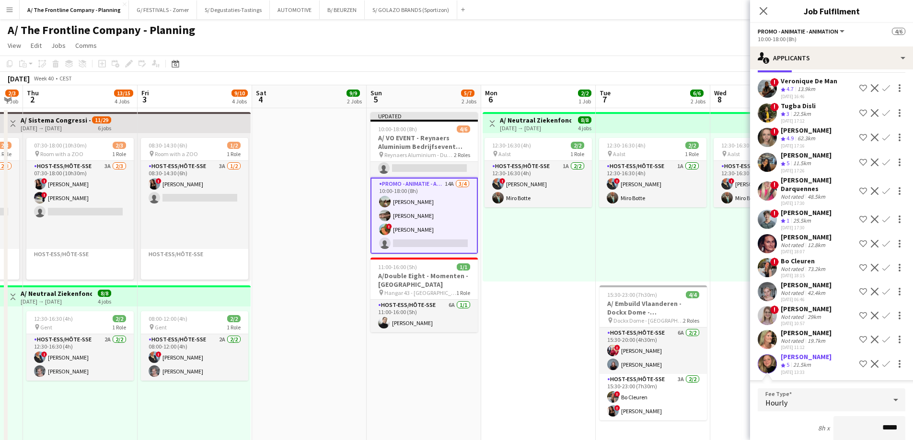
click at [808, 363] on div "21.5km" at bounding box center [802, 365] width 22 height 8
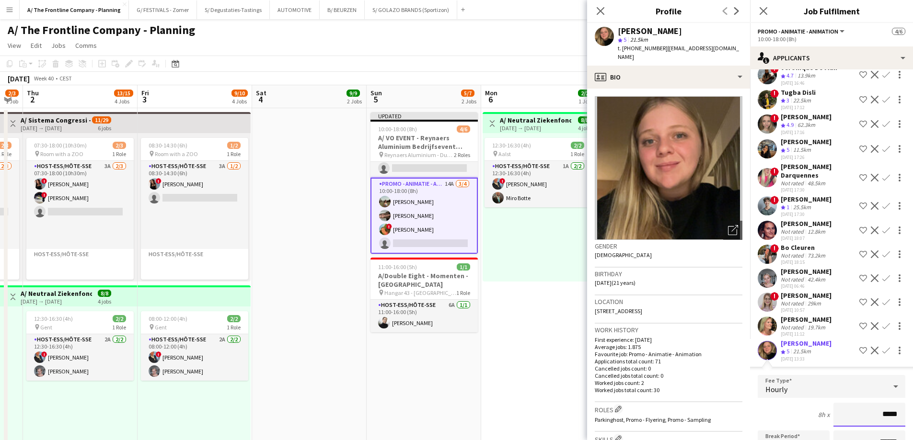
scroll to position [81, 0]
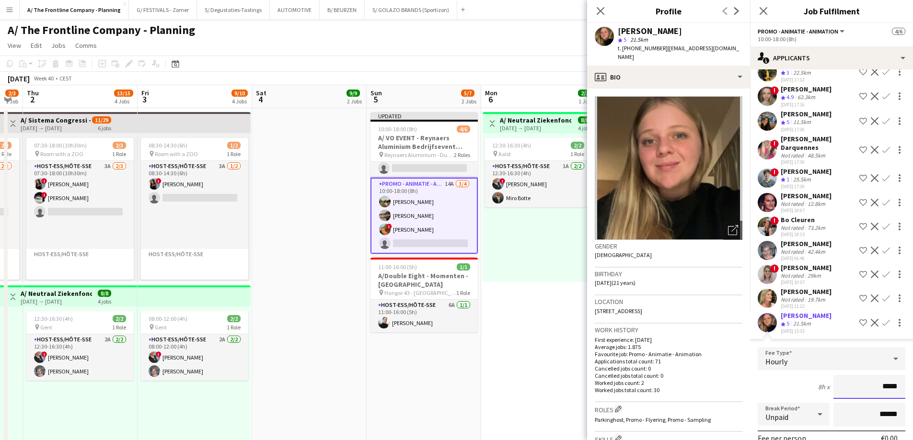
drag, startPoint x: 851, startPoint y: 426, endPoint x: 919, endPoint y: 432, distance: 68.3
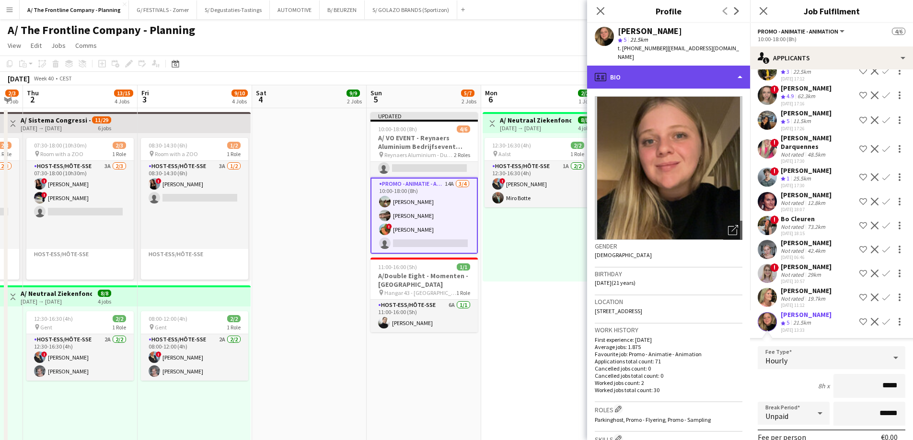
click at [648, 66] on div "profile Bio" at bounding box center [668, 77] width 163 height 23
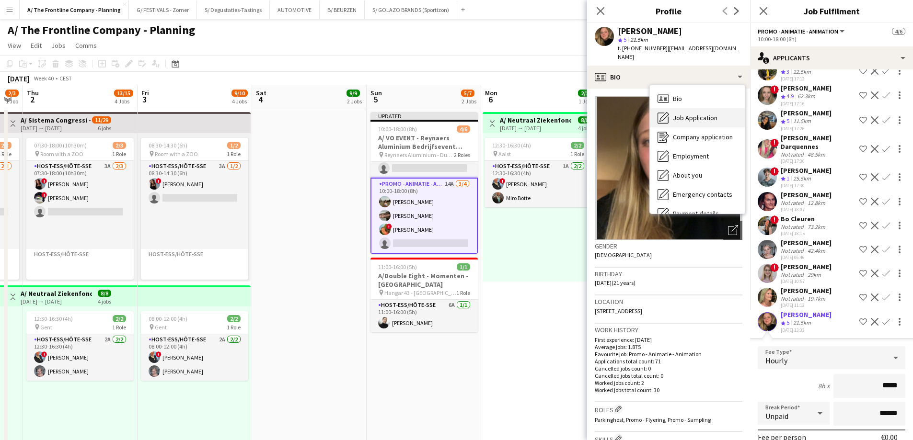
click at [669, 115] on div "Job Application Job Application" at bounding box center [697, 117] width 95 height 19
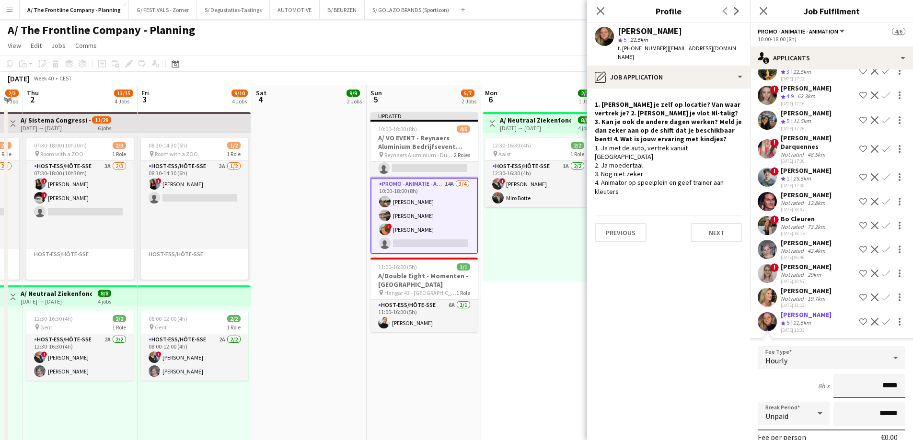
click at [868, 390] on input "*****" at bounding box center [869, 386] width 72 height 24
drag, startPoint x: 857, startPoint y: 388, endPoint x: 919, endPoint y: 389, distance: 61.8
type input "******"
type input "*******"
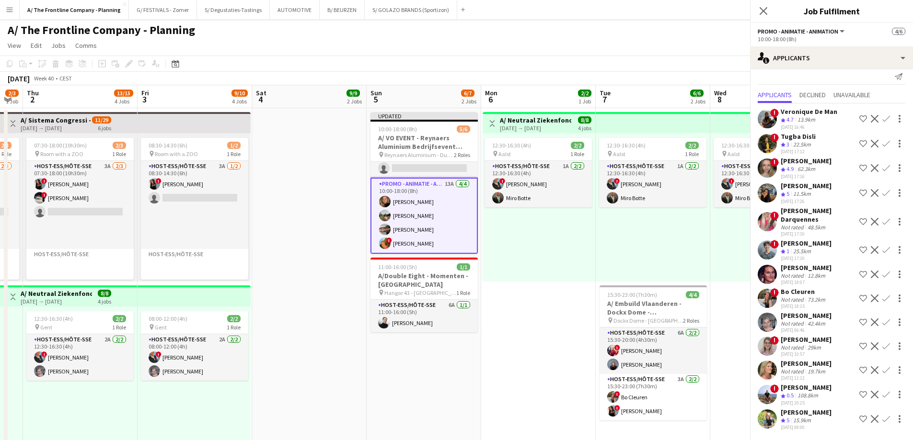
scroll to position [8, 0]
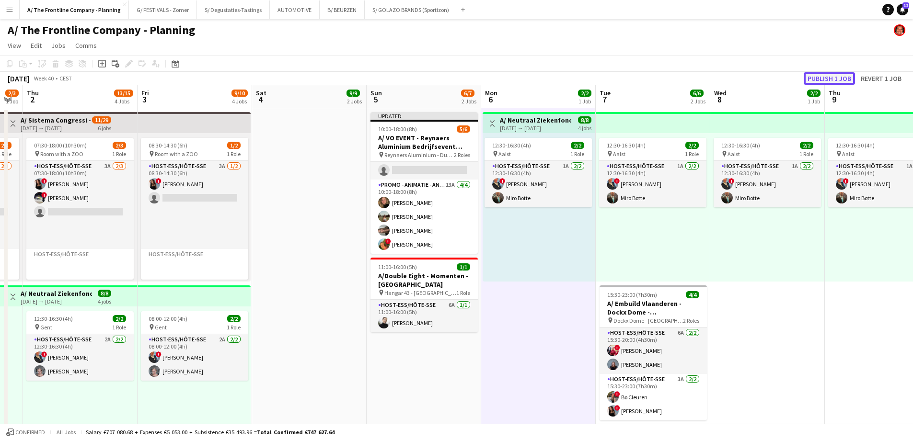
click at [825, 76] on button "Publish 1 job" at bounding box center [828, 78] width 51 height 12
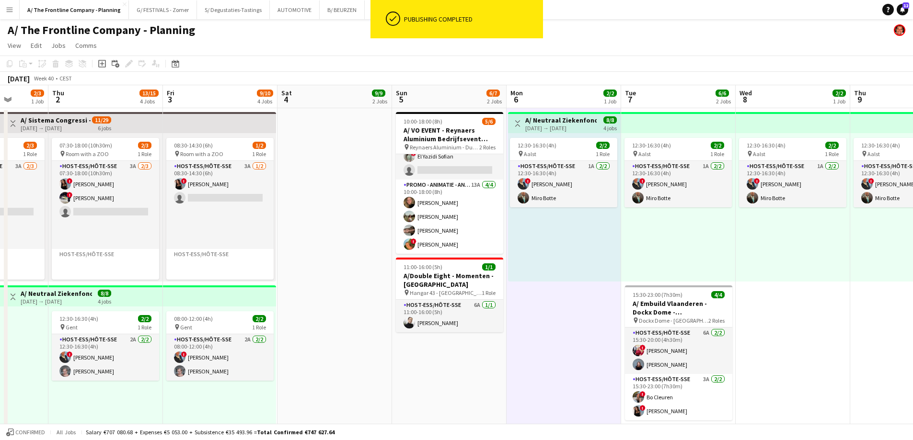
scroll to position [0, 198]
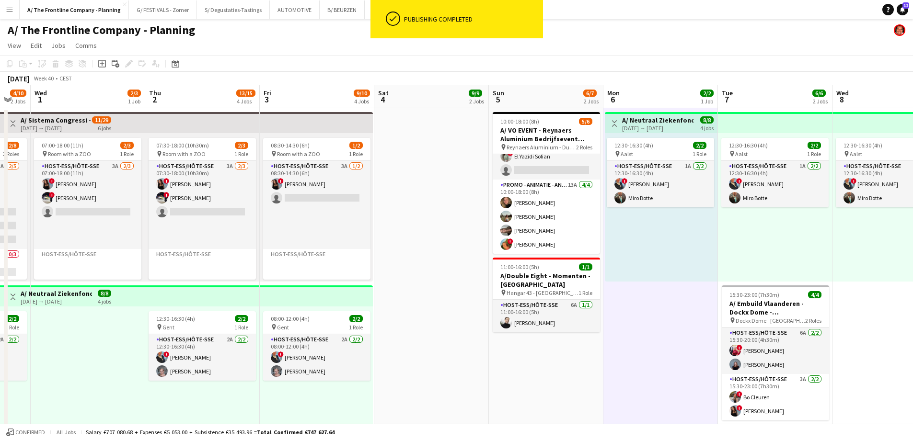
drag, startPoint x: 330, startPoint y: 312, endPoint x: 426, endPoint y: 275, distance: 103.6
click at [554, 160] on app-card-role "Host-ess/Hôte-sse Fotobooth 11A 1/2 10:00-18:00 (8h) ! El Yazidi Sofian single-…" at bounding box center [545, 156] width 107 height 46
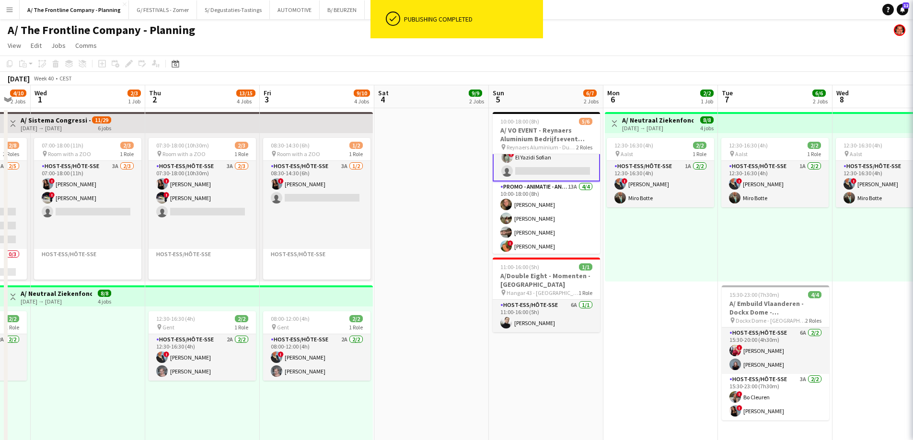
scroll to position [22, 0]
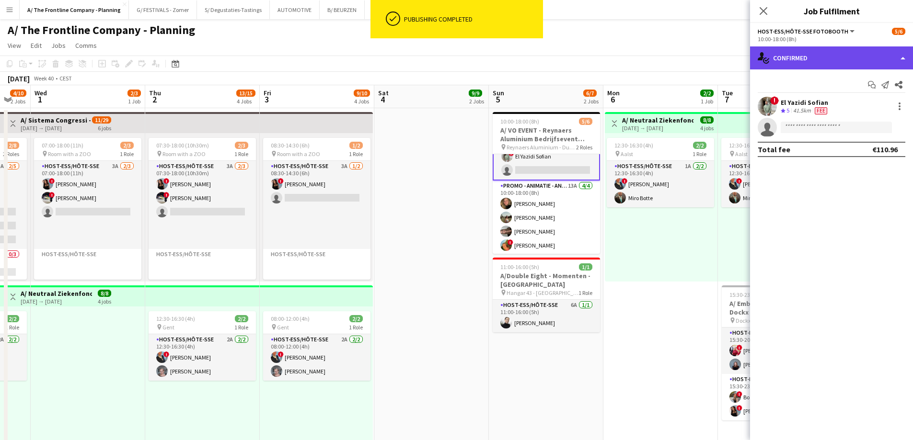
click at [803, 60] on div "single-neutral-actions-check-2 Confirmed" at bounding box center [831, 57] width 163 height 23
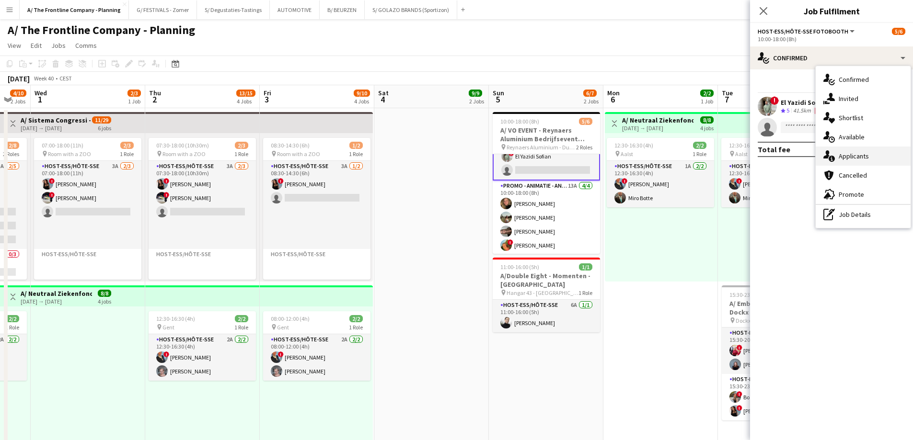
click at [843, 153] on span "Applicants" at bounding box center [853, 156] width 30 height 9
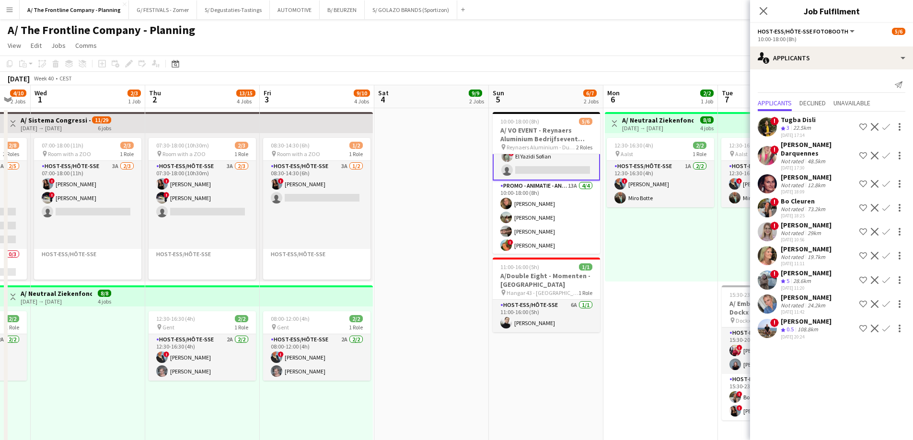
click at [799, 300] on div "Elisa De Bolle" at bounding box center [805, 297] width 51 height 9
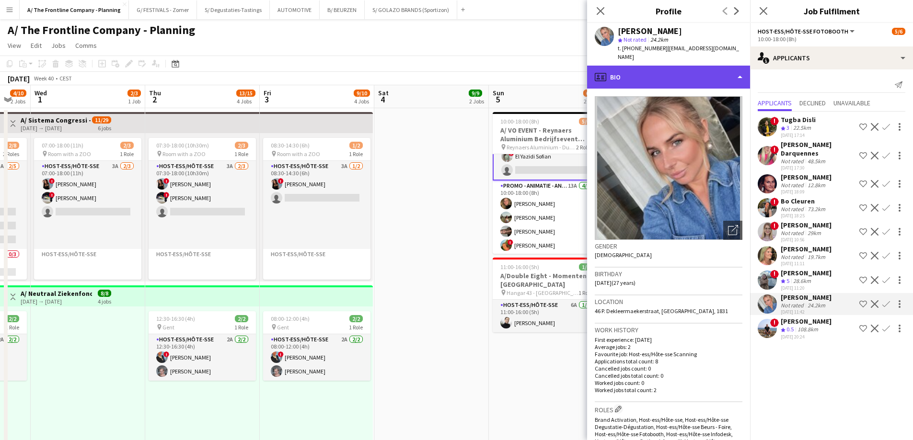
click at [639, 75] on div "profile Bio" at bounding box center [668, 77] width 163 height 23
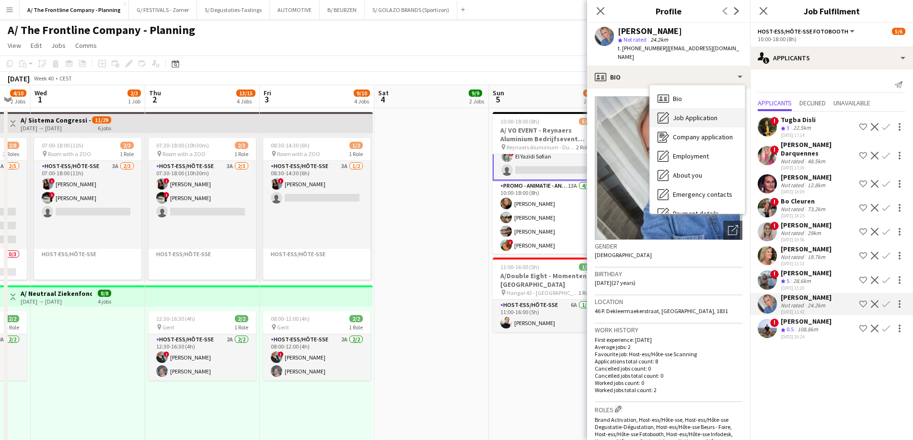
click at [675, 114] on span "Job Application" at bounding box center [695, 118] width 45 height 9
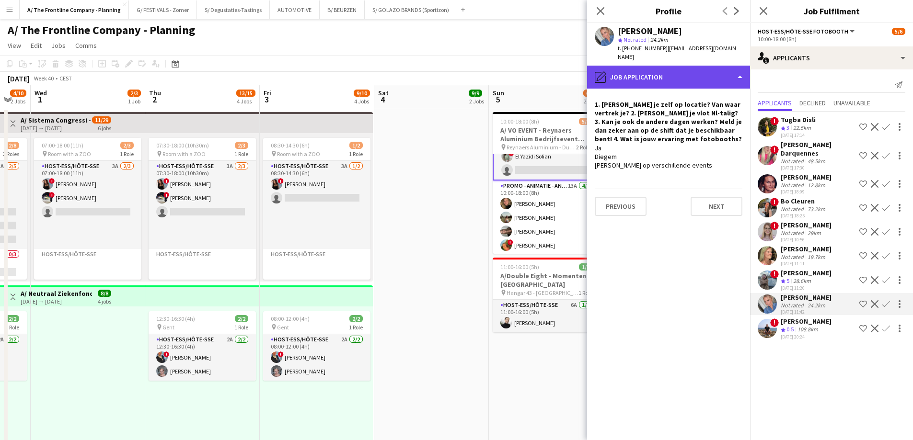
click at [655, 74] on div "pencil4 Job Application" at bounding box center [668, 77] width 163 height 23
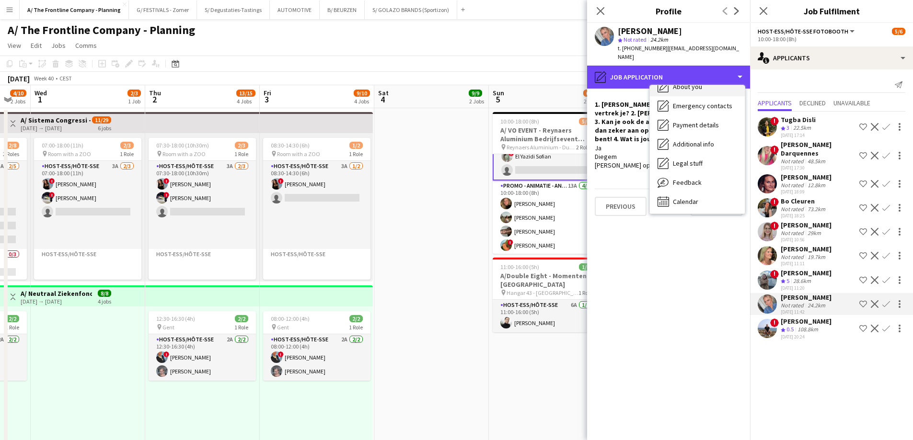
scroll to position [90, 0]
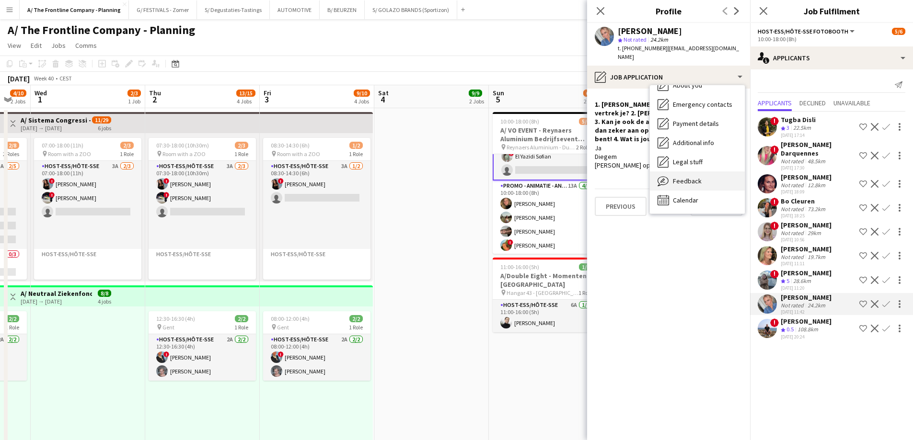
click at [687, 177] on div "Feedback Feedback" at bounding box center [697, 180] width 95 height 19
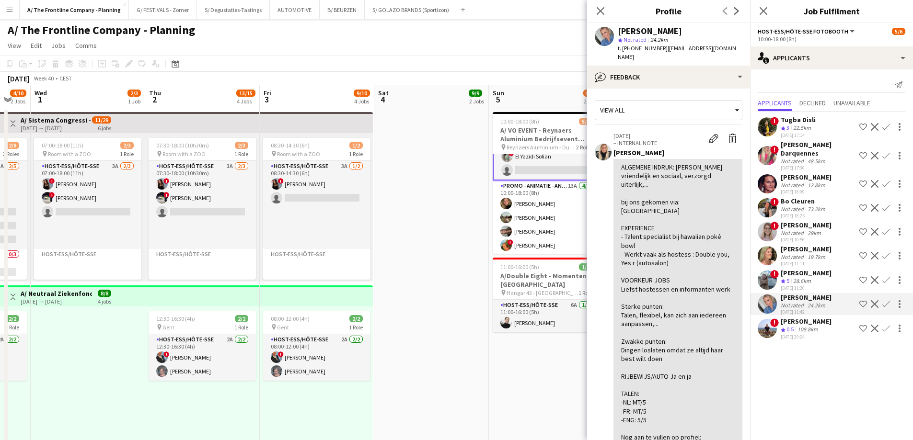
click at [887, 305] on app-icon "Confirm" at bounding box center [886, 304] width 8 height 8
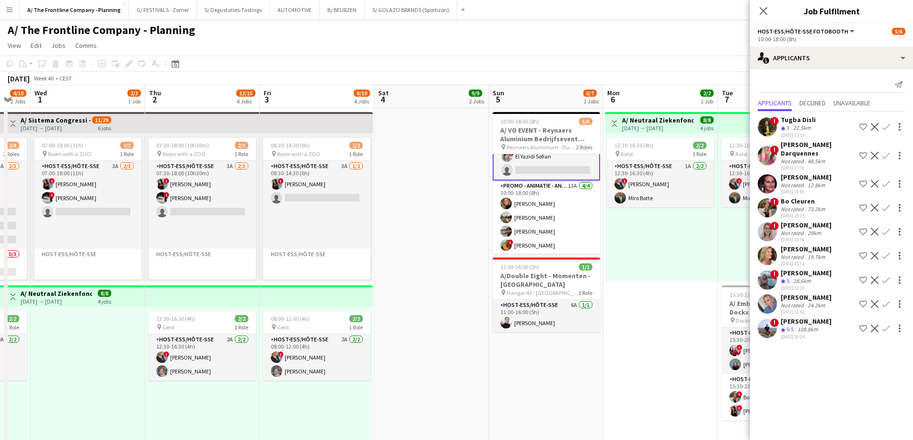
click at [887, 305] on app-icon "Confirm" at bounding box center [886, 304] width 8 height 8
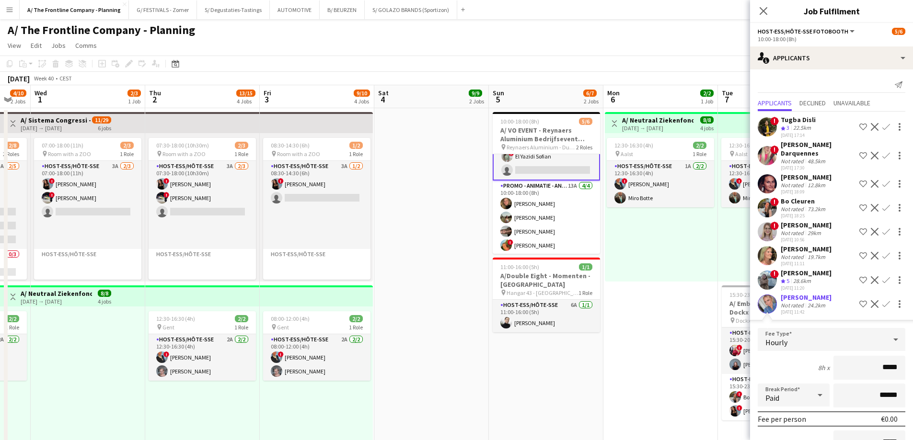
click at [799, 305] on div "Not rated" at bounding box center [792, 305] width 25 height 7
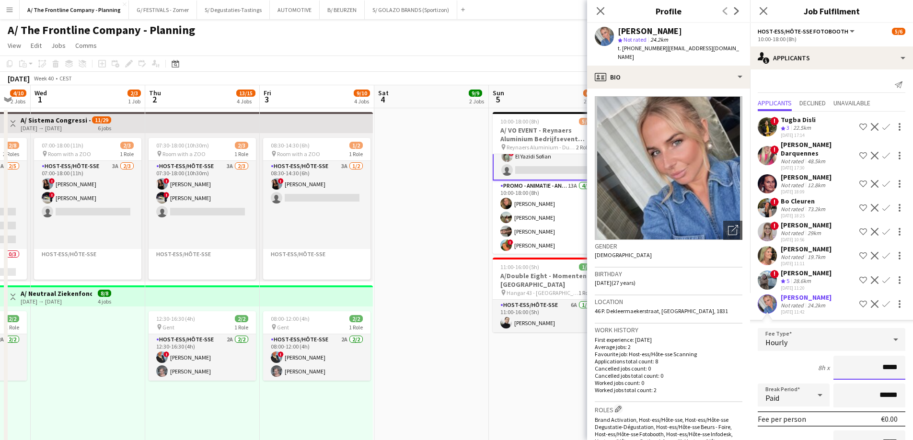
drag, startPoint x: 870, startPoint y: 366, endPoint x: 919, endPoint y: 371, distance: 49.6
type input "******"
type input "*******"
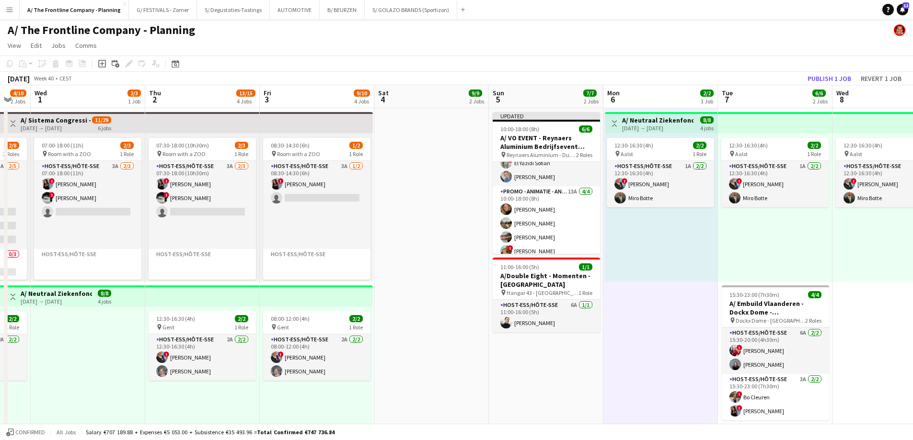
scroll to position [21, 0]
click at [840, 78] on button "Publish 1 job" at bounding box center [828, 78] width 51 height 12
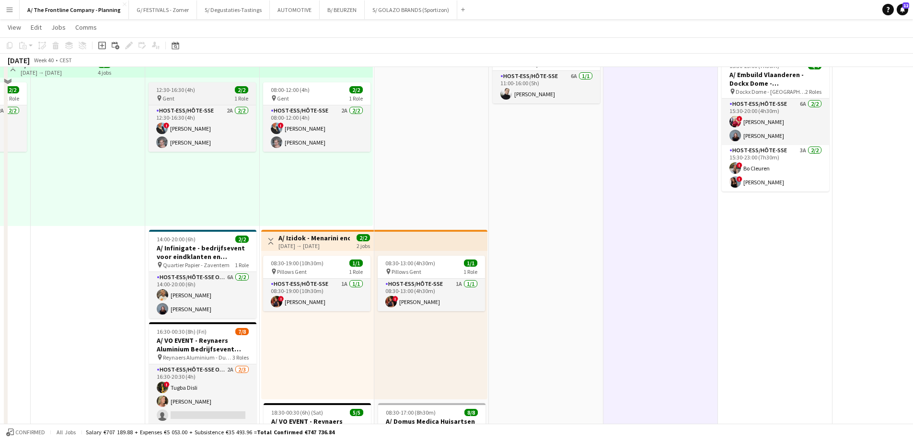
scroll to position [287, 0]
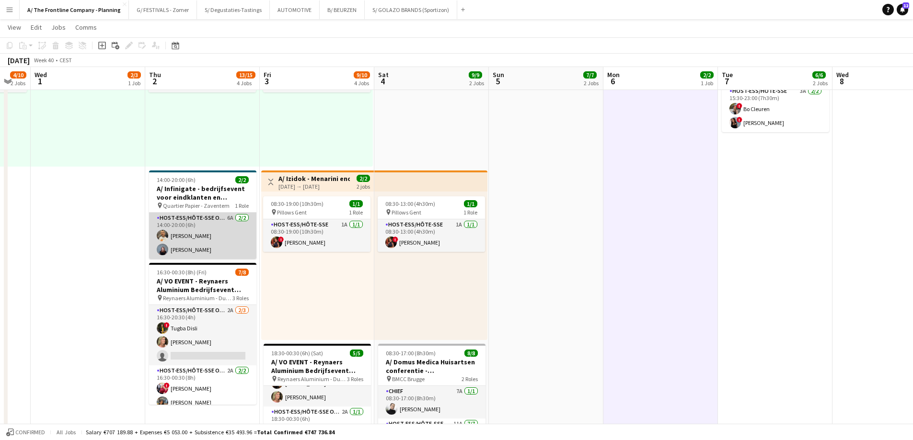
click at [193, 238] on app-card-role "Host-ess/Hôte-sse Onthaal-Accueill 6A 2/2 14:00-20:00 (6h) Ellen Watzeels Julie…" at bounding box center [202, 236] width 107 height 46
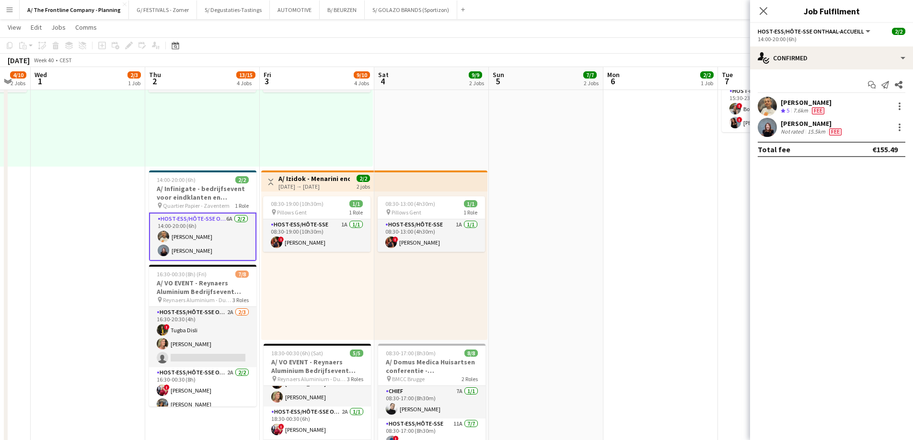
click at [816, 108] on span "Fee" at bounding box center [817, 110] width 12 height 7
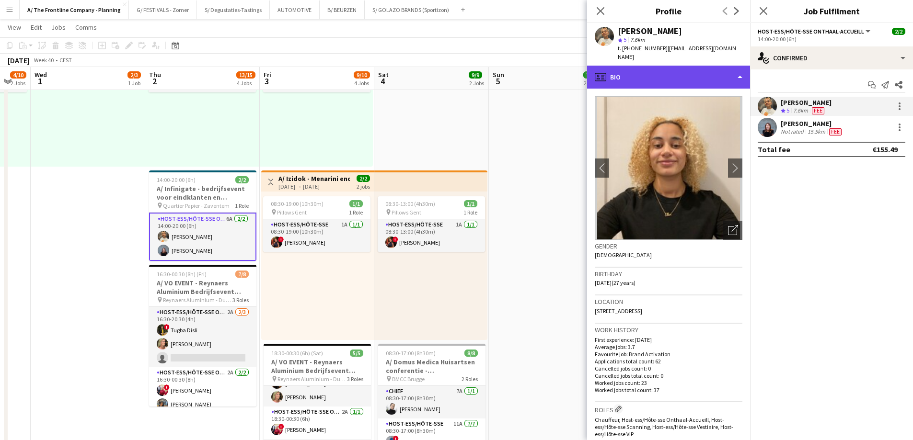
click at [633, 69] on div "profile Bio" at bounding box center [668, 77] width 163 height 23
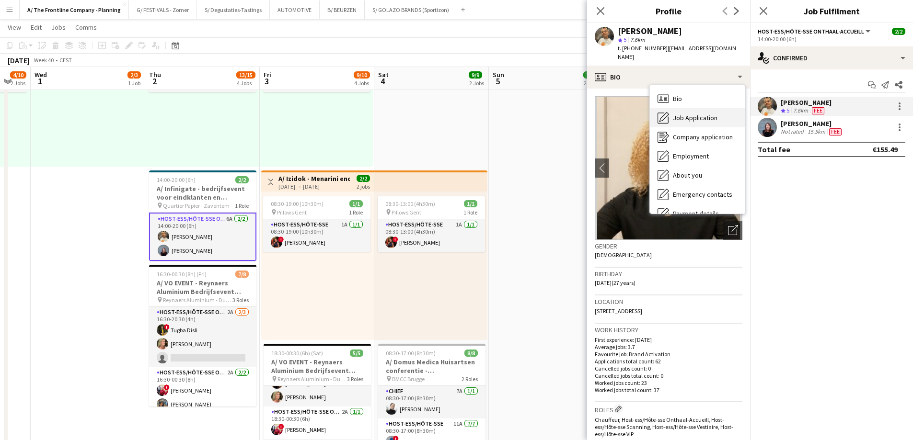
click at [690, 114] on span "Job Application" at bounding box center [695, 118] width 45 height 9
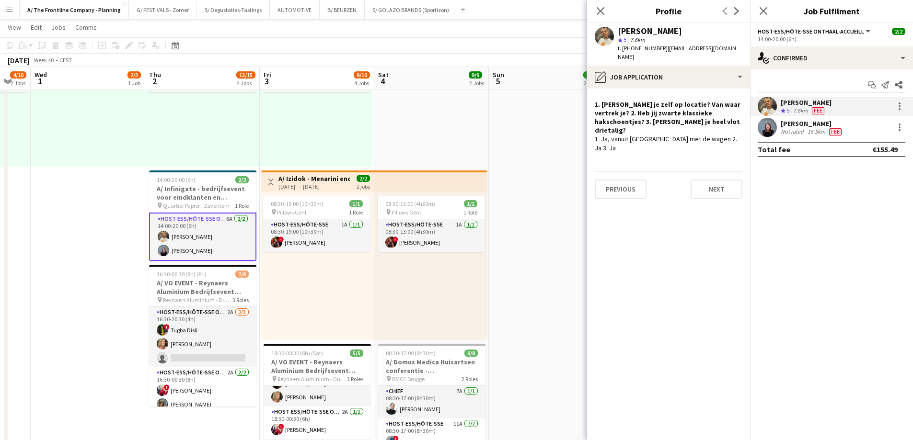
click at [786, 123] on div "[PERSON_NAME]" at bounding box center [811, 123] width 63 height 9
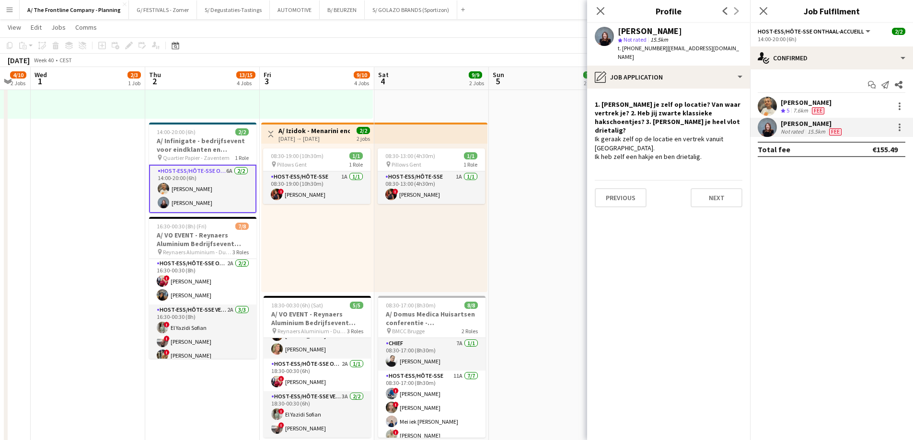
scroll to position [68, 0]
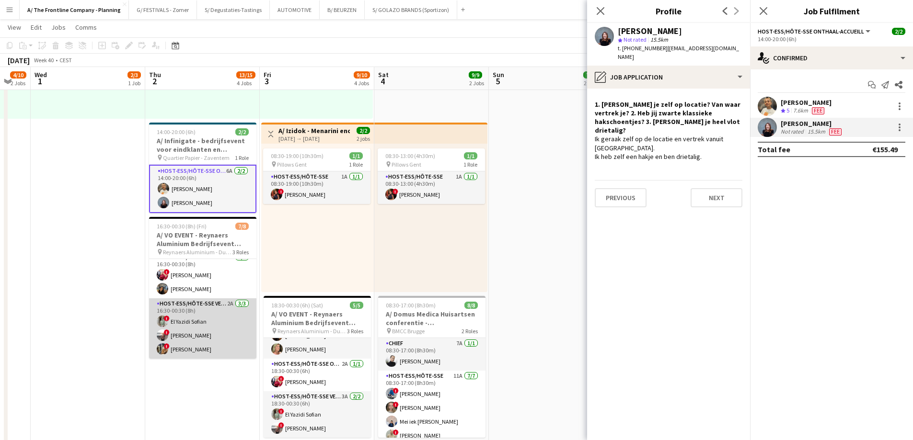
drag, startPoint x: 201, startPoint y: 335, endPoint x: 212, endPoint y: 326, distance: 14.4
click at [201, 335] on app-card-role "Host-ess/Hôte-sse Vestiaire 2A 3/3 16:30-00:30 (8h) ! El Yazidi Sofian ! Dorien…" at bounding box center [202, 328] width 107 height 60
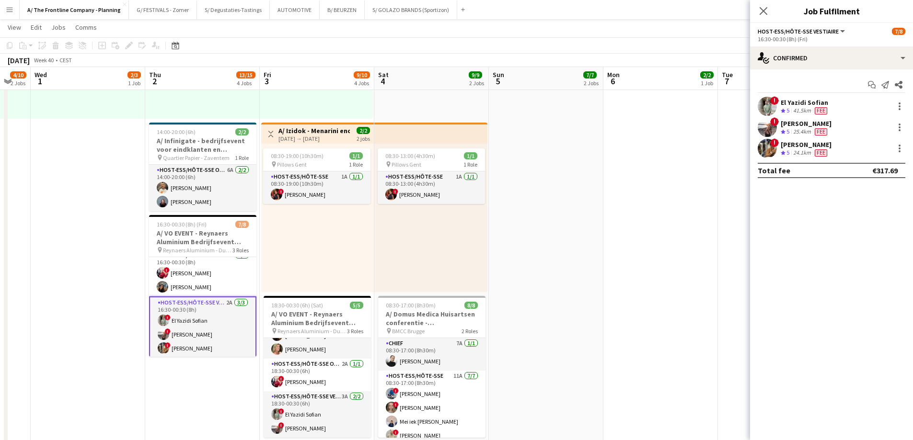
click at [809, 103] on div "El Yazidi Sofian" at bounding box center [804, 102] width 48 height 9
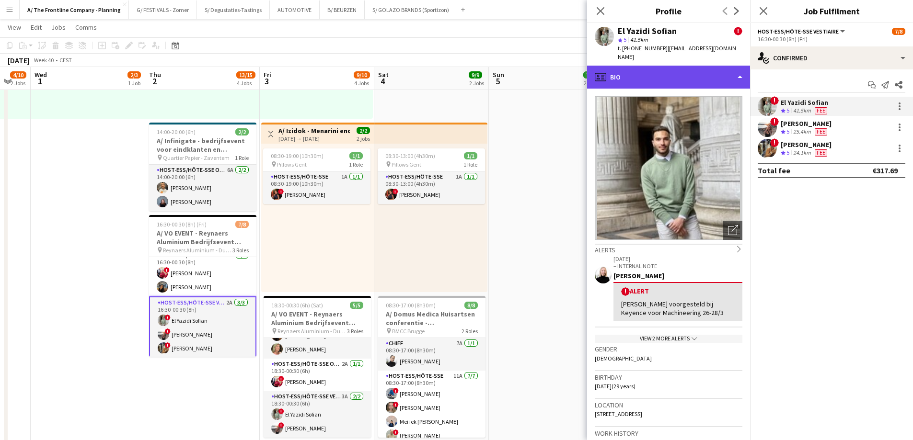
click at [665, 67] on div "profile Bio" at bounding box center [668, 77] width 163 height 23
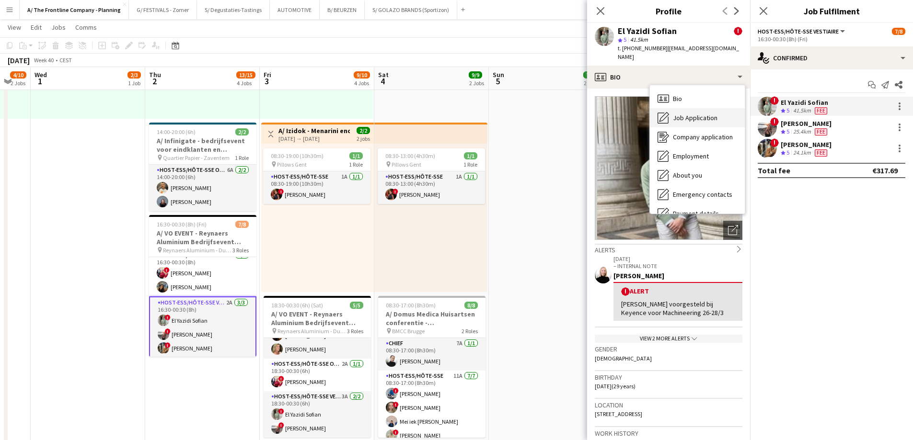
click at [672, 108] on div "Job Application Job Application" at bounding box center [697, 117] width 95 height 19
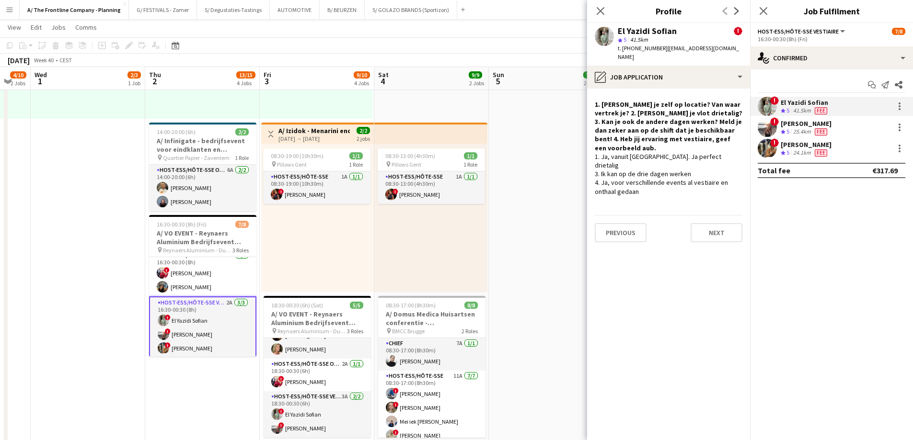
click at [794, 124] on div "[PERSON_NAME]" at bounding box center [805, 123] width 51 height 9
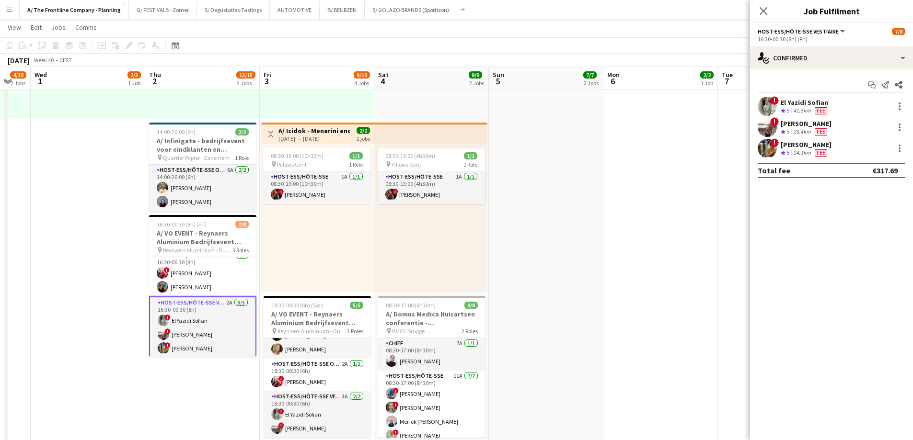
click at [800, 151] on div "24.1km" at bounding box center [802, 153] width 22 height 8
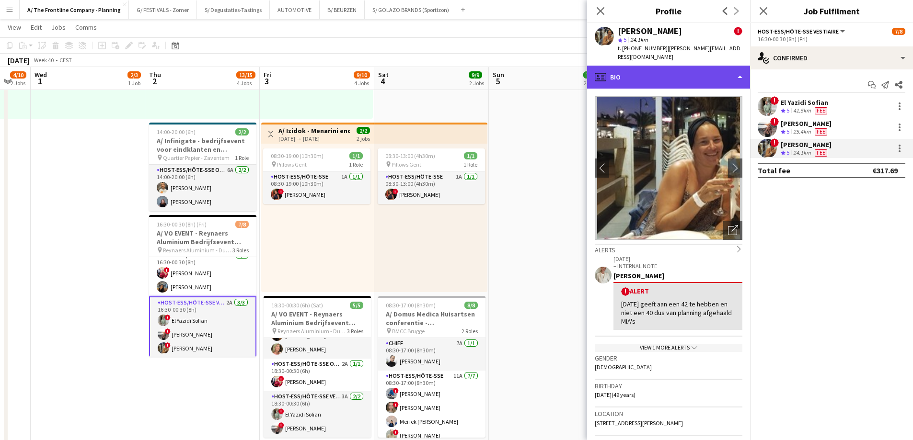
click at [645, 66] on div "profile Bio" at bounding box center [668, 77] width 163 height 23
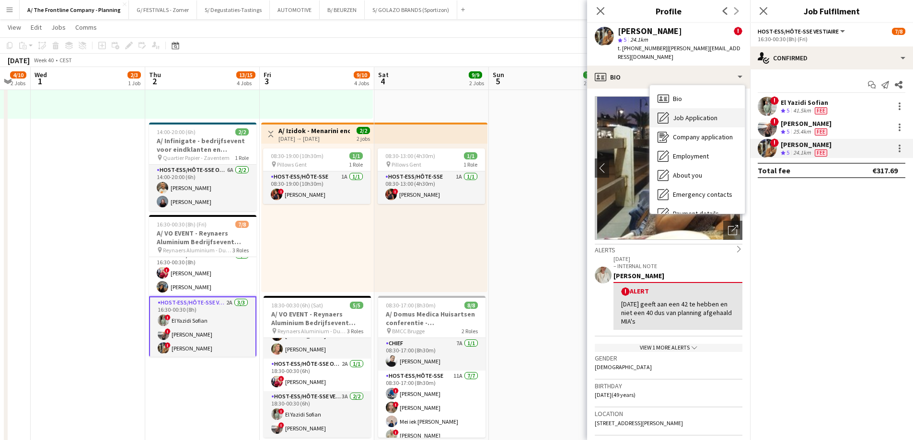
click at [674, 114] on span "Job Application" at bounding box center [695, 118] width 45 height 9
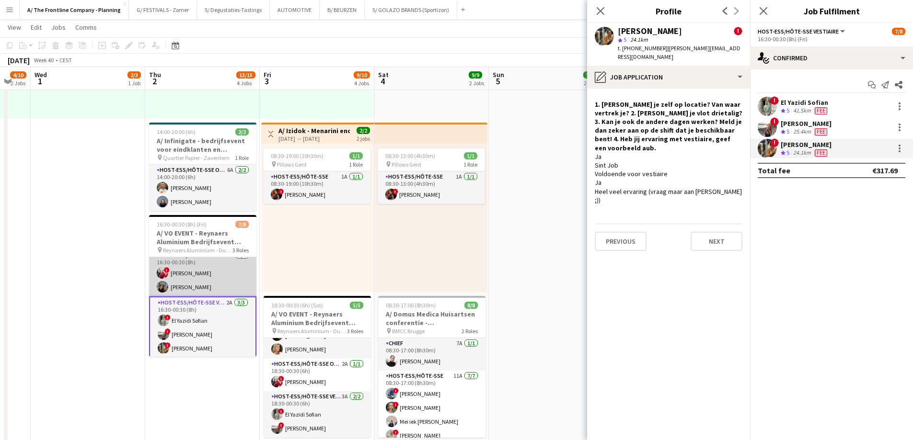
click at [214, 273] on app-card-role "Host-ess/Hôte-sse Onthaal-Accueill 2A 2/2 16:30-00:30 (8h) ! Eleni Baas Mariam …" at bounding box center [202, 273] width 107 height 46
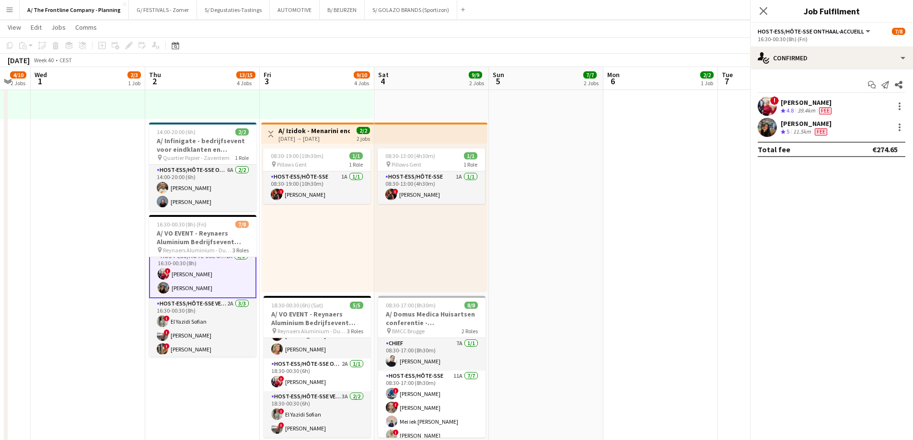
scroll to position [69, 0]
click at [797, 103] on div "[PERSON_NAME]" at bounding box center [806, 102] width 53 height 9
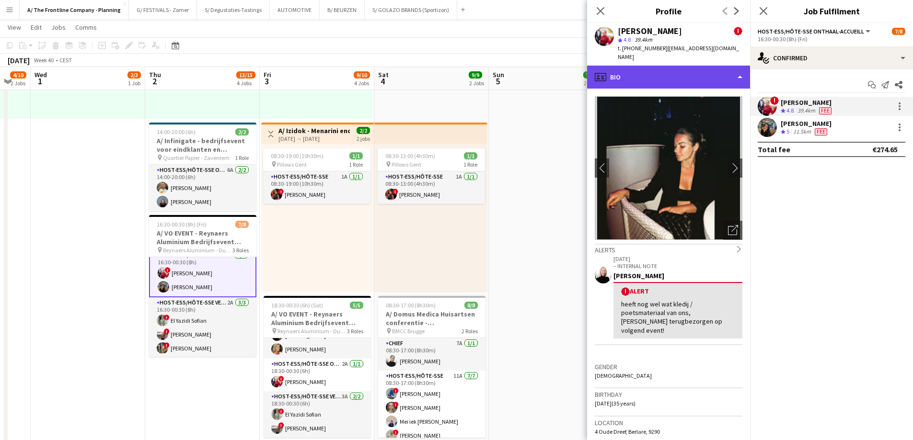
click at [654, 66] on div "profile Bio" at bounding box center [668, 77] width 163 height 23
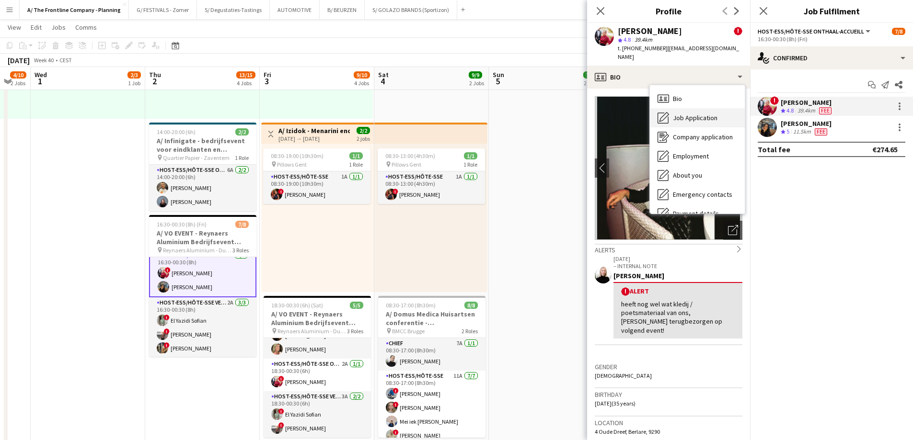
click at [667, 112] on icon at bounding box center [664, 117] width 10 height 10
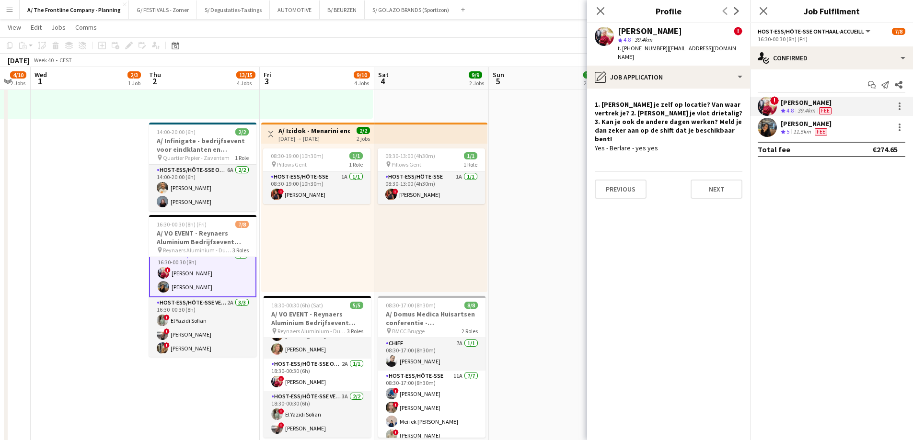
click at [781, 138] on app-confirmed-crew "! Eleni Baas Crew rating 4.8 39.4km Fee Mariam Kastit Crew rating 5 11.5km Fee …" at bounding box center [831, 127] width 163 height 60
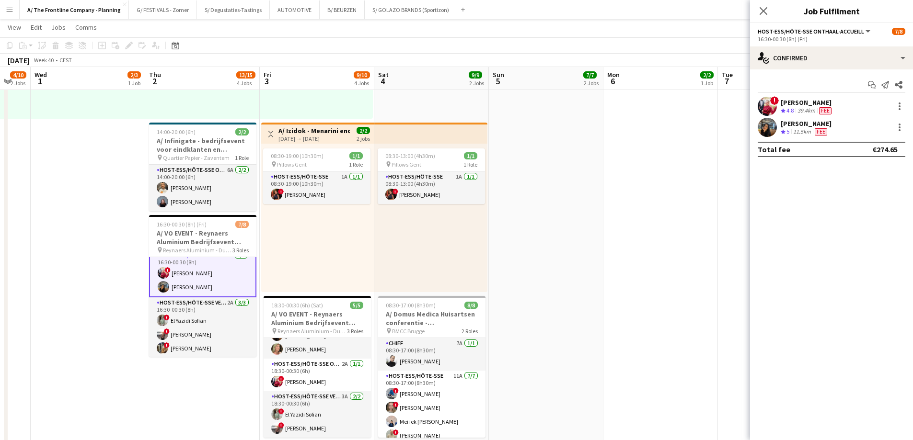
click at [797, 131] on div "11.5km" at bounding box center [802, 132] width 22 height 8
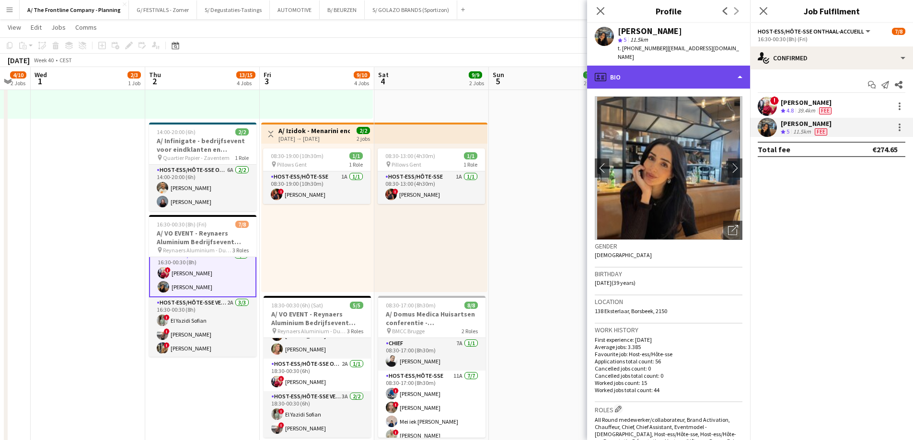
click at [640, 75] on div "profile Bio" at bounding box center [668, 77] width 163 height 23
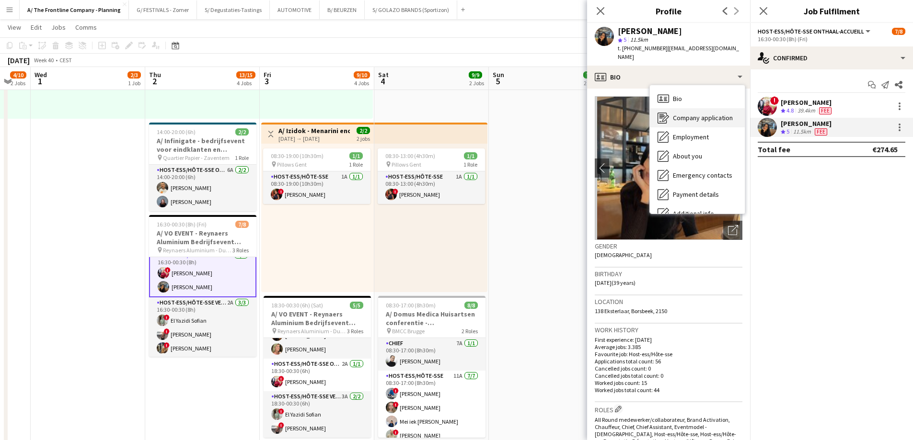
click at [669, 108] on div "Company application Company application" at bounding box center [697, 117] width 95 height 19
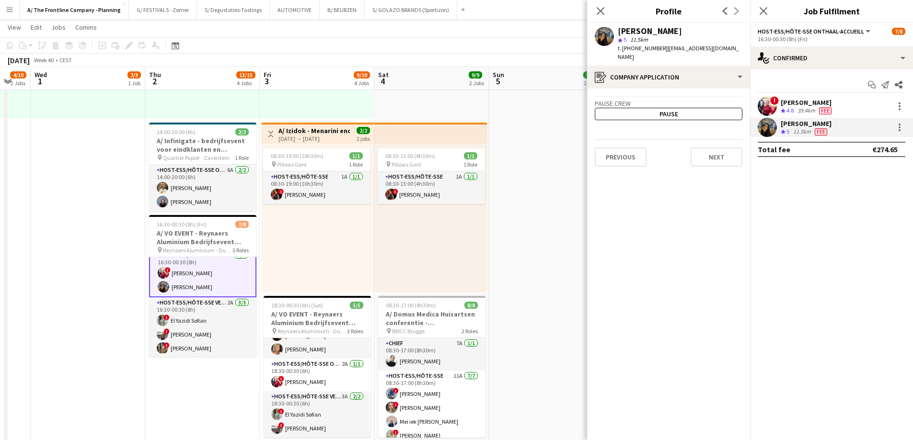
click at [796, 125] on div "[PERSON_NAME]" at bounding box center [805, 123] width 51 height 9
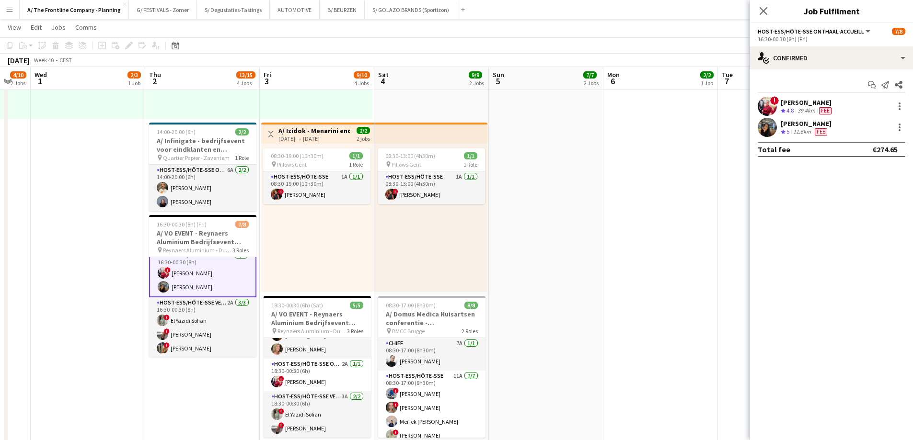
click at [804, 125] on div "[PERSON_NAME]" at bounding box center [805, 123] width 51 height 9
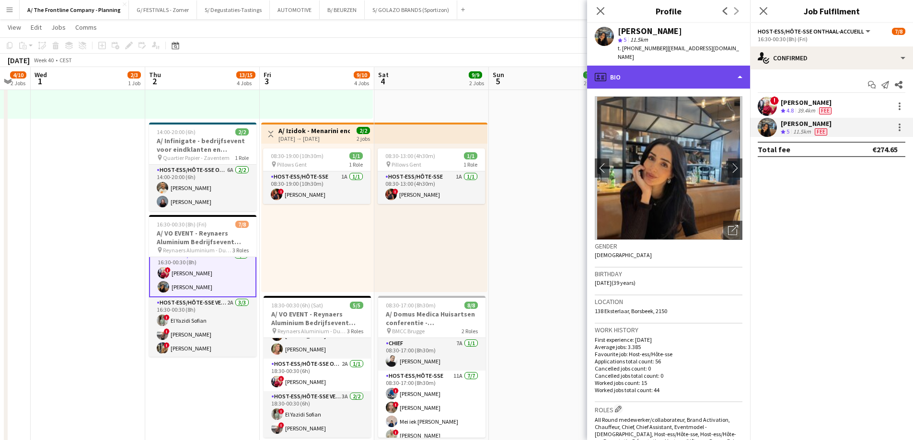
click at [677, 67] on div "profile Bio" at bounding box center [668, 77] width 163 height 23
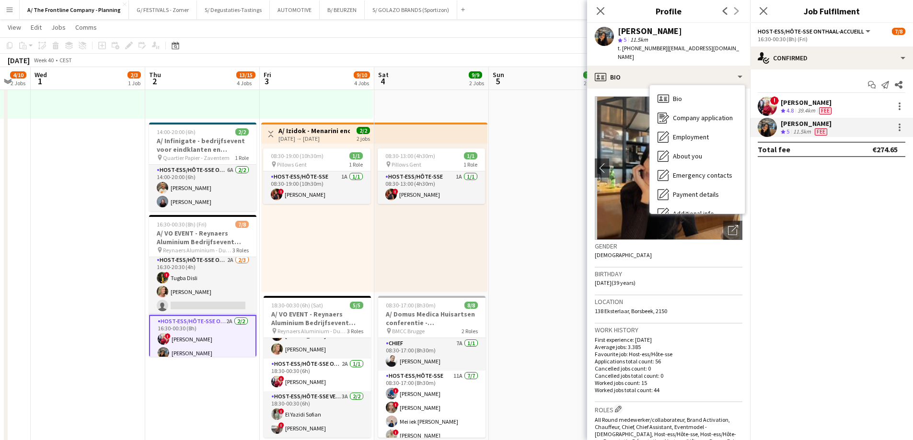
scroll to position [0, 0]
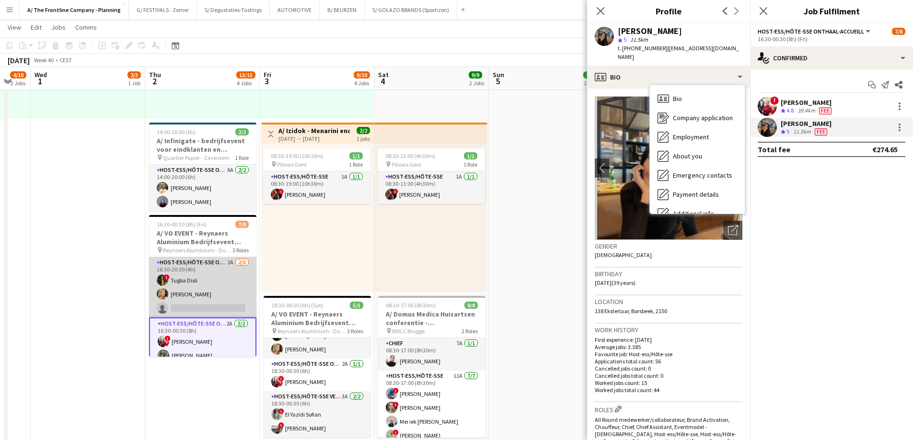
click at [199, 295] on app-card-role "Host-ess/Hôte-sse Onthaal-Accueill 2A 2/3 16:30-20:30 (4h) ! Tugba Disli Mandy …" at bounding box center [202, 287] width 107 height 60
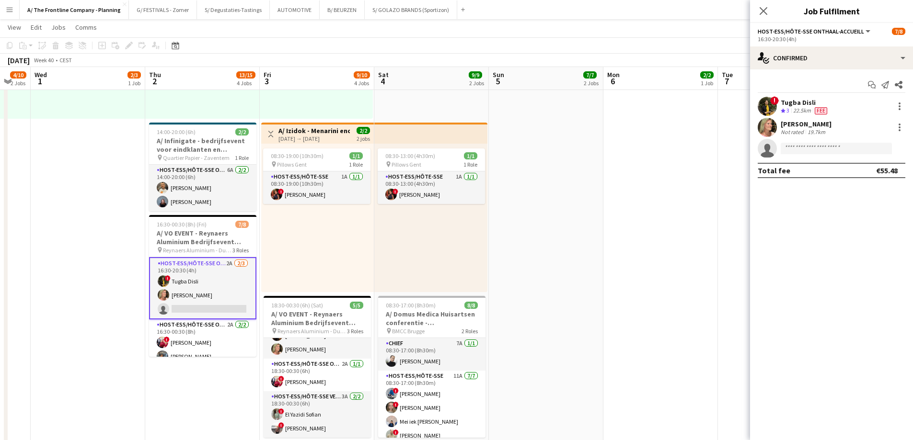
click at [787, 108] on span "3" at bounding box center [787, 110] width 3 height 7
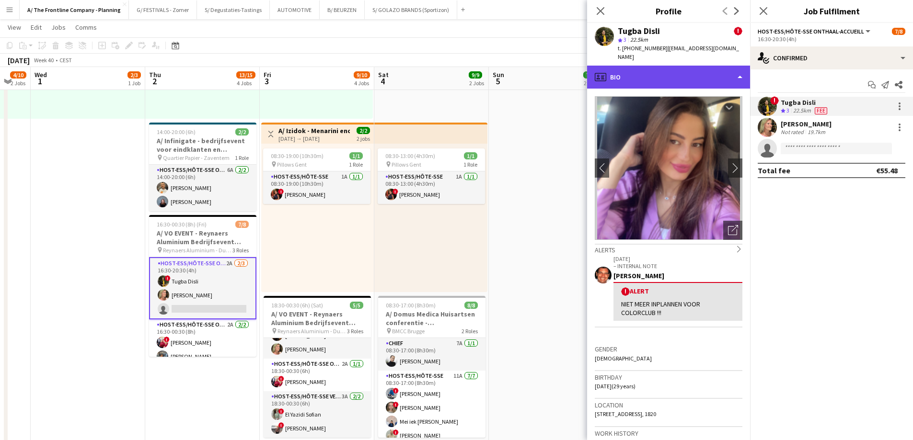
click at [669, 76] on div "profile Bio" at bounding box center [668, 77] width 163 height 23
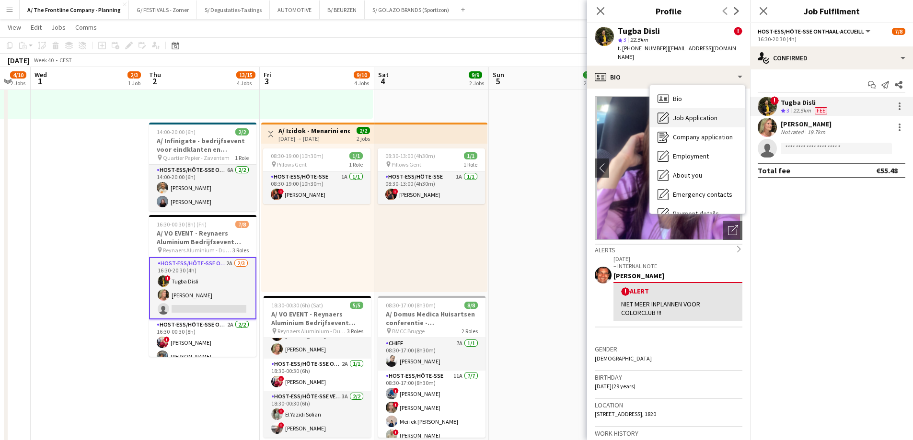
click at [676, 108] on div "Job Application Job Application" at bounding box center [697, 117] width 95 height 19
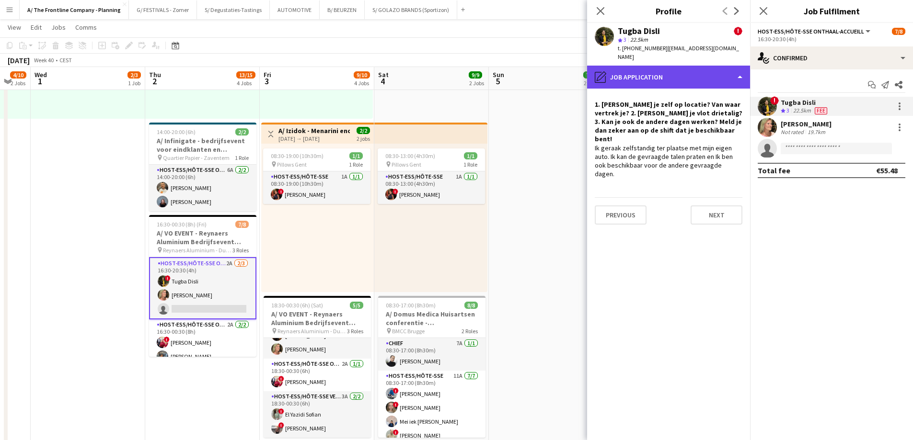
click at [678, 69] on div "pencil4 Job Application" at bounding box center [668, 77] width 163 height 23
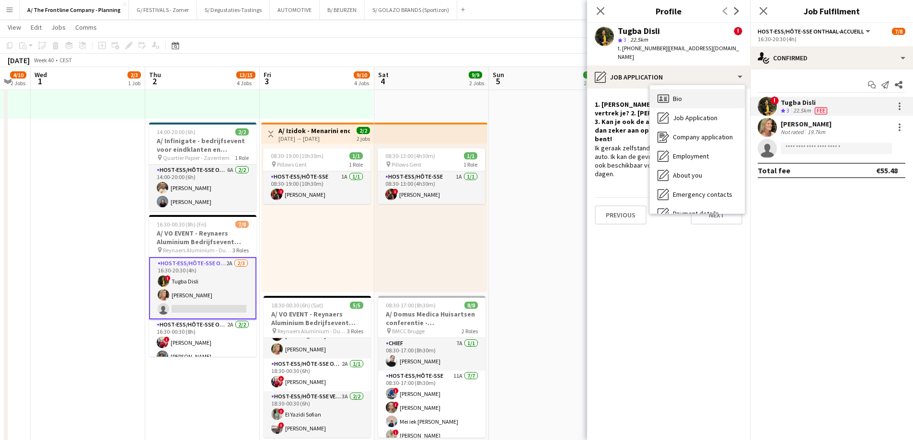
click at [685, 92] on div "Bio Bio" at bounding box center [697, 98] width 95 height 19
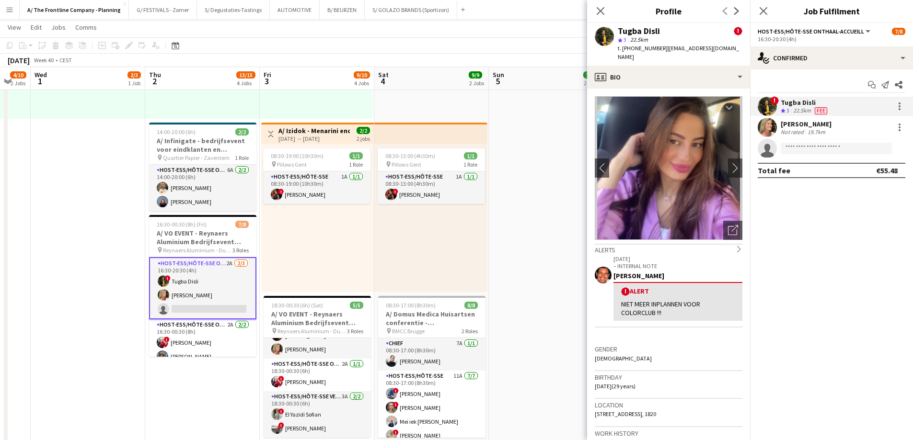
click at [800, 119] on div "Mandy Smeets Not rated 19.7km" at bounding box center [831, 127] width 163 height 19
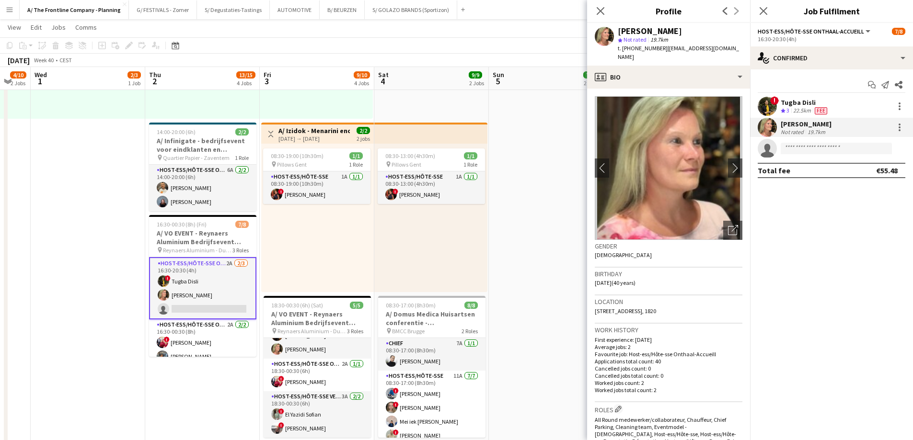
click at [799, 103] on div "Tugba Disli" at bounding box center [804, 102] width 48 height 9
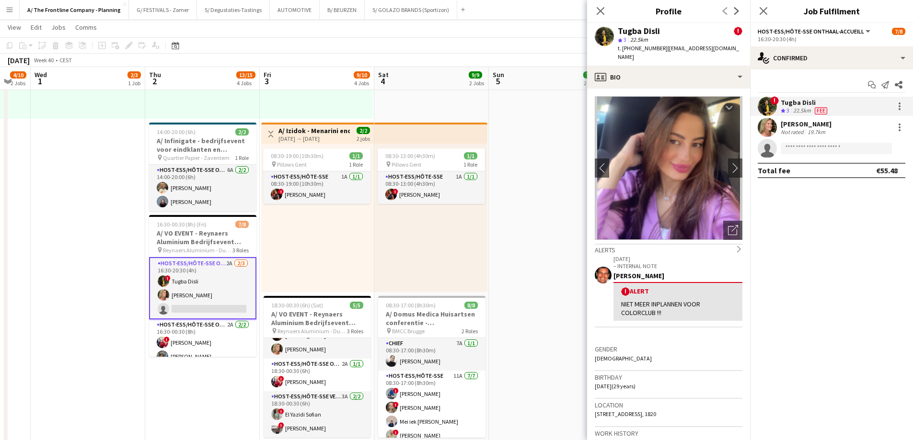
click at [819, 130] on div "19.7km" at bounding box center [816, 131] width 22 height 7
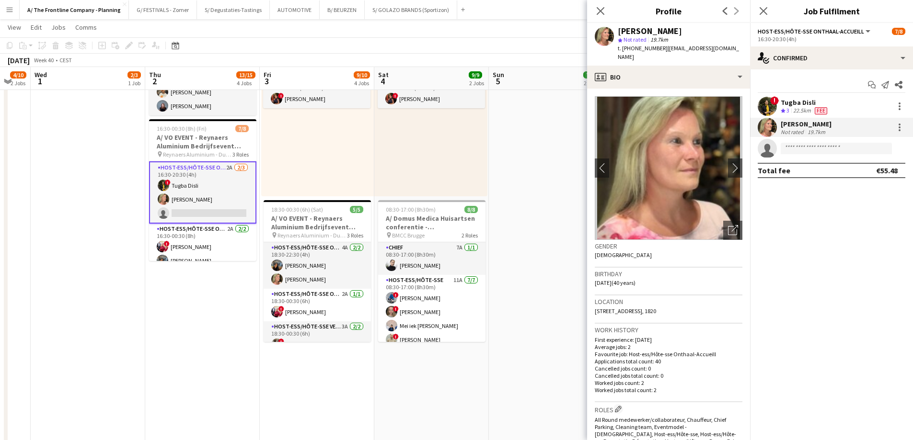
scroll to position [26, 0]
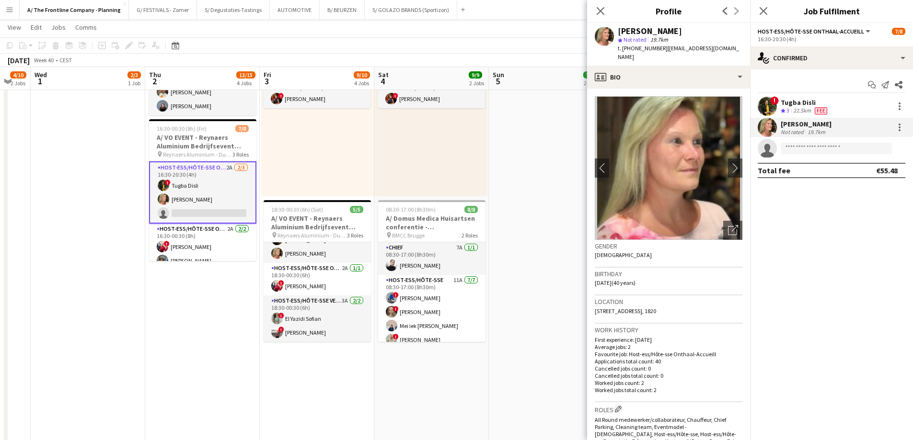
click at [533, 185] on app-date-cell "10:00-18:00 (8h) 6/6 A/ VO EVENT - Reynaers Aluminium Bedrijfsevent (02+03+05/1…" at bounding box center [546, 130] width 114 height 908
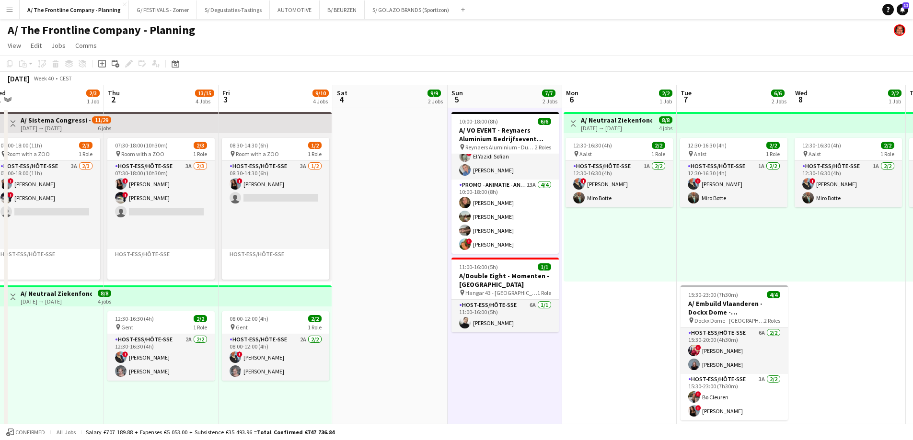
scroll to position [0, 259]
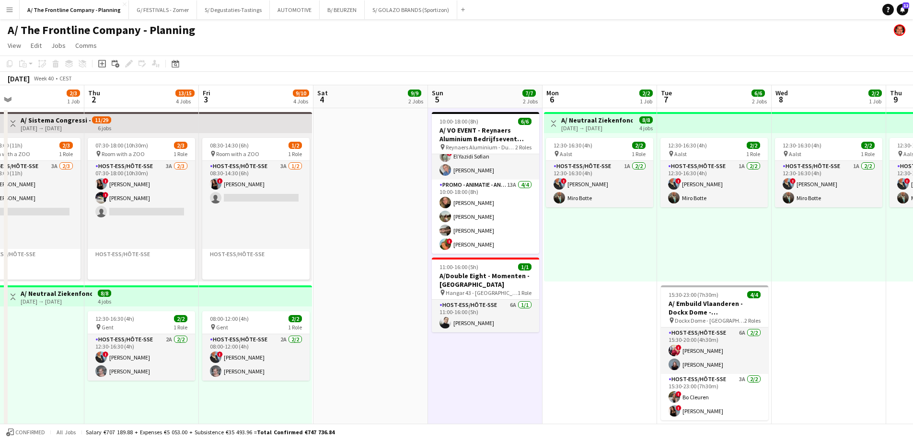
drag, startPoint x: 391, startPoint y: 230, endPoint x: 379, endPoint y: 229, distance: 12.0
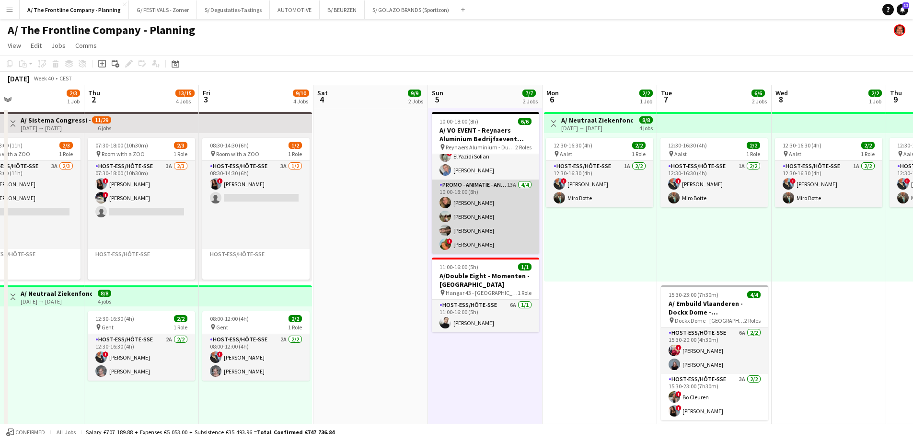
scroll to position [0, 0]
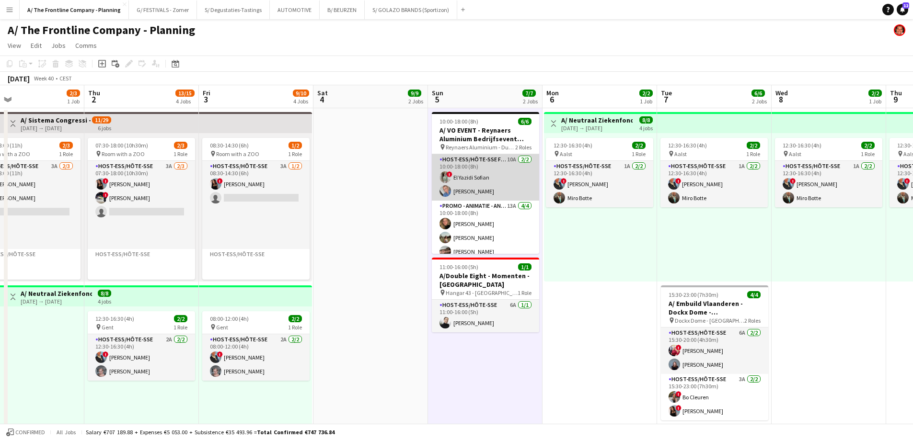
click at [479, 193] on app-card-role "Host-ess/Hôte-sse Fotobooth 10A 2/2 10:00-18:00 (8h) ! El Yazidi Sofian Elisa D…" at bounding box center [485, 177] width 107 height 46
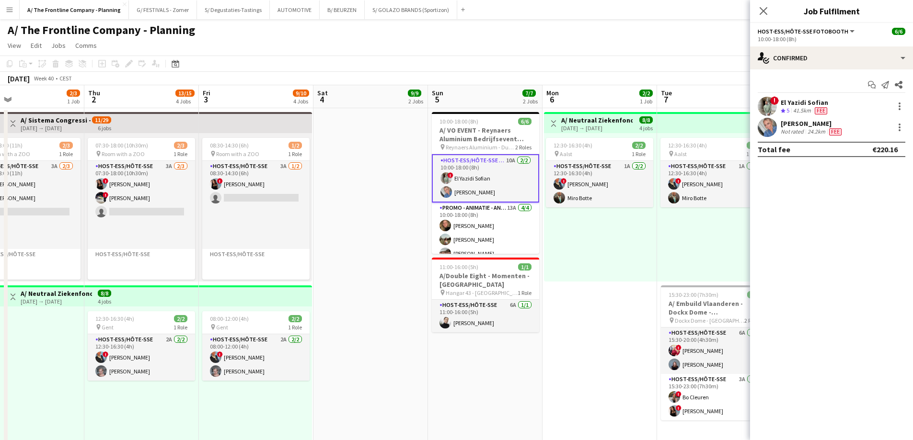
click at [802, 127] on div "Elisa De Bolle" at bounding box center [811, 123] width 63 height 9
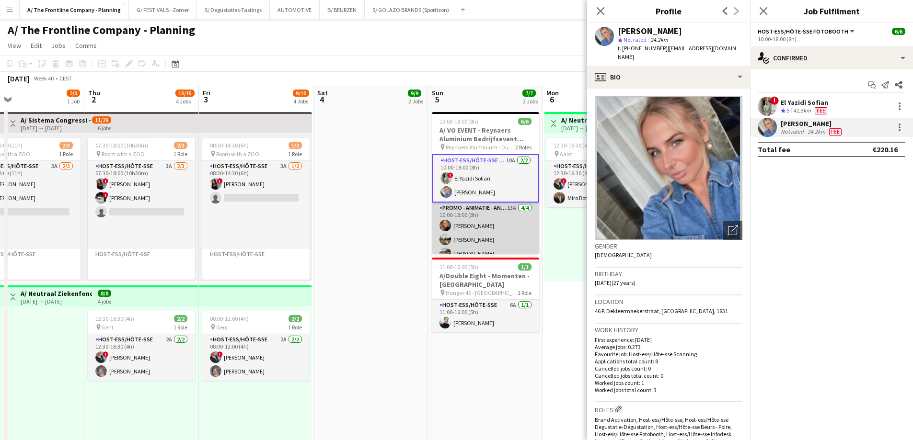
click at [494, 234] on app-card-role "Promo - Animatie - Animation 13A 4/4 10:00-18:00 (8h) Julie Lepage Laura Sergea…" at bounding box center [485, 240] width 107 height 74
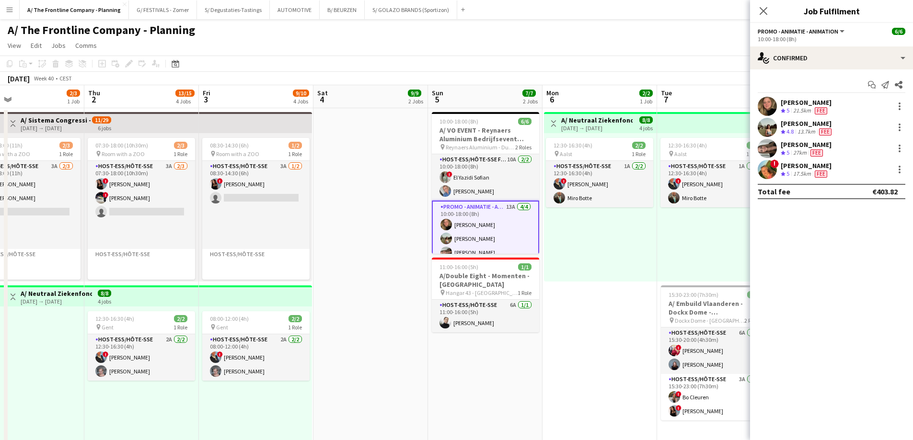
click at [786, 144] on div "[PERSON_NAME]" at bounding box center [805, 144] width 51 height 9
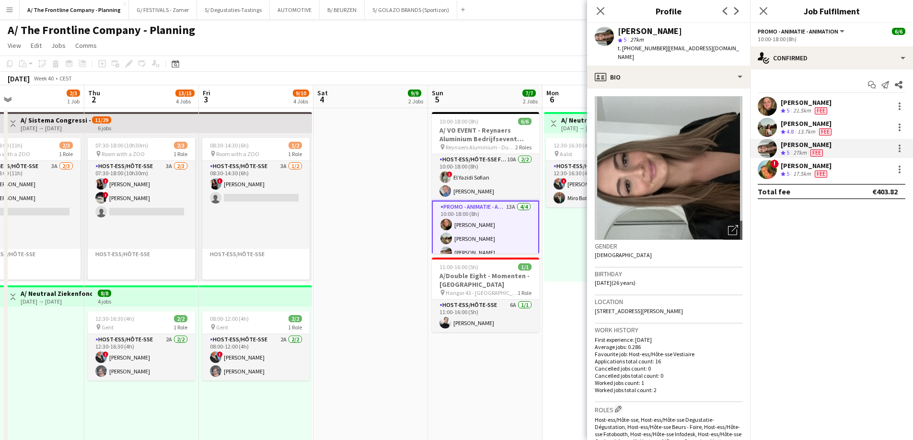
click at [802, 105] on div "Julie Lepage" at bounding box center [805, 102] width 51 height 9
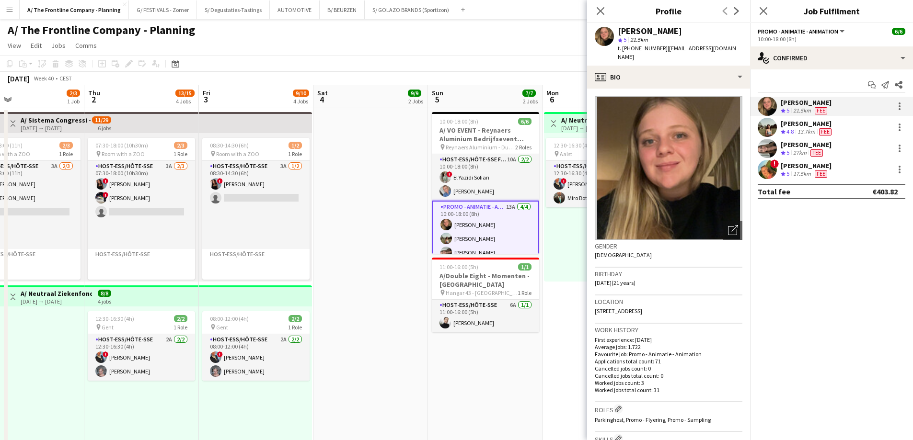
click at [798, 131] on div "13.7km" at bounding box center [806, 132] width 22 height 8
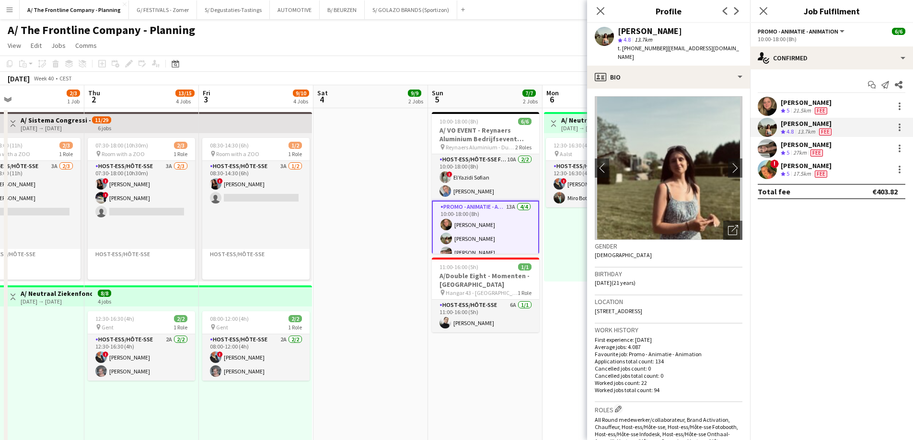
click at [802, 174] on div "17.5km" at bounding box center [802, 174] width 22 height 8
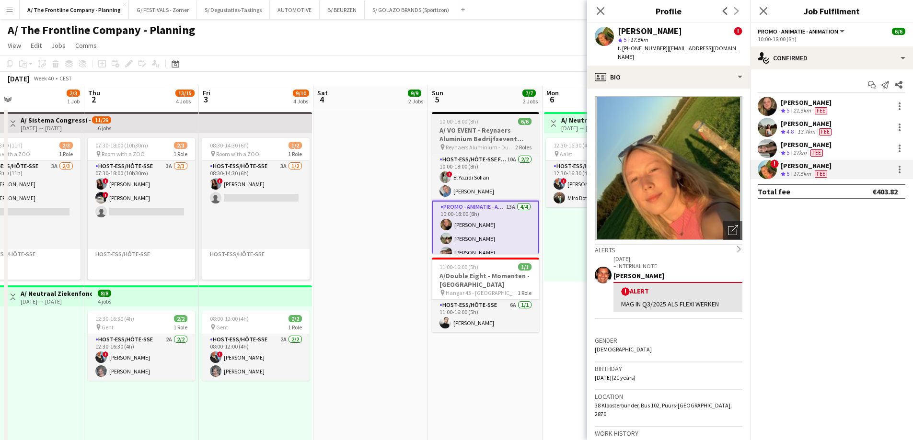
click at [488, 142] on h3 "A/ VO EVENT - Reynaers Aluminium Bedrijfsevent (02+03+05/10)" at bounding box center [485, 134] width 107 height 17
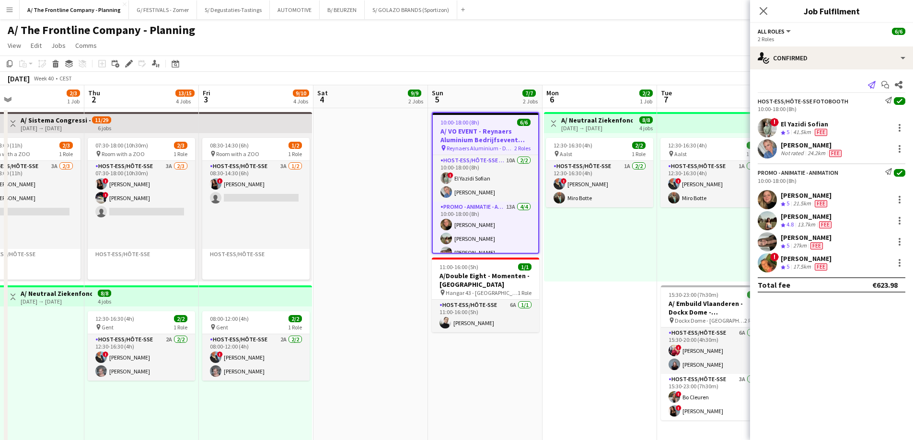
click at [874, 89] on icon "Send notification" at bounding box center [872, 85] width 8 height 8
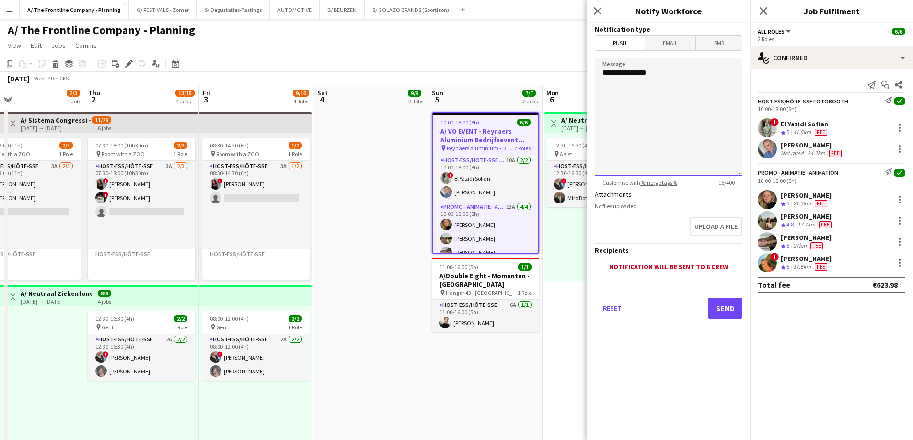
click at [679, 84] on textarea "**********" at bounding box center [668, 116] width 148 height 117
click at [672, 82] on textarea "**********" at bounding box center [668, 116] width 148 height 117
click at [643, 91] on textarea "**********" at bounding box center [668, 116] width 148 height 117
type textarea "**********"
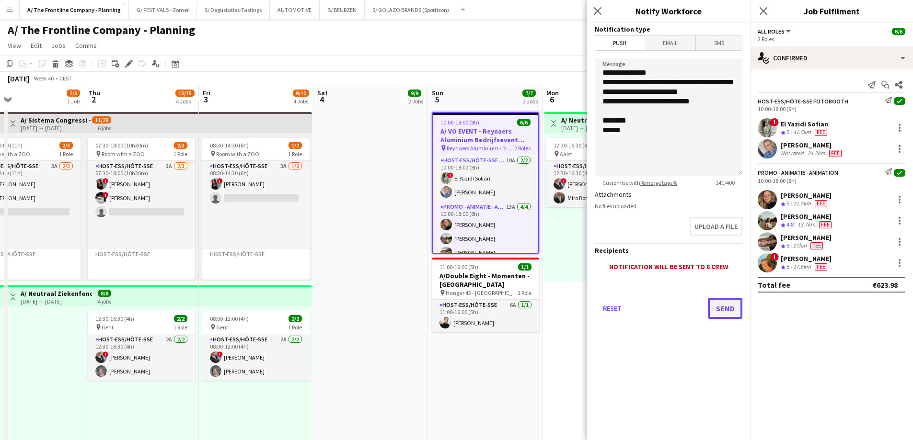
click at [729, 299] on button "Send" at bounding box center [725, 308] width 34 height 21
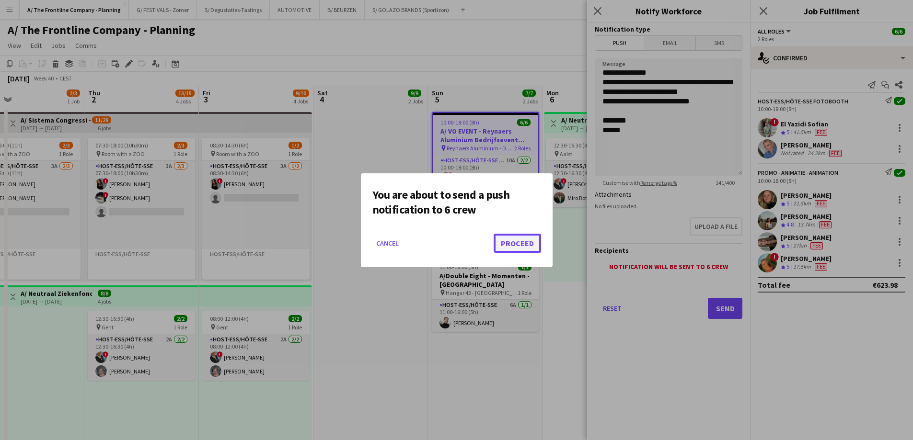
click at [512, 244] on button "Proceed" at bounding box center [516, 243] width 47 height 19
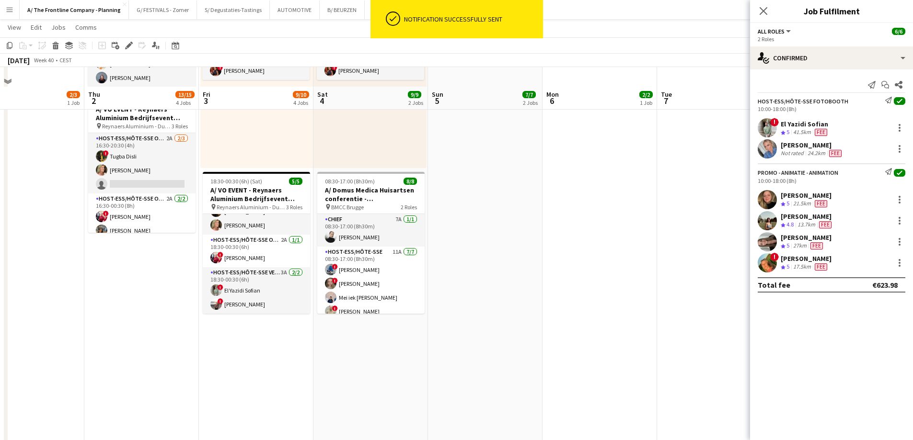
scroll to position [479, 0]
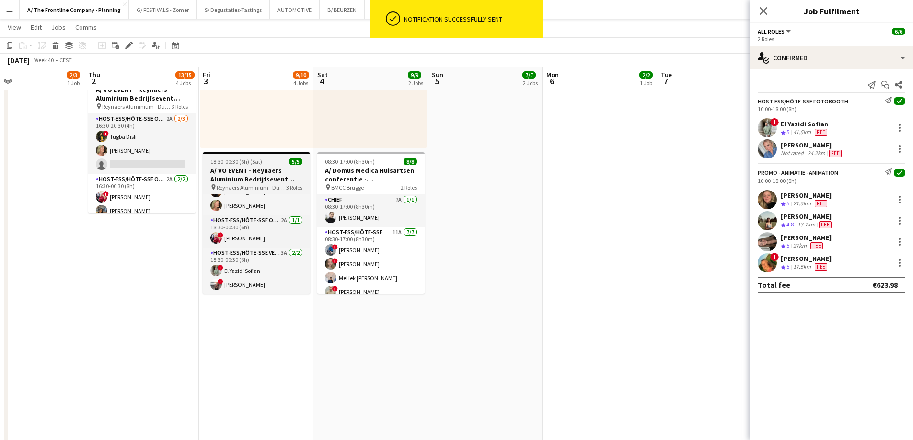
click at [252, 154] on div at bounding box center [256, 153] width 107 height 2
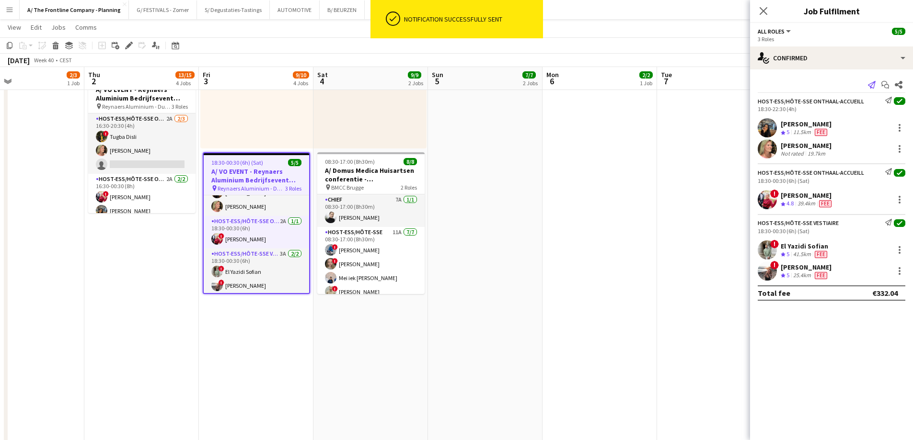
click at [872, 87] on icon "Send notification" at bounding box center [872, 85] width 8 height 8
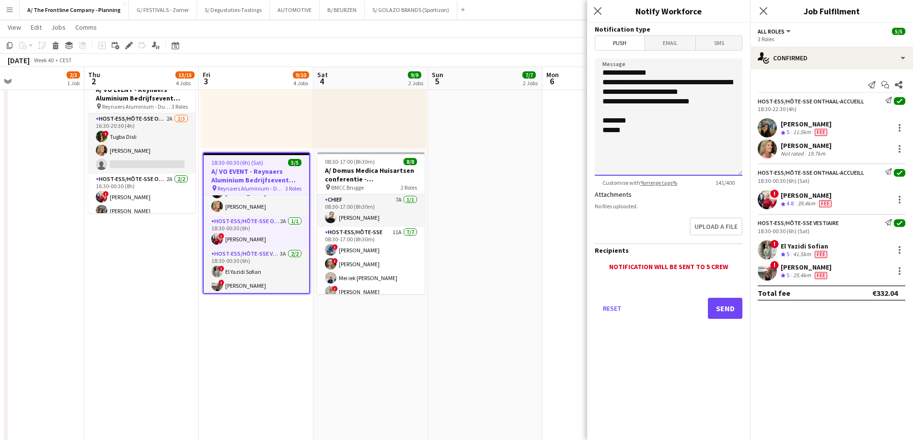
click at [688, 95] on textarea "**********" at bounding box center [668, 116] width 148 height 117
type textarea "**********"
click at [726, 306] on button "Send" at bounding box center [725, 308] width 34 height 21
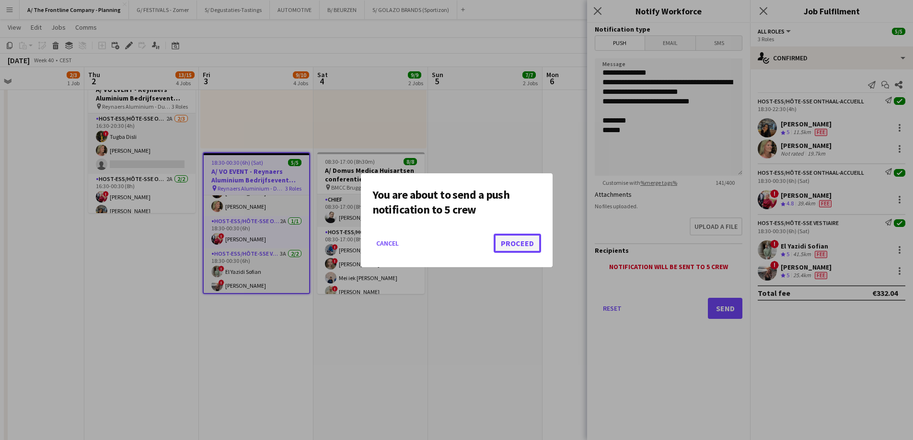
click at [514, 247] on button "Proceed" at bounding box center [516, 243] width 47 height 19
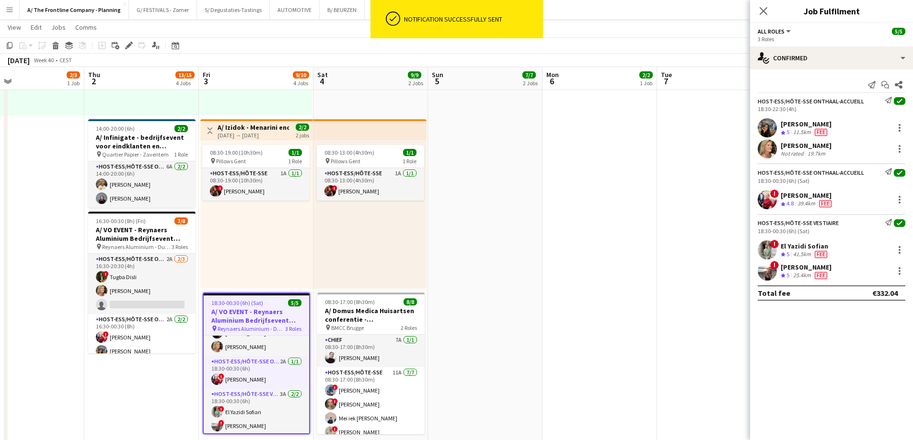
scroll to position [335, 0]
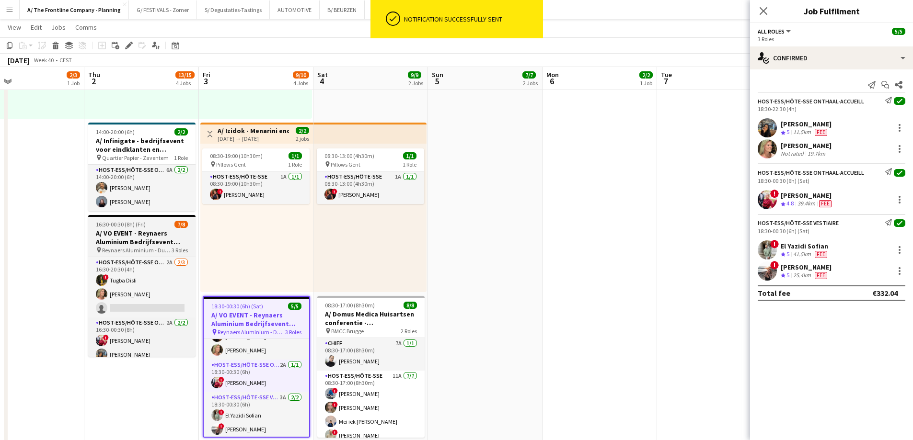
drag, startPoint x: 121, startPoint y: 239, endPoint x: 123, endPoint y: 230, distance: 8.8
click at [121, 237] on h3 "A/ VO EVENT - Reynaers Aluminium Bedrijfsevent (02+03+05/10)" at bounding box center [141, 237] width 107 height 17
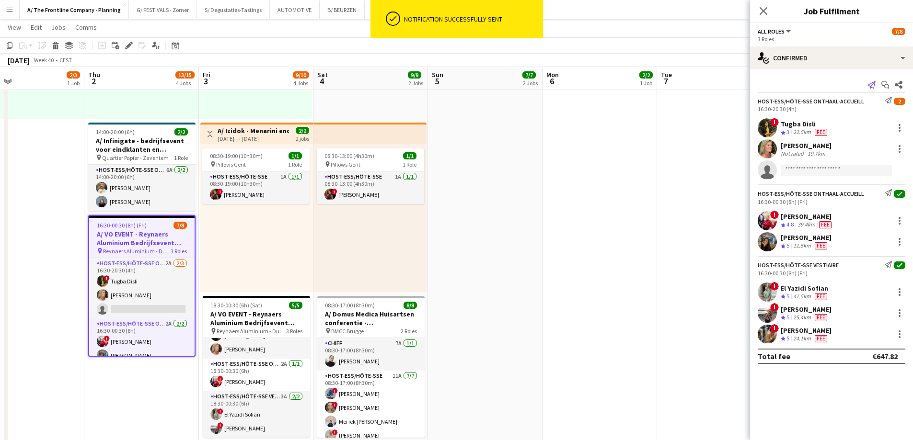
click at [868, 84] on icon "Send notification" at bounding box center [872, 85] width 8 height 8
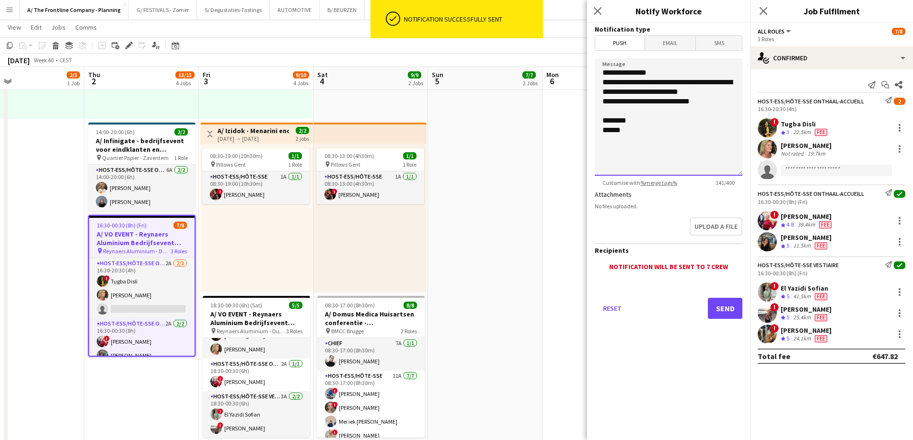
click at [688, 93] on textarea "**********" at bounding box center [668, 116] width 148 height 117
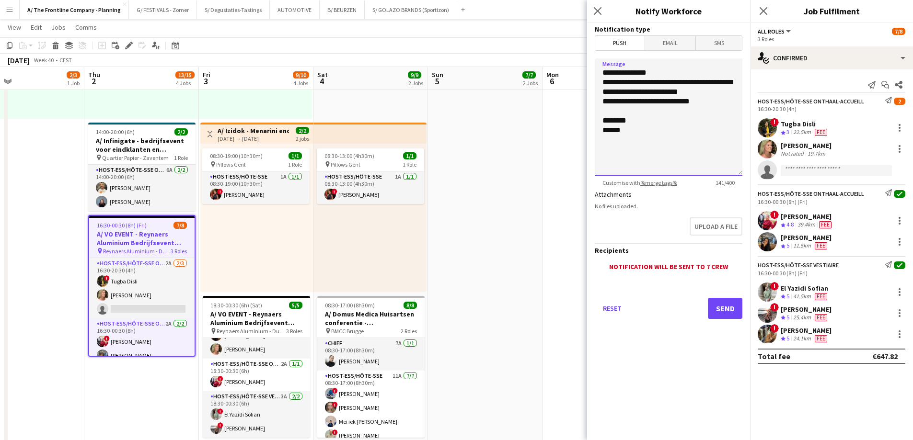
type textarea "**********"
click at [730, 308] on button "Send" at bounding box center [725, 308] width 34 height 21
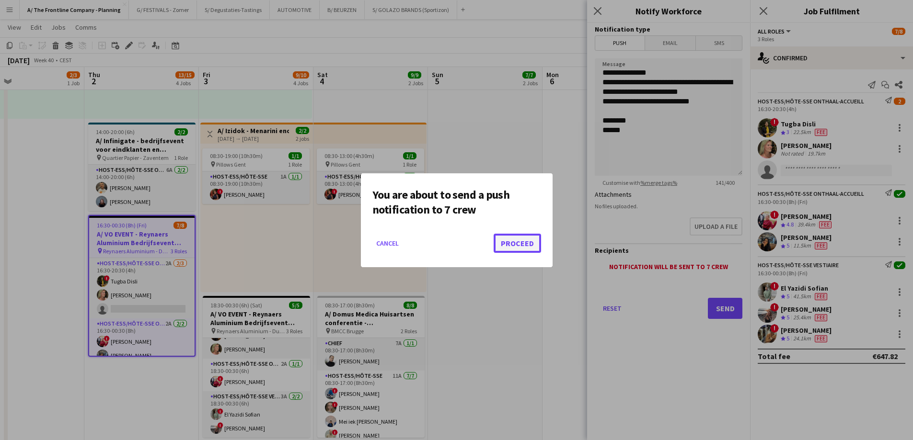
click at [503, 251] on button "Proceed" at bounding box center [516, 243] width 47 height 19
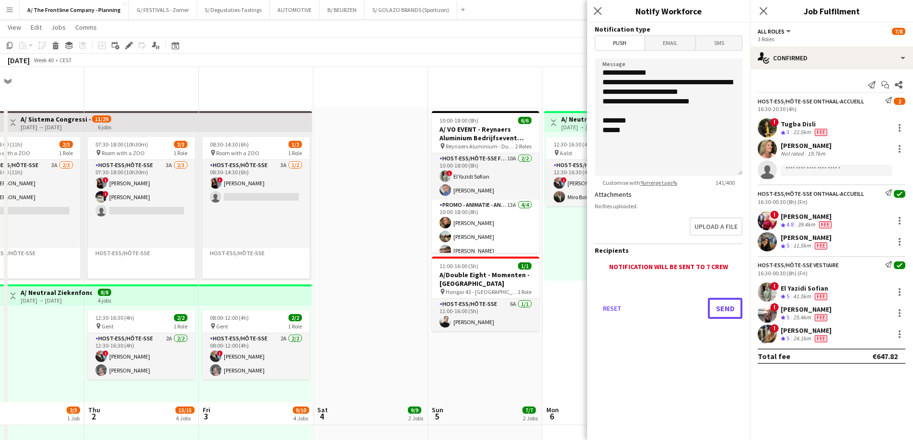
scroll to position [335, 0]
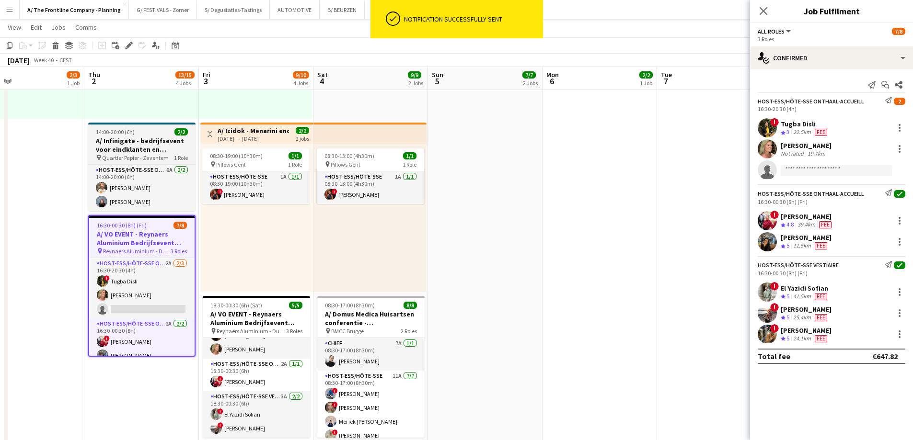
click at [143, 135] on div "14:00-20:00 (6h) 2/2" at bounding box center [141, 131] width 107 height 7
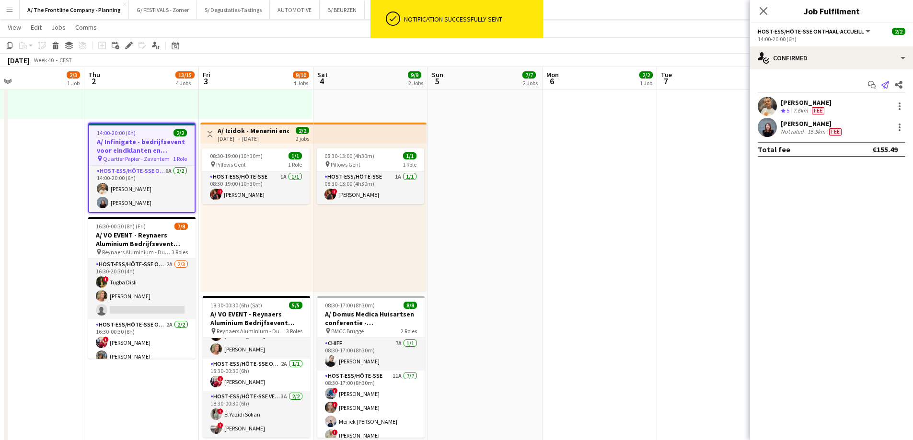
click at [881, 83] on icon "Send notification" at bounding box center [885, 85] width 8 height 8
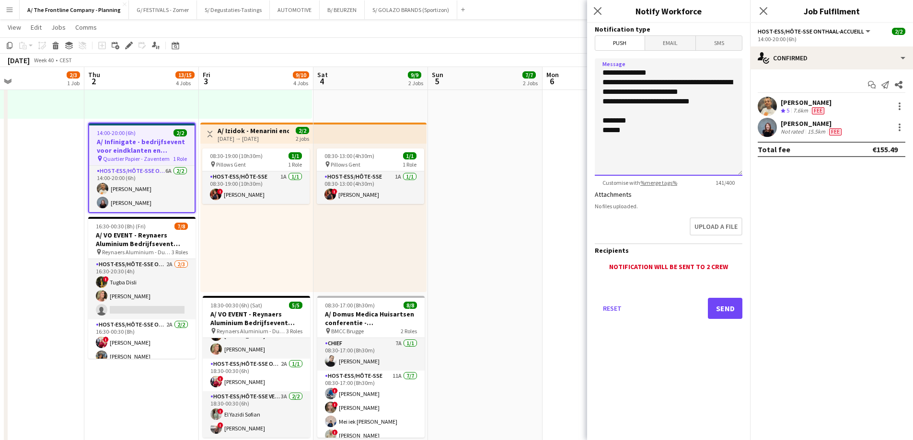
click at [616, 94] on textarea "**********" at bounding box center [668, 116] width 148 height 117
drag, startPoint x: 616, startPoint y: 94, endPoint x: 626, endPoint y: 94, distance: 9.6
click at [626, 94] on textarea "**********" at bounding box center [668, 116] width 148 height 117
click at [666, 90] on textarea "**********" at bounding box center [668, 116] width 148 height 117
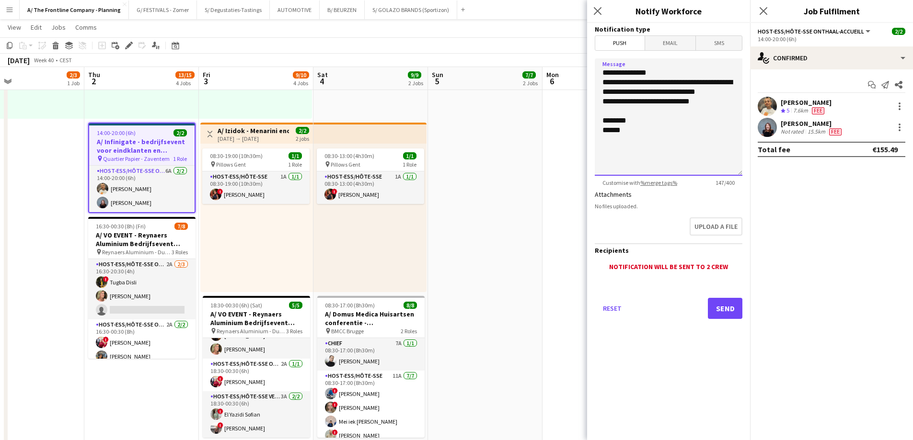
type textarea "**********"
click at [731, 302] on button "Send" at bounding box center [725, 308] width 34 height 21
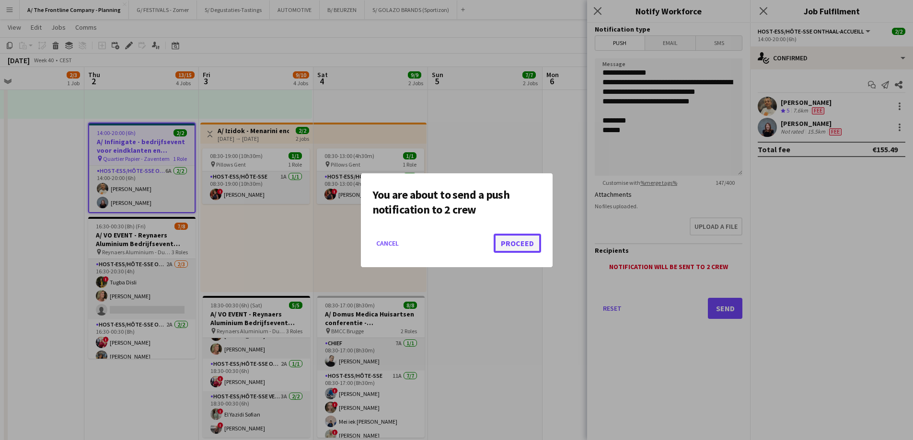
click at [517, 245] on button "Proceed" at bounding box center [516, 243] width 47 height 19
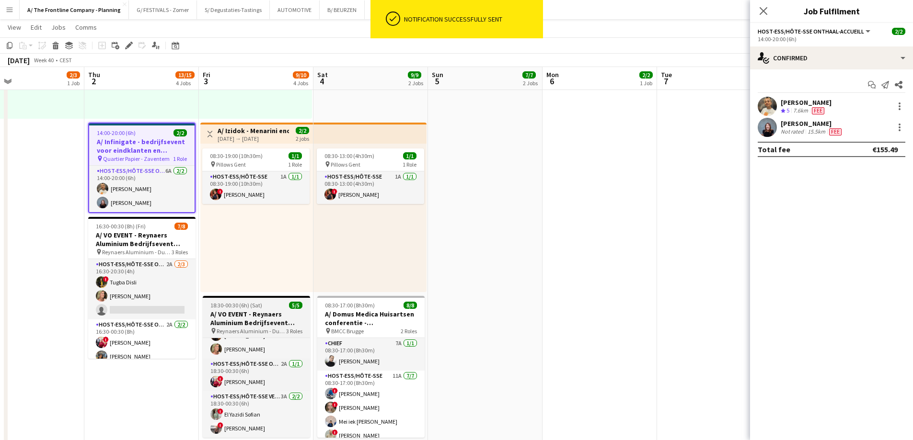
click at [267, 316] on h3 "A/ VO EVENT - Reynaers Aluminium Bedrijfsevent (02+03+05/10)" at bounding box center [256, 318] width 107 height 17
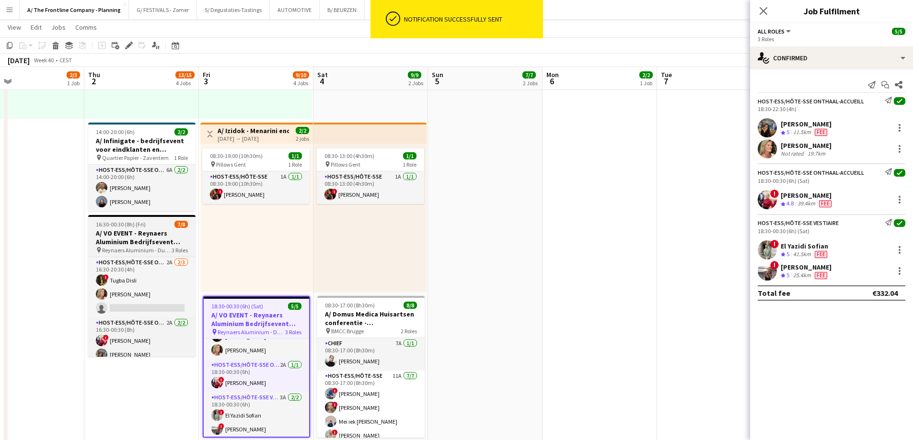
click at [128, 231] on h3 "A/ VO EVENT - Reynaers Aluminium Bedrijfsevent (02+03+05/10)" at bounding box center [141, 237] width 107 height 17
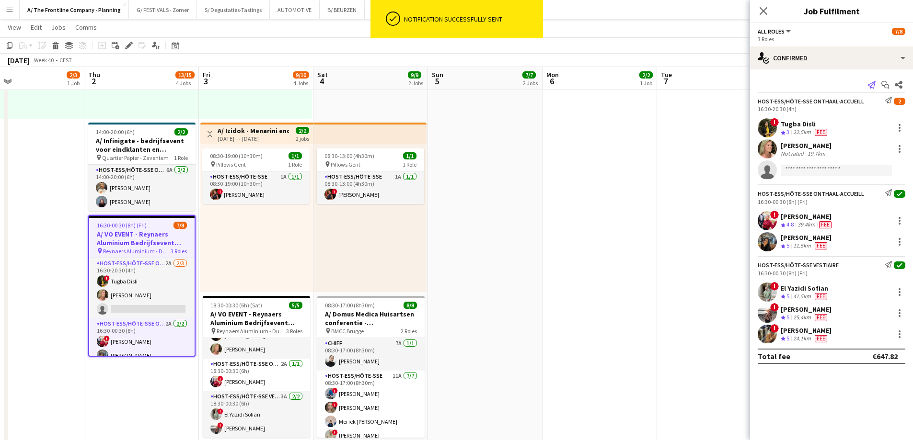
click at [869, 86] on icon at bounding box center [872, 85] width 8 height 8
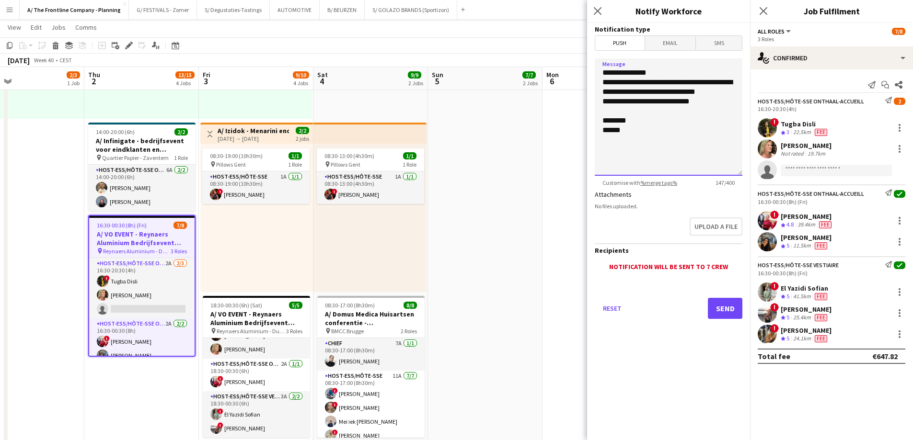
click at [620, 91] on textarea "**********" at bounding box center [668, 116] width 148 height 117
drag, startPoint x: 662, startPoint y: 92, endPoint x: 599, endPoint y: 92, distance: 62.8
click at [599, 92] on textarea "**********" at bounding box center [668, 116] width 148 height 117
type textarea "**********"
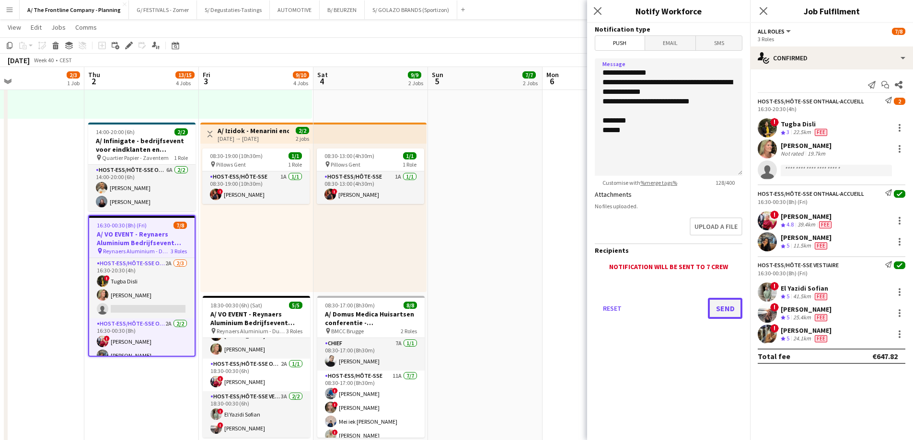
click at [720, 303] on button "Send" at bounding box center [725, 308] width 34 height 21
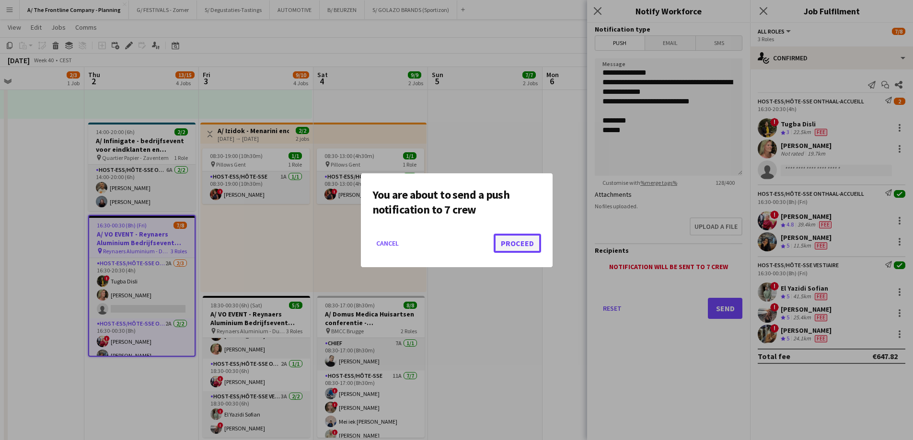
click at [528, 240] on button "Proceed" at bounding box center [516, 243] width 47 height 19
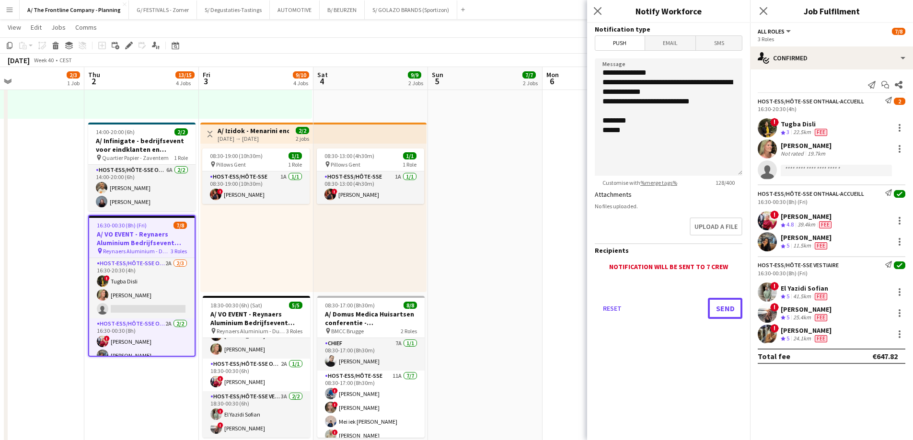
scroll to position [335, 0]
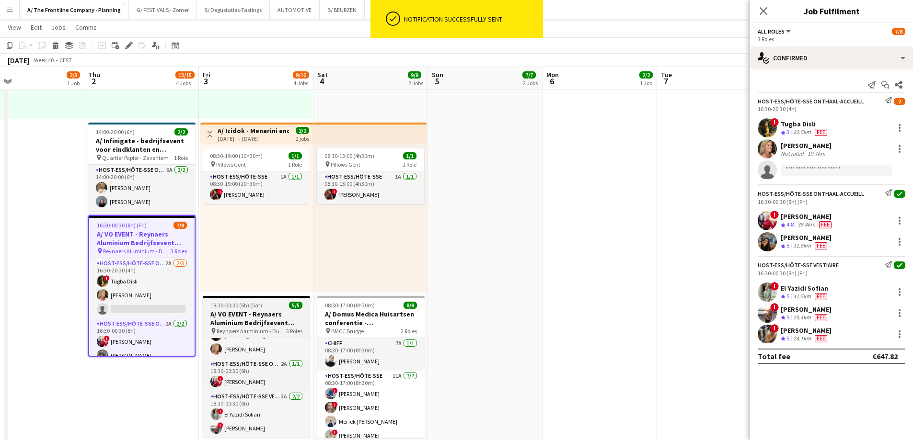
click at [244, 313] on h3 "A/ VO EVENT - Reynaers Aluminium Bedrijfsevent (02+03+05/10)" at bounding box center [256, 318] width 107 height 17
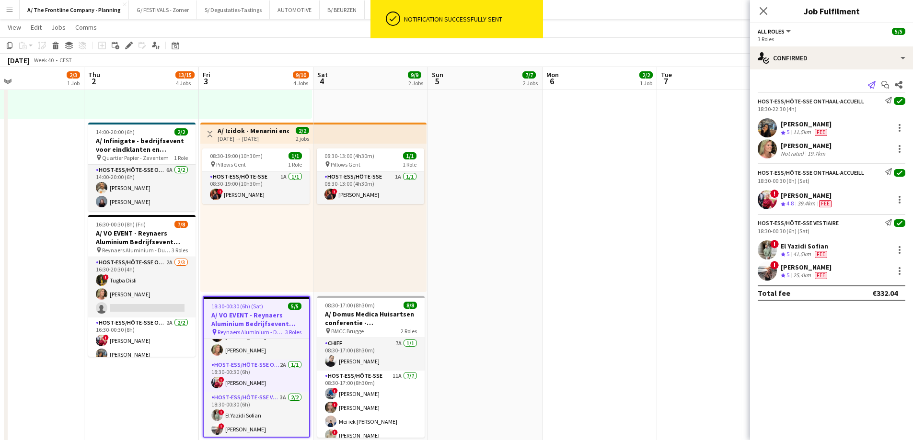
click at [871, 83] on icon at bounding box center [872, 85] width 8 height 8
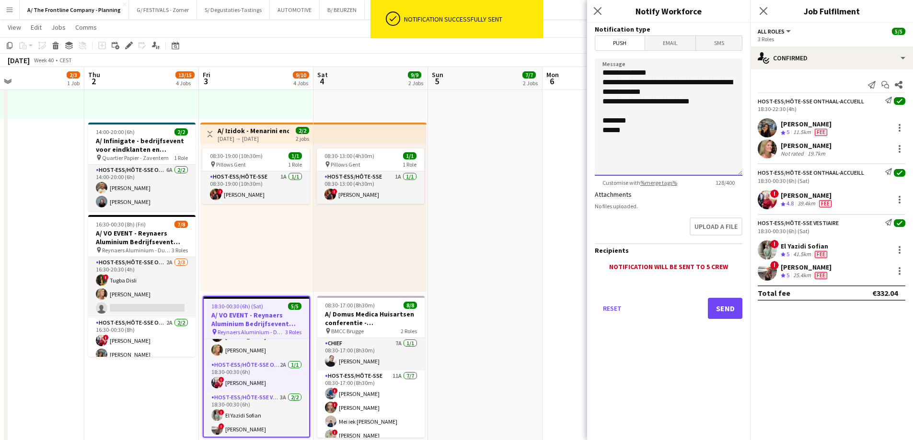
click at [627, 94] on textarea "**********" at bounding box center [668, 116] width 148 height 117
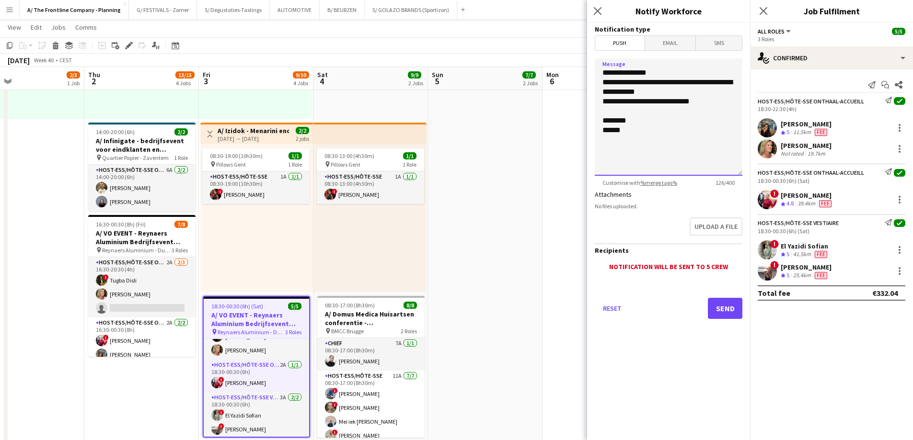
type textarea "**********"
click at [722, 306] on button "Send" at bounding box center [725, 308] width 34 height 21
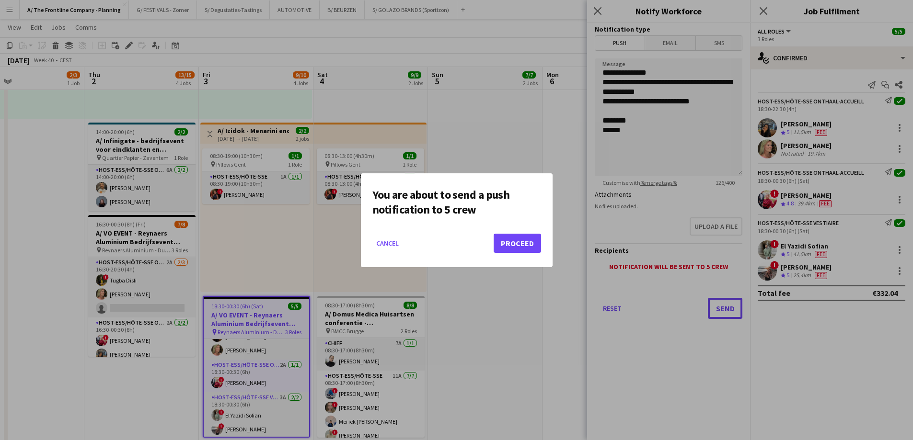
scroll to position [0, 0]
click at [500, 241] on button "Proceed" at bounding box center [516, 243] width 47 height 19
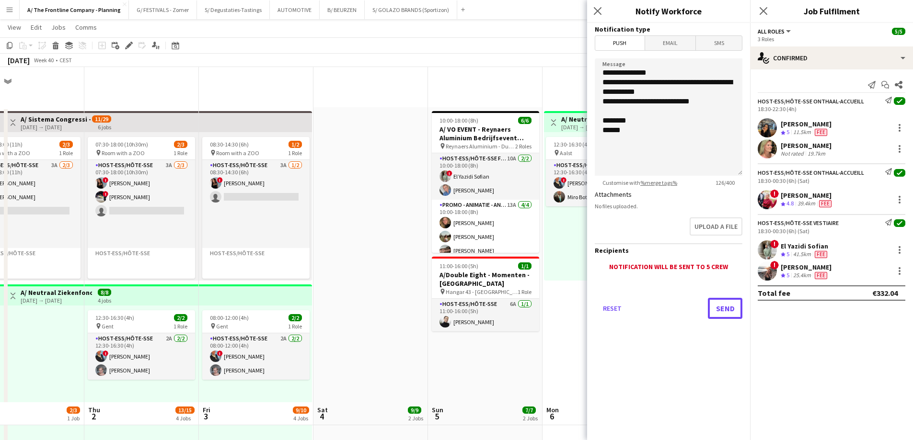
scroll to position [335, 0]
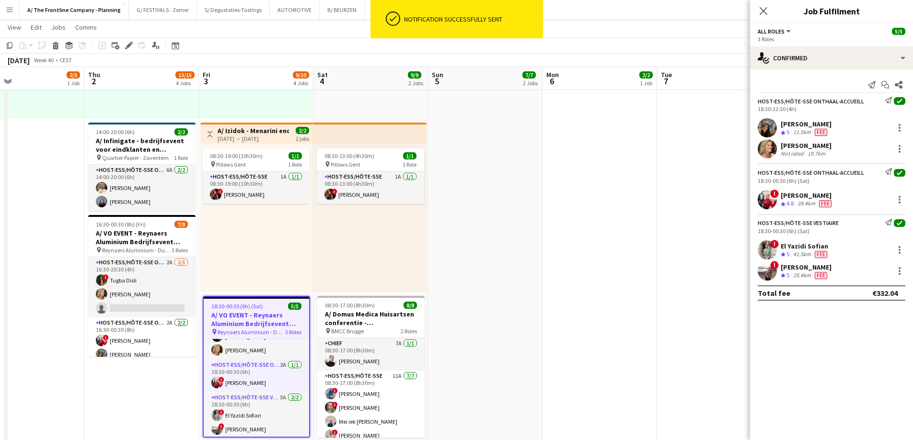
click at [536, 274] on app-date-cell "10:00-18:00 (8h) 6/6 A/ VO EVENT - Reynaers Aluminium Bedrijfsevent (02+03+05/1…" at bounding box center [485, 226] width 114 height 908
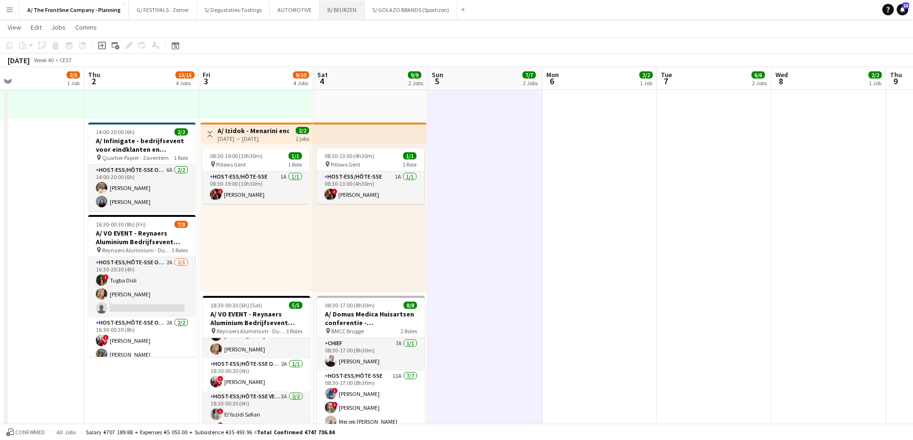
click at [337, 14] on button "B/ BEURZEN Close" at bounding box center [342, 9] width 45 height 19
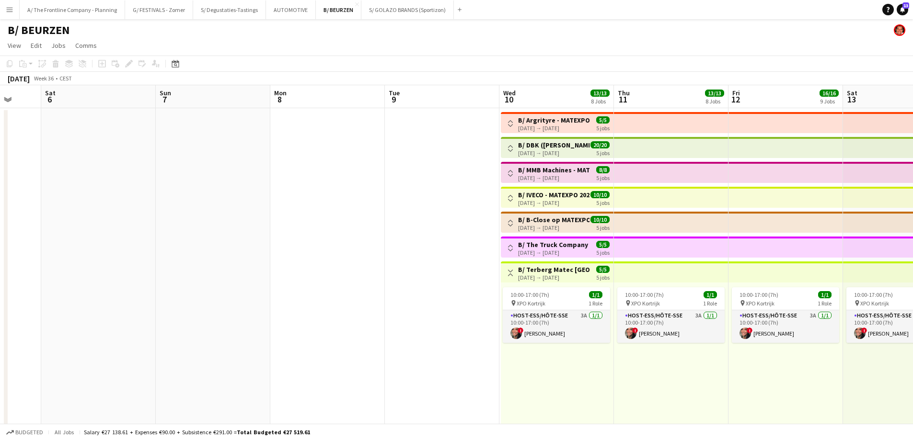
scroll to position [0, 377]
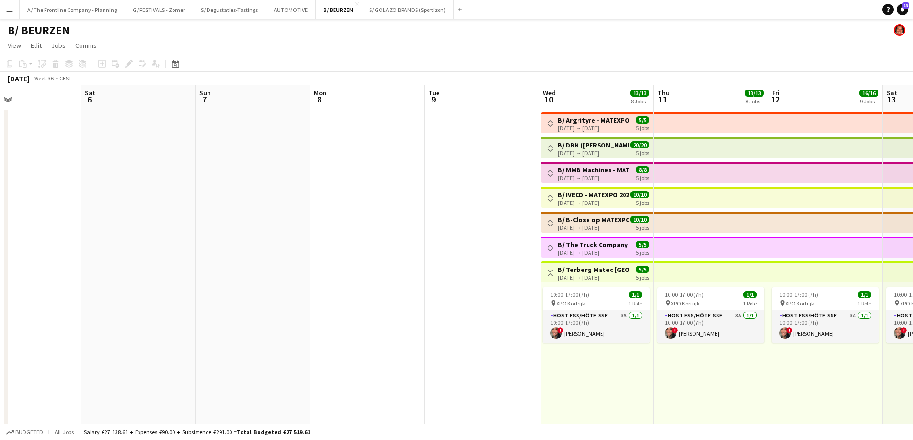
drag, startPoint x: 620, startPoint y: 194, endPoint x: -52, endPoint y: 180, distance: 672.7
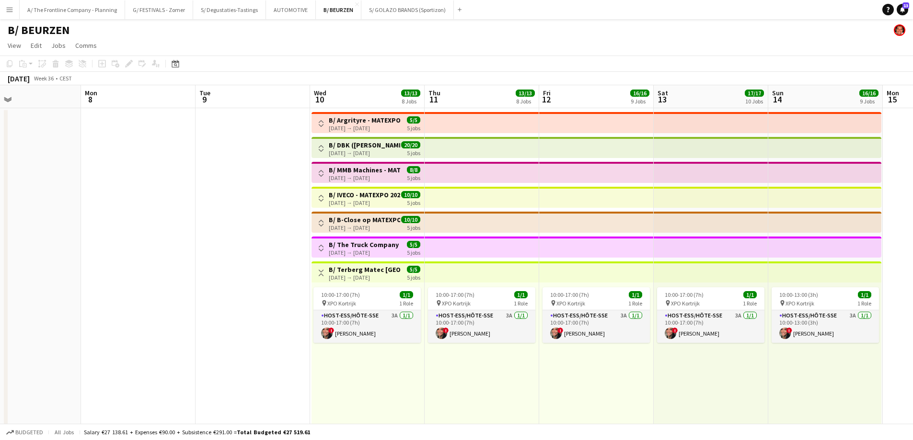
click at [325, 122] on button "Toggle View" at bounding box center [320, 123] width 11 height 11
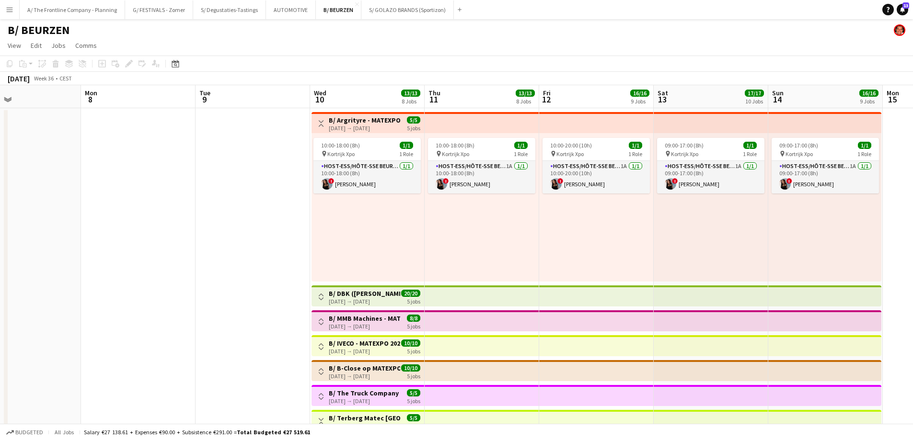
click at [340, 121] on h3 "B/ Argrityre - MATEXPO 2025 - 10-14/09" at bounding box center [364, 120] width 71 height 9
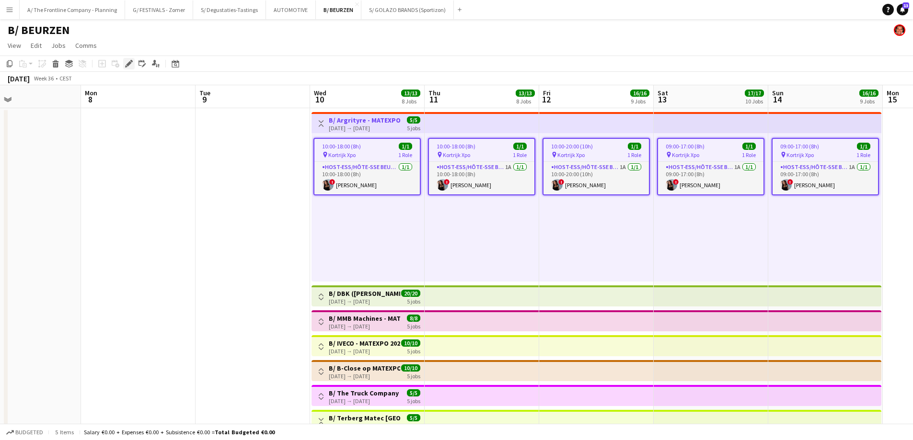
click at [129, 64] on icon at bounding box center [128, 63] width 5 height 5
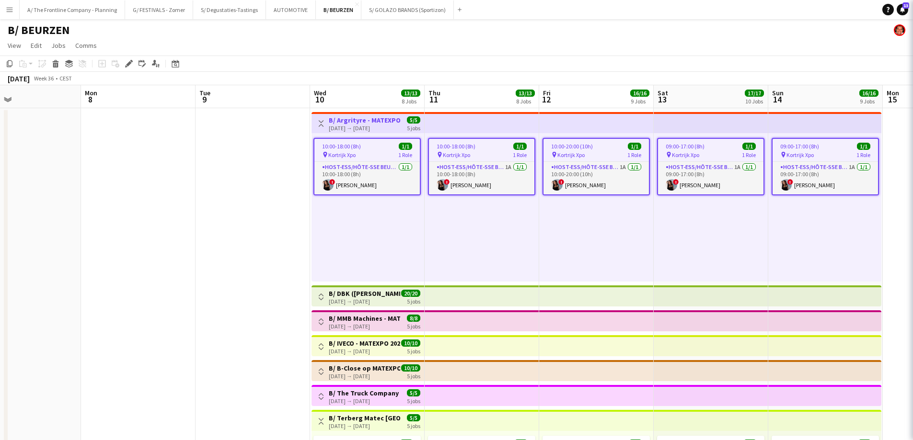
type input "**********"
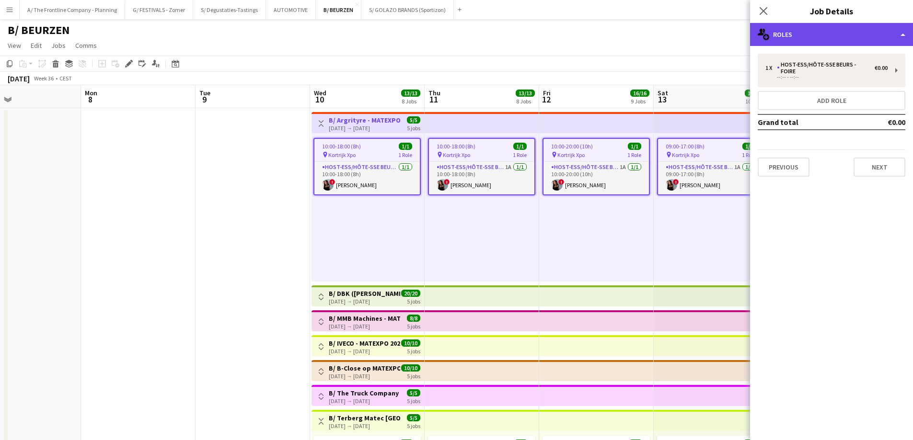
click at [844, 34] on div "multiple-users-add Roles" at bounding box center [831, 34] width 163 height 23
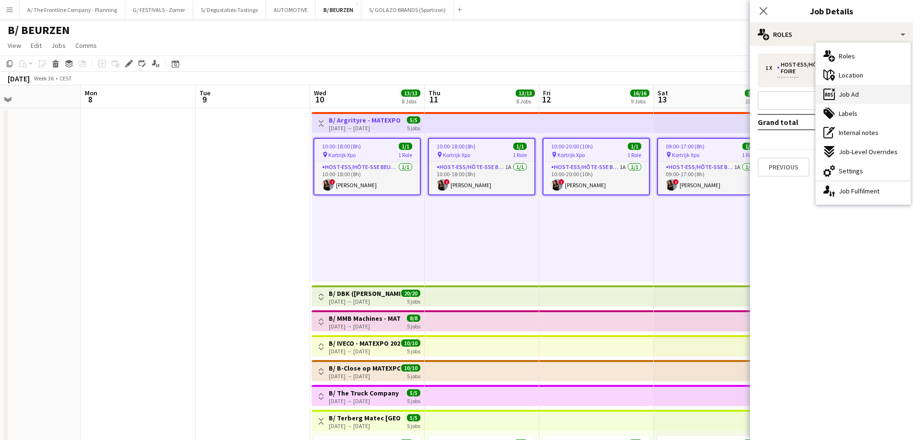
click at [859, 97] on div "ads-window Job Ad" at bounding box center [862, 94] width 95 height 19
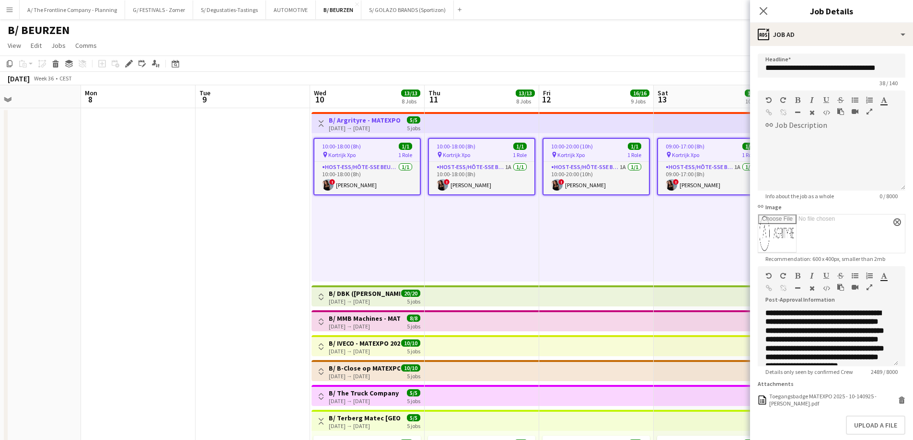
click at [869, 287] on icon "button" at bounding box center [869, 287] width 6 height 7
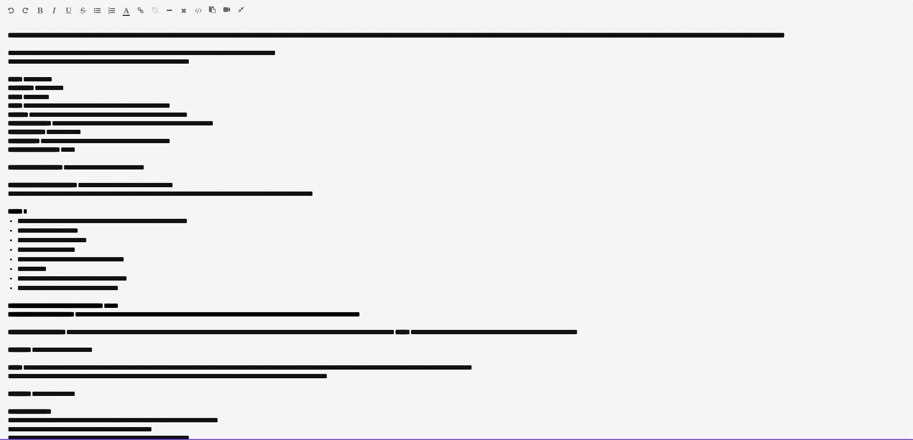
drag, startPoint x: 74, startPoint y: 134, endPoint x: 292, endPoint y: 131, distance: 217.5
click at [292, 128] on p "**********" at bounding box center [456, 123] width 897 height 9
copy span "**********"
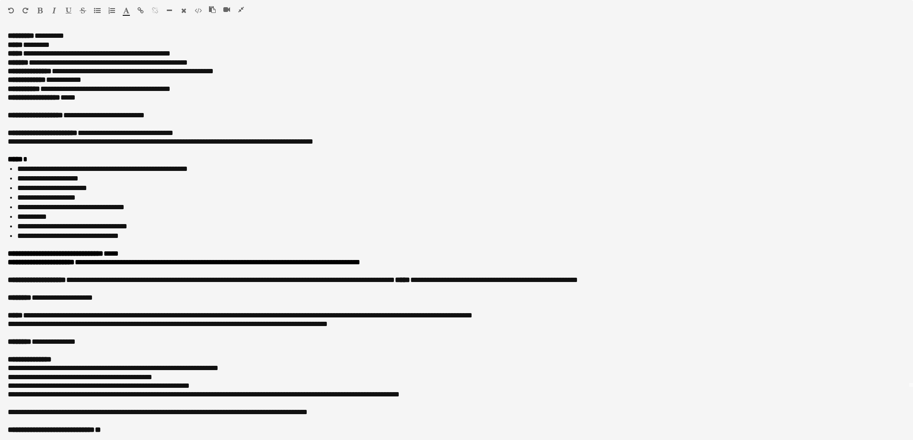
scroll to position [63, 0]
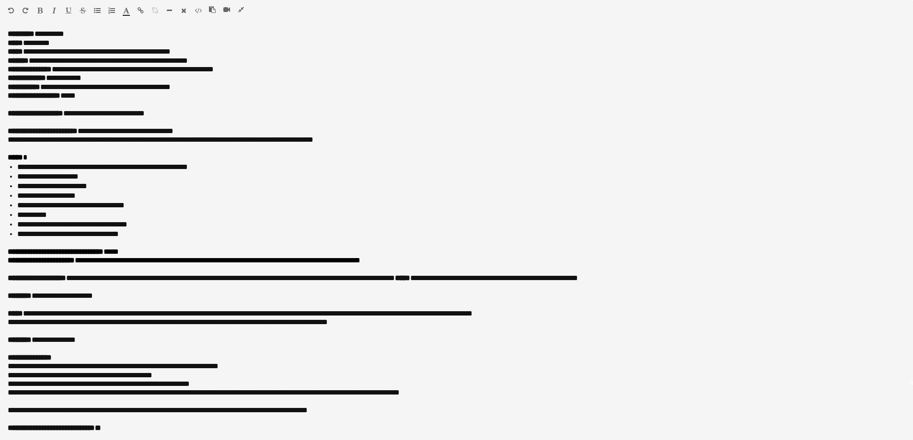
click at [240, 11] on icon "button" at bounding box center [241, 9] width 6 height 7
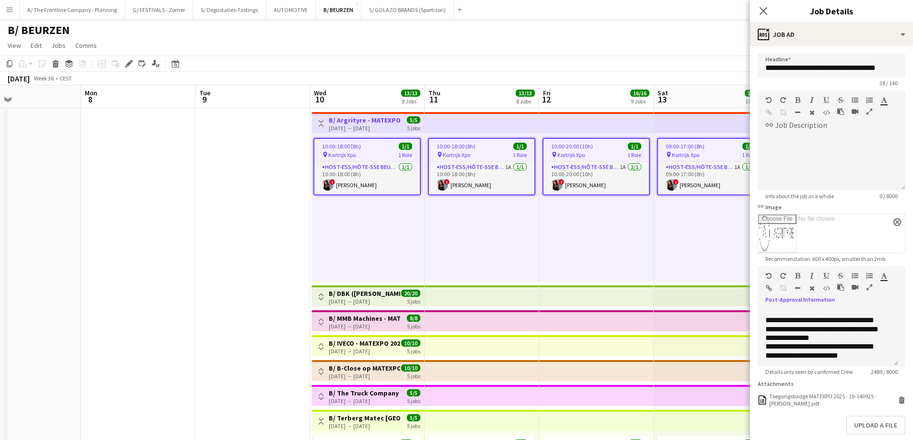
click at [320, 126] on app-icon "Toggle View" at bounding box center [321, 123] width 7 height 7
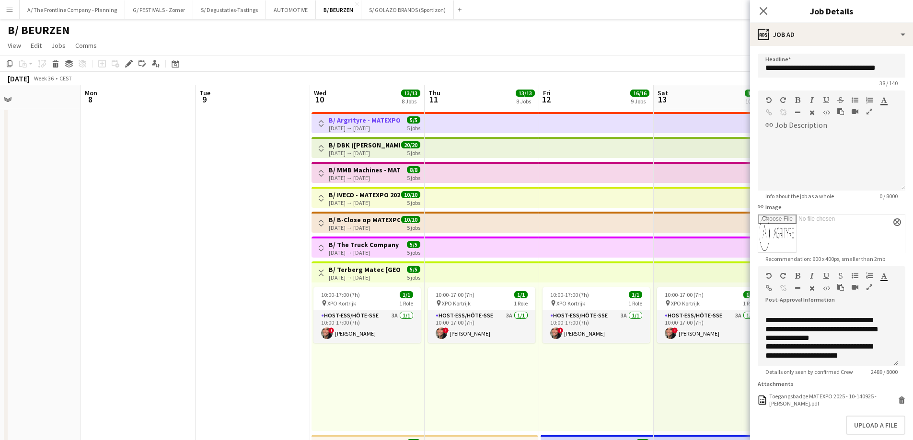
click at [321, 144] on button "Toggle View" at bounding box center [320, 148] width 11 height 11
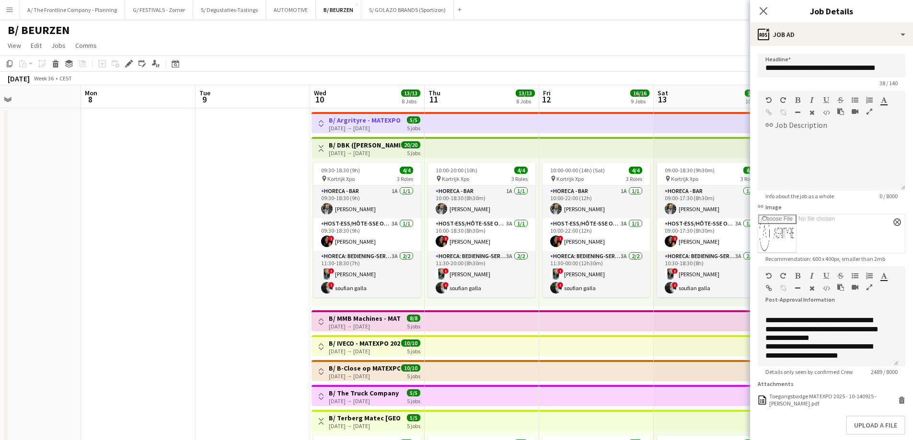
click at [384, 147] on h3 "B/ DBK (De Bruyker - Kemp) - MATEXPO 2025 - 10-14/09" at bounding box center [364, 145] width 71 height 9
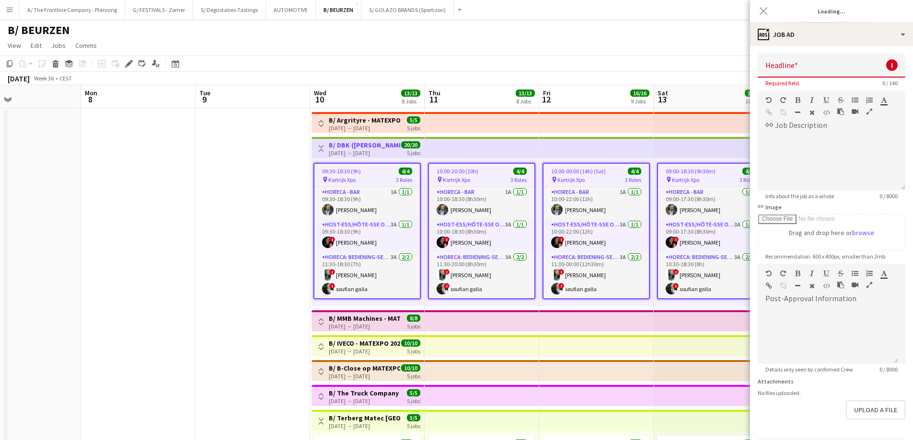
scroll to position [0, 0]
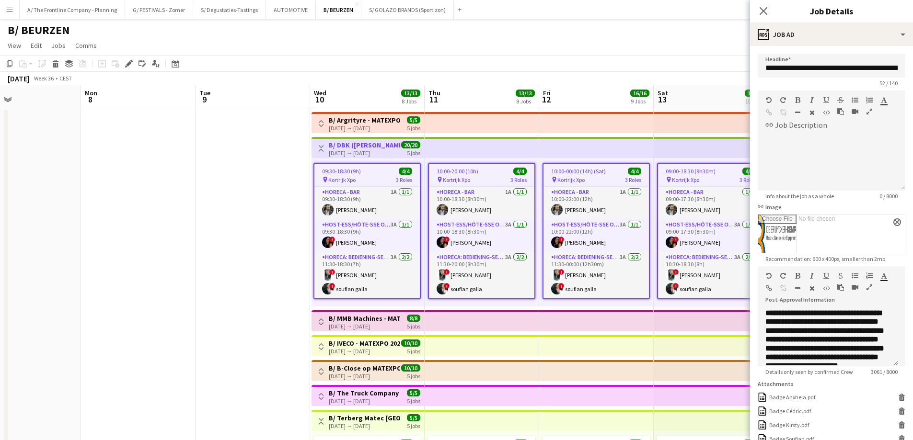
click at [868, 286] on icon "button" at bounding box center [869, 287] width 6 height 7
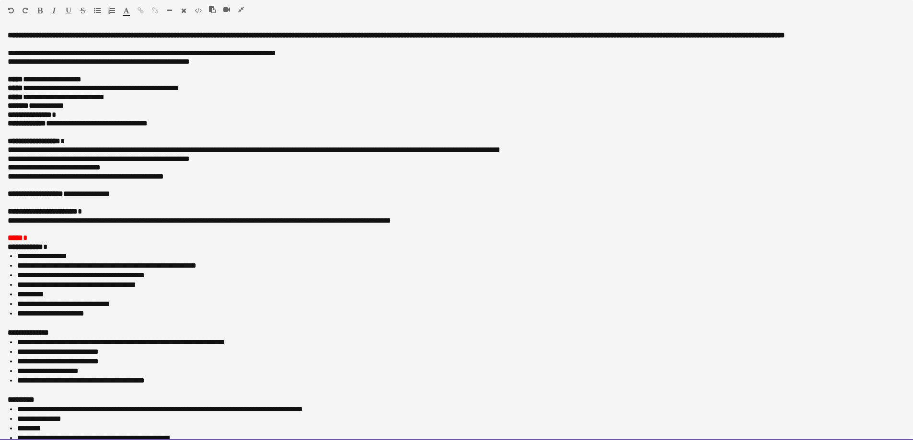
drag, startPoint x: 82, startPoint y: 204, endPoint x: 119, endPoint y: 201, distance: 37.0
click at [119, 198] on p "**********" at bounding box center [453, 194] width 890 height 9
click at [116, 198] on p "**********" at bounding box center [453, 194] width 890 height 9
click at [77, 198] on p "**********" at bounding box center [453, 194] width 890 height 9
drag, startPoint x: 77, startPoint y: 204, endPoint x: 102, endPoint y: 204, distance: 24.9
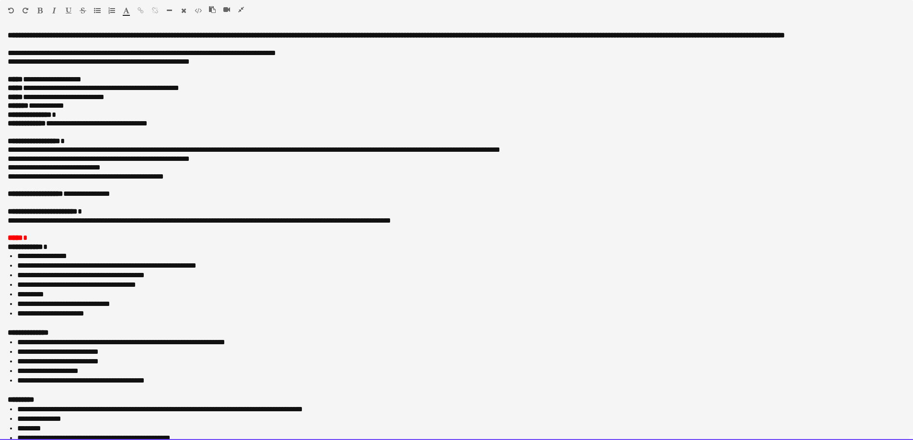
click at [102, 198] on p "**********" at bounding box center [453, 194] width 890 height 9
copy p "**********"
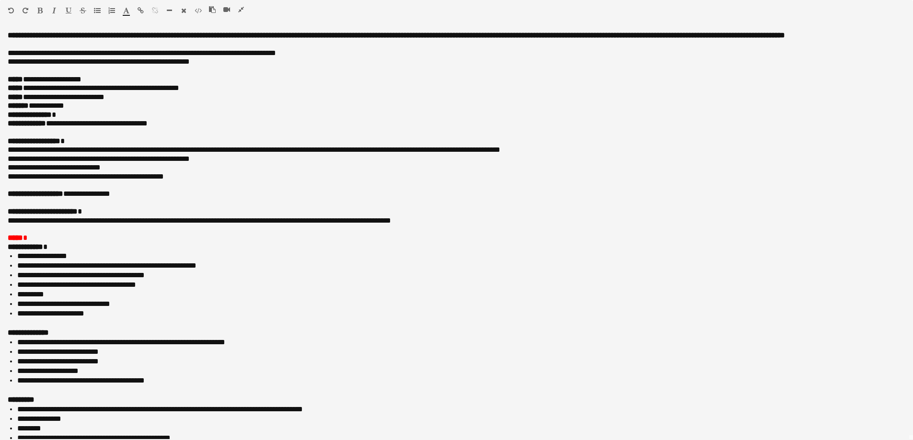
click at [240, 9] on icon "button" at bounding box center [241, 9] width 6 height 7
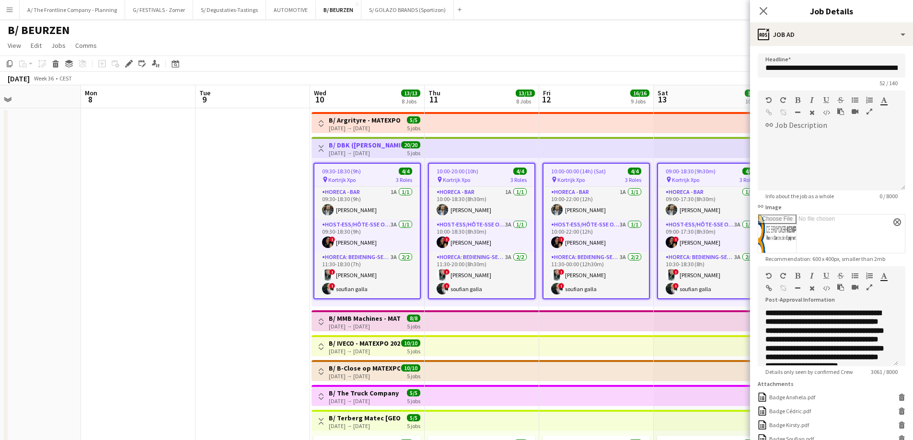
click at [323, 119] on button "Toggle View" at bounding box center [320, 123] width 11 height 11
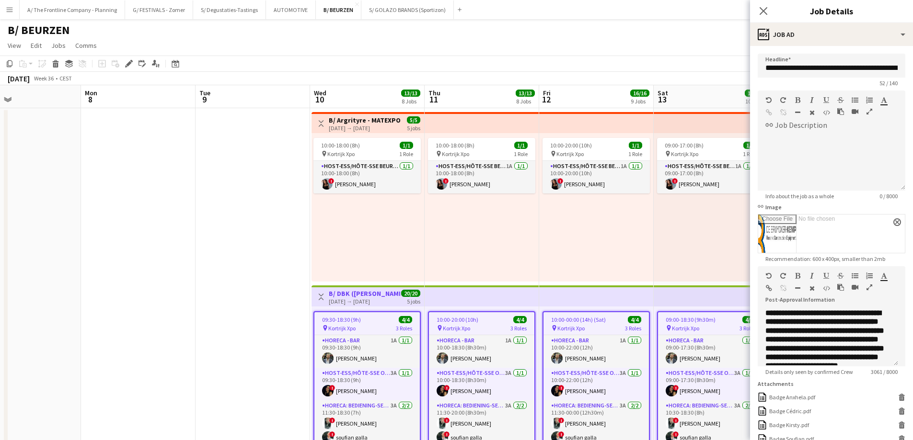
click at [377, 123] on h3 "B/ Argrityre - MATEXPO 2025 - 10-14/09" at bounding box center [364, 120] width 71 height 9
type input "**********"
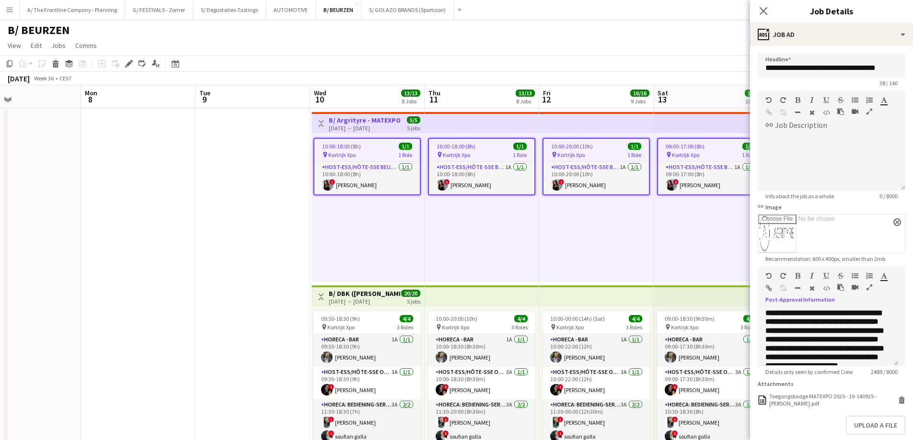
click at [869, 286] on icon "button" at bounding box center [869, 287] width 6 height 7
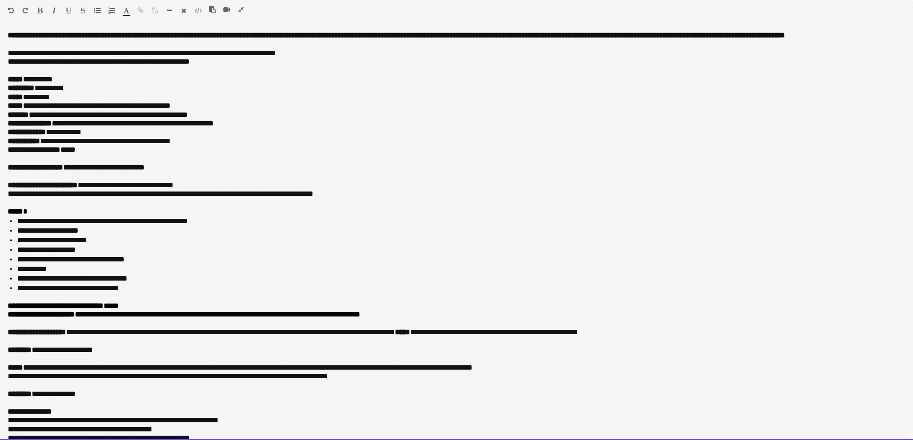
click at [94, 172] on p "**********" at bounding box center [453, 167] width 890 height 9
drag, startPoint x: 94, startPoint y: 177, endPoint x: 155, endPoint y: 178, distance: 61.3
click at [159, 172] on p "**********" at bounding box center [453, 167] width 890 height 9
copy div "**********"
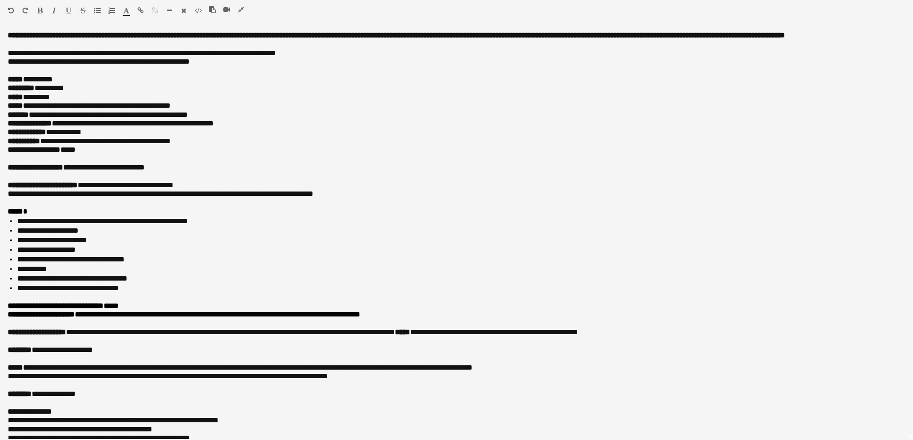
click at [240, 12] on icon "button" at bounding box center [241, 9] width 6 height 7
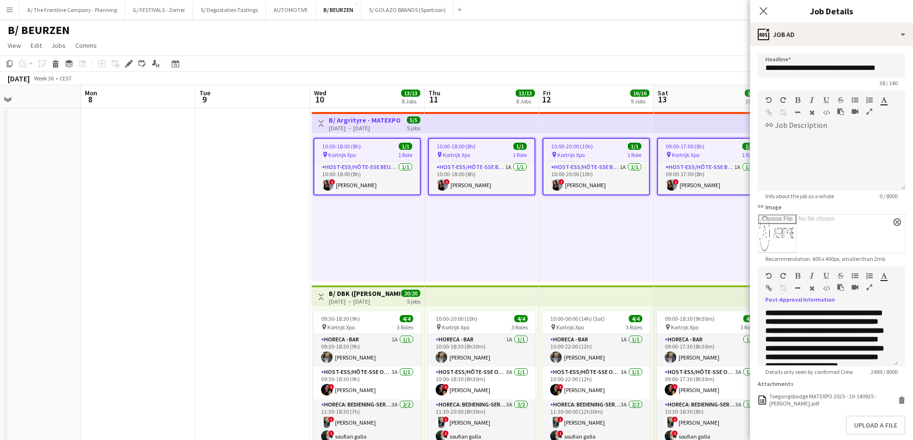
click at [321, 295] on app-icon "Toggle View" at bounding box center [321, 297] width 7 height 7
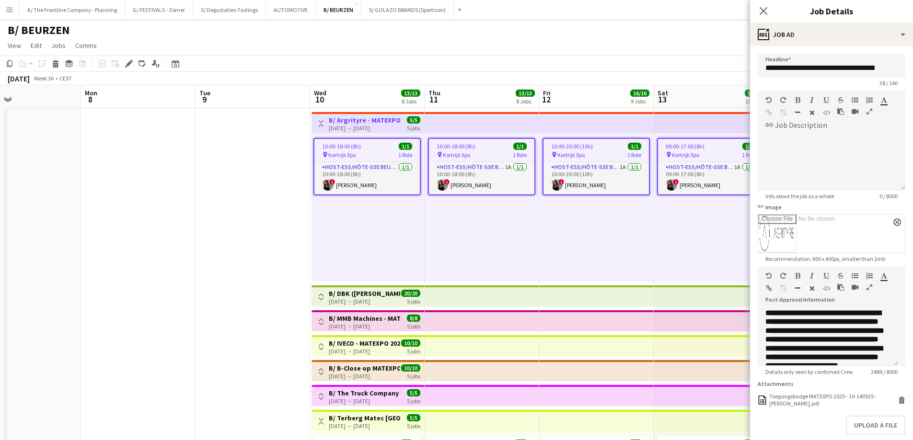
click at [322, 119] on button "Toggle View" at bounding box center [320, 123] width 11 height 11
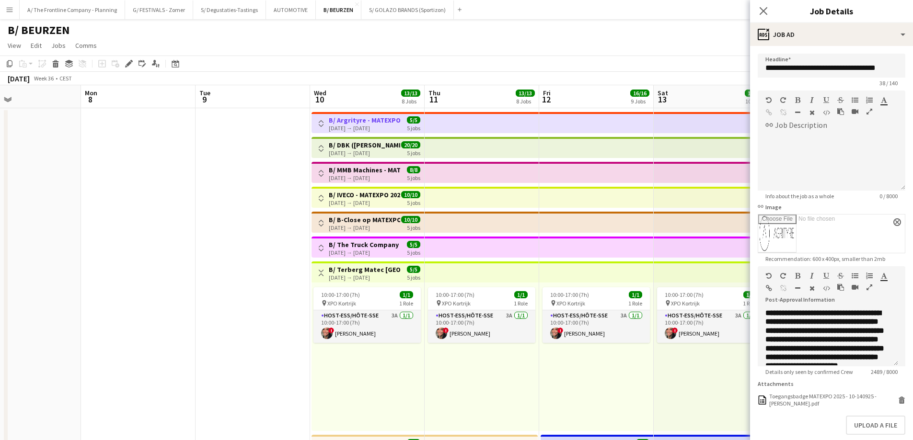
click at [361, 171] on h3 "B/ MMB Machines - MATEXPO 2025 (10-14/09/25)" at bounding box center [364, 170] width 71 height 9
type input "**********"
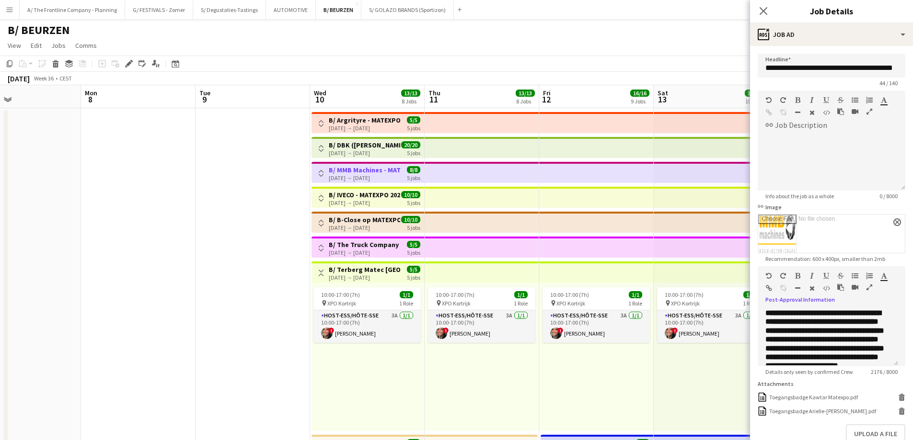
click at [868, 286] on icon "button" at bounding box center [869, 287] width 6 height 7
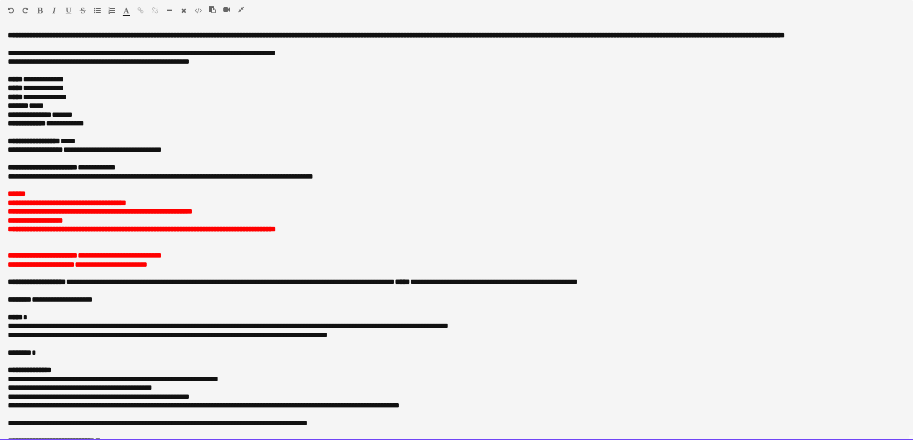
click at [86, 153] on span "**********" at bounding box center [115, 149] width 92 height 7
drag, startPoint x: 86, startPoint y: 159, endPoint x: 171, endPoint y: 161, distance: 85.8
click at [162, 153] on span "**********" at bounding box center [115, 149] width 92 height 7
copy span "**********"
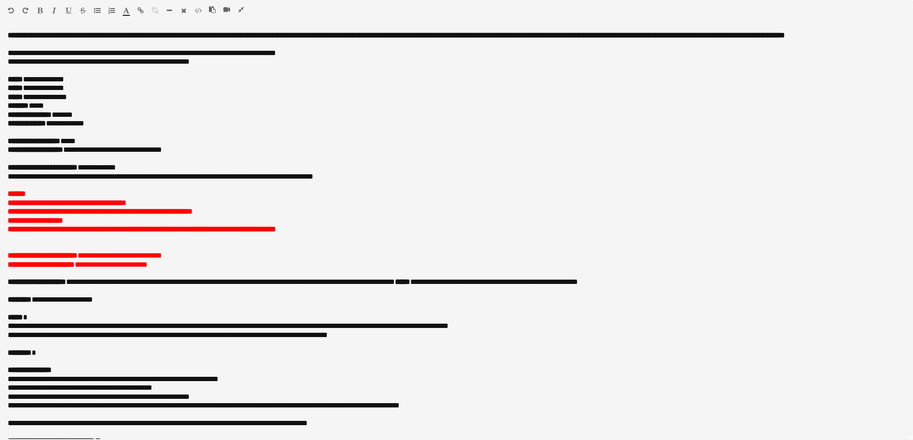
click at [243, 10] on icon "button" at bounding box center [241, 9] width 6 height 7
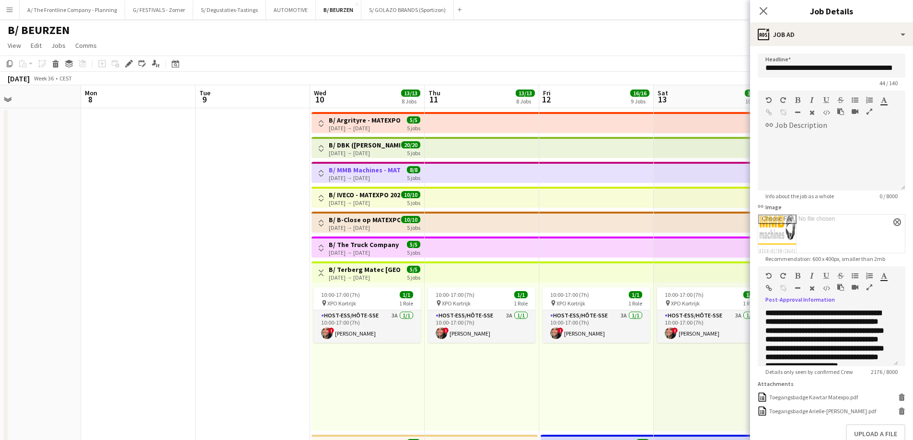
click at [358, 194] on h3 "B/ IVECO - MATEXPO 2025 (10-14/09)" at bounding box center [364, 195] width 71 height 9
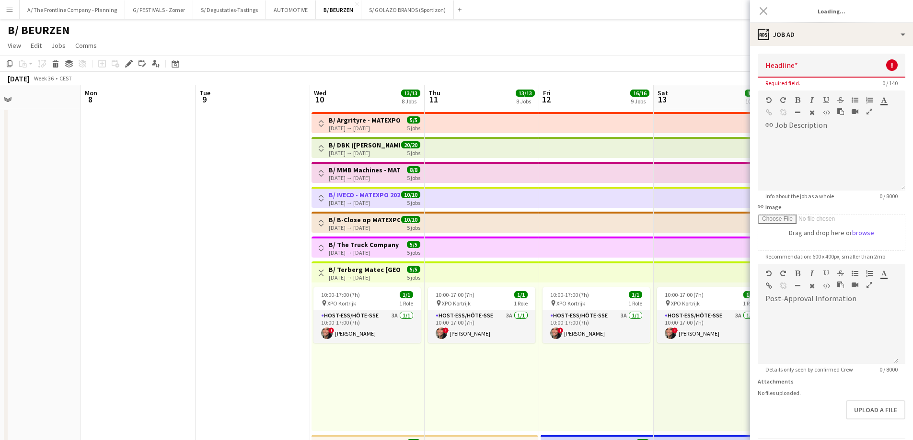
type input "**********"
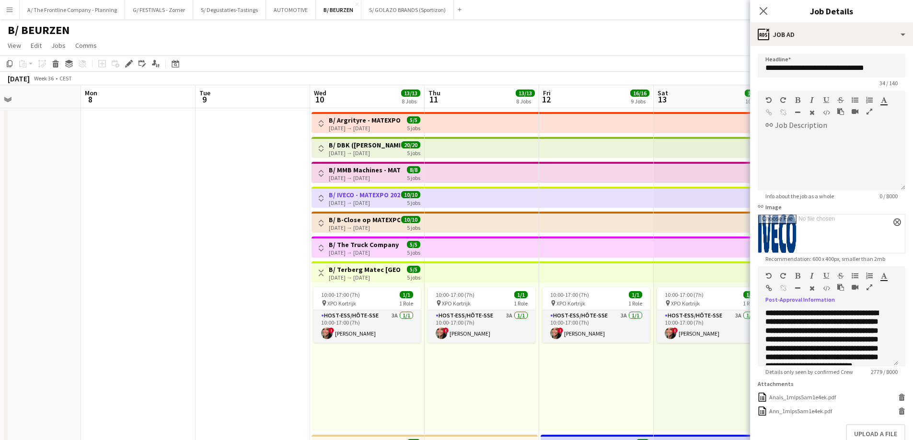
click at [869, 288] on icon "button" at bounding box center [869, 287] width 6 height 7
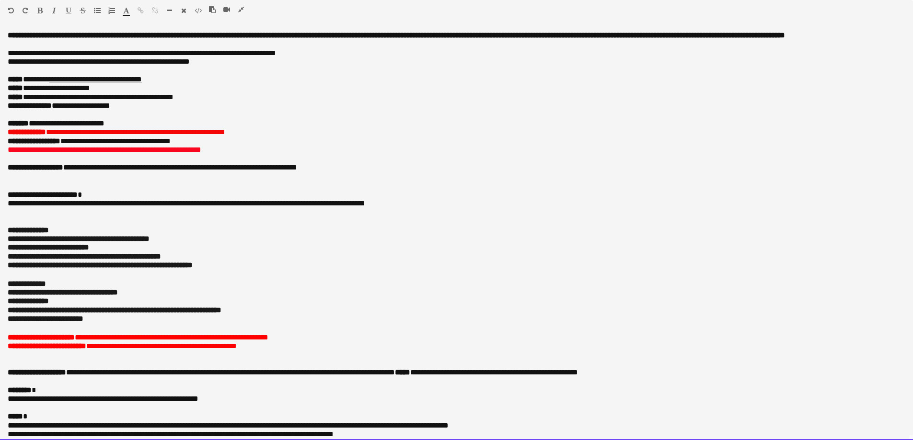
drag, startPoint x: 89, startPoint y: 176, endPoint x: 136, endPoint y: 174, distance: 46.5
click at [136, 171] on span "**********" at bounding box center [102, 167] width 66 height 7
click at [78, 171] on span "**********" at bounding box center [102, 167] width 66 height 7
drag, startPoint x: 78, startPoint y: 177, endPoint x: 137, endPoint y: 178, distance: 59.4
click at [136, 171] on span "**********" at bounding box center [102, 167] width 66 height 7
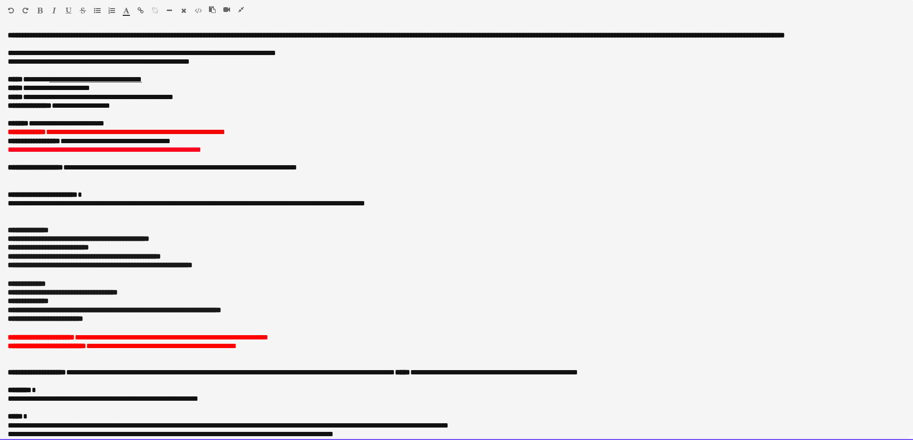
copy span "**********"
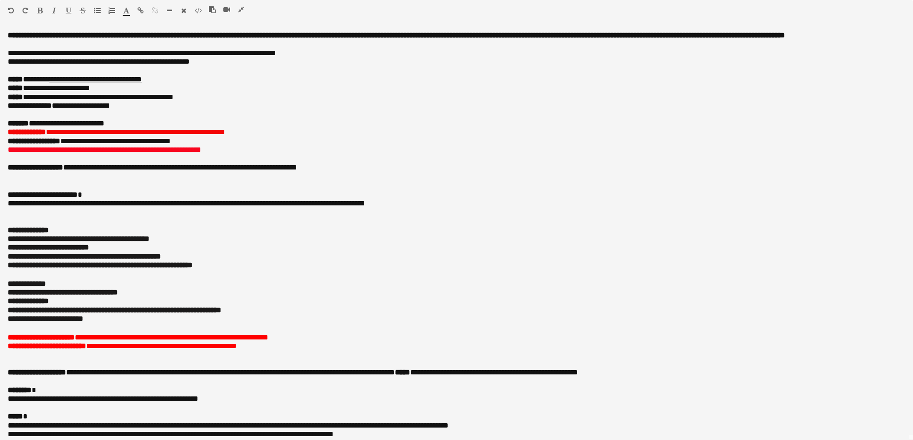
click at [240, 12] on icon "button" at bounding box center [241, 9] width 6 height 7
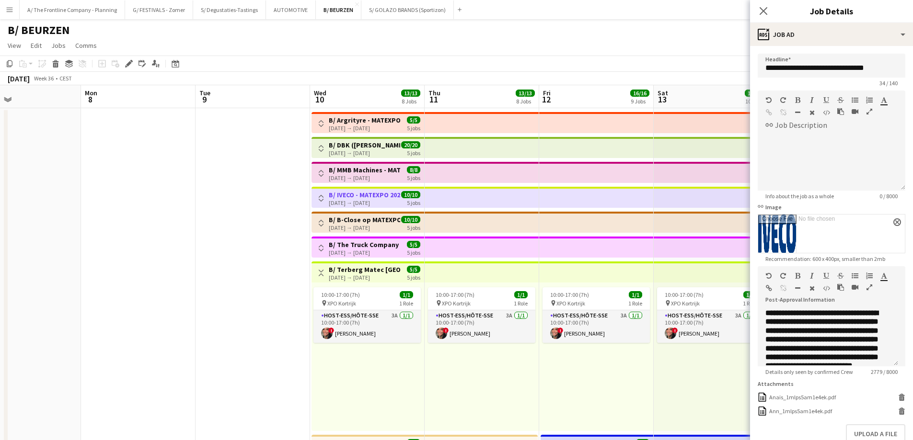
click at [365, 217] on h3 "B/ B-Close op MATEXPO (10-14/09)" at bounding box center [364, 220] width 71 height 9
type input "**********"
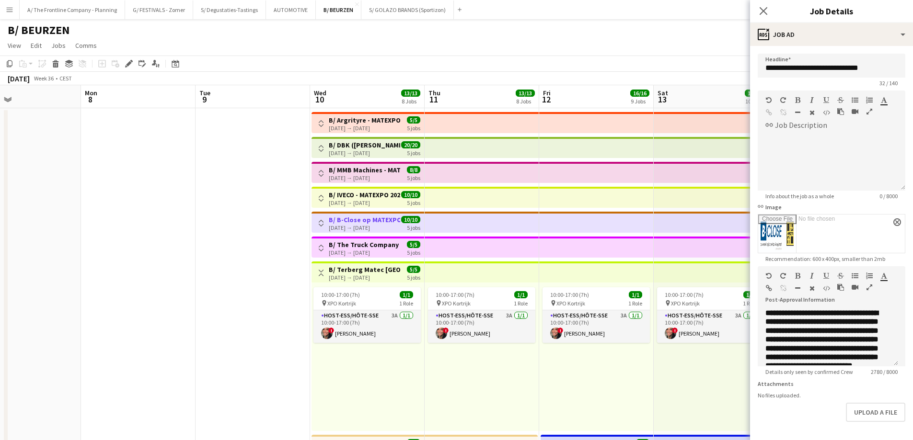
click at [870, 286] on icon "button" at bounding box center [869, 287] width 6 height 7
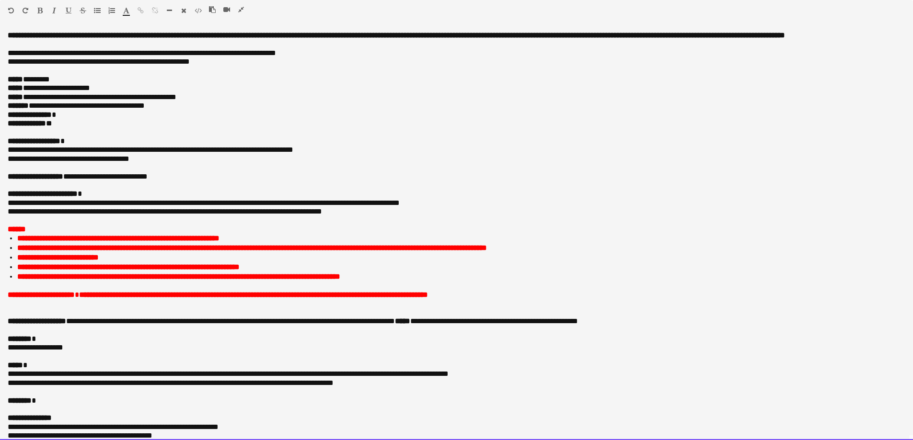
click at [82, 181] on p "**********" at bounding box center [453, 176] width 890 height 9
drag, startPoint x: 82, startPoint y: 189, endPoint x: 96, endPoint y: 187, distance: 13.5
click at [96, 181] on p "**********" at bounding box center [453, 176] width 890 height 9
copy p "**********"
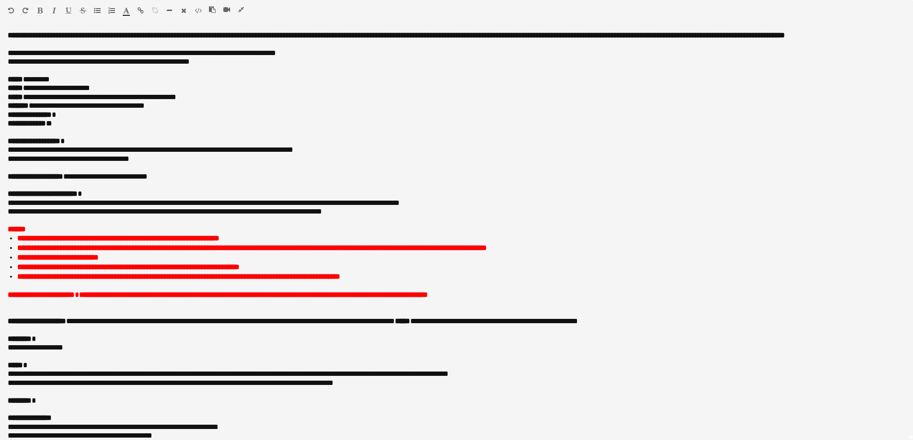
click at [240, 9] on icon "button" at bounding box center [241, 9] width 6 height 7
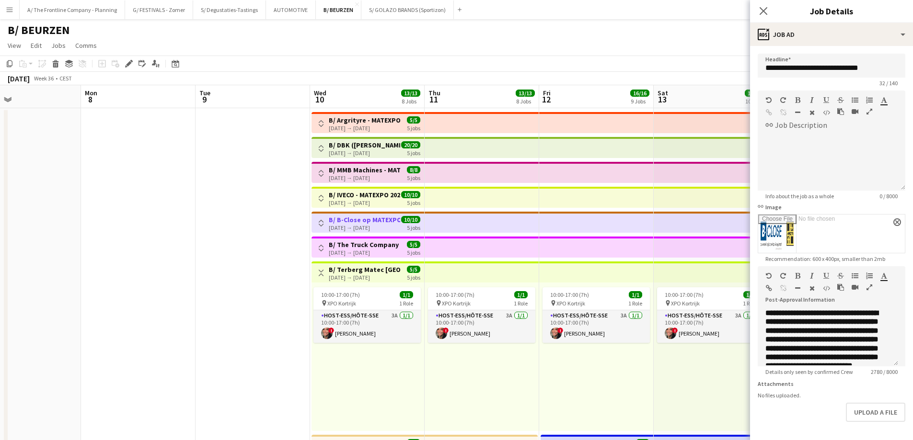
click at [345, 250] on div "10-09-2025 → 14-09-2025" at bounding box center [364, 252] width 71 height 7
type input "**********"
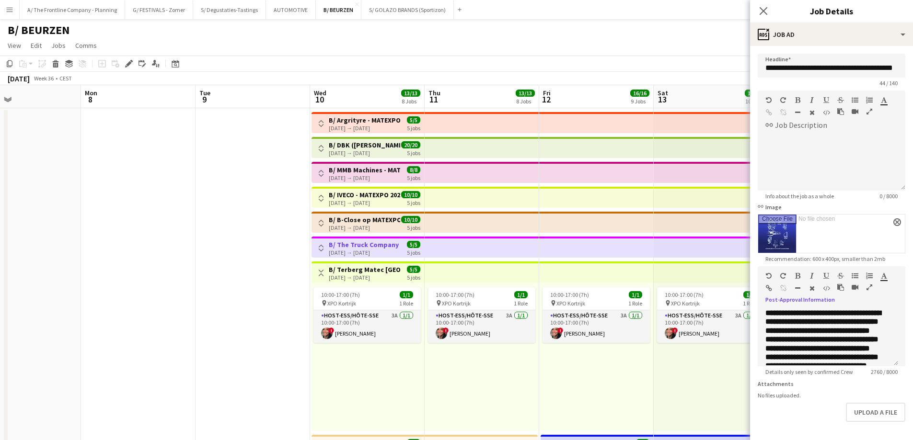
click at [869, 288] on icon "button" at bounding box center [869, 287] width 6 height 7
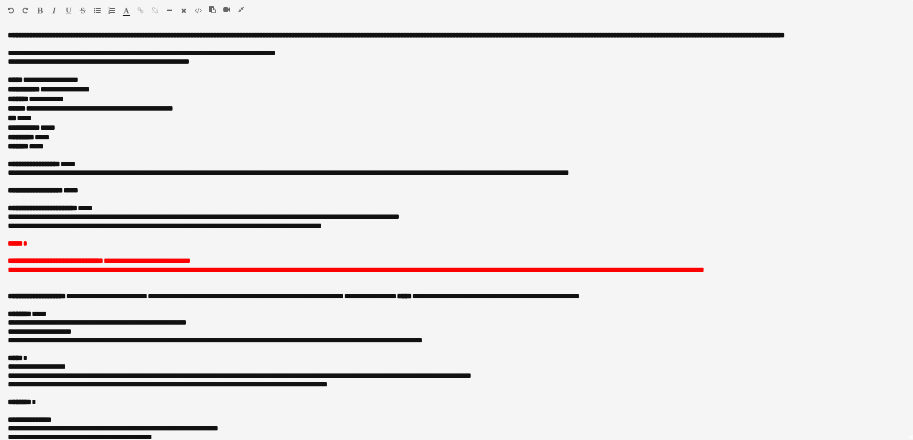
click at [240, 11] on icon "button" at bounding box center [241, 9] width 6 height 7
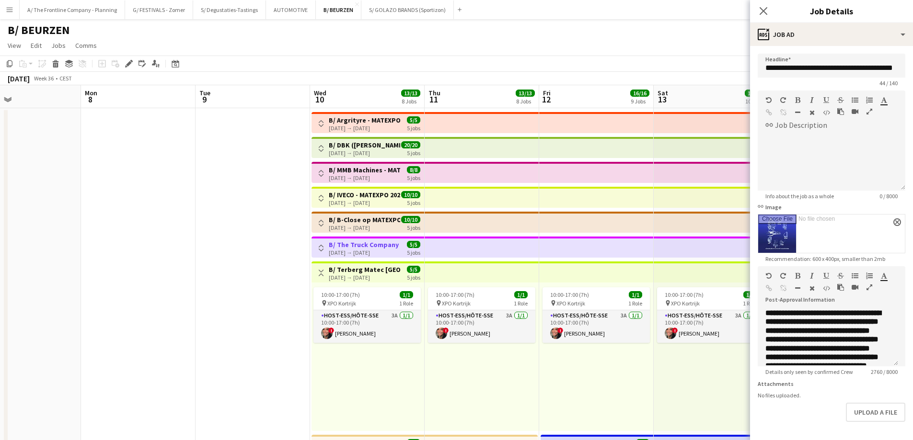
click at [345, 276] on div "10-09-2025 → 14-09-2025" at bounding box center [364, 277] width 71 height 7
type input "**********"
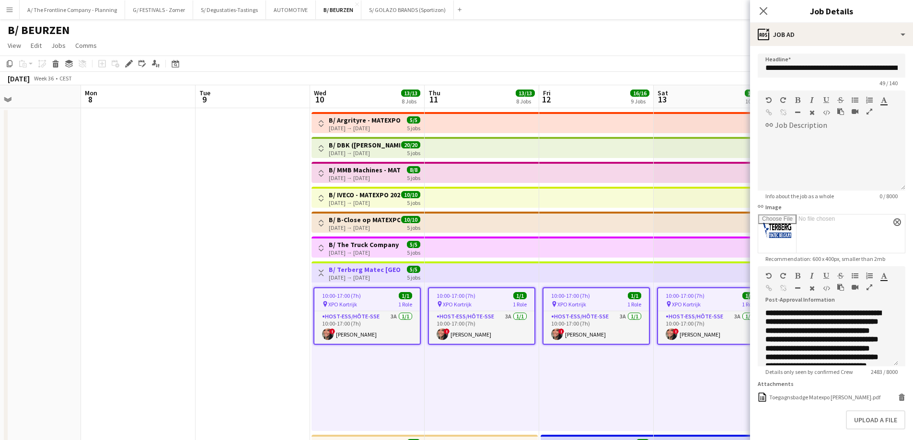
click at [868, 286] on icon "button" at bounding box center [869, 287] width 6 height 7
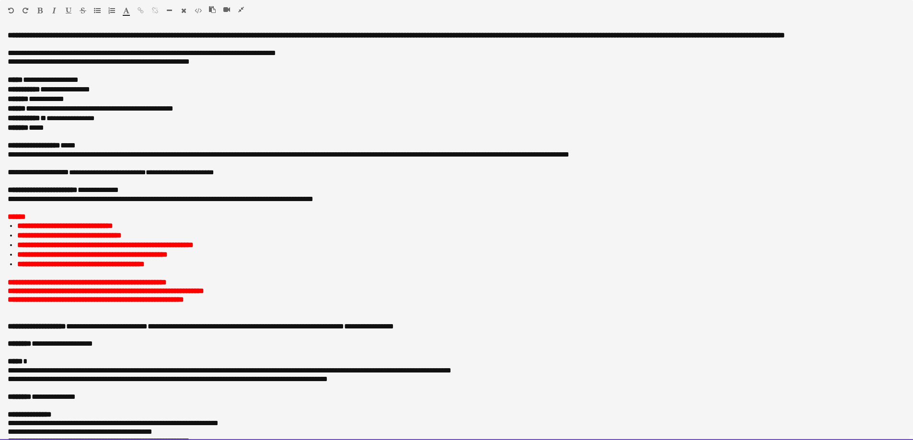
click at [83, 176] on span "**********" at bounding box center [107, 172] width 77 height 7
drag, startPoint x: 83, startPoint y: 181, endPoint x: 97, endPoint y: 181, distance: 14.4
click at [97, 176] on span "**********" at bounding box center [107, 172] width 77 height 7
copy span "****** *******"
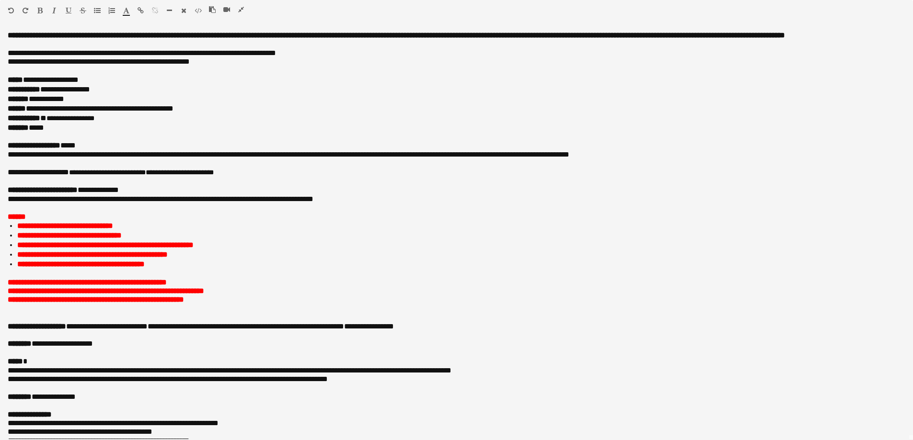
click at [240, 11] on icon "button" at bounding box center [241, 9] width 6 height 7
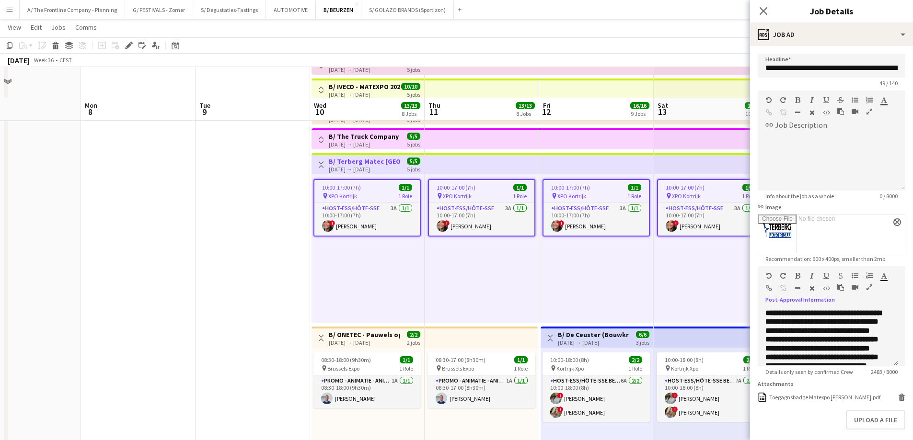
scroll to position [240, 0]
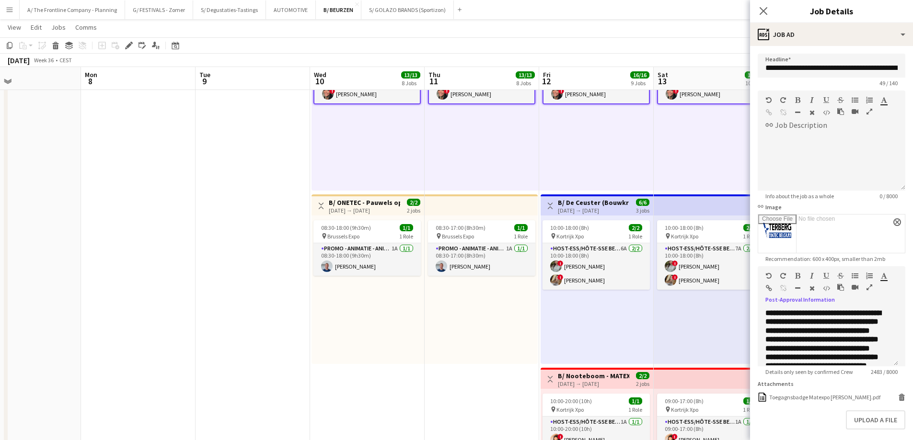
click at [564, 207] on div "[DATE] → [DATE]" at bounding box center [593, 210] width 71 height 7
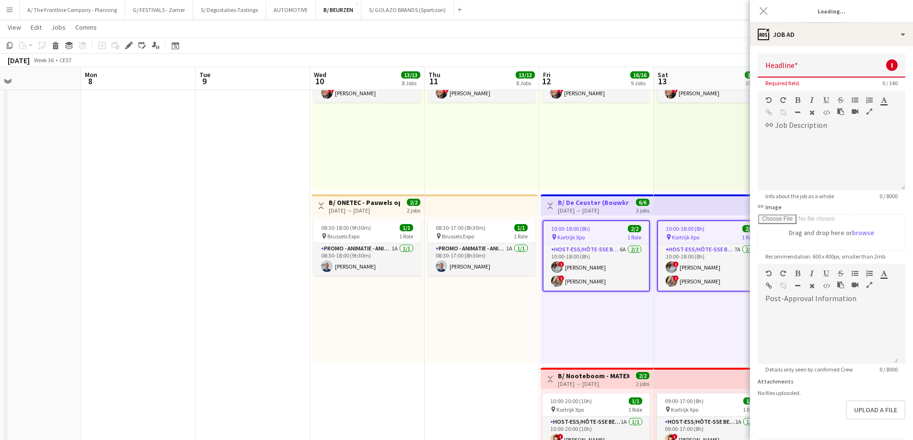
type input "**********"
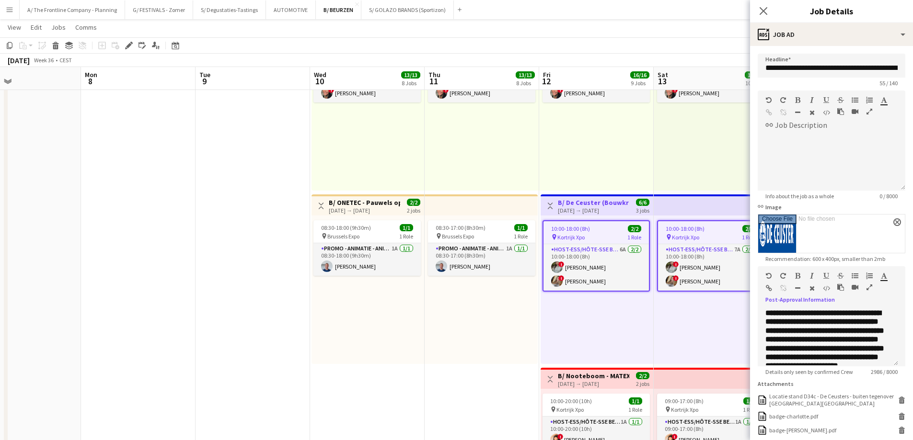
click at [868, 285] on icon "button" at bounding box center [869, 287] width 6 height 7
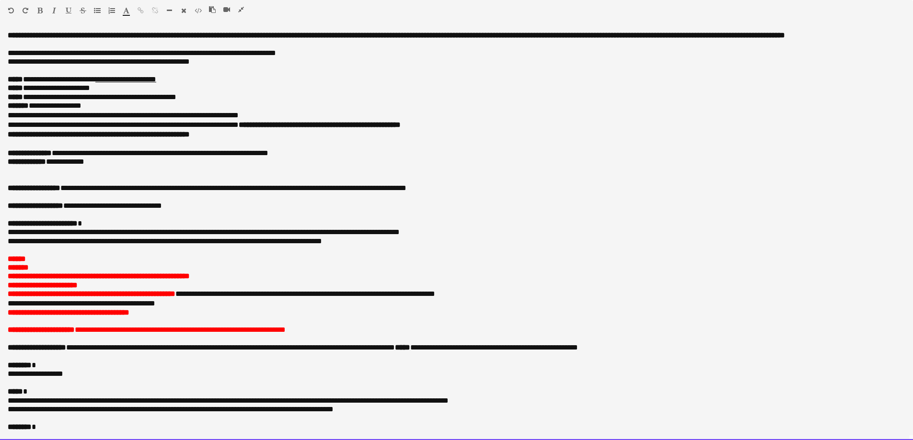
click at [82, 219] on p at bounding box center [456, 215] width 897 height 9
drag, startPoint x: 82, startPoint y: 220, endPoint x: 94, endPoint y: 220, distance: 12.0
click at [94, 219] on p at bounding box center [456, 215] width 897 height 9
click at [86, 210] on p "**********" at bounding box center [453, 206] width 890 height 9
drag, startPoint x: 86, startPoint y: 216, endPoint x: 100, endPoint y: 217, distance: 13.4
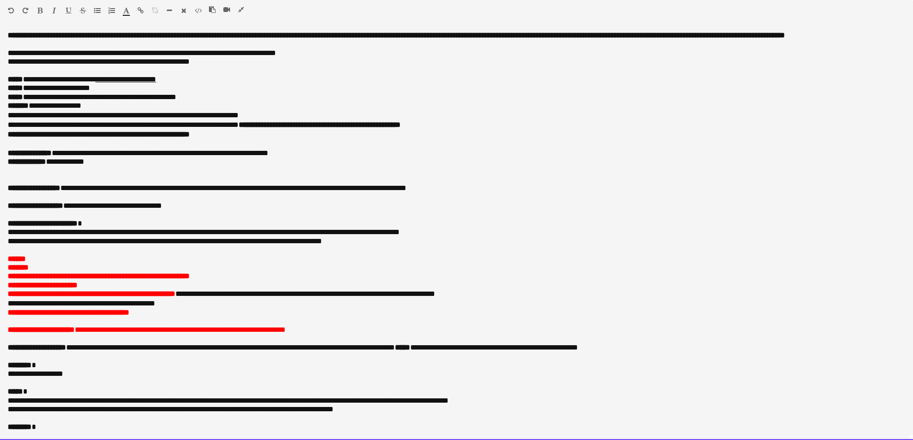
click at [100, 210] on p "**********" at bounding box center [453, 206] width 890 height 9
copy p "**********"
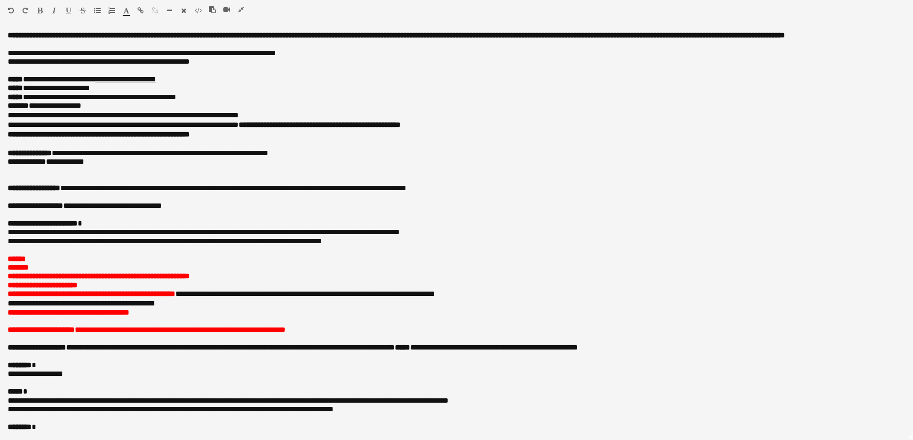
click at [240, 9] on icon "button" at bounding box center [241, 9] width 6 height 7
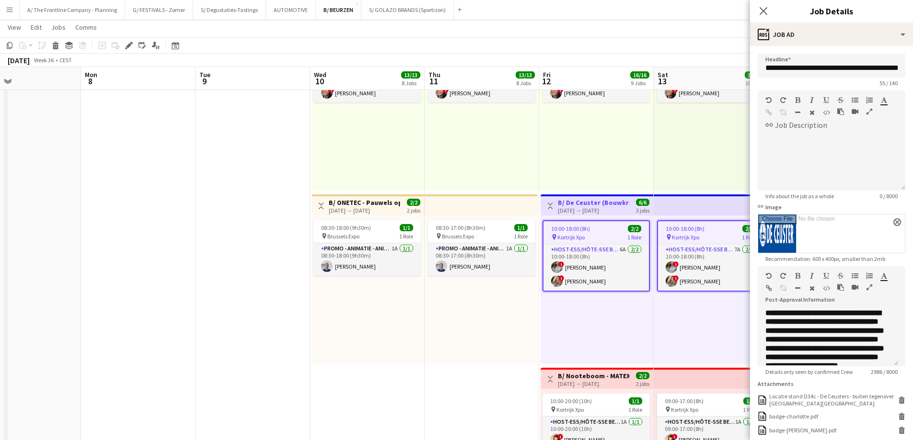
click at [586, 370] on app-top-bar "Toggle View B/ Nooteboom - MATEXPO 2025 12-13/09/2025 12-09-2025 → 13-09-2025 2…" at bounding box center [596, 378] width 113 height 21
type input "**********"
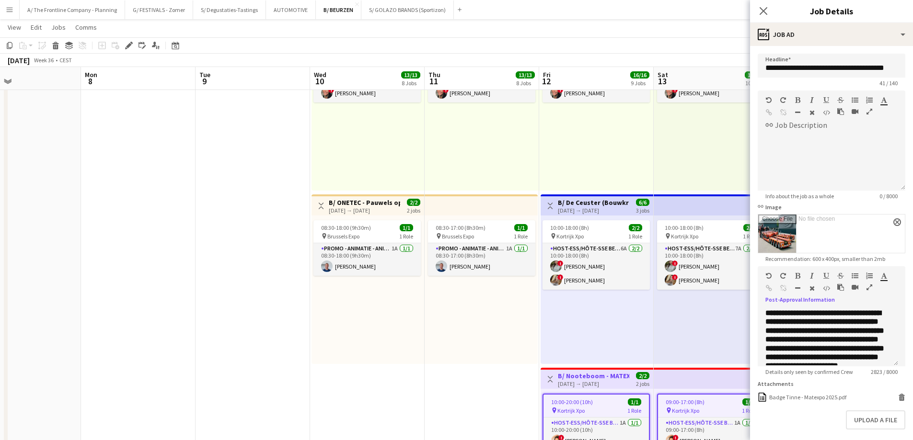
click at [870, 287] on icon "button" at bounding box center [869, 287] width 6 height 7
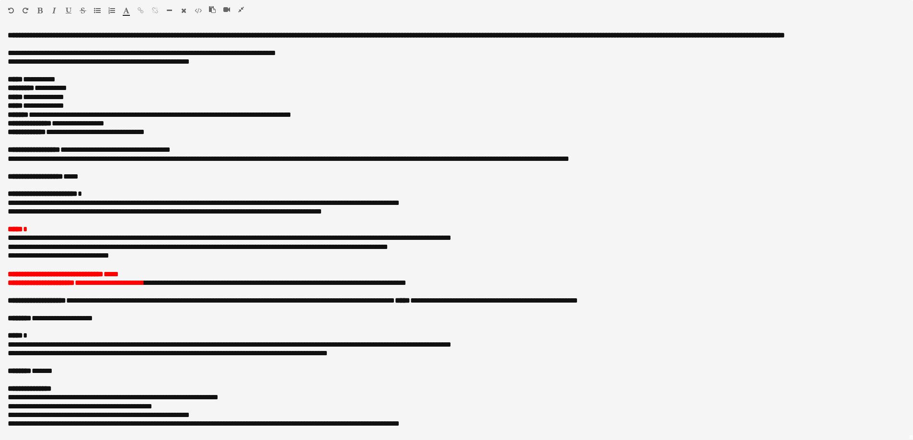
click at [242, 9] on icon "button" at bounding box center [241, 9] width 6 height 7
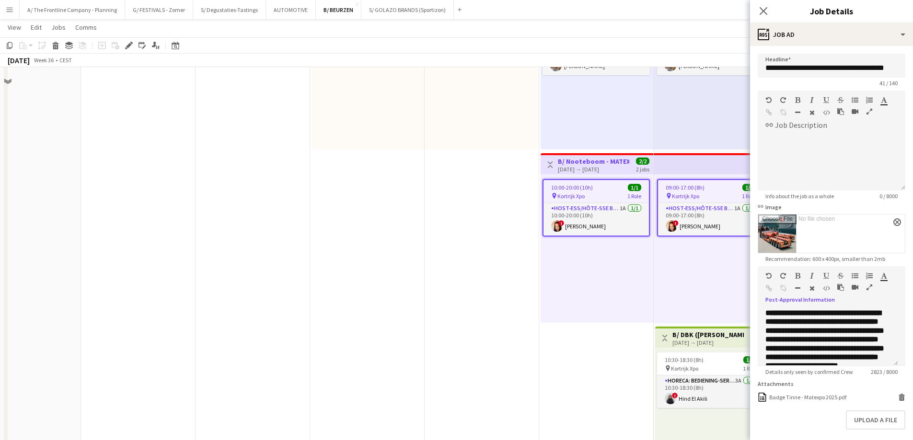
scroll to position [479, 0]
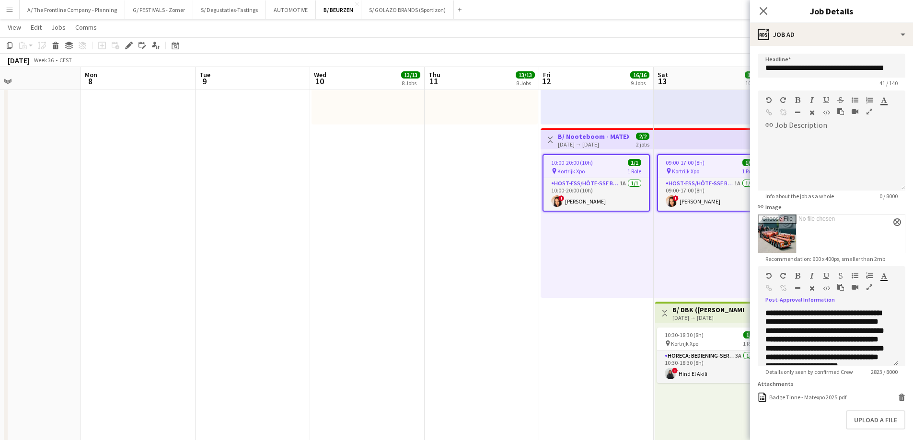
click at [396, 133] on app-date-cell "Toggle View B/ Argrityre - MATEXPO 2025 - 10-14/09 10-09-2025 → 14-09-2025 5/5 …" at bounding box center [367, 51] width 114 height 847
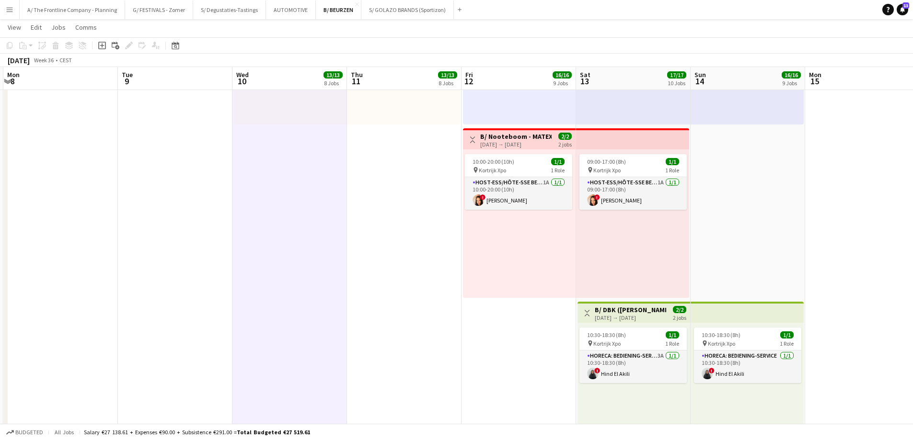
scroll to position [0, 310]
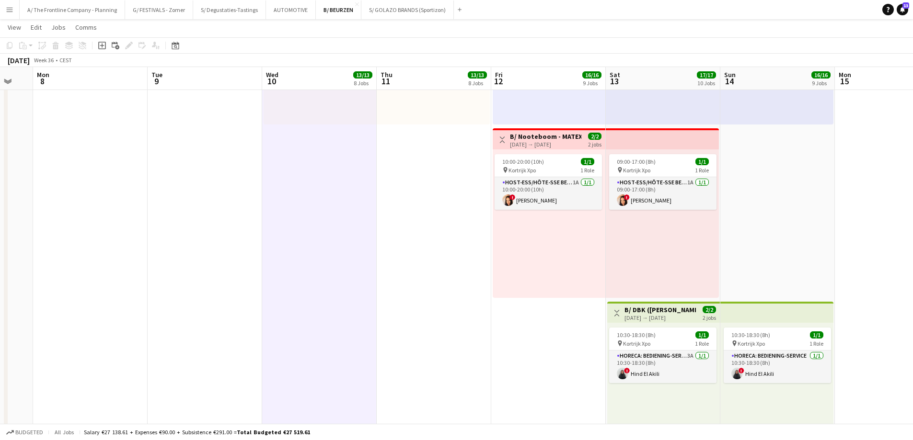
drag, startPoint x: 438, startPoint y: 171, endPoint x: 161, endPoint y: 177, distance: 277.0
click at [161, 177] on app-calendar-viewport "Fri 5 Sat 6 Sun 7 Mon 8 Tue 9 Wed 10 13/13 8 Jobs Thu 11 13/13 8 Jobs Fri 12 16…" at bounding box center [456, 82] width 913 height 1049
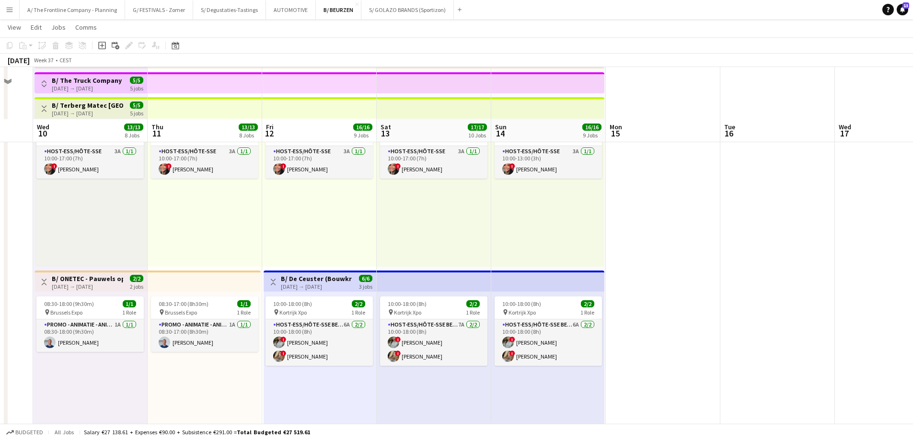
scroll to position [48, 0]
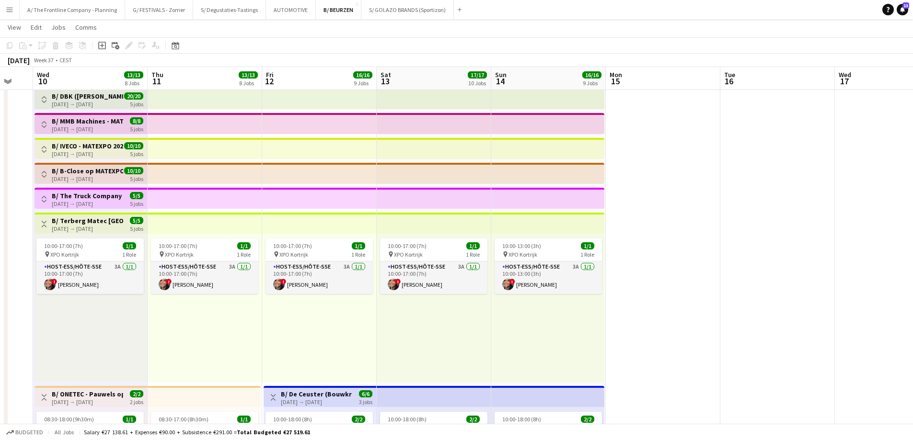
click at [77, 195] on h3 "B/ The Truck Company - Matexpo 10-14/09 2025" at bounding box center [87, 196] width 71 height 9
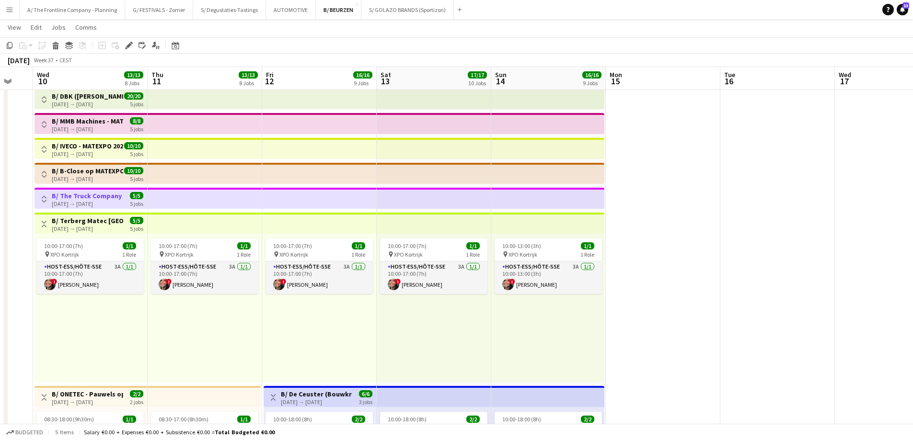
click at [92, 202] on div "10-09-2025 → 14-09-2025" at bounding box center [87, 203] width 71 height 7
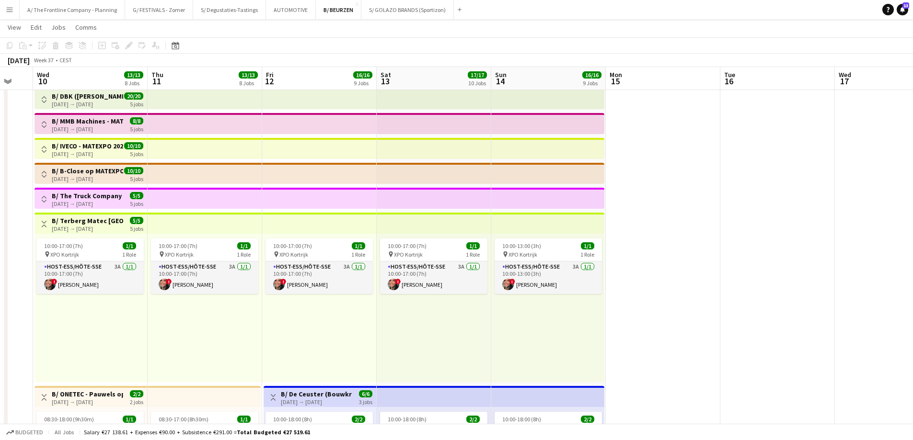
click at [85, 200] on div "10-09-2025 → 14-09-2025" at bounding box center [87, 203] width 71 height 7
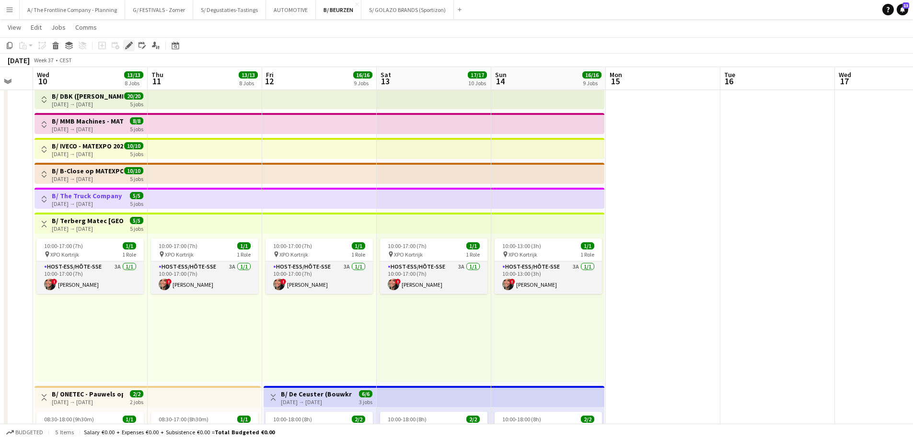
click at [132, 47] on icon "Edit" at bounding box center [129, 46] width 8 height 8
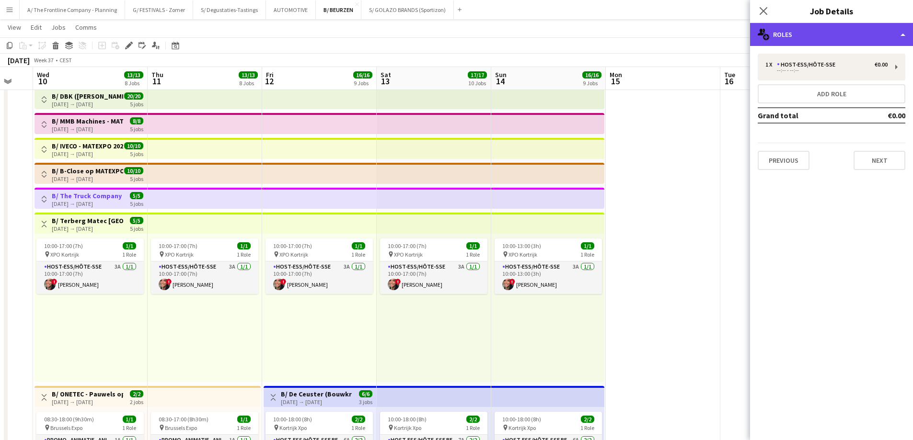
click at [844, 25] on div "multiple-users-add Roles" at bounding box center [831, 34] width 163 height 23
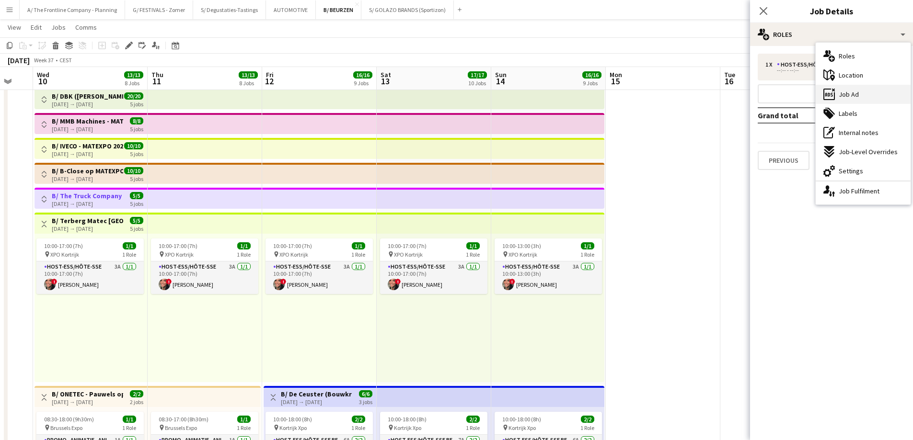
click at [855, 97] on span "Job Ad" at bounding box center [848, 94] width 20 height 9
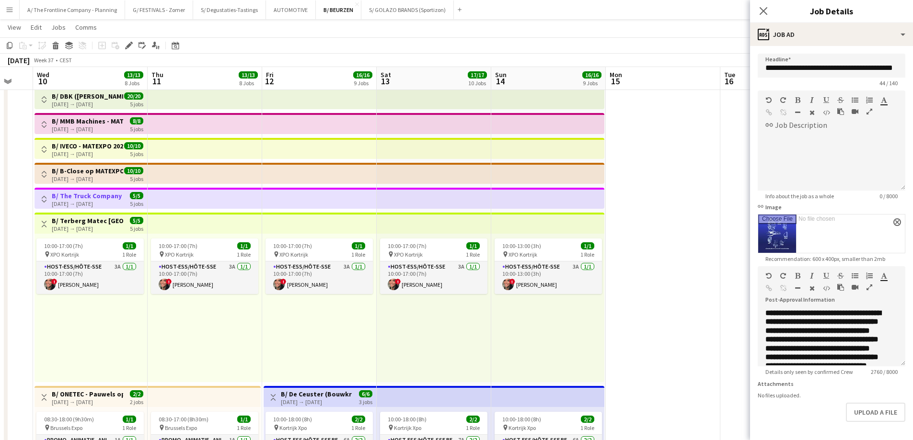
click at [867, 287] on icon "button" at bounding box center [869, 287] width 6 height 7
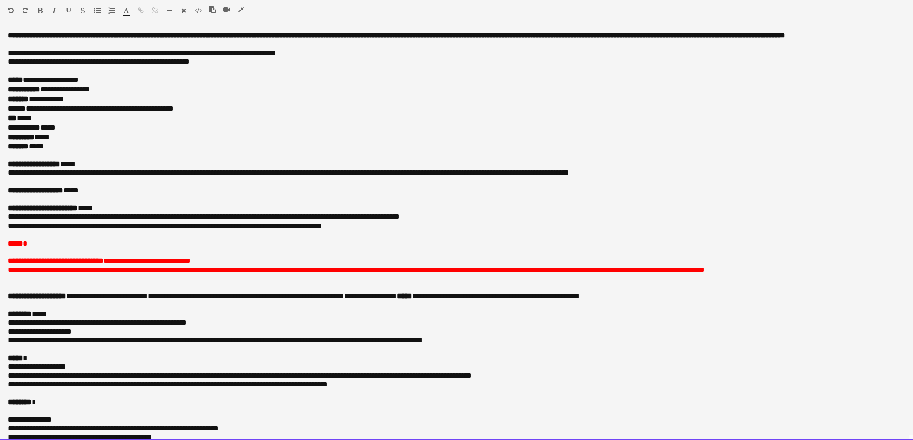
click at [61, 151] on p "******* *****" at bounding box center [453, 146] width 890 height 9
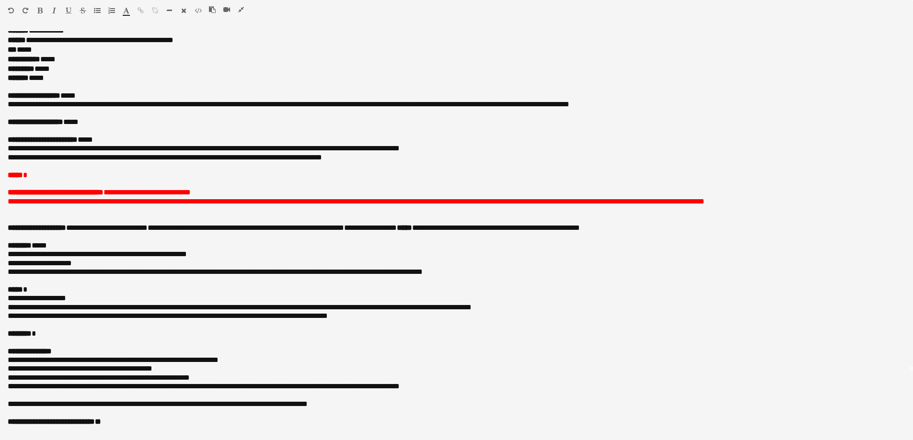
scroll to position [71, 0]
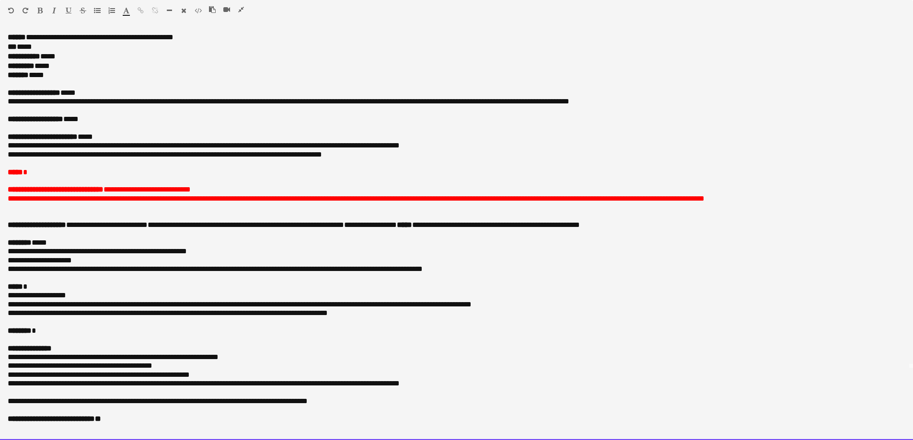
click at [238, 5] on div "Paragraph Heading 1 Heading 2 Heading 3 Heading 4 Heading 5 Heading 6 Heading 7…" at bounding box center [456, 12] width 913 height 24
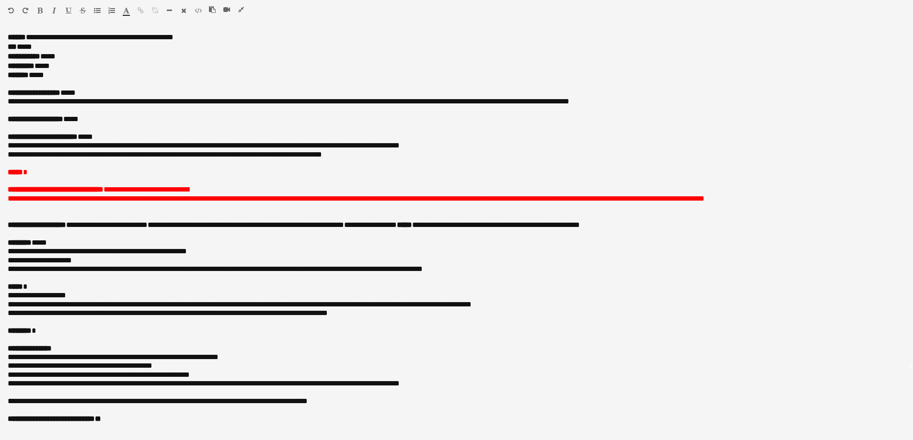
click at [240, 6] on icon "button" at bounding box center [241, 9] width 6 height 7
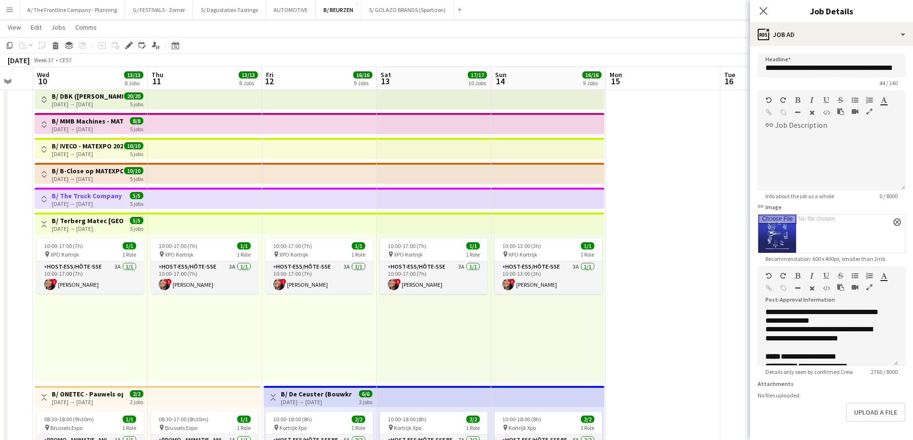
click at [43, 196] on app-icon "Toggle View" at bounding box center [44, 199] width 7 height 7
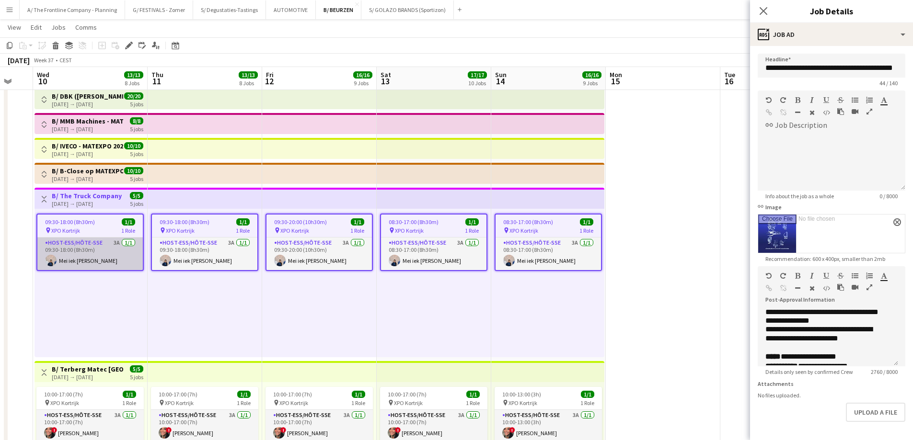
click at [84, 259] on app-card-role "Host-ess/Hôte-sse 3A 1/1 09:30-18:00 (8h30m) Mei iek Wendy Soeng" at bounding box center [89, 254] width 105 height 33
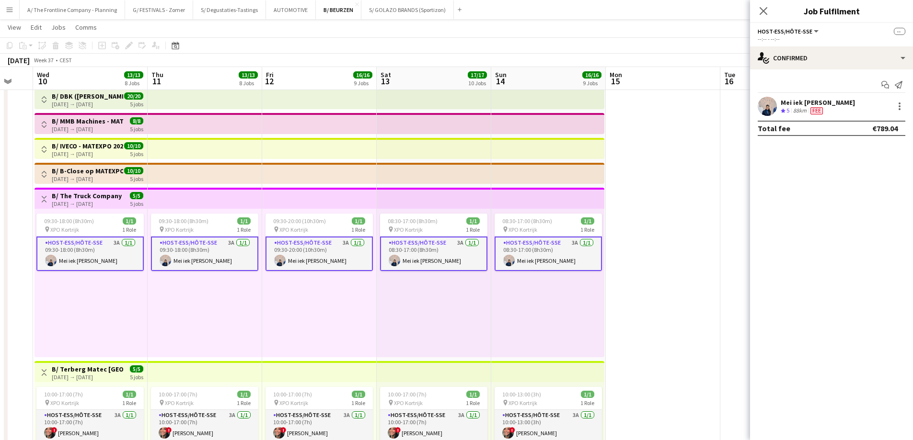
click at [792, 105] on div "Mei iek [PERSON_NAME]" at bounding box center [817, 102] width 74 height 9
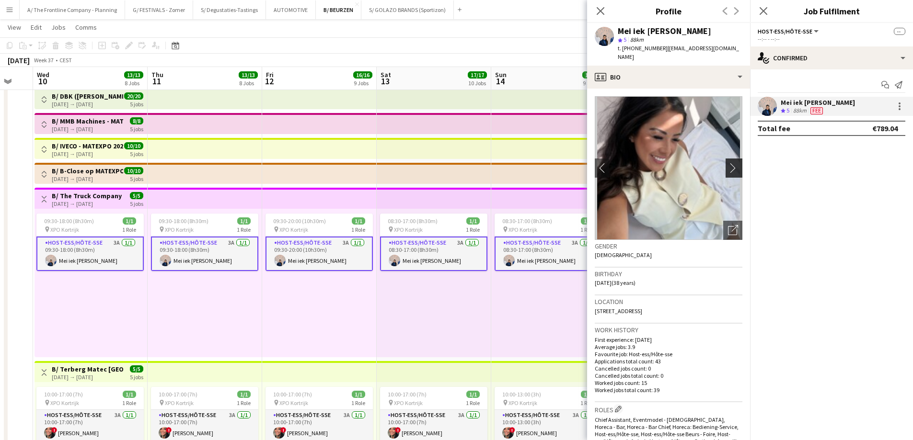
click at [728, 163] on app-icon "chevron-right" at bounding box center [735, 168] width 15 height 10
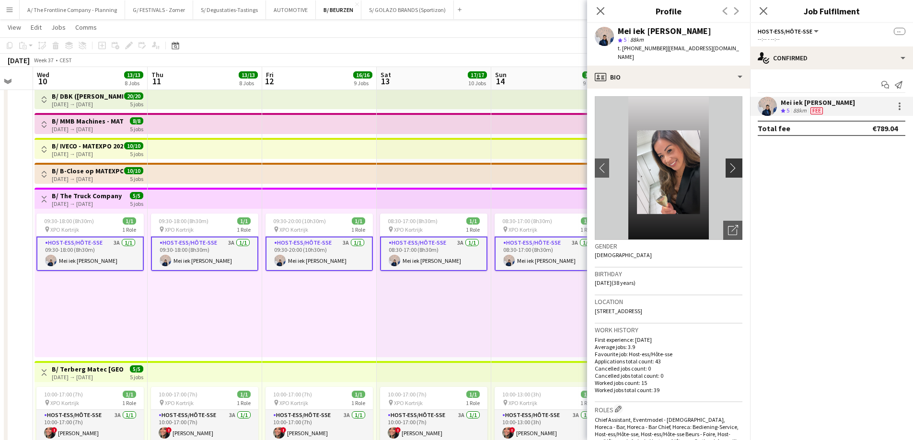
click at [728, 163] on app-icon "chevron-right" at bounding box center [735, 168] width 15 height 10
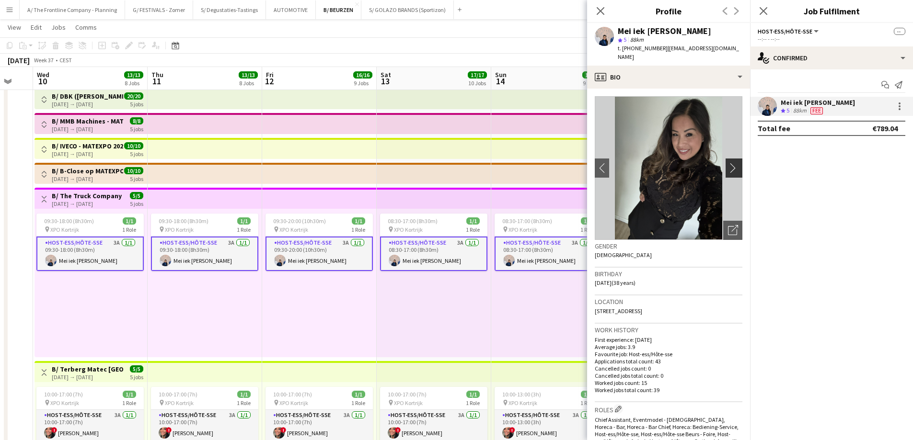
click at [728, 163] on app-icon "chevron-right" at bounding box center [735, 168] width 15 height 10
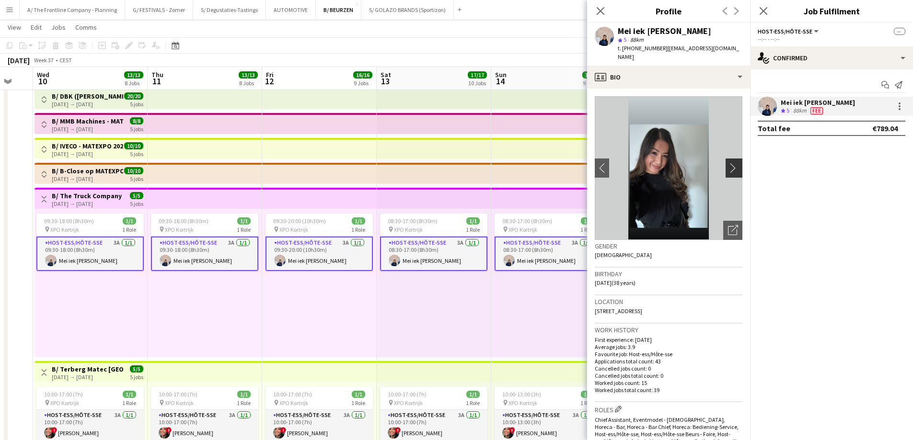
click at [728, 163] on app-icon "chevron-right" at bounding box center [735, 168] width 15 height 10
